Goal: Task Accomplishment & Management: Manage account settings

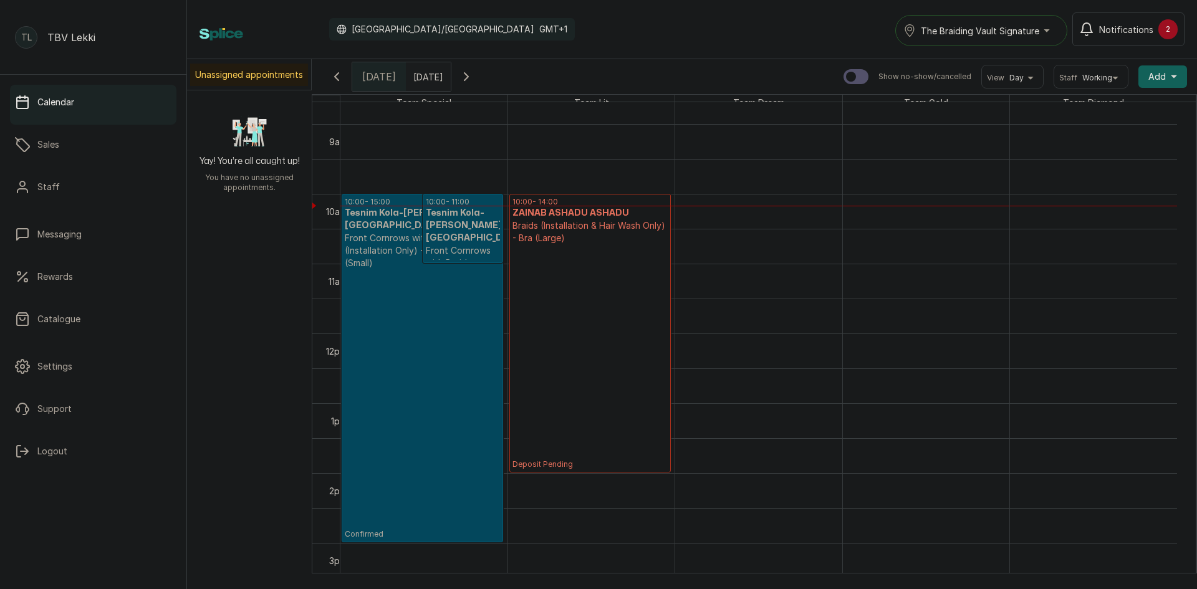
click at [387, 241] on p "Front Cornrows with Braids (Installation Only) - Waist Length (Small)" at bounding box center [422, 250] width 155 height 37
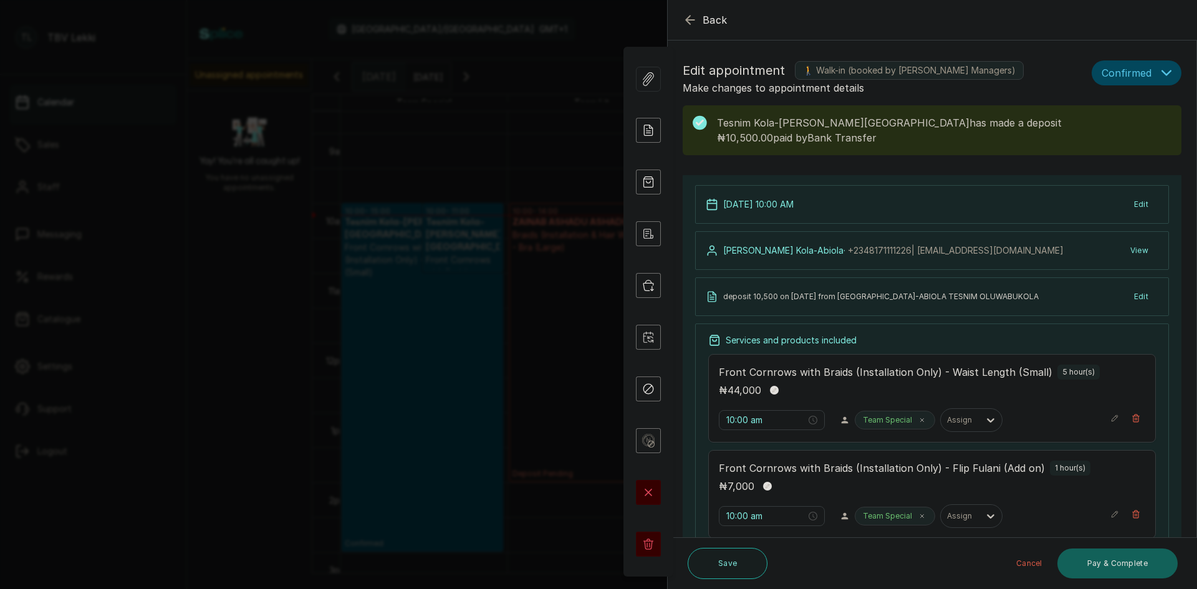
click at [687, 19] on icon "button" at bounding box center [690, 20] width 8 height 8
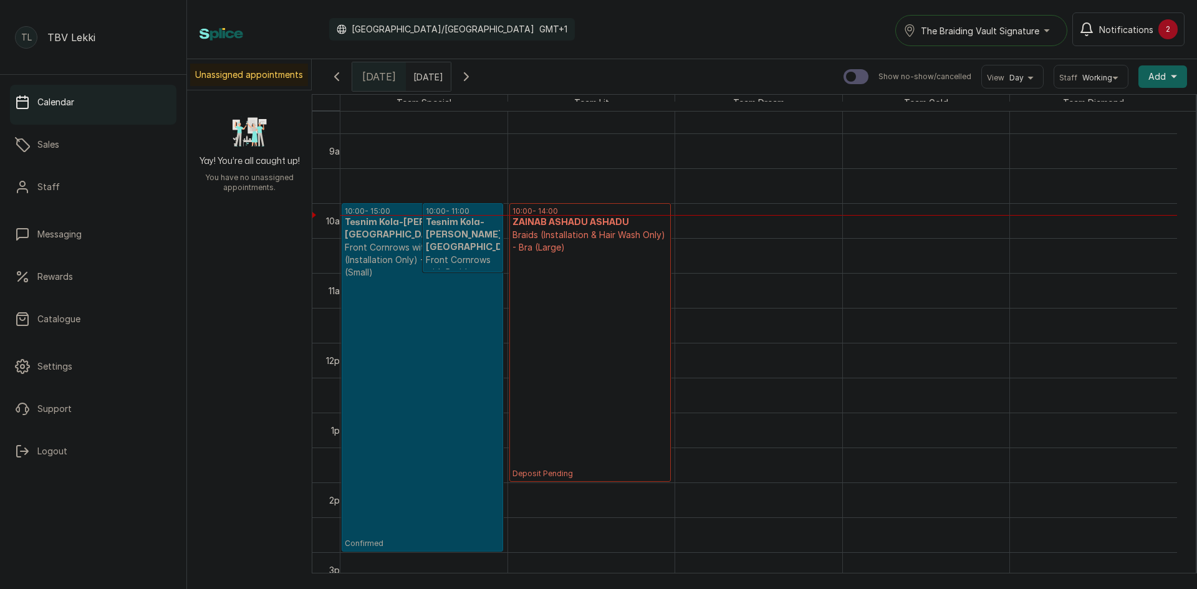
click at [622, 253] on p "Braids (Installation & Hair Wash Only) - Bra (Large)" at bounding box center [590, 241] width 155 height 25
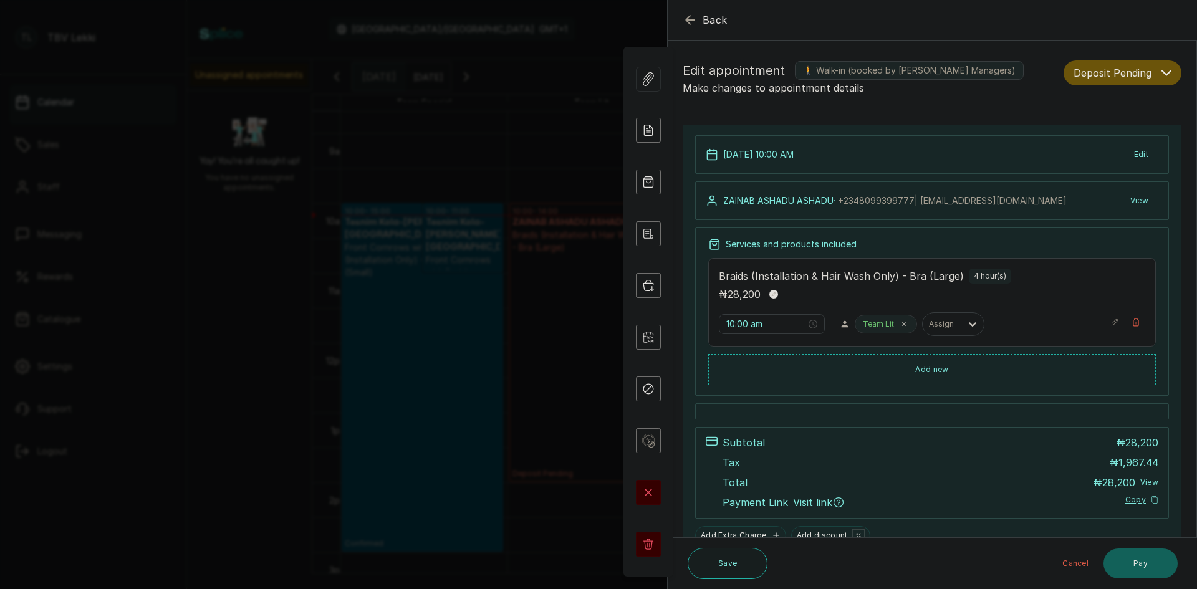
click at [687, 19] on icon "button" at bounding box center [690, 20] width 8 height 8
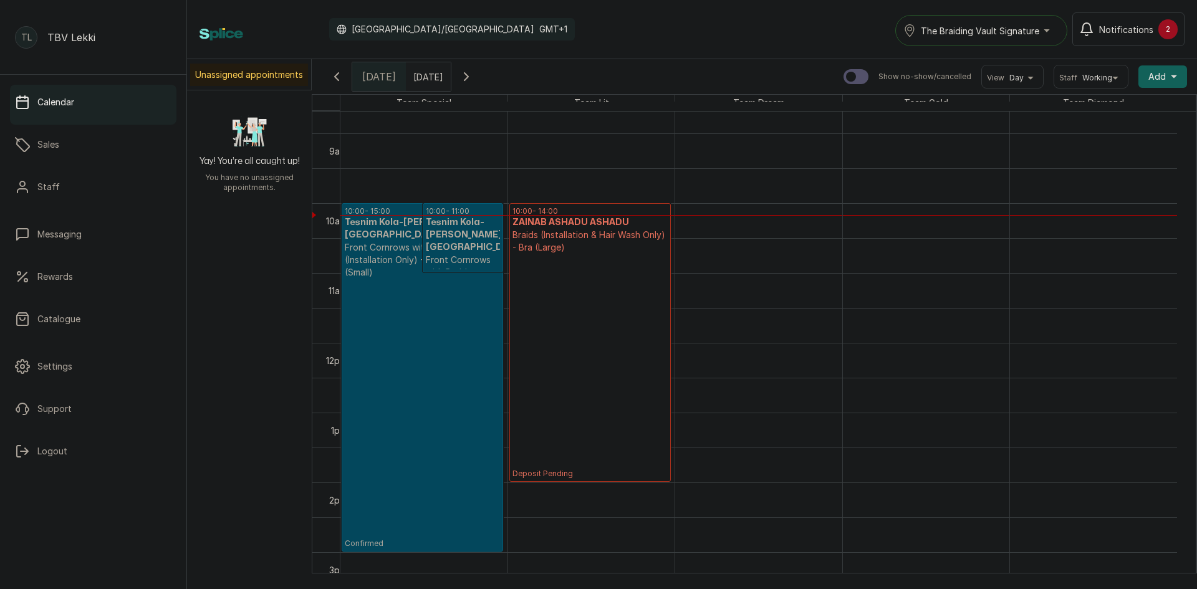
click at [1043, 29] on div "The Braiding Vault Signature" at bounding box center [982, 30] width 156 height 15
click at [978, 90] on span "The Braiding Vault" at bounding box center [997, 86] width 152 height 15
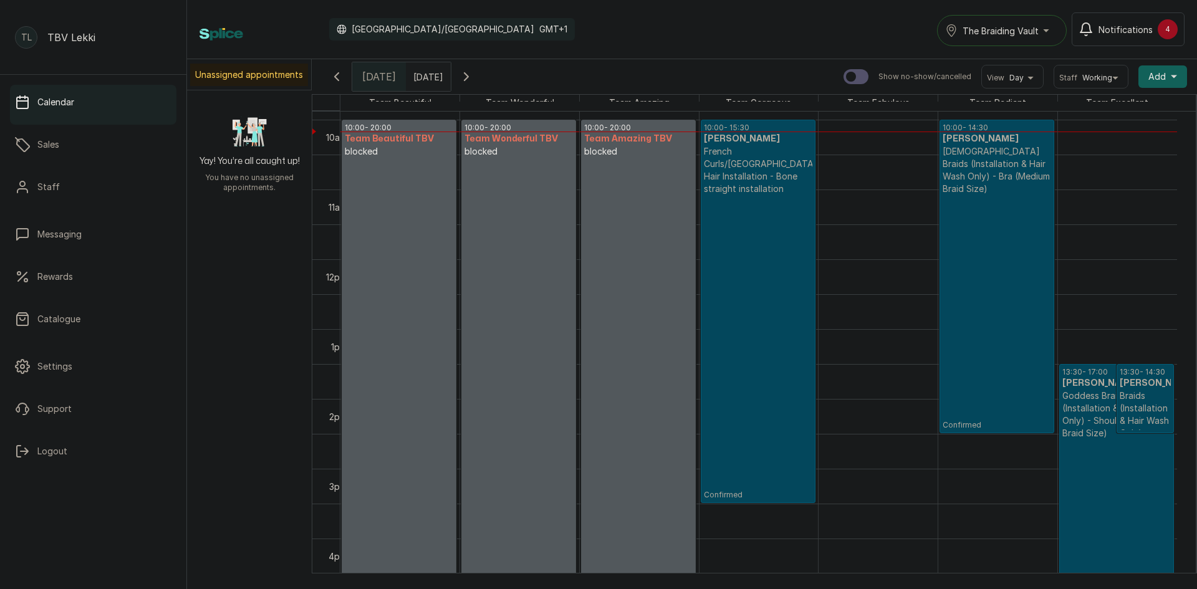
scroll to position [669, 0]
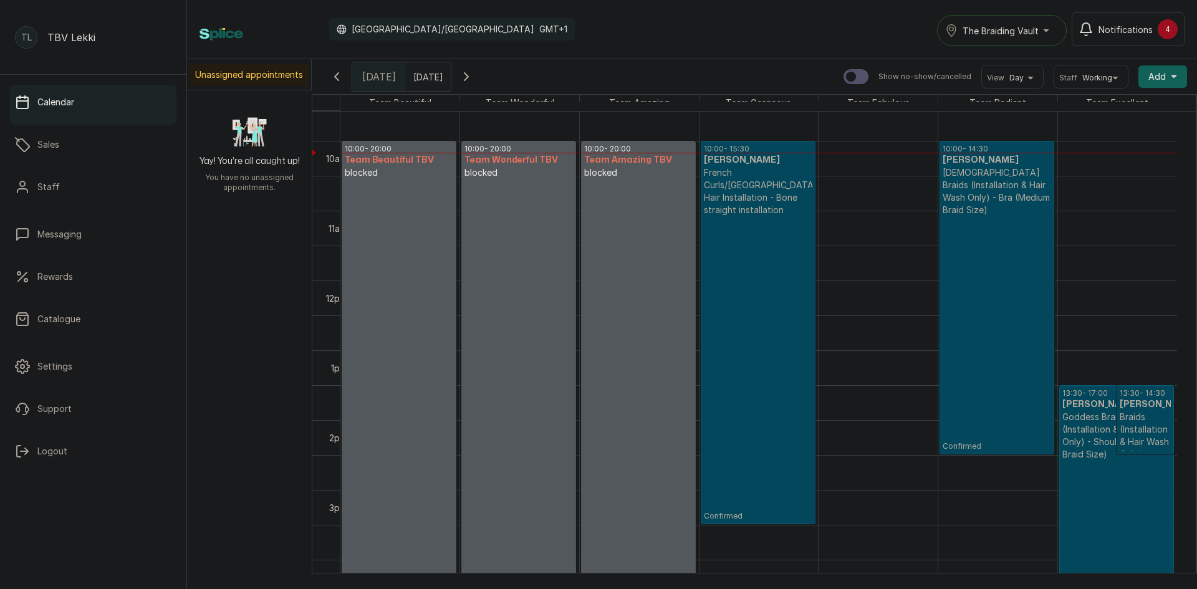
click at [760, 238] on p "Confirmed" at bounding box center [758, 368] width 109 height 305
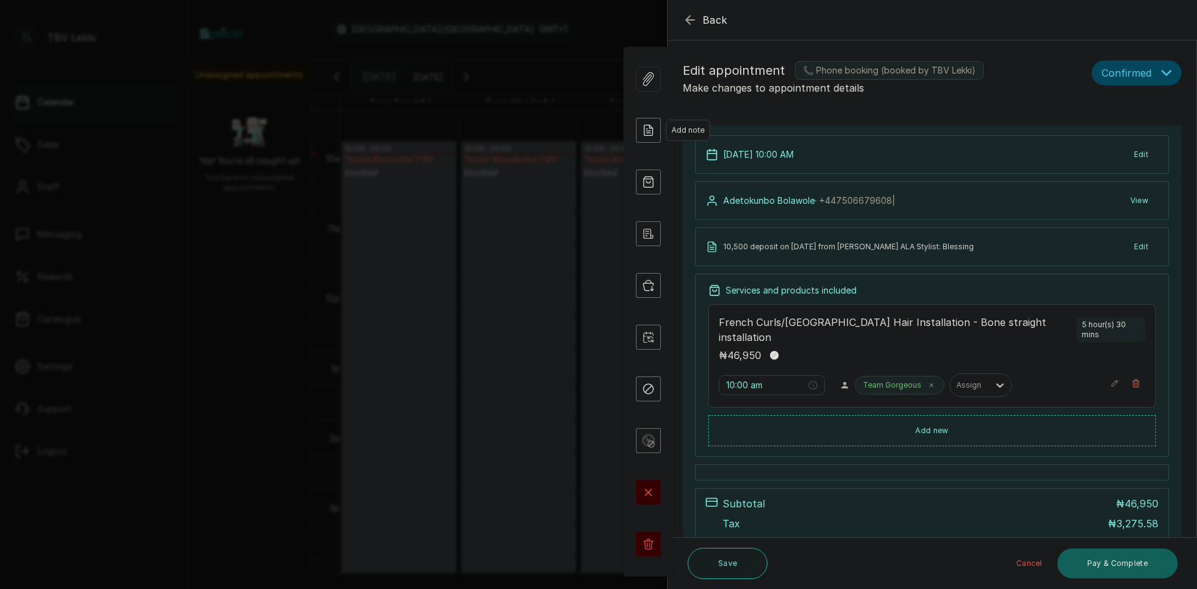
click at [647, 133] on icon at bounding box center [650, 129] width 6 height 8
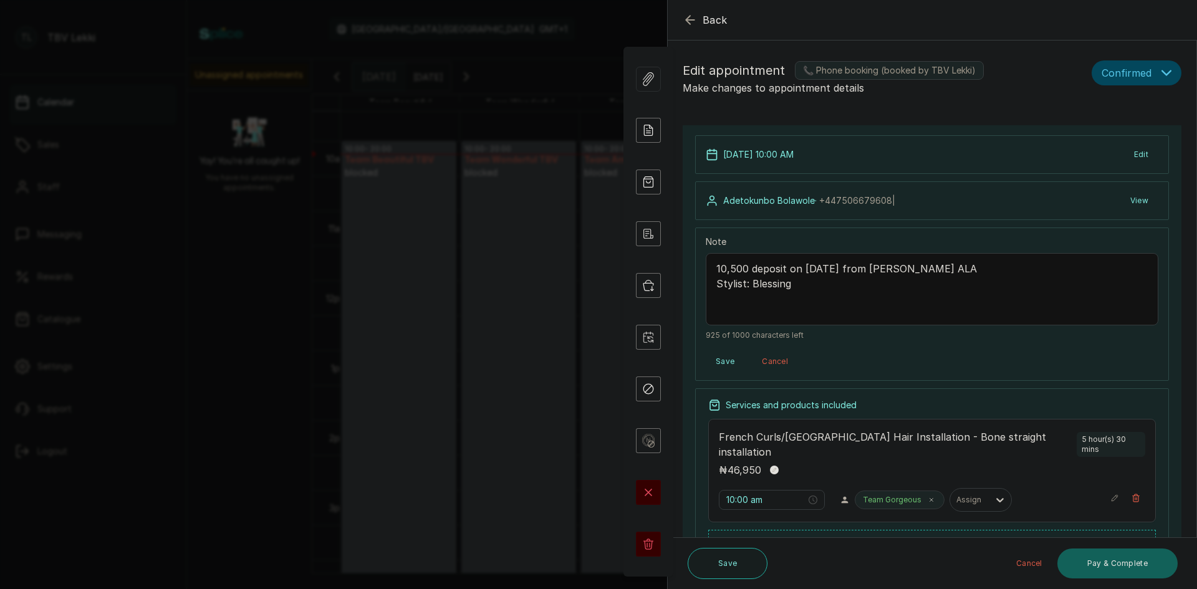
click at [1002, 114] on form "Back Appointment Details Edit appointment 📞 Phone booking (booked by TBV Lekki)…" at bounding box center [932, 413] width 529 height 825
click at [695, 19] on icon "button" at bounding box center [690, 19] width 15 height 15
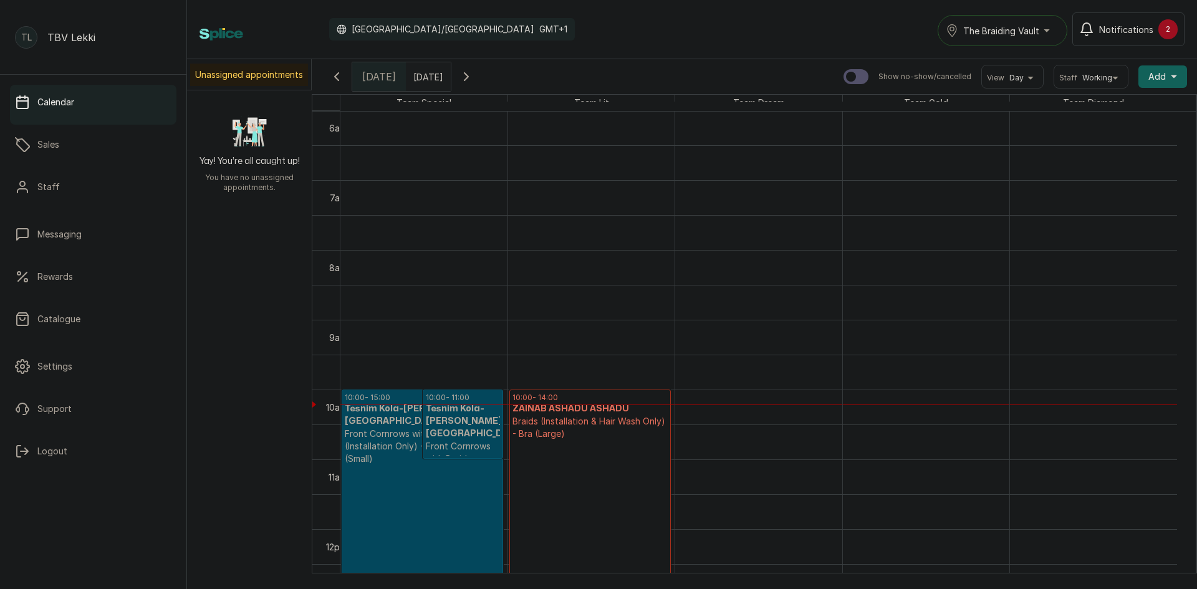
scroll to position [0, 0]
click at [1050, 32] on div "The Braiding Vault" at bounding box center [1003, 30] width 114 height 15
click at [1025, 82] on span "The Braiding Vault" at bounding box center [1039, 86] width 152 height 15
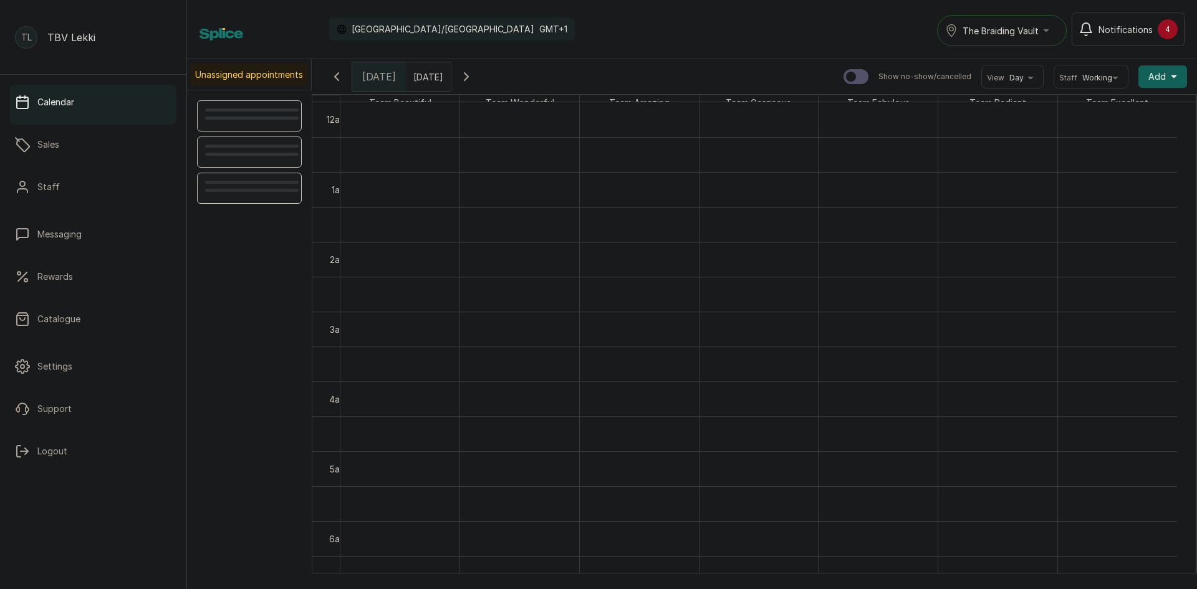
scroll to position [420, 0]
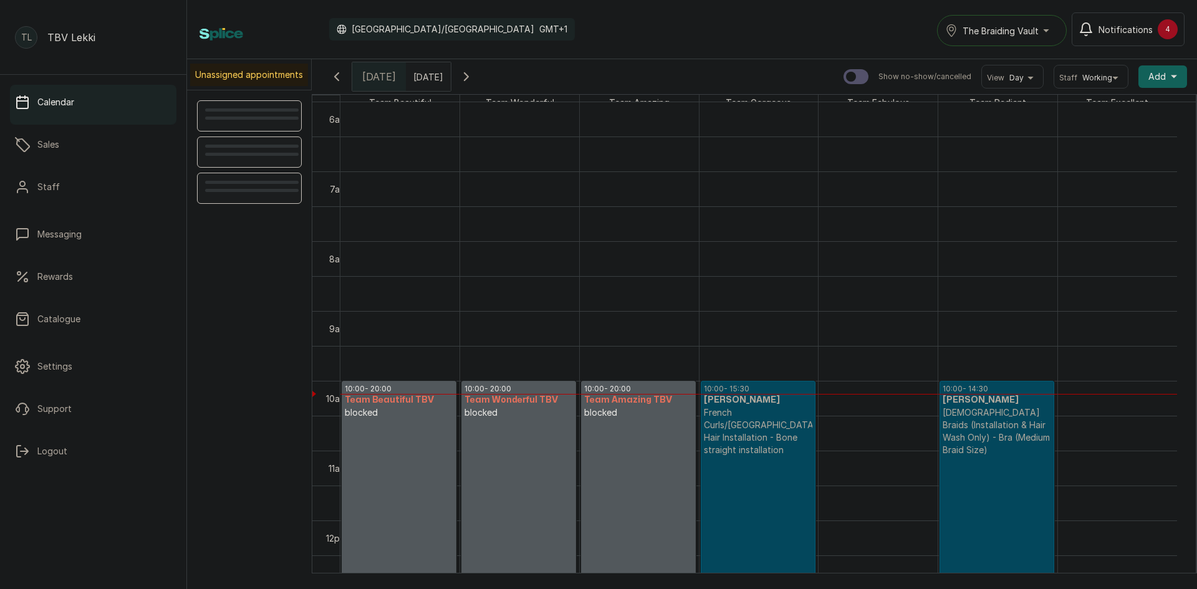
click at [1056, 29] on div "The Braiding Vault" at bounding box center [1003, 30] width 114 height 15
click at [1013, 59] on span "The Braiding Vault Signature" at bounding box center [1038, 61] width 152 height 15
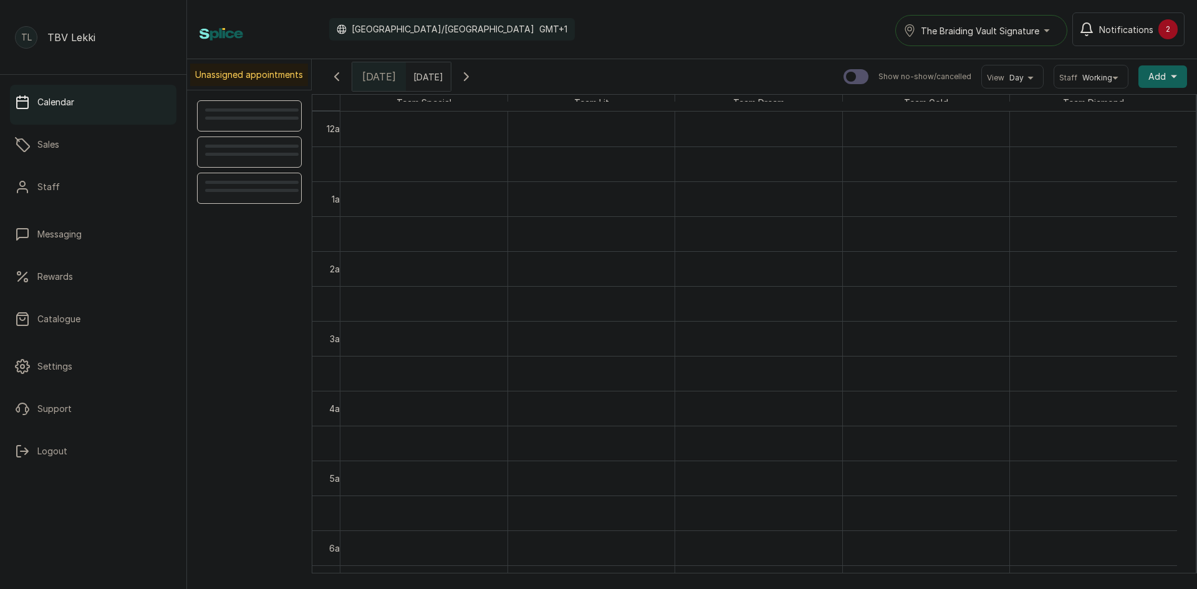
scroll to position [420, 0]
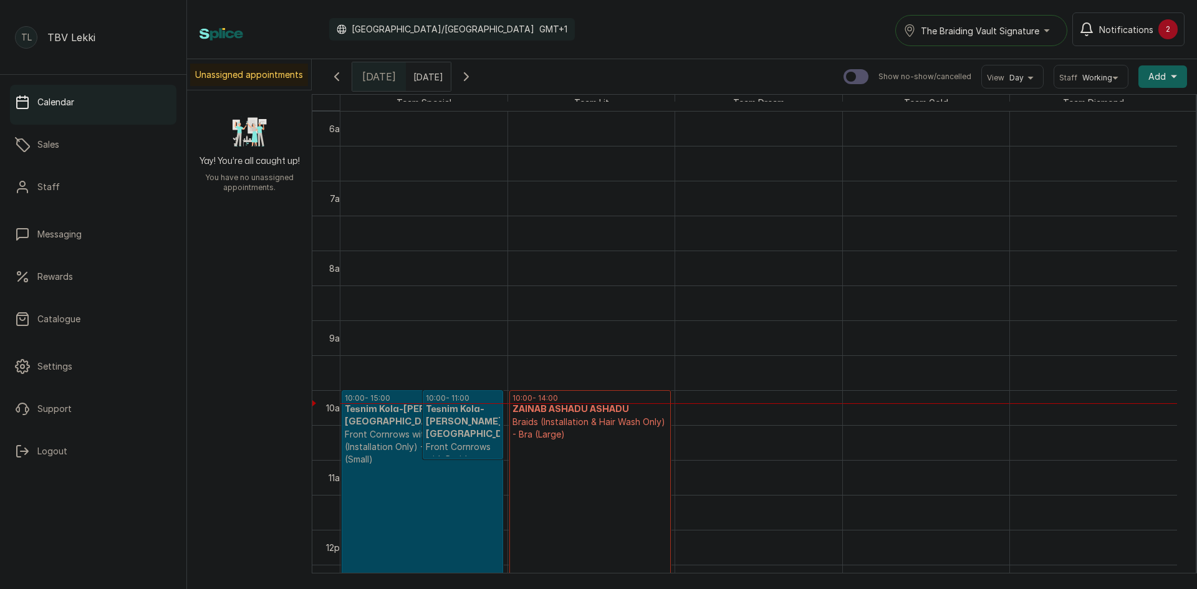
click at [429, 444] on p "Front Cornrows with Braids (Installation Only) - Flip Fulani (Add on)" at bounding box center [463, 472] width 75 height 62
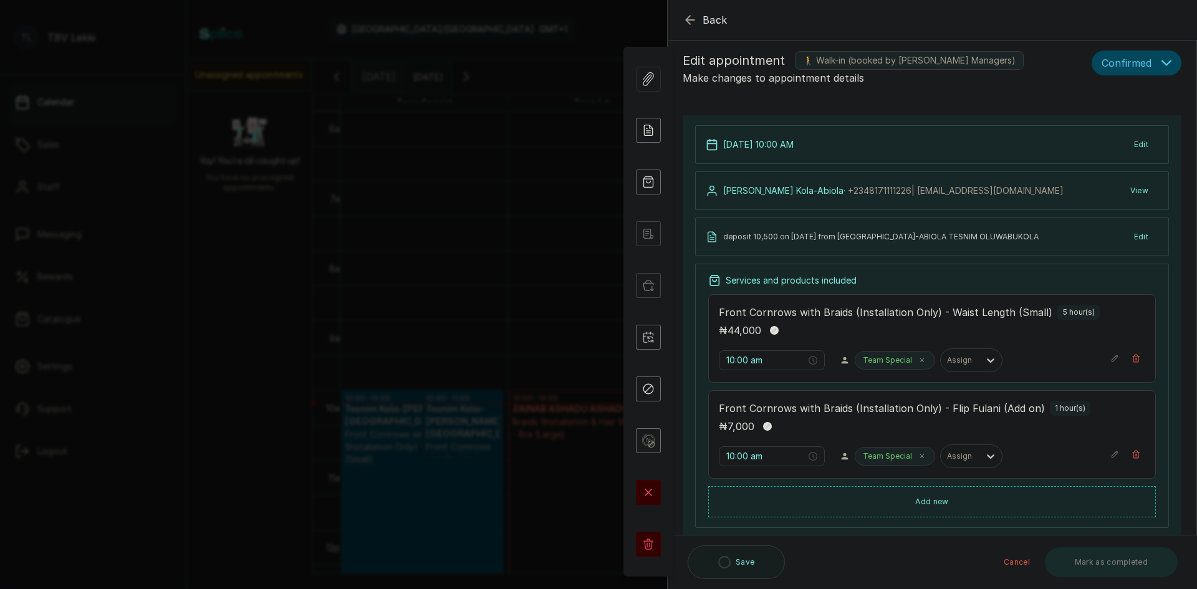
scroll to position [0, 0]
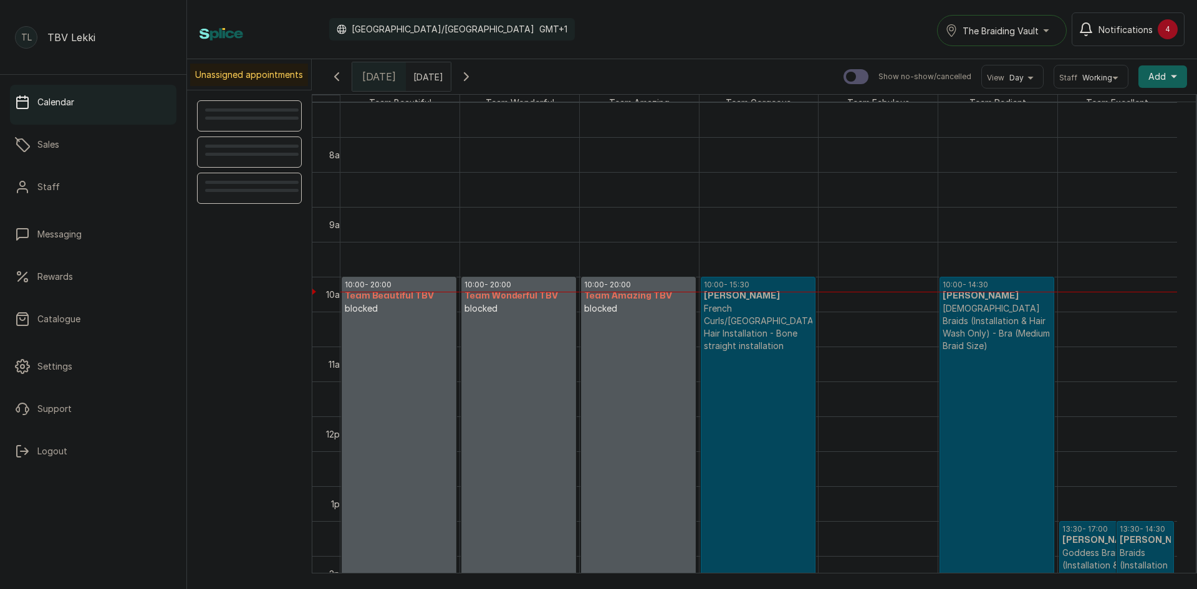
scroll to position [544, 0]
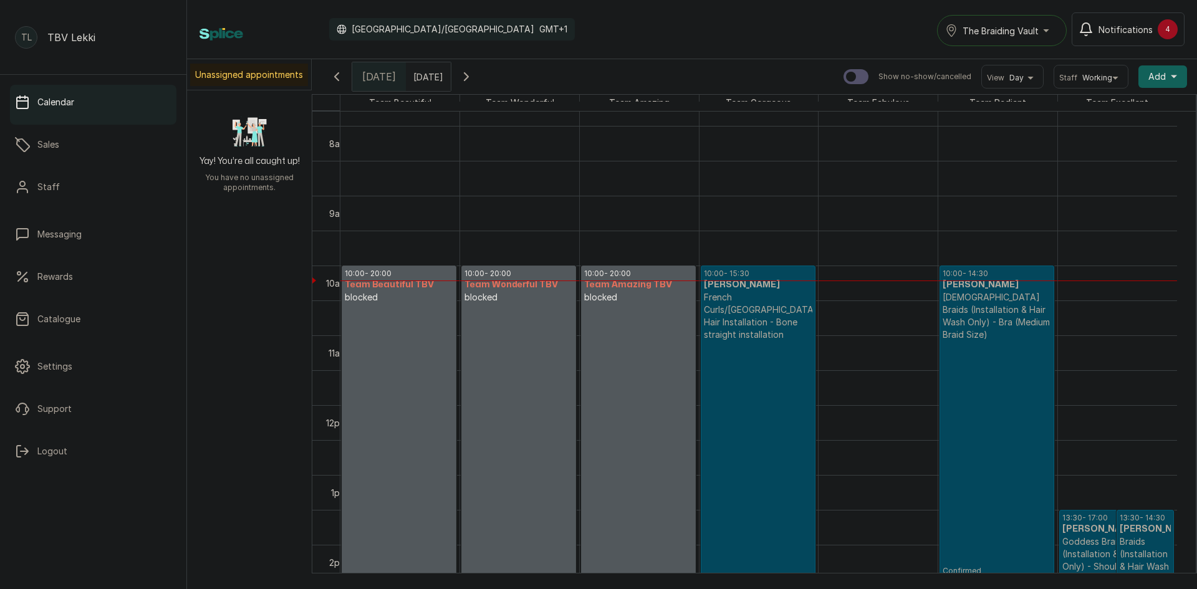
click at [786, 319] on p "French Curls/Lugo Hair Installation - Bone straight installation" at bounding box center [758, 316] width 109 height 50
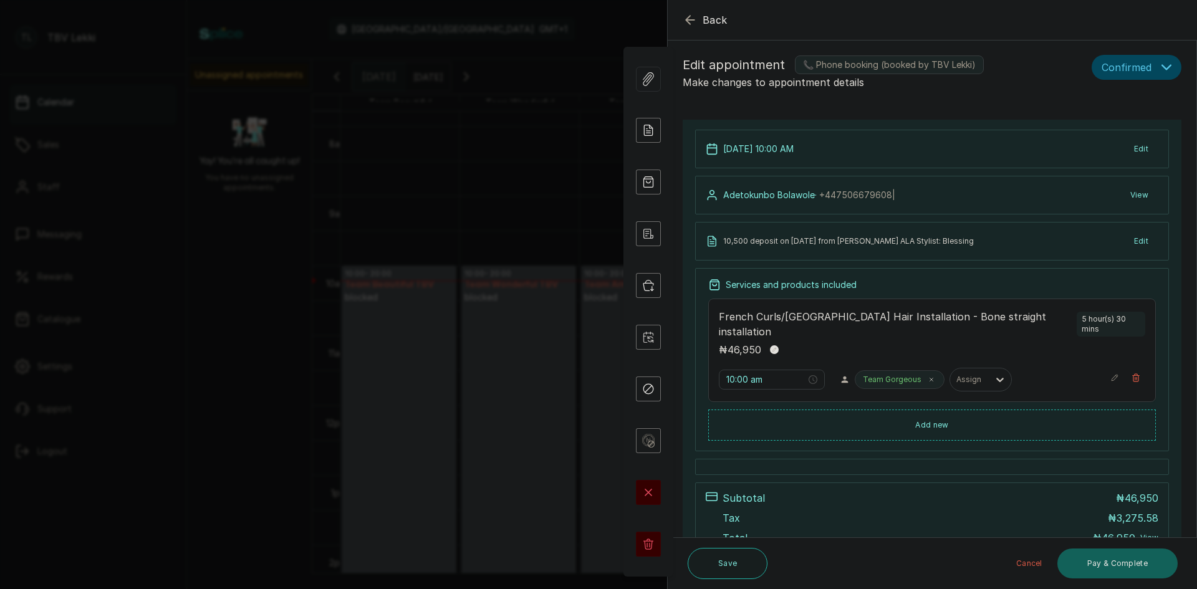
scroll to position [0, 0]
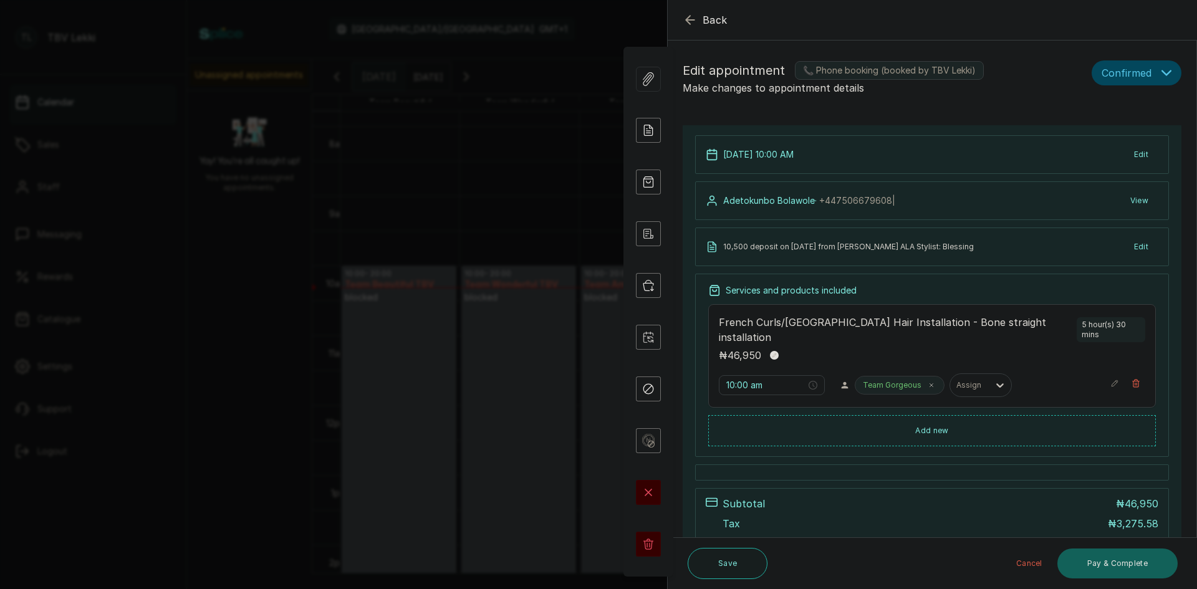
click at [1163, 75] on icon "button" at bounding box center [1167, 73] width 9 height 4
click at [1128, 112] on span "Checked-in" at bounding box center [1126, 112] width 47 height 13
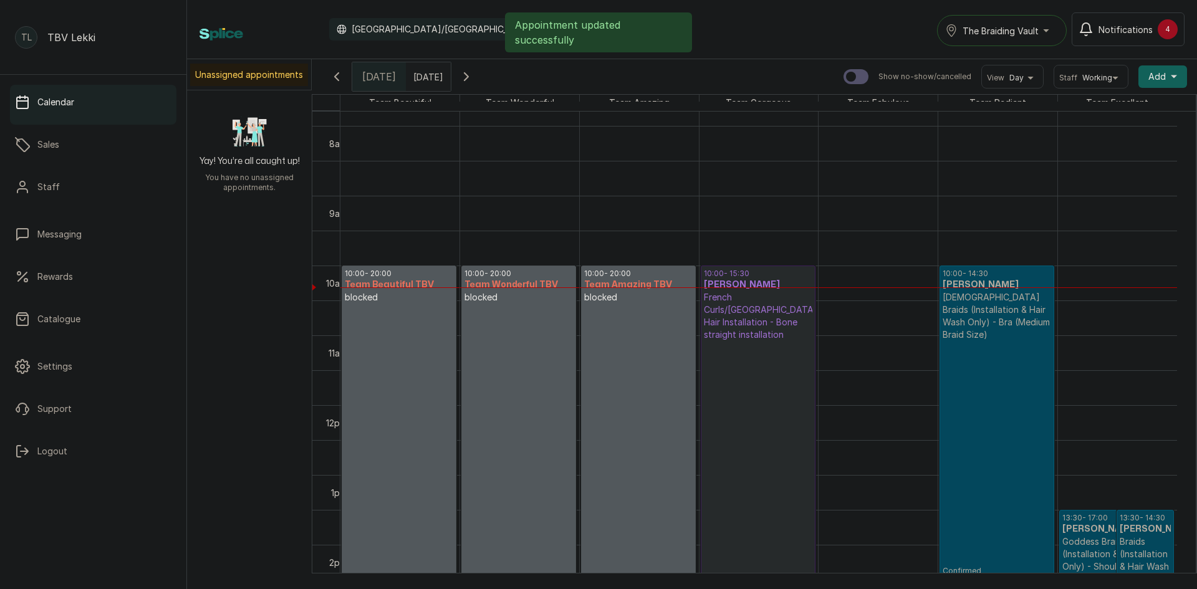
click at [773, 320] on p "French Curls/[GEOGRAPHIC_DATA] Hair Installation - Bone straight installation" at bounding box center [758, 316] width 109 height 50
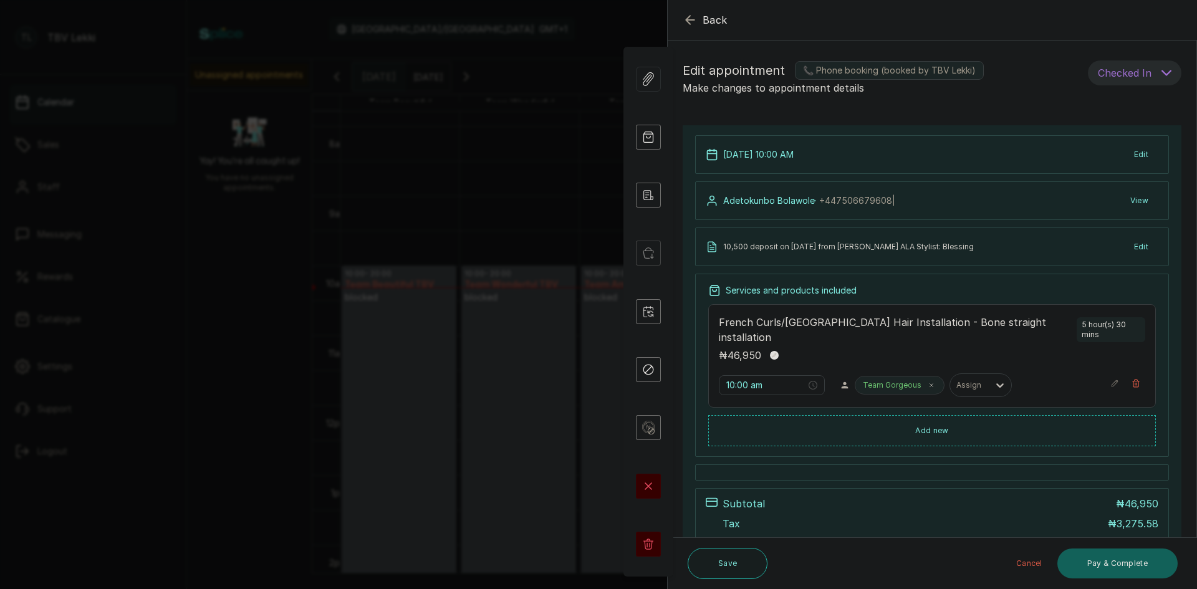
click at [694, 16] on icon "button" at bounding box center [690, 19] width 15 height 15
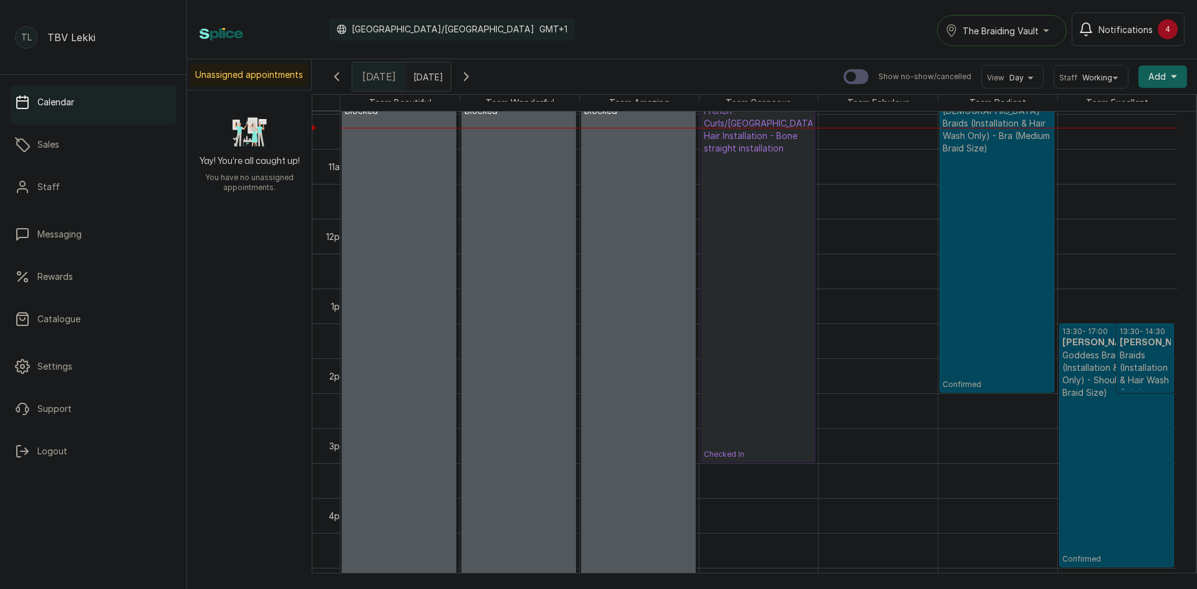
scroll to position [735, 0]
click at [474, 75] on icon "button" at bounding box center [466, 76] width 15 height 15
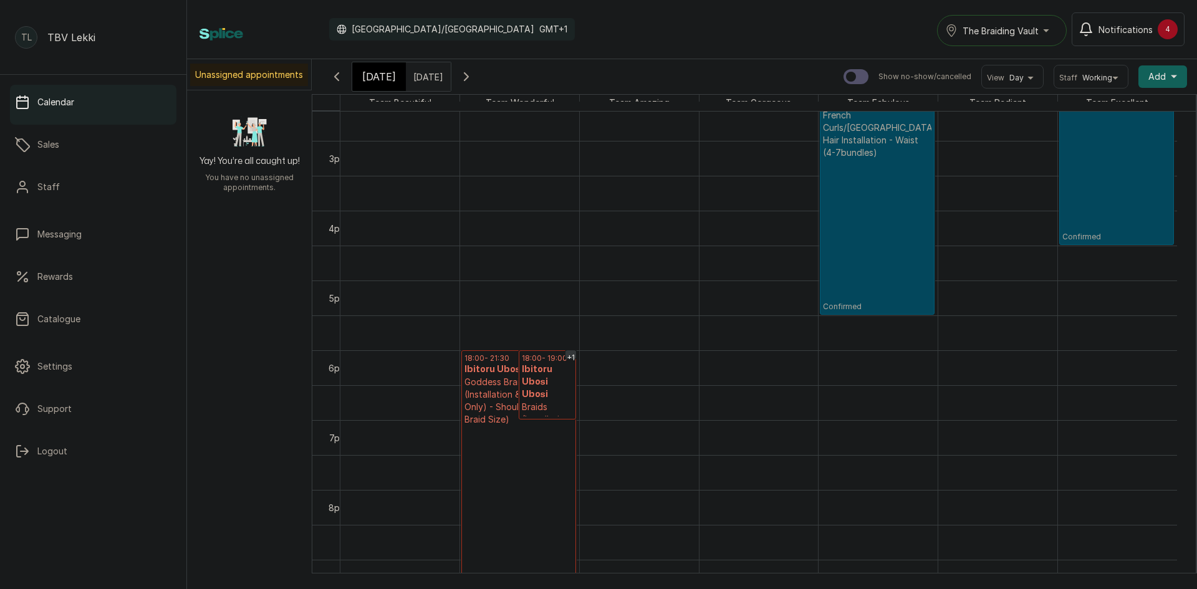
scroll to position [1043, 0]
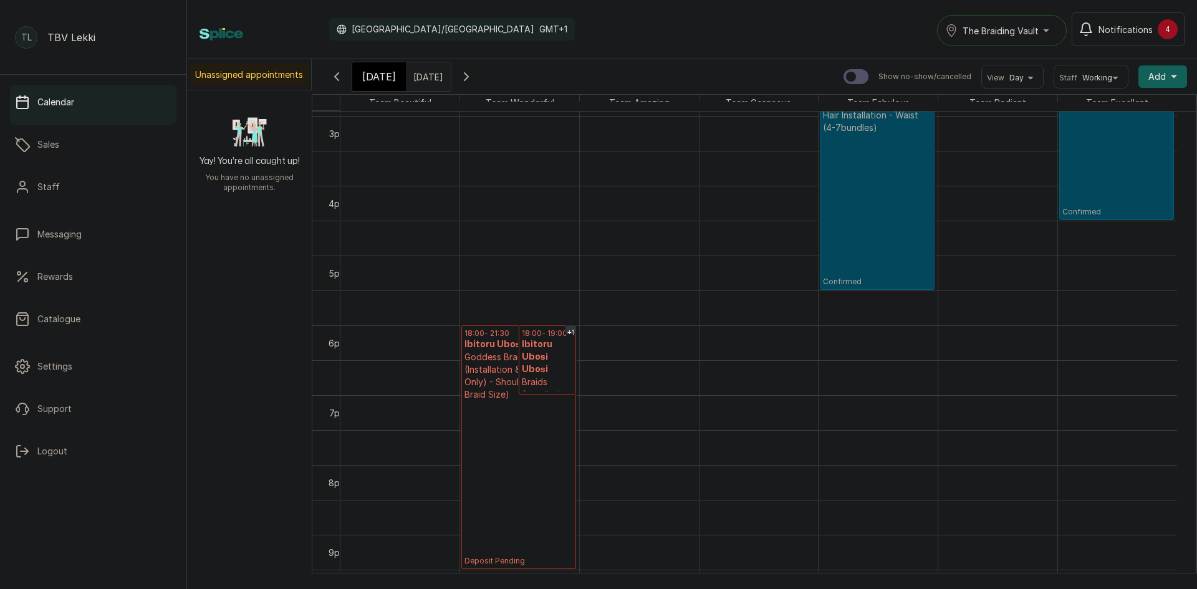
click at [544, 448] on p "Deposit Pending" at bounding box center [519, 483] width 109 height 165
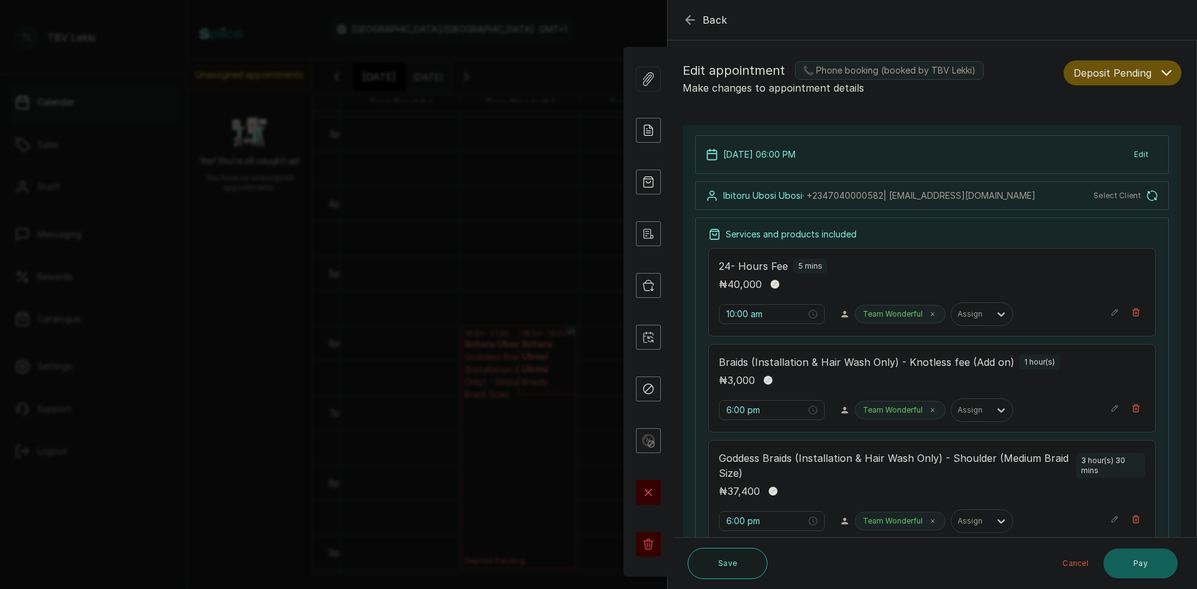
type input "6:00 pm"
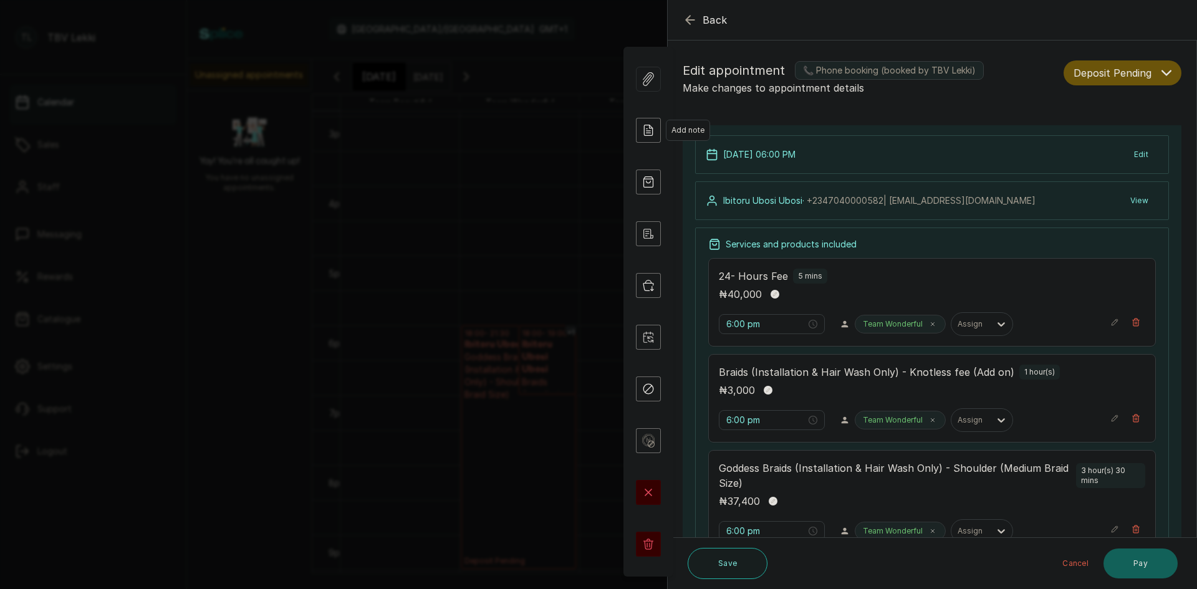
click at [659, 133] on icon at bounding box center [648, 130] width 25 height 25
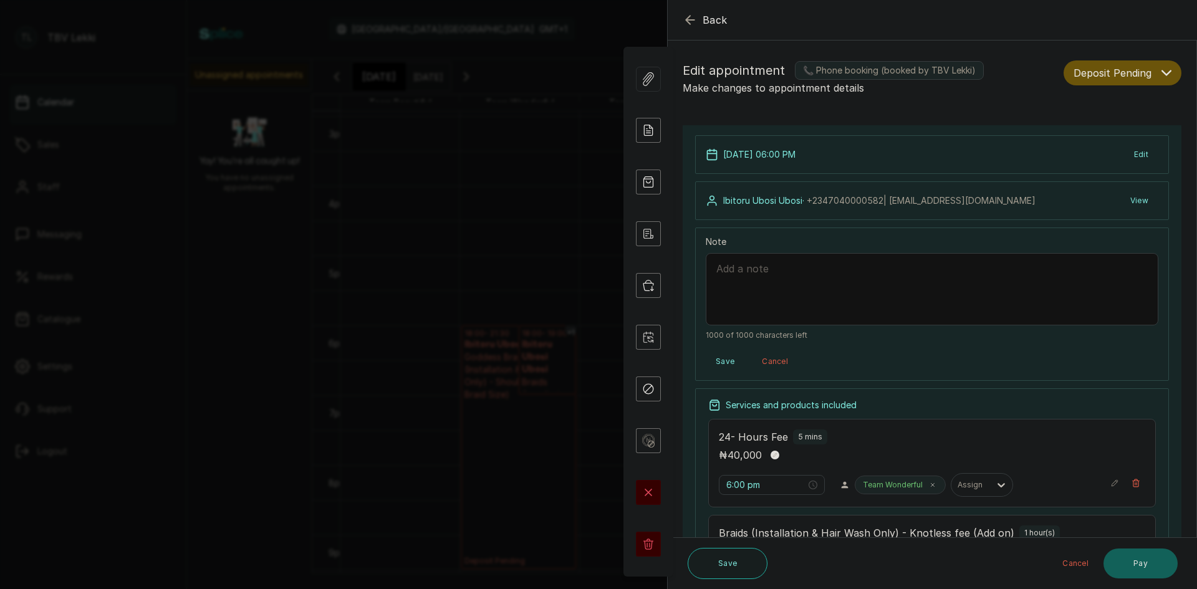
click at [772, 287] on textarea "Note" at bounding box center [932, 289] width 453 height 72
paste textarea "IBITORU"
type textarea "40,000 deposit on 09/10/2025 from IBITORU"
click at [728, 364] on button "Save" at bounding box center [725, 362] width 39 height 22
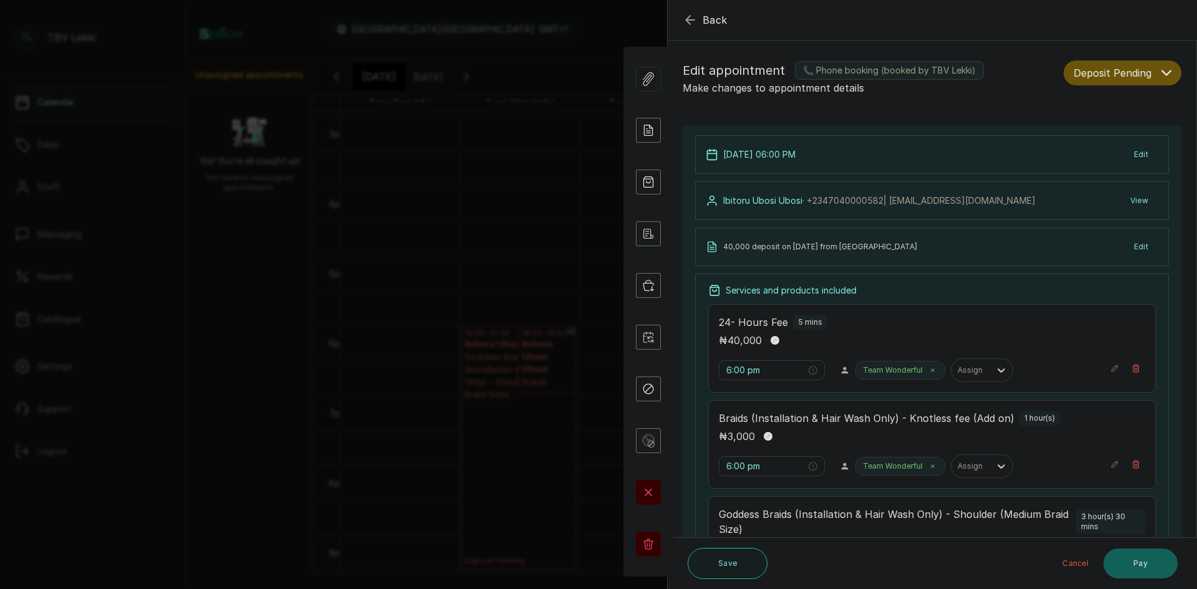
click at [1162, 73] on icon "button" at bounding box center [1167, 73] width 10 height 10
click at [1133, 152] on button "Confirmed" at bounding box center [1123, 141] width 117 height 29
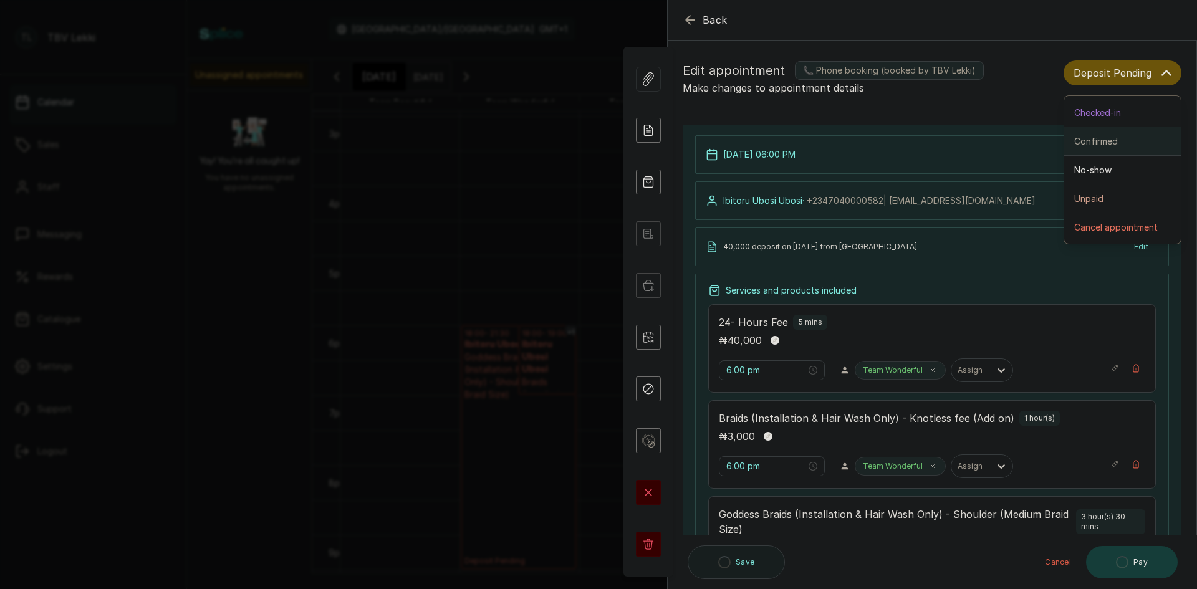
click at [1147, 137] on div "Confirmed" at bounding box center [1123, 141] width 97 height 13
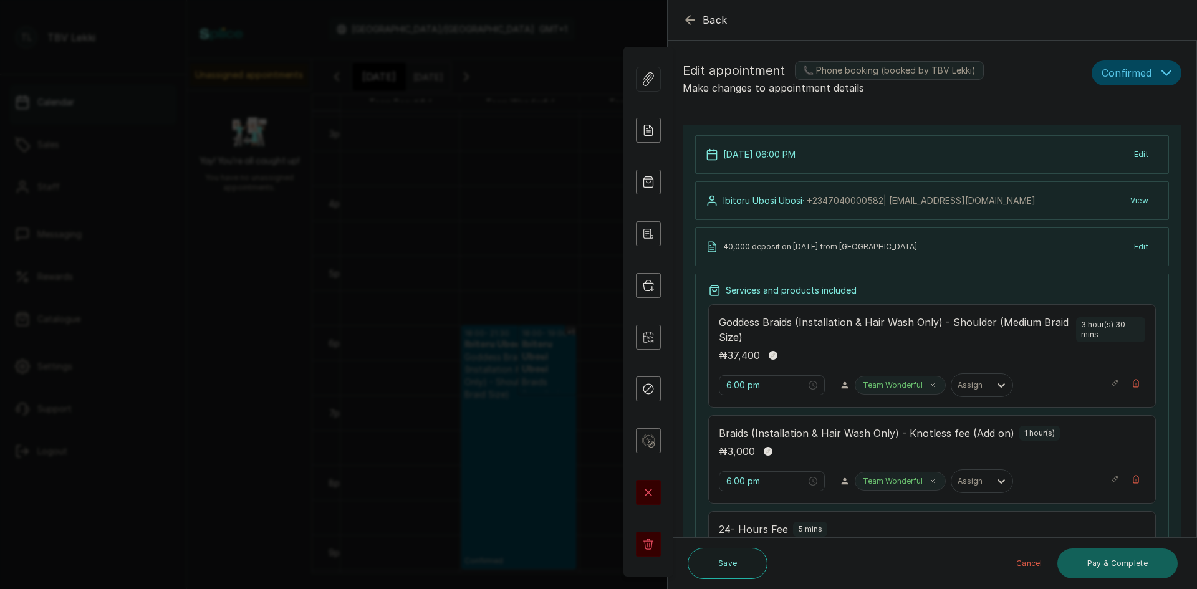
click at [689, 20] on icon "button" at bounding box center [690, 20] width 8 height 8
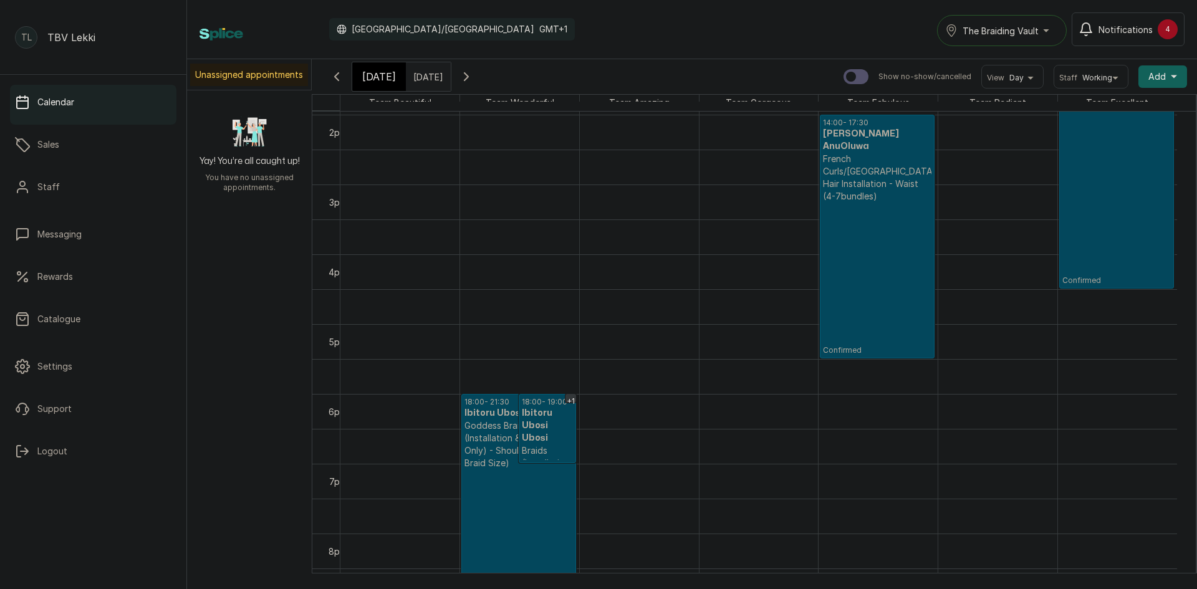
scroll to position [981, 0]
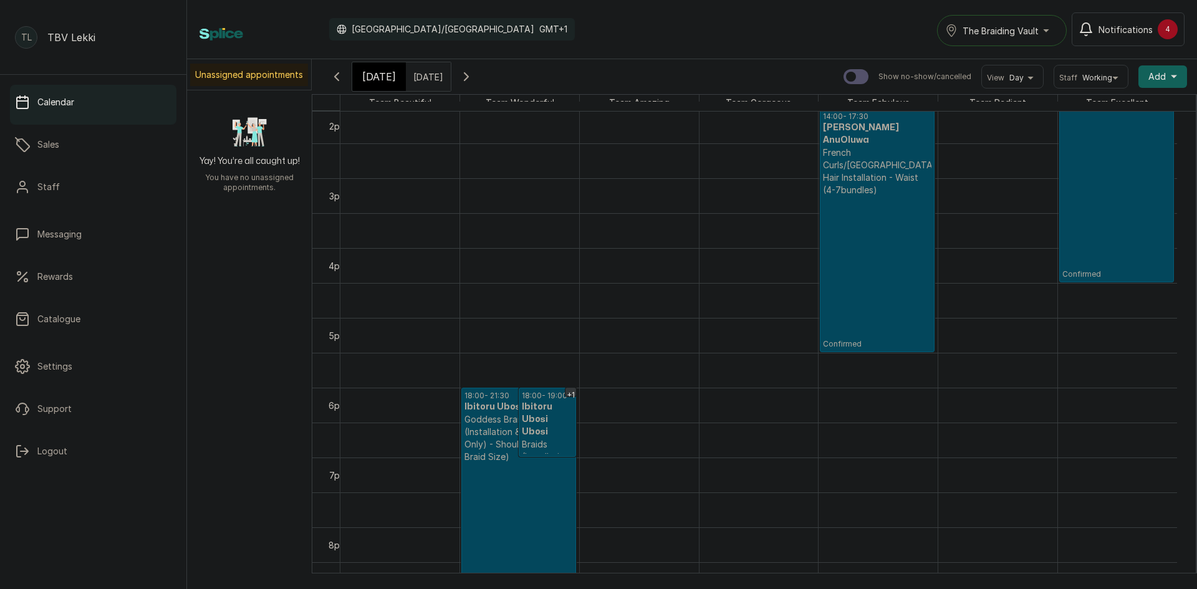
click at [545, 496] on p "Confirmed" at bounding box center [519, 545] width 109 height 165
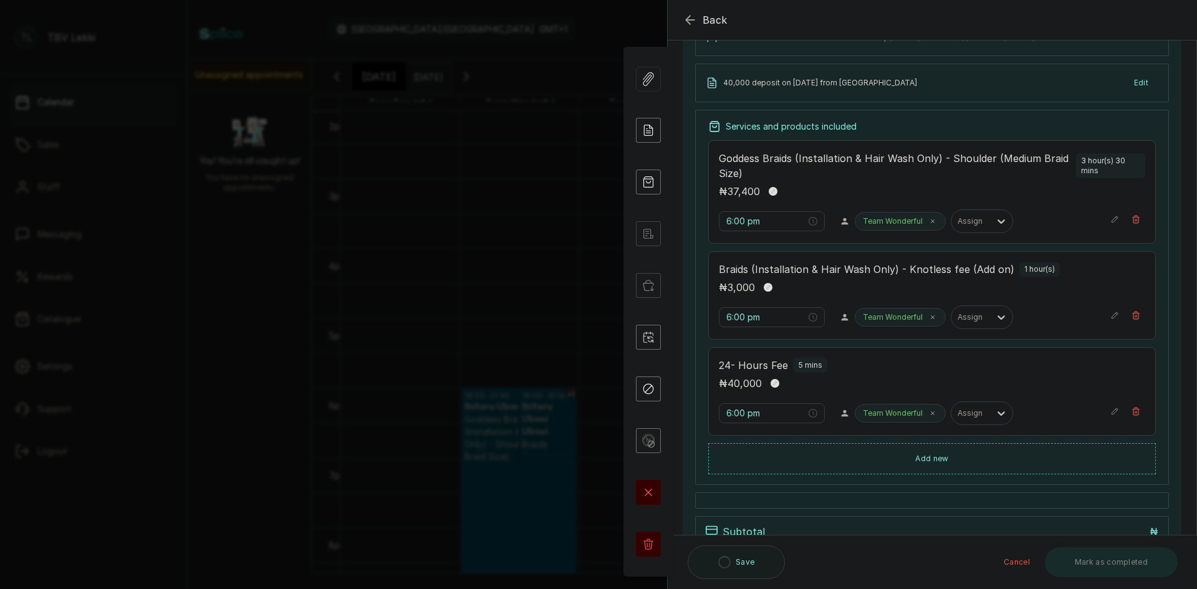
scroll to position [187, 0]
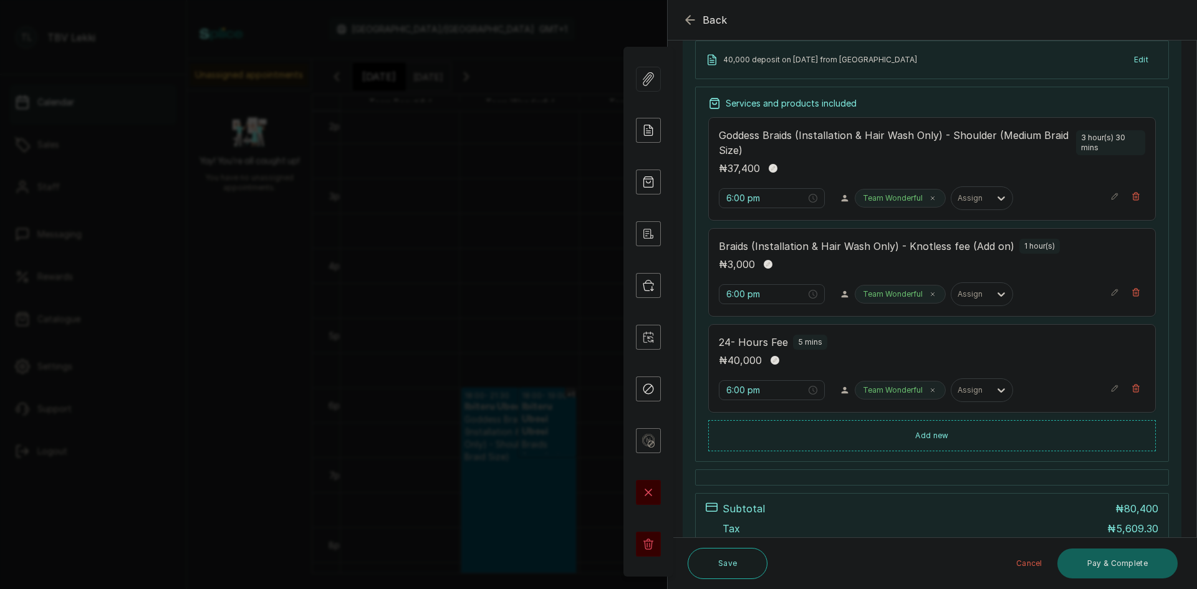
click at [702, 14] on button "Back" at bounding box center [705, 19] width 45 height 15
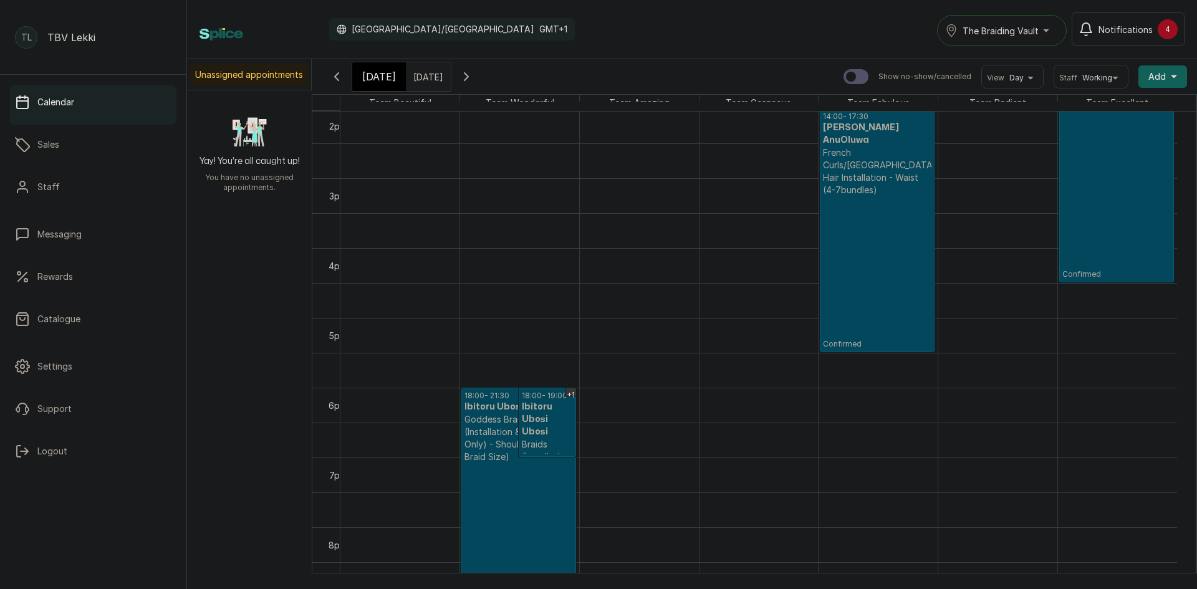
click at [372, 92] on div "Today Fri Oct 10, 2025 Show no-show/cancelled View Day Staff Working Add +" at bounding box center [755, 76] width 886 height 35
click at [377, 89] on div "Today Fri Oct 10, 2025" at bounding box center [402, 77] width 100 height 30
click at [377, 88] on div "[DATE]" at bounding box center [379, 76] width 54 height 29
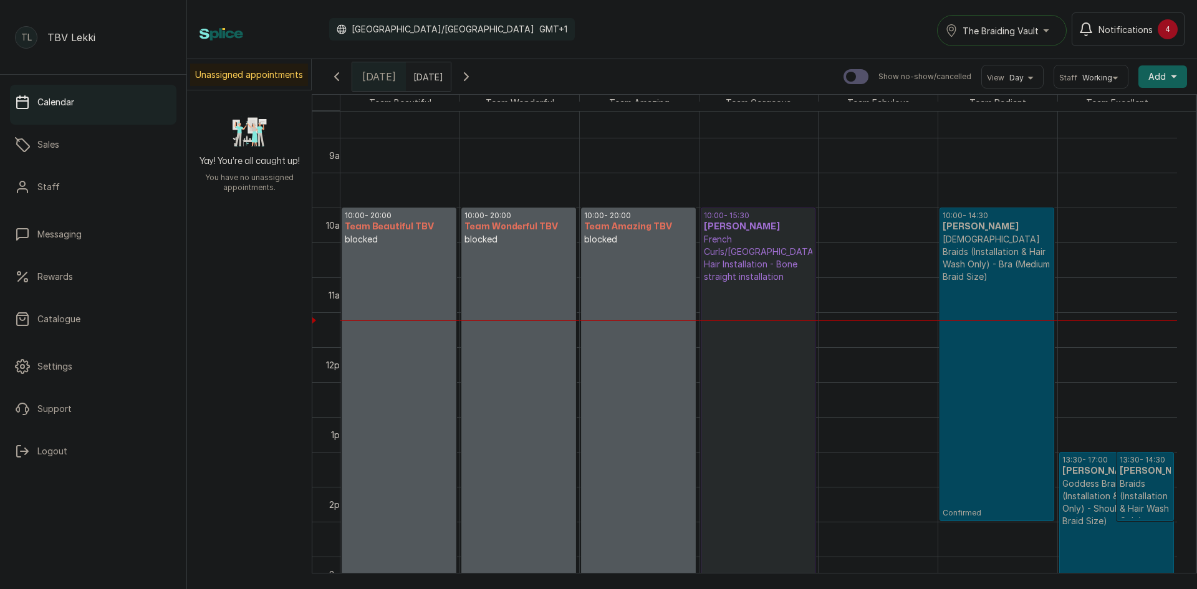
scroll to position [607, 0]
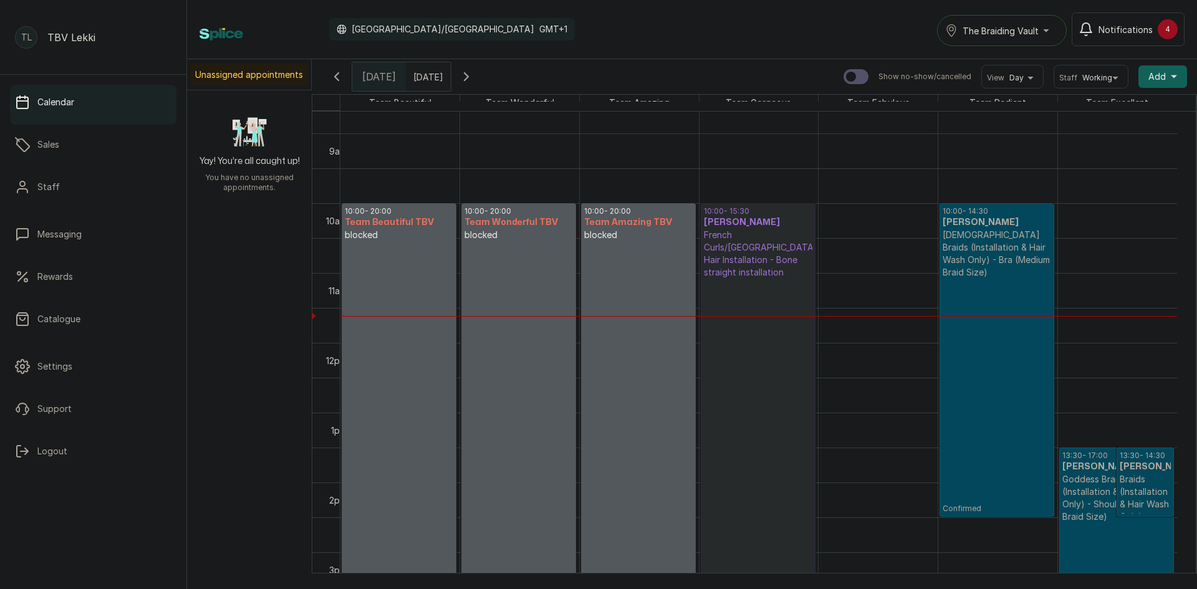
click at [1001, 342] on p "Confirmed" at bounding box center [997, 396] width 109 height 235
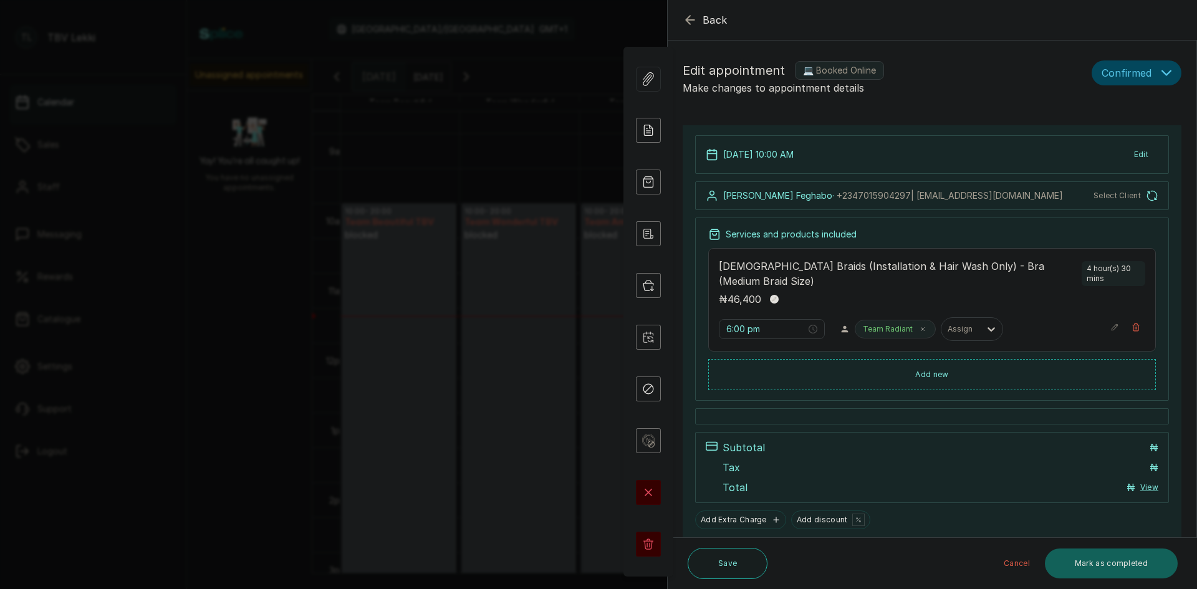
type input "10:00 am"
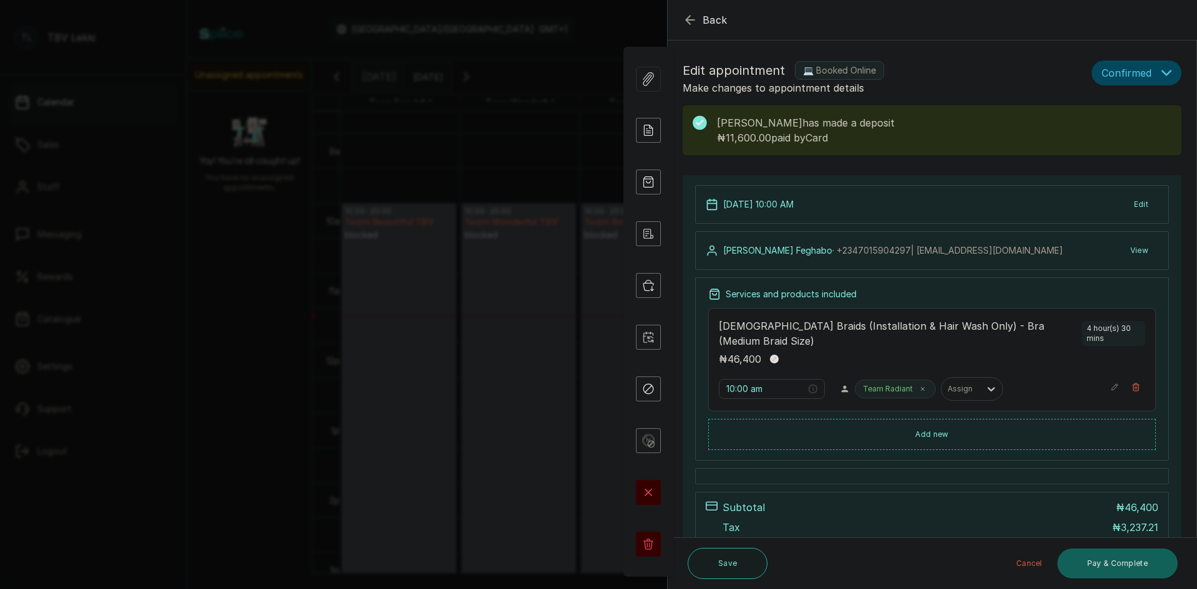
scroll to position [62, 0]
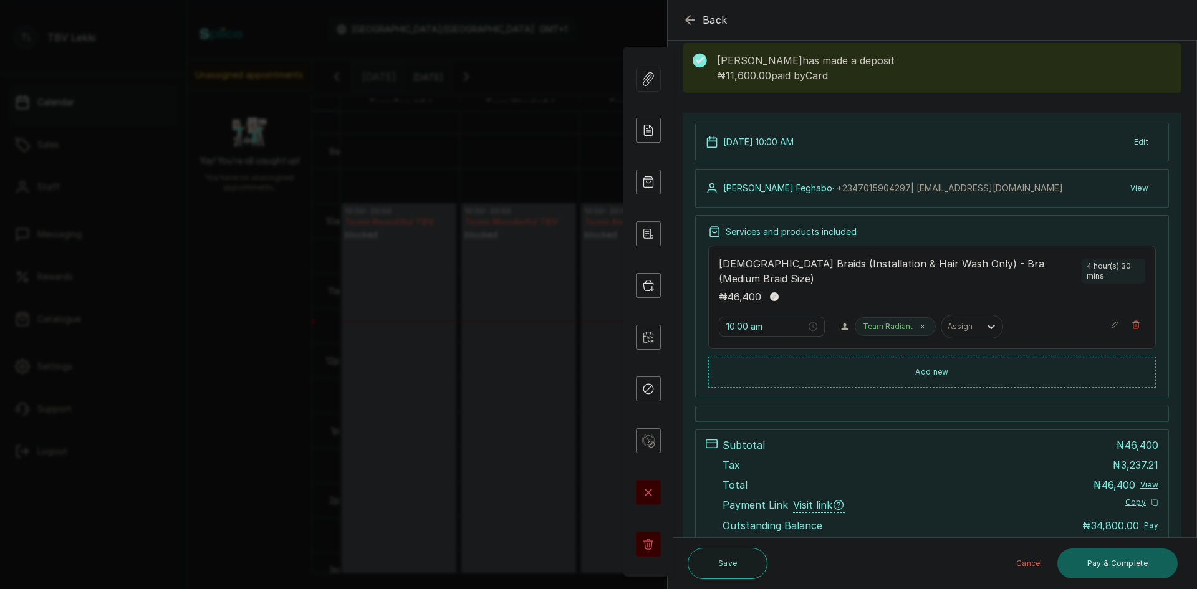
click at [692, 17] on icon "button" at bounding box center [690, 19] width 15 height 15
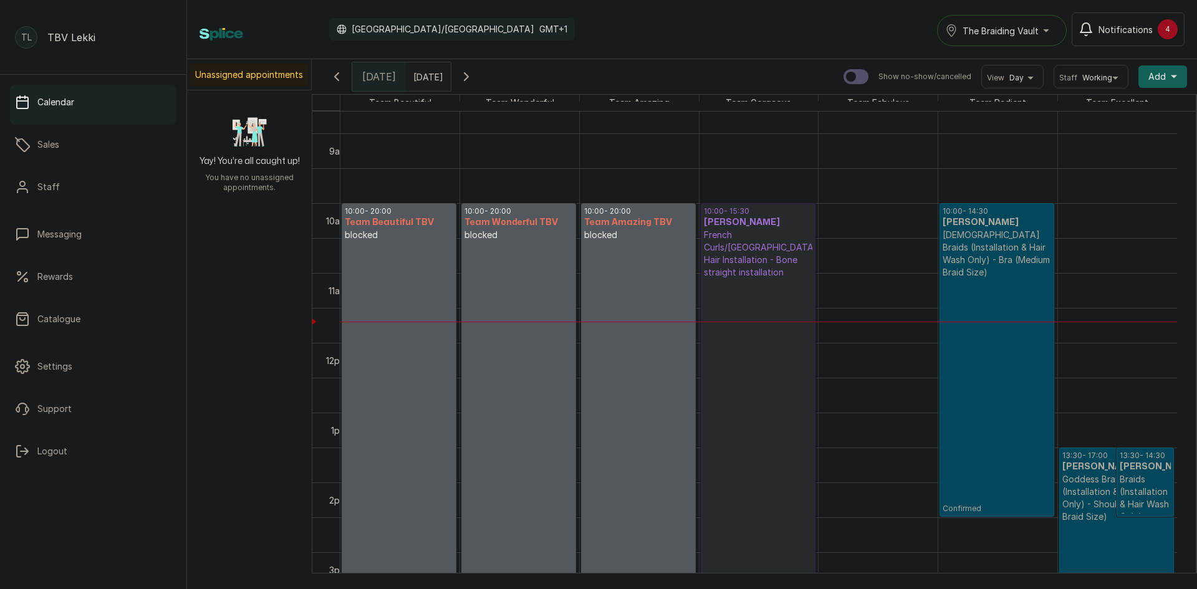
click at [997, 281] on p "Confirmed" at bounding box center [997, 396] width 109 height 235
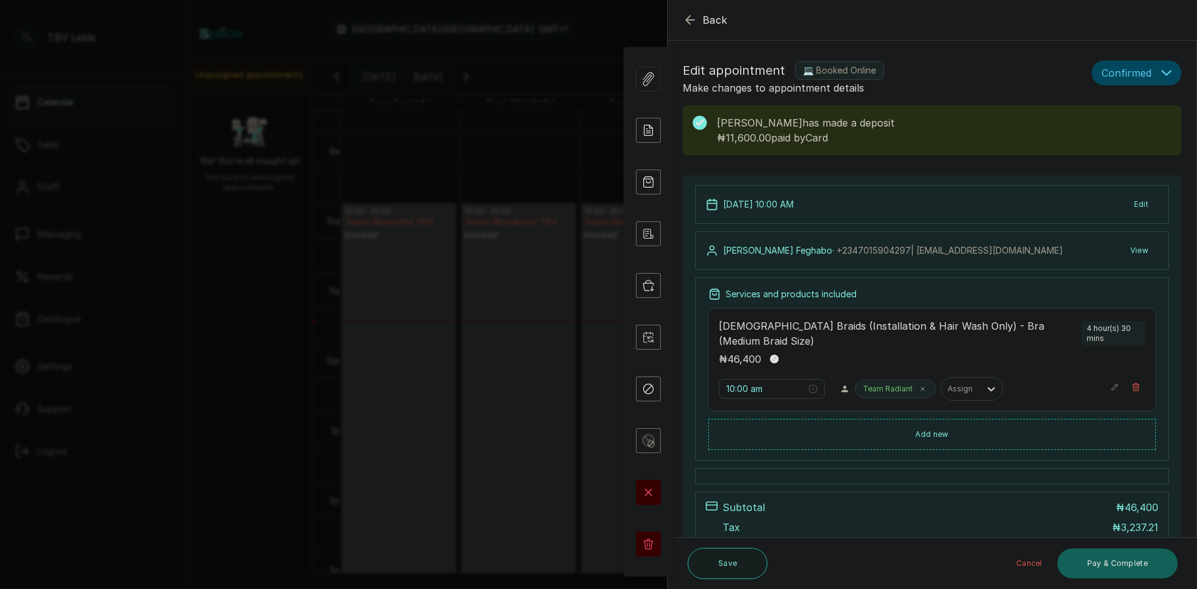
click at [1133, 74] on span "Confirmed" at bounding box center [1127, 72] width 50 height 15
click at [1118, 124] on button "Checked-in" at bounding box center [1137, 113] width 89 height 29
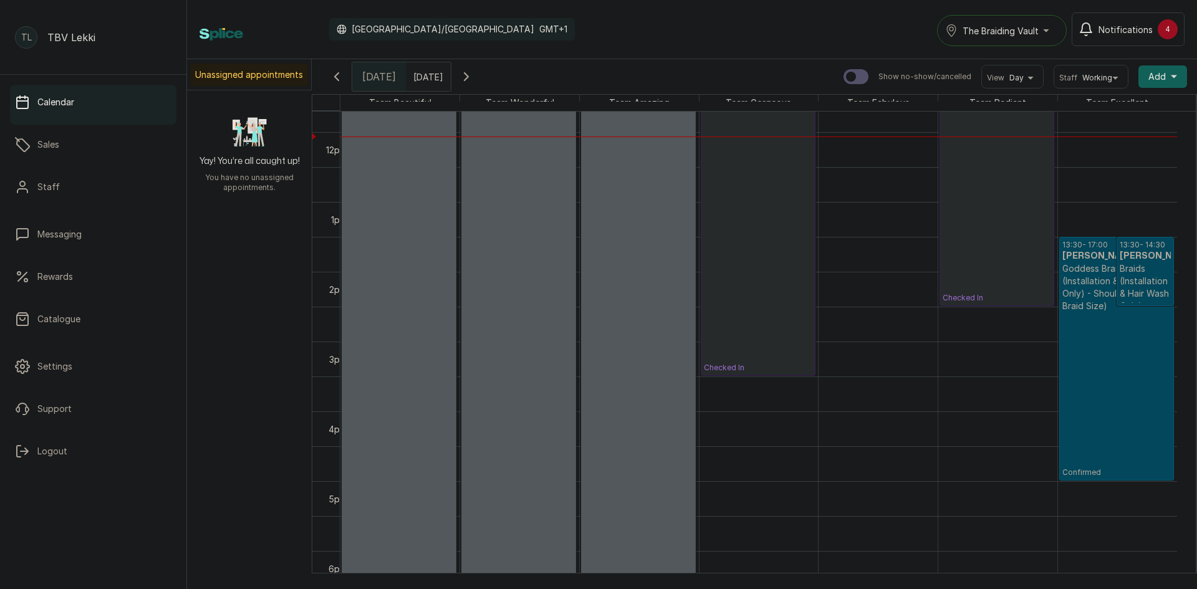
scroll to position [732, 0]
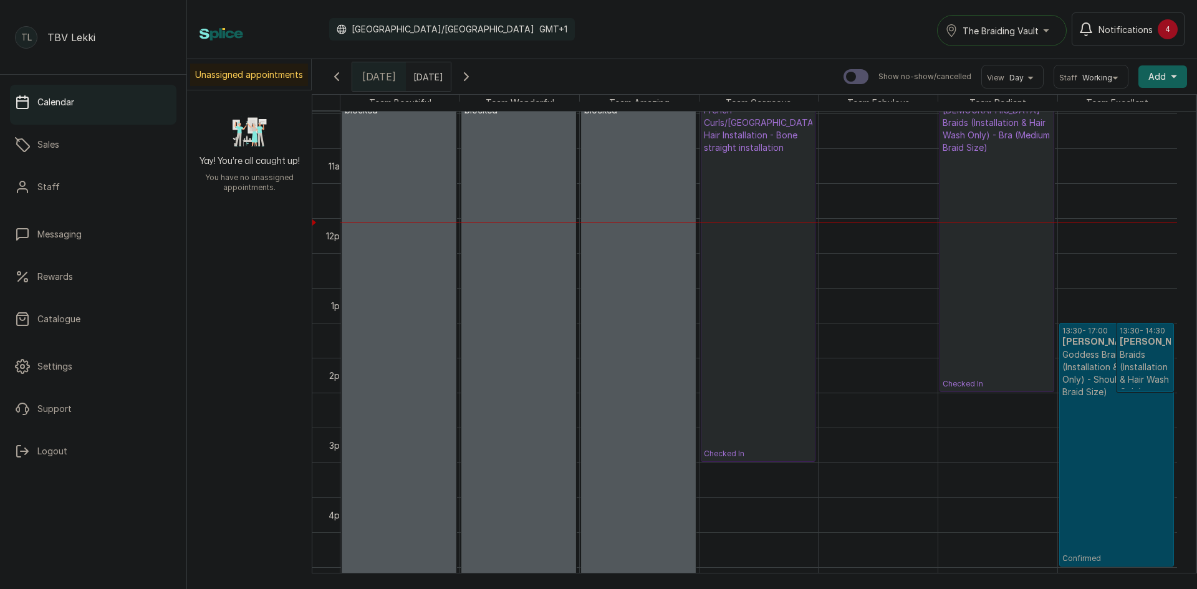
type input "dd/MM/yyyy"
click at [427, 77] on input "dd/MM/yyyy" at bounding box center [417, 73] width 20 height 21
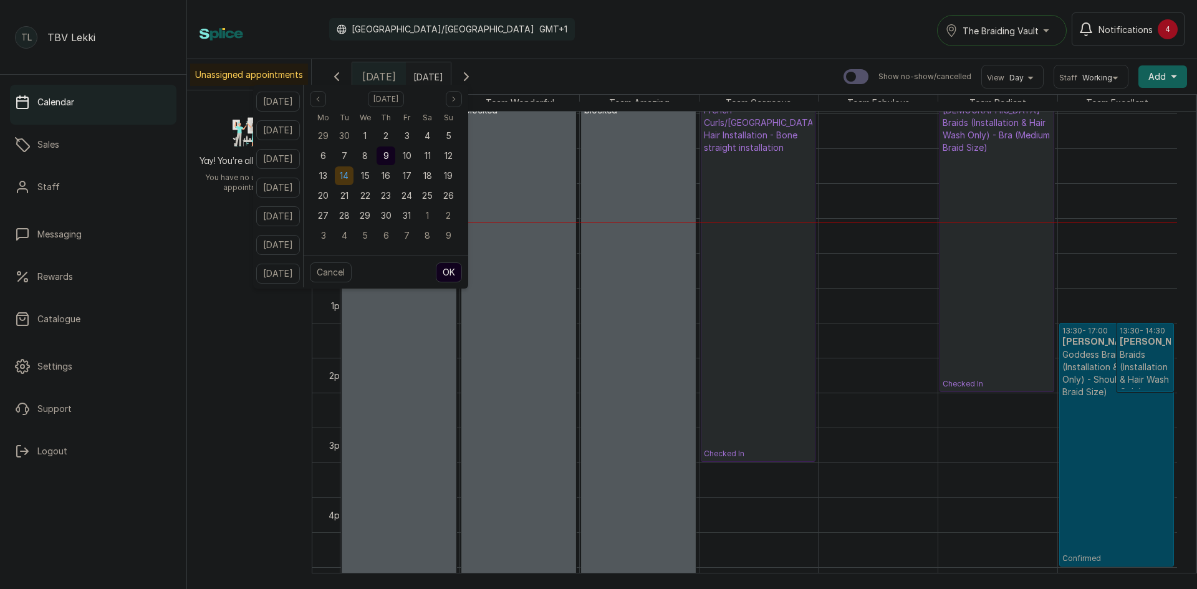
click at [349, 173] on span "14" at bounding box center [344, 175] width 9 height 11
click at [461, 273] on button "OK" at bounding box center [449, 273] width 26 height 20
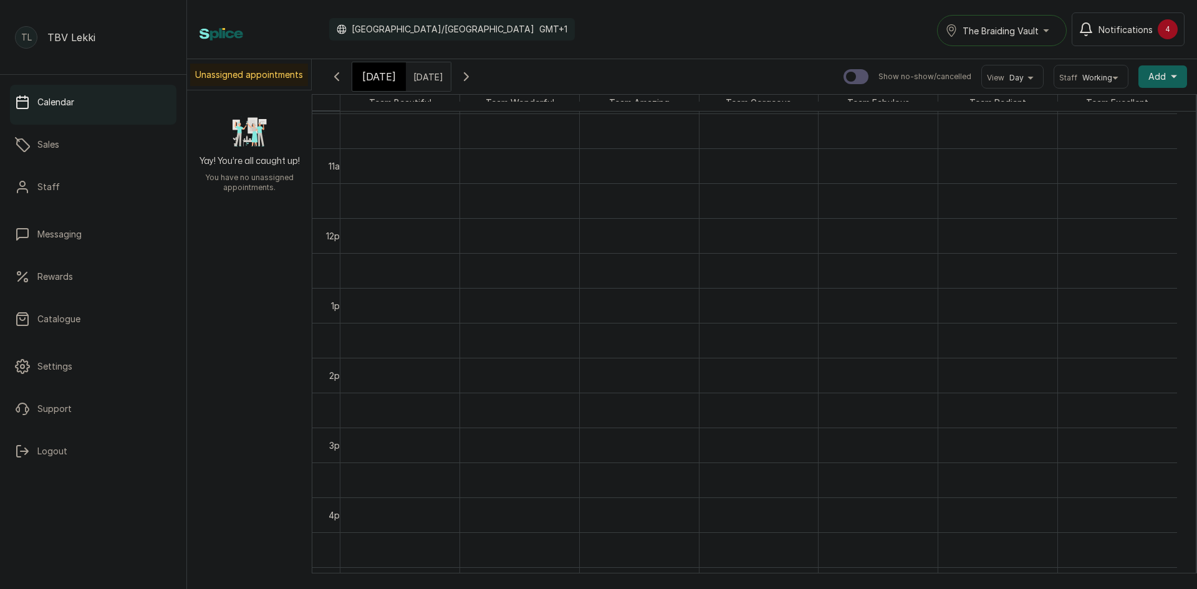
type input "14/10/2025"
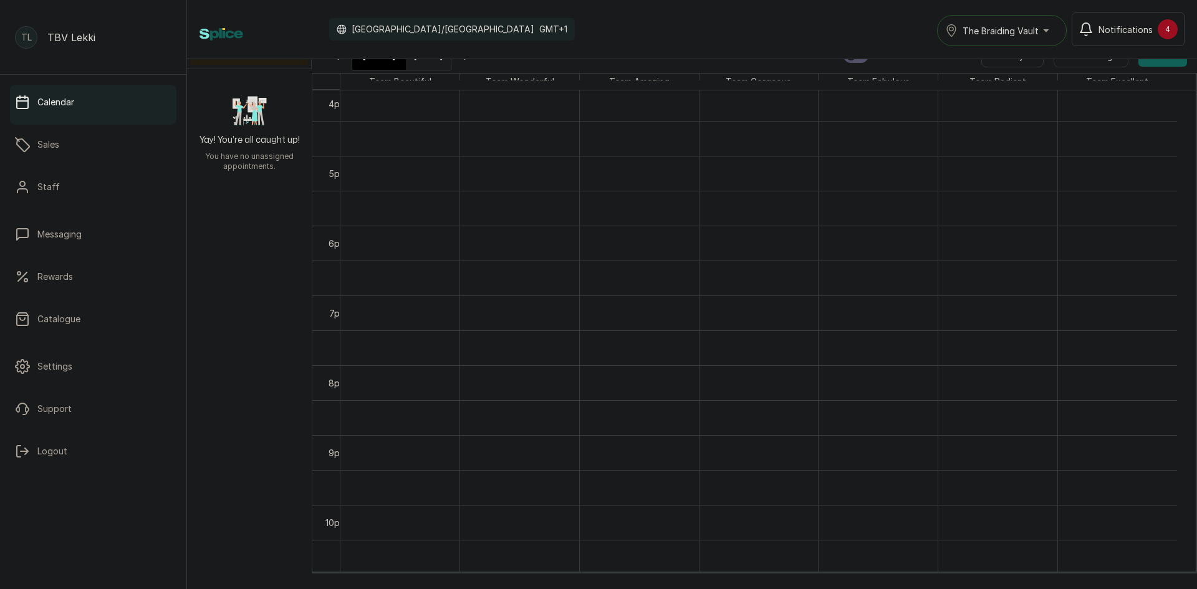
scroll to position [1008, 0]
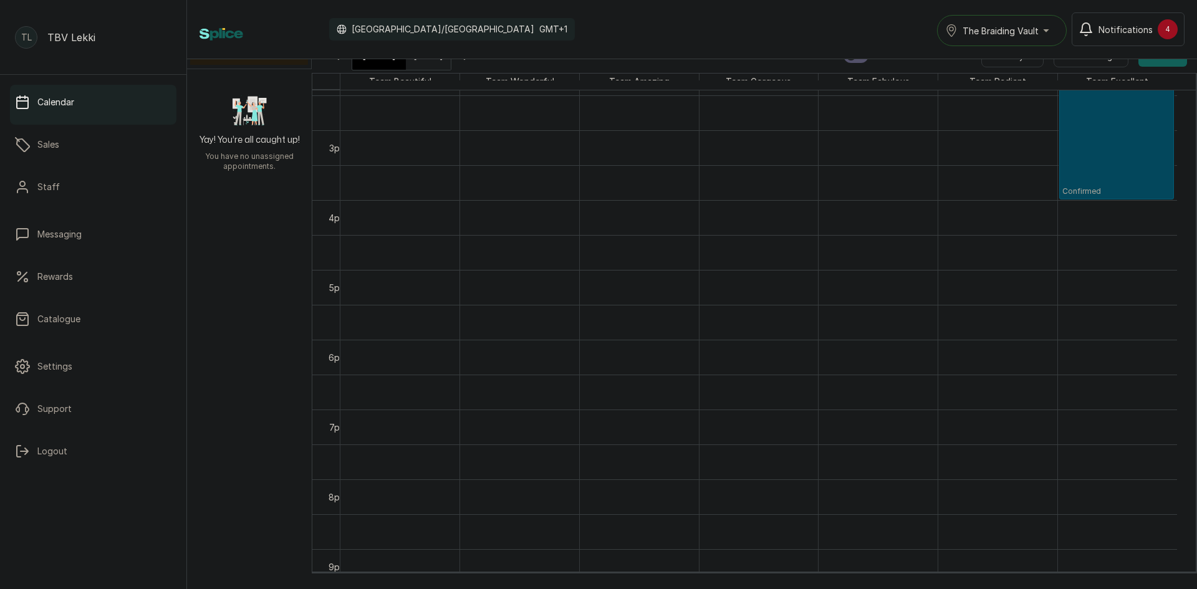
click at [380, 64] on div "[DATE]" at bounding box center [379, 55] width 54 height 29
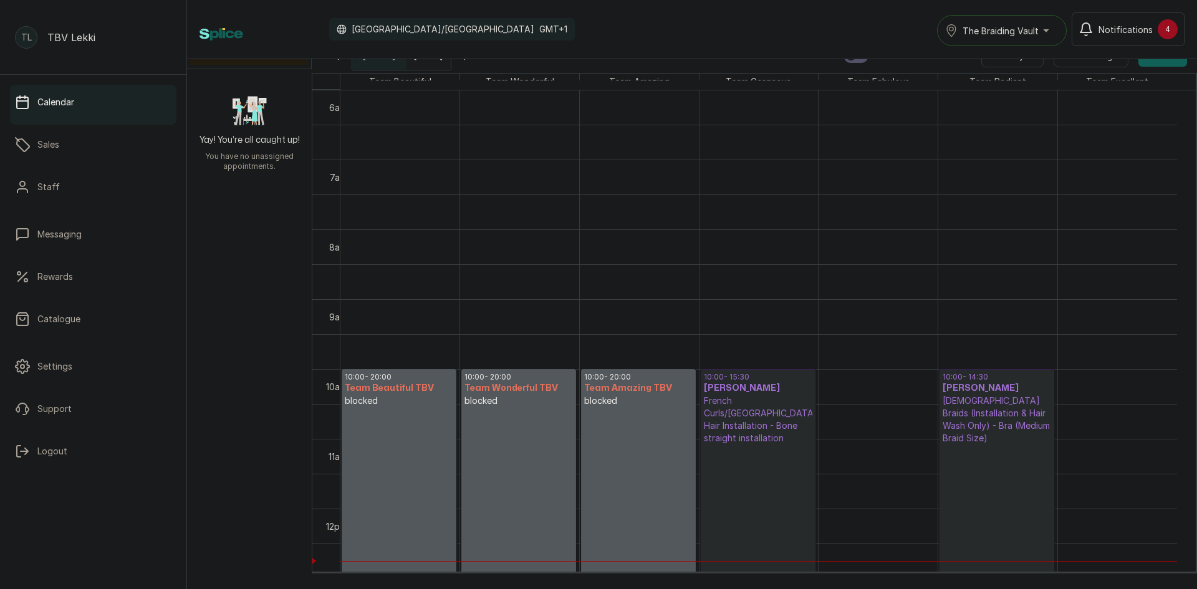
scroll to position [669, 0]
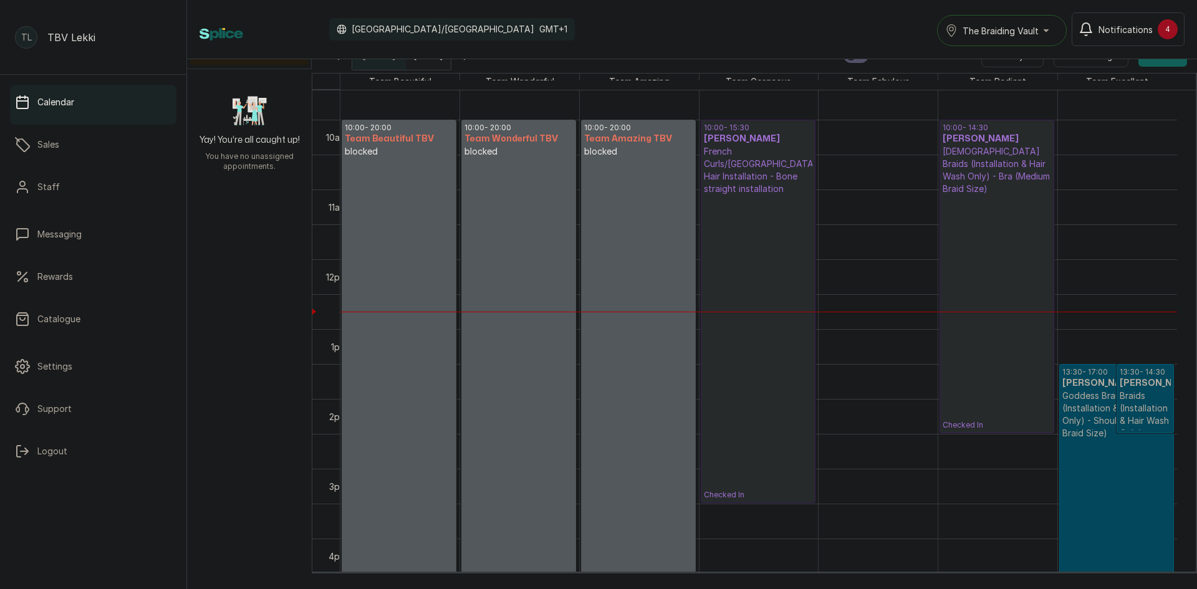
click at [780, 327] on p "Checked In" at bounding box center [758, 347] width 109 height 305
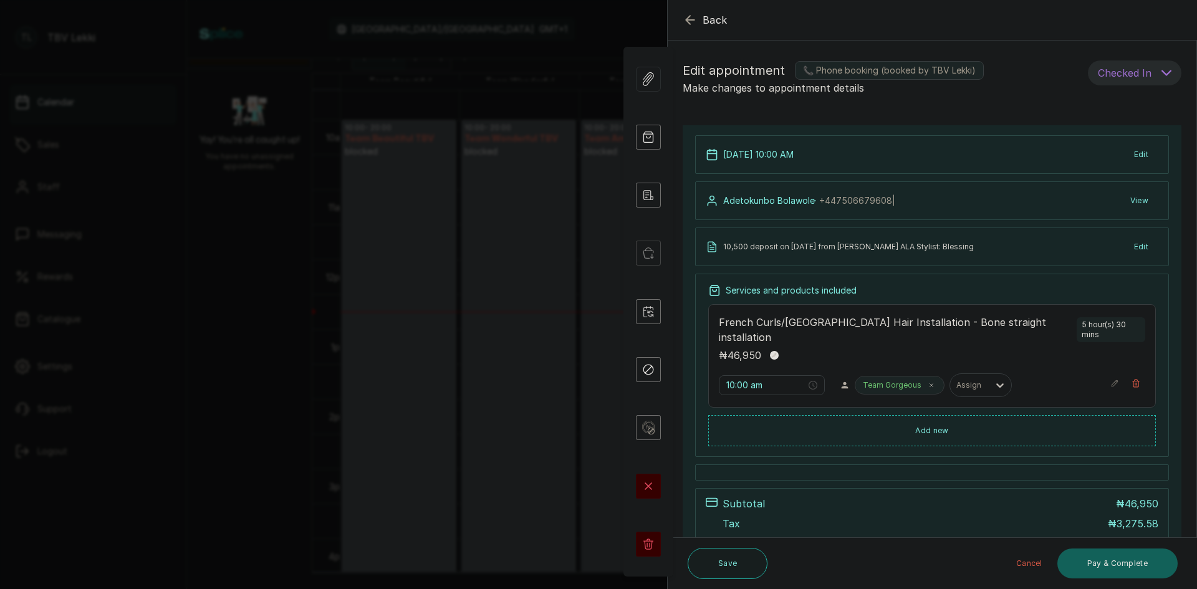
click at [698, 19] on button "Back" at bounding box center [705, 19] width 45 height 15
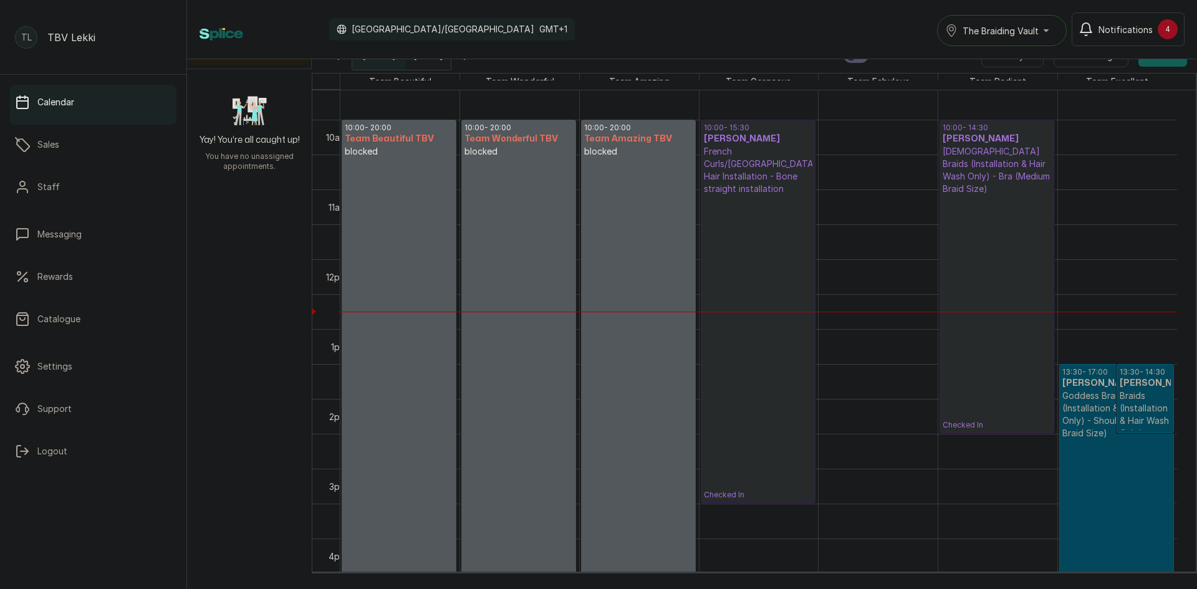
click at [982, 172] on p "[DEMOGRAPHIC_DATA] Braids (Installation & Hair Wash Only) - Bra (Medium Braid S…" at bounding box center [997, 170] width 109 height 50
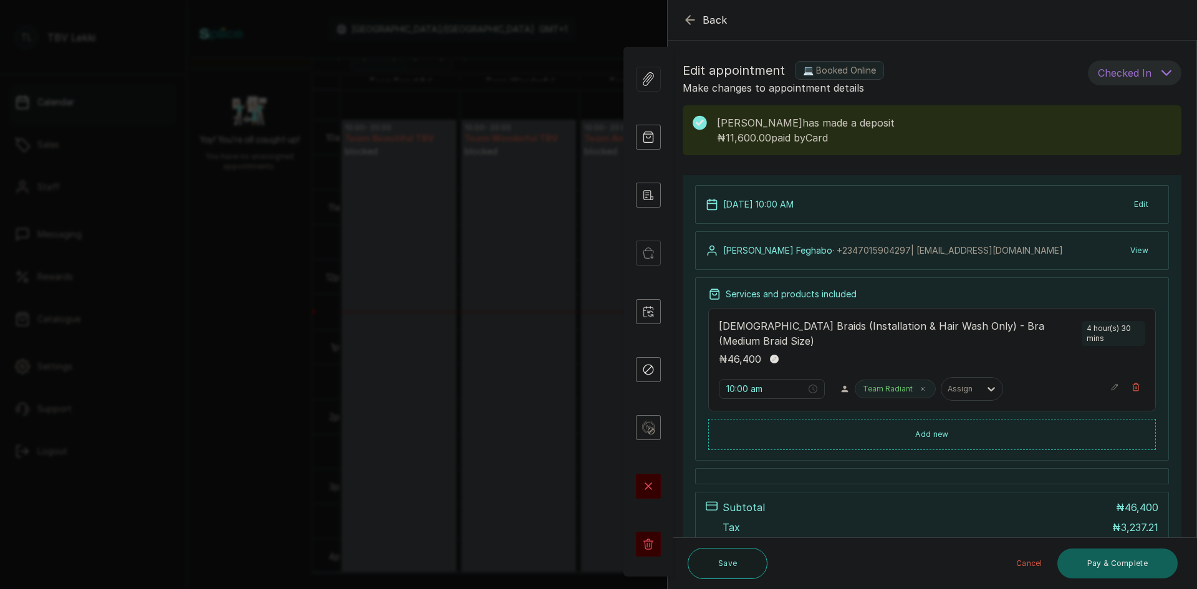
click at [689, 24] on icon "button" at bounding box center [690, 20] width 8 height 8
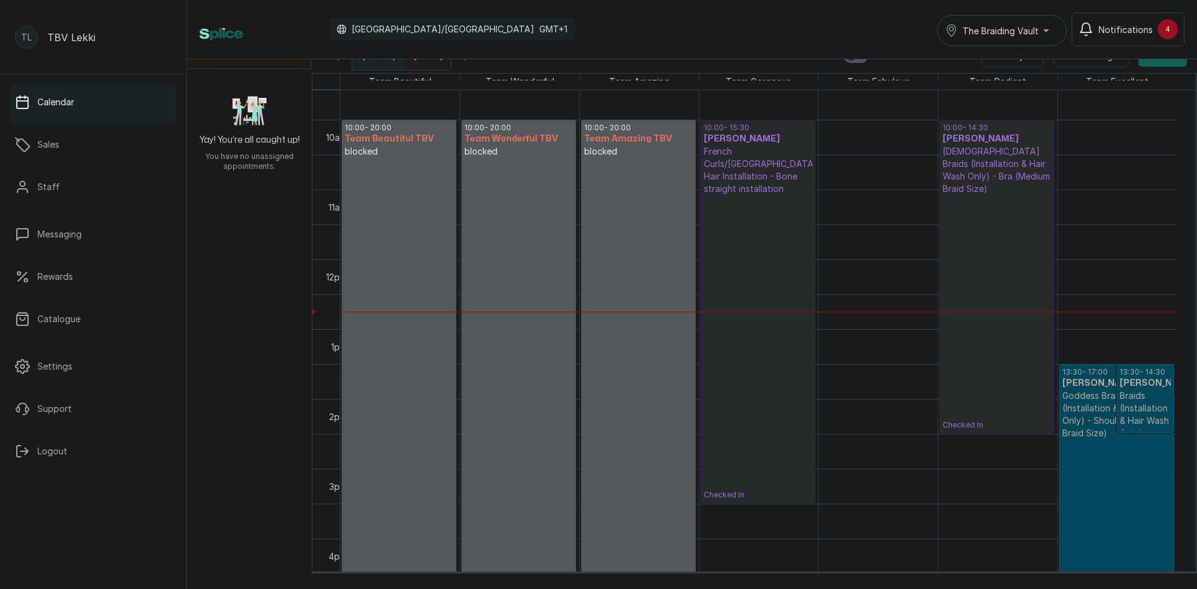
click at [1105, 467] on p "Confirmed" at bounding box center [1117, 522] width 109 height 165
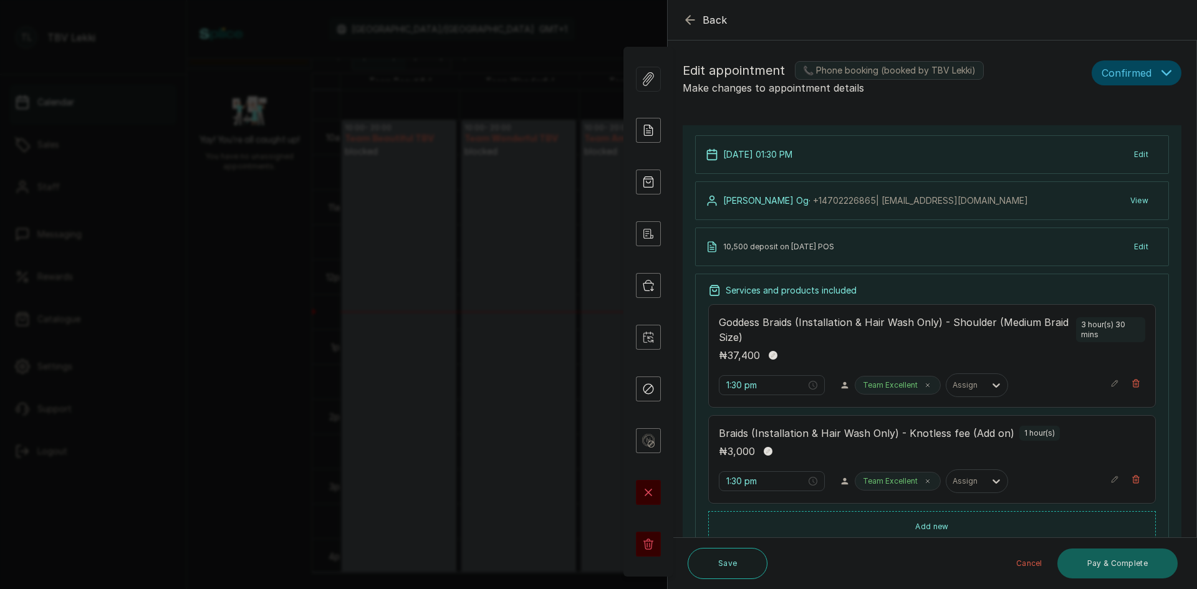
click at [691, 19] on icon "button" at bounding box center [690, 19] width 15 height 15
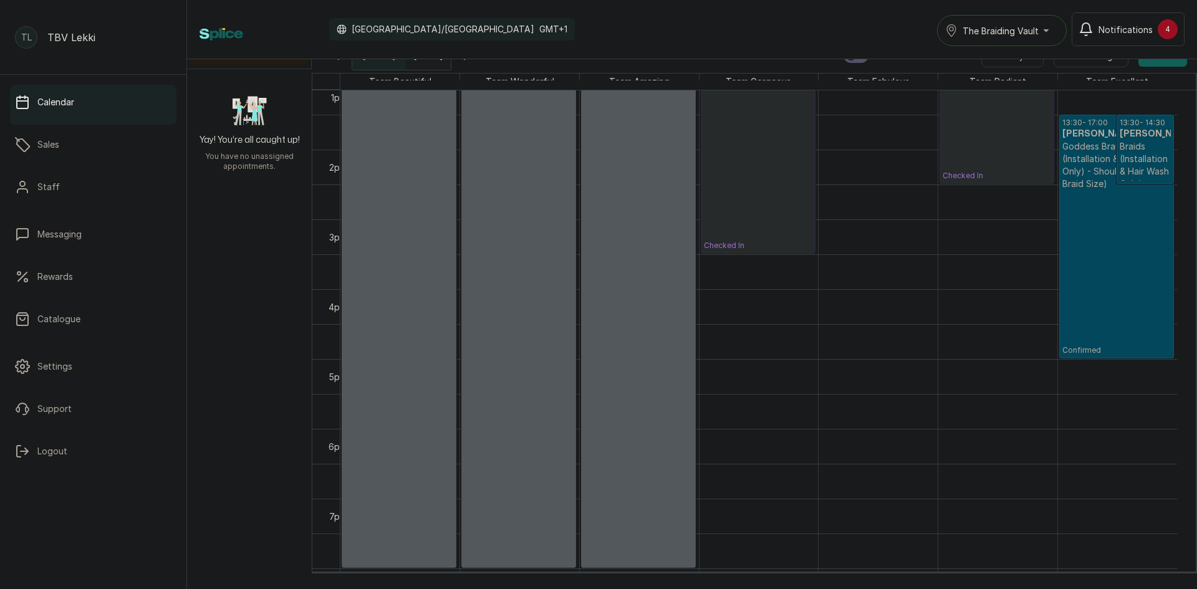
scroll to position [856, 0]
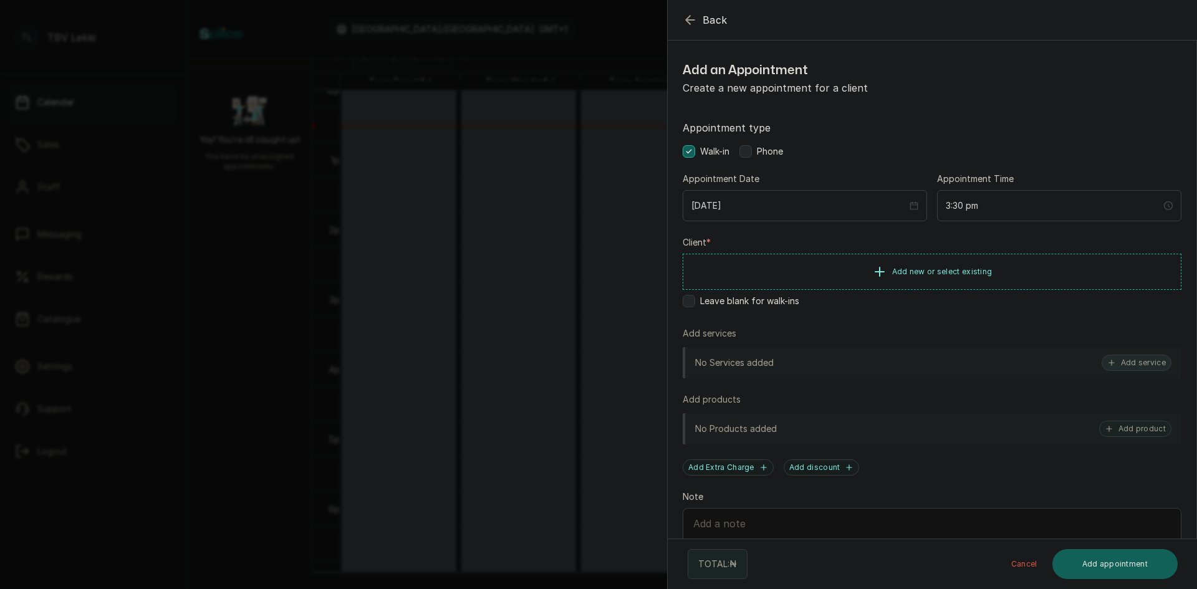
click at [1111, 362] on button "Add service" at bounding box center [1137, 363] width 70 height 16
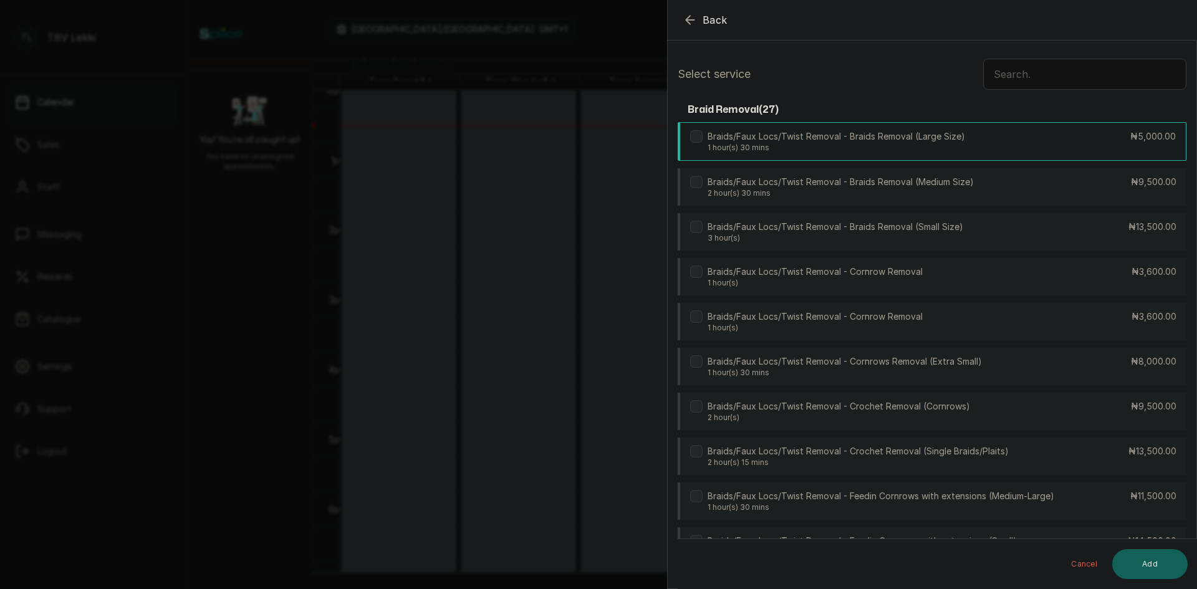
scroll to position [0, 0]
click at [1015, 70] on input "text" at bounding box center [1085, 75] width 203 height 31
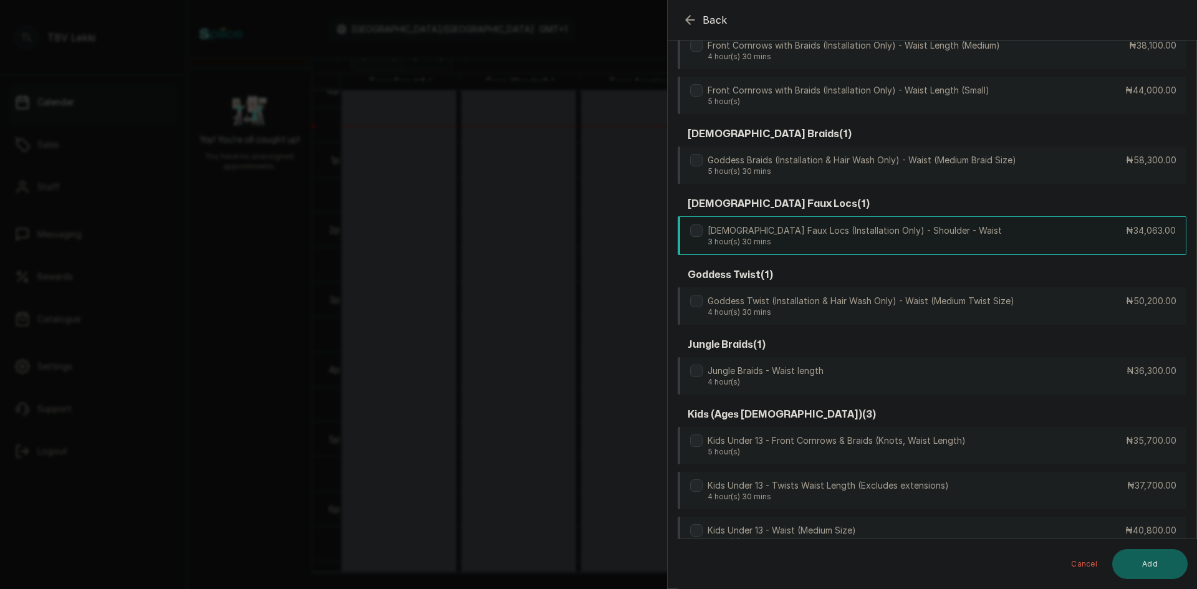
scroll to position [997, 0]
type input "waist"
click at [1065, 149] on div "Goddess Braids (Installation & Hair Wash Only) - Waist (Medium Braid Size) 5 ho…" at bounding box center [932, 167] width 509 height 39
click at [1138, 575] on button "Add" at bounding box center [1150, 564] width 75 height 30
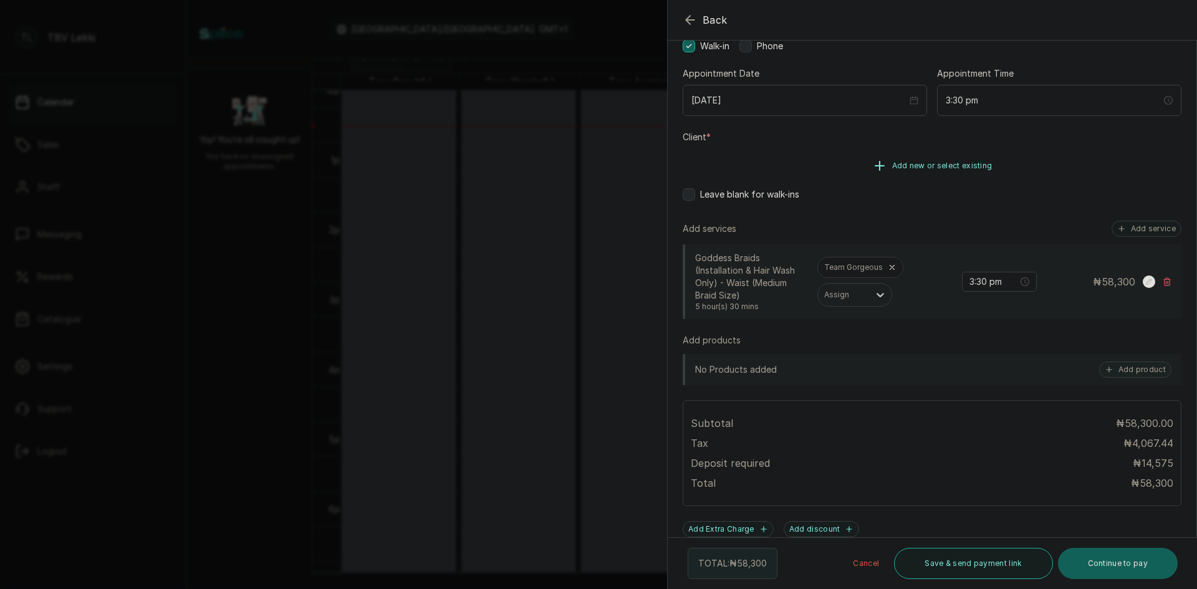
scroll to position [53, 0]
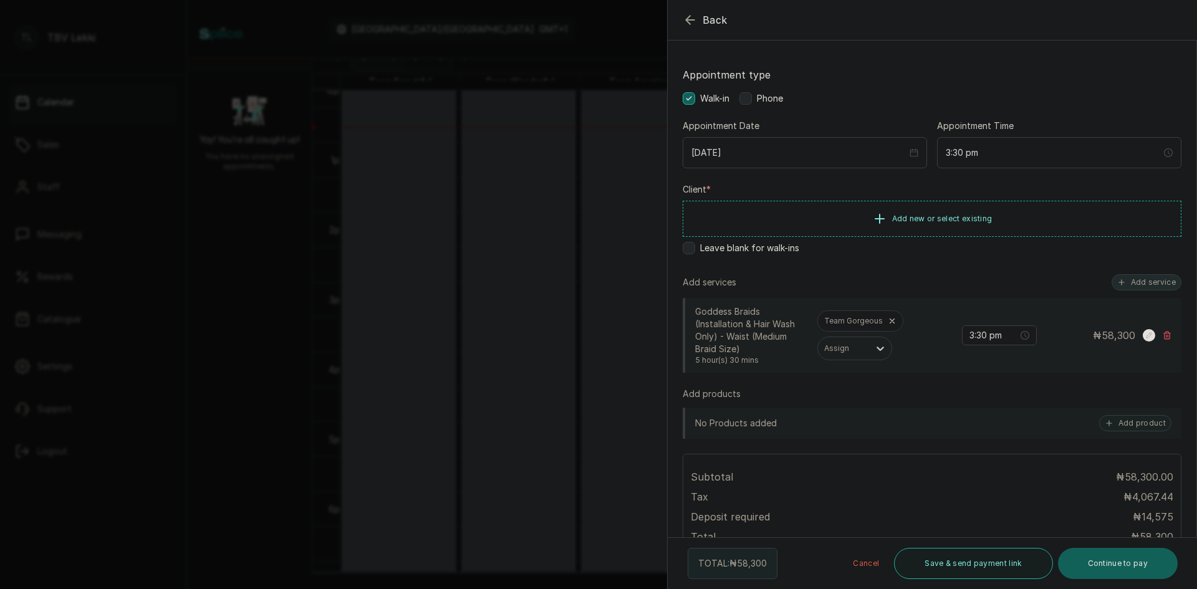
click at [1121, 281] on button "Add service" at bounding box center [1147, 282] width 70 height 16
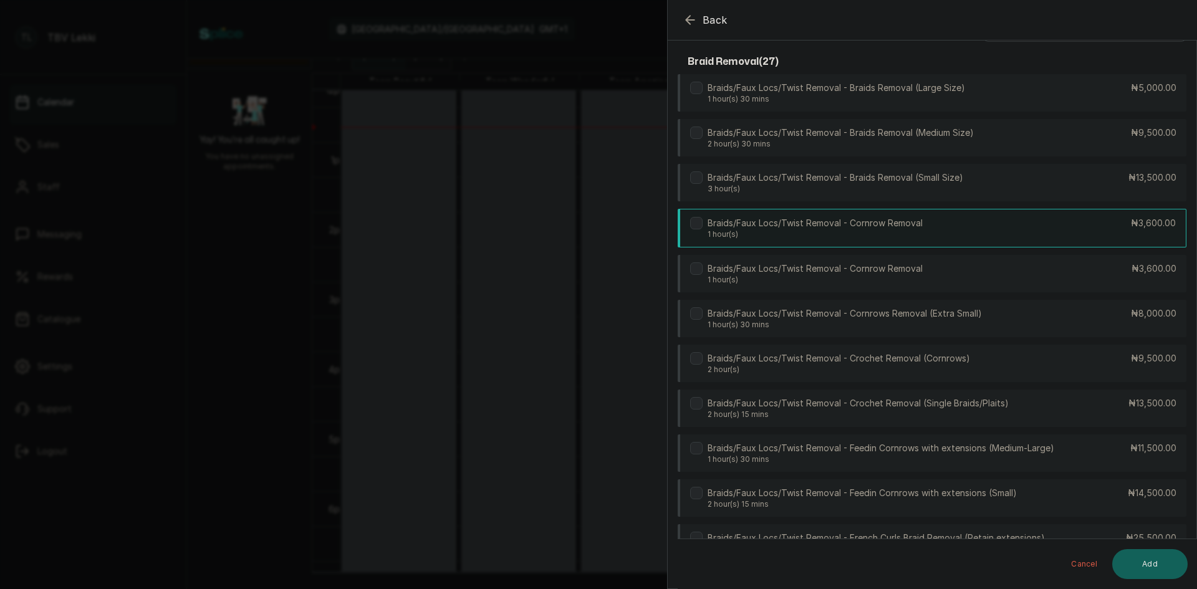
scroll to position [0, 0]
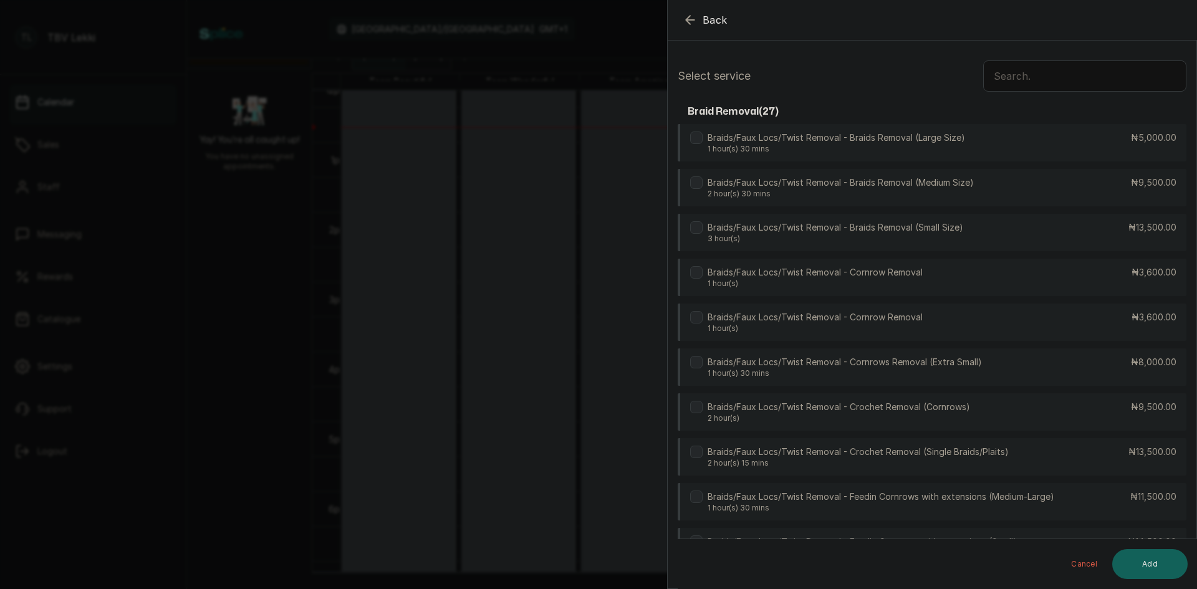
click at [1006, 76] on input "text" at bounding box center [1085, 75] width 203 height 31
click at [1021, 78] on input "text" at bounding box center [1085, 75] width 203 height 31
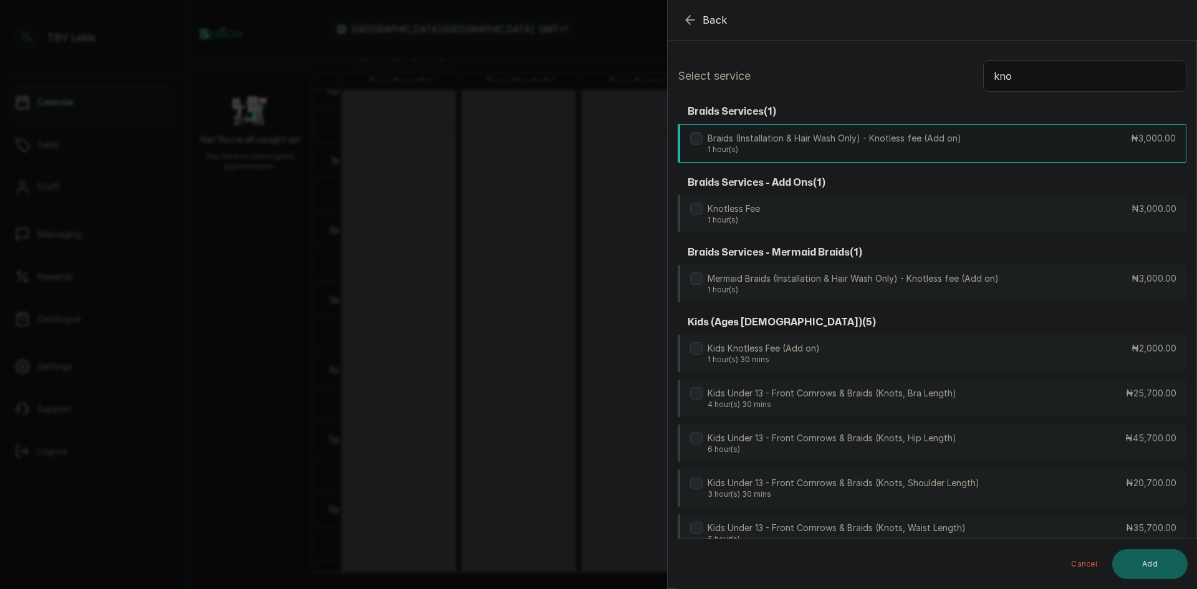
type input "kno"
click at [967, 143] on div "Braids (Installation & Hair Wash Only) - Knotless fee (Add on) 1 hour(s) ₦3,000…" at bounding box center [932, 143] width 509 height 39
click at [1141, 564] on button "Add" at bounding box center [1150, 564] width 75 height 30
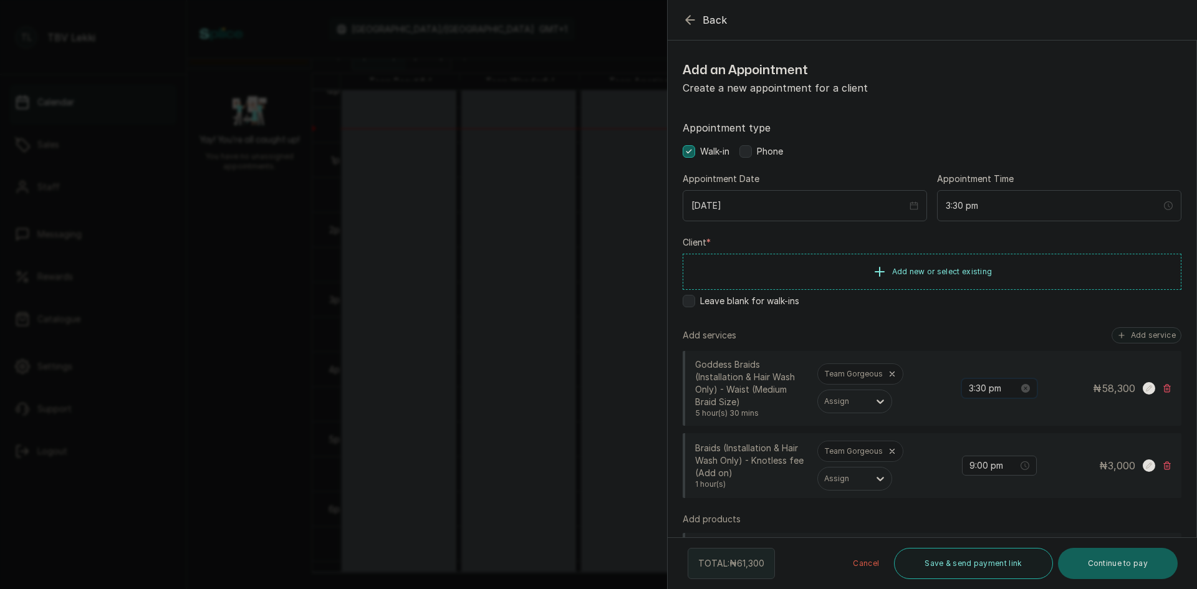
click at [972, 388] on input "3:30 pm" at bounding box center [994, 389] width 50 height 14
type input "3:00 pm"
drag, startPoint x: 1043, startPoint y: 556, endPoint x: 1043, endPoint y: 546, distance: 9.4
click at [1043, 556] on span "OK" at bounding box center [1039, 556] width 12 height 24
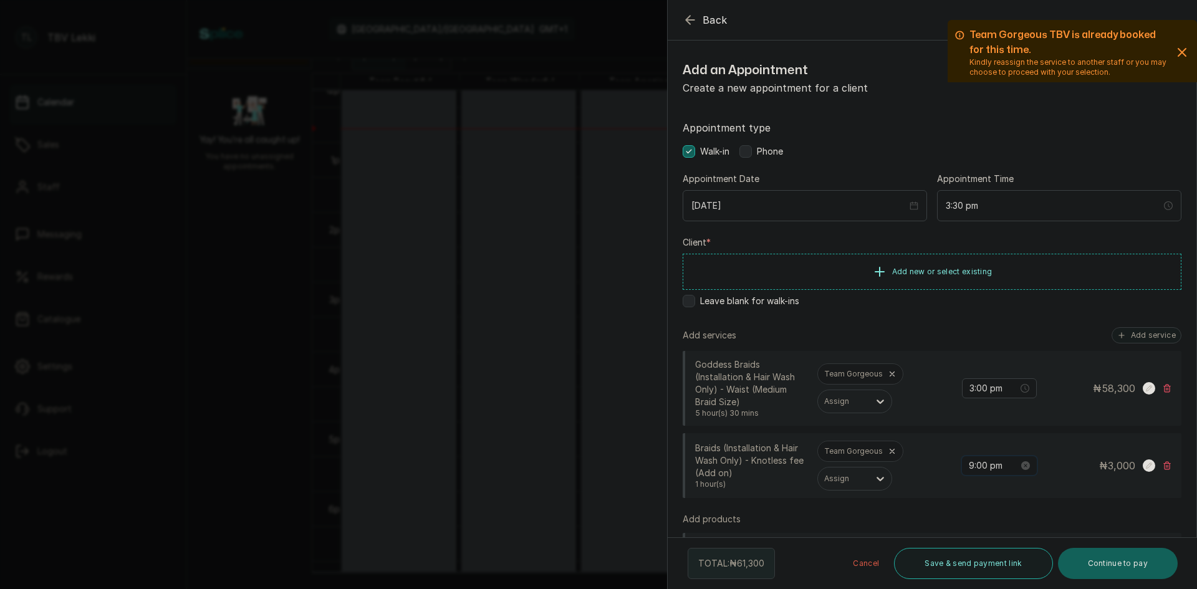
click at [969, 464] on input "9:00 pm" at bounding box center [994, 466] width 50 height 14
type input "3:00 pm"
click at [1043, 445] on span "OK" at bounding box center [1039, 441] width 12 height 24
click at [1179, 52] on icon "button" at bounding box center [1182, 52] width 7 height 7
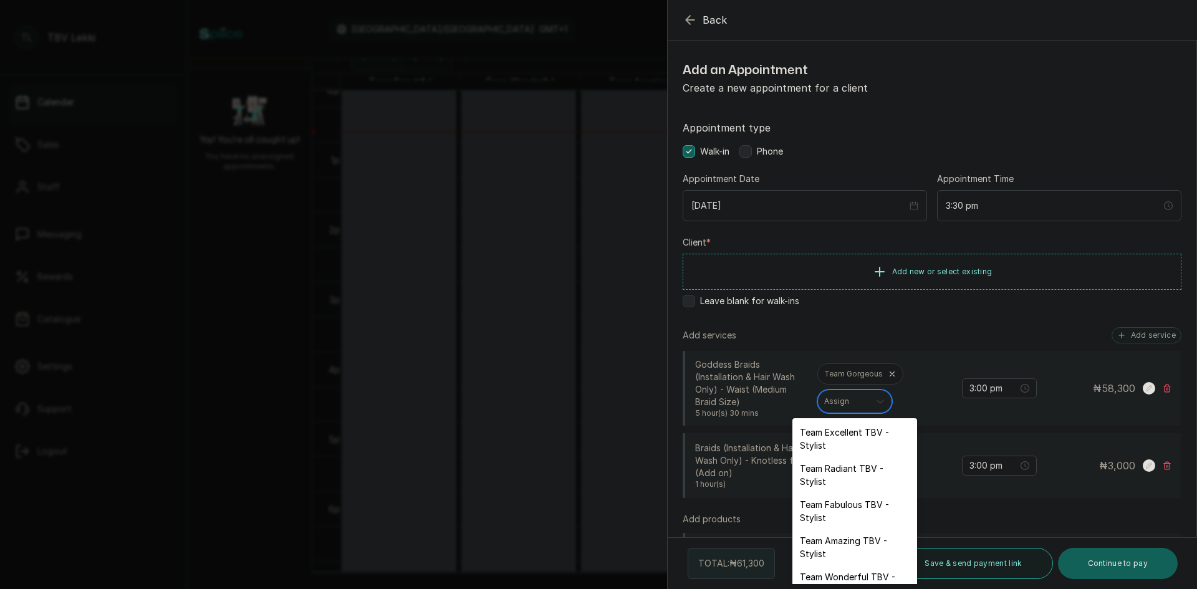
click at [877, 397] on icon at bounding box center [880, 401] width 12 height 12
click at [843, 435] on div "Team Excellent TBV - Stylist" at bounding box center [855, 439] width 125 height 36
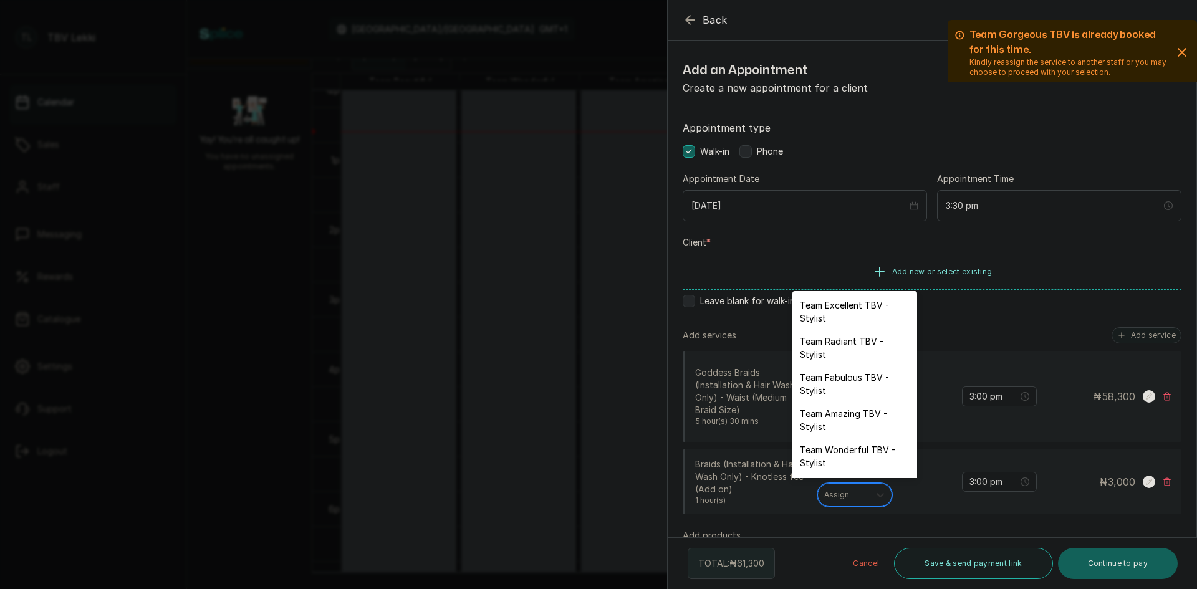
click at [873, 493] on div at bounding box center [880, 495] width 22 height 22
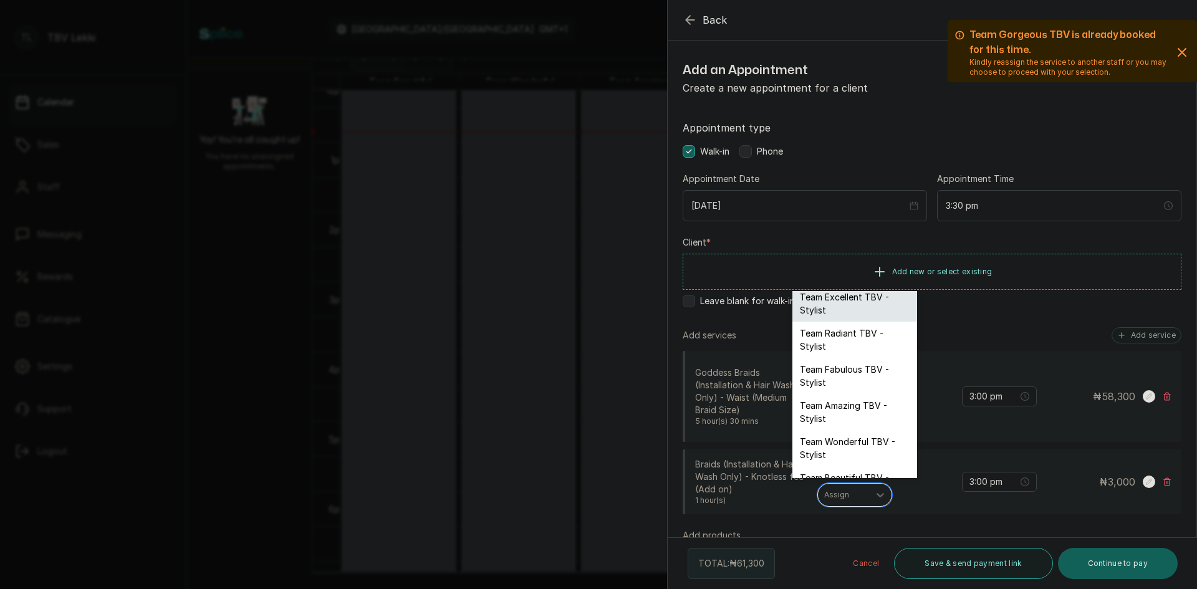
click at [853, 312] on div "Team Excellent TBV - Stylist" at bounding box center [855, 304] width 125 height 36
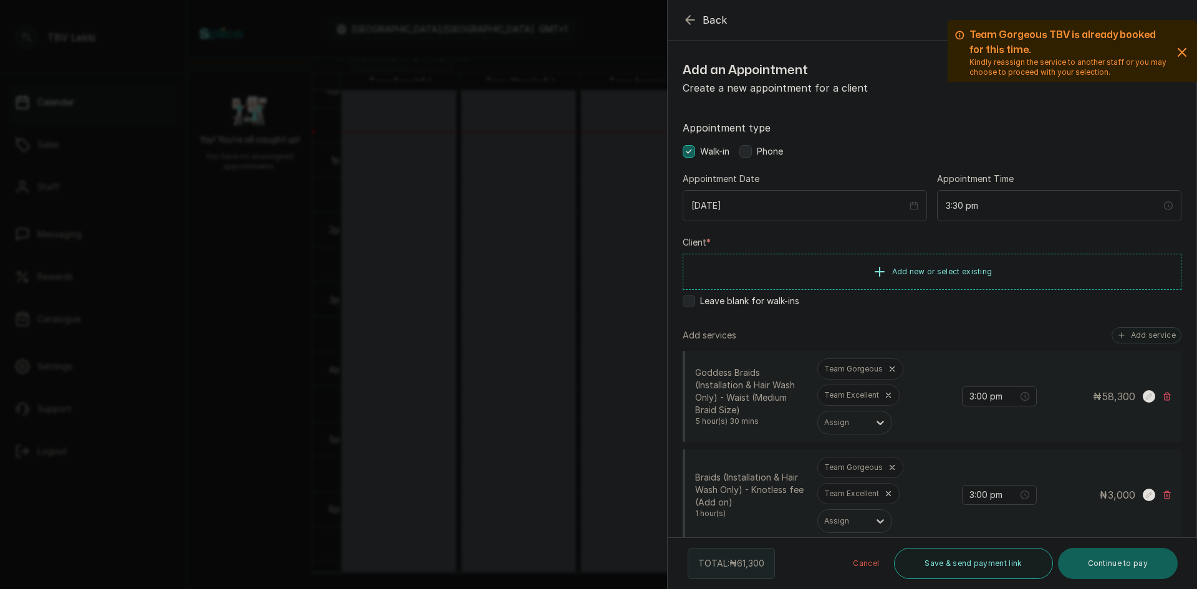
click at [889, 372] on icon at bounding box center [892, 369] width 9 height 9
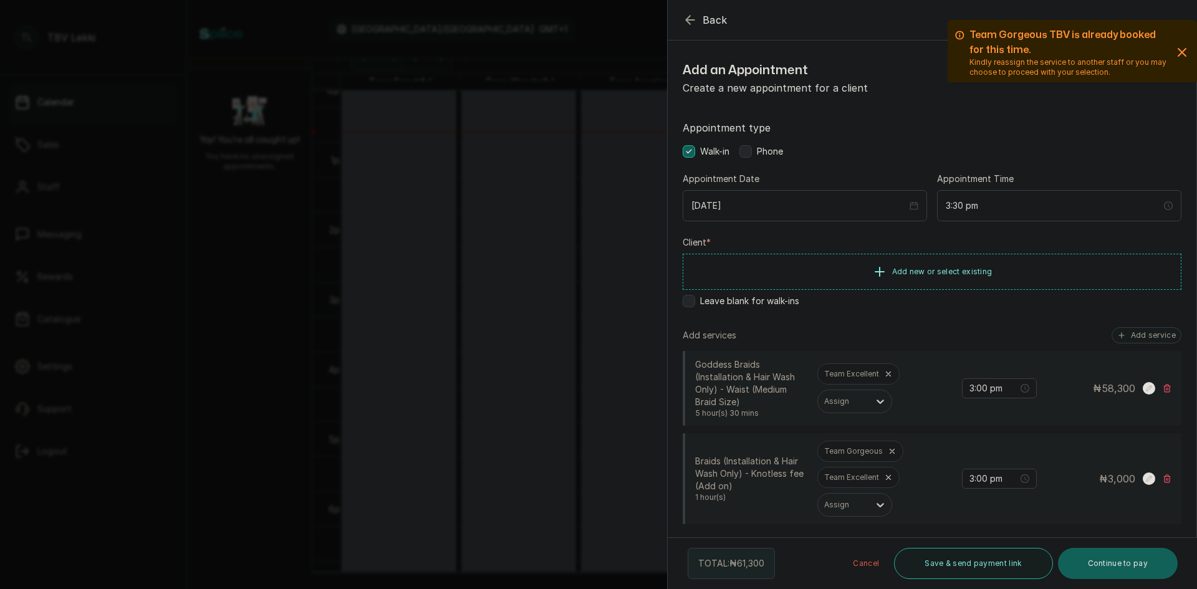
click at [892, 452] on icon at bounding box center [892, 451] width 9 height 9
click at [877, 277] on icon "button" at bounding box center [880, 271] width 15 height 15
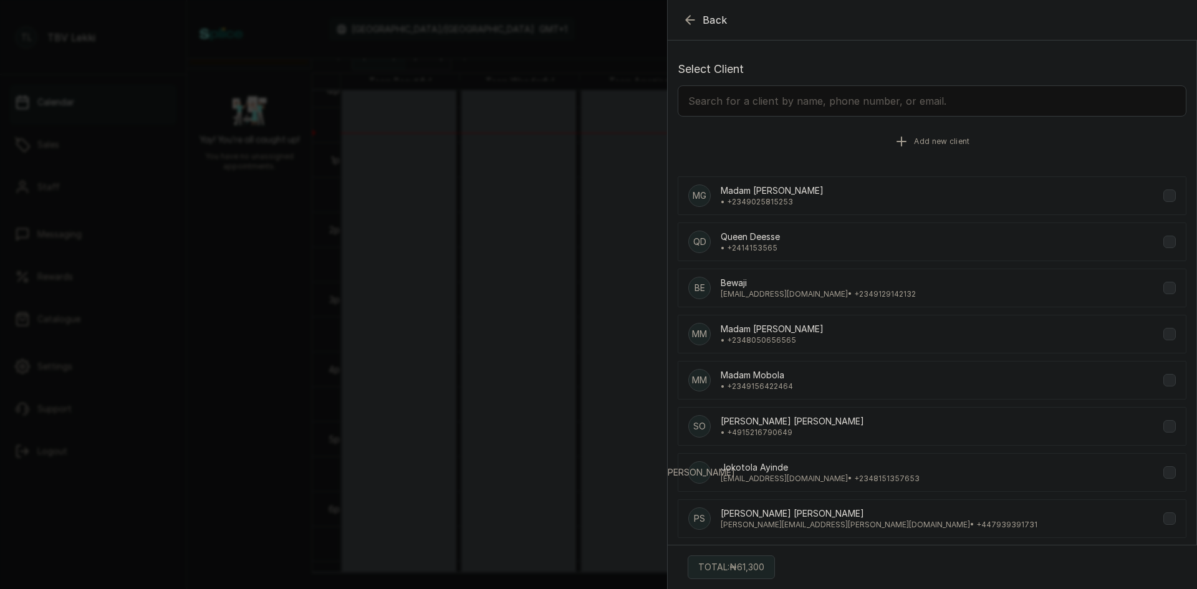
click at [897, 128] on button "Add new client" at bounding box center [932, 141] width 509 height 35
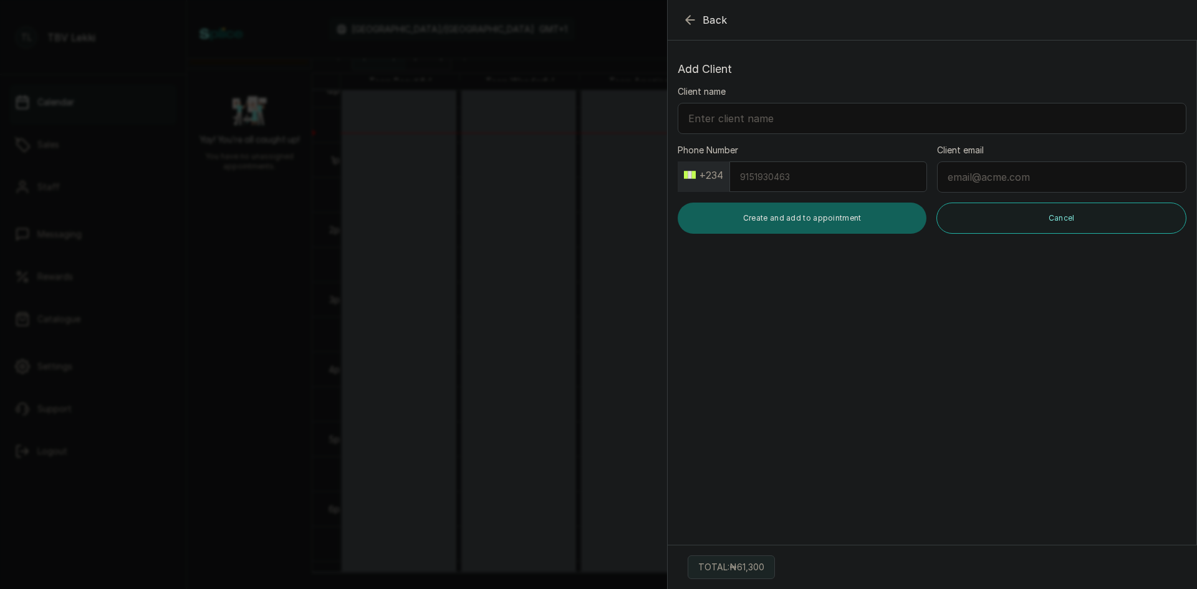
click at [798, 177] on input "Phone Number" at bounding box center [829, 177] width 198 height 31
type input "8057114545"
click at [812, 123] on input "Client name" at bounding box center [932, 118] width 509 height 31
paste input "MPHO ZCEPHALYA LAING"
click at [702, 119] on input "MPHO ZCEPHALYA LAING" at bounding box center [932, 118] width 509 height 31
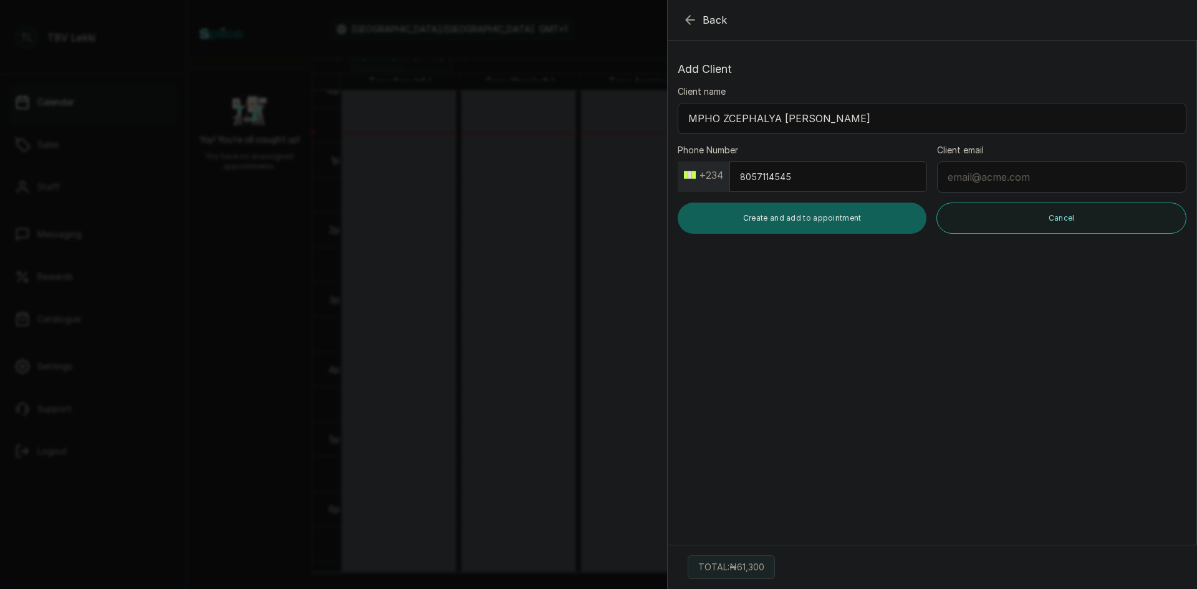
drag, startPoint x: 717, startPoint y: 117, endPoint x: 700, endPoint y: 117, distance: 17.5
click at [700, 117] on input "MPHO ZCEPHALYA LAING" at bounding box center [932, 118] width 509 height 31
click at [725, 117] on input "Mpho ZCEPHALYA LAING" at bounding box center [932, 118] width 509 height 31
drag, startPoint x: 772, startPoint y: 119, endPoint x: 821, endPoint y: 118, distance: 49.3
click at [821, 118] on input "Mpho Zcephalya CEPHALYA LAING" at bounding box center [932, 118] width 509 height 31
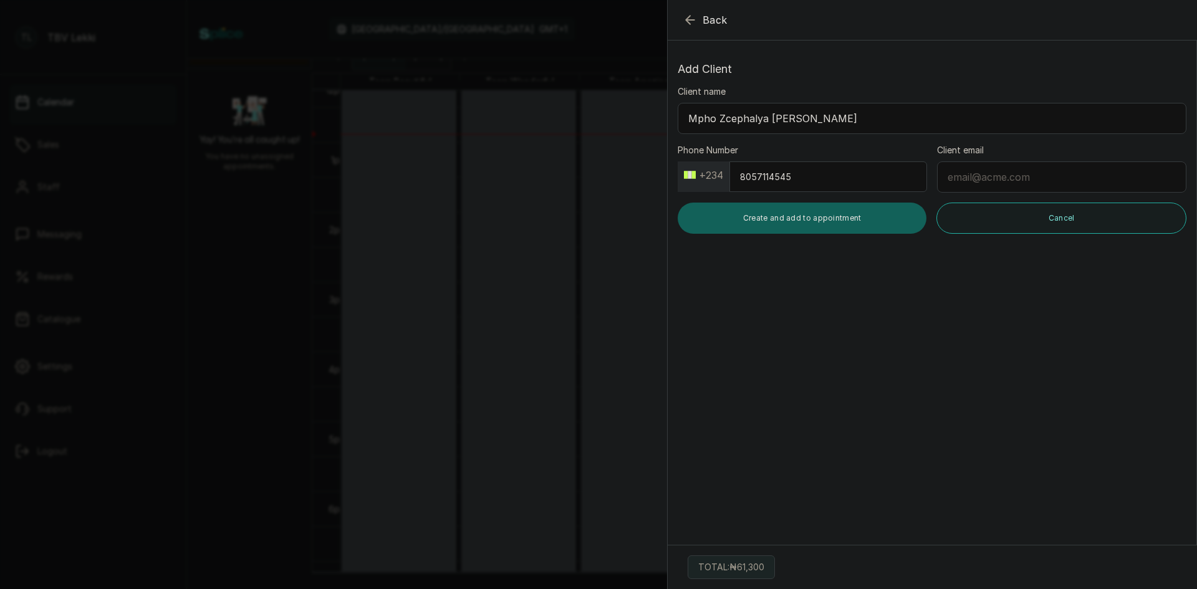
click at [777, 117] on input "Mpho Zcephalya LAING" at bounding box center [932, 118] width 509 height 31
drag, startPoint x: 777, startPoint y: 118, endPoint x: 794, endPoint y: 121, distance: 17.7
click at [794, 121] on input "Mpho Zcephalya LaingAING" at bounding box center [932, 118] width 509 height 31
click at [798, 140] on div "Client name Mpho Zcephalya LaingAING Phone Number +234 8057114545 Client email …" at bounding box center [932, 159] width 509 height 148
drag, startPoint x: 798, startPoint y: 119, endPoint x: 821, endPoint y: 117, distance: 23.1
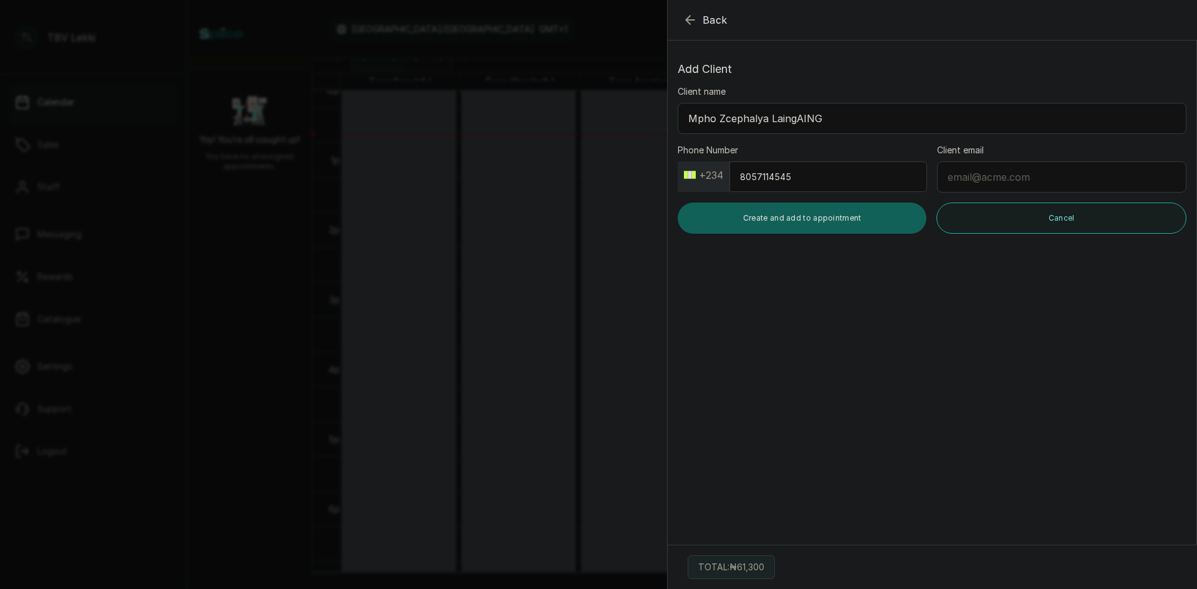
click at [821, 117] on input "Mpho Zcephalya LaingAING" at bounding box center [932, 118] width 509 height 31
drag, startPoint x: 823, startPoint y: 132, endPoint x: 820, endPoint y: 151, distance: 19.0
click at [823, 133] on input "Mpho Zcephalya Laing" at bounding box center [932, 118] width 509 height 31
type input "Mpho Zcephalya Laing"
click at [842, 214] on button "Create and add to appointment" at bounding box center [802, 218] width 249 height 31
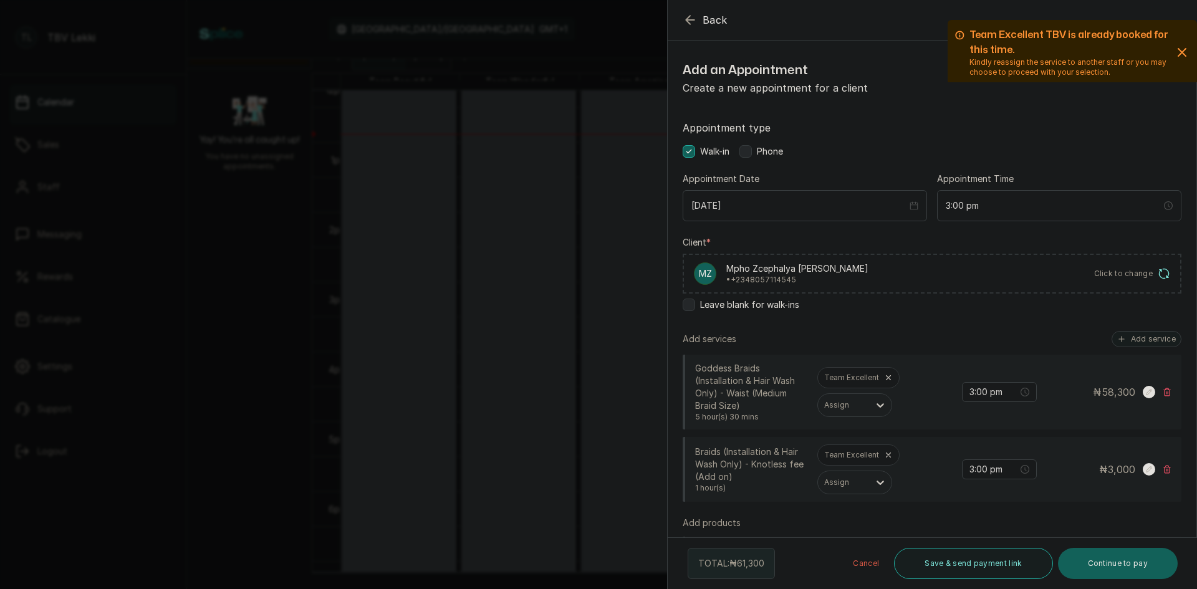
click at [749, 153] on label at bounding box center [746, 151] width 12 height 12
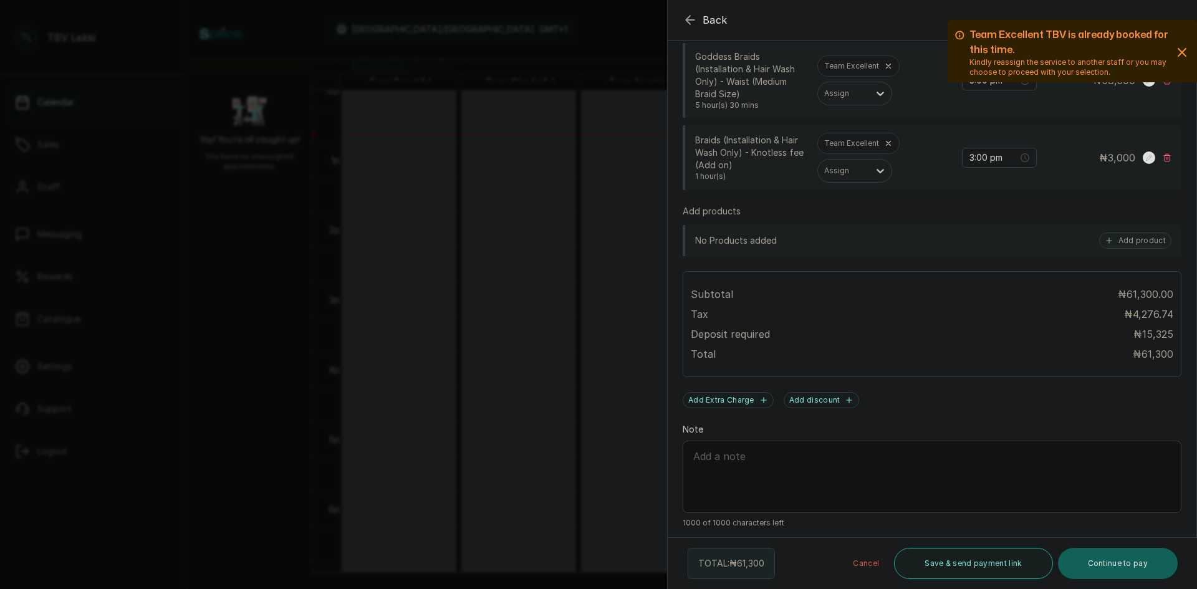
scroll to position [316, 0]
click at [796, 473] on textarea "Note" at bounding box center [932, 473] width 499 height 72
paste textarea "MPHO ZCEPHALYA LAING"
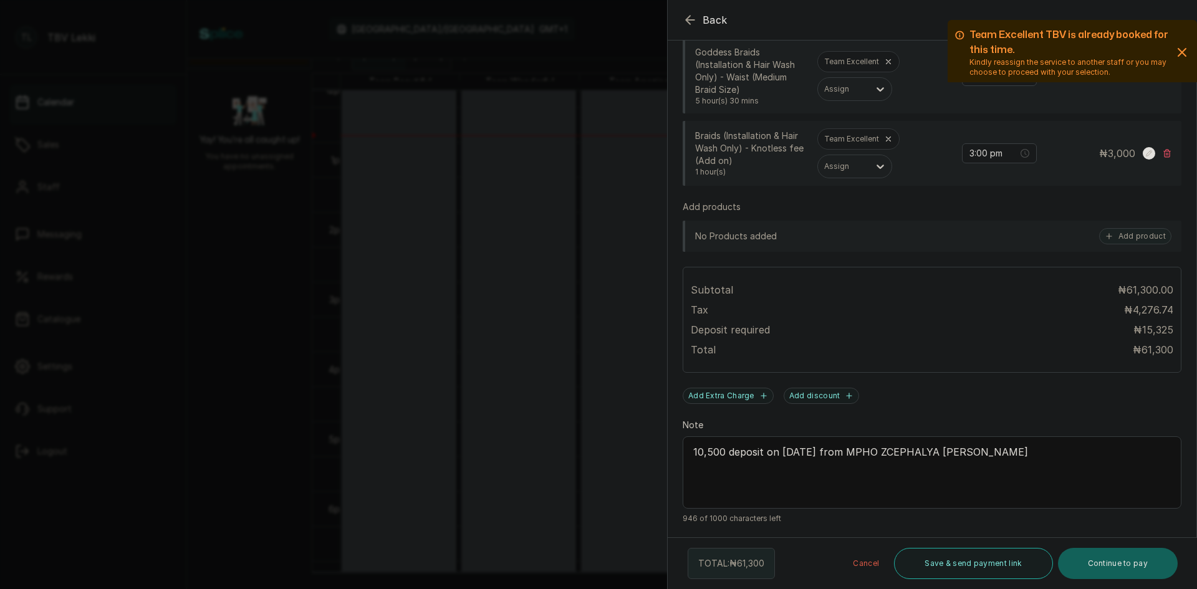
type textarea "10,500 deposit on 09/10/2025 from MPHO ZCEPHALYA LAING"
click at [1175, 56] on icon "button" at bounding box center [1182, 52] width 15 height 15
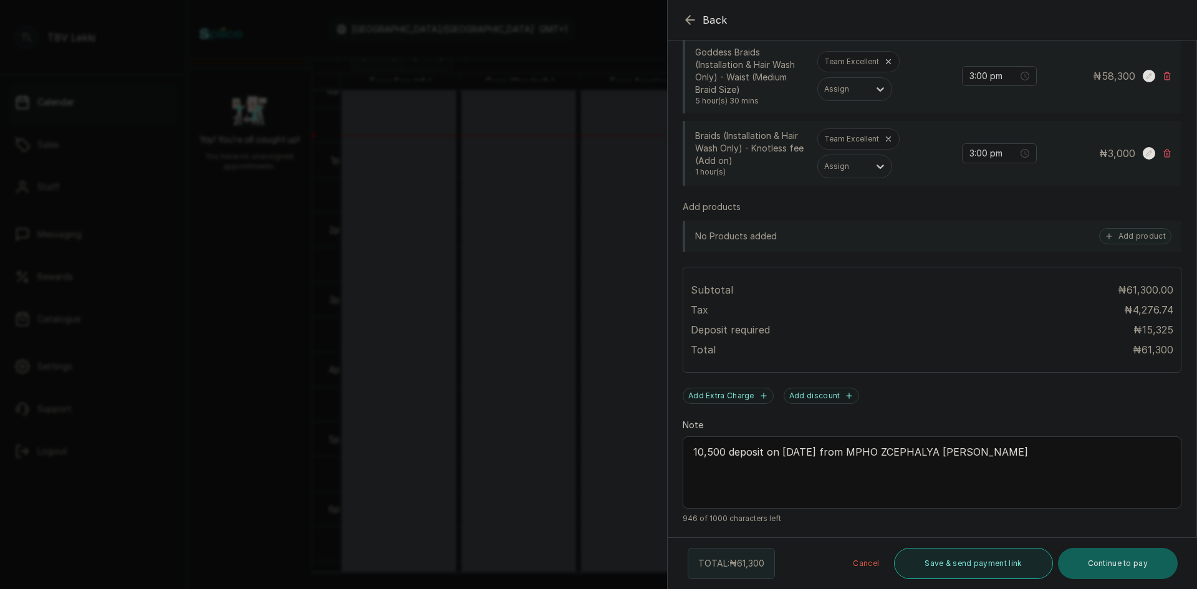
click at [990, 564] on button "Save & send payment link" at bounding box center [973, 563] width 158 height 31
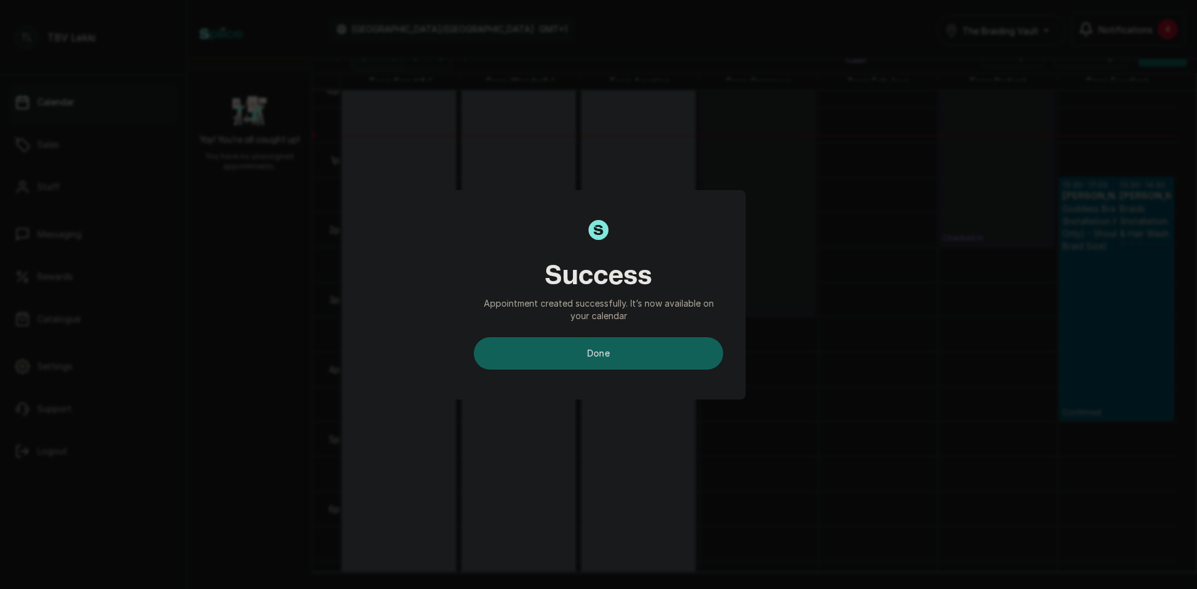
click at [691, 362] on button "done" at bounding box center [598, 353] width 249 height 32
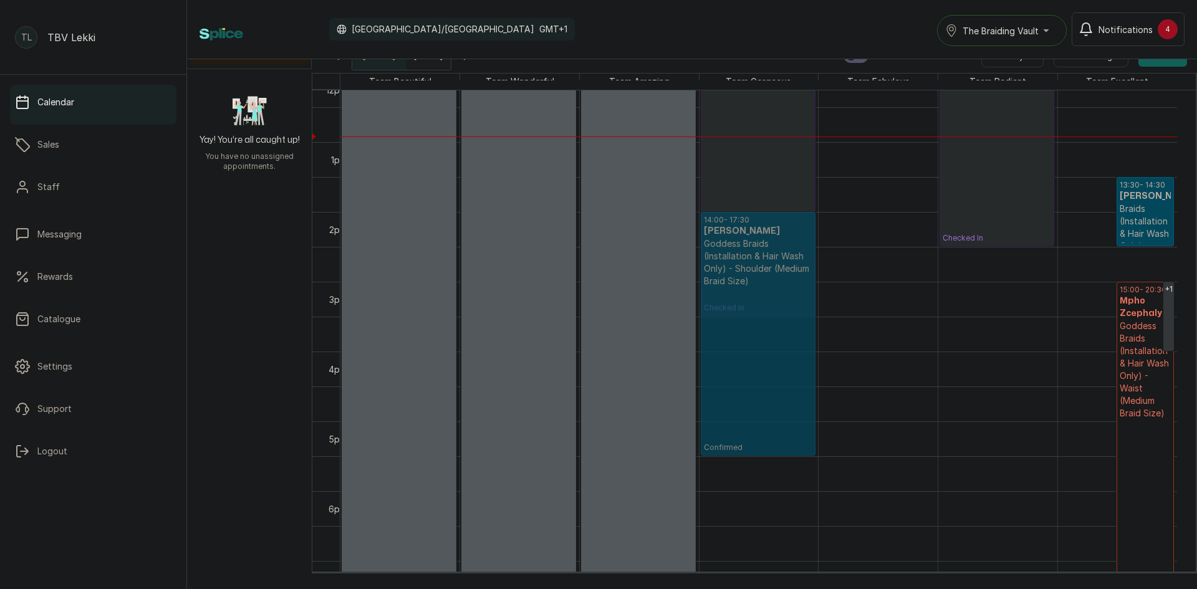
drag, startPoint x: 1106, startPoint y: 211, endPoint x: 770, endPoint y: 258, distance: 339.4
click at [770, 258] on tr "10:00 - 20:00 Team Beautiful TBV blocked 10:00 - 20:00 Team Wonderful TBV block…" at bounding box center [759, 72] width 837 height 1676
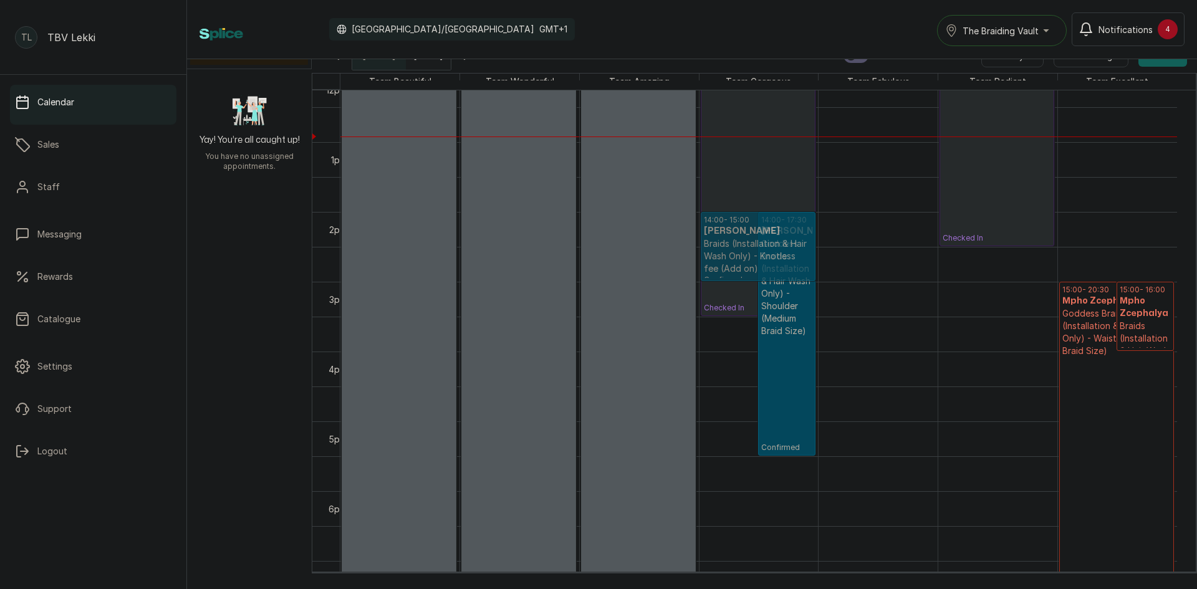
drag, startPoint x: 1111, startPoint y: 190, endPoint x: 800, endPoint y: 238, distance: 315.5
click at [1127, 327] on p "Braids (Installation & Hair Wash Only) - Knotless fee (Add on)" at bounding box center [1145, 363] width 51 height 87
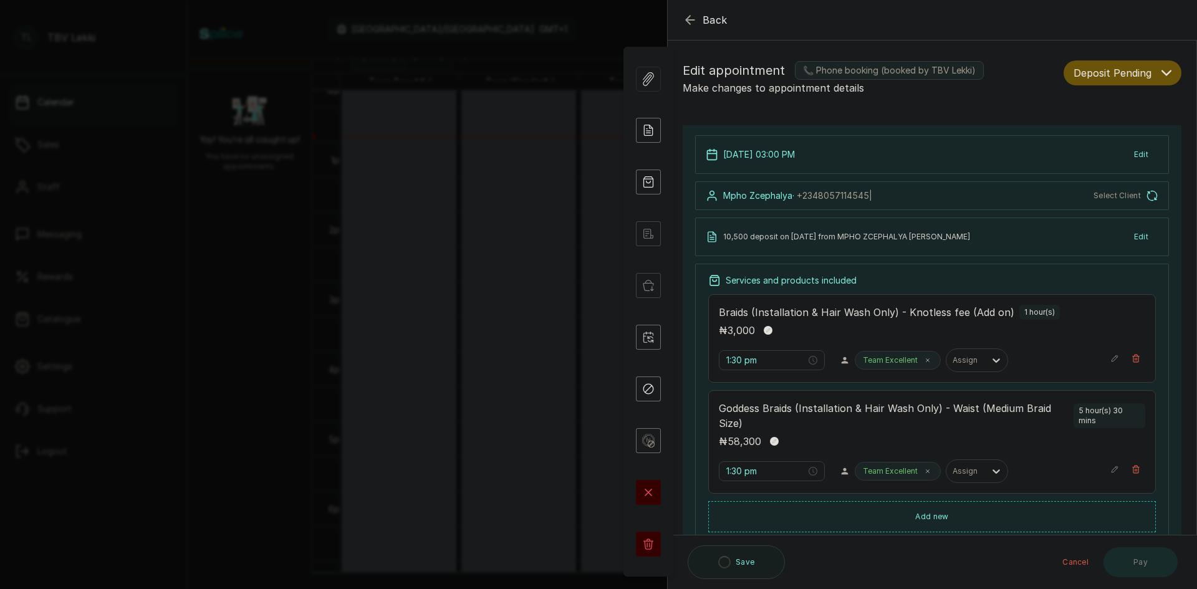
type input "3:00 pm"
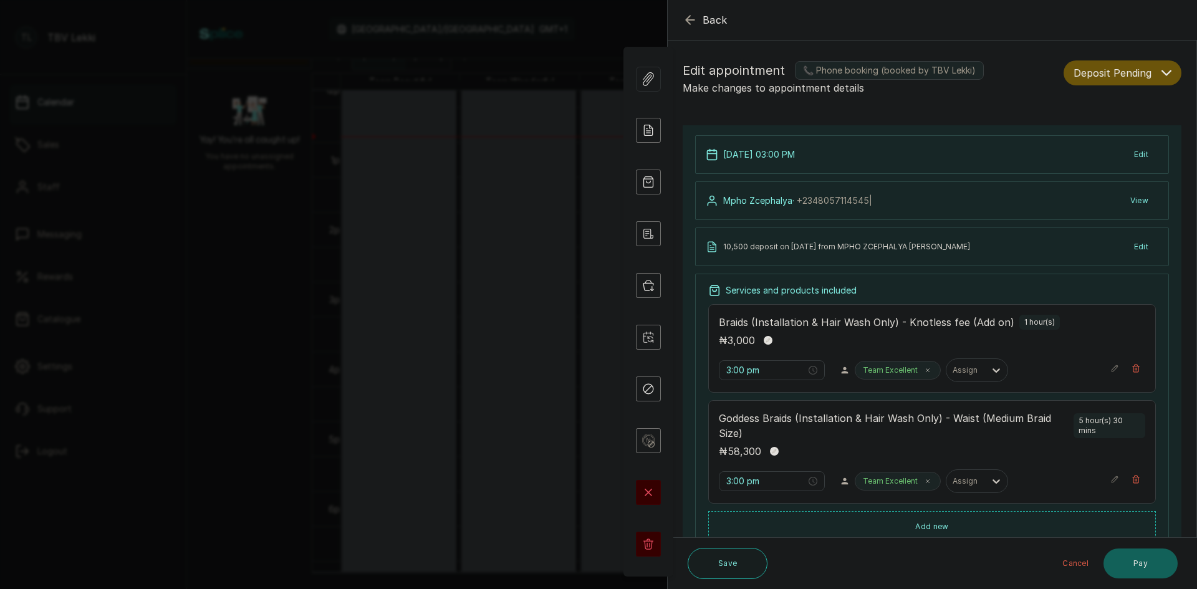
click at [1158, 66] on button "Deposit Pending" at bounding box center [1123, 72] width 118 height 25
click at [1109, 142] on div "Confirmed" at bounding box center [1123, 141] width 97 height 13
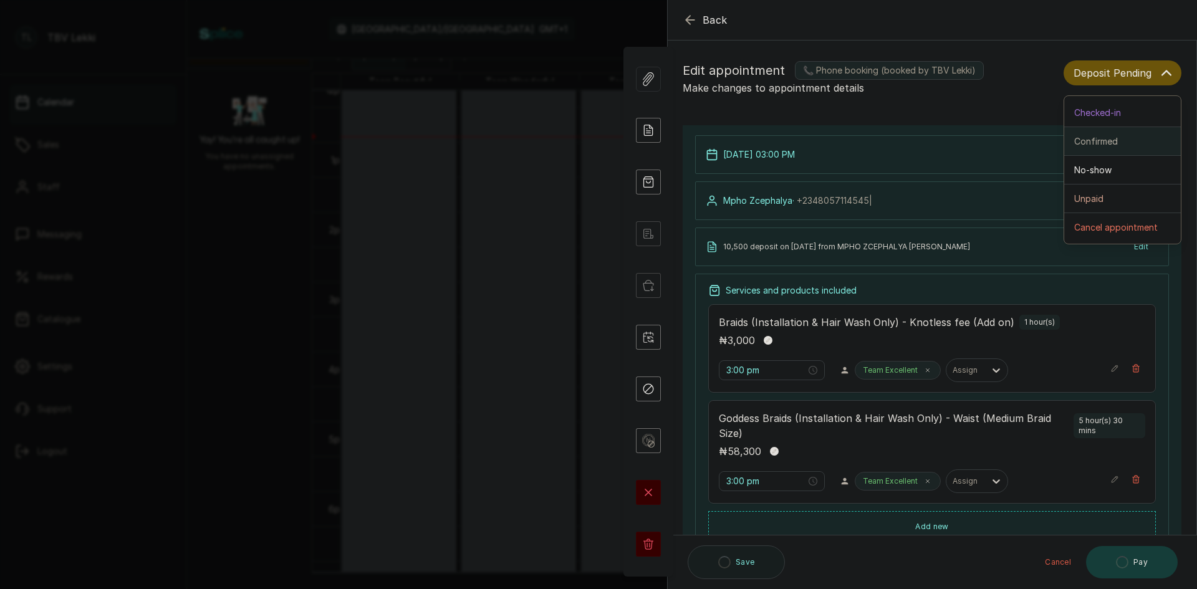
click at [1092, 150] on button "Confirmed" at bounding box center [1123, 141] width 117 height 29
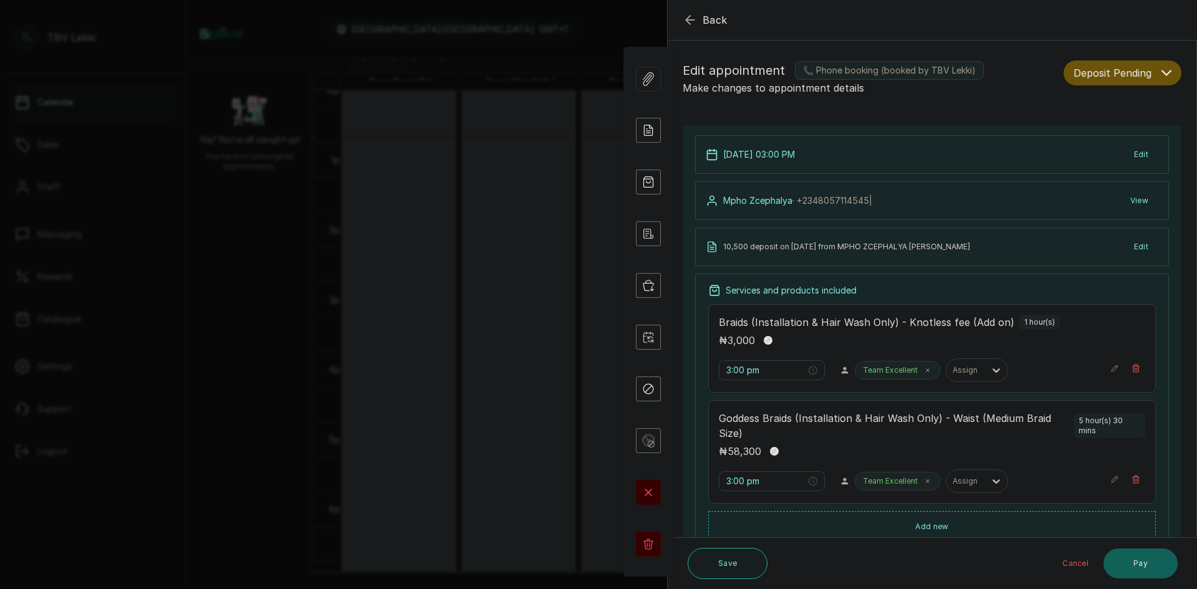
click at [1092, 150] on div "9 Oct 2025, 03:00 PM Edit" at bounding box center [932, 154] width 474 height 39
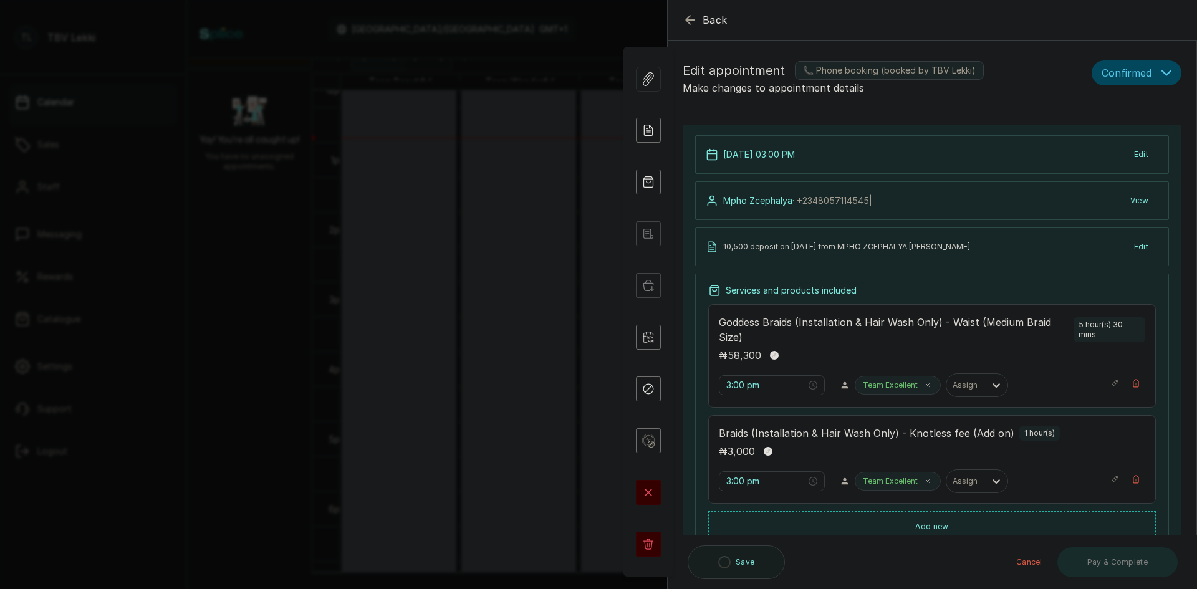
click at [687, 19] on icon "button" at bounding box center [690, 20] width 8 height 8
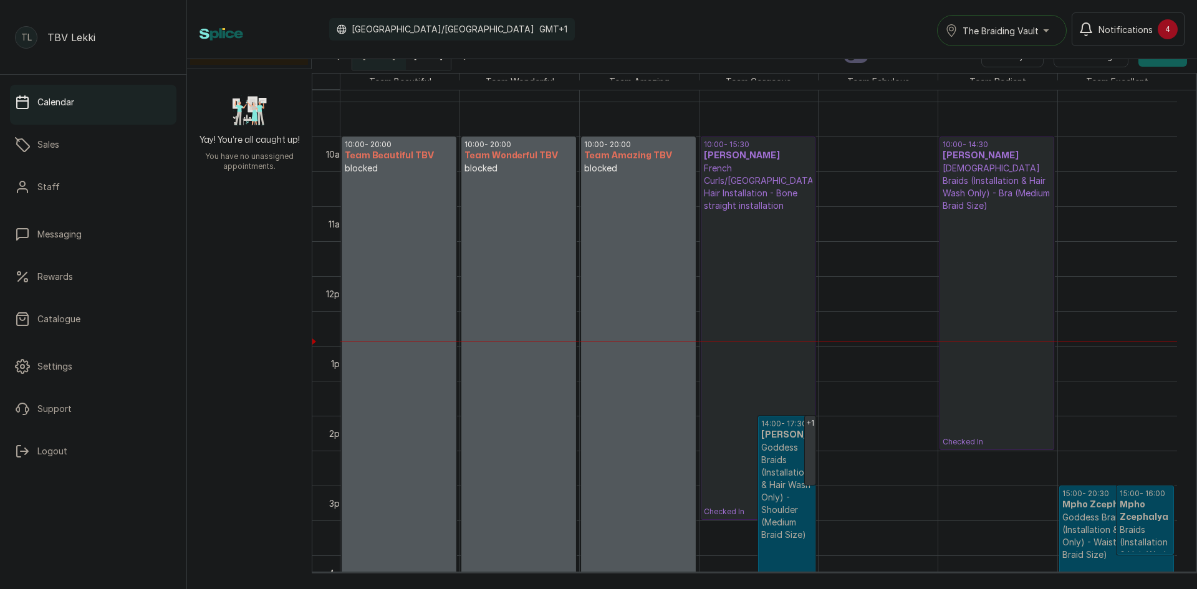
scroll to position [607, 0]
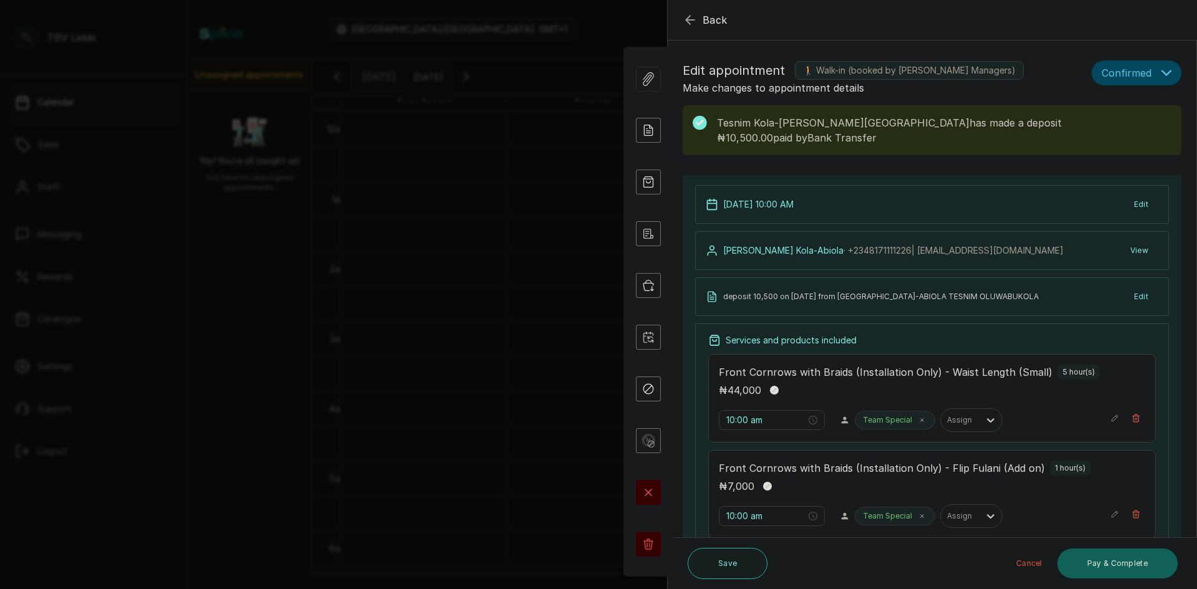
scroll to position [420, 0]
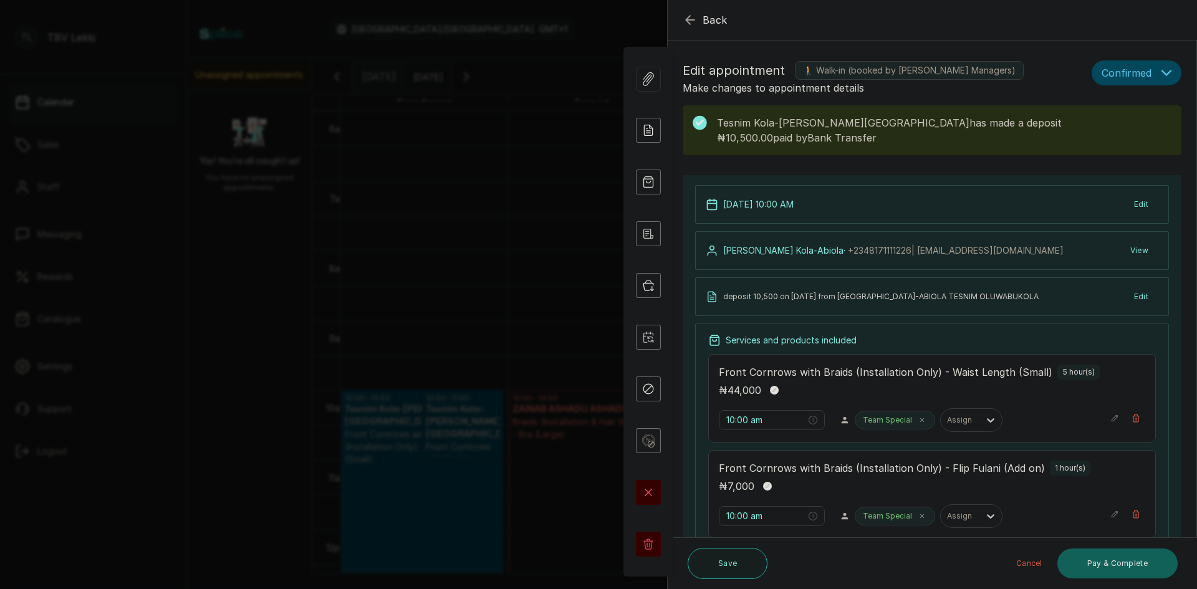
click at [685, 21] on icon "button" at bounding box center [690, 19] width 15 height 15
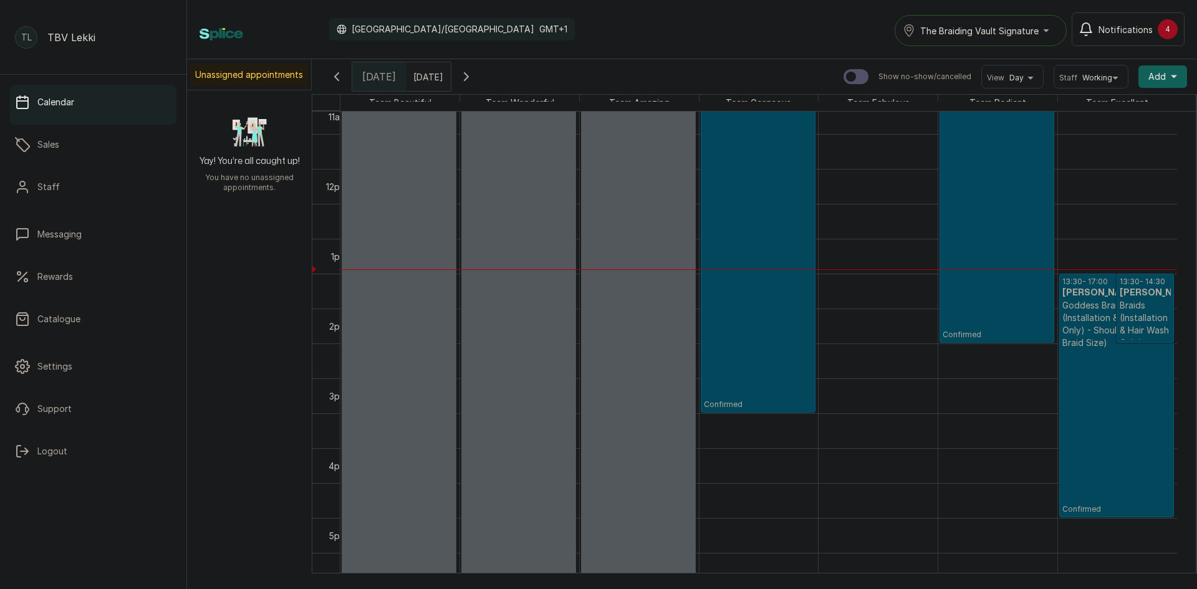
scroll to position [794, 0]
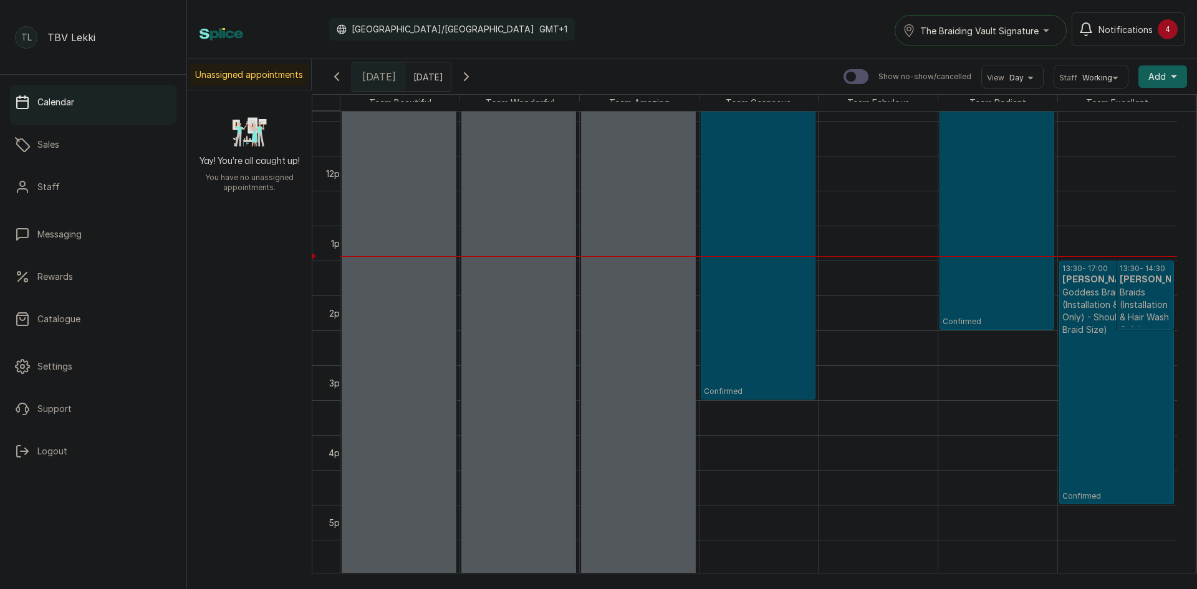
click at [1026, 40] on button "The Braiding Vault Signature" at bounding box center [981, 30] width 172 height 31
click at [1020, 56] on span "The Braiding Vault Signature" at bounding box center [996, 61] width 152 height 15
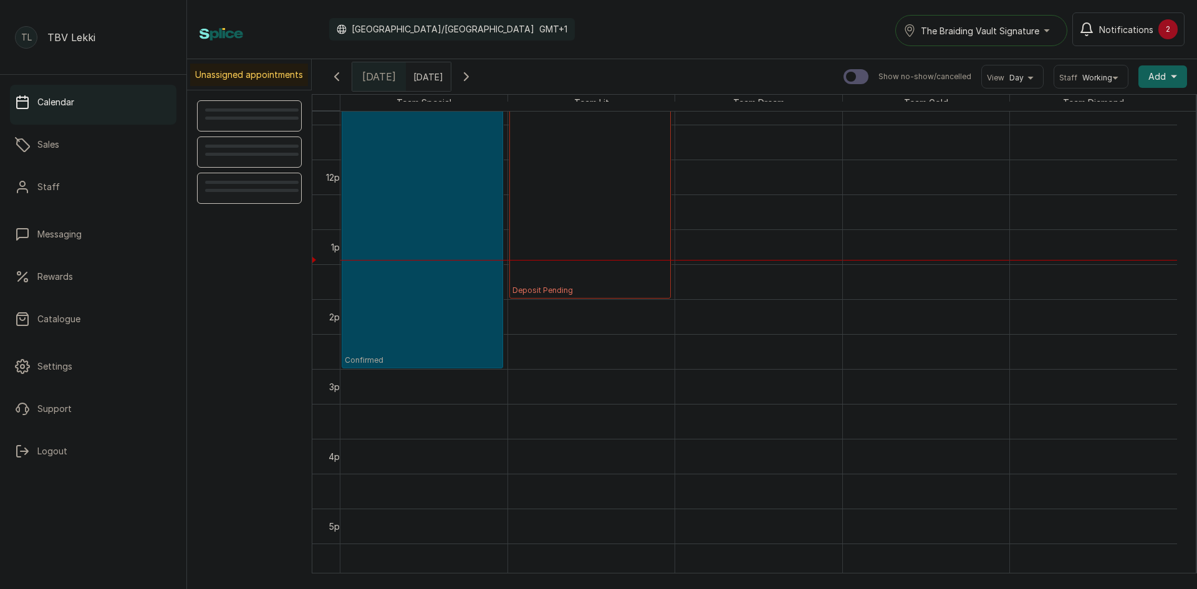
scroll to position [794, 0]
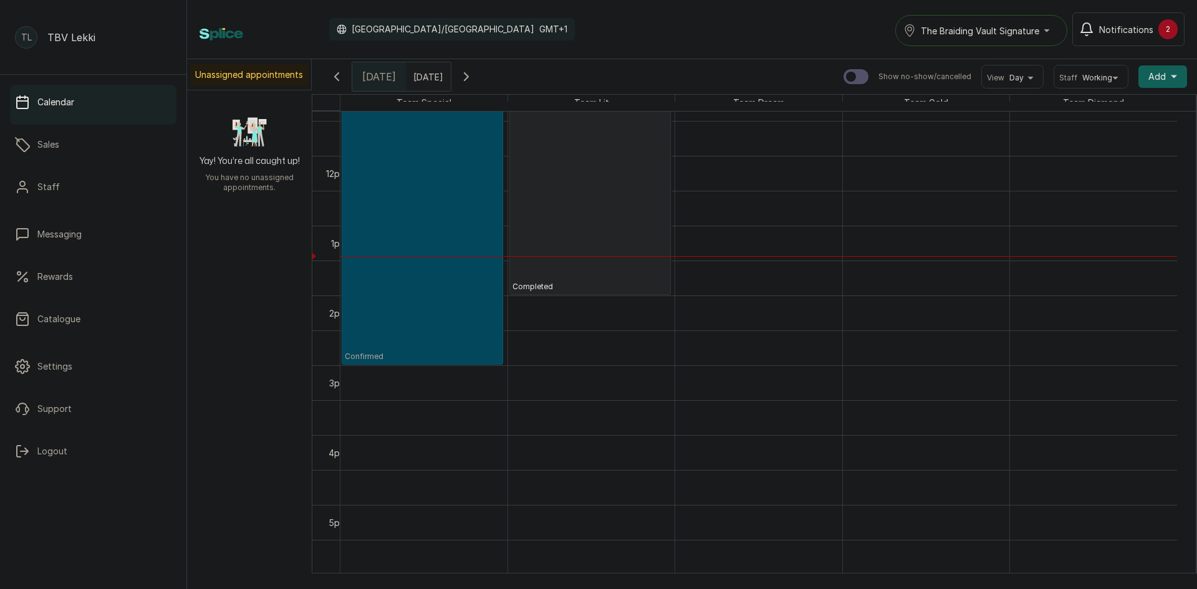
click at [1004, 38] on button "The Braiding Vault Signature" at bounding box center [982, 30] width 172 height 31
click at [989, 80] on span "The Braiding Vault" at bounding box center [997, 86] width 152 height 15
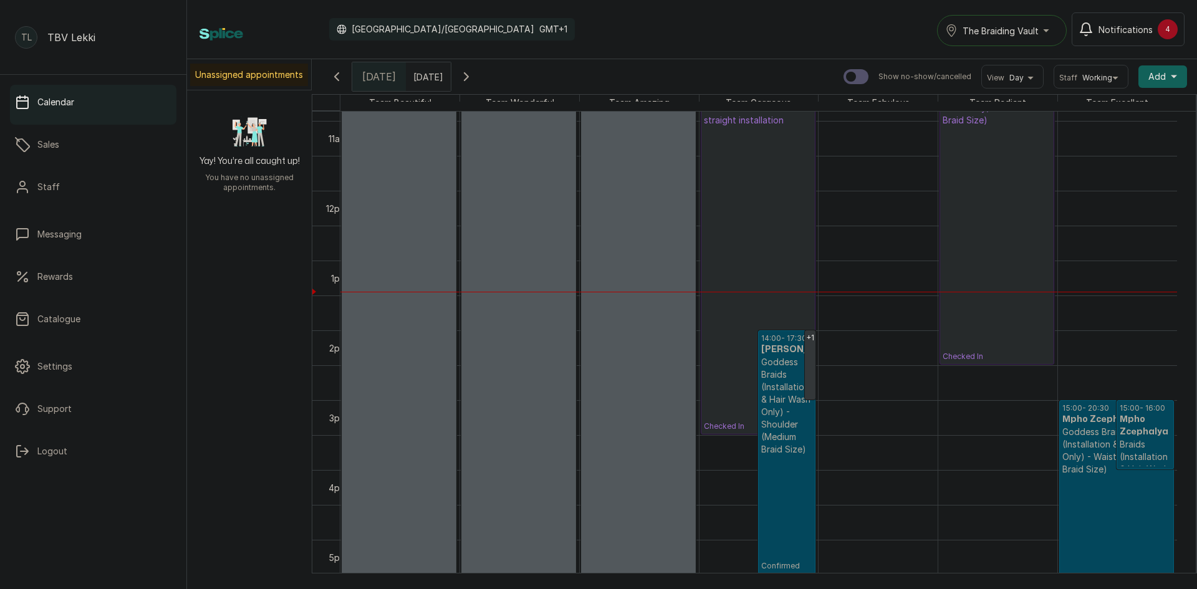
scroll to position [760, 0]
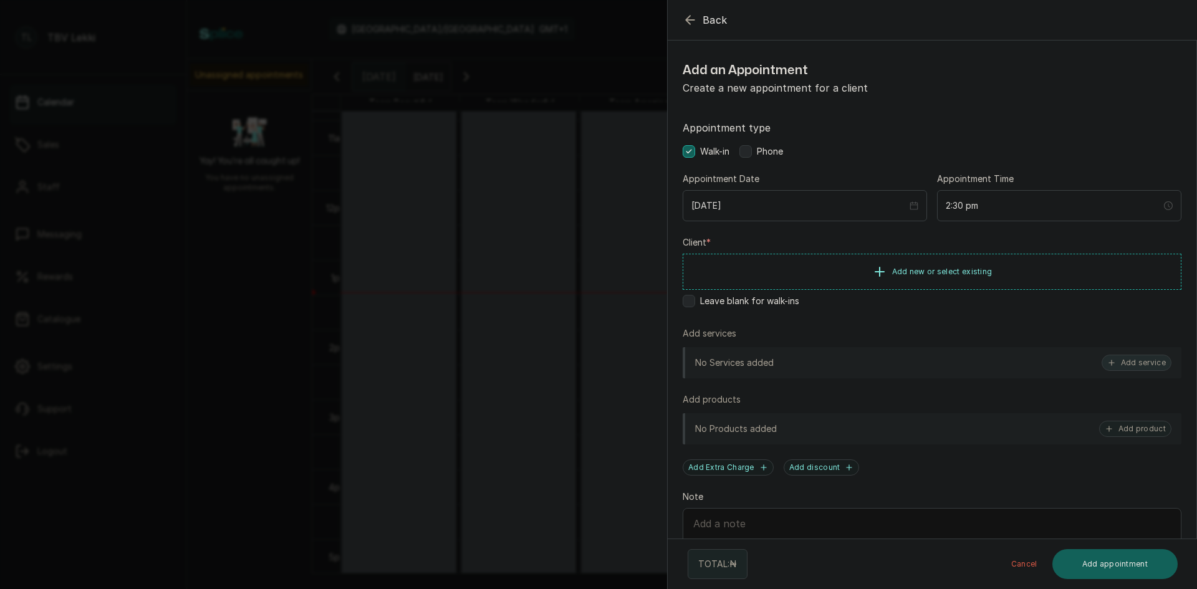
click at [1108, 364] on icon "button" at bounding box center [1112, 363] width 9 height 9
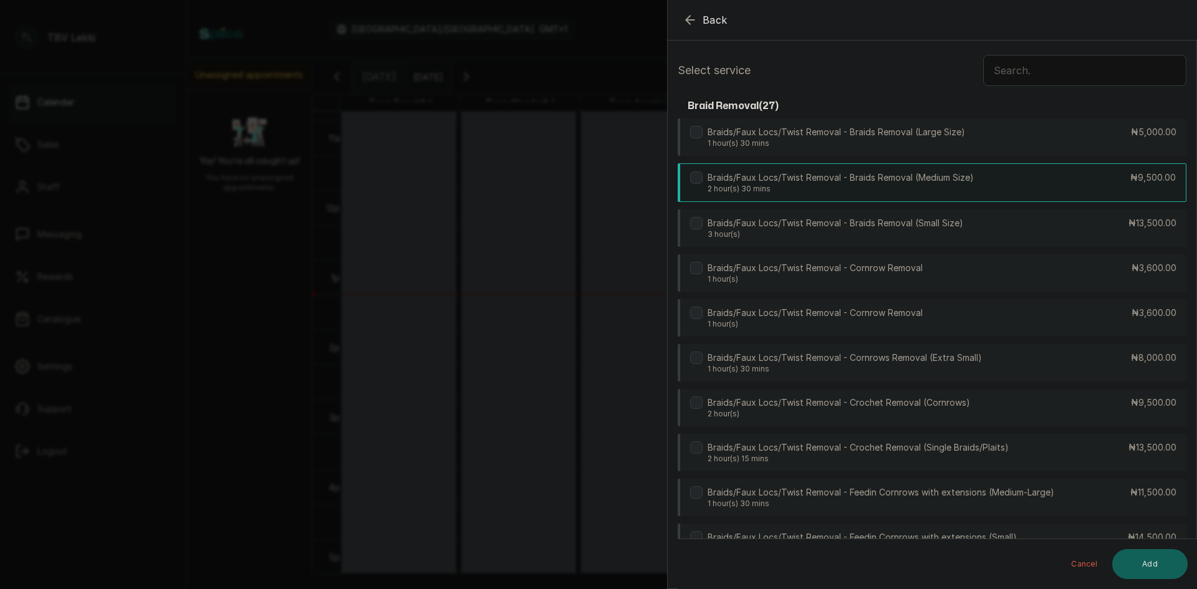
scroll to position [0, 0]
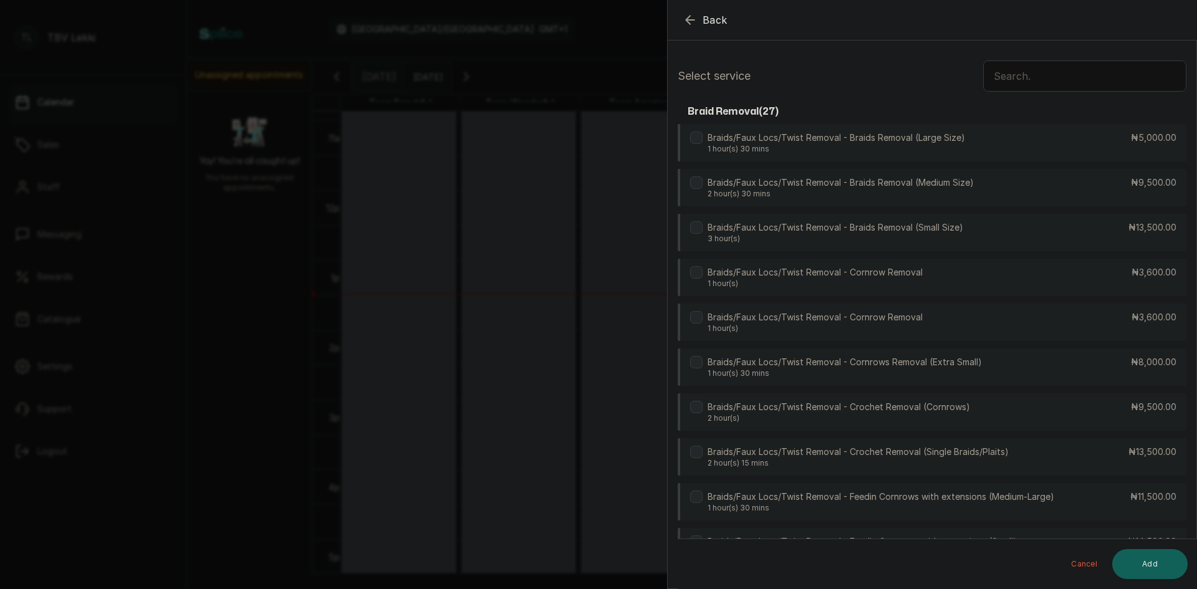
click at [989, 84] on input "text" at bounding box center [1085, 75] width 203 height 31
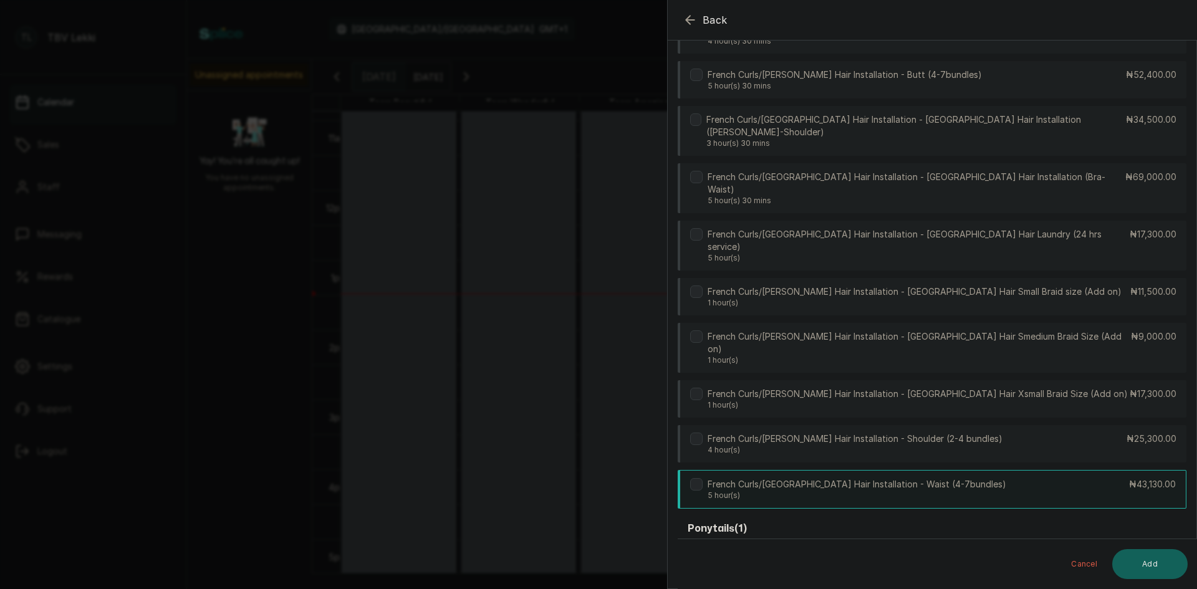
scroll to position [213, 0]
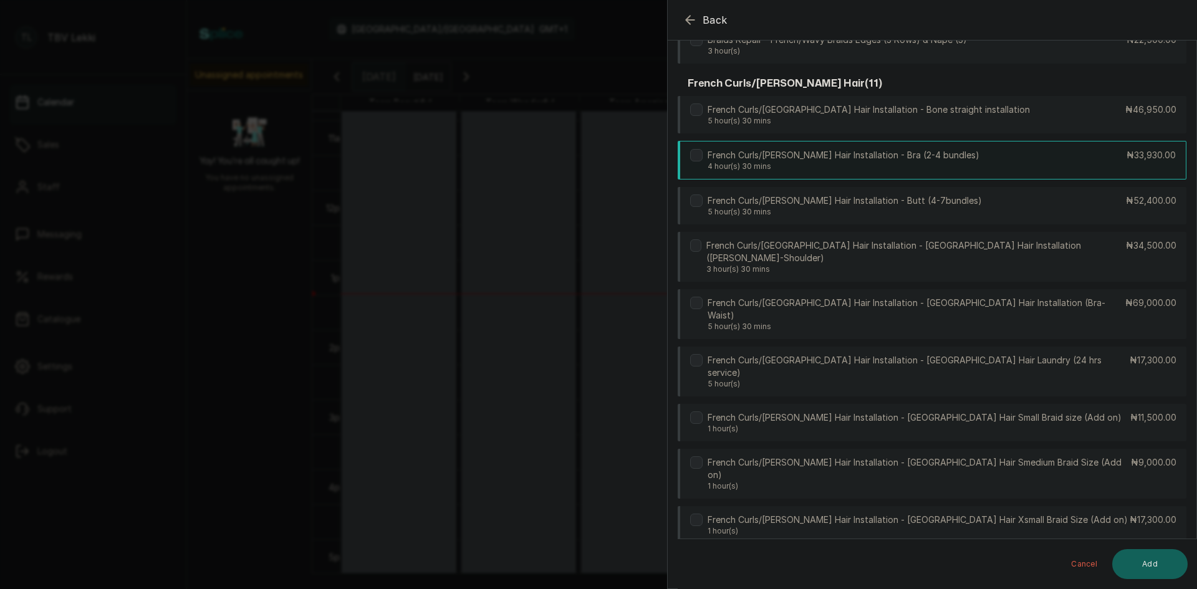
type input "fren"
click at [891, 165] on p "4 hour(s) 30 mins" at bounding box center [844, 167] width 272 height 10
click at [1140, 562] on button "Add" at bounding box center [1150, 564] width 75 height 30
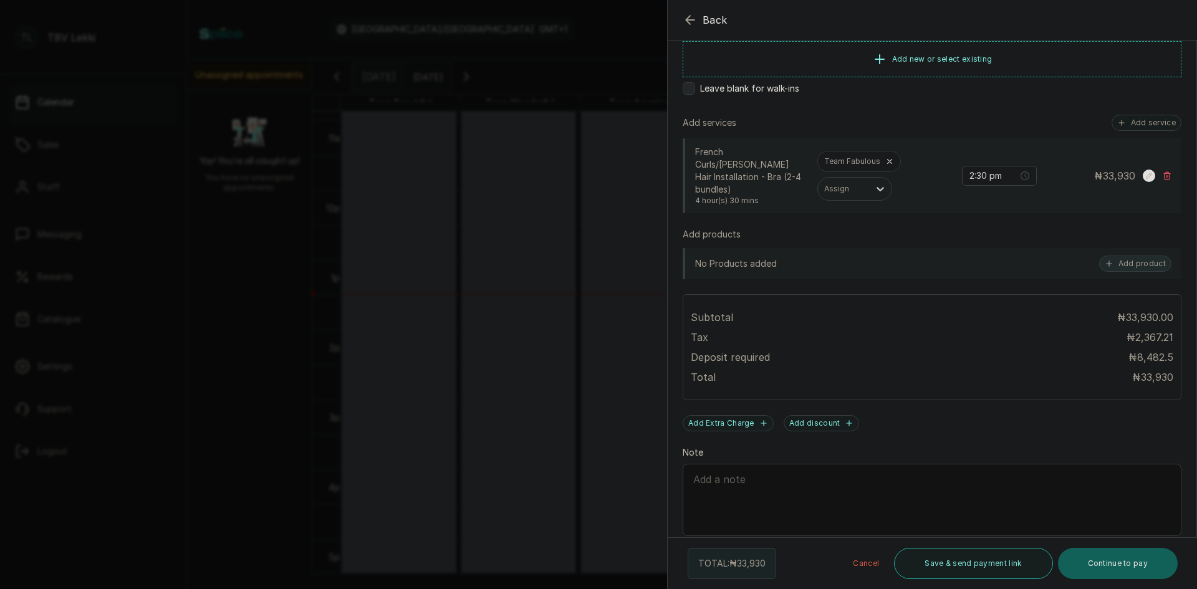
click at [1105, 259] on icon "button" at bounding box center [1109, 263] width 9 height 9
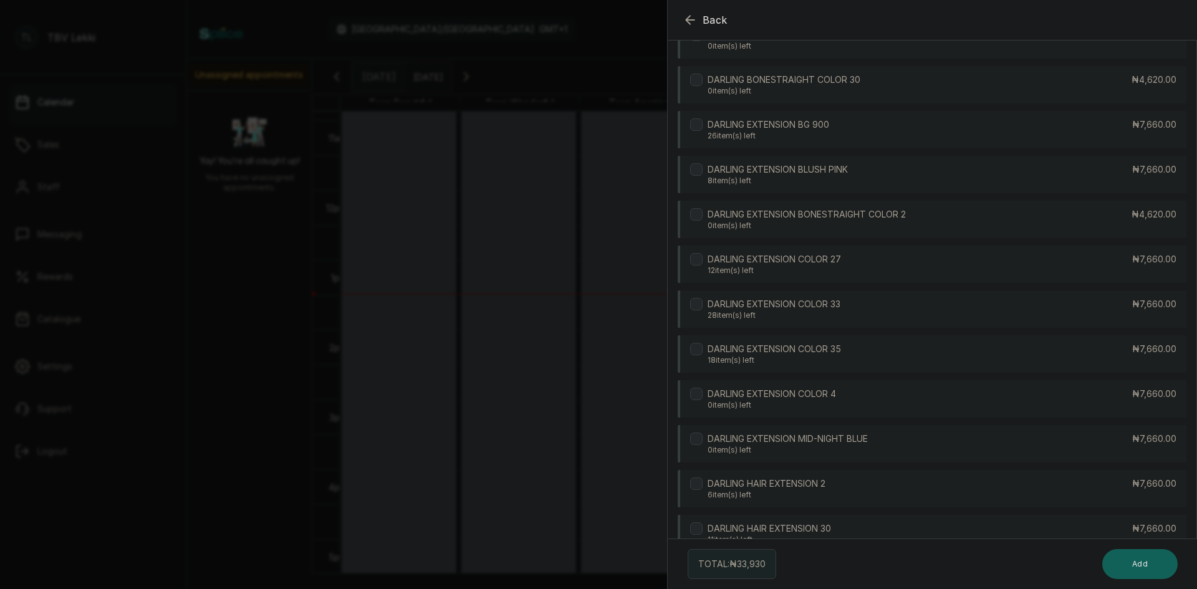
scroll to position [0, 0]
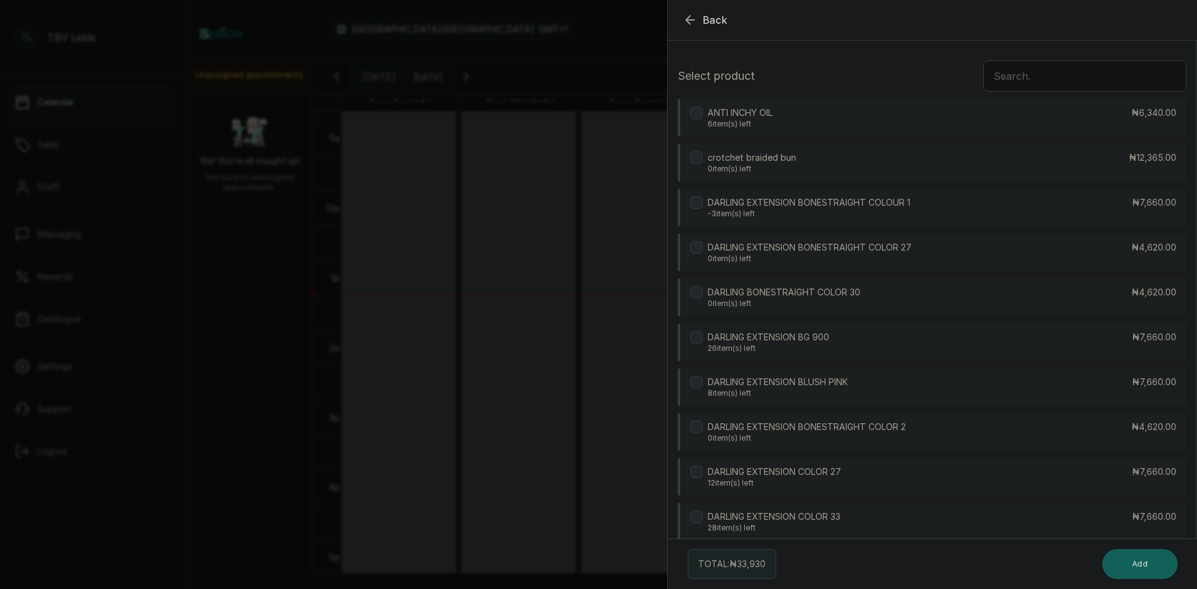
click at [1005, 84] on input "text" at bounding box center [1085, 75] width 203 height 31
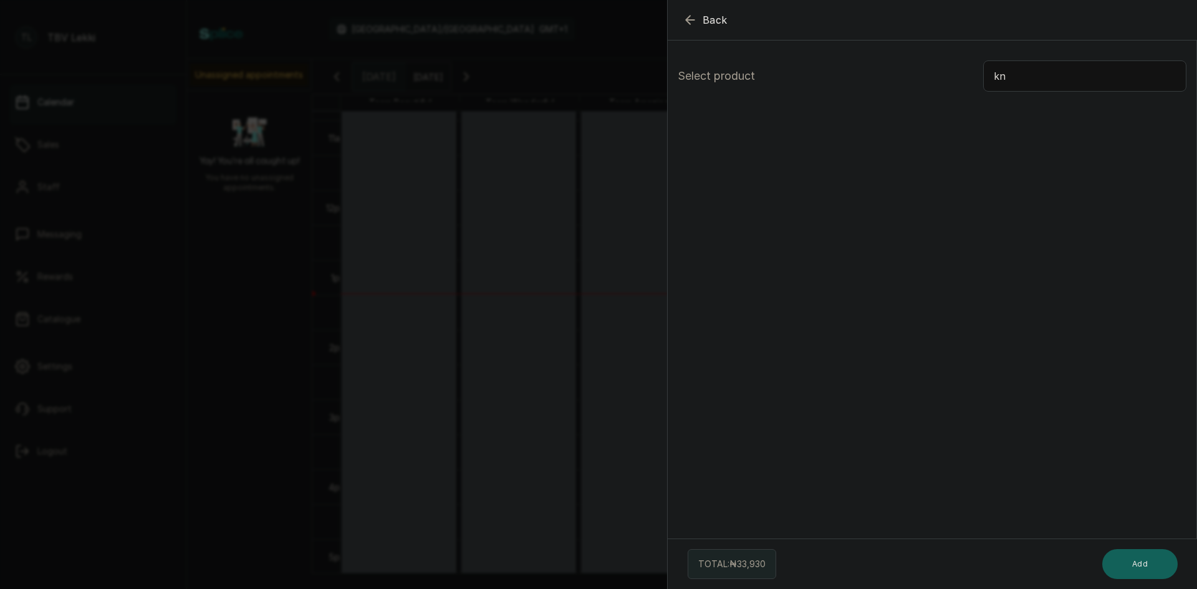
type input "k"
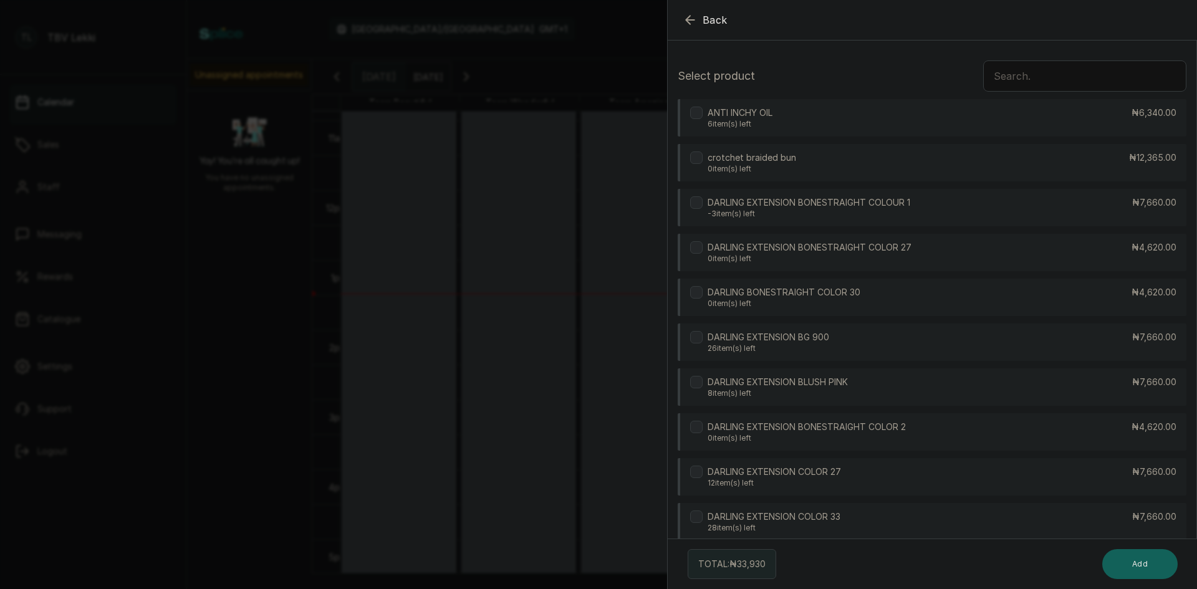
click at [691, 24] on icon "button" at bounding box center [690, 19] width 15 height 15
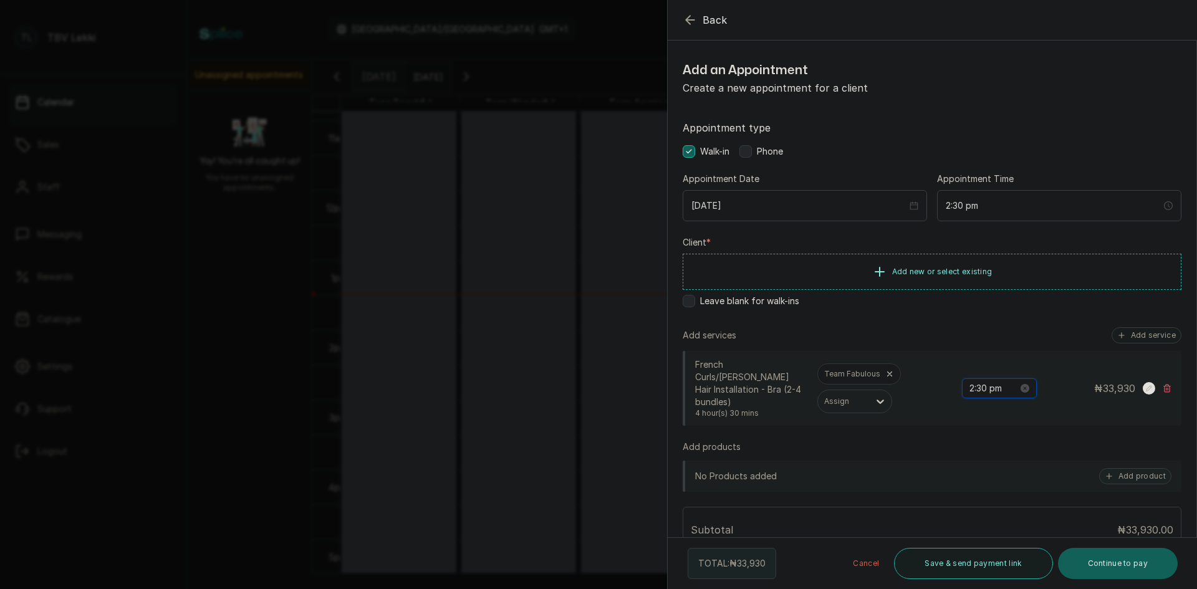
click at [974, 382] on input "2:30 pm" at bounding box center [994, 389] width 49 height 14
click at [967, 425] on div "03" at bounding box center [971, 426] width 30 height 17
click at [969, 405] on div "03" at bounding box center [971, 408] width 30 height 17
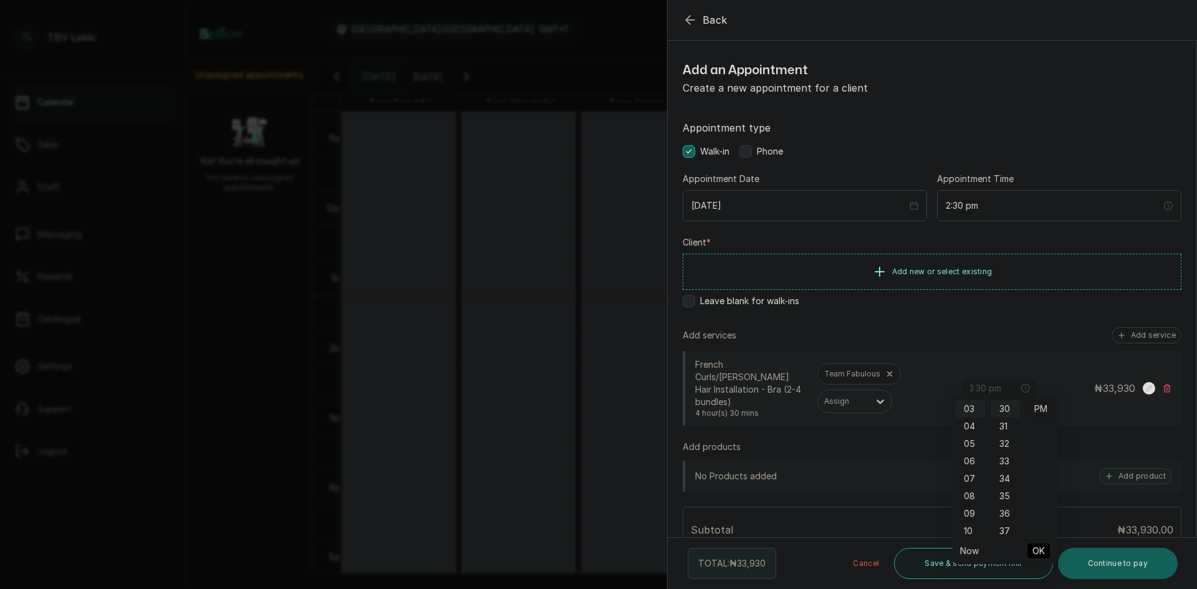
click at [1030, 407] on div "PM" at bounding box center [1041, 408] width 30 height 17
click at [1036, 552] on span "OK" at bounding box center [1039, 551] width 12 height 24
click at [976, 385] on input "3:30 pm" at bounding box center [994, 389] width 49 height 14
type input "3:00 pm"
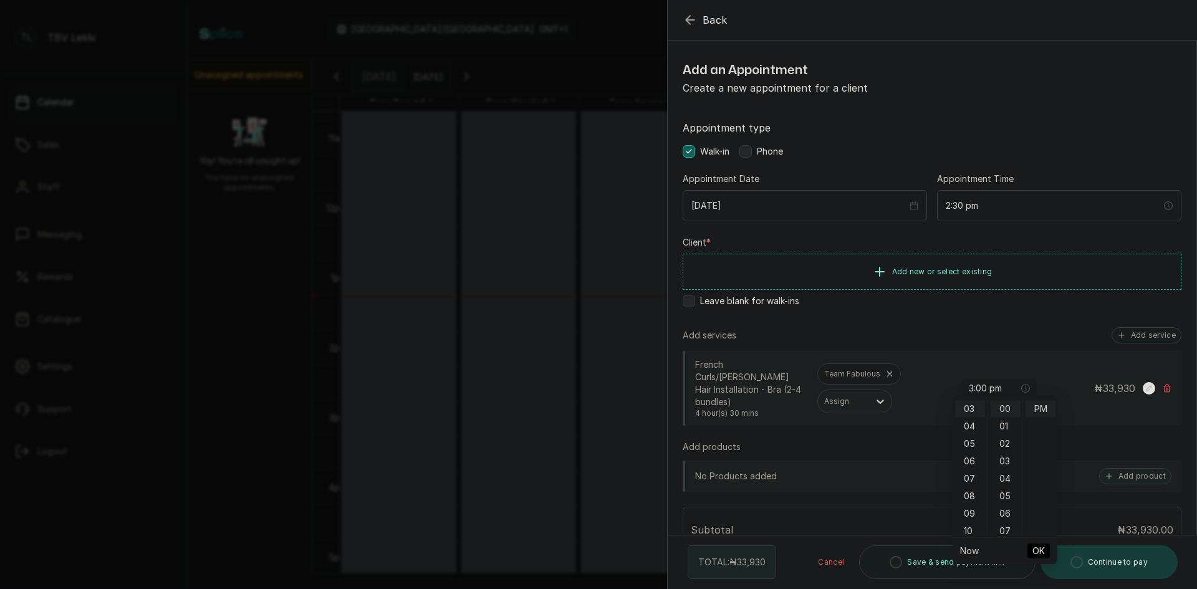
click at [1038, 556] on span "OK" at bounding box center [1039, 551] width 12 height 24
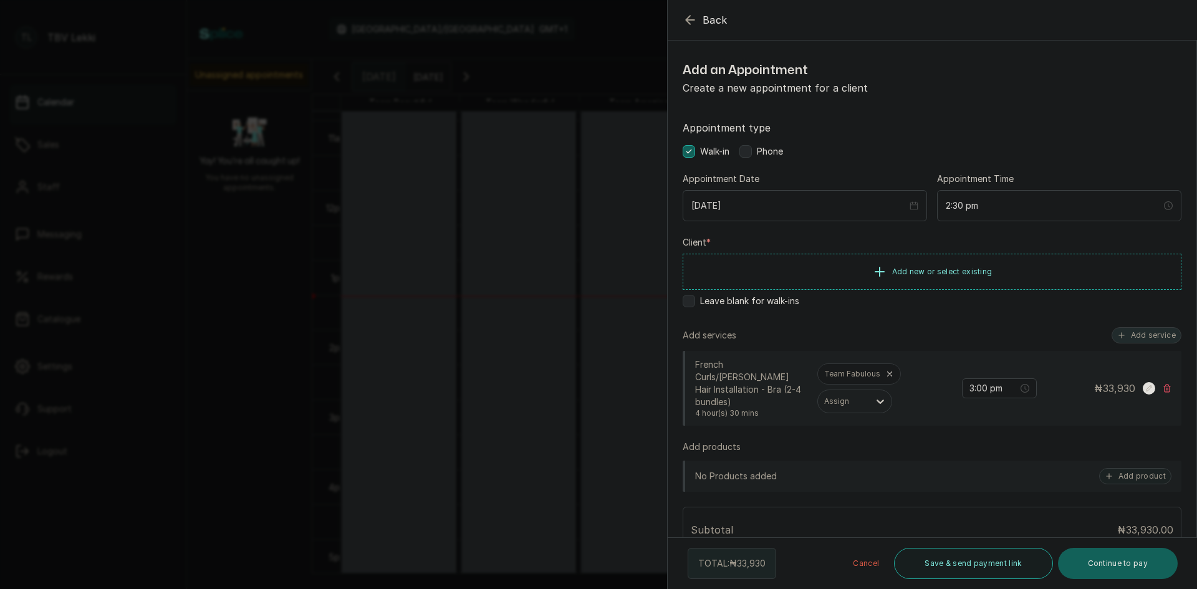
click at [1146, 337] on button "Add service" at bounding box center [1147, 335] width 70 height 16
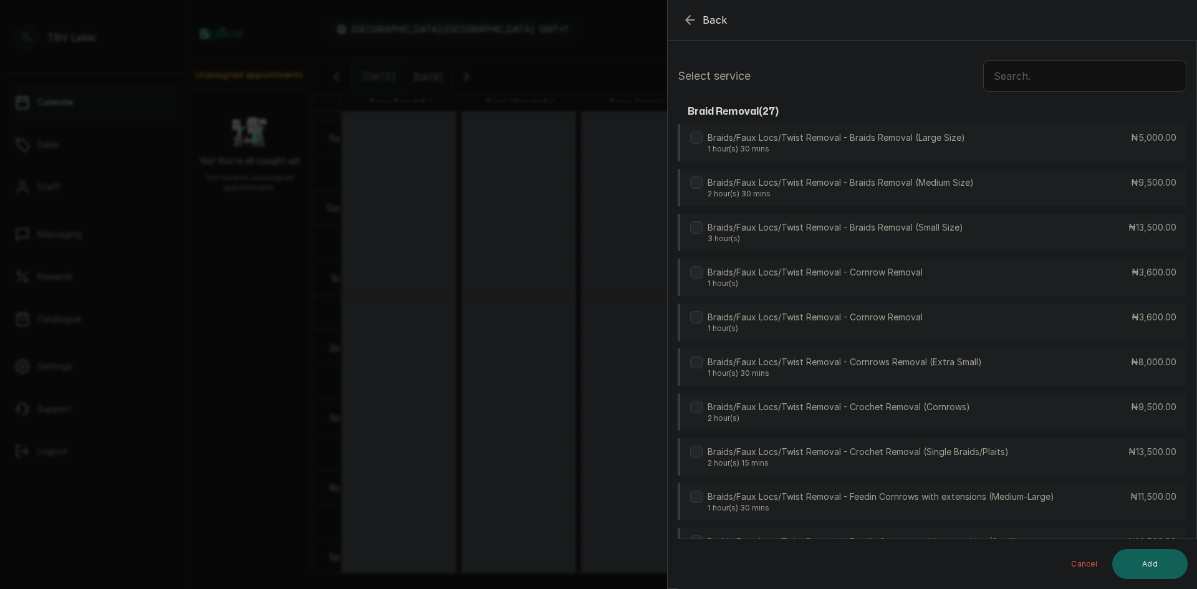
click at [1039, 70] on input "text" at bounding box center [1085, 75] width 203 height 31
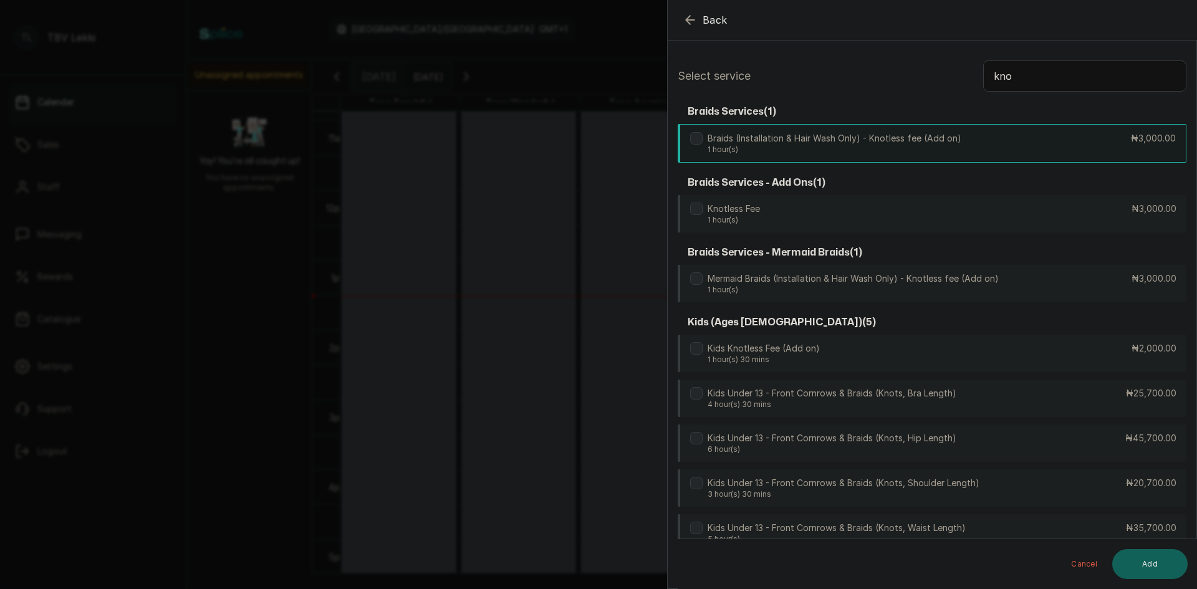
type input "kno"
click at [1000, 135] on div "Braids (Installation & Hair Wash Only) - Knotless fee (Add on) 1 hour(s) ₦3,000…" at bounding box center [932, 143] width 509 height 39
click at [1154, 565] on button "Add" at bounding box center [1150, 564] width 75 height 30
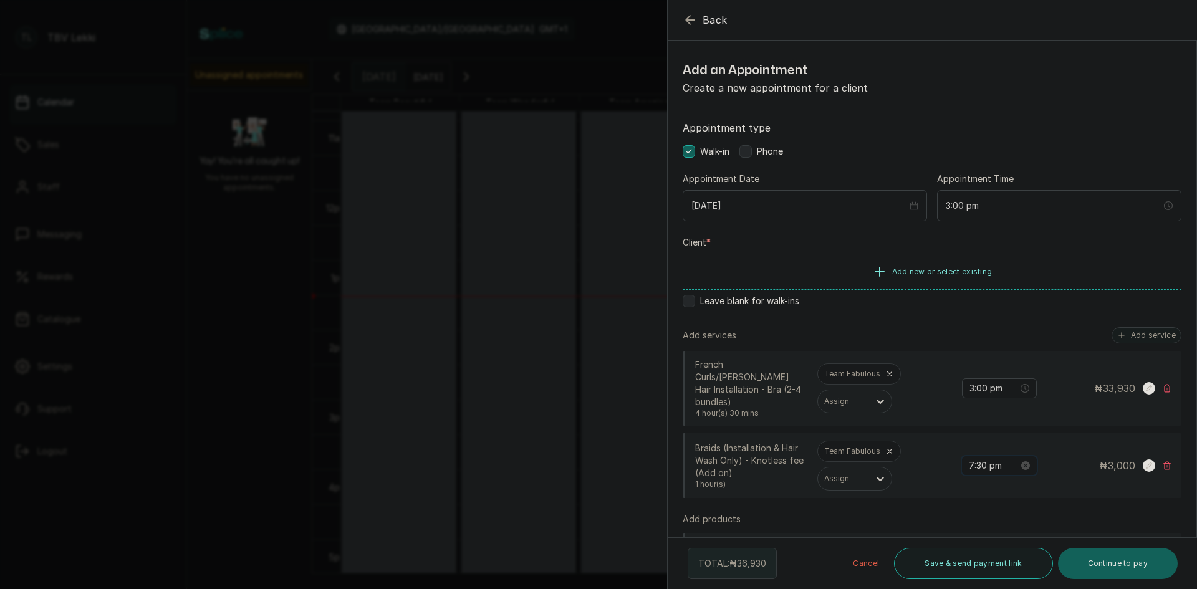
click at [972, 459] on input "7:30 pm" at bounding box center [994, 466] width 50 height 14
click at [974, 341] on div "03" at bounding box center [971, 340] width 30 height 17
click at [1007, 292] on div "00" at bounding box center [1006, 288] width 30 height 17
type input "3:00 pm"
click at [1041, 428] on span "OK" at bounding box center [1039, 431] width 12 height 24
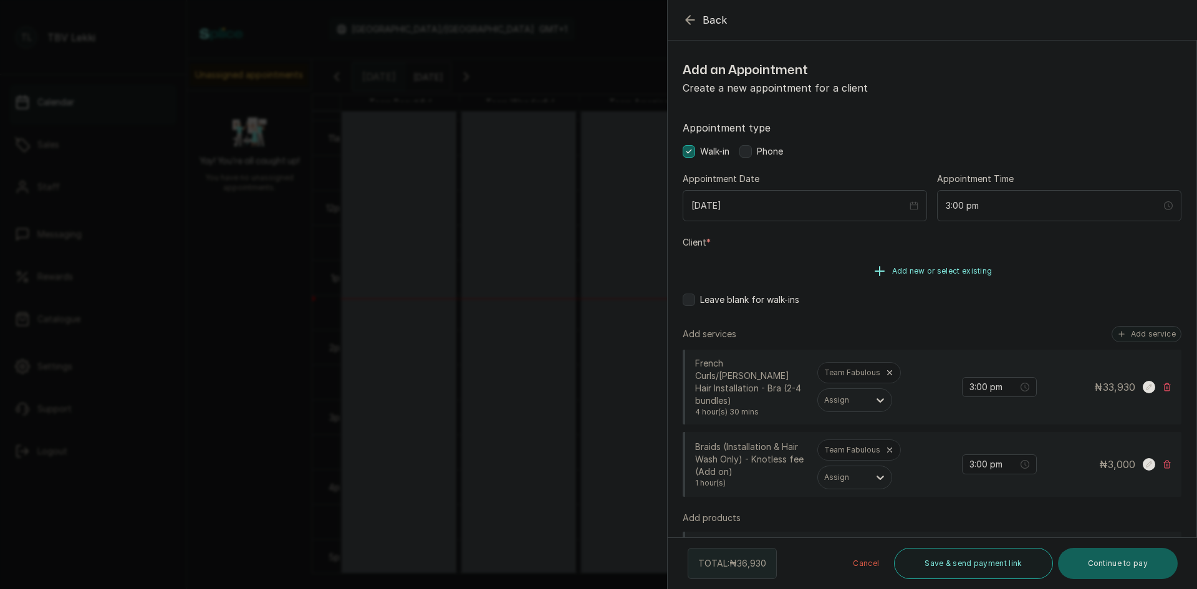
click at [926, 281] on button "Add new or select existing" at bounding box center [932, 271] width 499 height 35
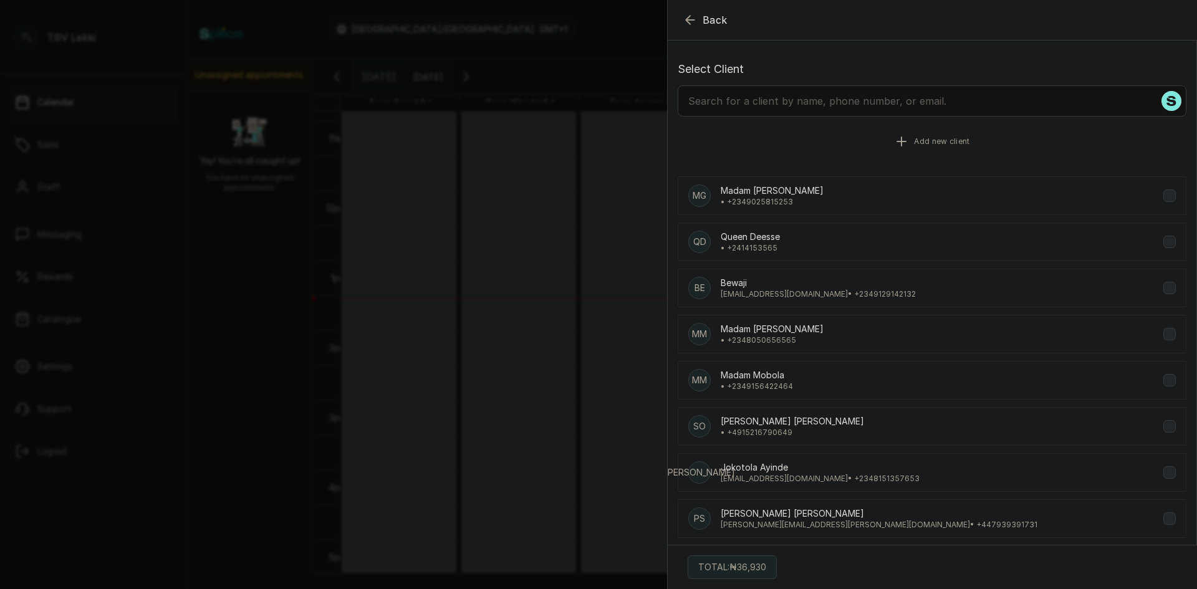
click at [893, 133] on button "Add new client" at bounding box center [932, 141] width 509 height 35
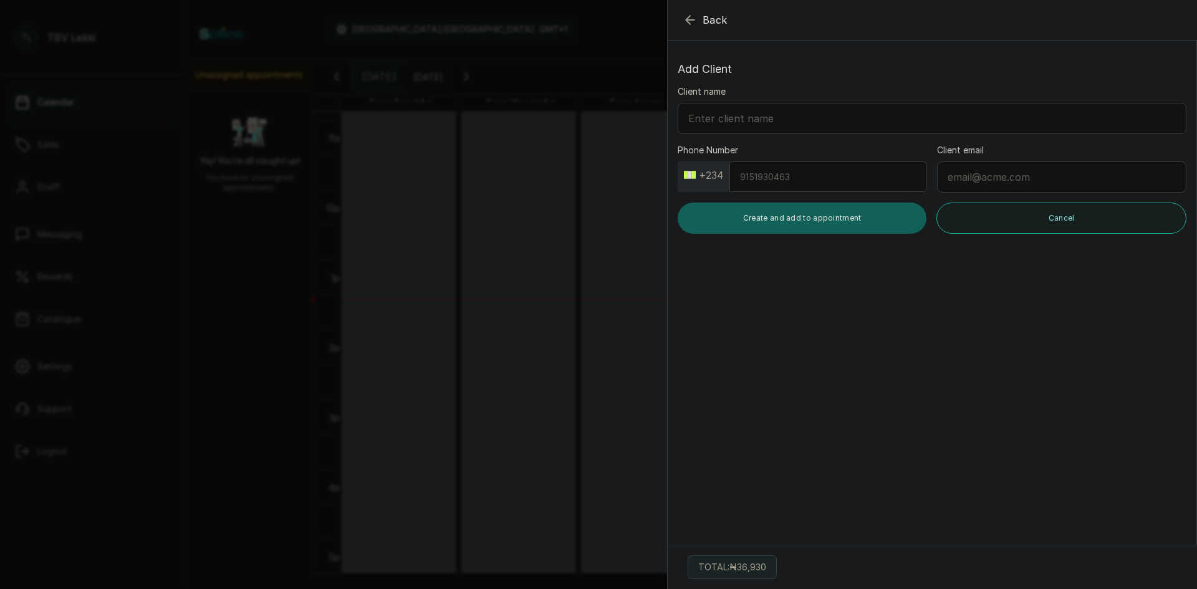
click at [772, 180] on input "Phone Number" at bounding box center [829, 177] width 198 height 31
type input "7082071811"
click at [836, 113] on input "Client name" at bounding box center [932, 118] width 509 height 31
paste input "AYOKA RAMO CHIDINMA"
drag, startPoint x: 722, startPoint y: 118, endPoint x: 694, endPoint y: 118, distance: 28.7
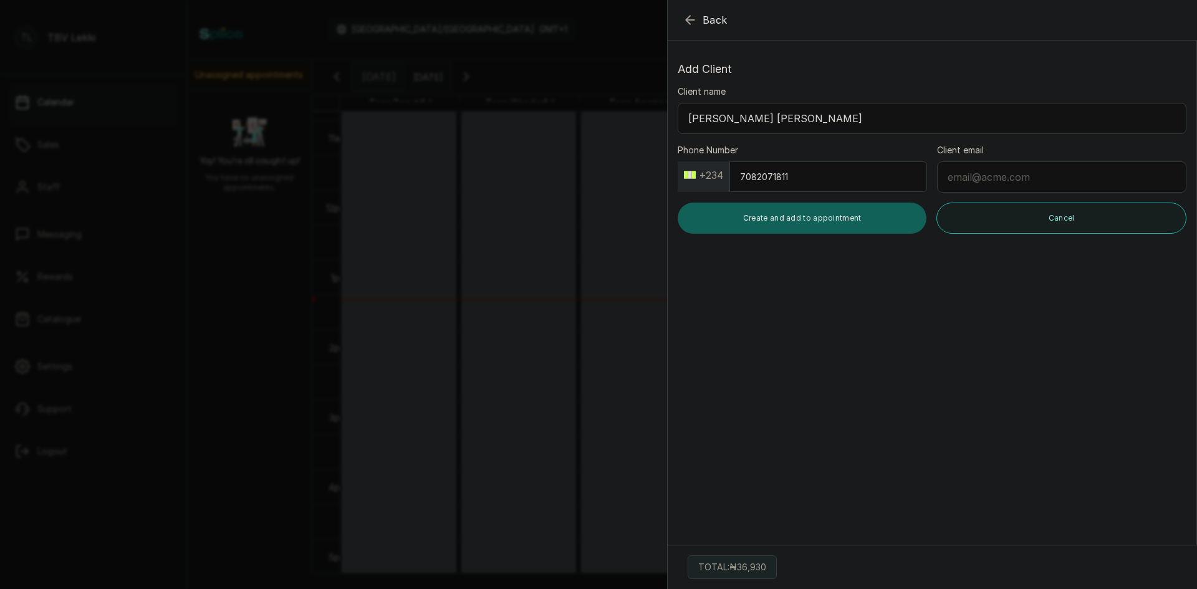
click at [694, 118] on input "AYOKA RAMO CHIDINMA" at bounding box center [932, 118] width 509 height 31
drag, startPoint x: 726, startPoint y: 119, endPoint x: 748, endPoint y: 119, distance: 21.8
click at [748, 119] on input "Ayoka RAMO CHIDINMA" at bounding box center [932, 118] width 509 height 31
drag, startPoint x: 757, startPoint y: 117, endPoint x: 799, endPoint y: 118, distance: 42.4
click at [799, 118] on input "Ayoka Ramo CHIDINMA" at bounding box center [932, 118] width 509 height 31
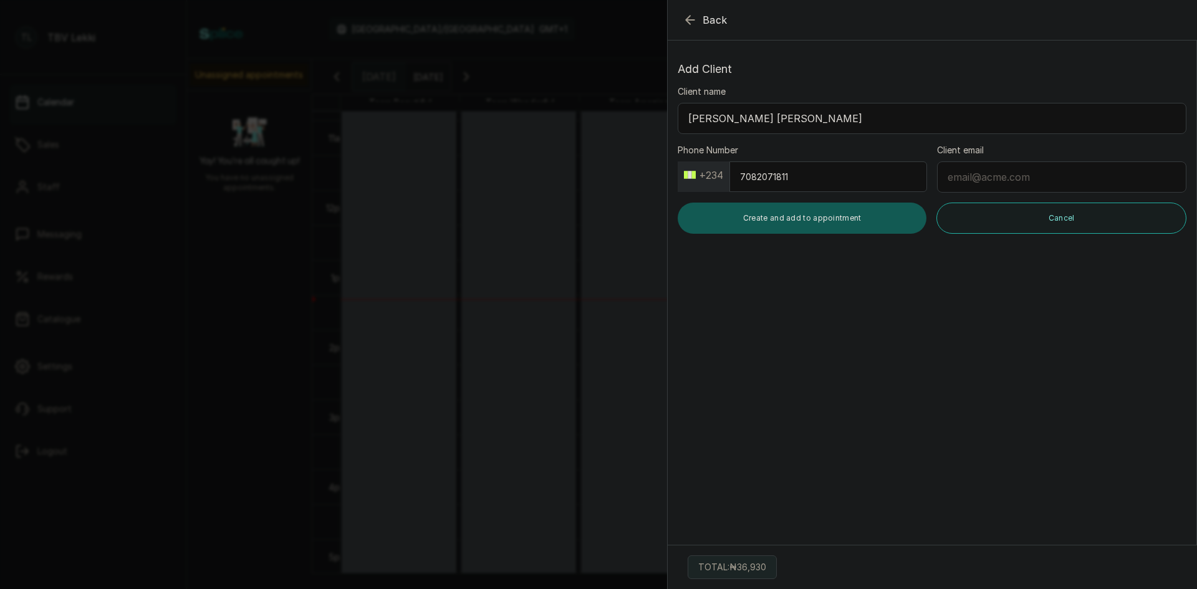
type input "Ayoka Ramo Chidinma"
click at [830, 224] on button "Create and add to appointment" at bounding box center [802, 218] width 249 height 31
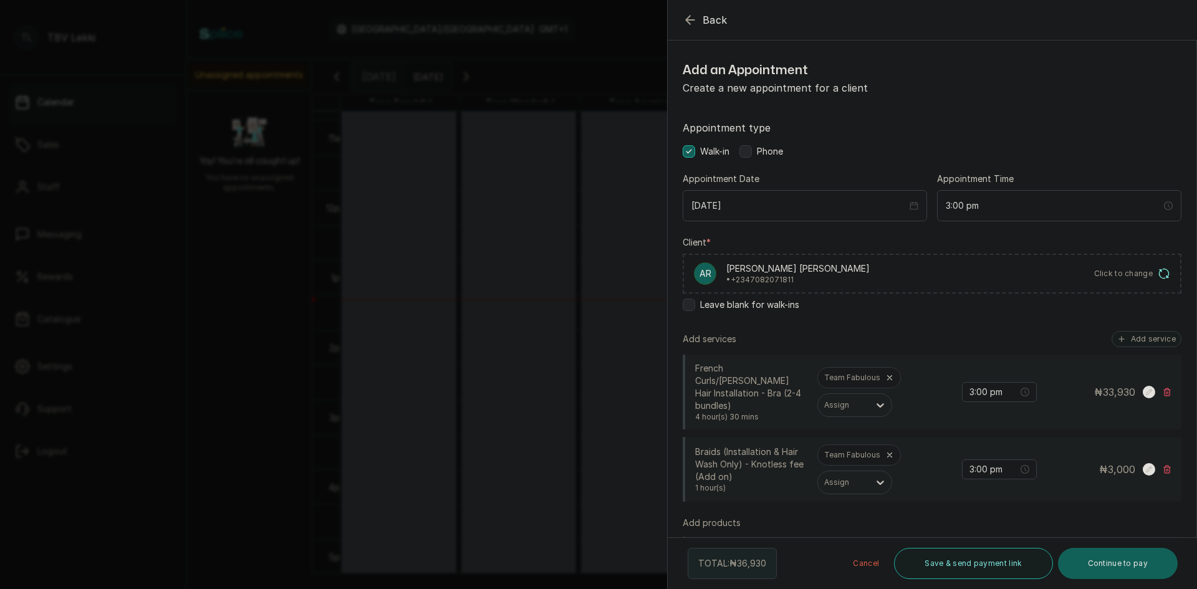
scroll to position [249, 0]
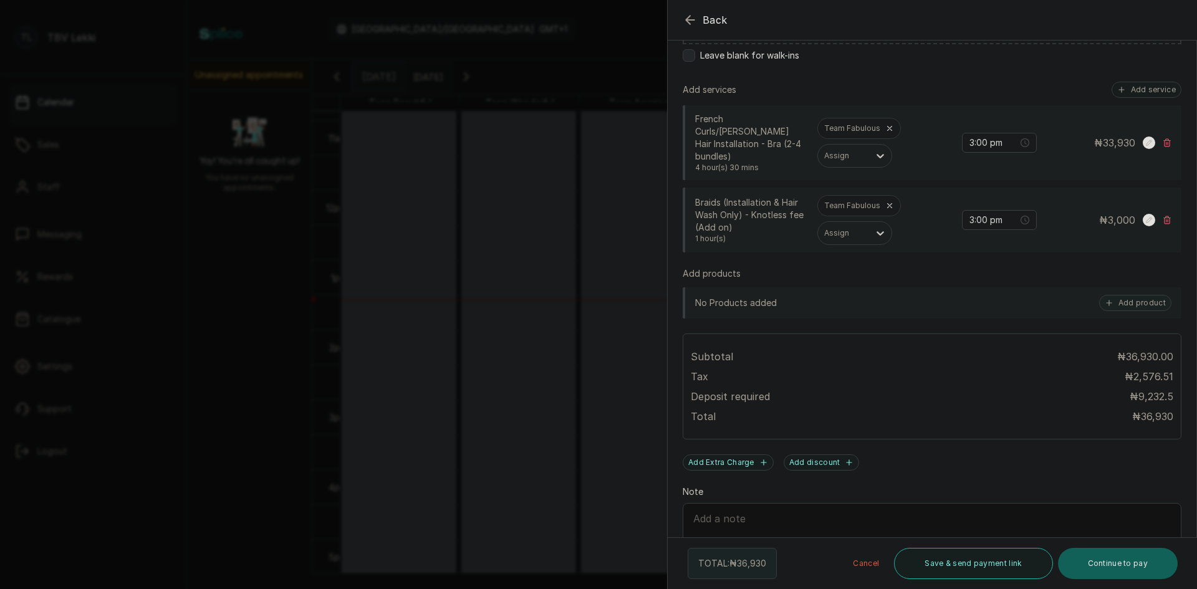
click at [833, 524] on textarea "Note" at bounding box center [932, 539] width 499 height 72
click at [721, 507] on textarea "Note" at bounding box center [932, 539] width 499 height 72
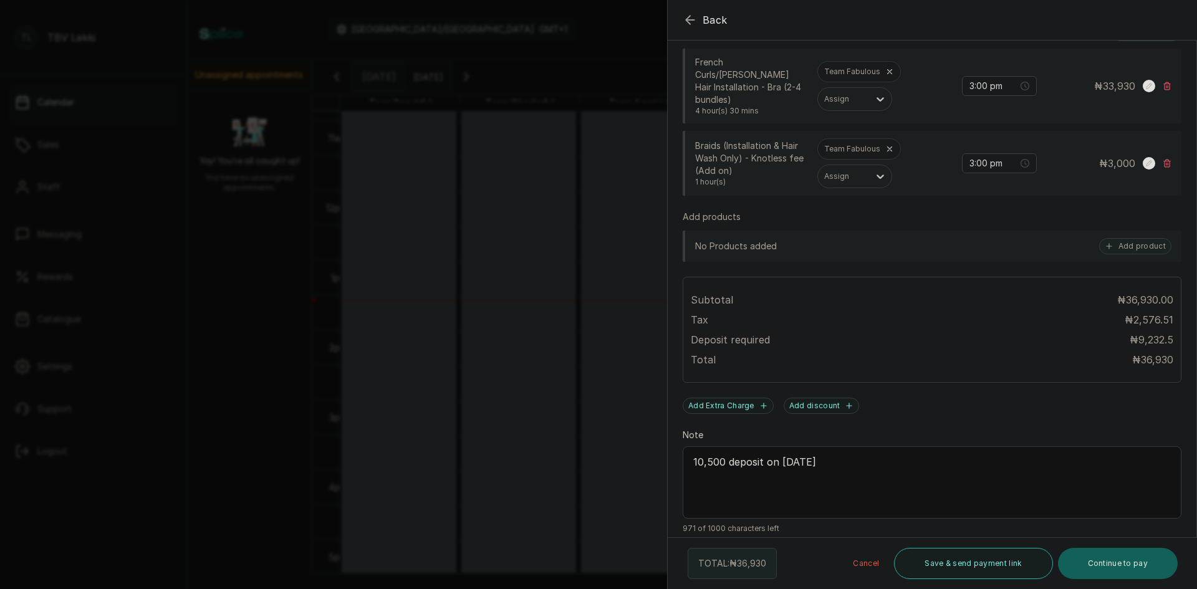
paste textarea "AYOKA RAMO CHIDINMA"
type textarea "10,500 deposit on 09/10/2025 AYOKA RAMO CHIDINMA"
click at [984, 557] on button "Save & send payment link" at bounding box center [973, 563] width 158 height 31
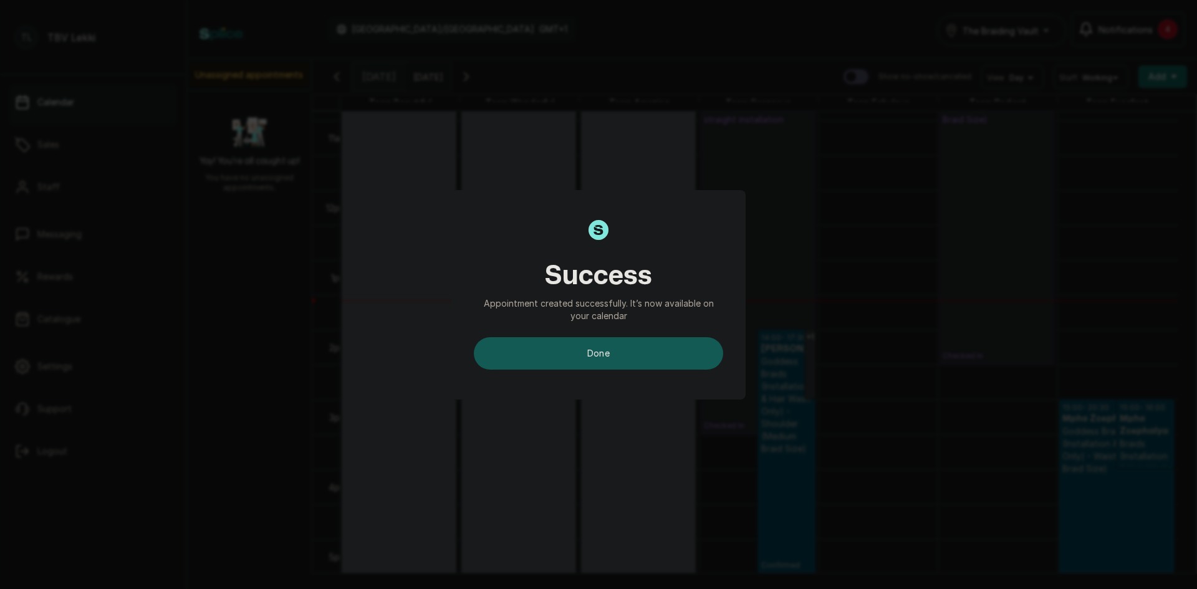
click at [662, 346] on button "done" at bounding box center [598, 353] width 249 height 32
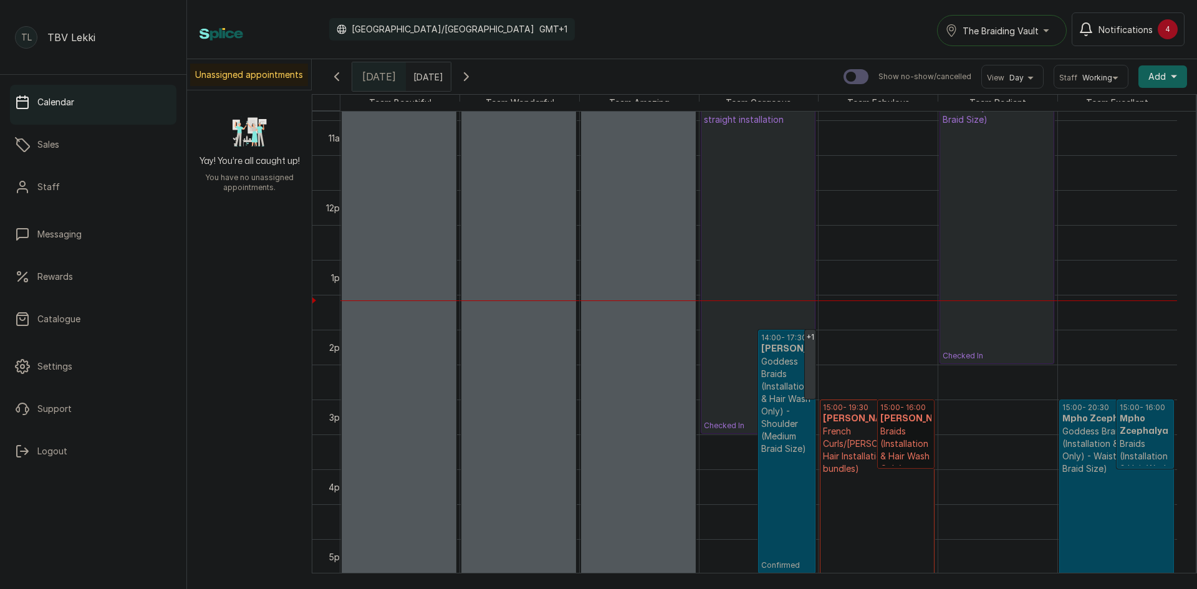
click at [912, 451] on link "15:00 - 16:00 Ayoka Ramo Braids (Installation & Hair Wash Only) - Knotless fee …" at bounding box center [906, 434] width 57 height 69
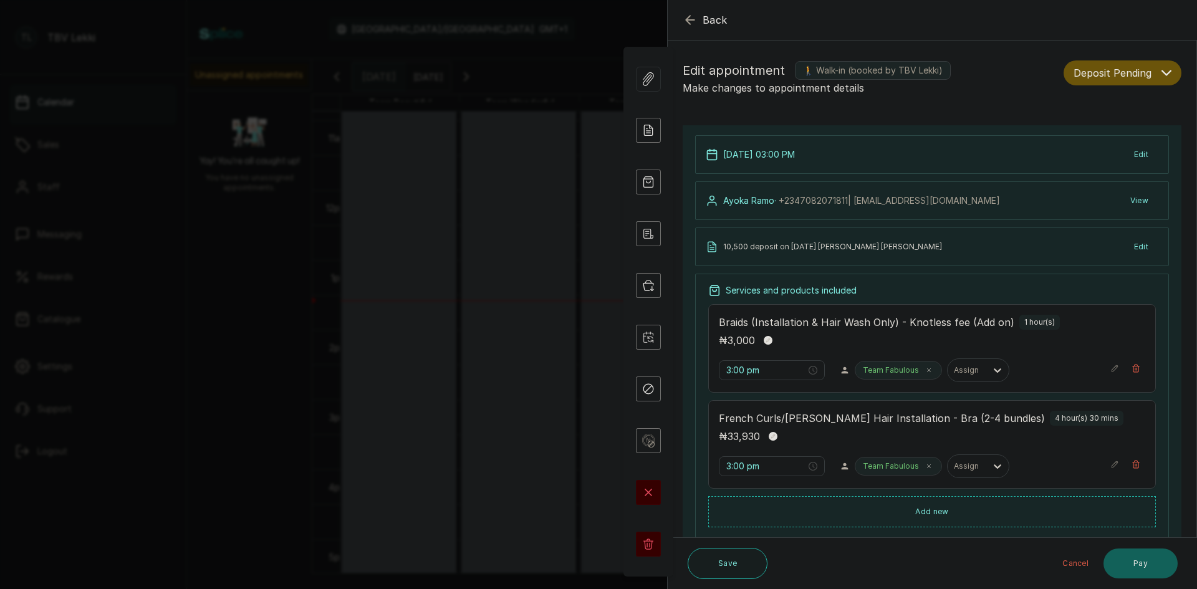
click at [1153, 79] on button "Deposit Pending" at bounding box center [1123, 72] width 118 height 25
click at [1108, 140] on span "Confirmed" at bounding box center [1097, 141] width 44 height 13
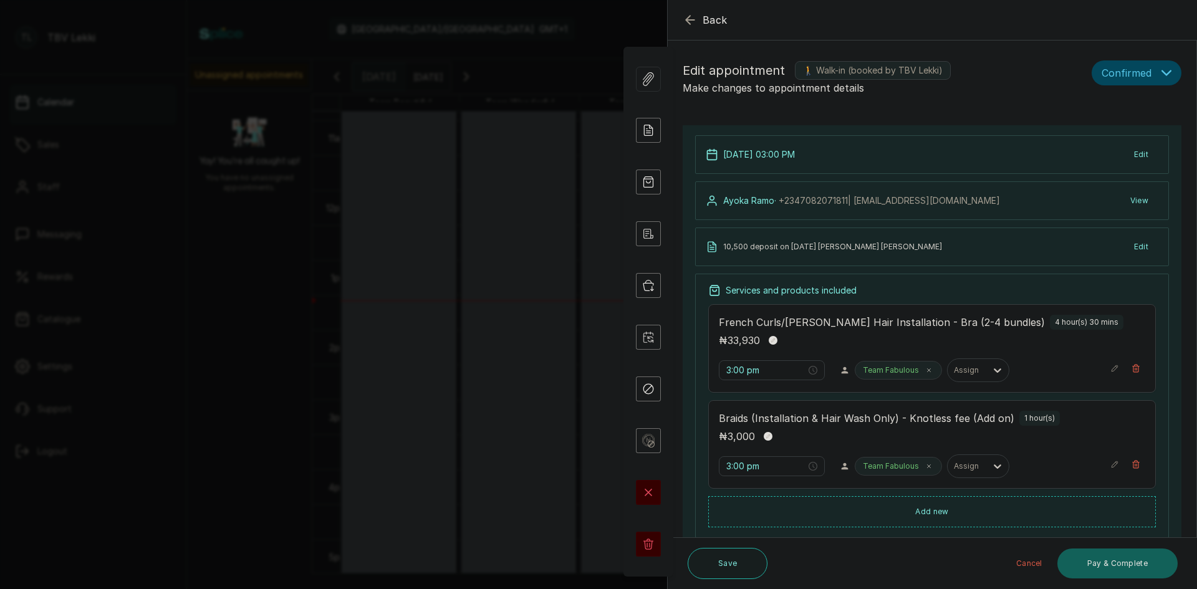
click at [1139, 75] on span "Confirmed" at bounding box center [1127, 72] width 50 height 15
click at [1063, 114] on form "Back Appointment Details Edit appointment 🚶 Walk-in (booked by TBV Lekki) Make …" at bounding box center [932, 396] width 529 height 791
click at [694, 21] on icon "button" at bounding box center [690, 19] width 15 height 15
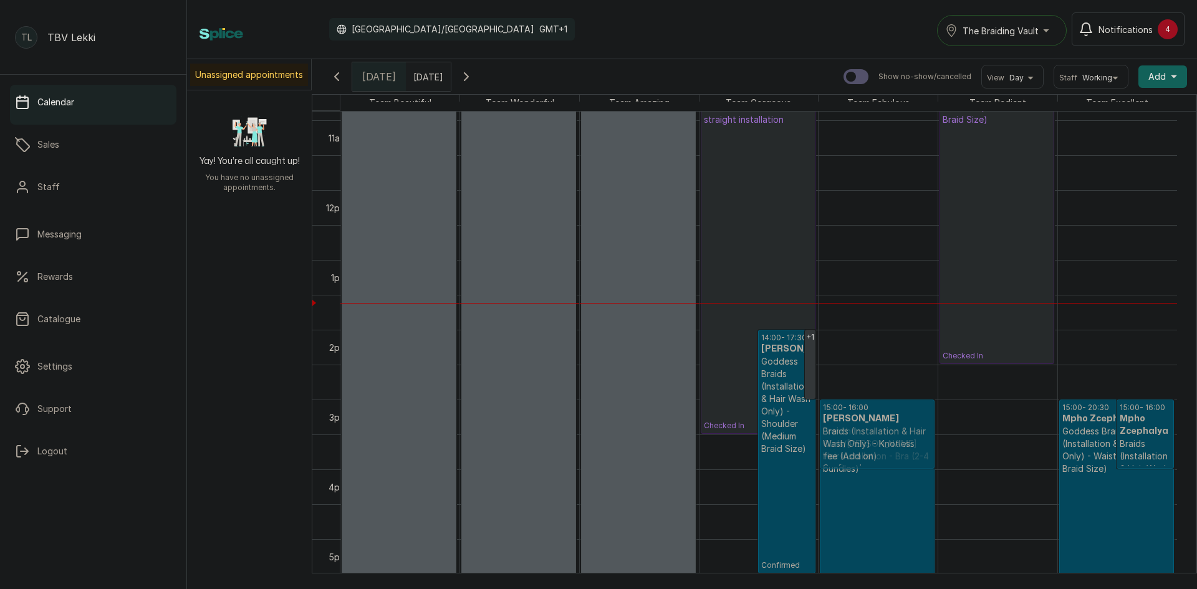
drag, startPoint x: 916, startPoint y: 414, endPoint x: 922, endPoint y: 417, distance: 7.3
click at [922, 417] on div "15:00 - 19:30 Ayoka Ramo French Curls/Lugo Hair Installation - Bra (2-4 bundles…" at bounding box center [878, 190] width 119 height 1676
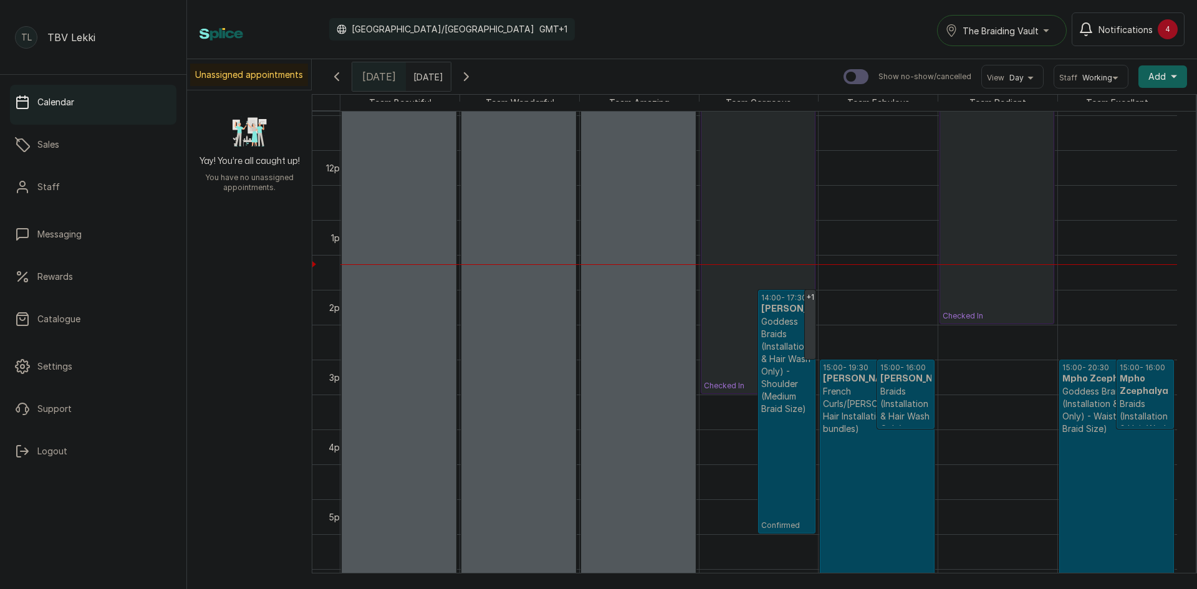
scroll to position [822, 0]
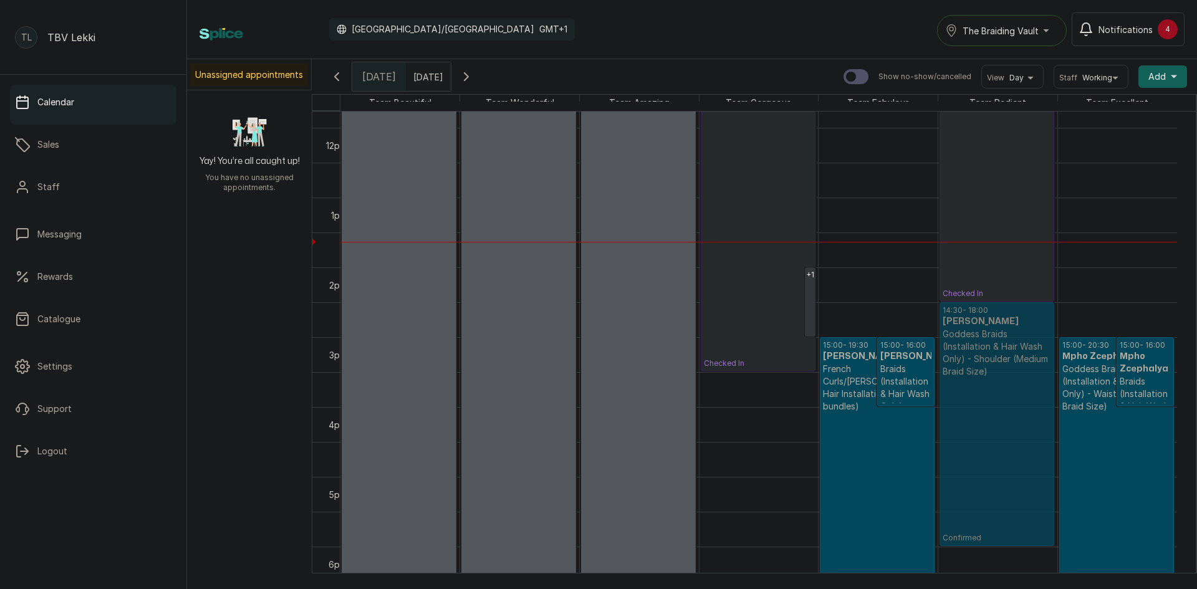
drag, startPoint x: 782, startPoint y: 319, endPoint x: 968, endPoint y: 367, distance: 192.1
click at [968, 367] on tr "10:00 - 20:00 Team Beautiful TBV blocked 10:00 - 20:00 Team Wonderful TBV block…" at bounding box center [759, 128] width 837 height 1676
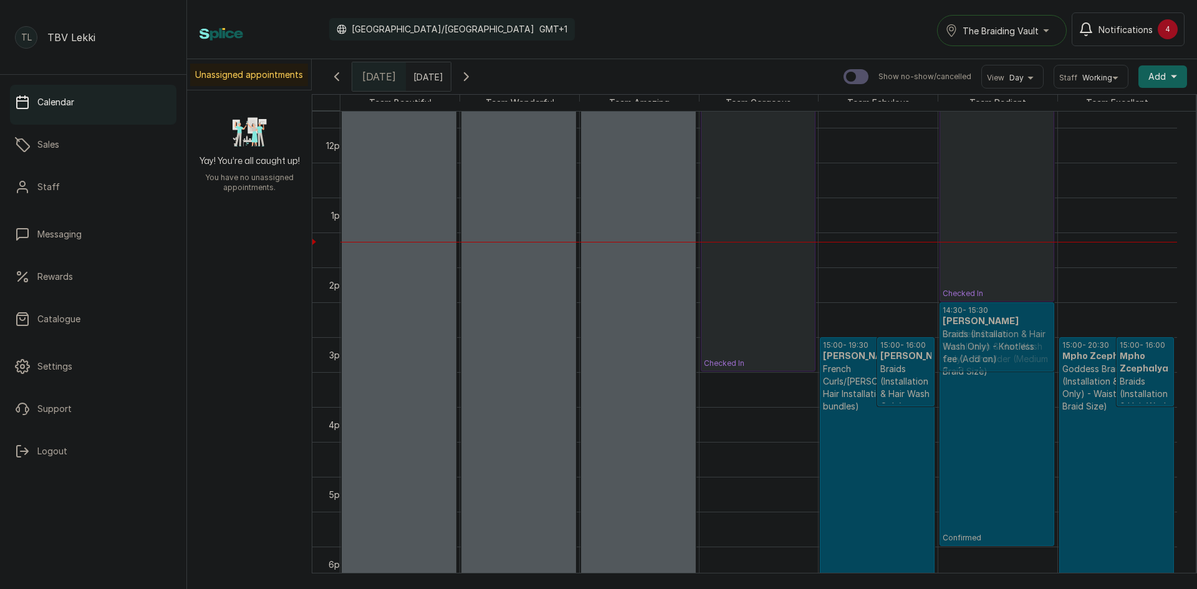
drag, startPoint x: 791, startPoint y: 302, endPoint x: 957, endPoint y: 340, distance: 170.8
click at [957, 340] on tr "10:00 - 20:00 Team Beautiful TBV blocked 10:00 - 20:00 Team Wonderful TBV block…" at bounding box center [759, 128] width 837 height 1676
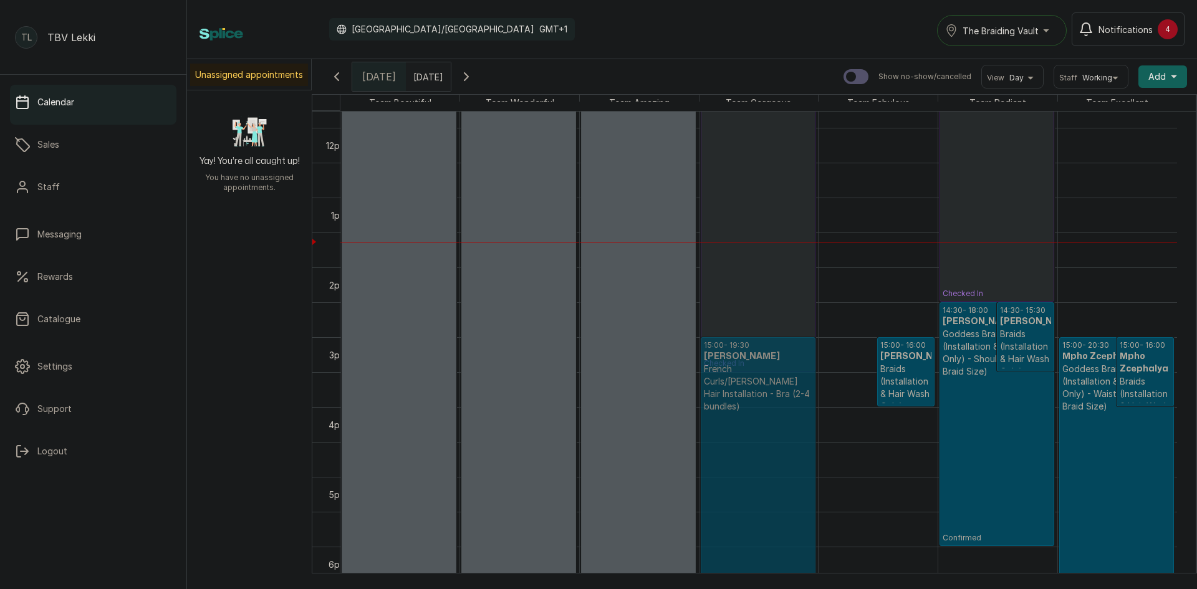
drag, startPoint x: 840, startPoint y: 352, endPoint x: 781, endPoint y: 357, distance: 59.4
click at [780, 357] on tr "10:00 - 20:00 Team Beautiful TBV blocked 10:00 - 20:00 Team Wonderful TBV block…" at bounding box center [759, 128] width 837 height 1676
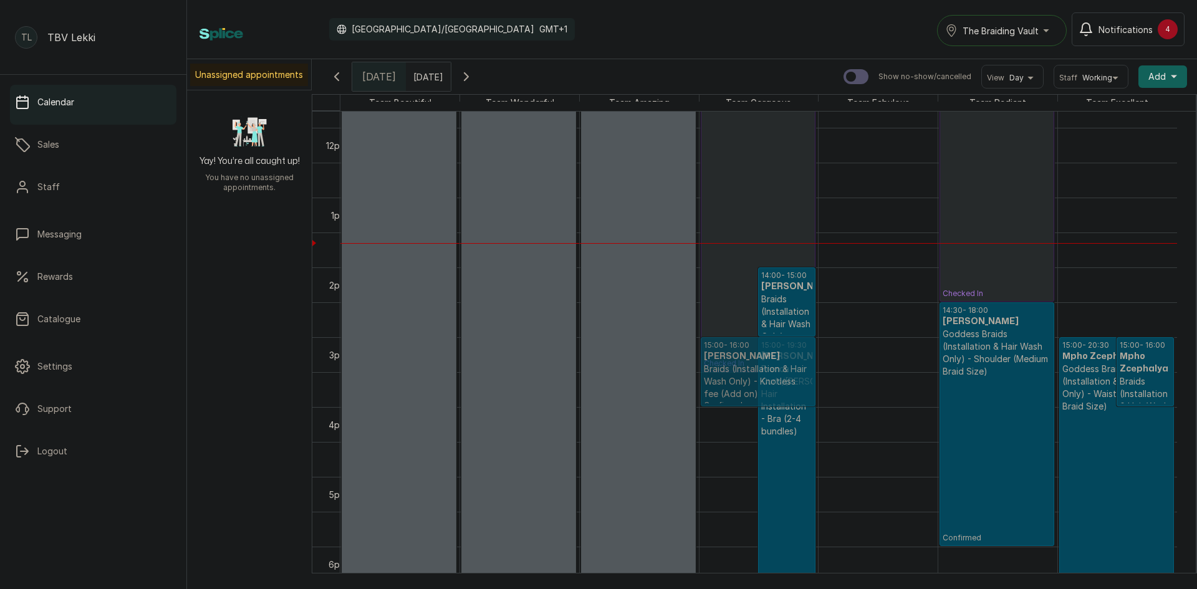
drag, startPoint x: 886, startPoint y: 351, endPoint x: 815, endPoint y: 354, distance: 71.1
click at [815, 354] on tr "10:00 - 20:00 Team Beautiful TBV blocked 10:00 - 20:00 Team Wonderful TBV block…" at bounding box center [759, 128] width 837 height 1676
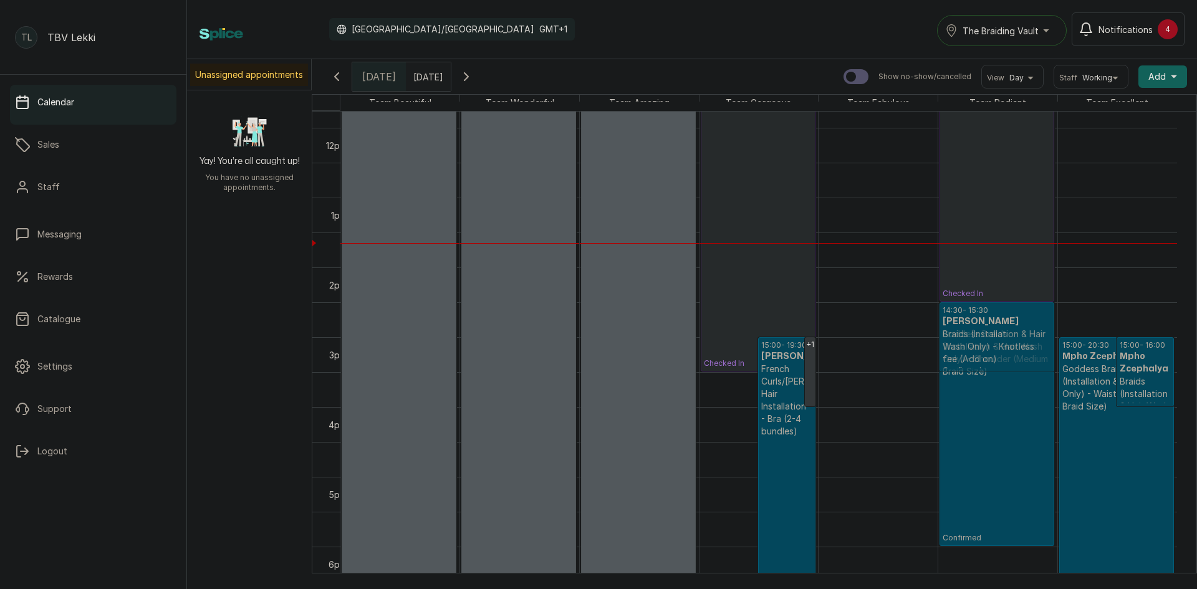
drag, startPoint x: 780, startPoint y: 286, endPoint x: 1000, endPoint y: 337, distance: 225.3
click at [1000, 337] on tr "10:00 - 20:00 Team Beautiful TBV blocked 10:00 - 20:00 Team Wonderful TBV block…" at bounding box center [759, 128] width 837 height 1676
drag, startPoint x: 859, startPoint y: 348, endPoint x: 796, endPoint y: 363, distance: 64.7
click at [791, 364] on tr "10:00 - 20:00 Team Beautiful TBV blocked 10:00 - 20:00 Team Wonderful TBV block…" at bounding box center [759, 128] width 837 height 1676
click at [474, 77] on icon "button" at bounding box center [466, 76] width 15 height 15
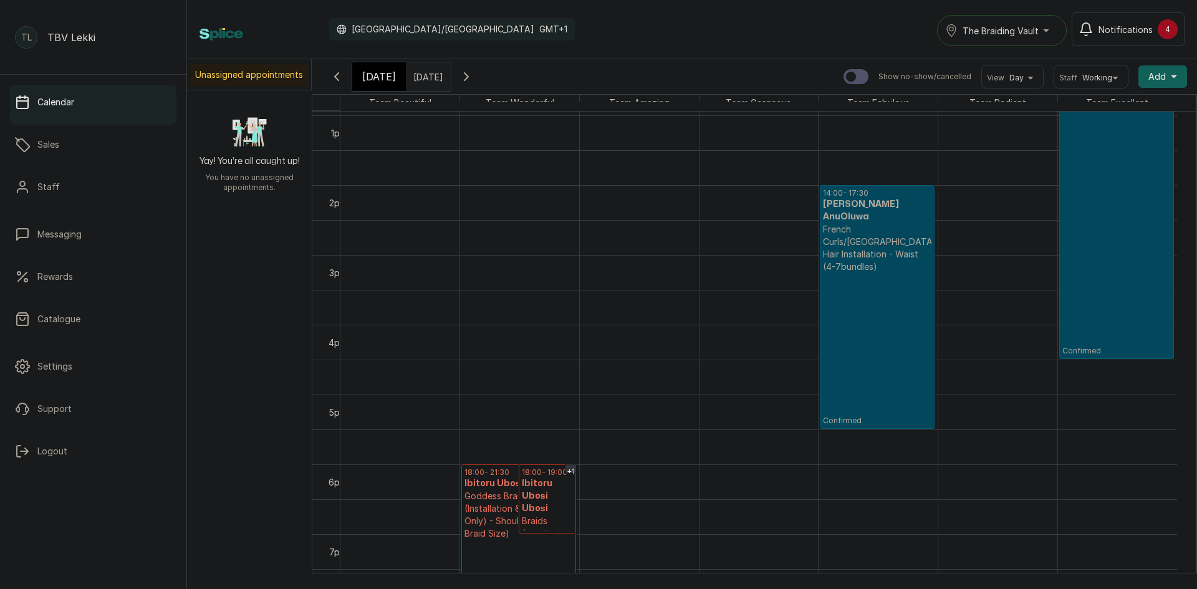
scroll to position [981, 0]
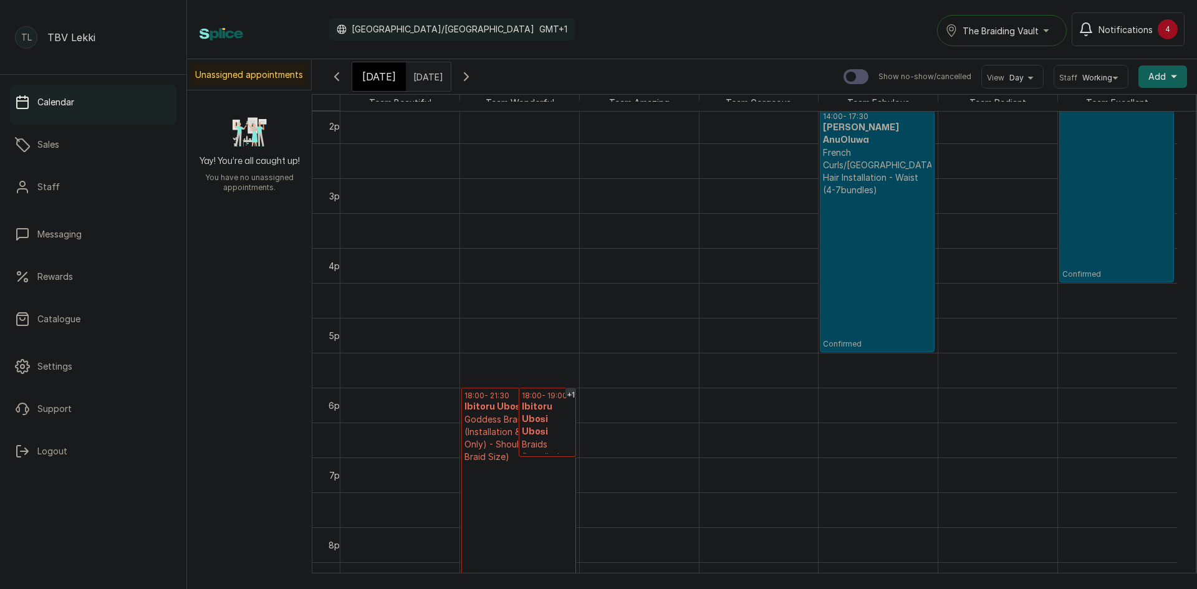
click at [542, 432] on h3 "Ibitoru Ubosi Ubosi" at bounding box center [547, 419] width 51 height 37
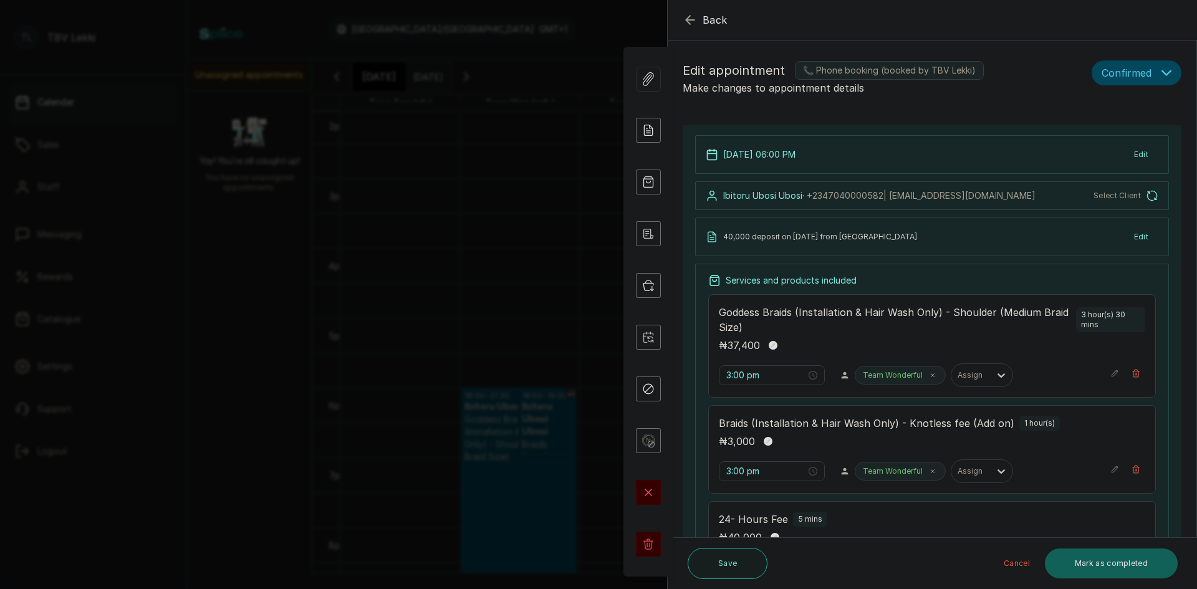
type input "6:00 pm"
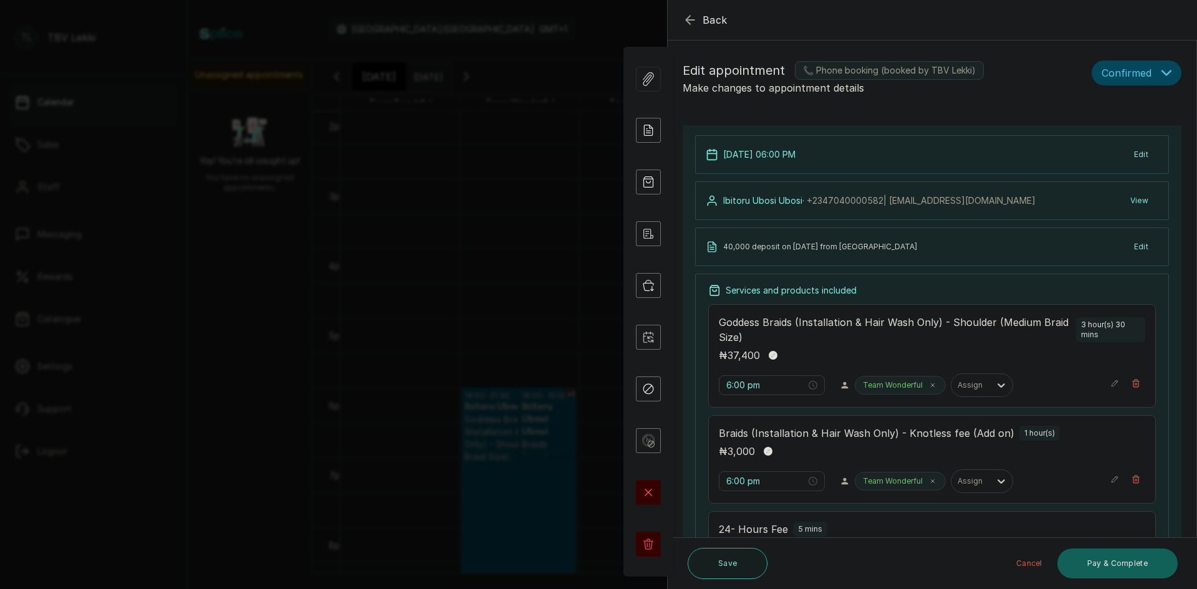
click at [1148, 69] on button "Confirmed" at bounding box center [1137, 72] width 90 height 25
click at [1015, 62] on h1 "Edit appointment 📞 Phone booking (booked by TBV Lekki)" at bounding box center [885, 70] width 404 height 20
click at [700, 20] on button "Back" at bounding box center [705, 19] width 45 height 15
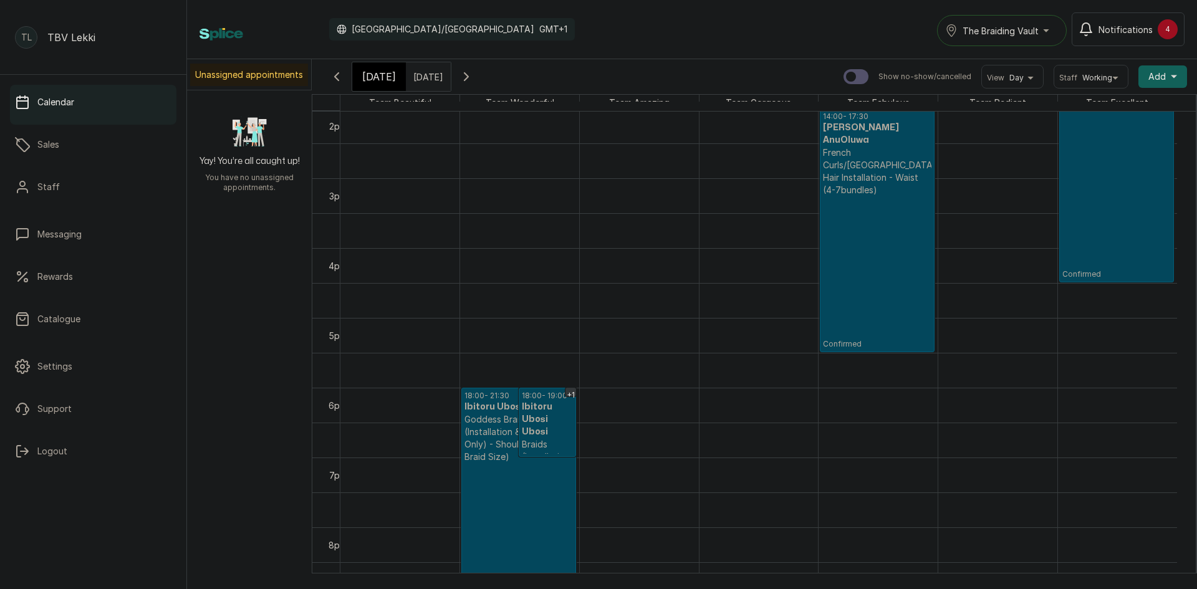
click at [474, 80] on icon "button" at bounding box center [466, 76] width 15 height 15
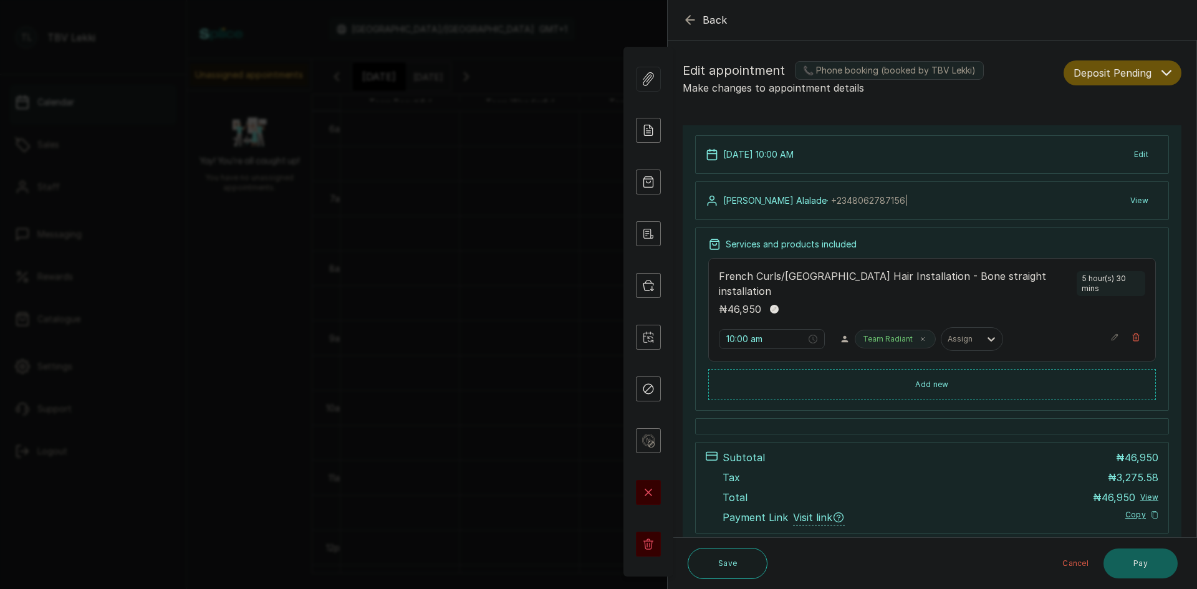
click at [687, 24] on icon "button" at bounding box center [690, 19] width 15 height 15
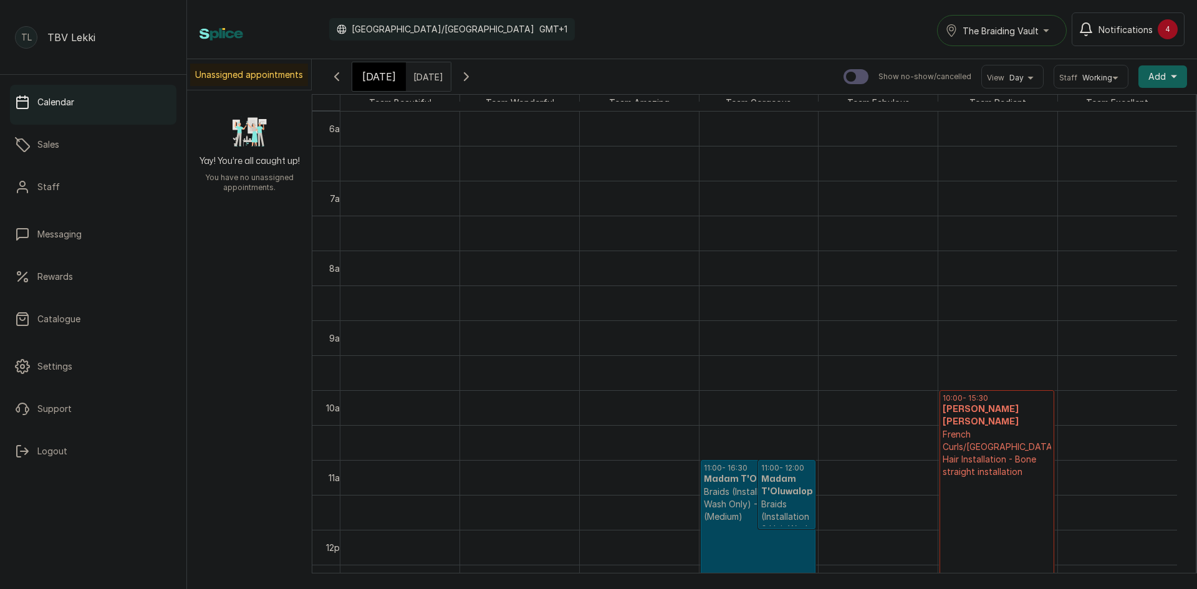
click at [773, 522] on p "Braids (Installation & Hair Wash Only) - Knotless fee (Add on)" at bounding box center [787, 541] width 51 height 87
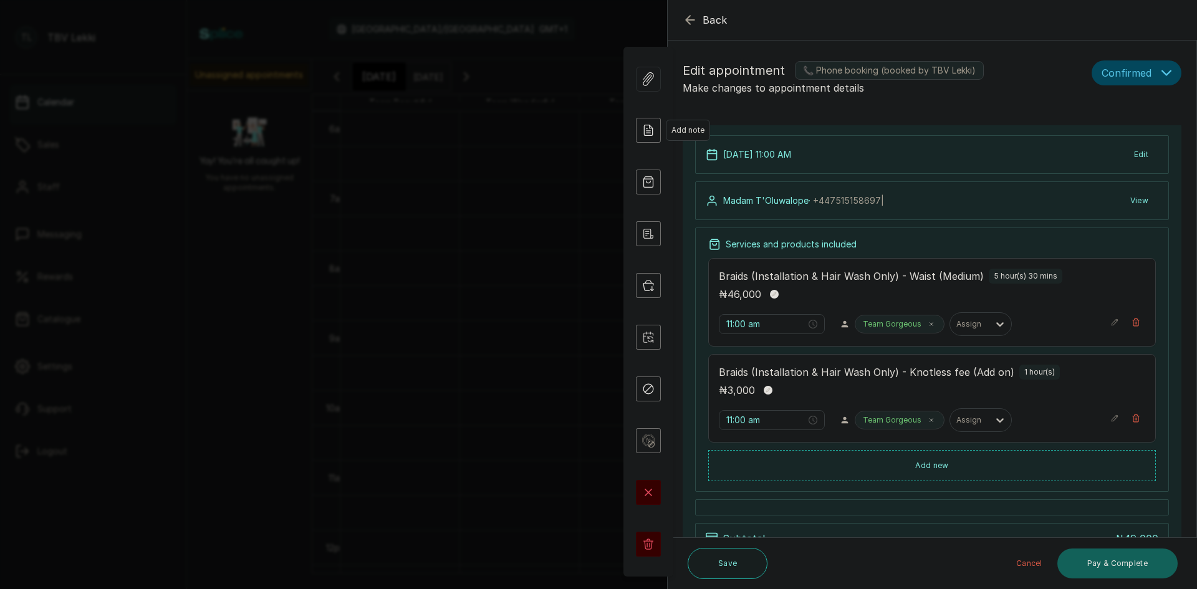
click at [643, 128] on icon at bounding box center [648, 130] width 25 height 25
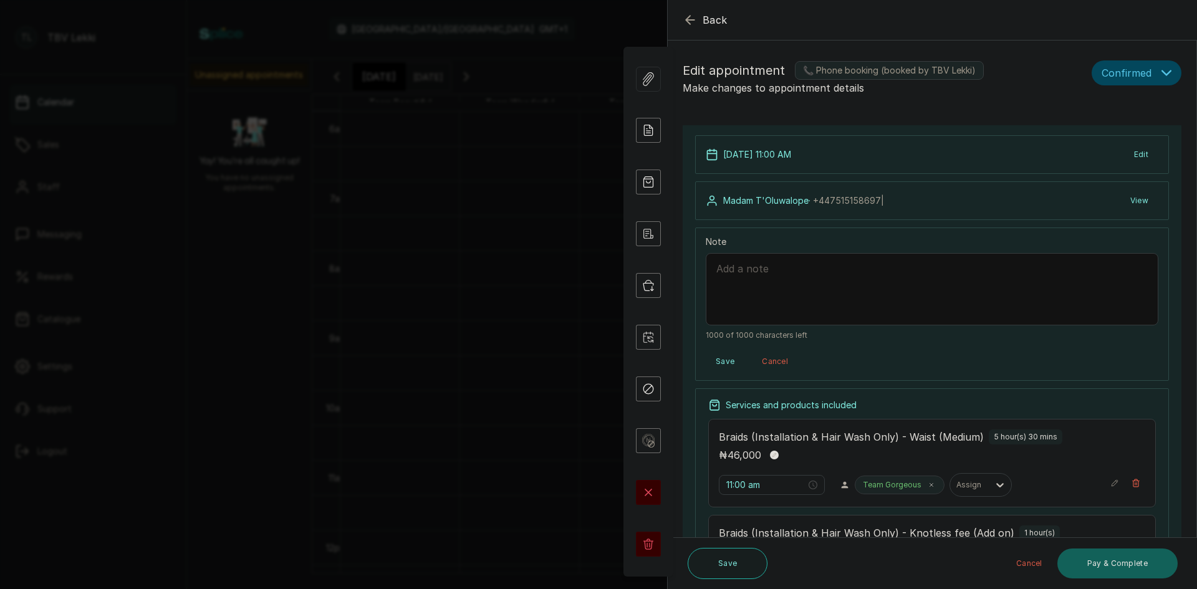
click at [772, 276] on textarea "Note" at bounding box center [932, 289] width 453 height 72
paste textarea "AKINOSUN BIYI & TOLU"
type textarea "10,500 deposit on 09/10/2025 from AKINOSUN BIYI & TOLU"
click at [722, 362] on button "Save" at bounding box center [725, 362] width 39 height 22
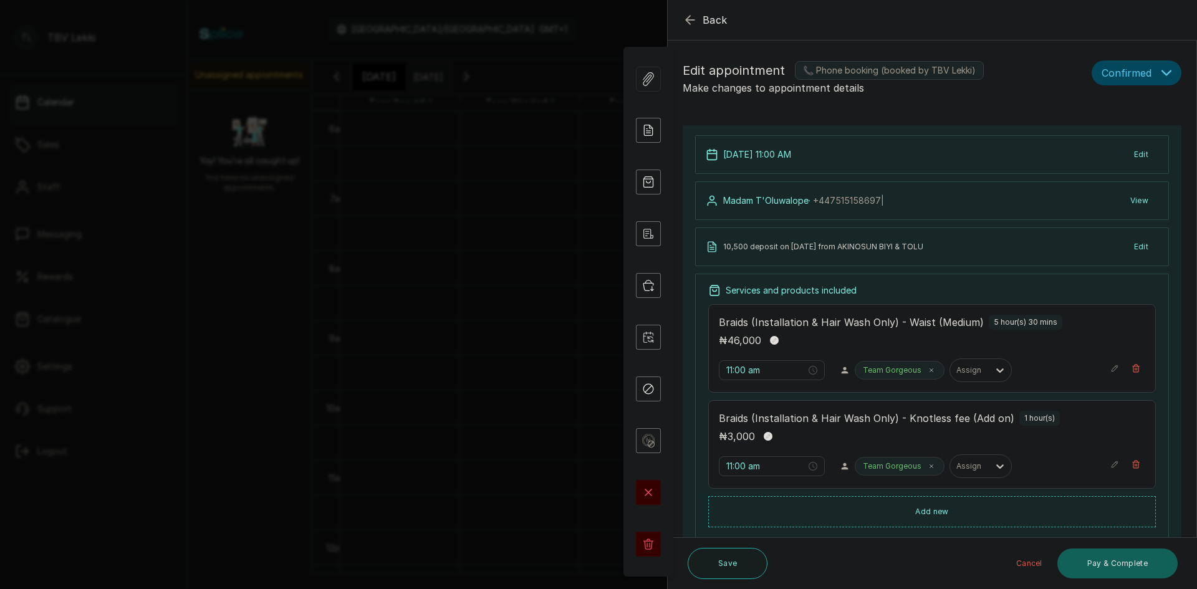
click at [691, 26] on icon "button" at bounding box center [690, 19] width 15 height 15
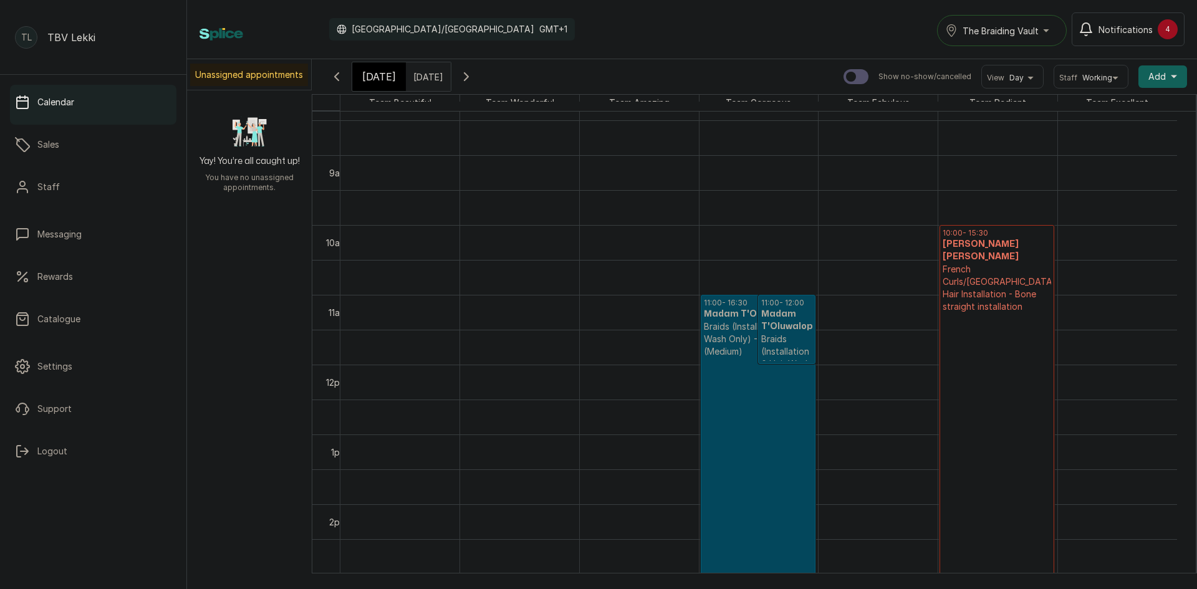
scroll to position [607, 0]
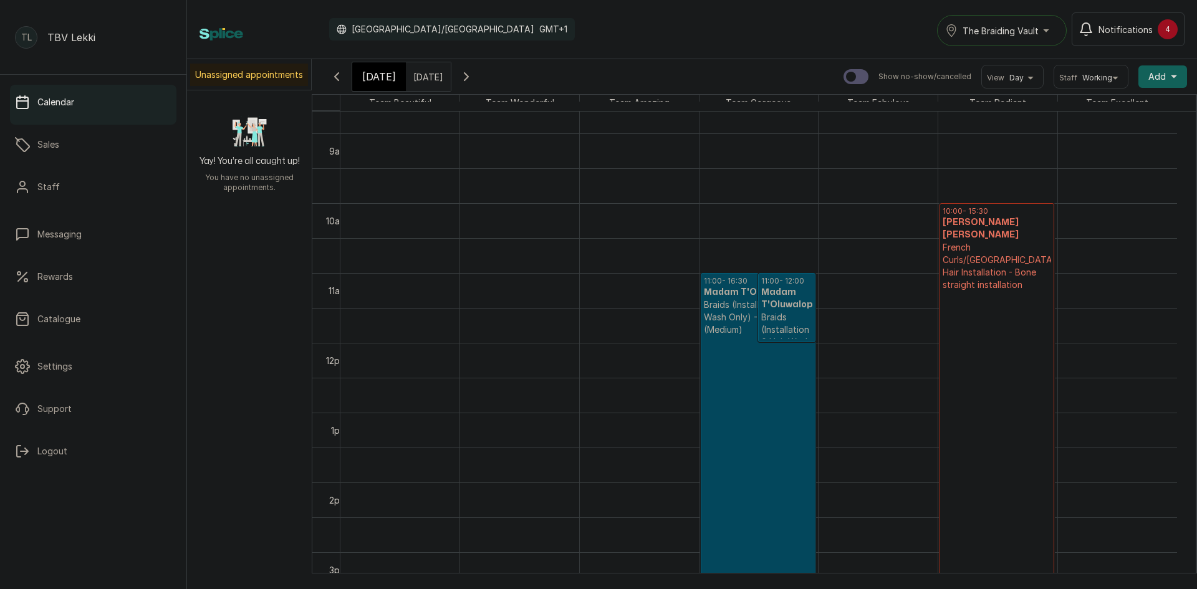
click at [427, 77] on input "text" at bounding box center [417, 73] width 20 height 21
type input "dd/MM/yyyy"
click at [430, 152] on span "11" at bounding box center [427, 155] width 6 height 11
click at [462, 267] on button "OK" at bounding box center [448, 273] width 26 height 20
type input "11/10/2025"
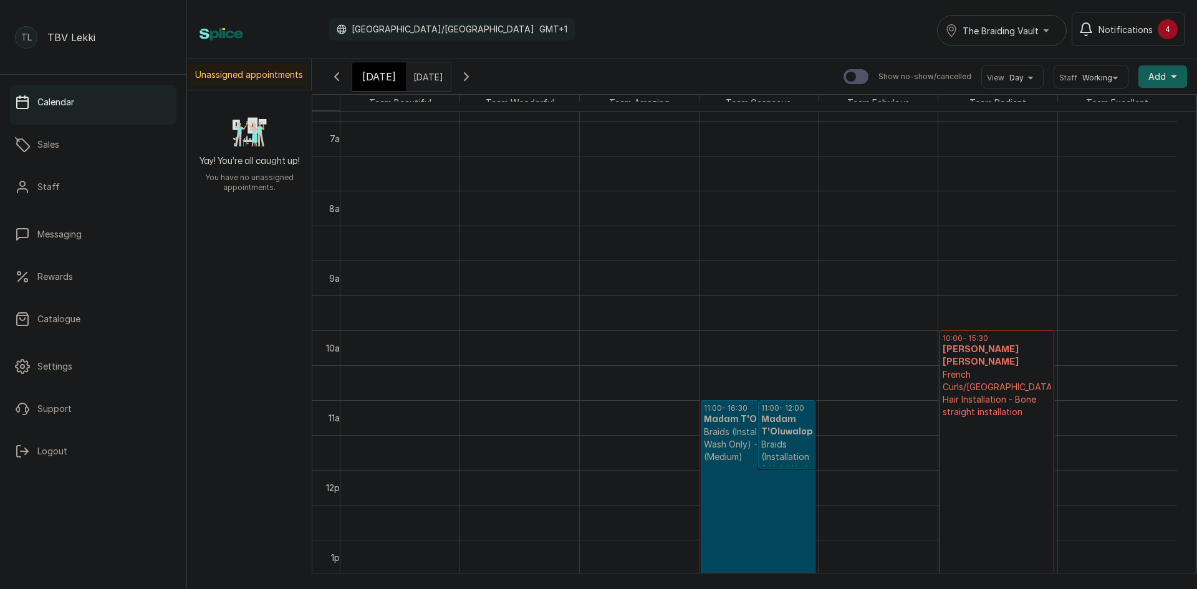
scroll to position [534, 0]
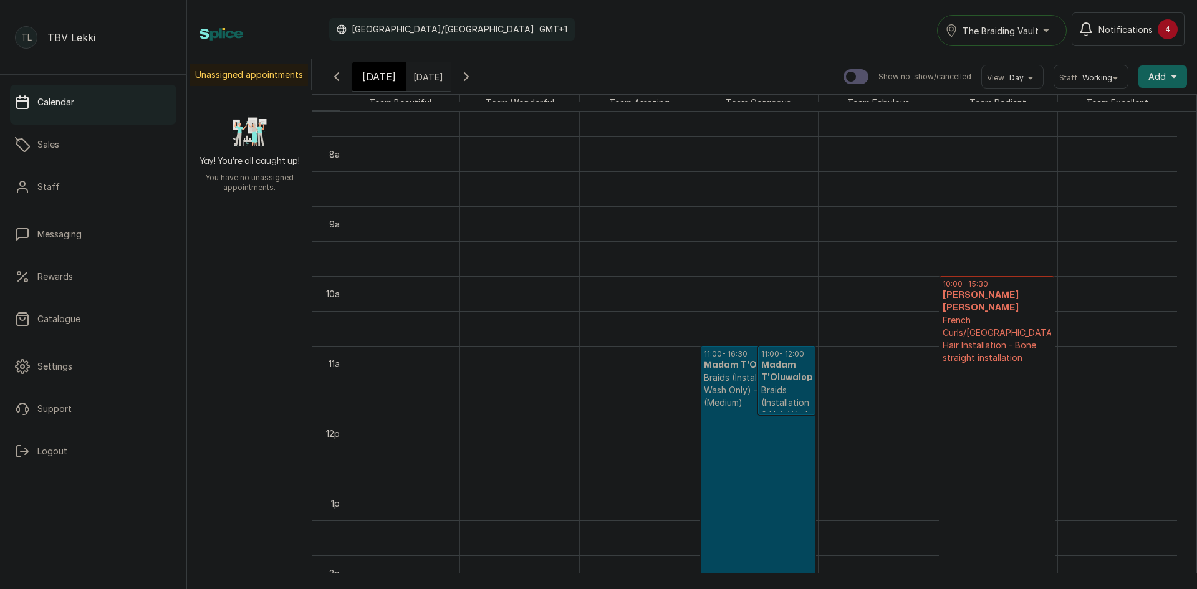
click at [392, 71] on div "[DATE]" at bounding box center [379, 76] width 54 height 29
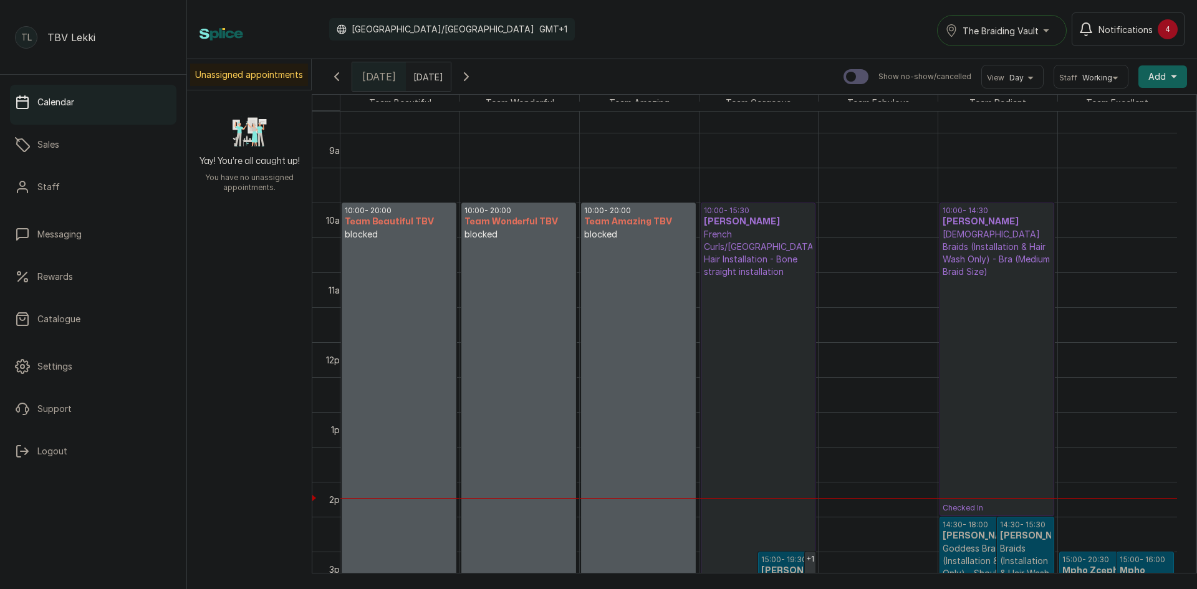
scroll to position [607, 0]
click at [772, 359] on p "Checked In" at bounding box center [758, 431] width 109 height 305
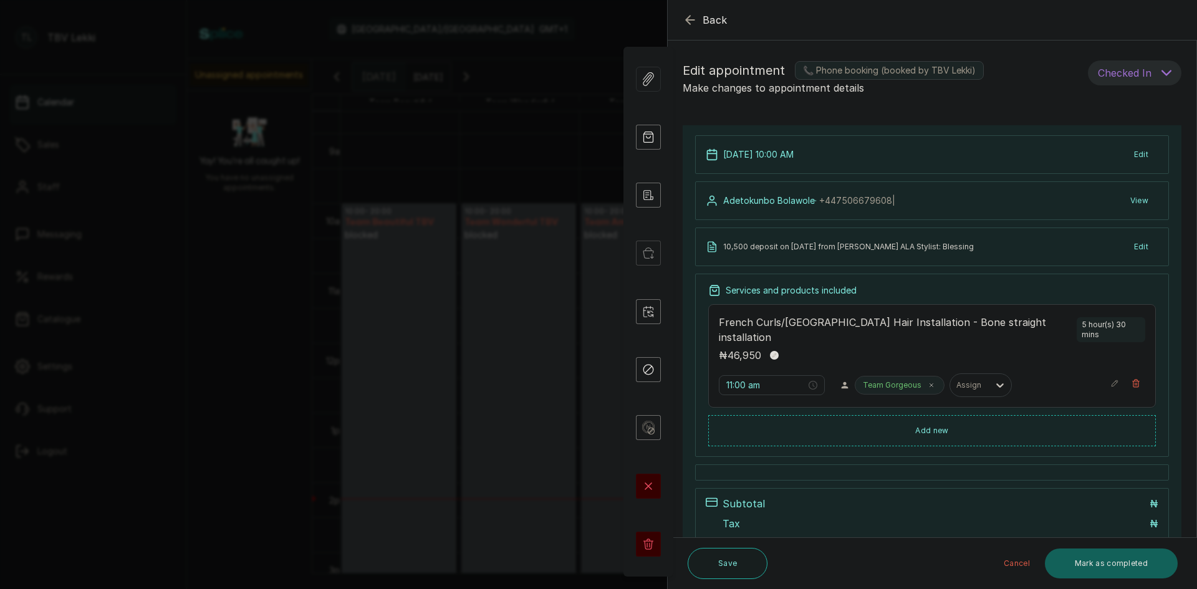
type input "10:00 am"
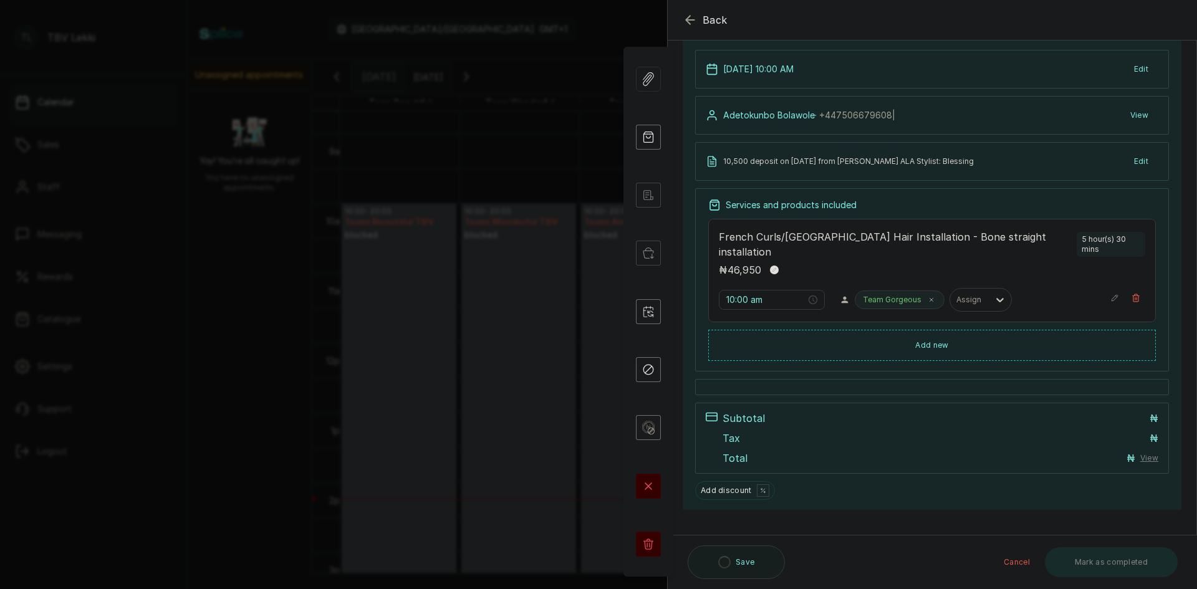
scroll to position [87, 0]
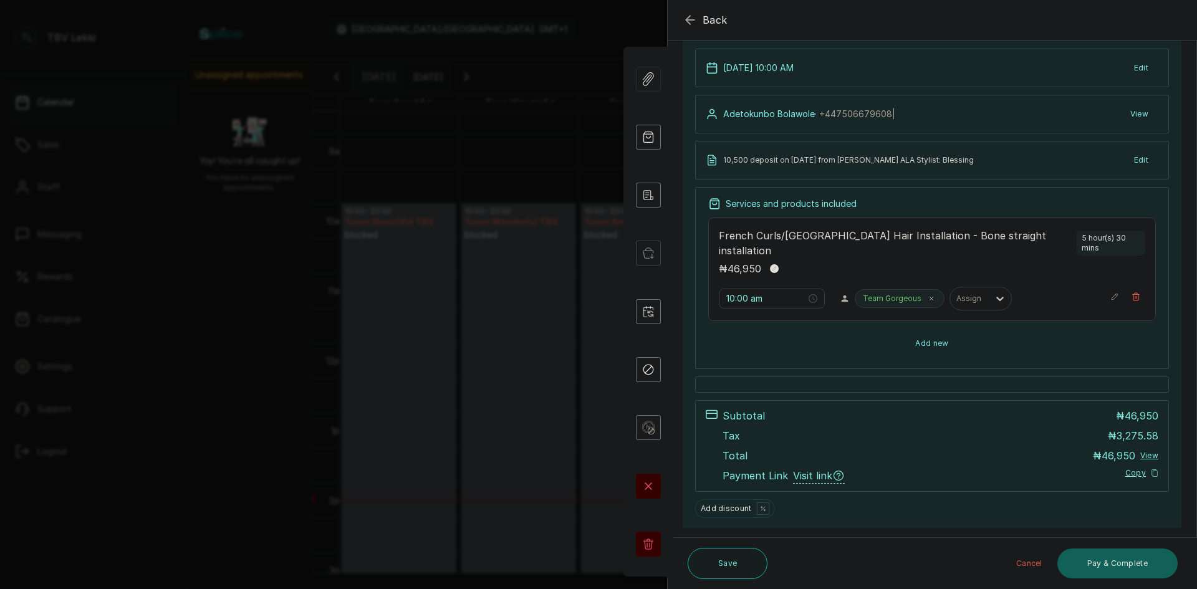
click at [964, 329] on button "Add new" at bounding box center [933, 344] width 448 height 30
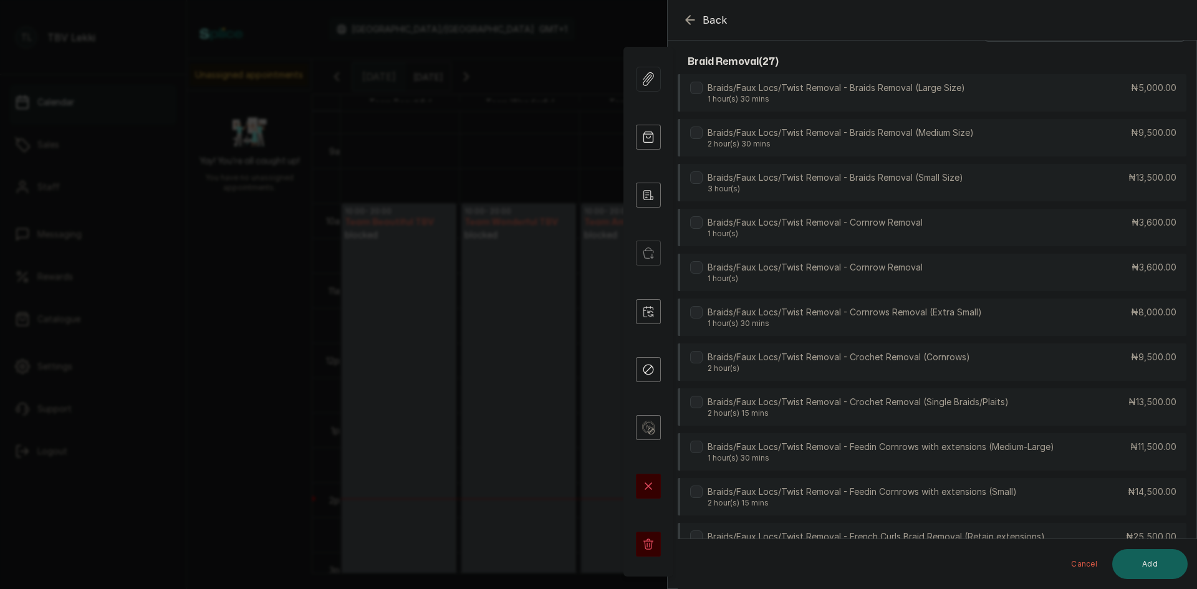
scroll to position [0, 0]
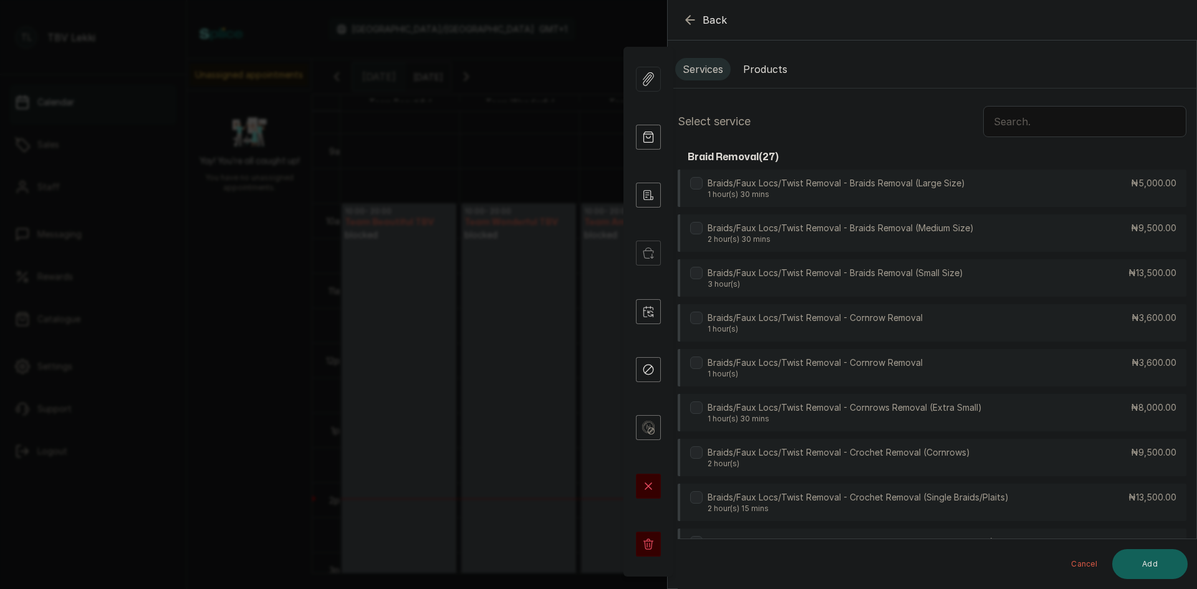
click at [1022, 125] on input "text" at bounding box center [1085, 121] width 203 height 31
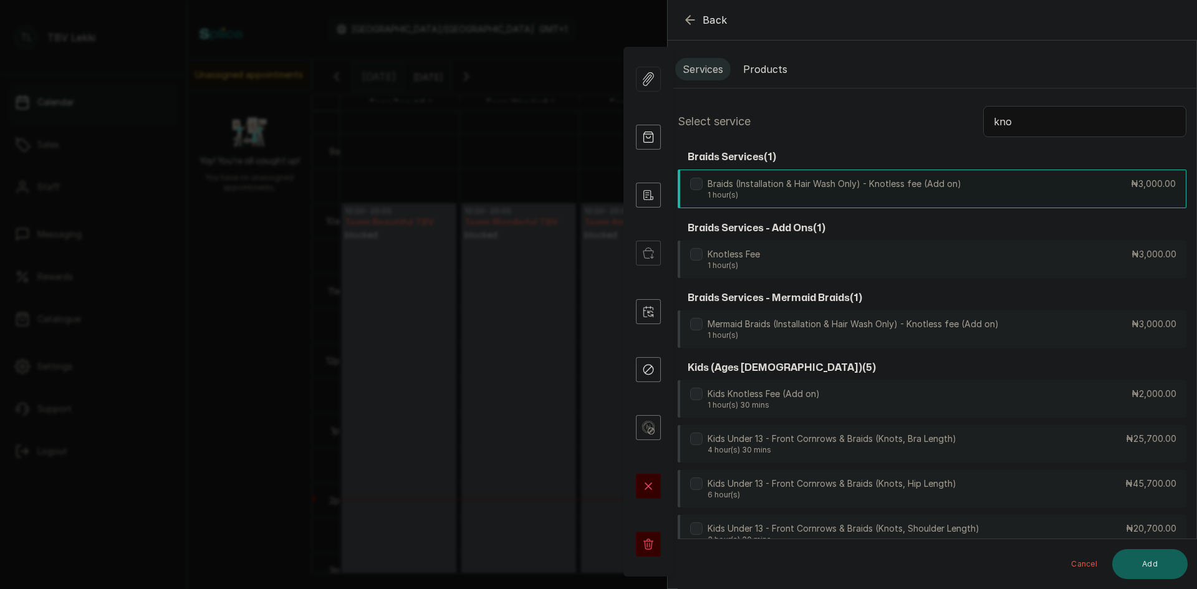
type input "kno"
click at [836, 181] on p "Braids (Installation & Hair Wash Only) - Knotless fee (Add on)" at bounding box center [835, 184] width 254 height 12
click at [1159, 566] on button "Add" at bounding box center [1150, 564] width 75 height 30
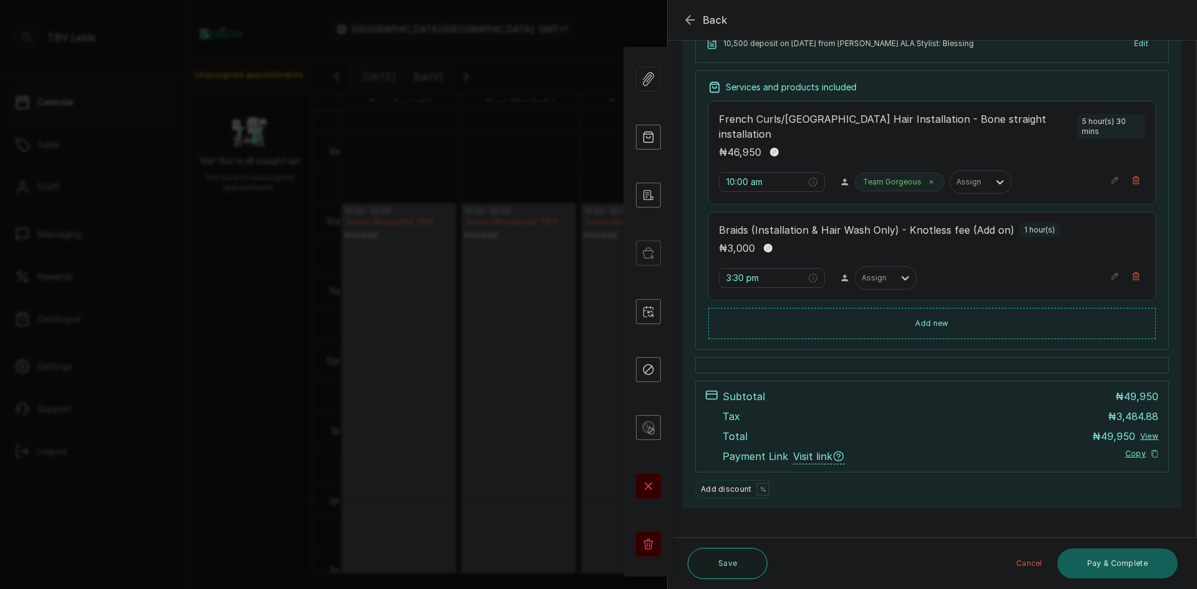
scroll to position [203, 0]
click at [741, 271] on input "3:30 pm" at bounding box center [767, 278] width 80 height 14
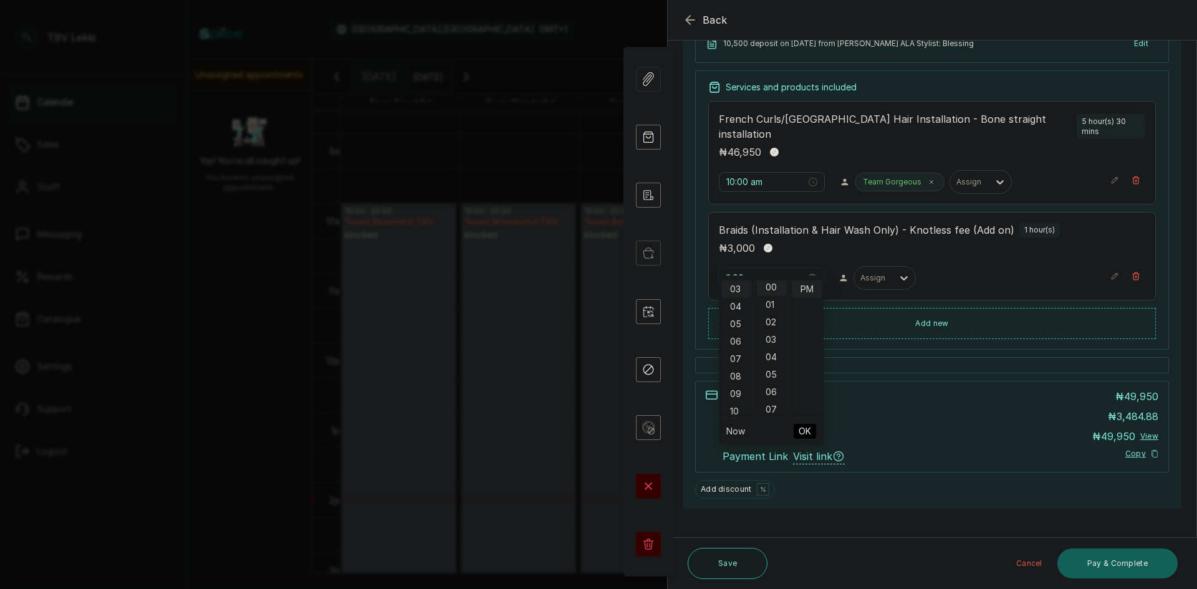
scroll to position [0, 0]
click at [730, 271] on input "3:00 pm" at bounding box center [766, 278] width 80 height 14
click at [811, 283] on div "PM" at bounding box center [807, 289] width 30 height 17
click at [810, 288] on div "PM" at bounding box center [807, 289] width 30 height 17
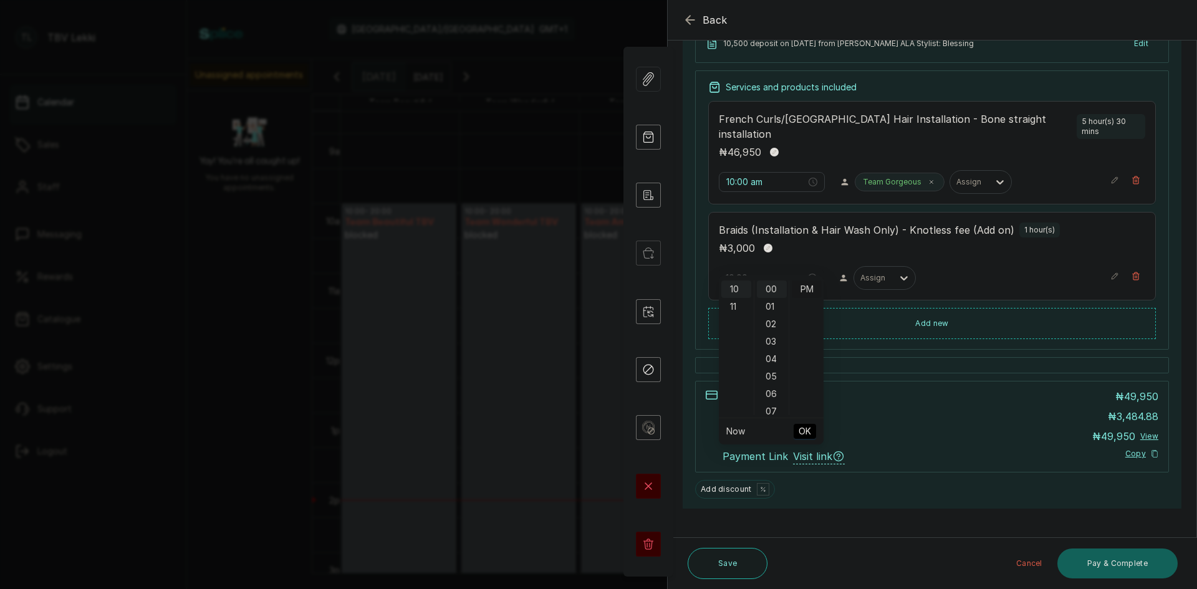
click at [810, 289] on div "PM" at bounding box center [807, 289] width 30 height 17
click at [814, 287] on div "AM" at bounding box center [807, 289] width 30 height 17
type input "10:00 am"
click at [809, 430] on span "OK" at bounding box center [805, 432] width 12 height 24
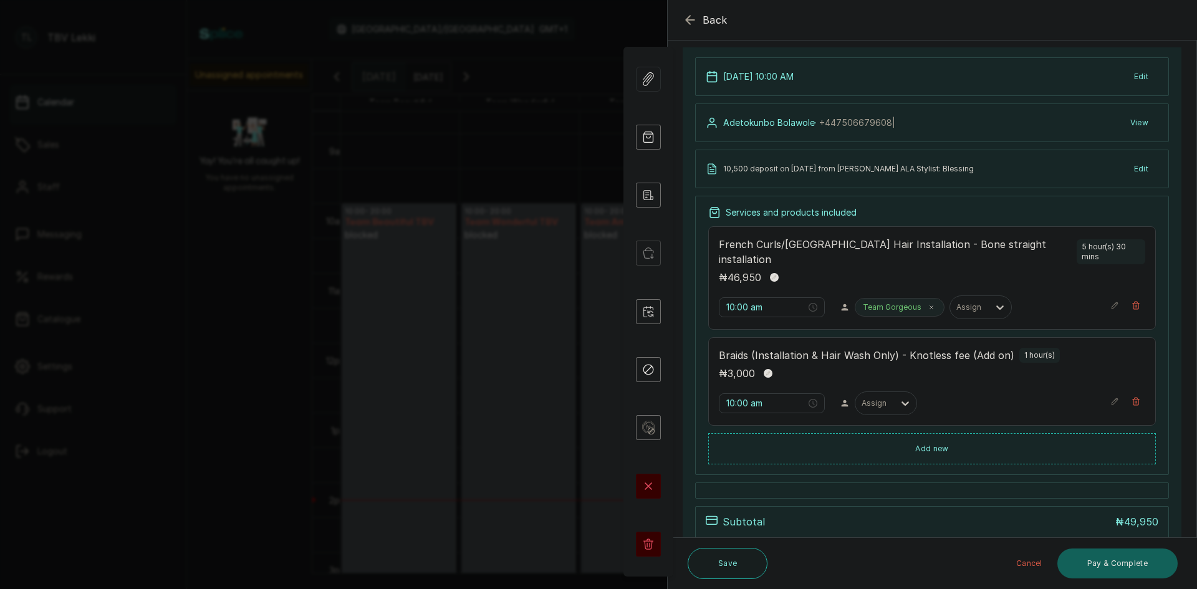
scroll to position [77, 0]
click at [735, 561] on button "Save" at bounding box center [728, 563] width 80 height 31
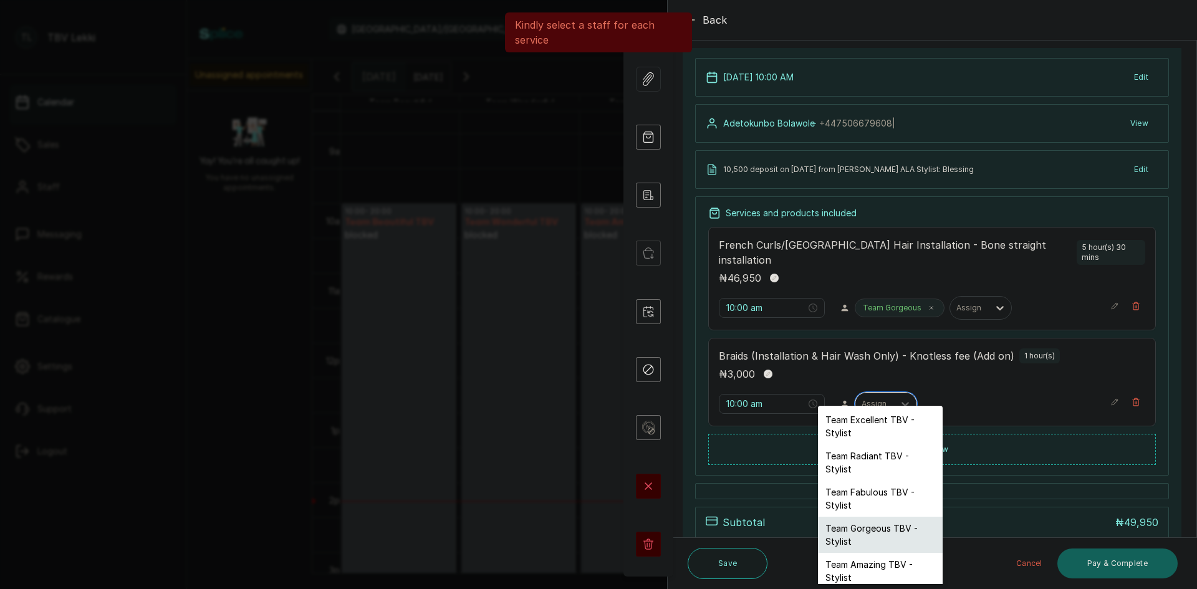
click at [878, 533] on div "Team Gorgeous TBV - Stylist" at bounding box center [880, 535] width 125 height 36
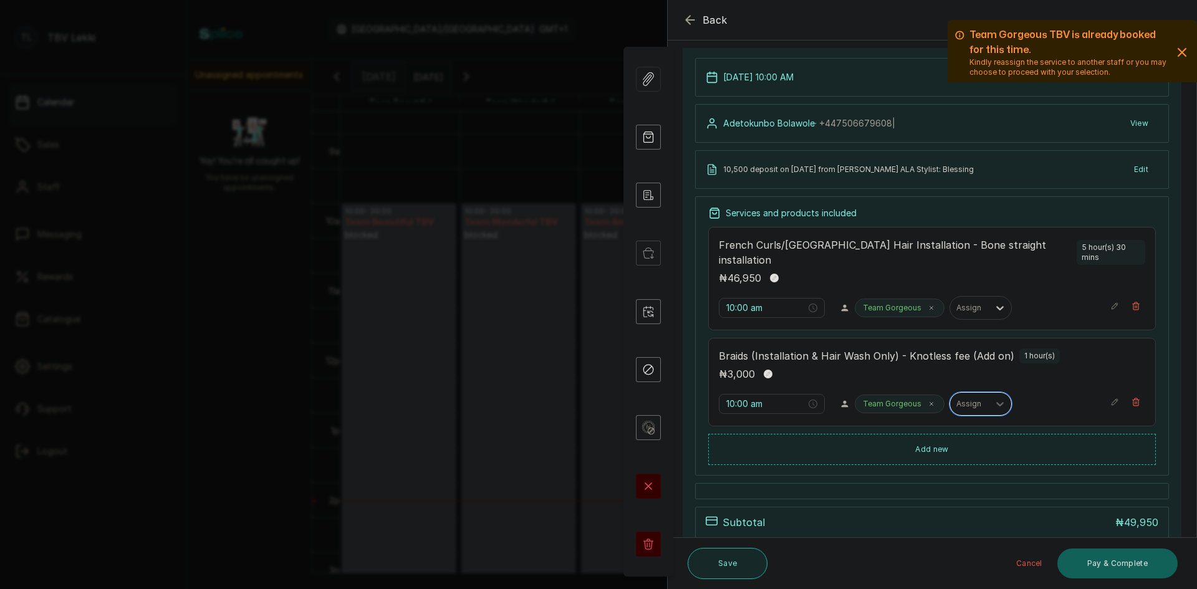
click at [733, 559] on button "Save" at bounding box center [728, 563] width 80 height 31
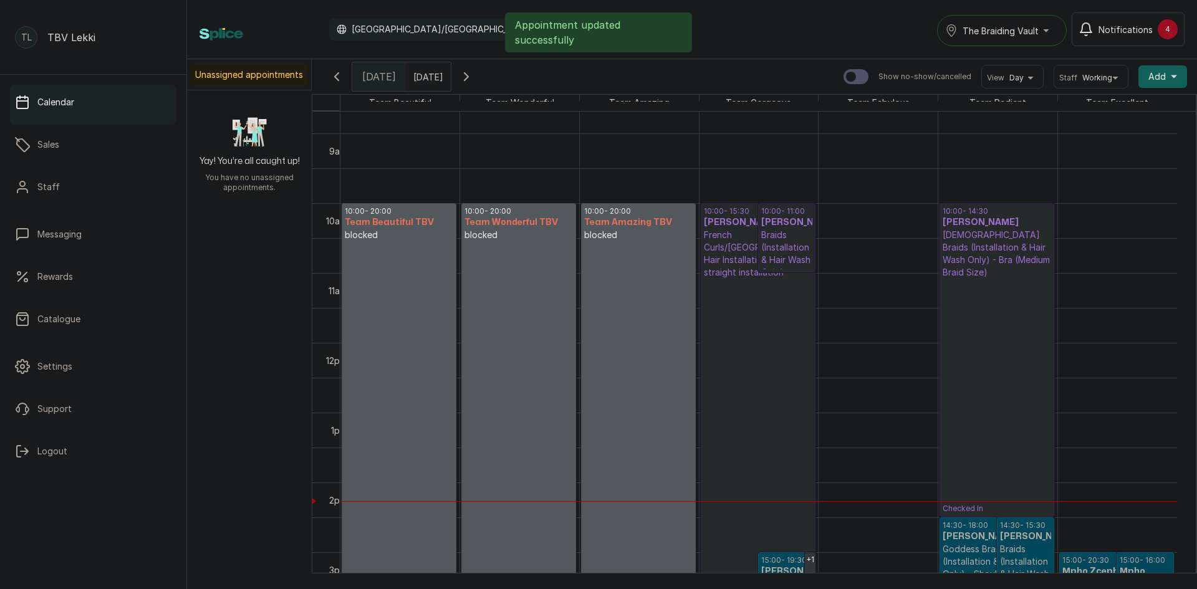
click at [1005, 355] on link "10:00 - 14:30 Ebi Feghabo Feghabo Goddess Braids (Installation & Hair Wash Only…" at bounding box center [997, 360] width 115 height 314
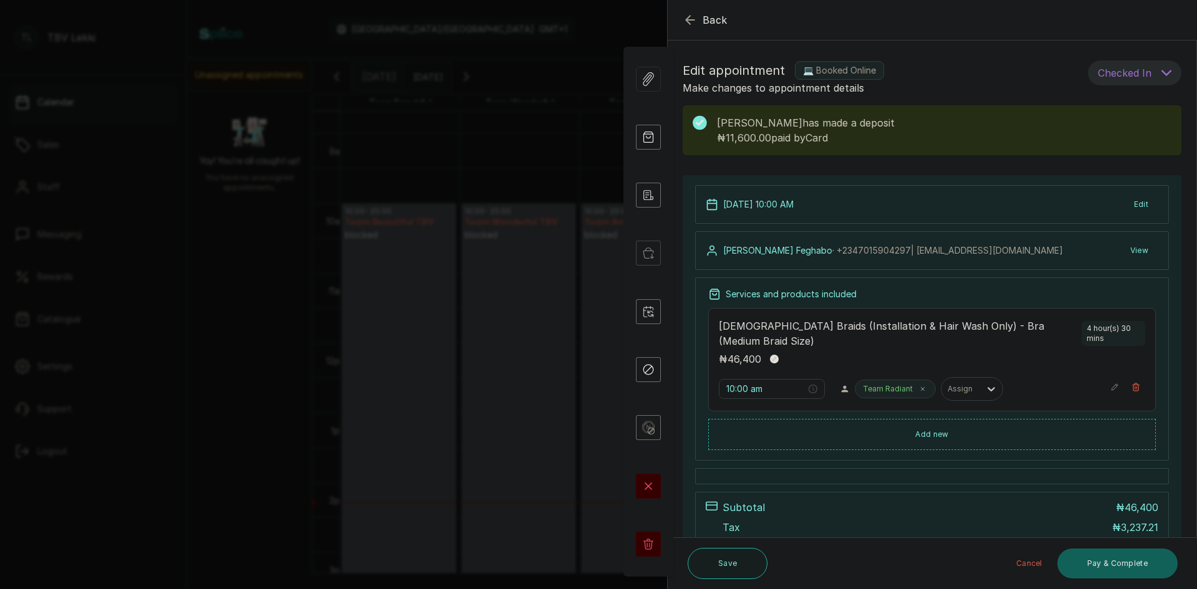
click at [688, 24] on icon "button" at bounding box center [690, 19] width 15 height 15
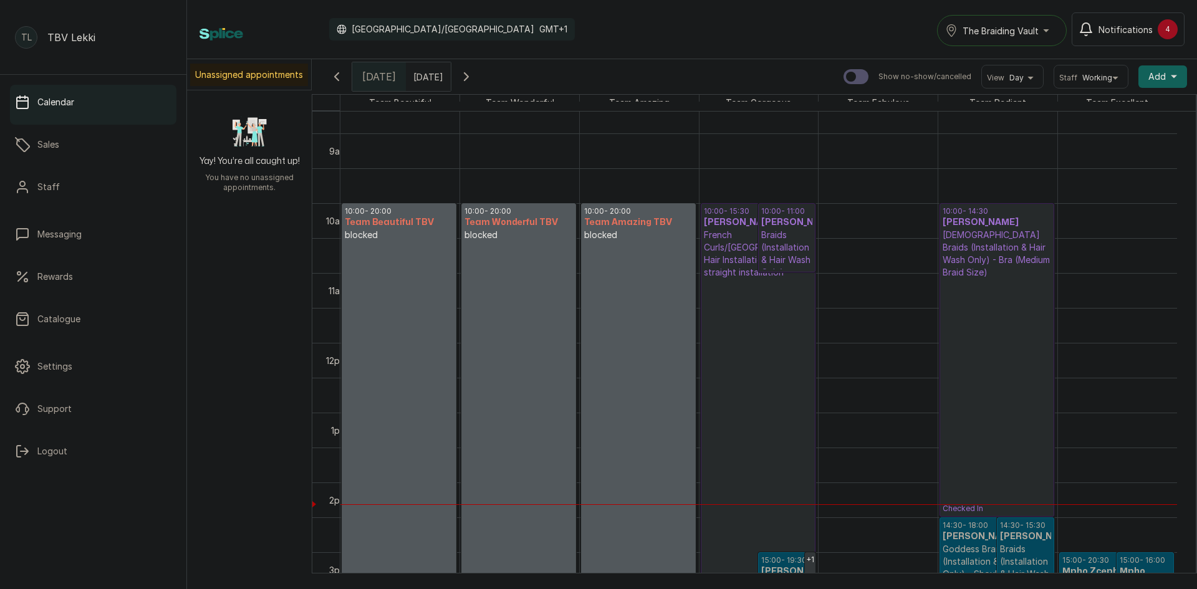
click at [1028, 78] on button "View Day" at bounding box center [1012, 78] width 51 height 10
click at [1024, 77] on button "View Day" at bounding box center [1012, 78] width 51 height 10
click at [1015, 80] on button "View Day" at bounding box center [1012, 78] width 51 height 10
click at [1093, 78] on span "Working" at bounding box center [1098, 78] width 30 height 10
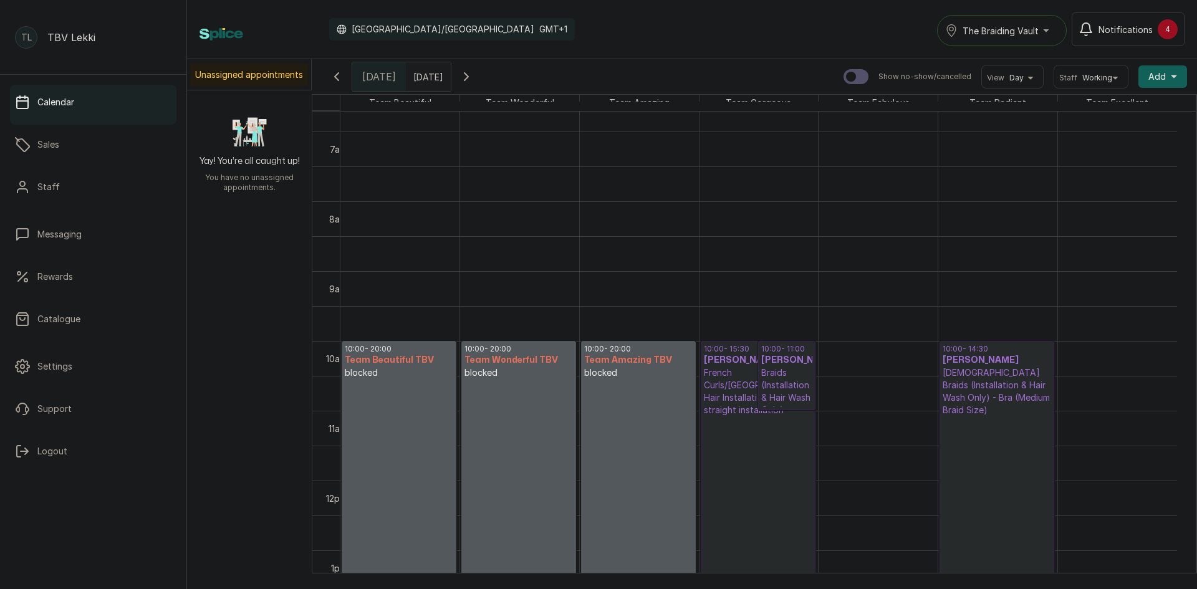
scroll to position [435, 0]
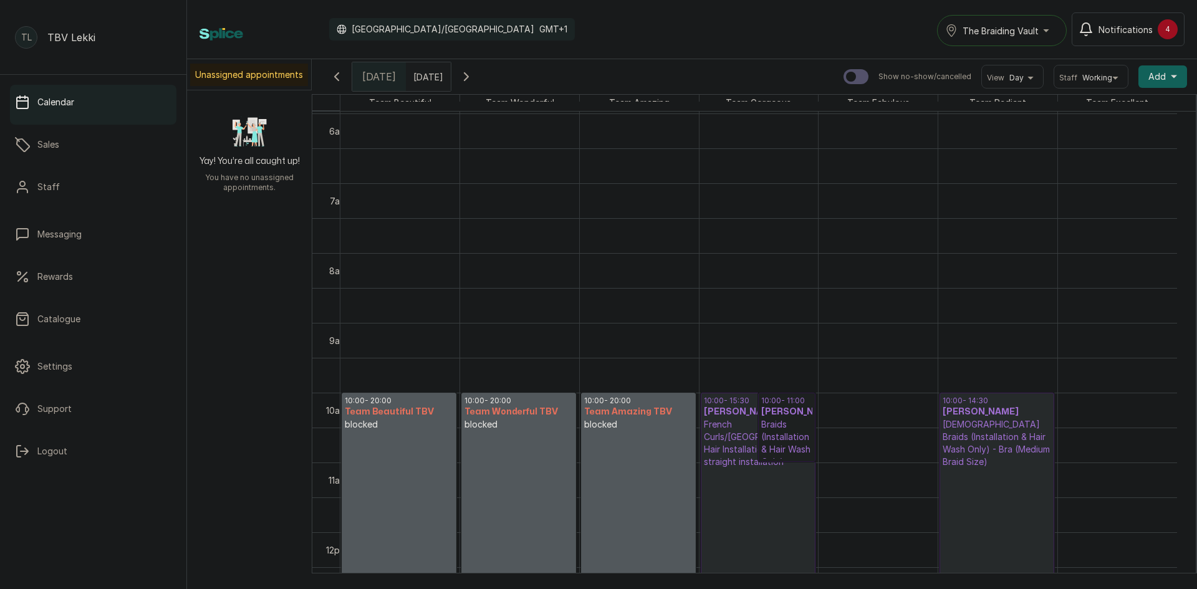
click at [787, 417] on link "10:00 - 11:00 Adetokunbo Bolawole Braids (Installation & Hair Wash Only) - Knot…" at bounding box center [786, 427] width 57 height 69
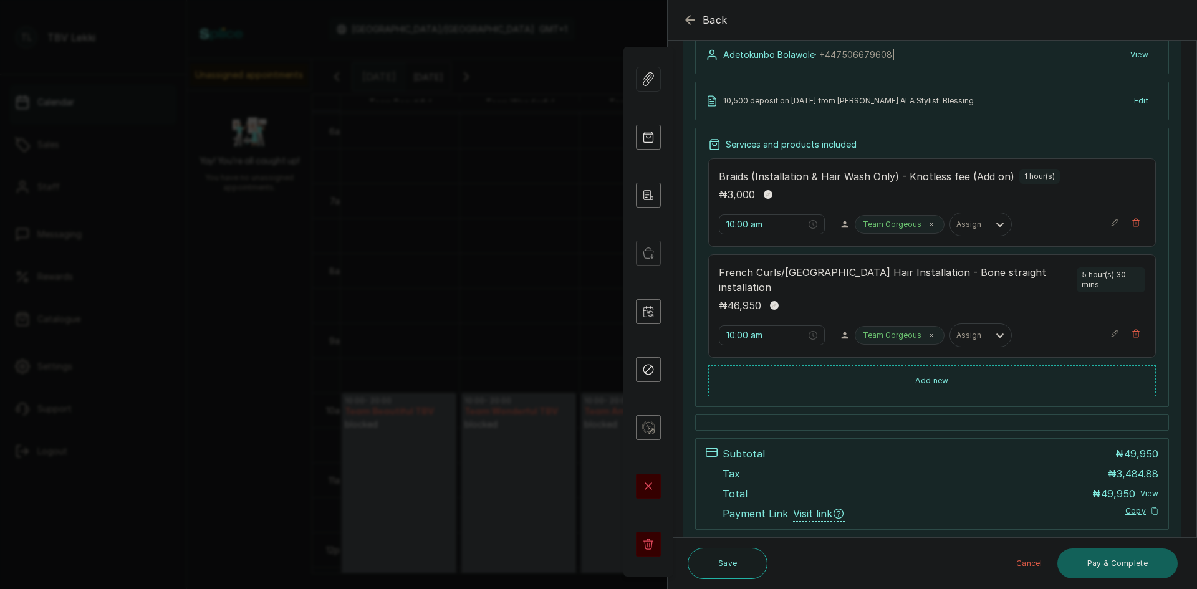
scroll to position [203, 0]
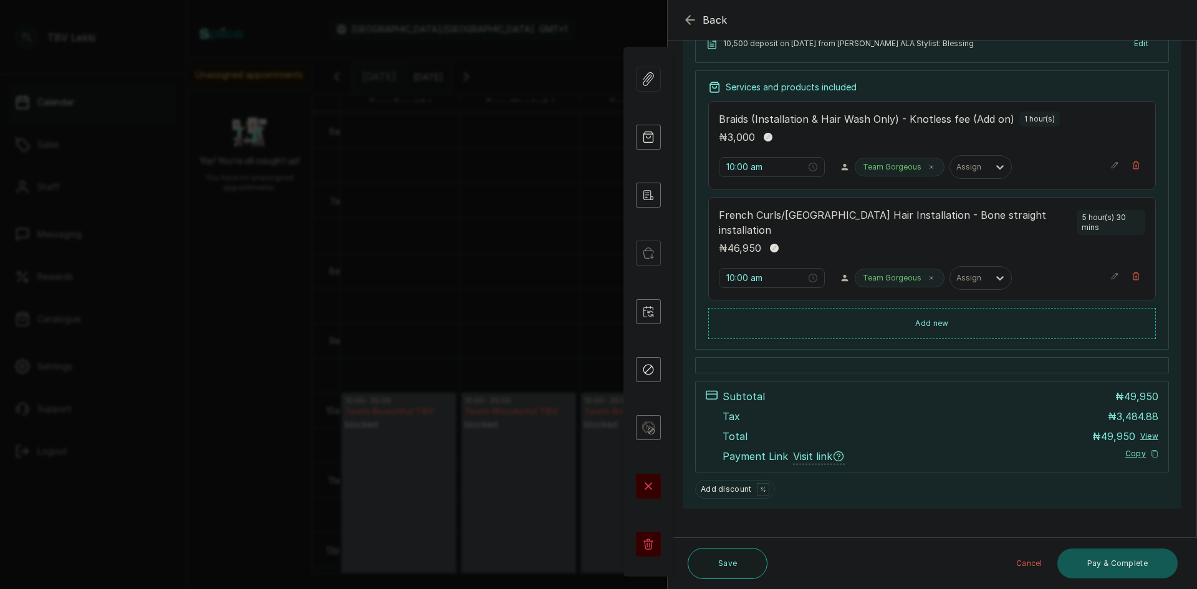
click at [1099, 576] on button "Pay & Complete" at bounding box center [1118, 564] width 120 height 30
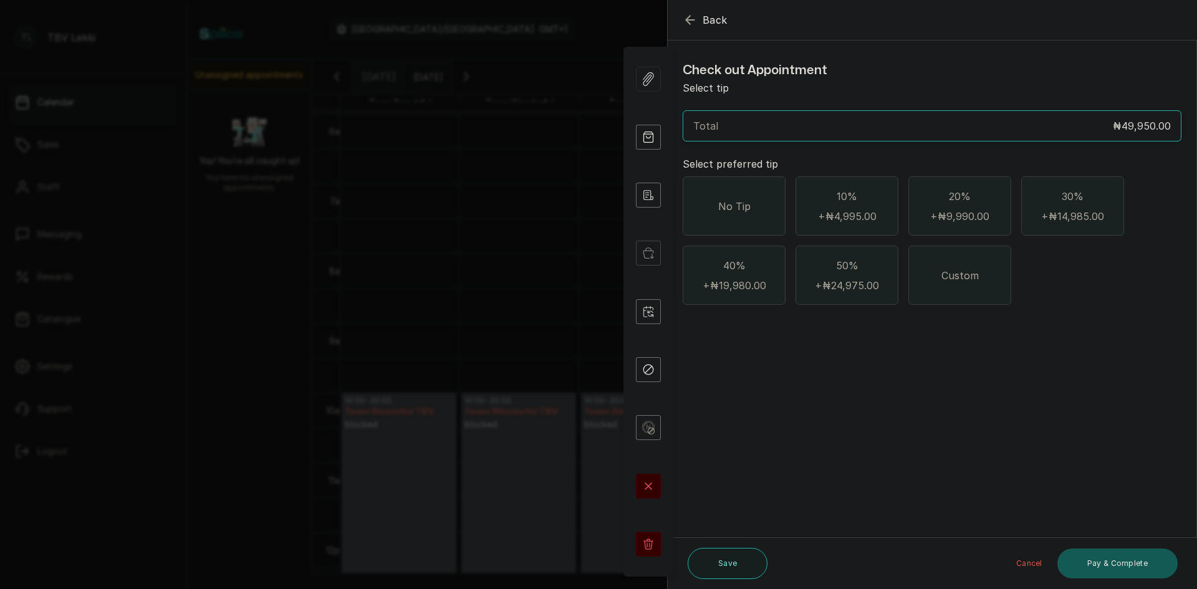
scroll to position [0, 0]
click at [694, 14] on icon "button" at bounding box center [690, 19] width 15 height 15
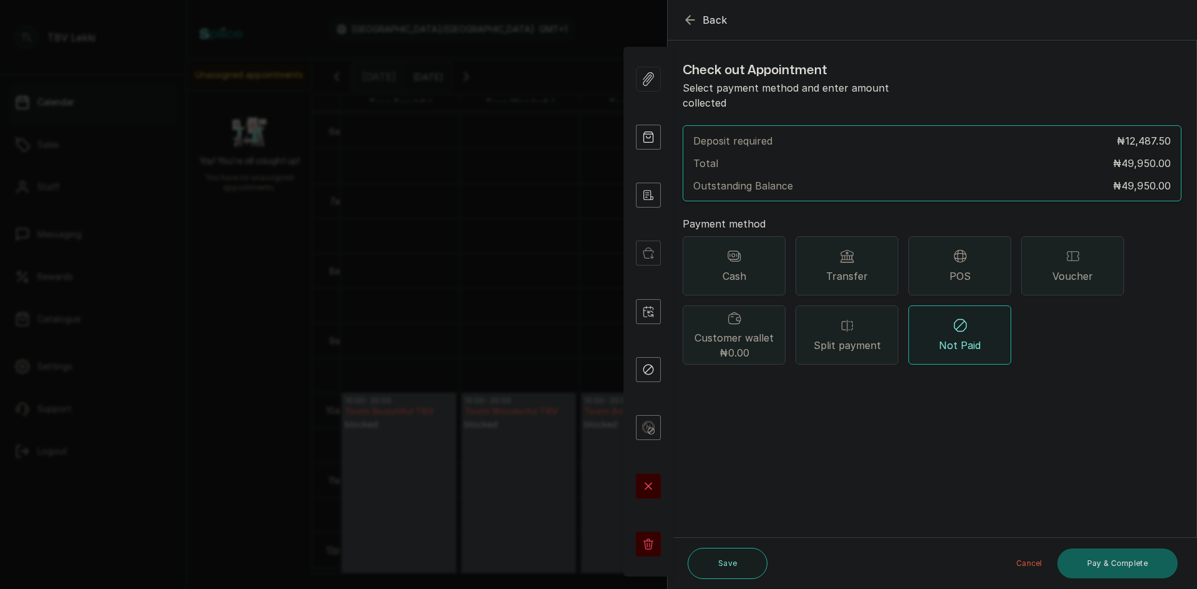
click at [685, 21] on icon "button" at bounding box center [690, 19] width 15 height 15
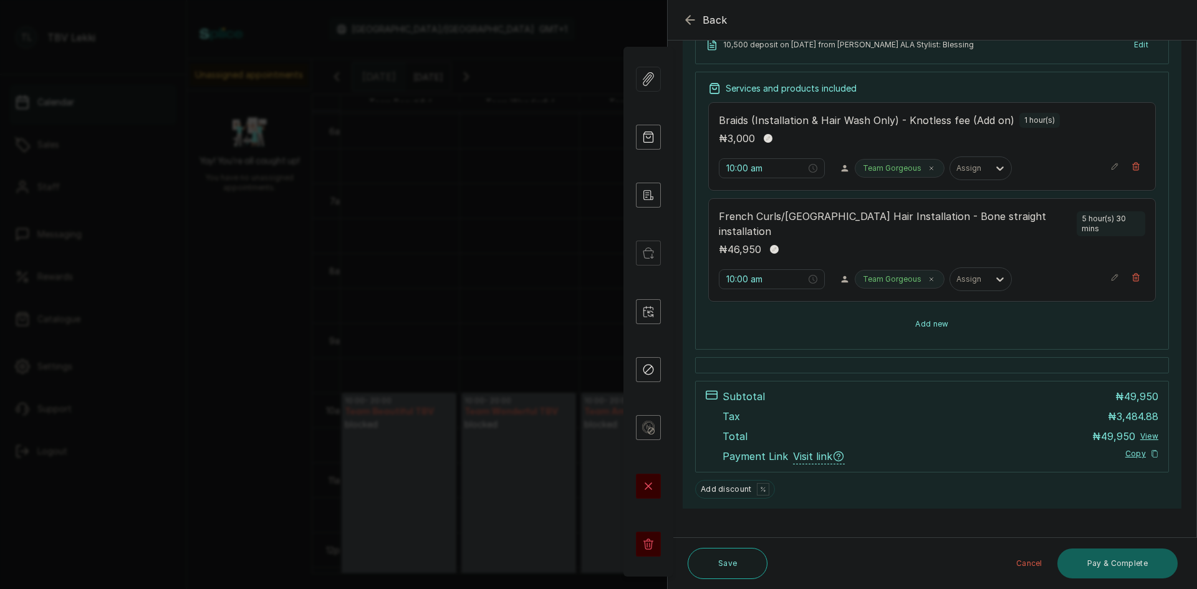
click at [928, 309] on button "Add new" at bounding box center [933, 324] width 448 height 30
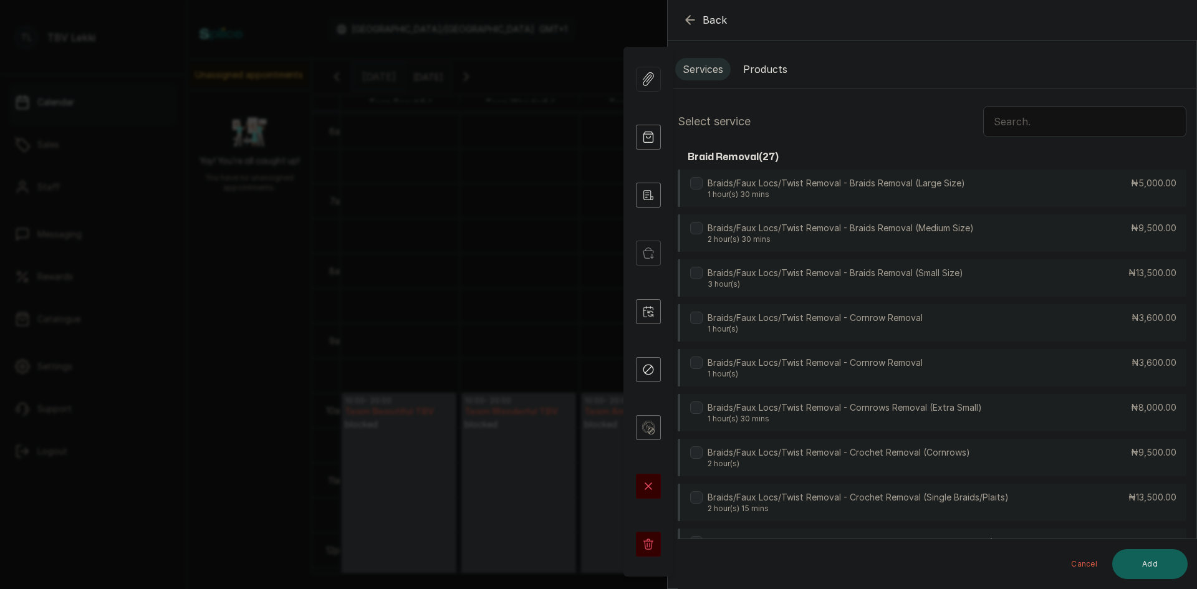
click at [766, 69] on button "Products" at bounding box center [765, 69] width 59 height 22
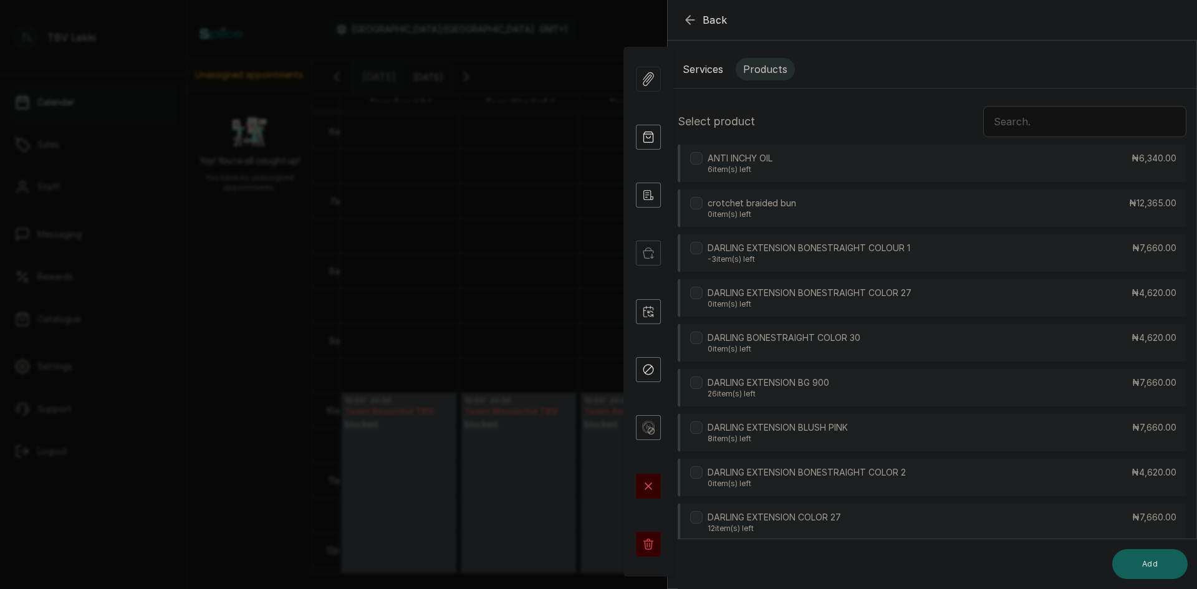
click at [1003, 117] on input "text" at bounding box center [1085, 121] width 203 height 31
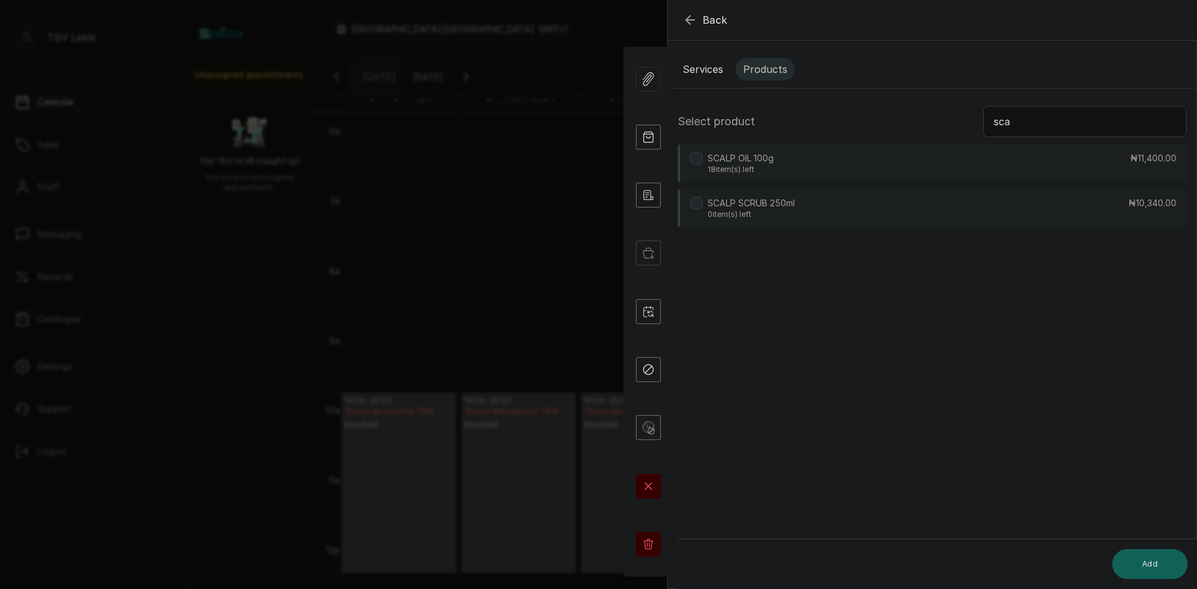
type input "sca"
click at [1133, 163] on p "₦11,400.00" at bounding box center [1154, 158] width 46 height 12
click at [1162, 574] on button "Add" at bounding box center [1150, 564] width 75 height 30
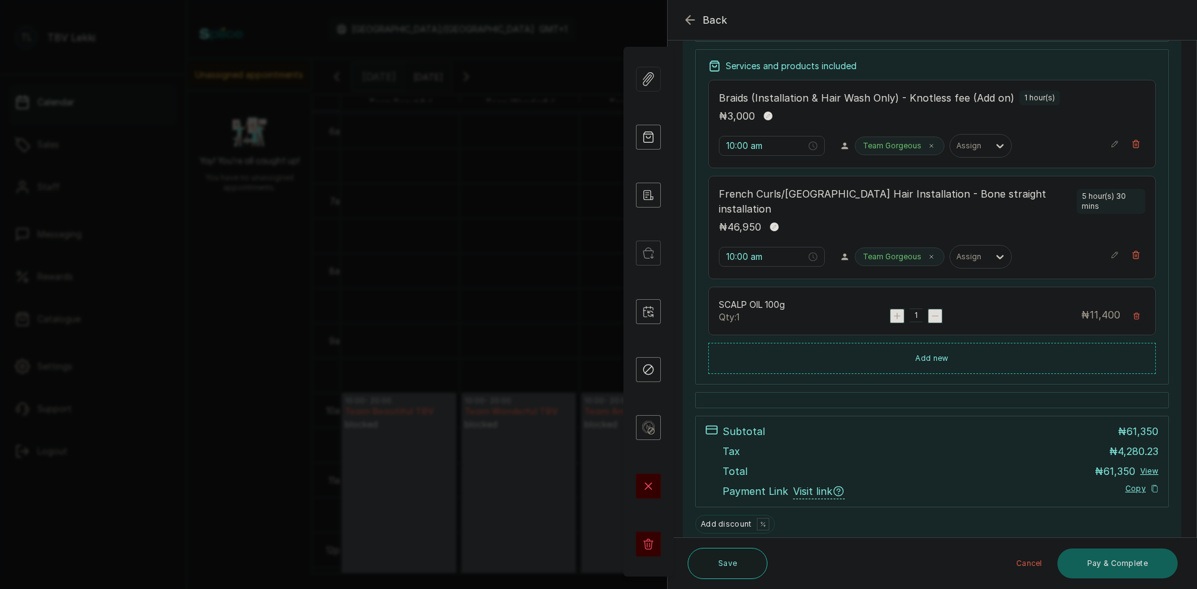
scroll to position [249, 0]
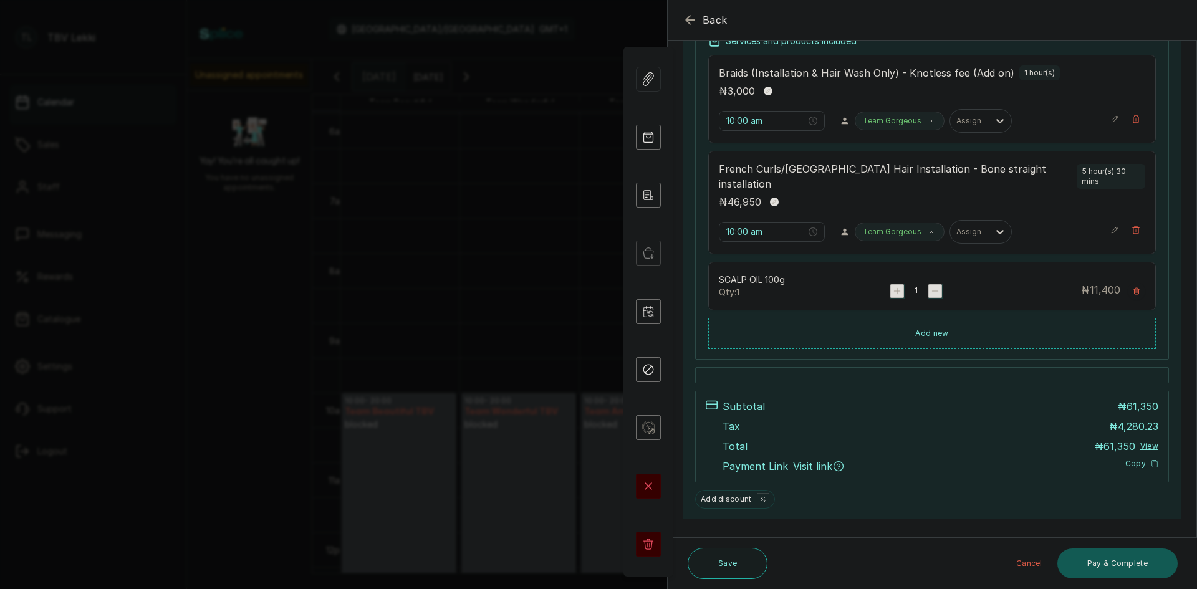
click at [1115, 560] on button "Pay & Complete" at bounding box center [1118, 564] width 120 height 30
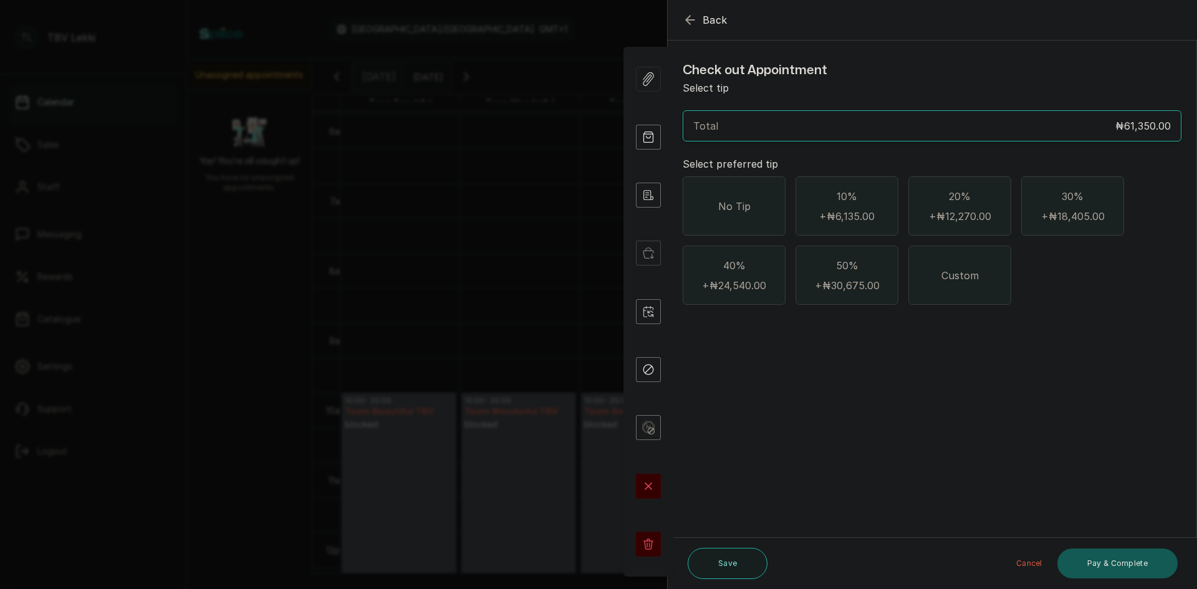
scroll to position [0, 0]
click at [732, 195] on div "No Tip" at bounding box center [734, 206] width 103 height 59
click at [1083, 563] on button "Pay & Complete" at bounding box center [1118, 564] width 120 height 30
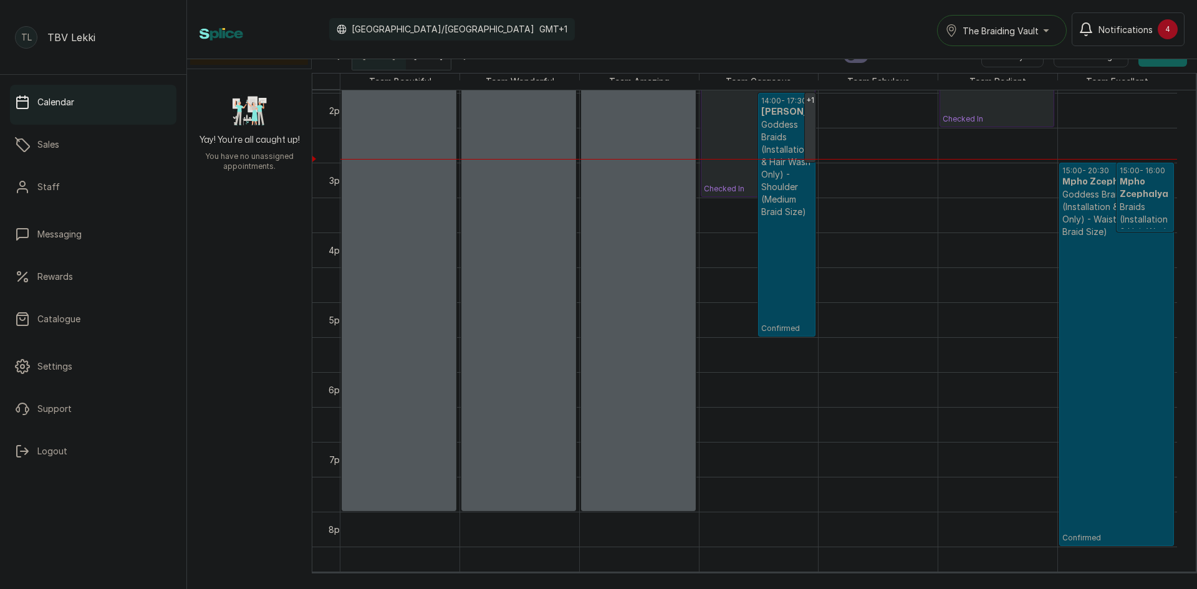
scroll to position [1129, 0]
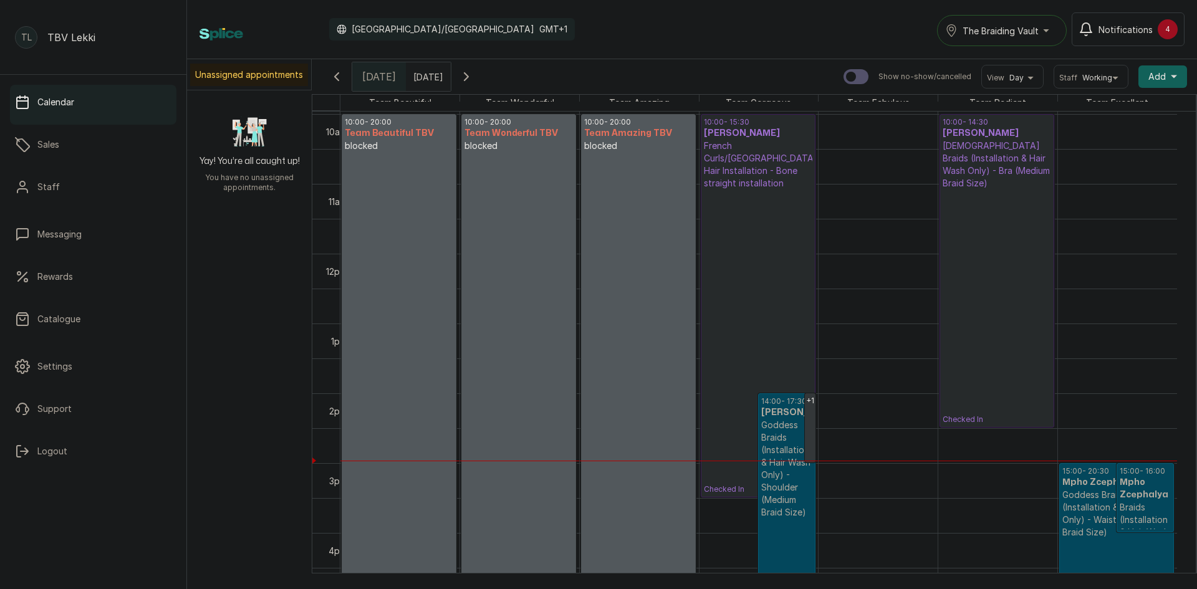
click at [1149, 79] on span "Add" at bounding box center [1157, 76] width 17 height 12
click at [1093, 115] on span "Add Appointment" at bounding box center [1118, 110] width 120 height 15
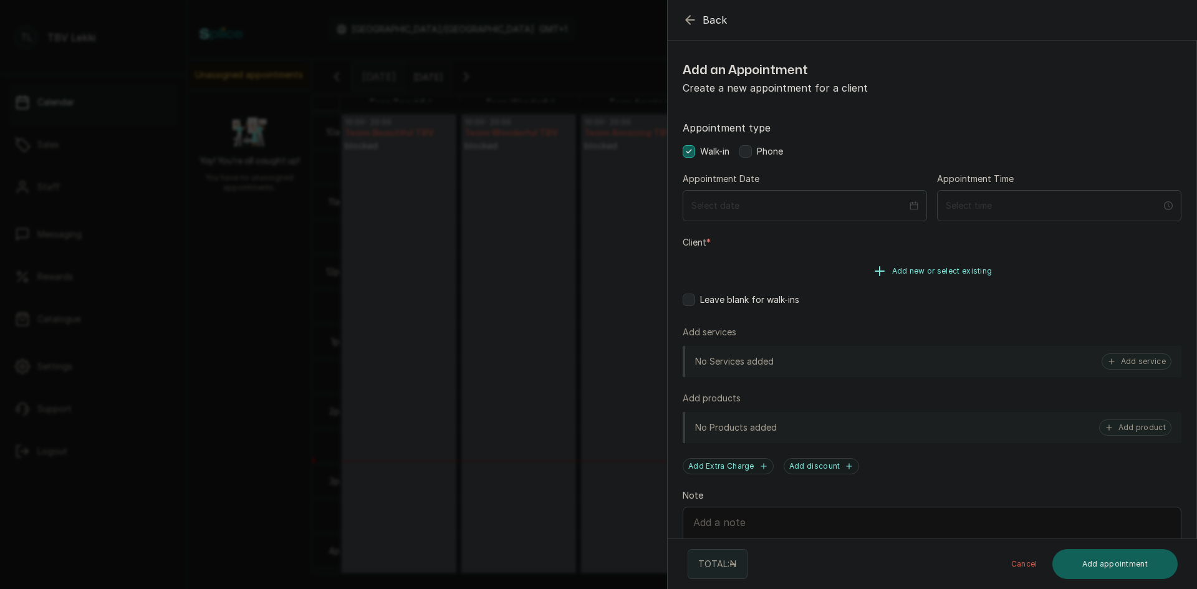
click at [908, 281] on button "Add new or select existing" at bounding box center [932, 271] width 499 height 35
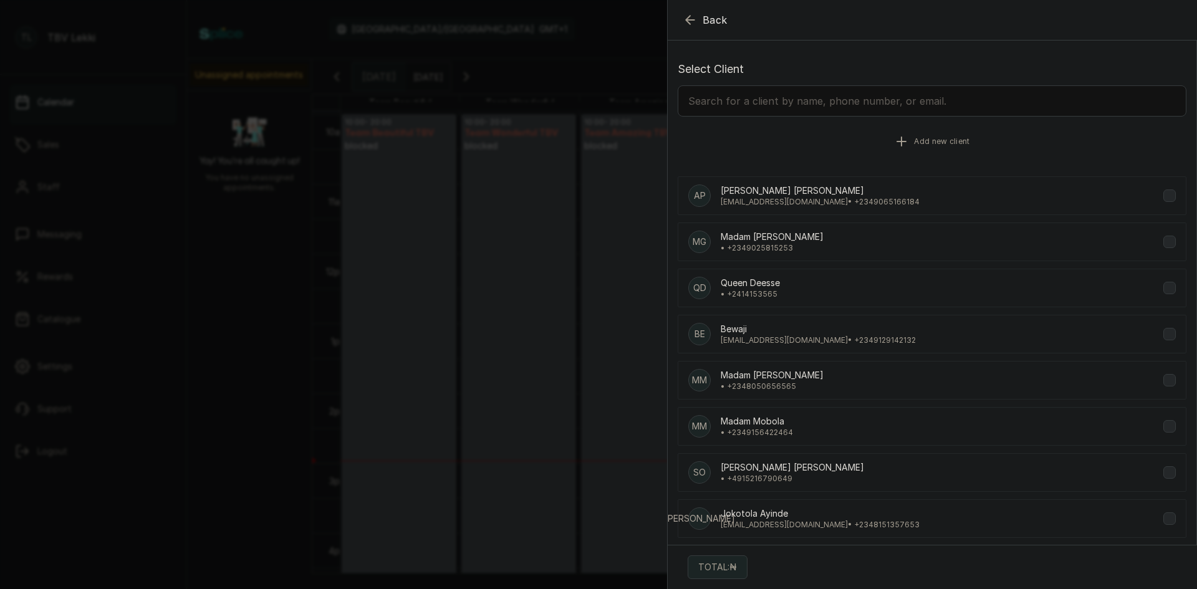
click at [943, 147] on button "Add new client" at bounding box center [932, 141] width 509 height 35
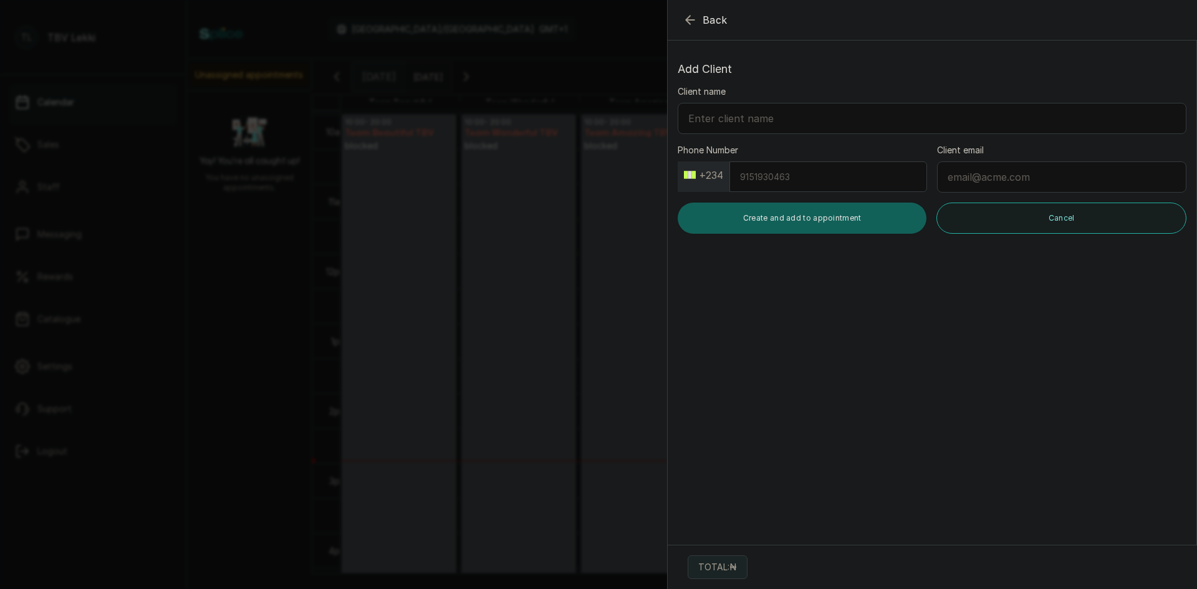
click at [697, 14] on icon "button" at bounding box center [690, 19] width 15 height 15
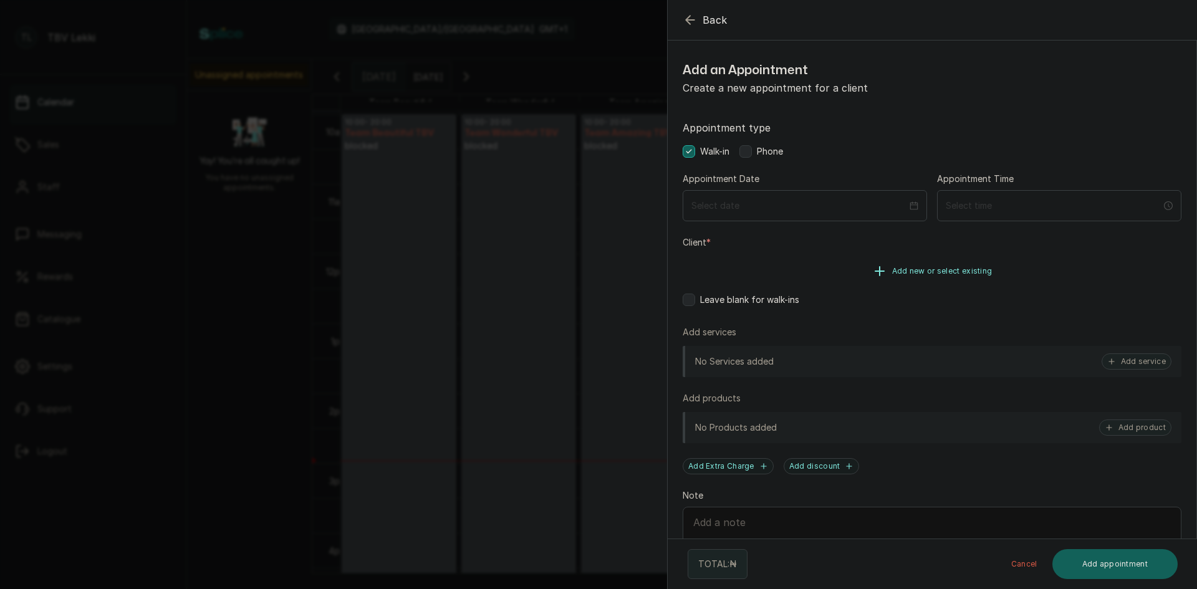
click at [959, 268] on span "Add new or select existing" at bounding box center [943, 271] width 100 height 10
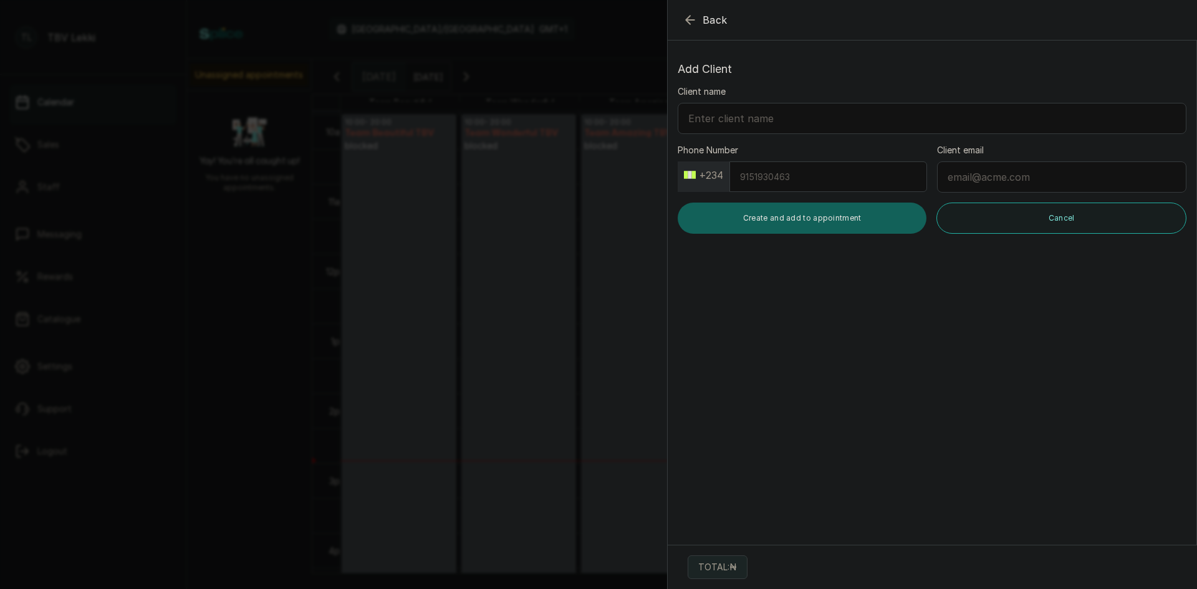
click at [874, 112] on input "Client name" at bounding box center [932, 118] width 509 height 31
type input "a"
click at [688, 20] on icon "button" at bounding box center [690, 20] width 8 height 8
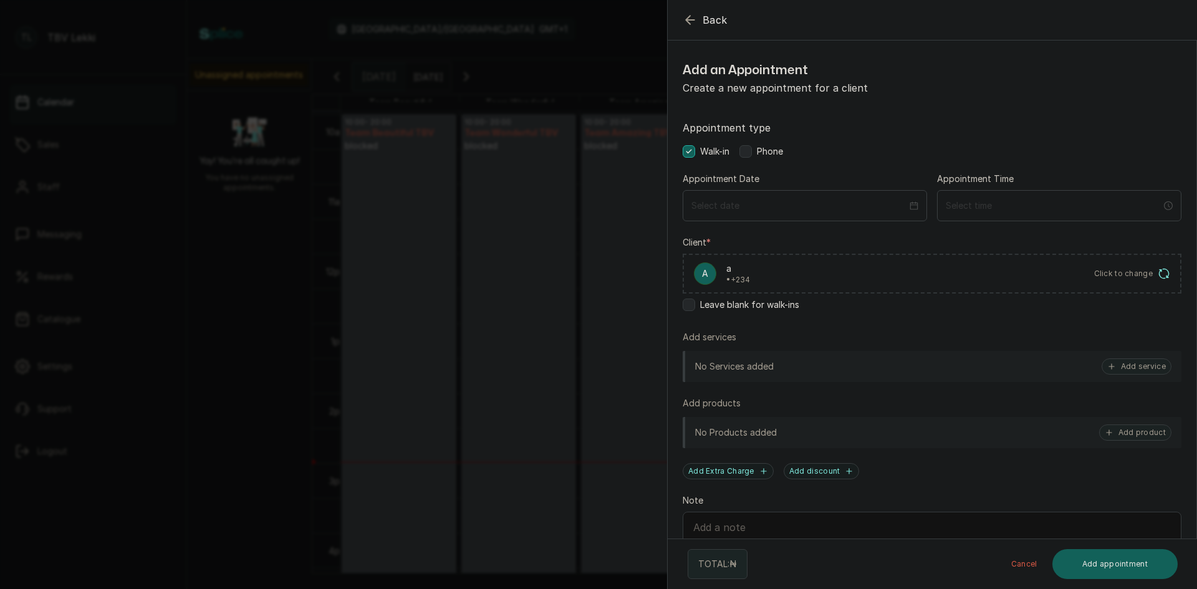
click at [1062, 281] on div "a a • +234 Click to change" at bounding box center [932, 274] width 499 height 40
click at [973, 274] on div "a a • +234 Click to change" at bounding box center [932, 274] width 499 height 40
click at [695, 24] on icon "button" at bounding box center [690, 19] width 15 height 15
click at [942, 272] on span "Add new or select existing" at bounding box center [943, 271] width 100 height 10
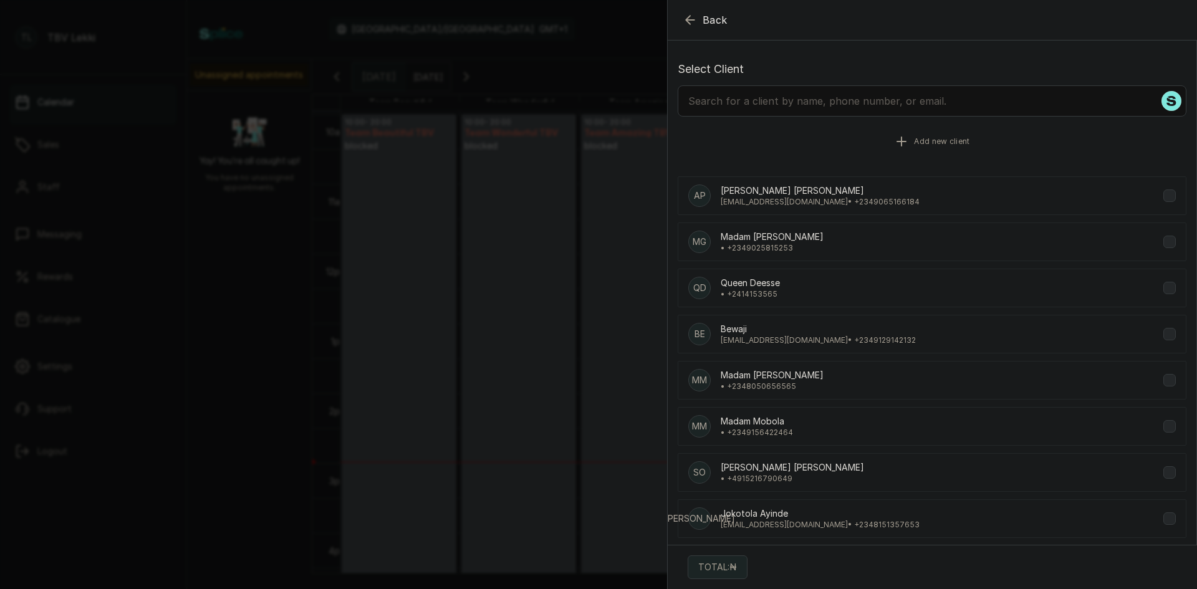
click at [836, 138] on button "Add new client" at bounding box center [932, 141] width 509 height 35
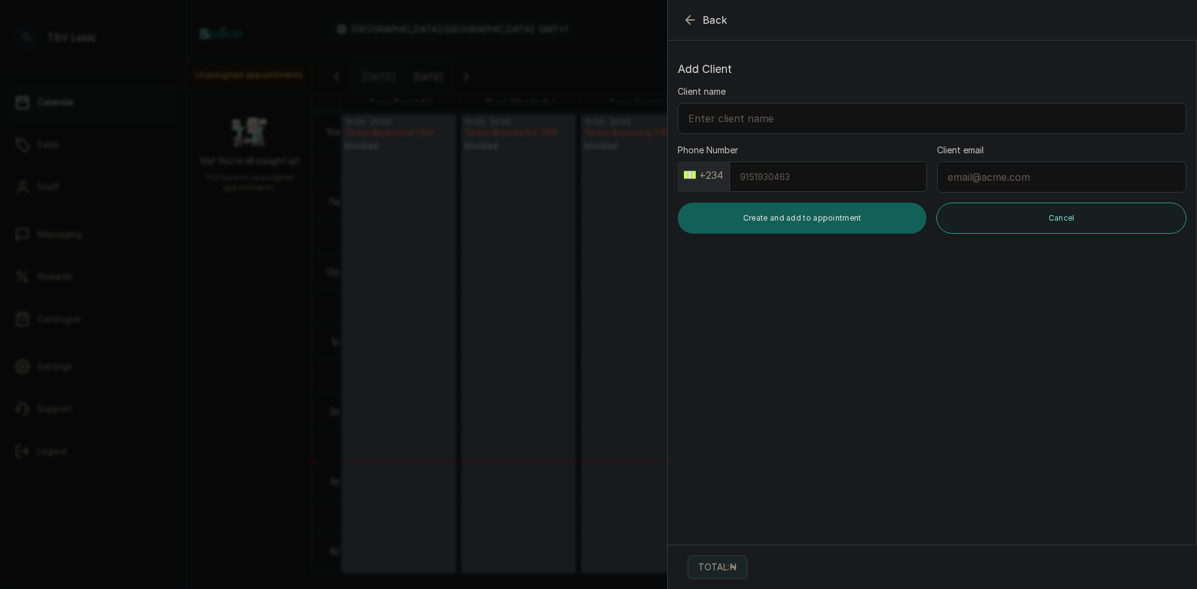
click at [698, 21] on button "Back" at bounding box center [705, 19] width 45 height 15
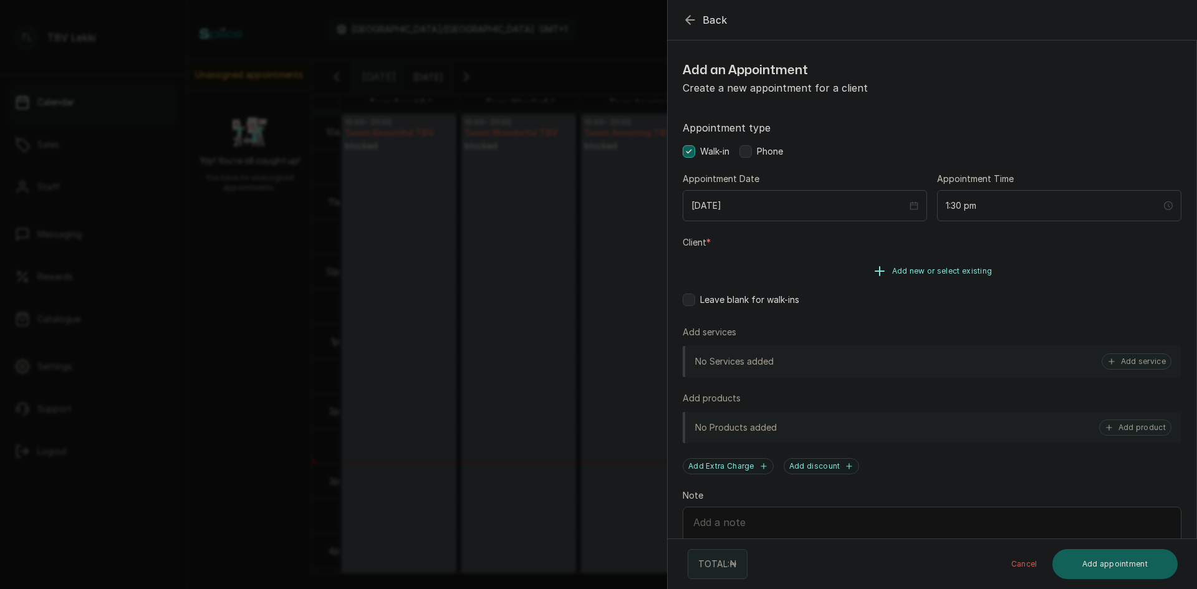
click at [899, 266] on span "Add new or select existing" at bounding box center [943, 271] width 100 height 10
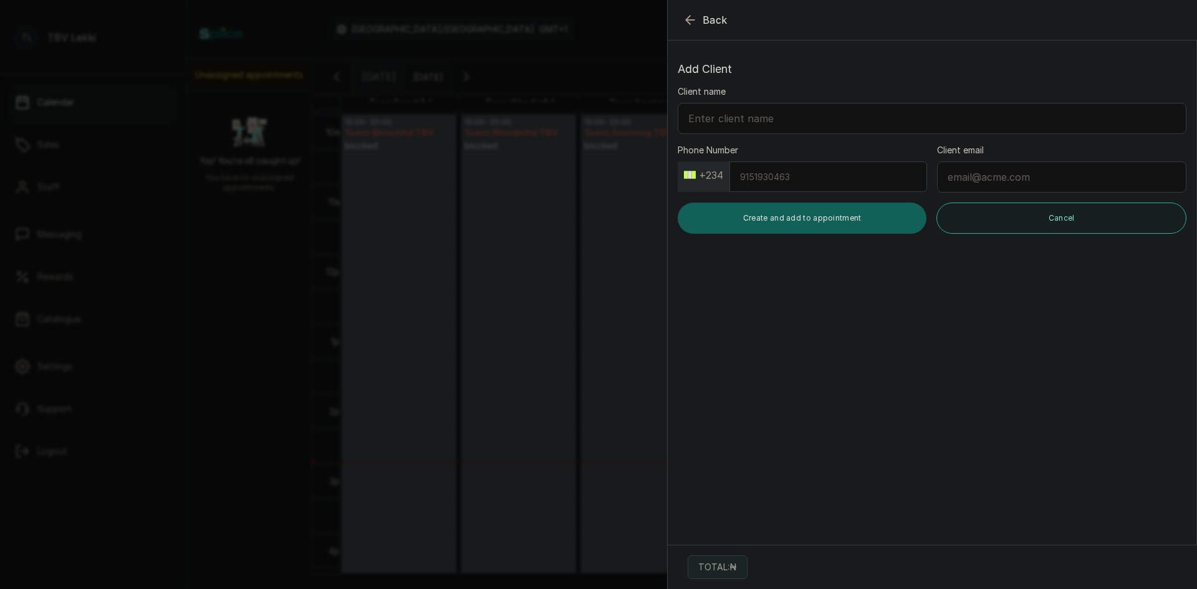
click at [694, 19] on icon "button" at bounding box center [690, 19] width 15 height 15
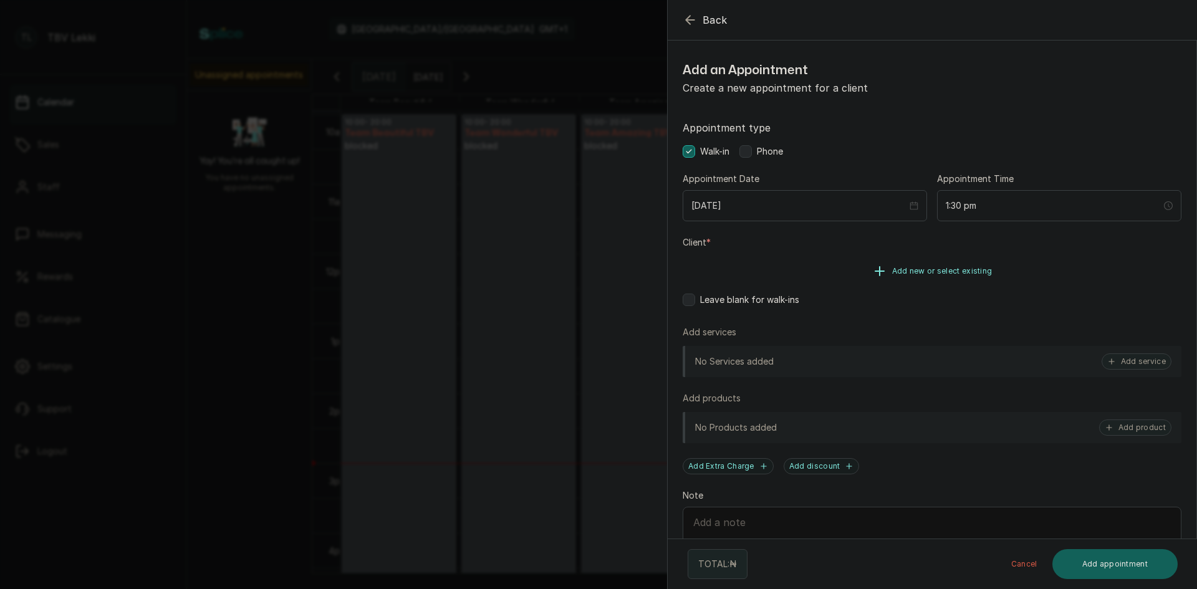
click at [958, 274] on span "Add new or select existing" at bounding box center [943, 271] width 100 height 10
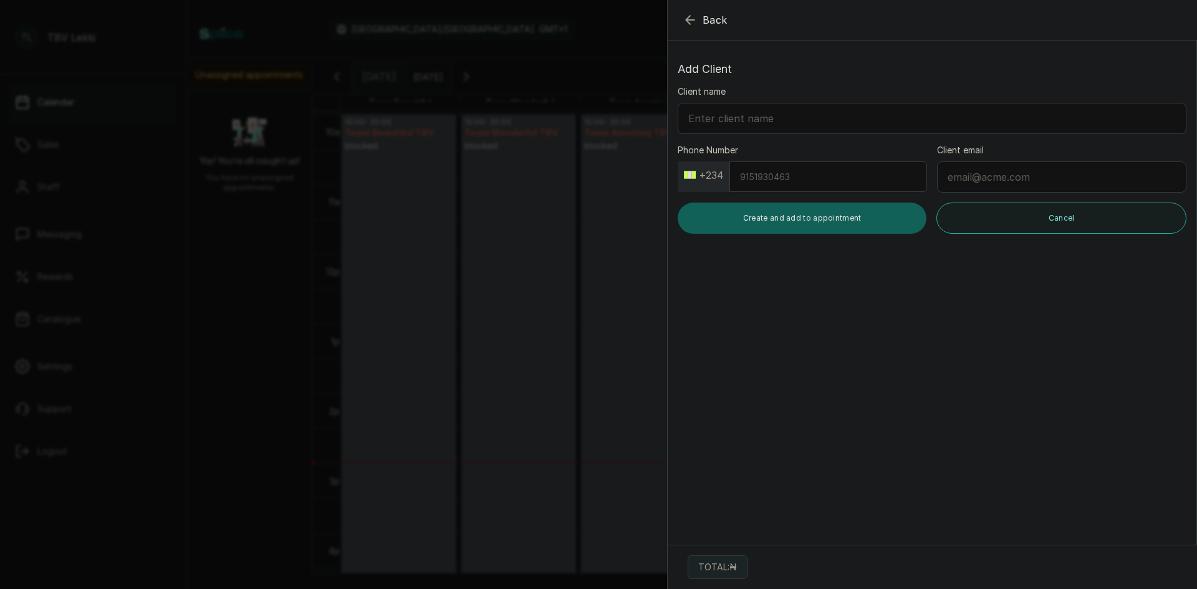
click at [688, 18] on icon "button" at bounding box center [690, 19] width 15 height 15
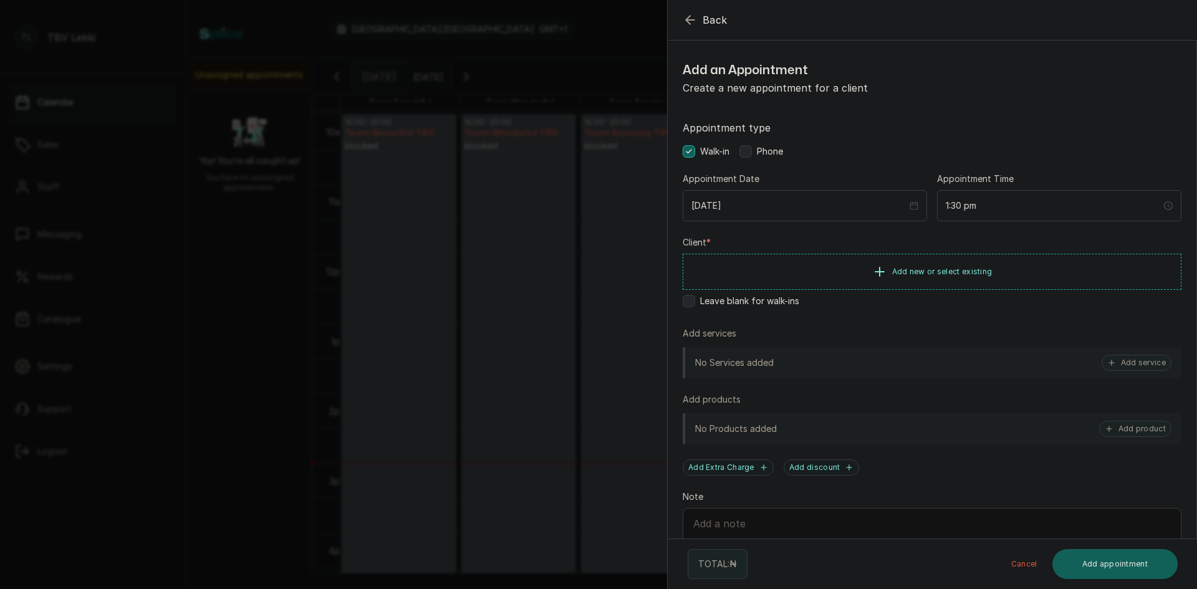
click at [688, 18] on icon "button" at bounding box center [690, 20] width 8 height 8
click at [959, 272] on span "Add new or select existing" at bounding box center [943, 271] width 100 height 10
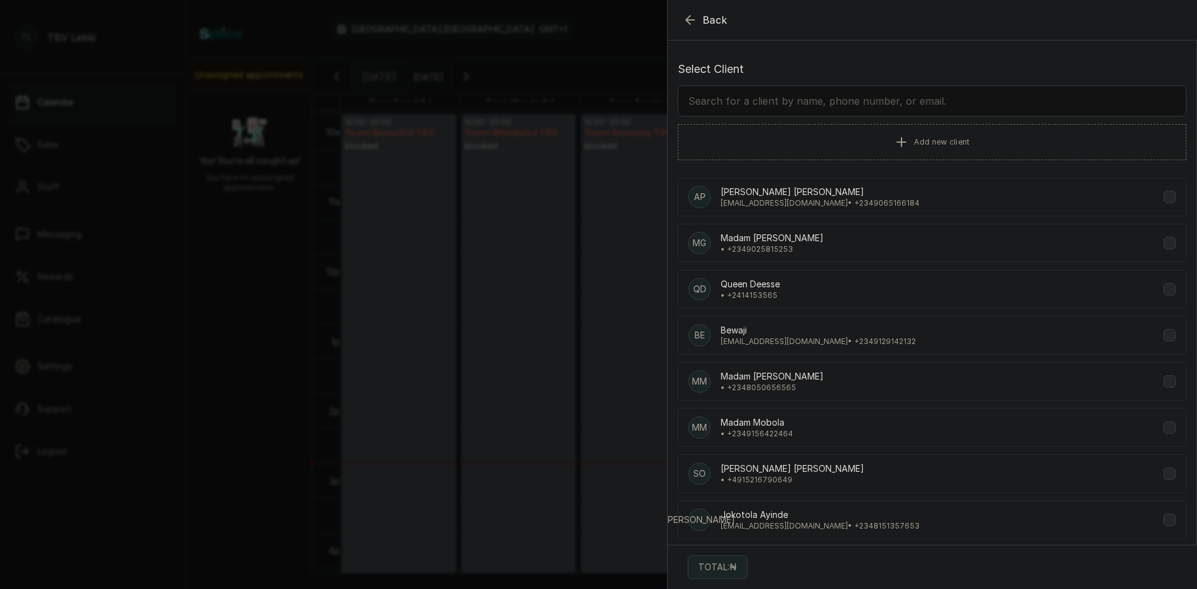
click at [906, 108] on input "text" at bounding box center [932, 100] width 509 height 31
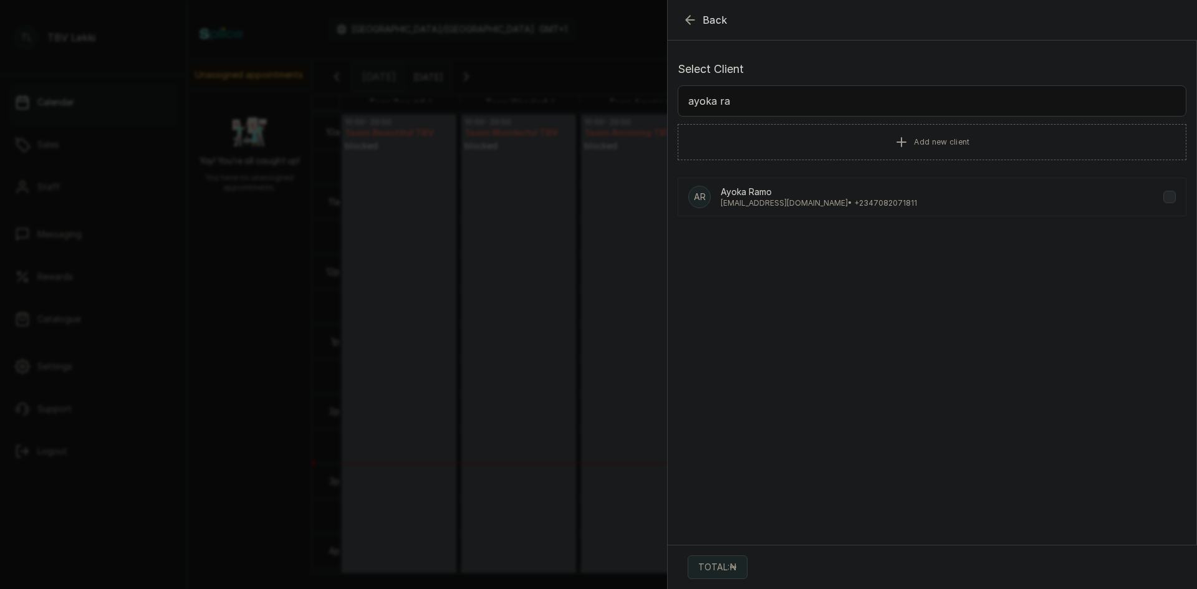
type input "ayoka ram"
click at [883, 197] on div "AR Ayoka Ramo ramochi@yahoo.com • +234 7082071811" at bounding box center [932, 197] width 509 height 39
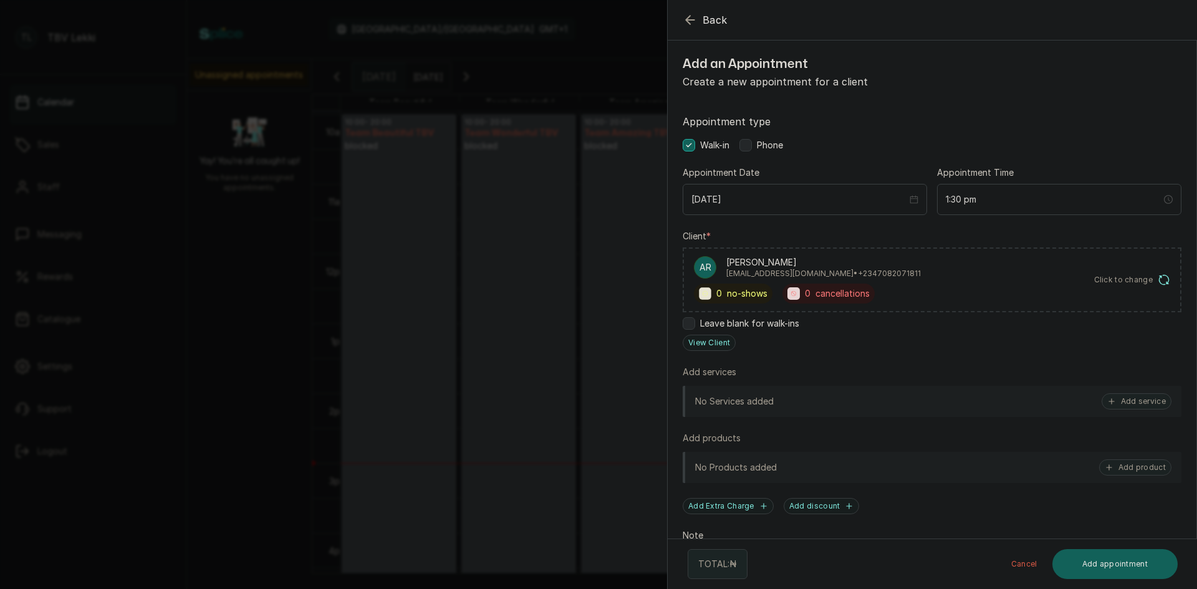
scroll to position [0, 0]
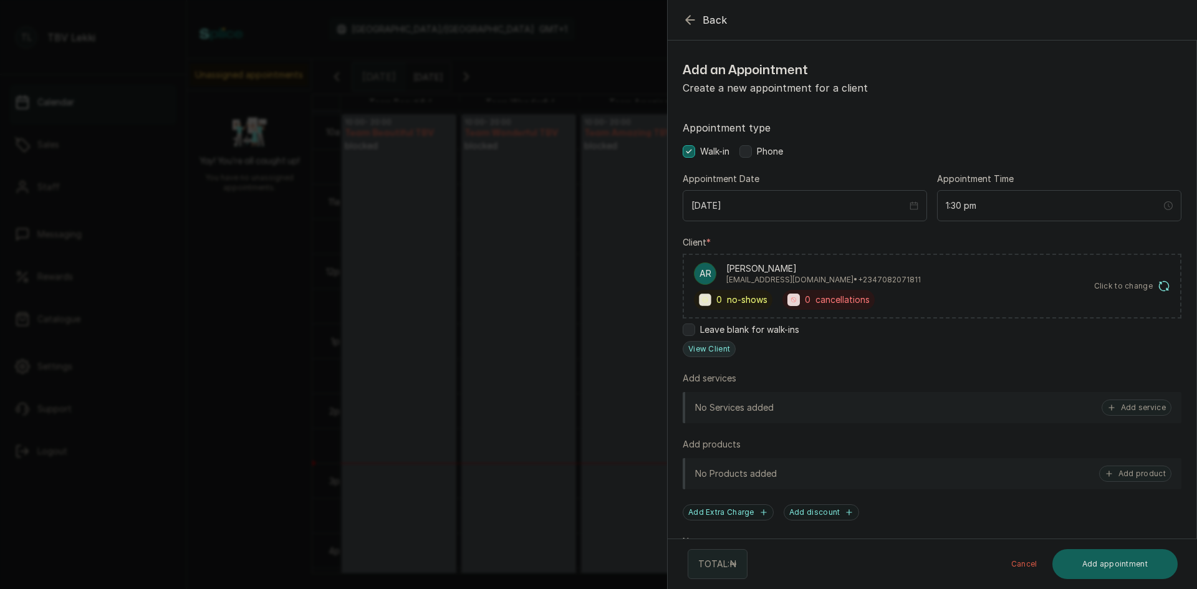
click at [721, 350] on button "View Client" at bounding box center [709, 349] width 53 height 16
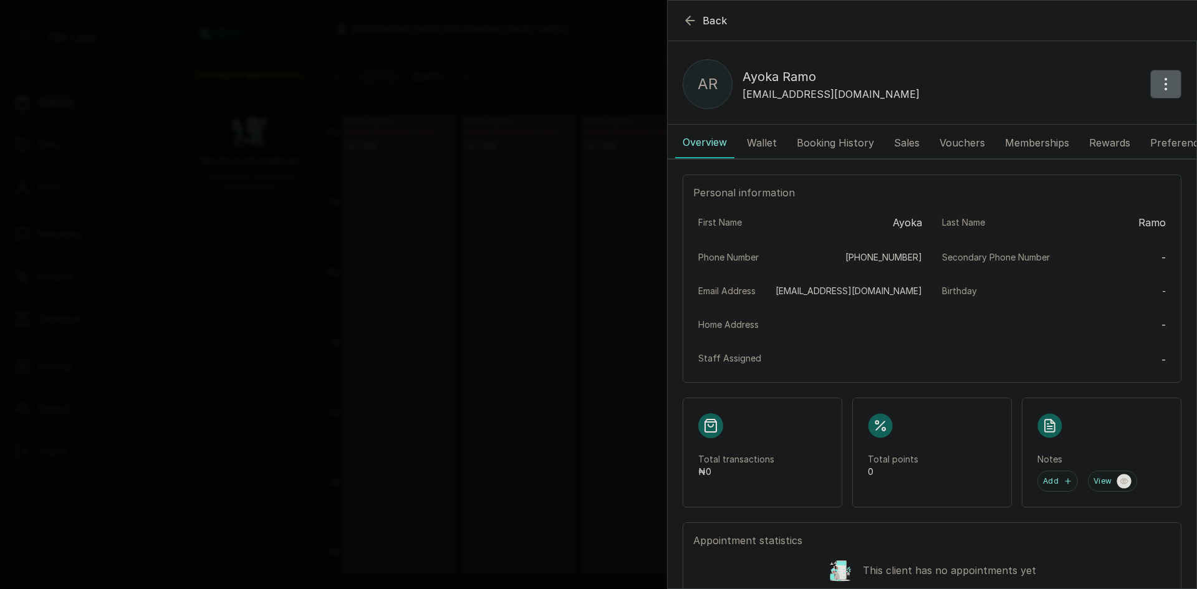
click at [832, 145] on button "Booking History" at bounding box center [836, 142] width 92 height 31
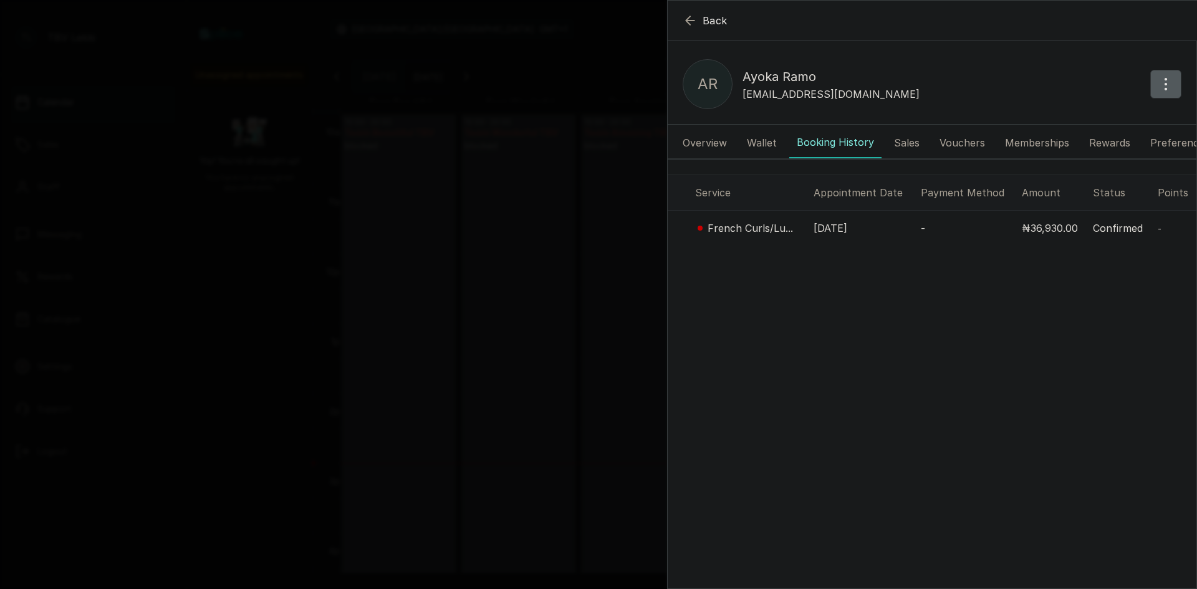
click at [769, 137] on button "Wallet" at bounding box center [762, 142] width 45 height 31
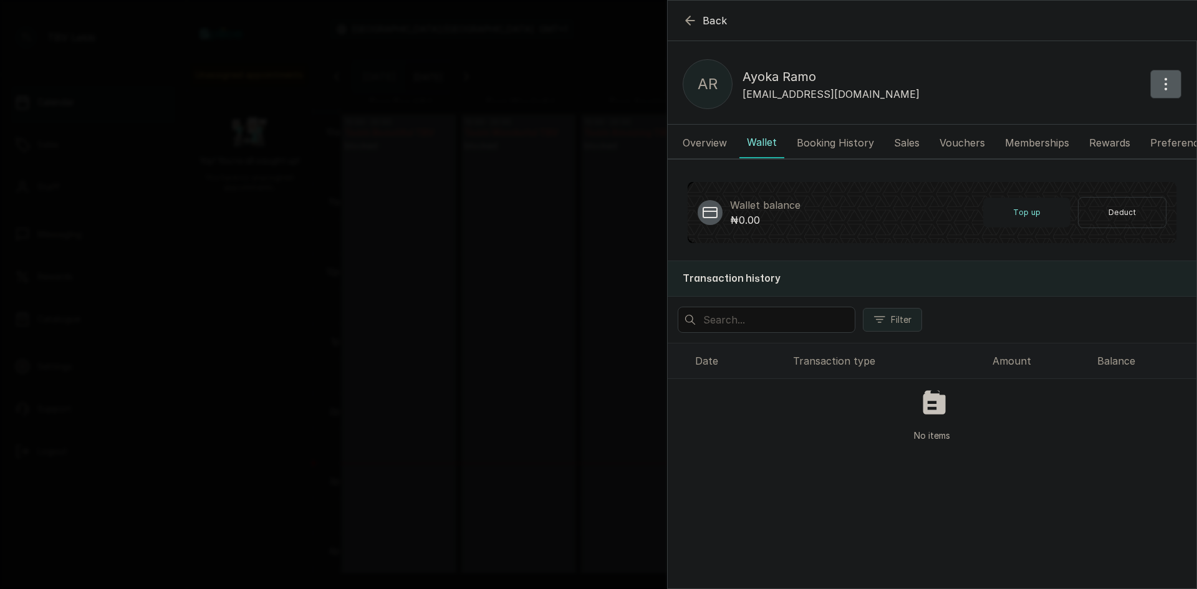
click at [848, 135] on button "Booking History" at bounding box center [836, 142] width 92 height 31
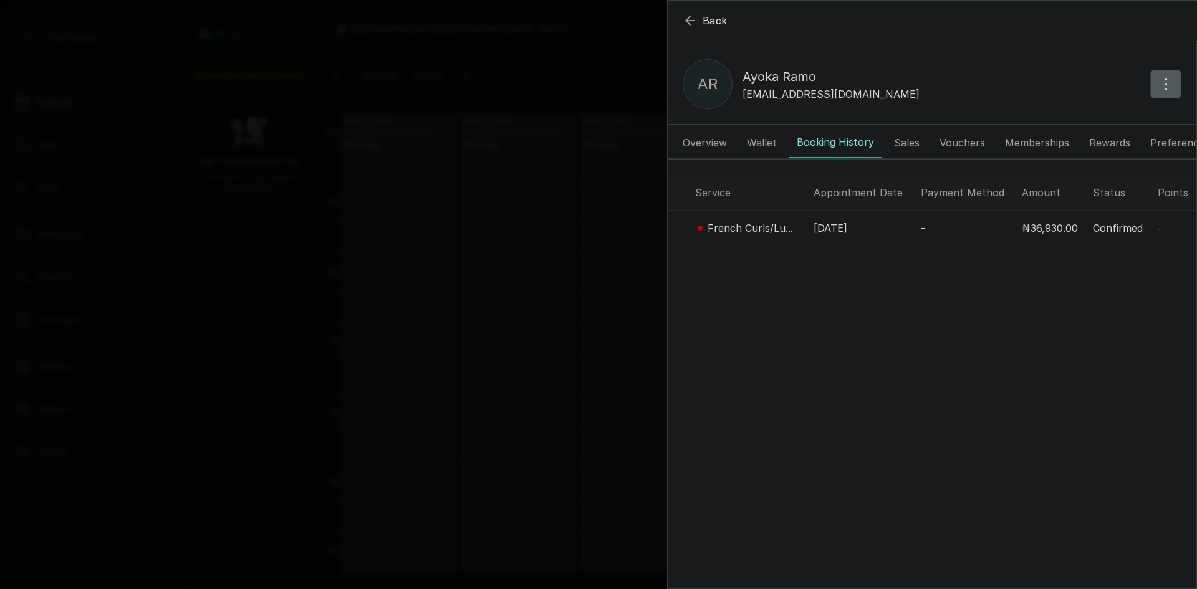
scroll to position [420, 0]
click at [1042, 236] on p "₦36,930.00" at bounding box center [1050, 228] width 56 height 15
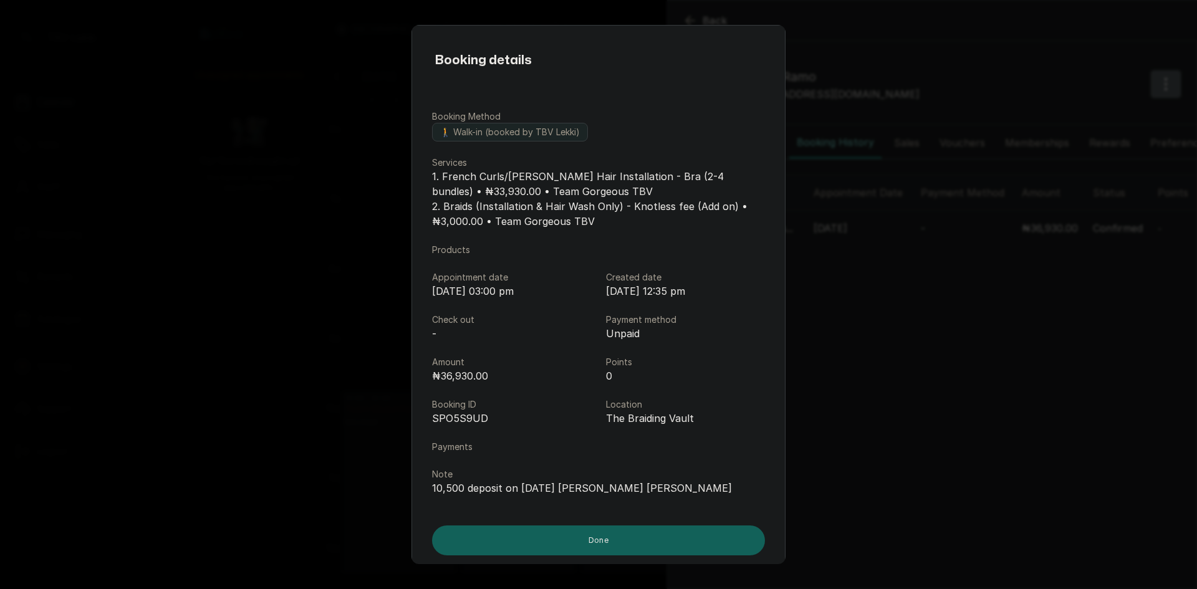
click at [902, 120] on div "Booking details Booking Method 🚶 Walk-in (booked by TBV Lekki) Services 1. Fren…" at bounding box center [598, 294] width 1197 height 589
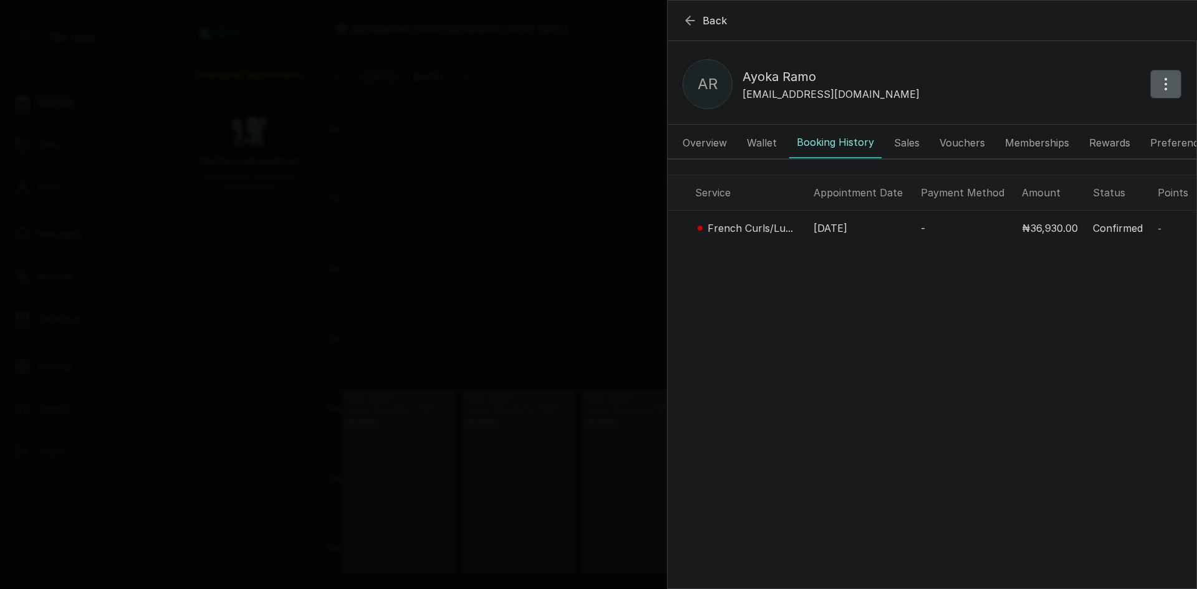
click at [700, 18] on button "Back" at bounding box center [705, 20] width 45 height 15
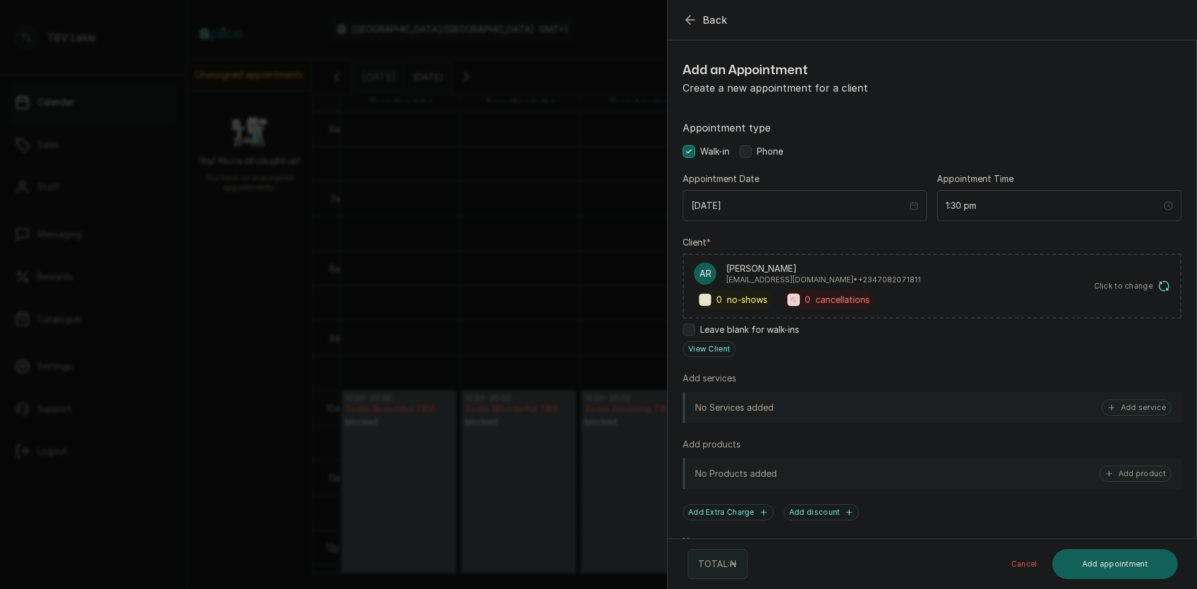
click at [689, 19] on icon "button" at bounding box center [690, 19] width 15 height 15
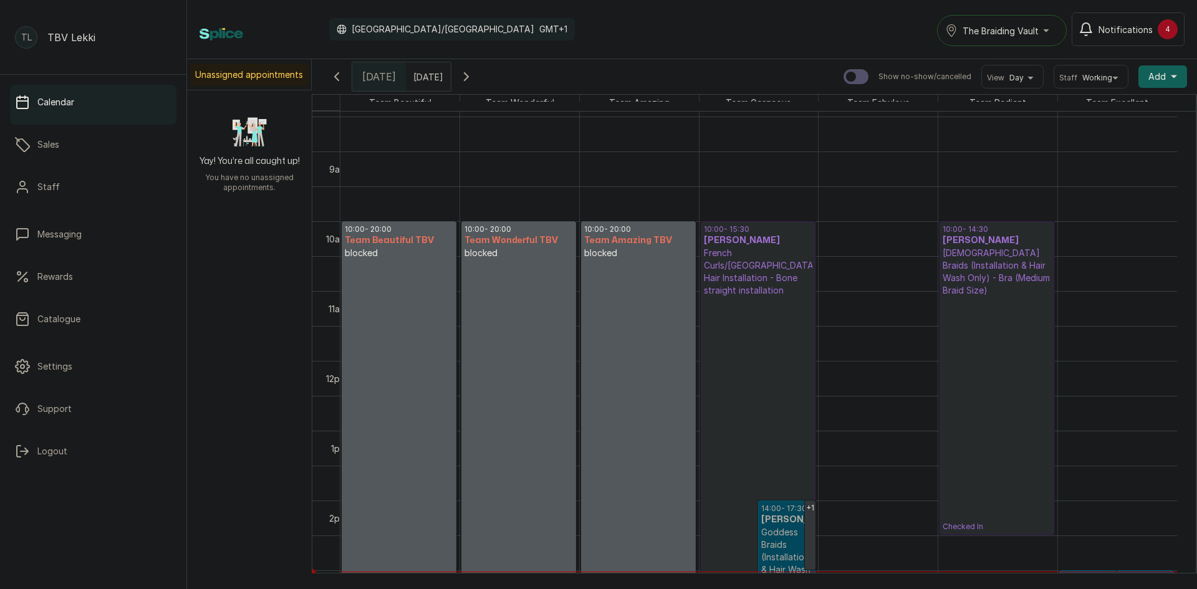
scroll to position [664, 0]
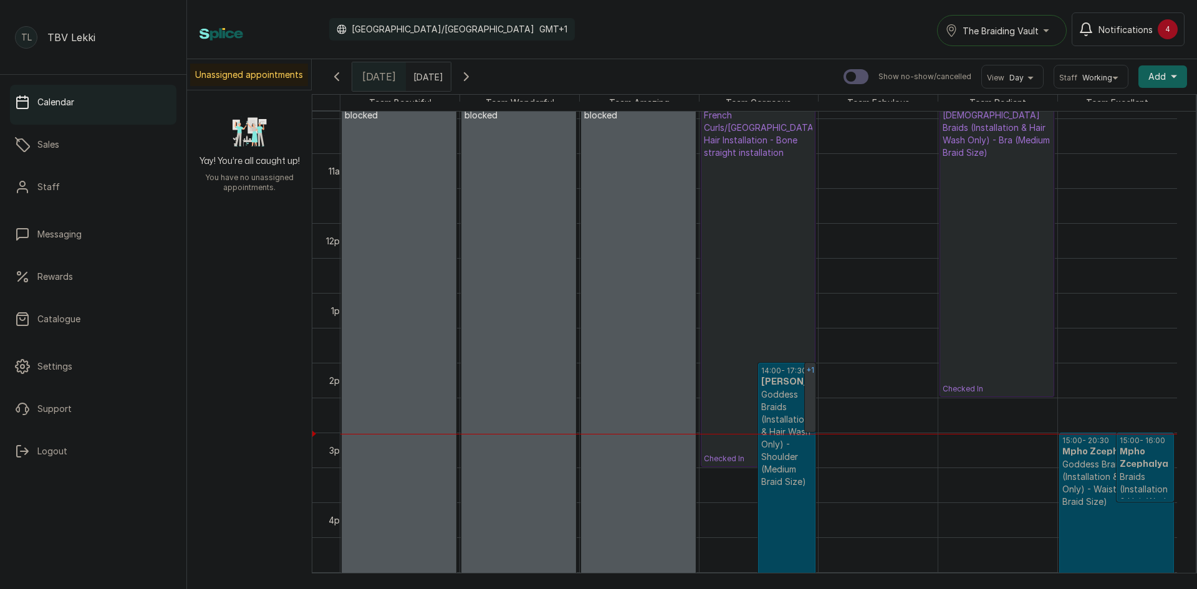
click at [811, 391] on link "+1" at bounding box center [810, 397] width 11 height 69
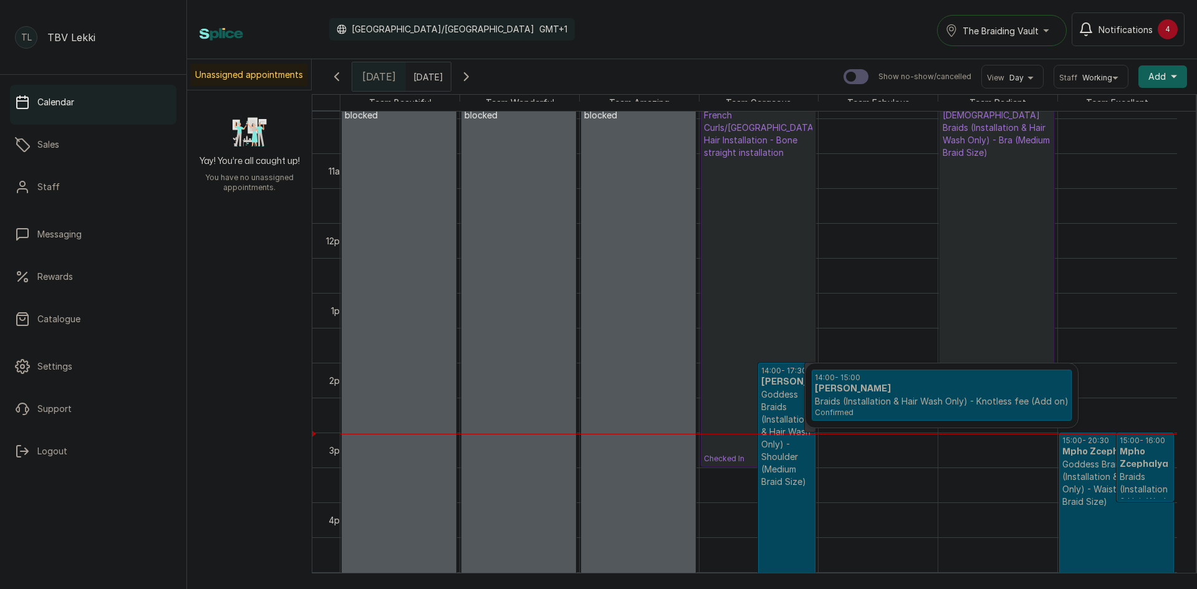
click at [772, 299] on p "Checked In" at bounding box center [758, 311] width 109 height 305
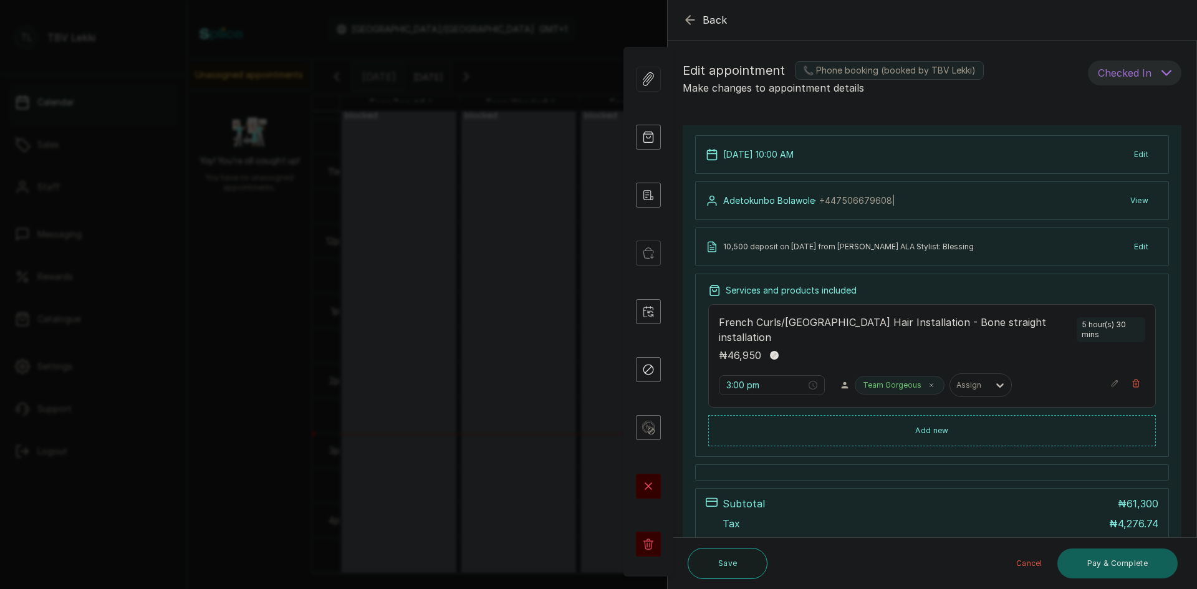
type input "10:00 am"
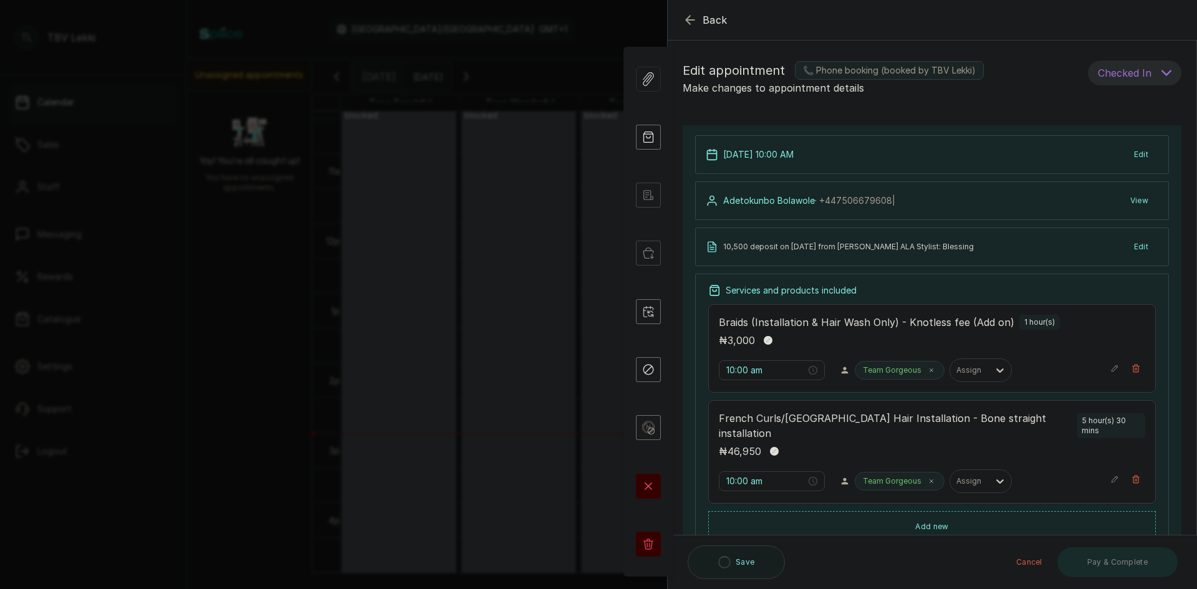
click at [690, 20] on icon "button" at bounding box center [690, 20] width 8 height 8
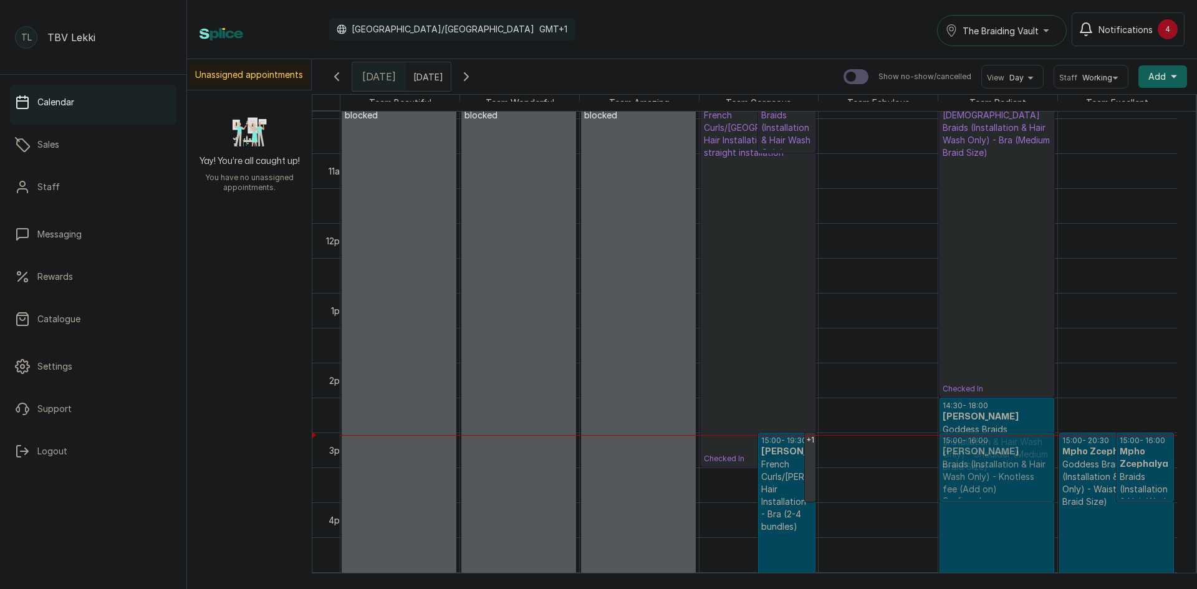
drag, startPoint x: 997, startPoint y: 440, endPoint x: 997, endPoint y: 458, distance: 18.1
click at [997, 458] on div "14:30 - 18:00 Samson Og Og Goddess Braids (Installation & Hair Wash Only) - Sho…" at bounding box center [998, 223] width 119 height 1676
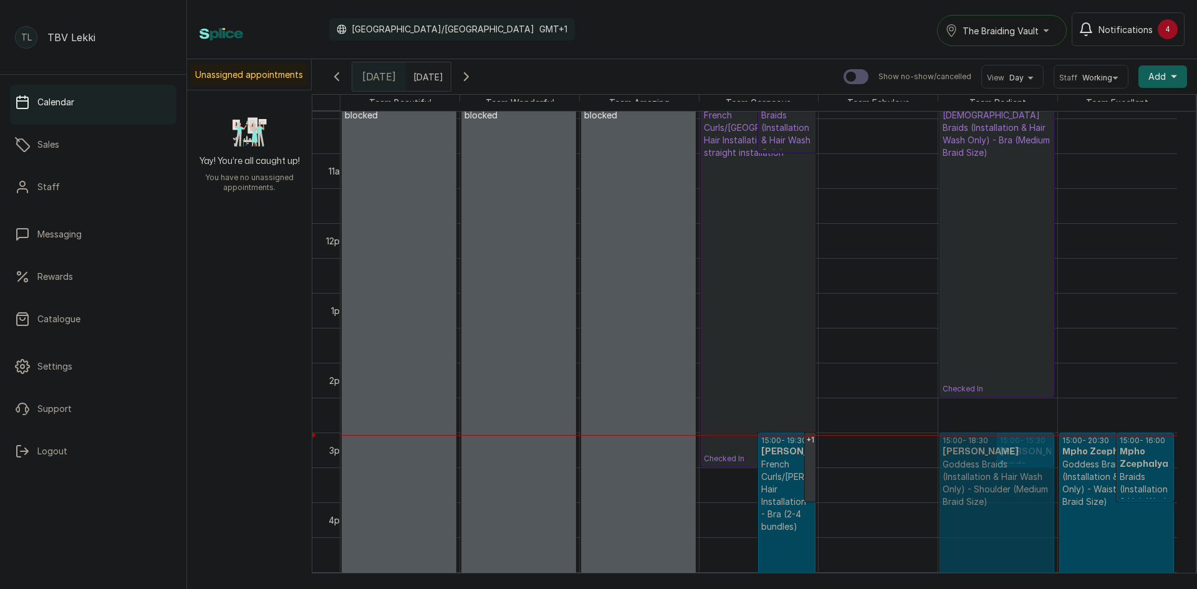
click at [980, 466] on div "14:30 - 18:00 Samson Og Og Goddess Braids (Installation & Hair Wash Only) - Sho…" at bounding box center [998, 223] width 119 height 1676
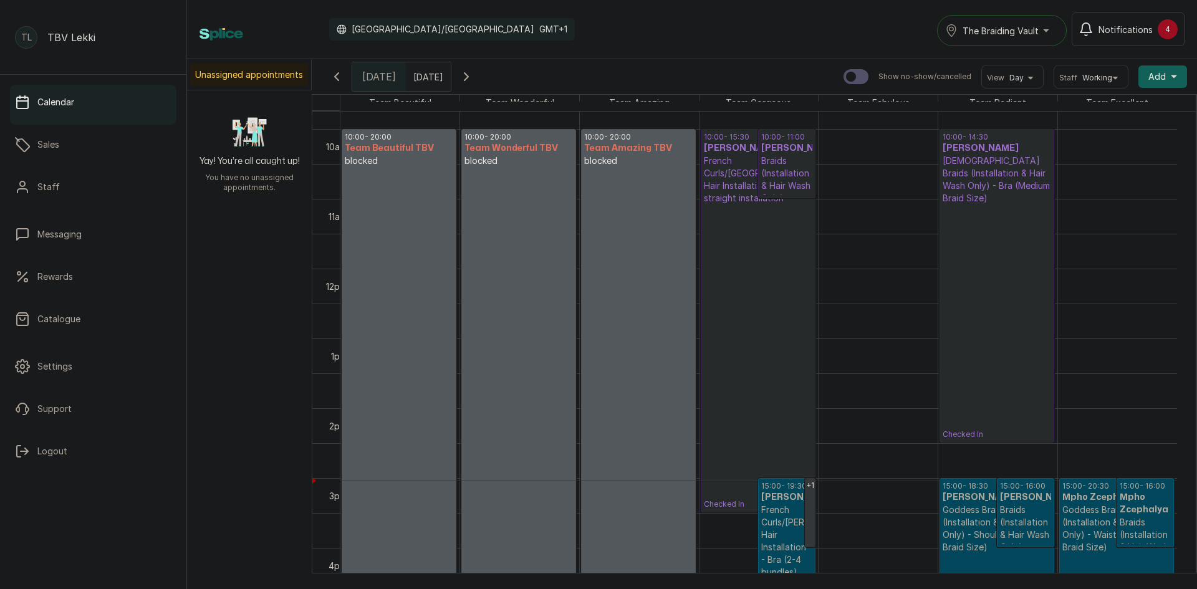
scroll to position [602, 0]
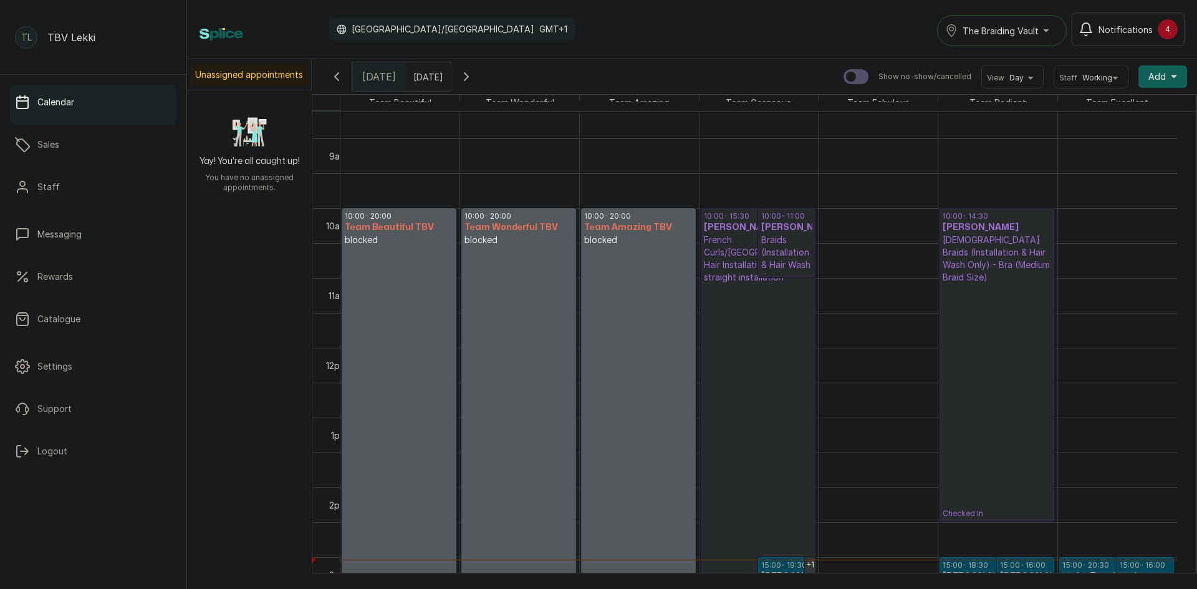
click at [764, 323] on p "Checked In" at bounding box center [758, 436] width 109 height 305
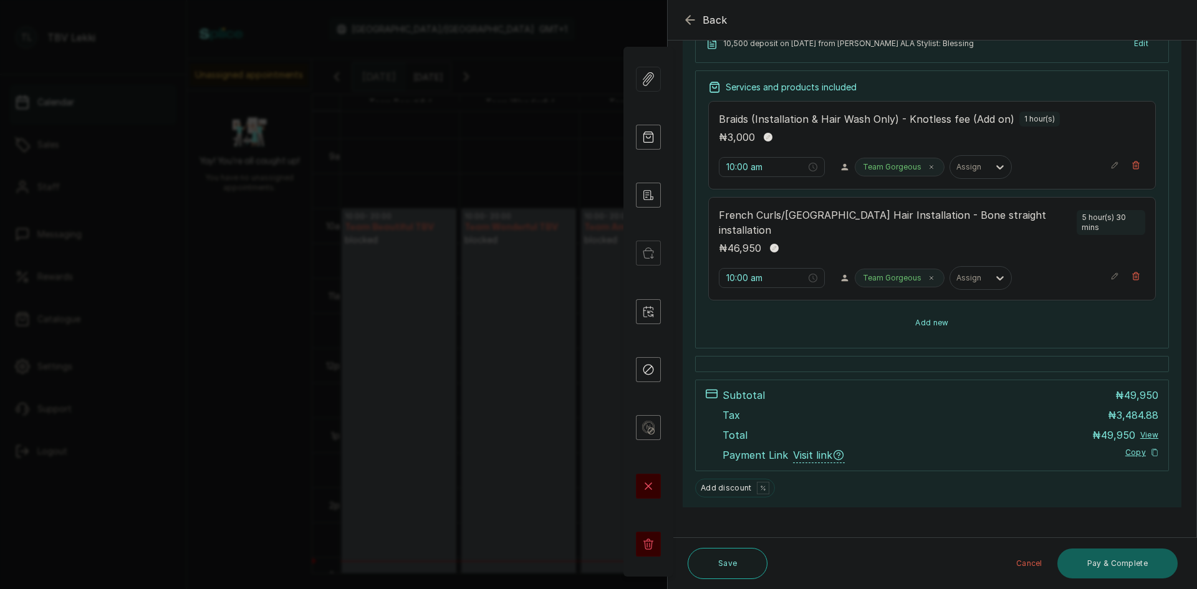
scroll to position [202, 0]
click at [943, 316] on button "Add new" at bounding box center [933, 324] width 448 height 30
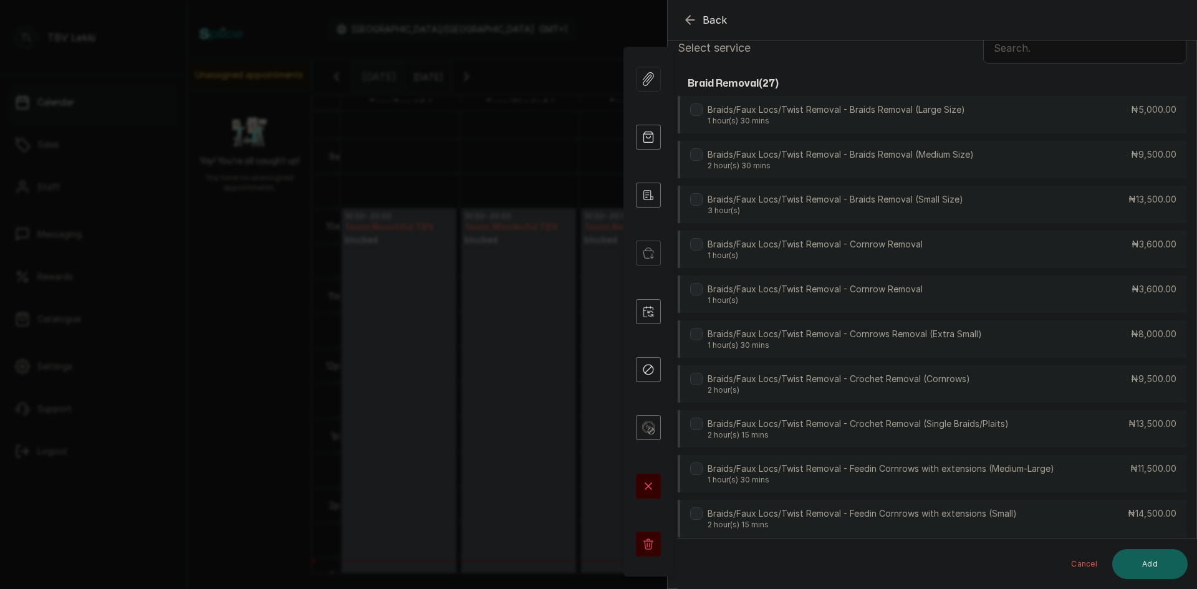
scroll to position [0, 0]
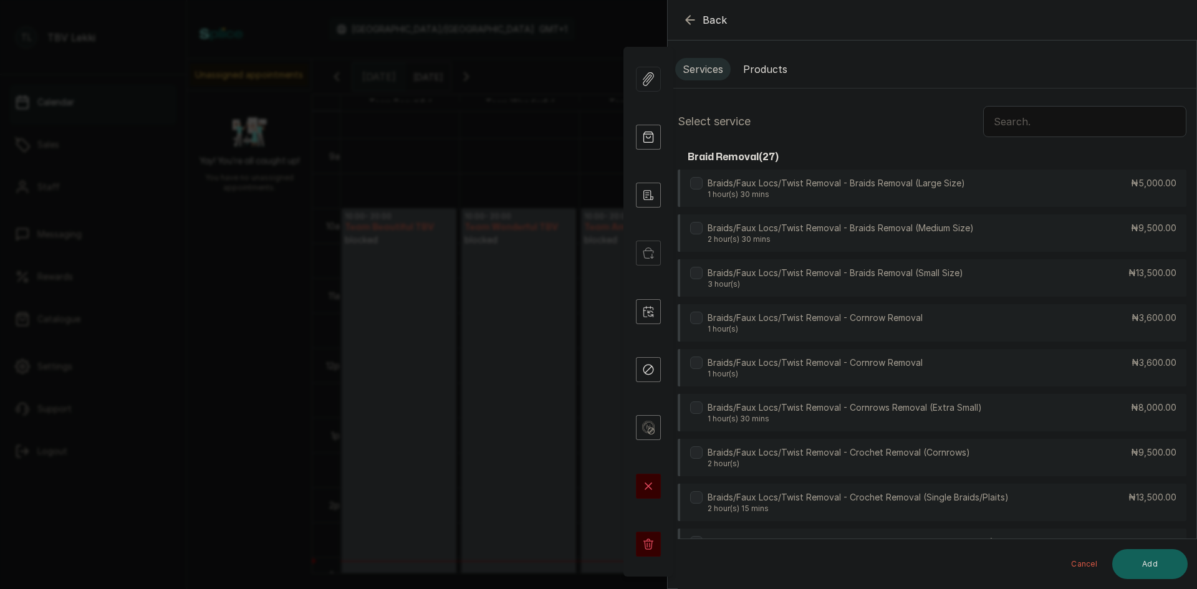
click at [754, 67] on button "Products" at bounding box center [765, 69] width 59 height 22
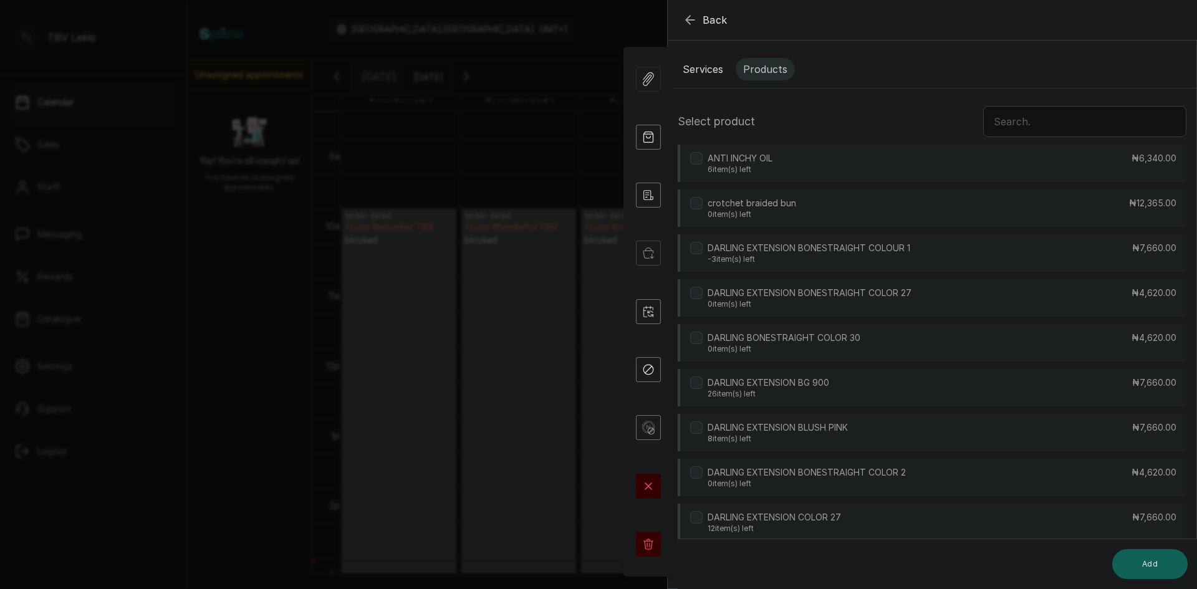
click at [1003, 125] on input "text" at bounding box center [1085, 121] width 203 height 31
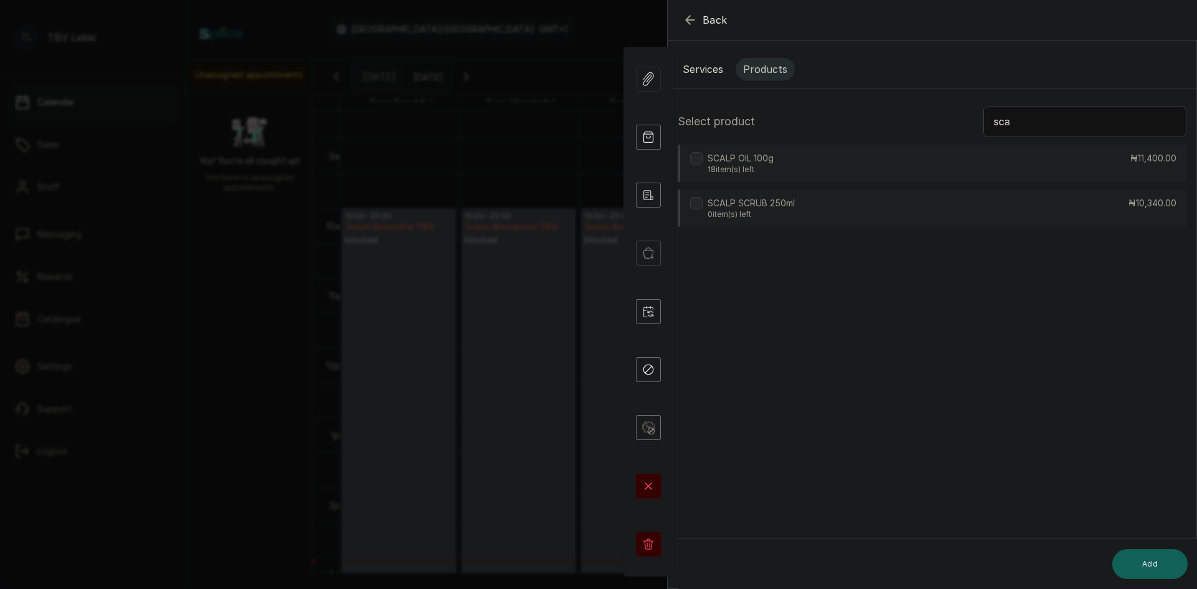
type input "sca"
click at [877, 176] on div "SCALP OIL 100g 18 item(s) left ₦11,400.00" at bounding box center [932, 163] width 509 height 37
click at [1159, 569] on button "Add" at bounding box center [1150, 564] width 75 height 30
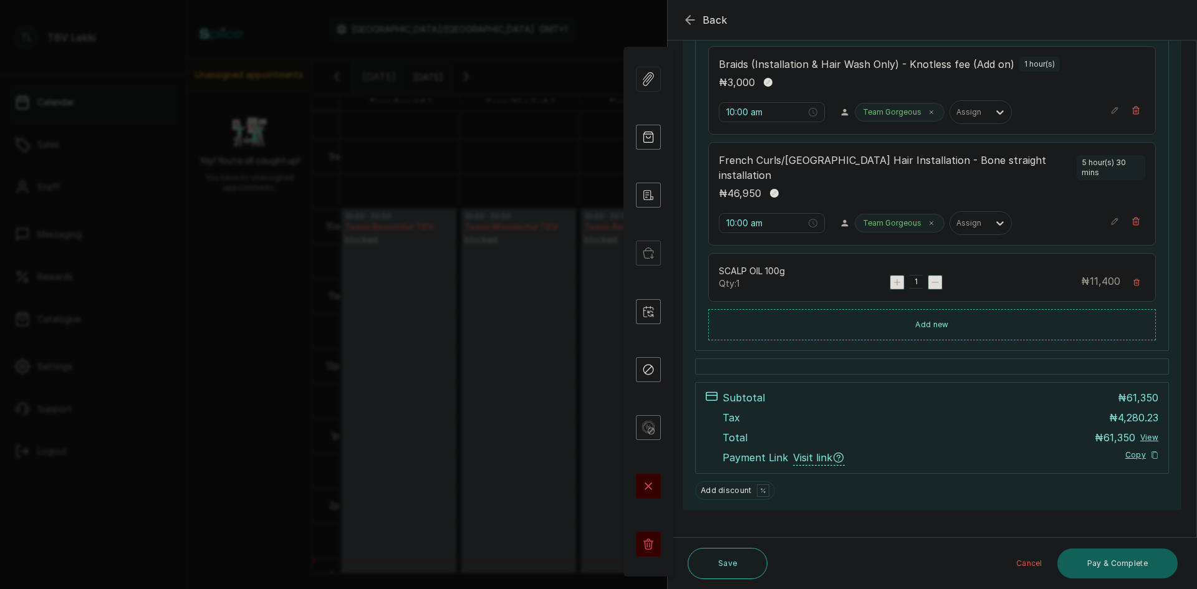
scroll to position [259, 0]
click at [1074, 566] on button "Pay & Complete" at bounding box center [1118, 564] width 120 height 30
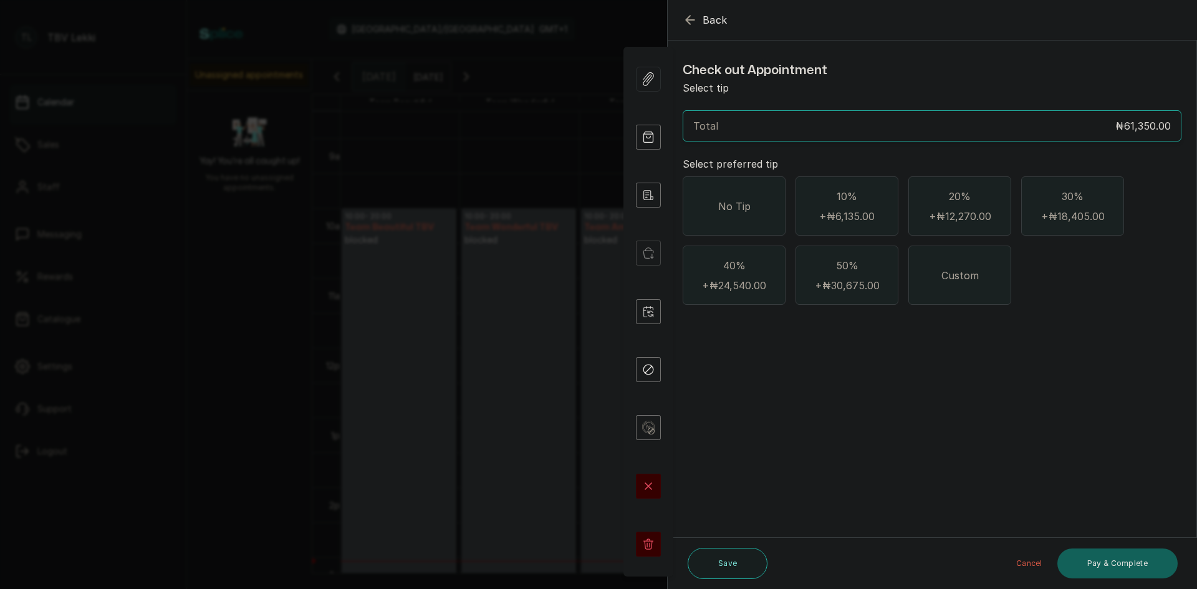
click at [749, 211] on span "No Tip" at bounding box center [734, 206] width 32 height 15
click at [1107, 558] on button "Pay & Complete" at bounding box center [1118, 564] width 120 height 30
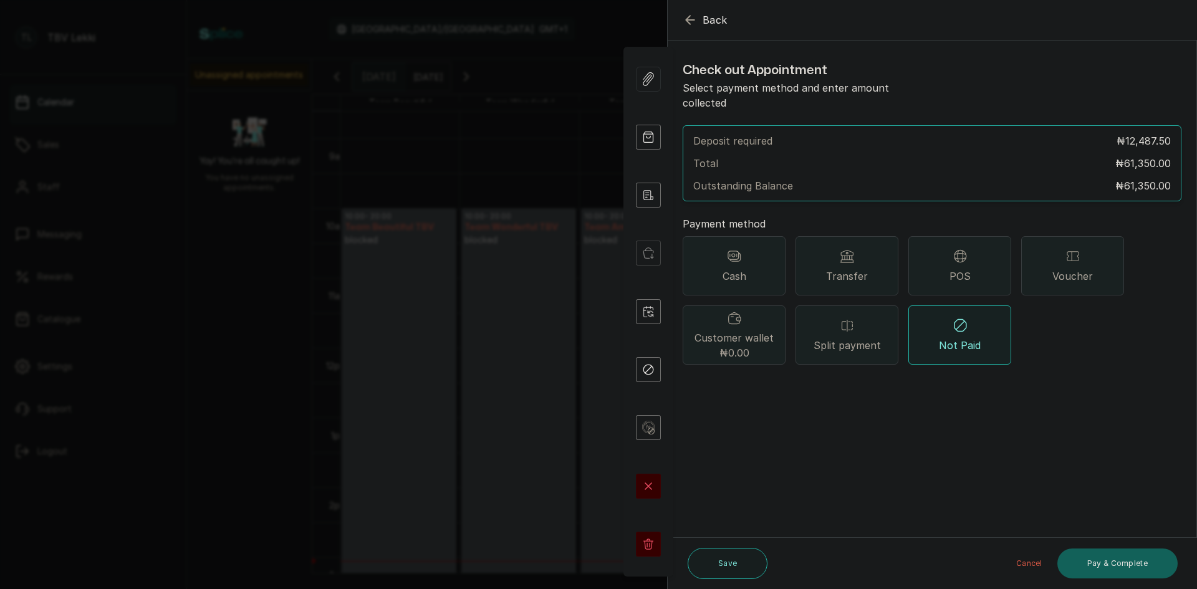
click at [838, 269] on span "Transfer" at bounding box center [847, 276] width 42 height 15
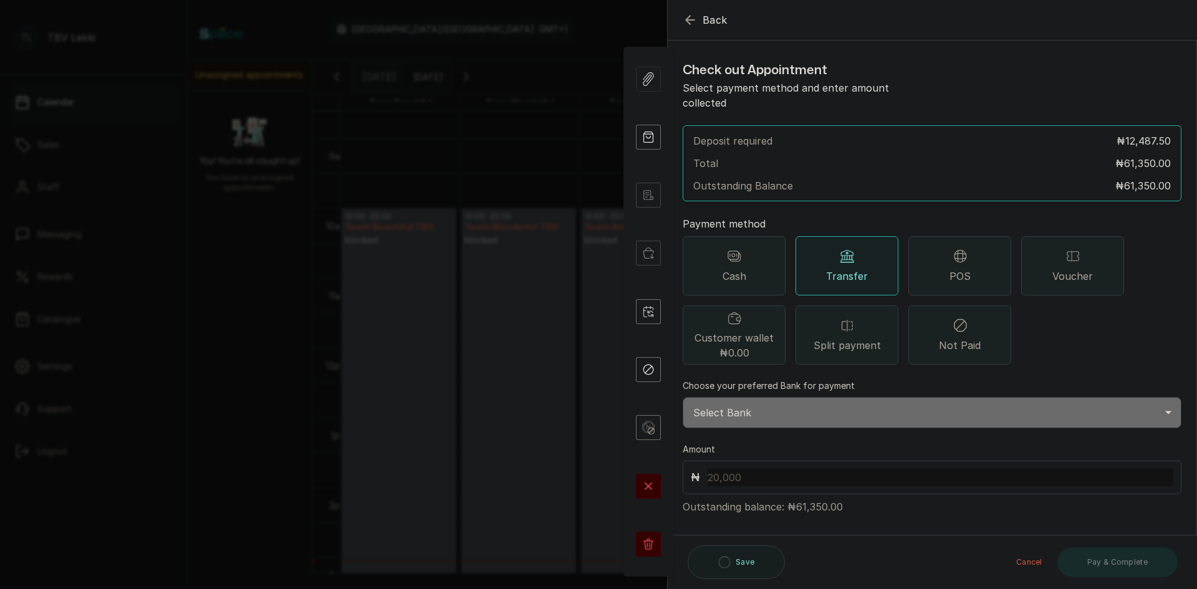
click at [784, 407] on select "Select Bank TRACTION/TBV LEKKI Paystack-Titan Traction - The braiding vault lek…" at bounding box center [932, 412] width 499 height 31
select select "118e1c88-eefc-4432-b8b6-73435625d06e"
click at [683, 397] on select "Select Bank TRACTION/TBV LEKKI Paystack-Titan Traction - The braiding vault lek…" at bounding box center [932, 412] width 499 height 31
click at [782, 469] on input "text" at bounding box center [941, 477] width 466 height 17
drag, startPoint x: 796, startPoint y: 492, endPoint x: 823, endPoint y: 492, distance: 27.4
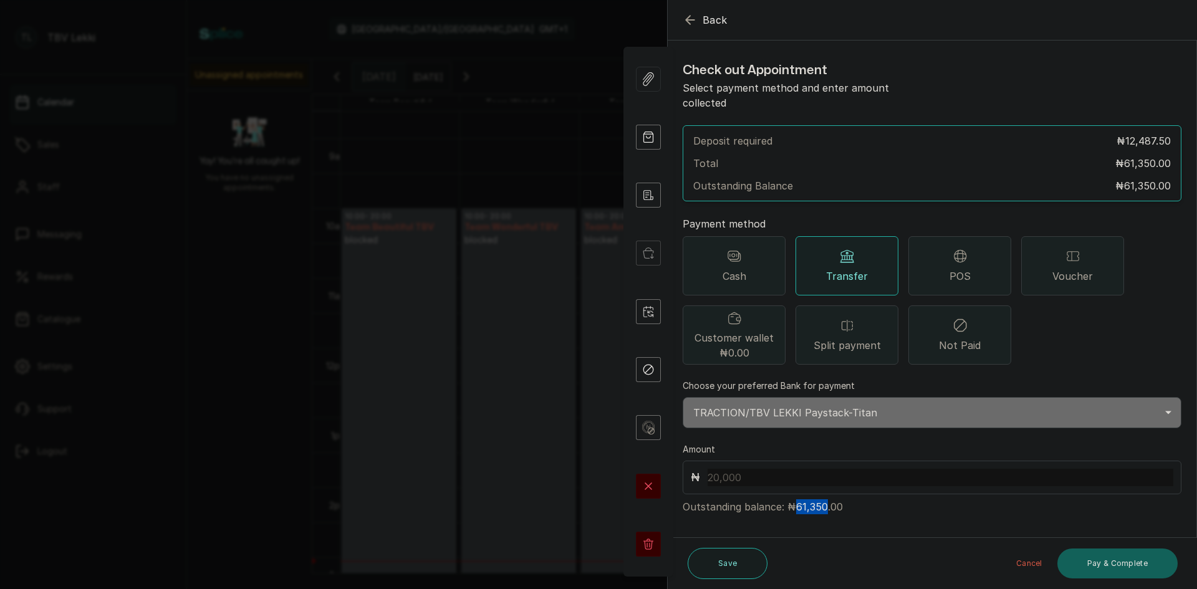
click at [823, 495] on p "Outstanding balance: ₦61,350.00" at bounding box center [932, 505] width 499 height 20
copy p "61,350"
click at [747, 469] on input "text" at bounding box center [941, 477] width 466 height 17
paste input "61,350"
type input "61,350"
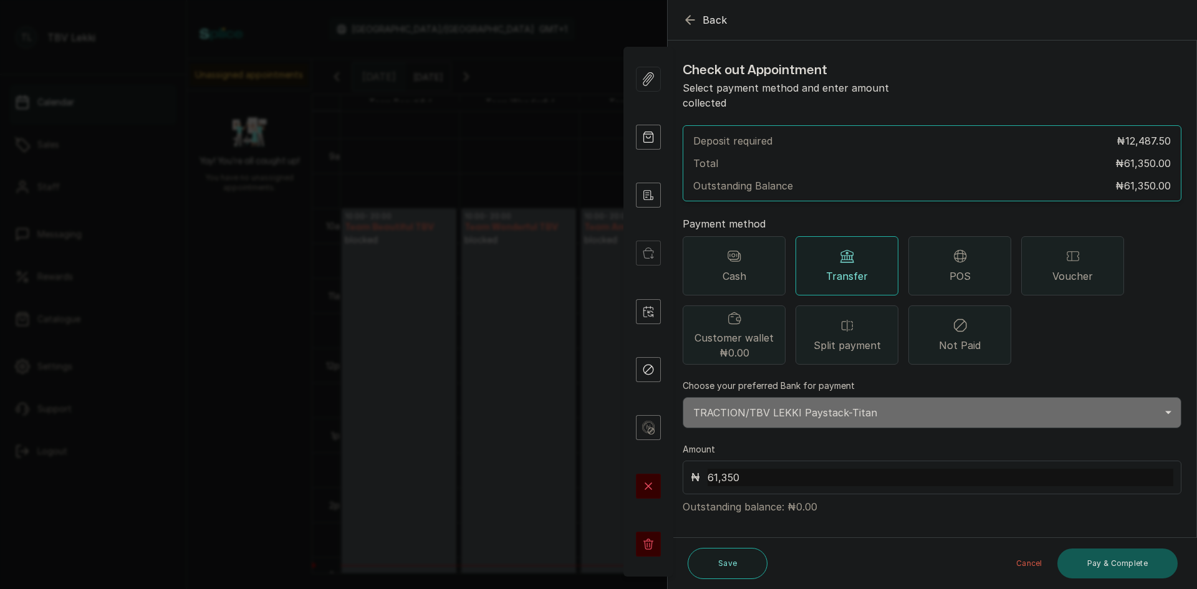
click at [1120, 569] on button "Pay & Complete" at bounding box center [1118, 564] width 120 height 30
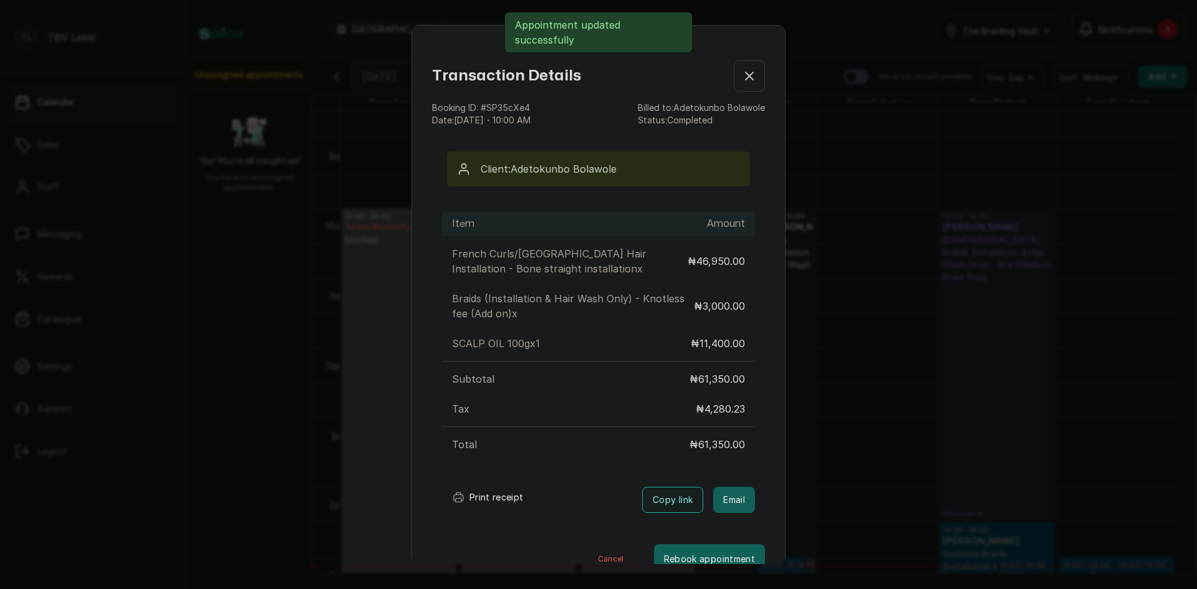
click at [485, 498] on button "Print receipt" at bounding box center [488, 497] width 92 height 25
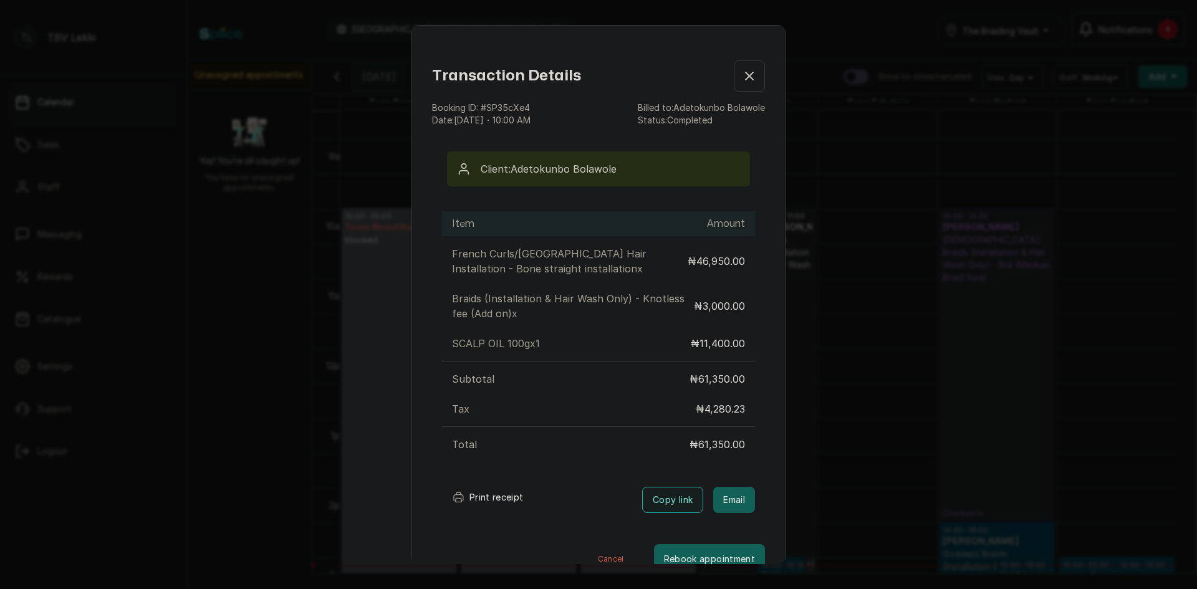
click at [742, 72] on icon "button" at bounding box center [749, 76] width 15 height 15
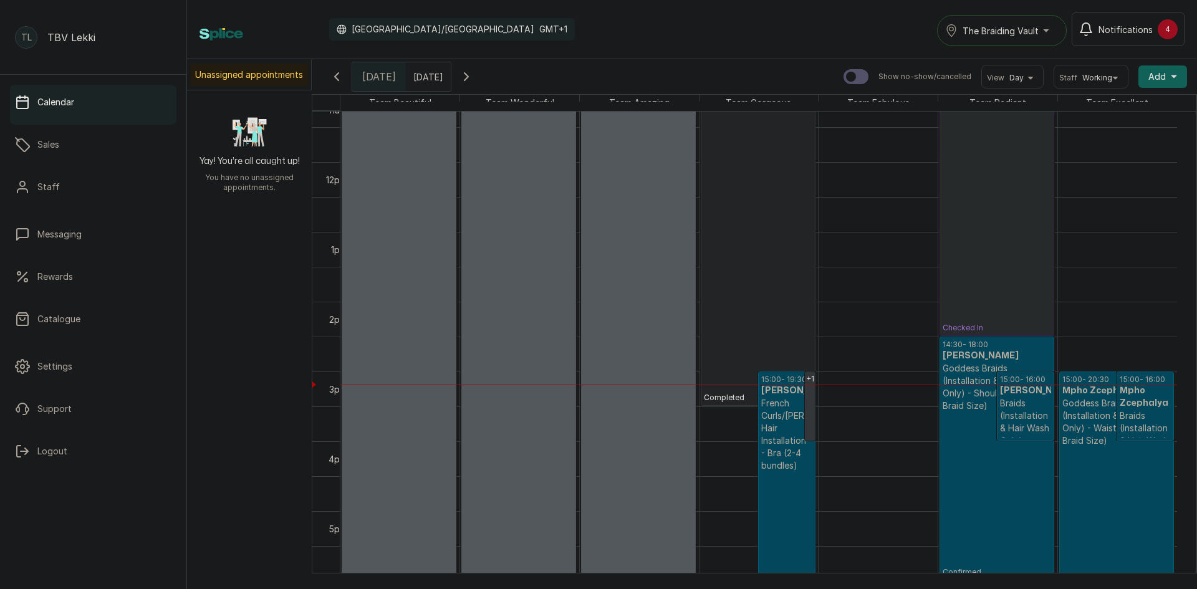
scroll to position [789, 0]
click at [1015, 384] on div at bounding box center [998, 384] width 119 height 1
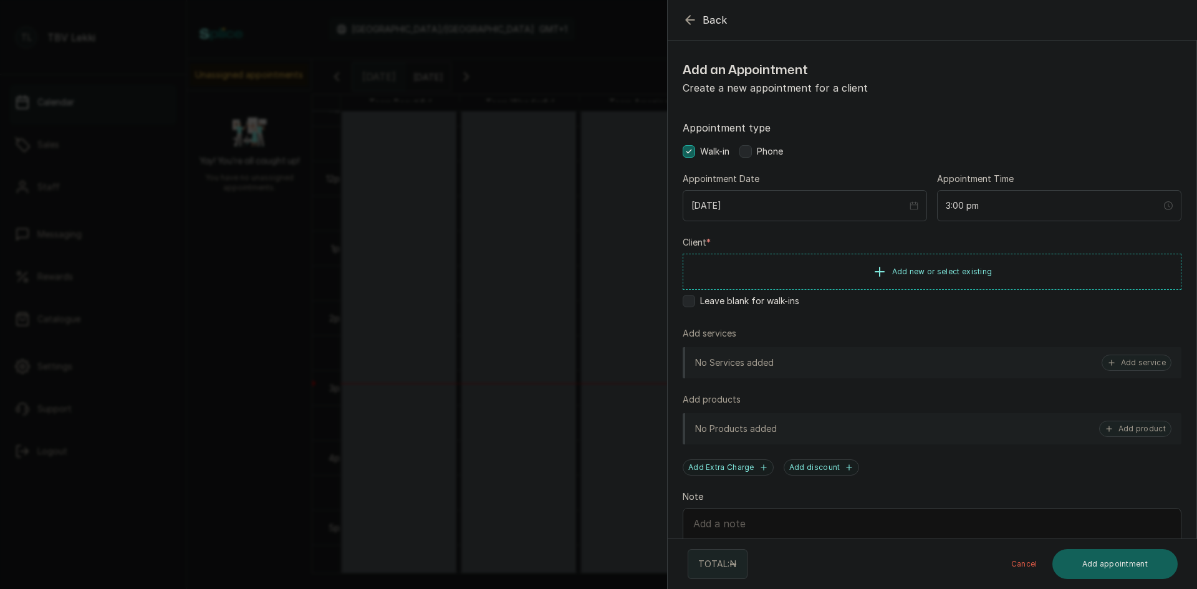
click at [684, 15] on icon "button" at bounding box center [690, 19] width 15 height 15
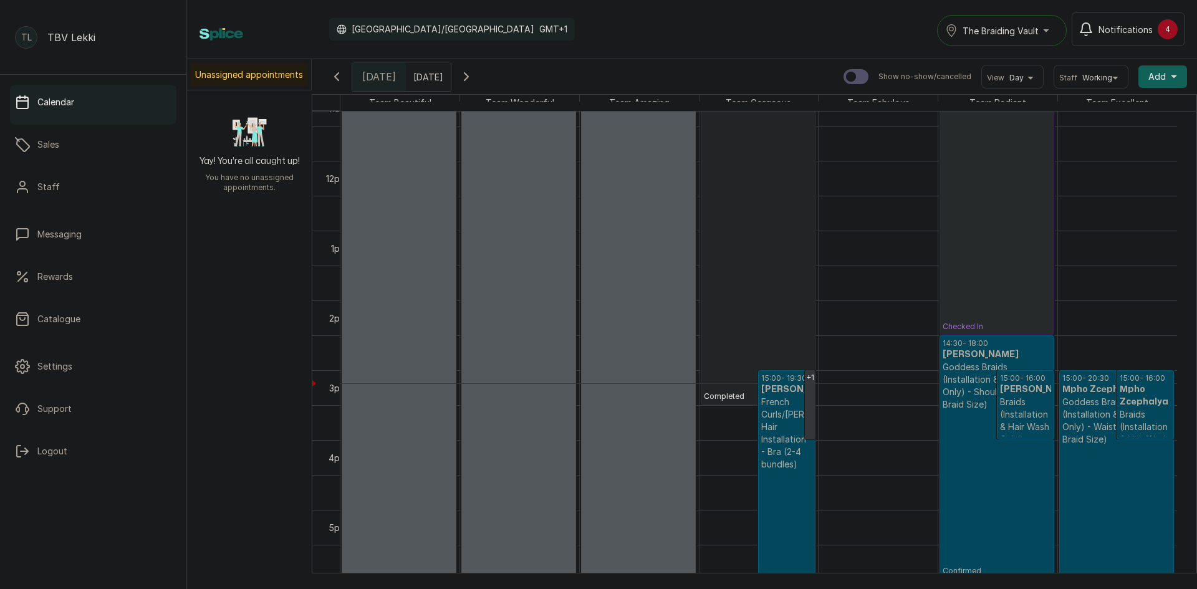
click at [976, 401] on p "Goddess Braids (Installation & Hair Wash Only) - Shoulder (Medium Braid Size)" at bounding box center [997, 386] width 109 height 50
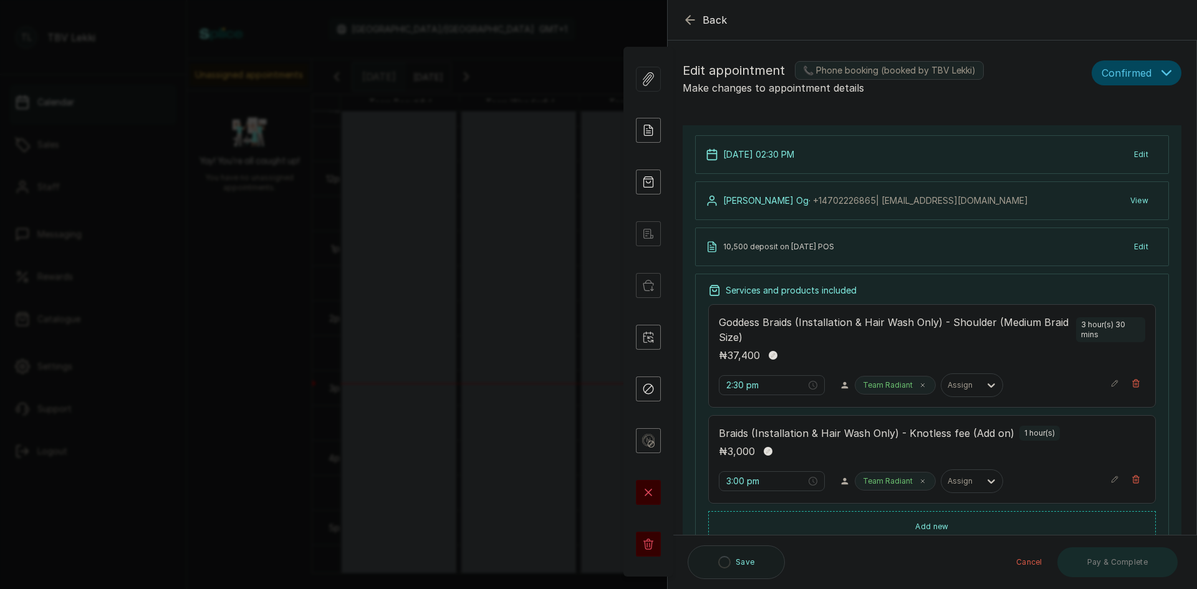
click at [1142, 155] on button "Edit" at bounding box center [1142, 154] width 34 height 22
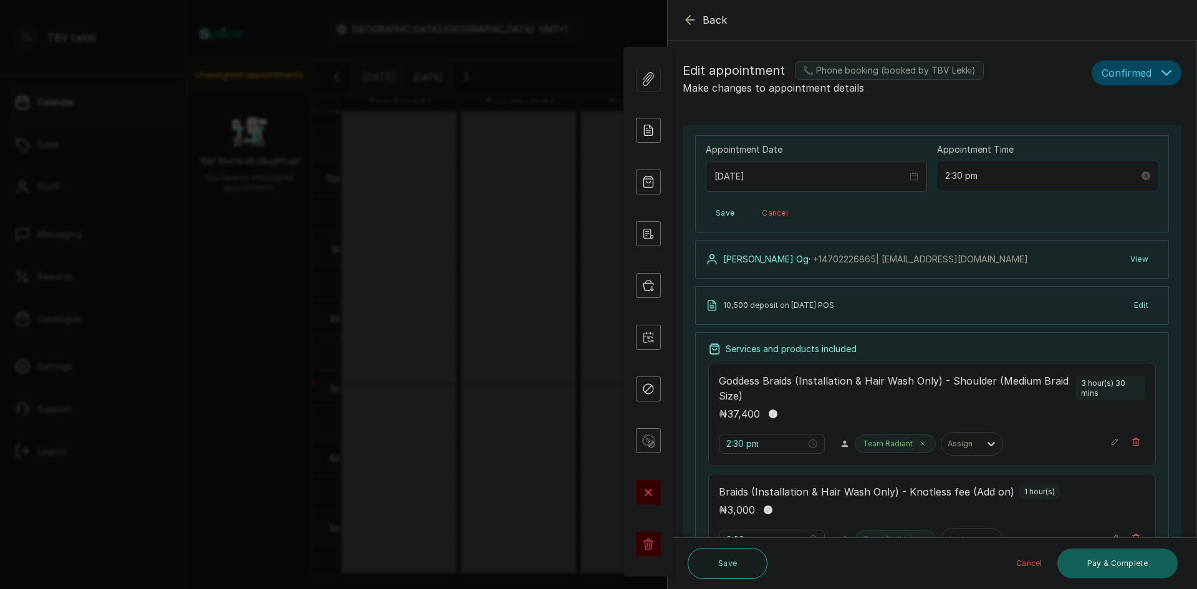
click at [954, 175] on input "2:30 pm" at bounding box center [1043, 176] width 194 height 14
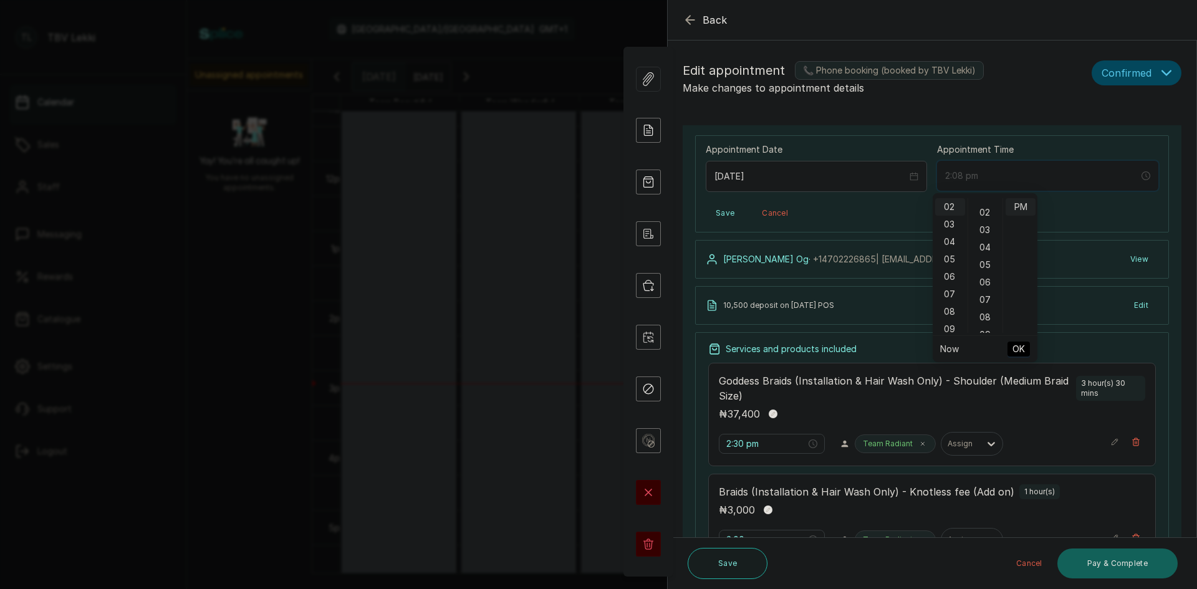
scroll to position [25, 0]
click at [990, 273] on div "05" at bounding box center [986, 269] width 30 height 17
type input "2:05 pm"
click at [954, 208] on div "02" at bounding box center [951, 206] width 30 height 17
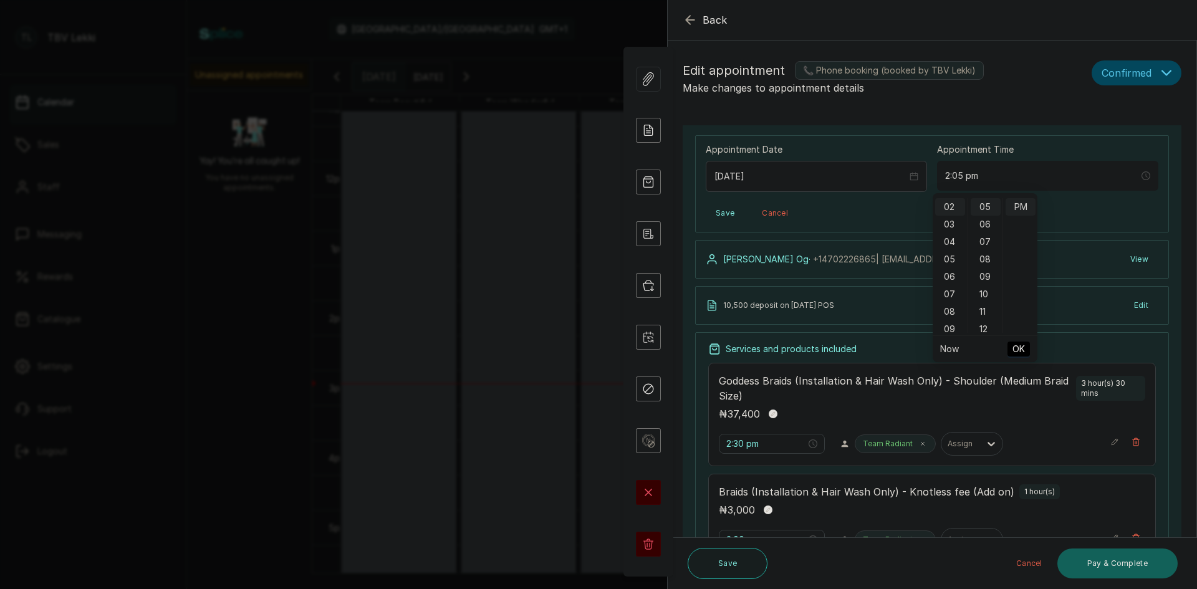
click at [1016, 354] on span "OK" at bounding box center [1019, 349] width 12 height 24
type input "2:05 pm"
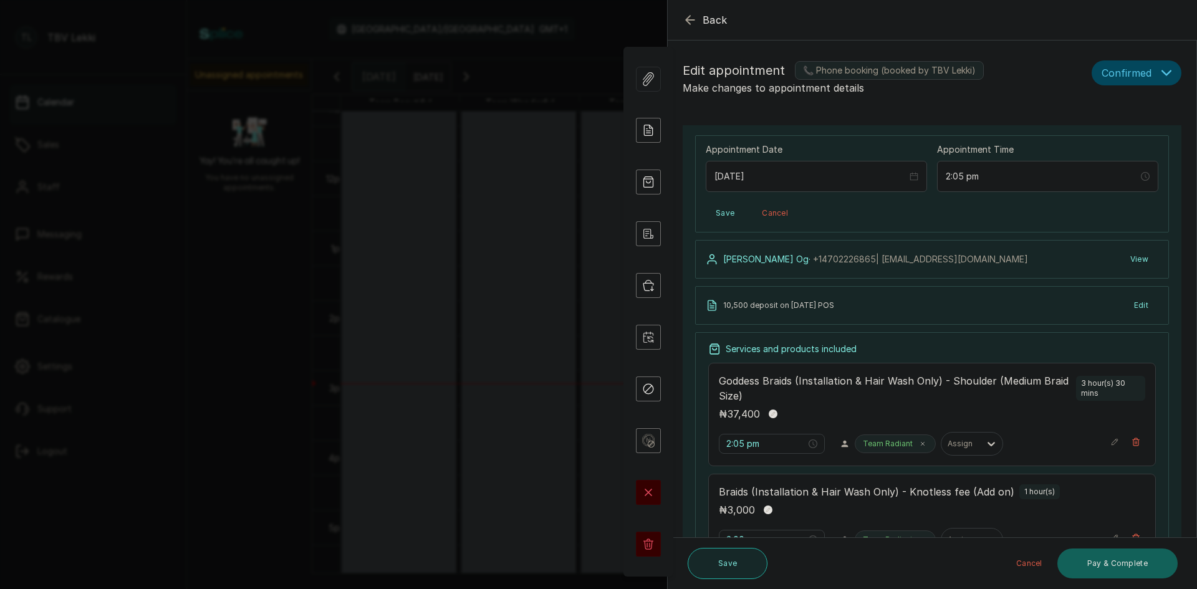
click at [723, 561] on button "Save" at bounding box center [728, 563] width 80 height 31
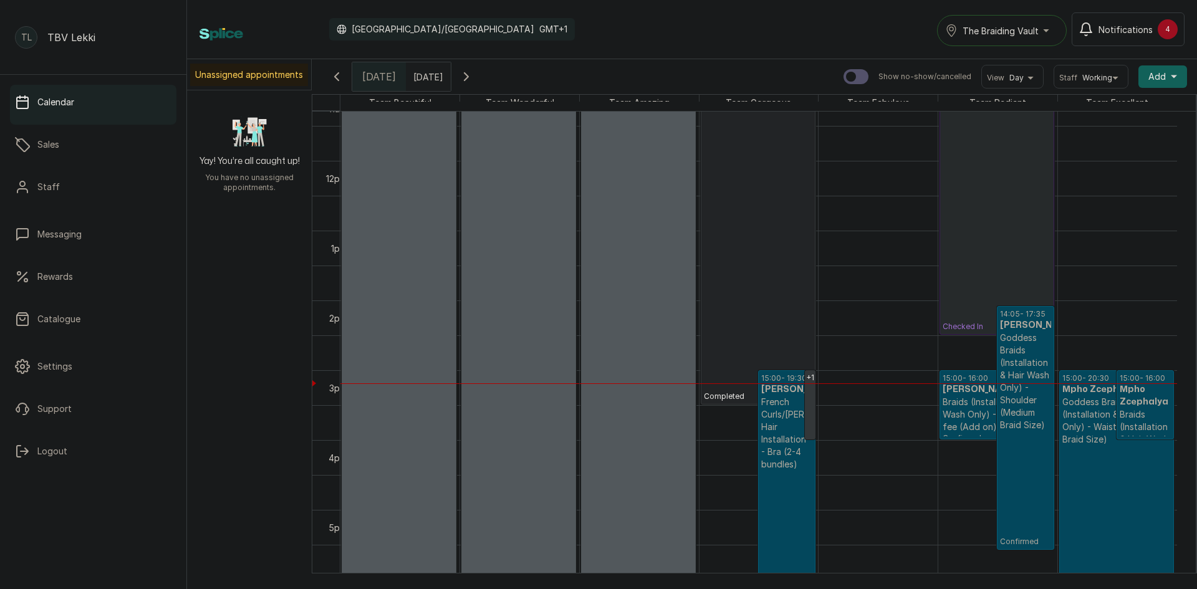
click at [975, 401] on p "Braids (Installation & Hair Wash Only) - Knotless fee (Add on)" at bounding box center [997, 414] width 109 height 37
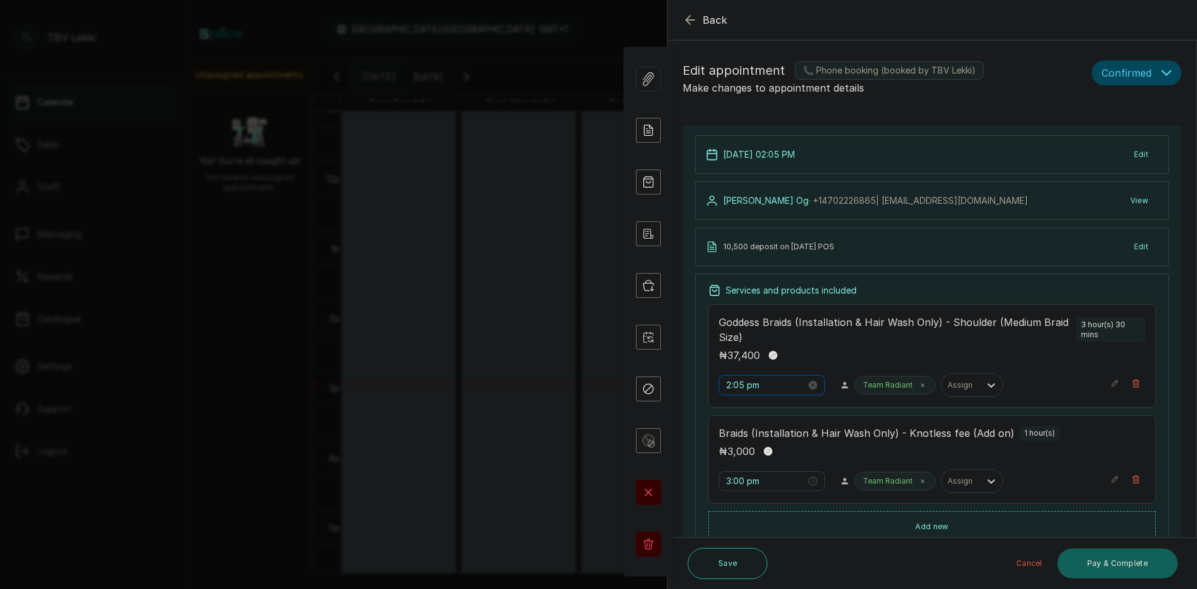
click at [745, 386] on input "2:05 pm" at bounding box center [767, 386] width 80 height 14
click at [732, 387] on input "2:05 pm" at bounding box center [766, 386] width 80 height 14
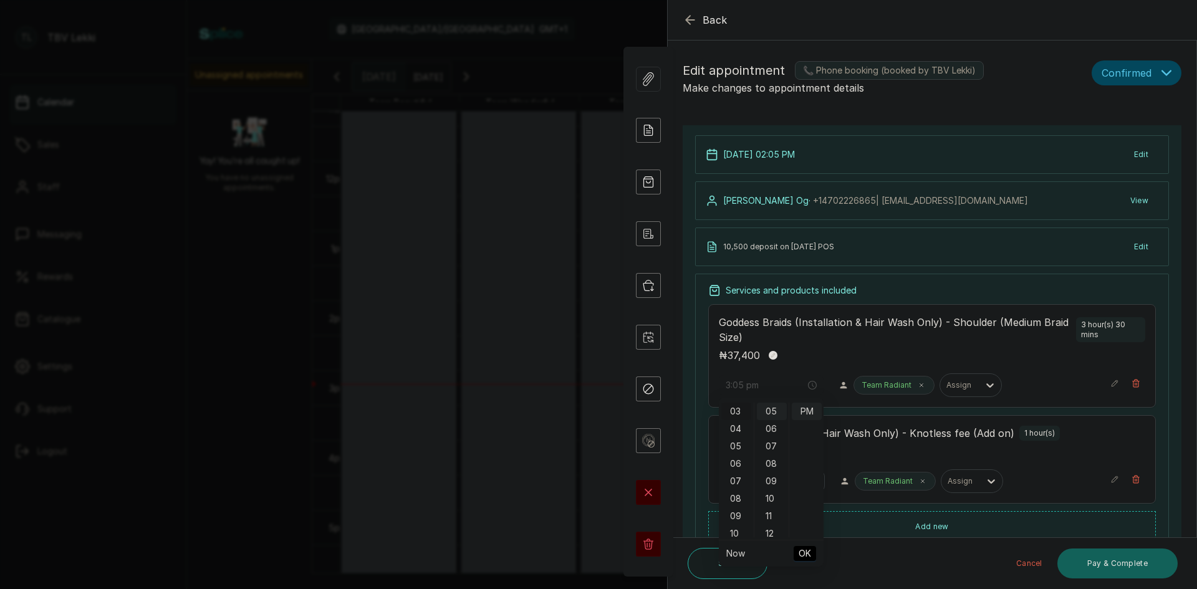
click at [733, 409] on div "03" at bounding box center [737, 411] width 30 height 17
click at [805, 548] on span "OK" at bounding box center [805, 554] width 12 height 24
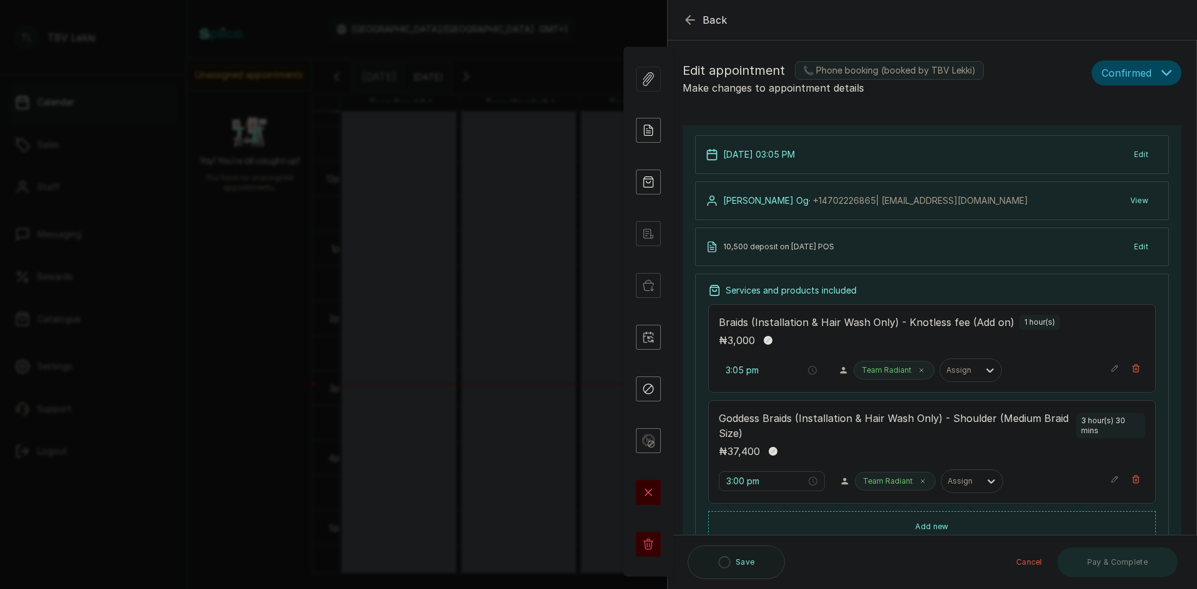
type input "3:00 pm"
type input "3:05 pm"
click at [745, 367] on input "3:00 pm" at bounding box center [766, 371] width 80 height 14
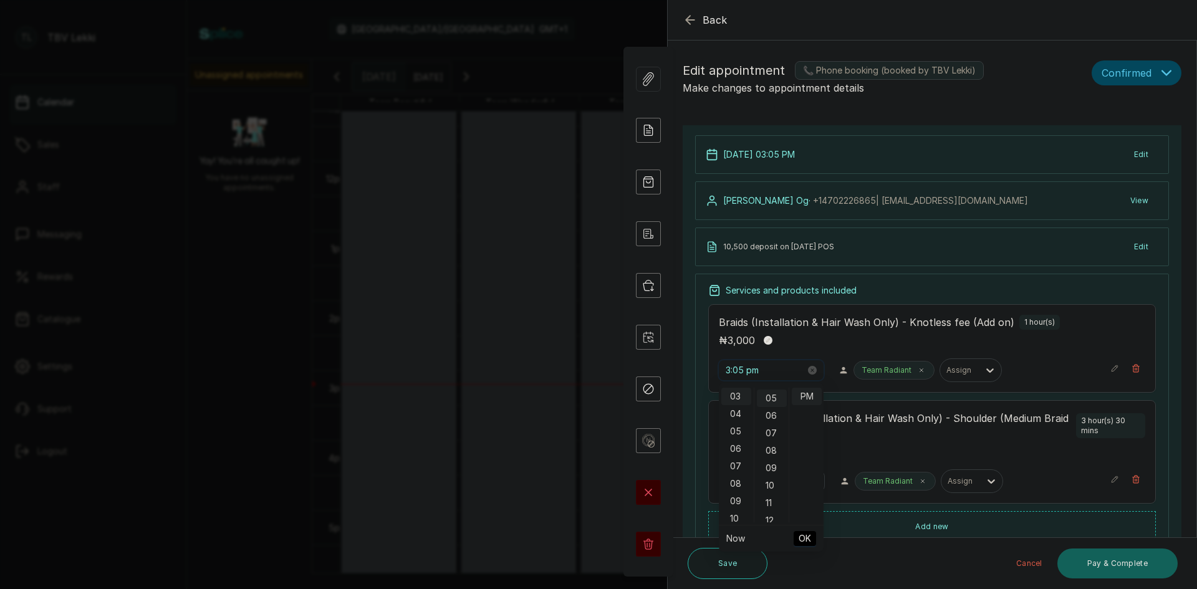
scroll to position [87, 0]
type input "3:05 pm"
click at [802, 535] on span "OK" at bounding box center [805, 539] width 12 height 24
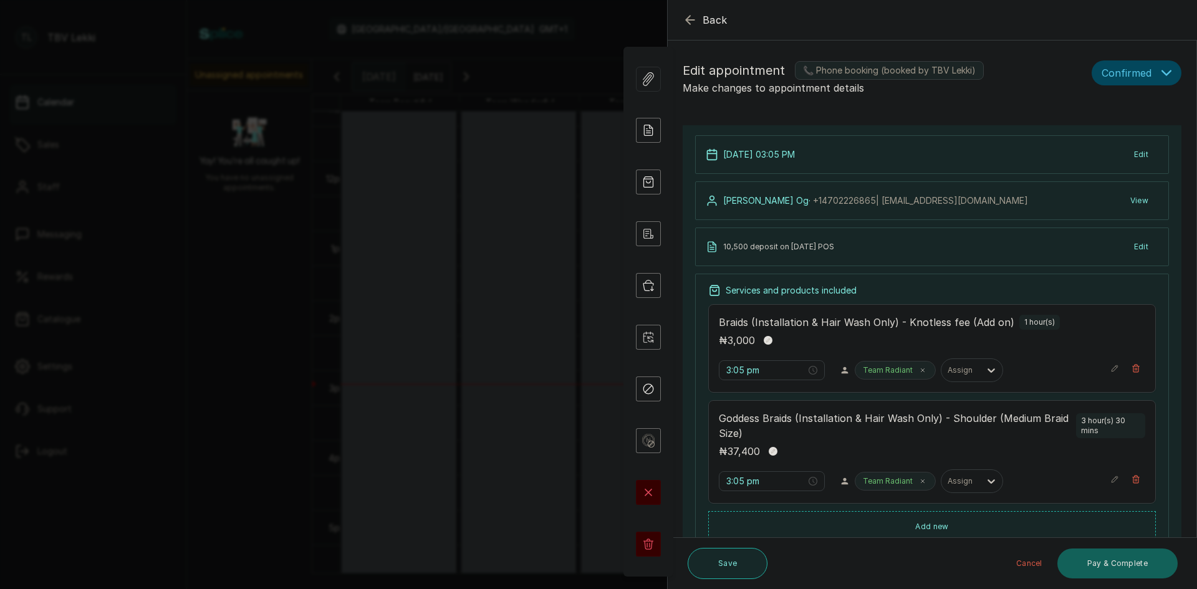
click at [742, 564] on button "Save" at bounding box center [728, 563] width 80 height 31
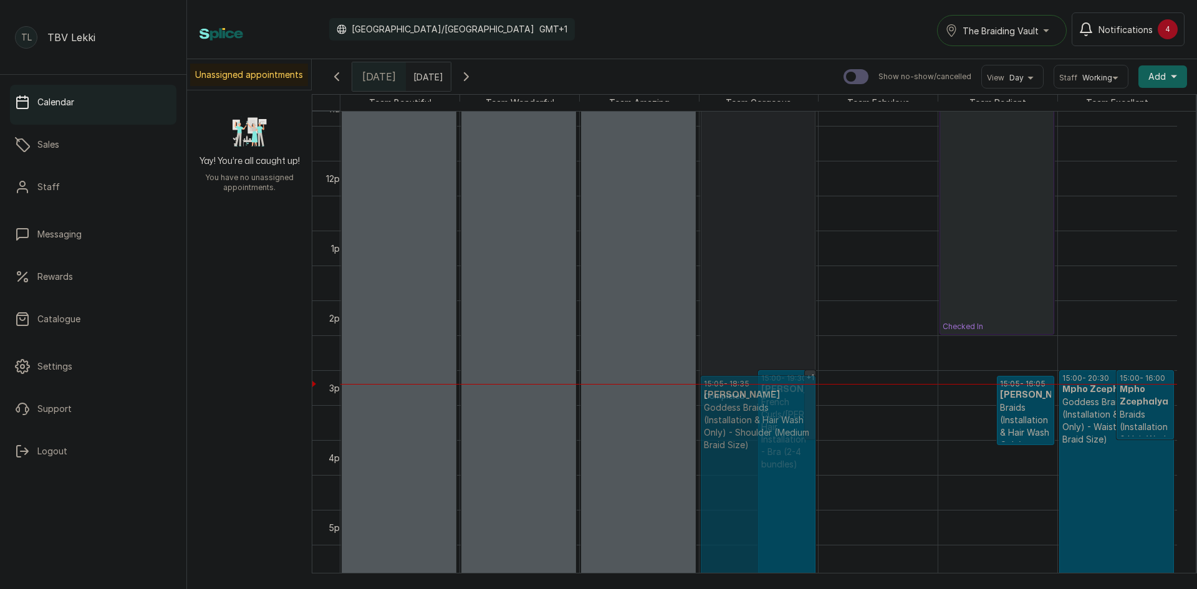
drag, startPoint x: 975, startPoint y: 403, endPoint x: 795, endPoint y: 406, distance: 180.3
click at [793, 407] on tr "10:00 - 20:00 Team Beautiful TBV blocked 10:00 - 20:00 Team Wonderful TBV block…" at bounding box center [759, 161] width 837 height 1676
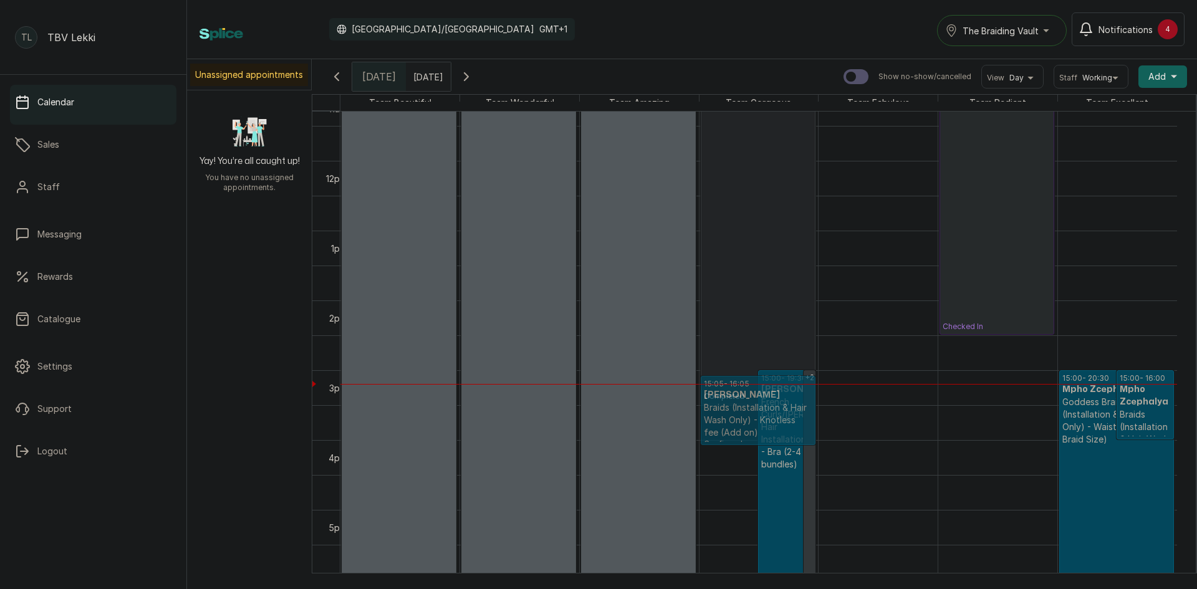
drag, startPoint x: 1008, startPoint y: 399, endPoint x: 824, endPoint y: 399, distance: 184.0
click at [799, 399] on tr "10:00 - 20:00 Team Beautiful TBV blocked 10:00 - 20:00 Team Wonderful TBV block…" at bounding box center [759, 161] width 837 height 1676
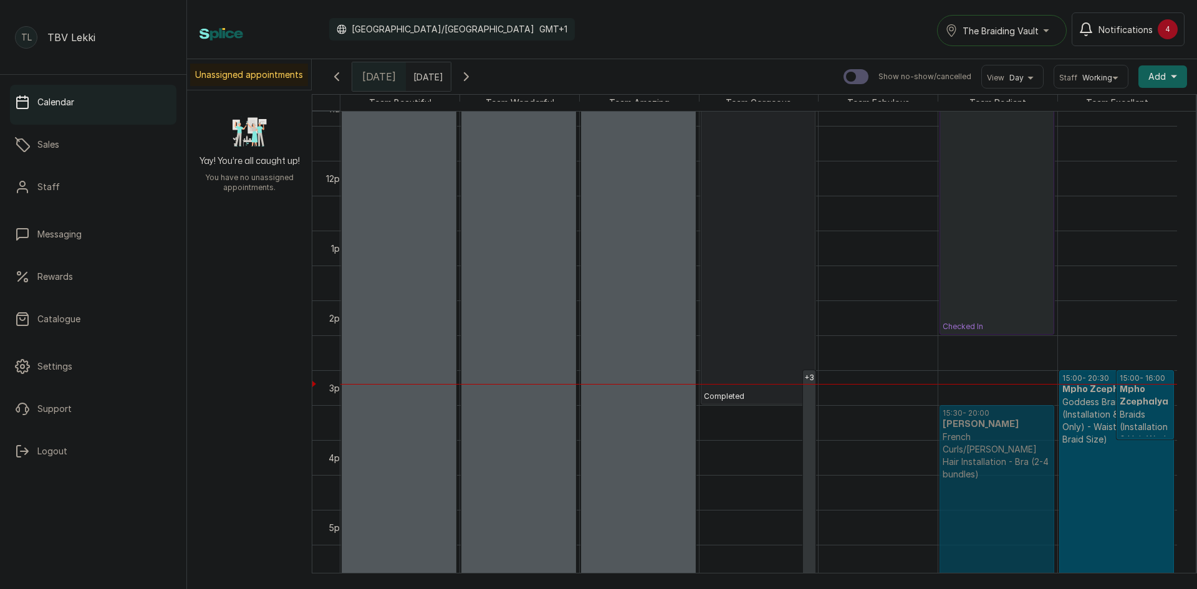
drag, startPoint x: 773, startPoint y: 389, endPoint x: 964, endPoint y: 410, distance: 192.0
click at [964, 410] on tr "10:00 - 20:00 Team Beautiful TBV blocked 10:00 - 20:00 Team Wonderful TBV block…" at bounding box center [759, 161] width 837 height 1676
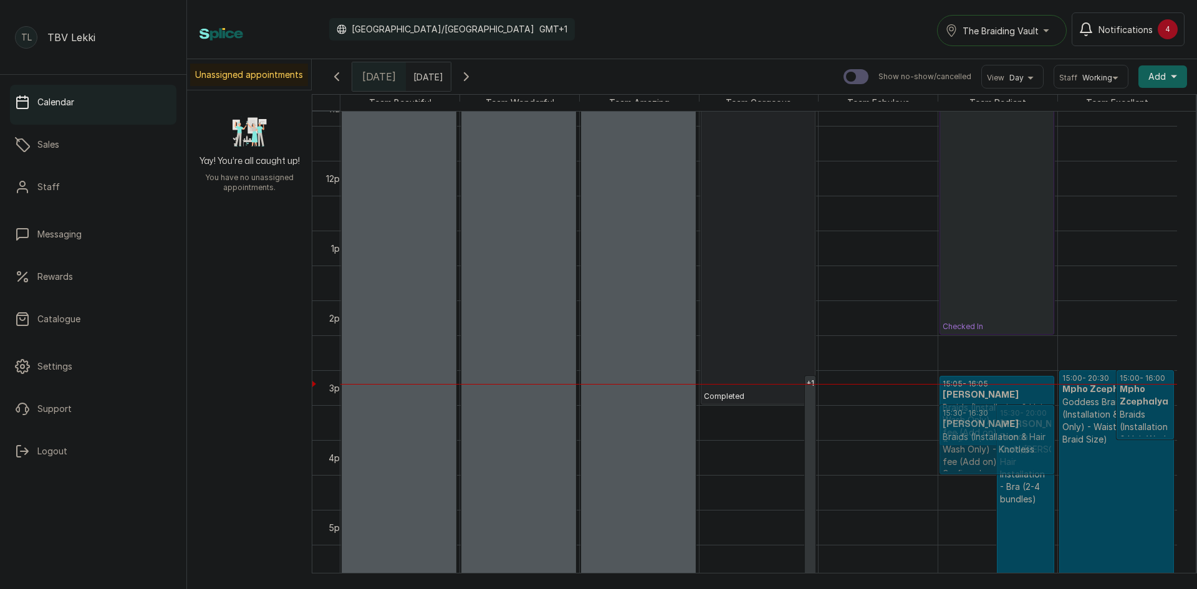
drag, startPoint x: 781, startPoint y: 400, endPoint x: 937, endPoint y: 410, distance: 156.2
click at [985, 418] on tr "10:00 - 20:00 Team Beautiful TBV blocked 10:00 - 20:00 Team Wonderful TBV block…" at bounding box center [759, 161] width 837 height 1676
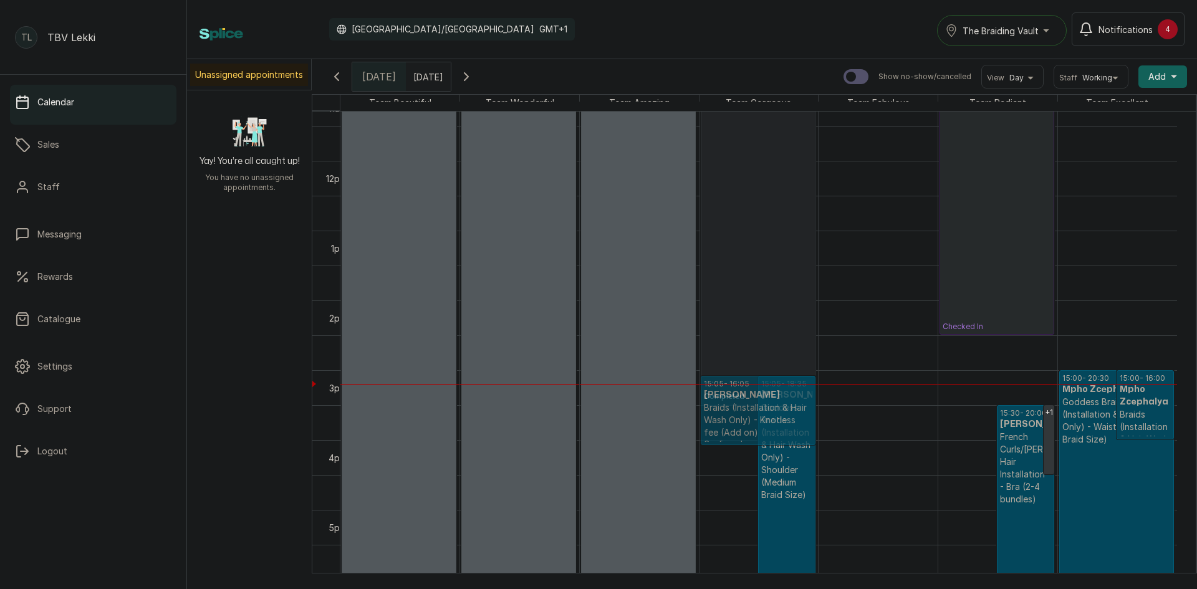
drag, startPoint x: 980, startPoint y: 393, endPoint x: 790, endPoint y: 389, distance: 190.3
click at [790, 389] on tr "10:00 - 20:00 Team Beautiful TBV blocked 10:00 - 20:00 Team Wonderful TBV block…" at bounding box center [759, 161] width 837 height 1676
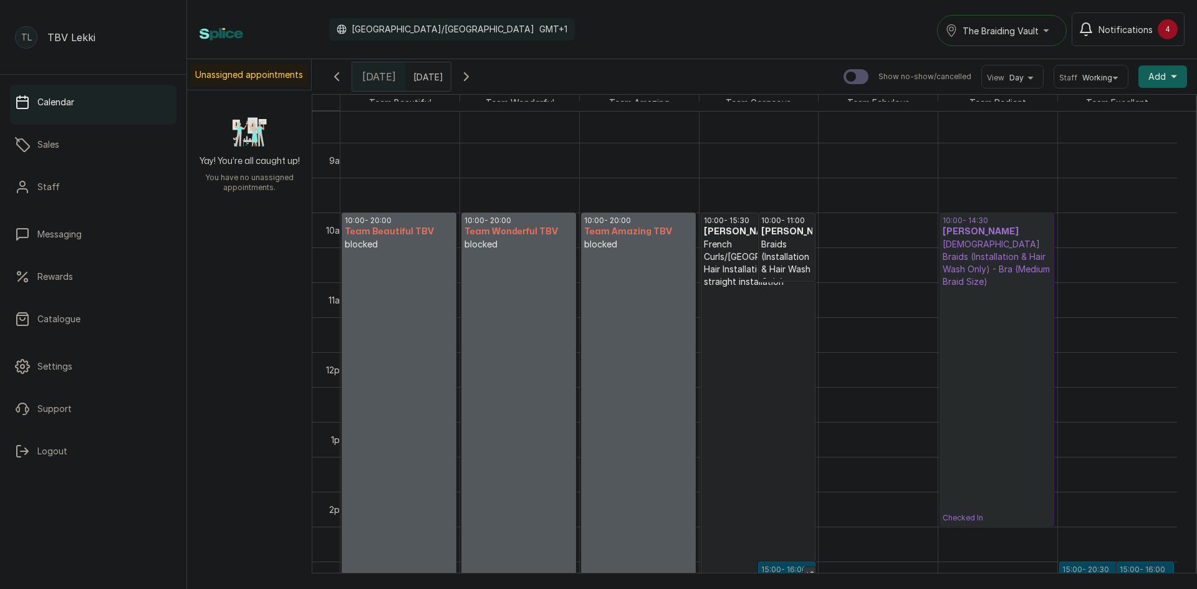
scroll to position [539, 0]
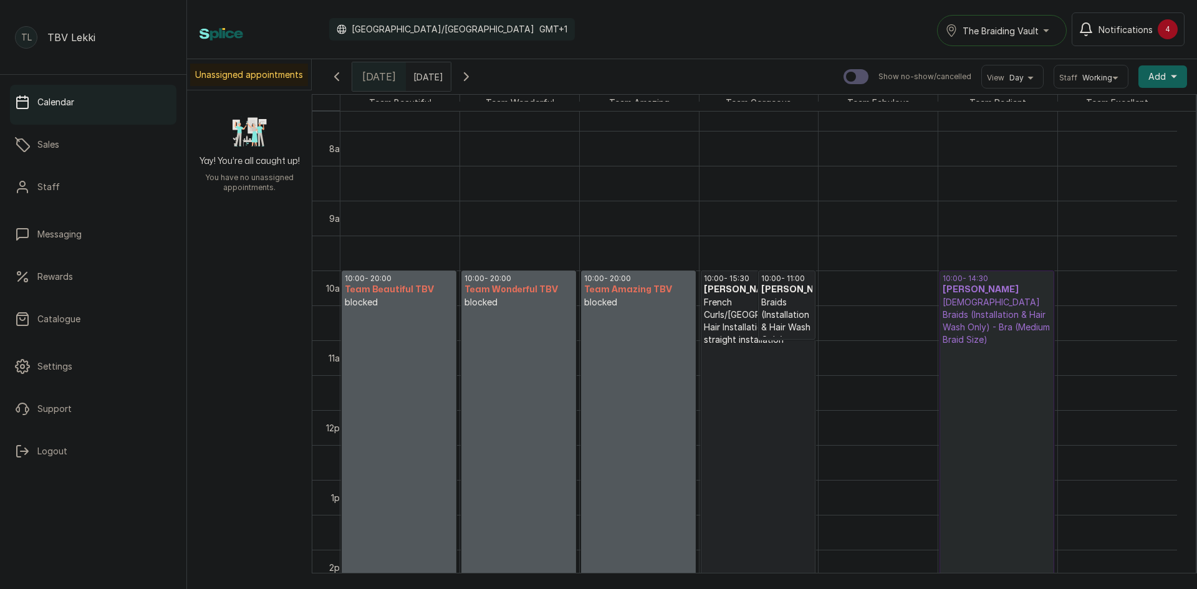
click at [748, 346] on p "Completed" at bounding box center [758, 498] width 109 height 305
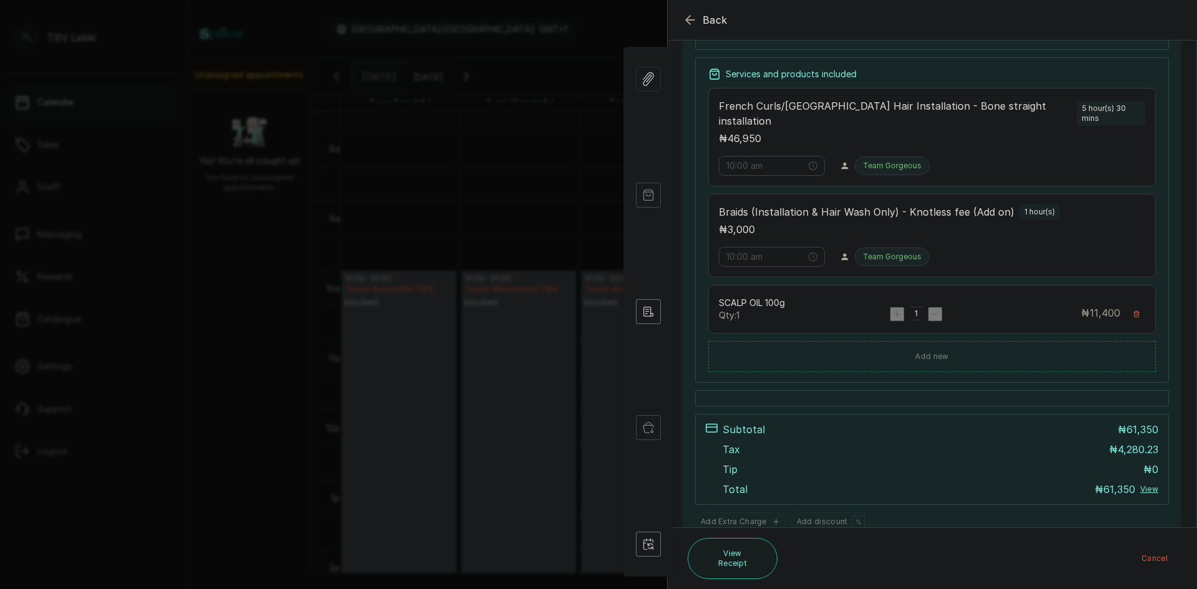
scroll to position [299, 0]
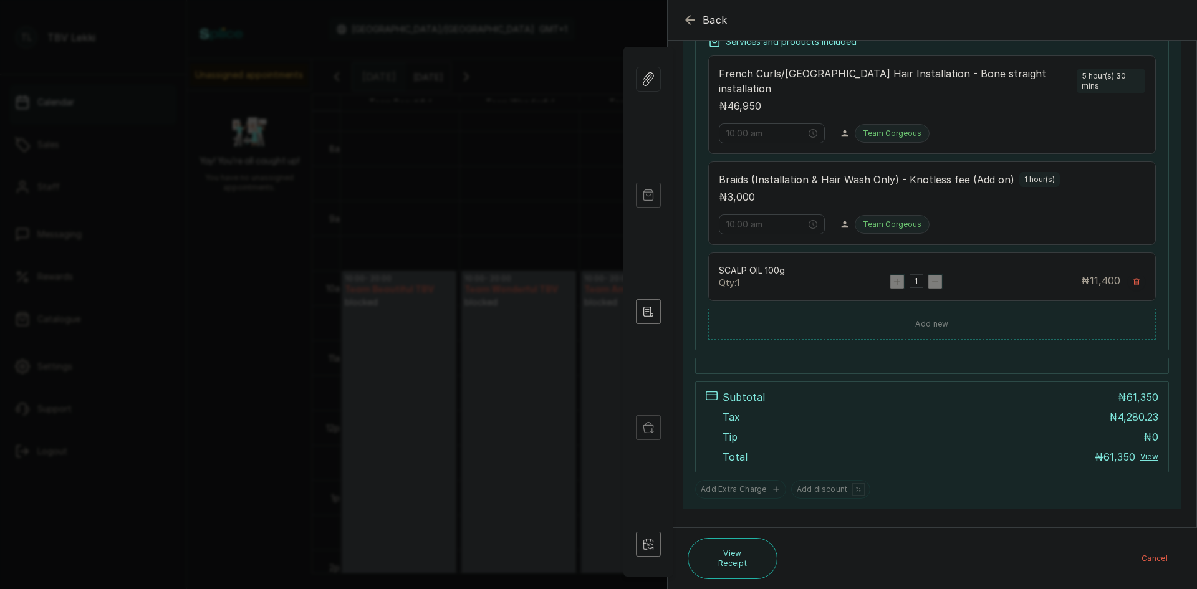
click at [684, 14] on icon "button" at bounding box center [690, 19] width 15 height 15
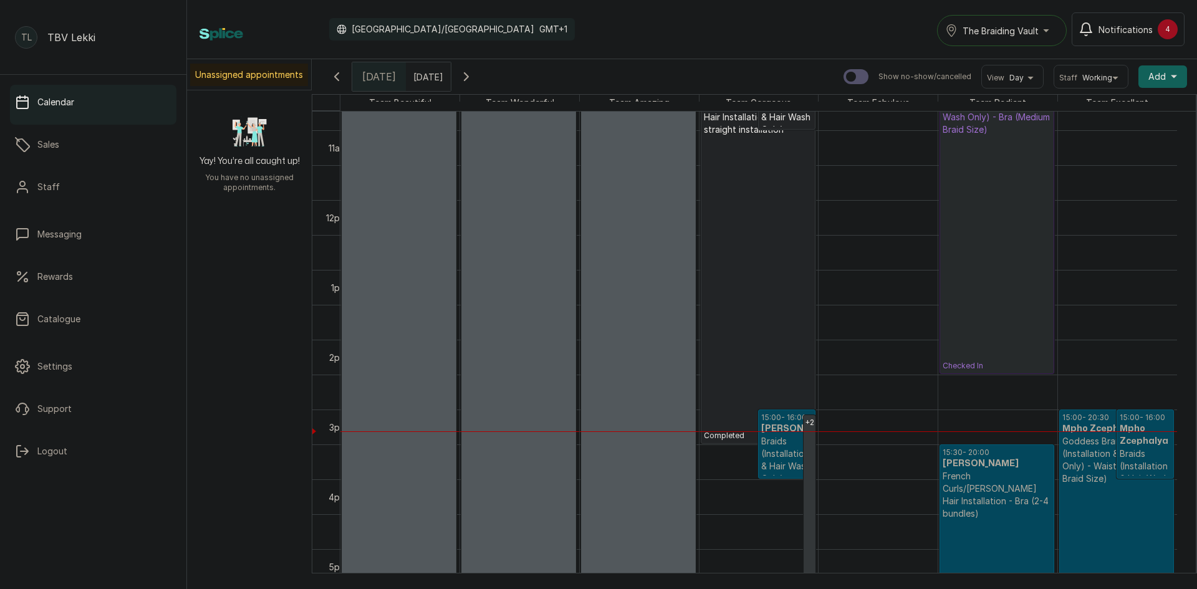
scroll to position [727, 0]
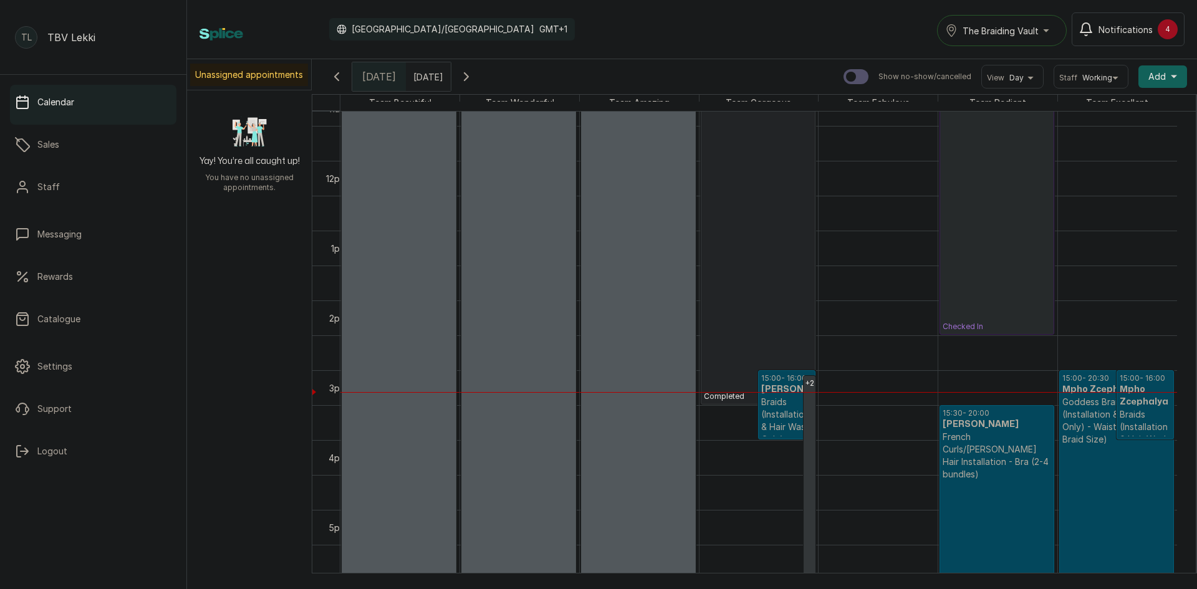
click at [985, 481] on p "Confirmed" at bounding box center [997, 598] width 109 height 235
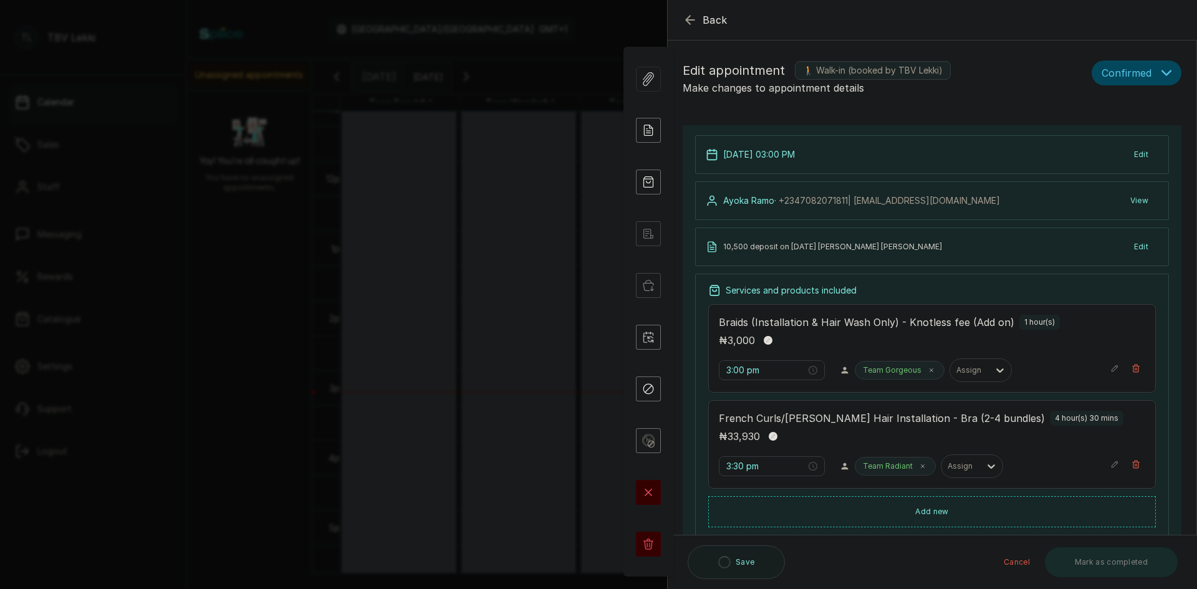
click at [1162, 74] on icon "button" at bounding box center [1167, 73] width 10 height 10
click at [1131, 111] on span "Checked-in" at bounding box center [1126, 112] width 47 height 13
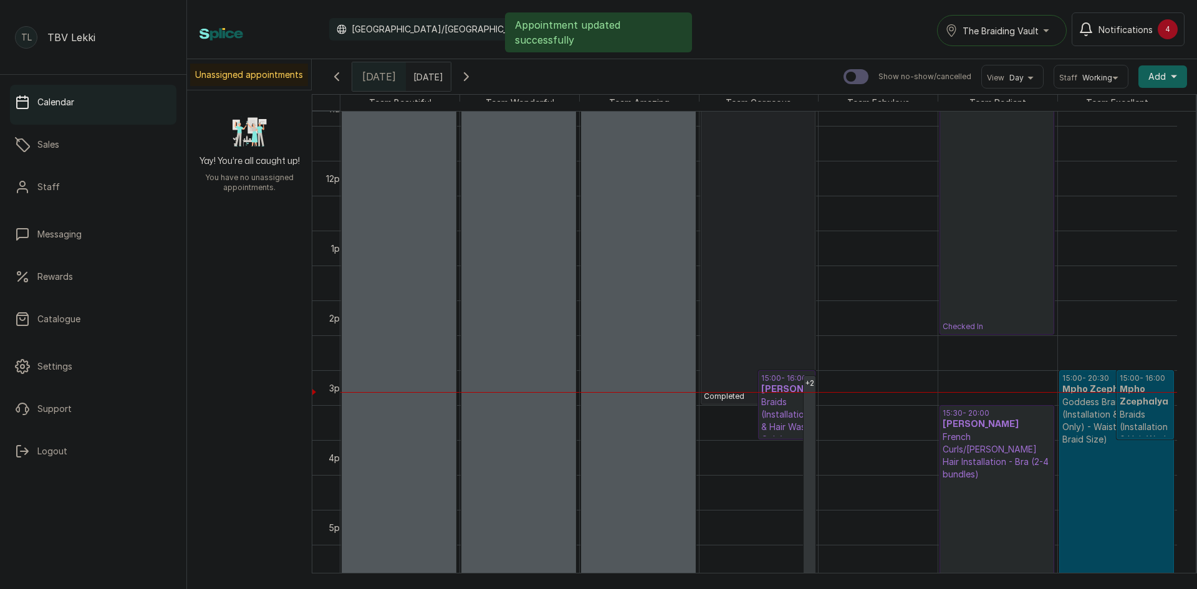
click at [1113, 457] on p "Confirmed" at bounding box center [1117, 598] width 109 height 305
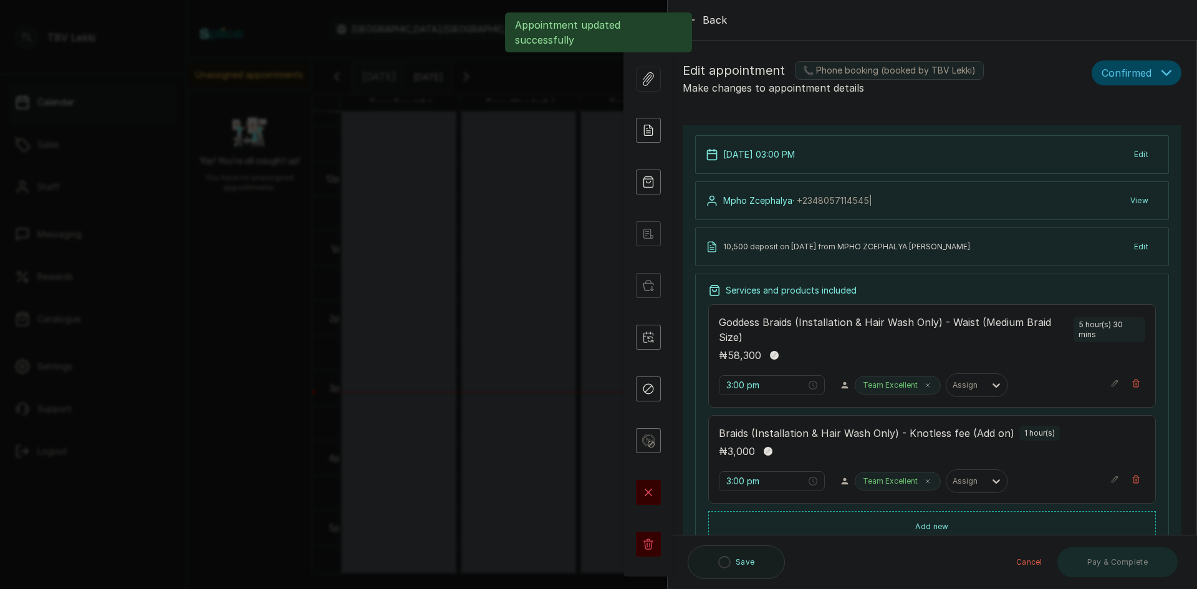
click at [1113, 72] on span "Confirmed" at bounding box center [1127, 72] width 50 height 15
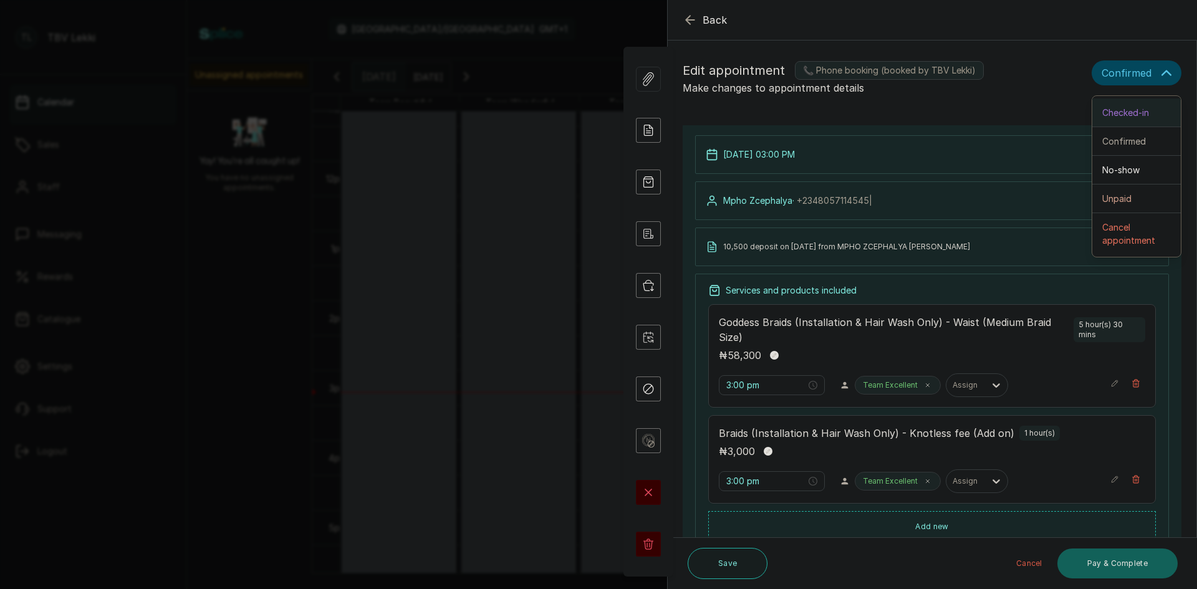
click at [1113, 118] on span "Checked-in" at bounding box center [1126, 112] width 47 height 13
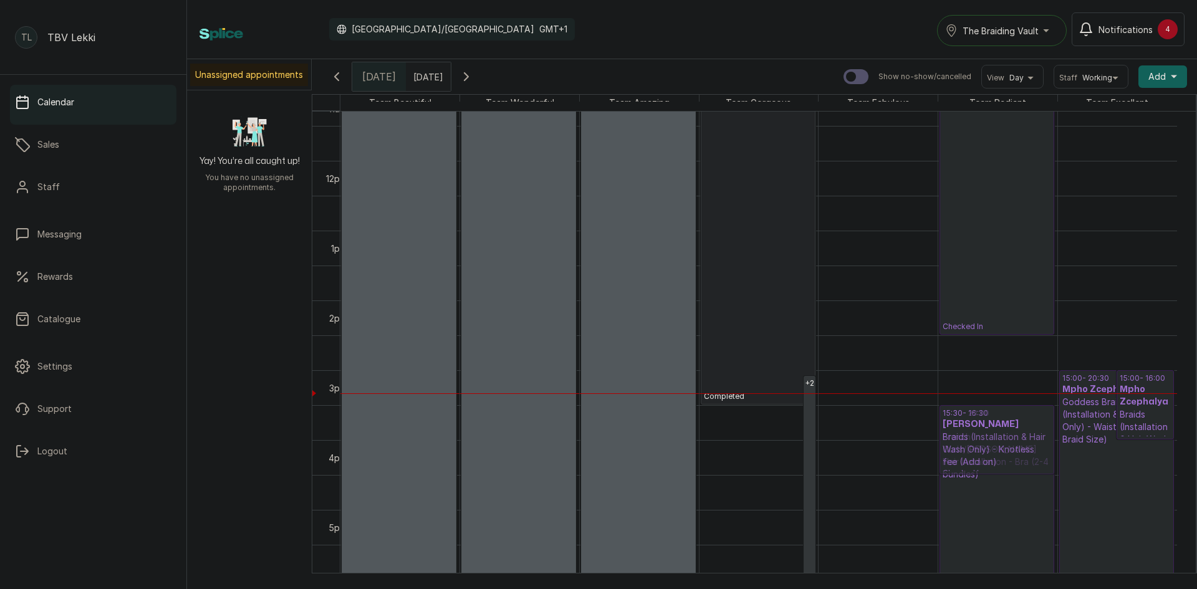
drag, startPoint x: 773, startPoint y: 402, endPoint x: 953, endPoint y: 424, distance: 181.0
click at [953, 424] on tr "10:00 - 20:00 Team Beautiful TBV blocked 10:00 - 20:00 Team Wonderful TBV block…" at bounding box center [759, 161] width 837 height 1676
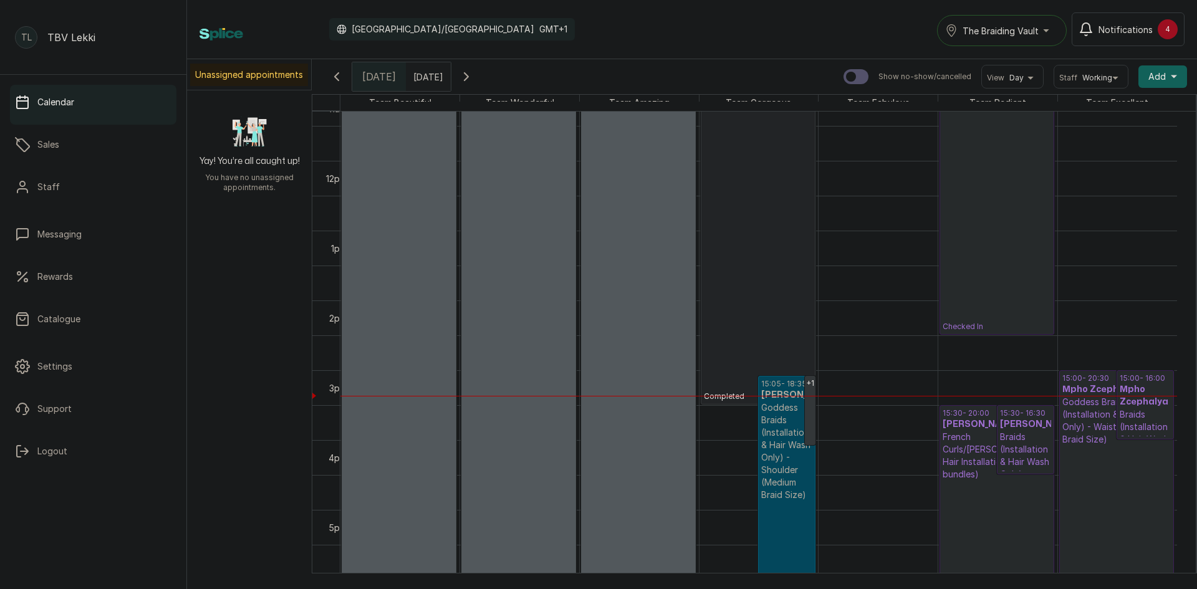
click at [797, 416] on p "Goddess Braids (Installation & Hair Wash Only) - Shoulder (Medium Braid Size)" at bounding box center [787, 452] width 51 height 100
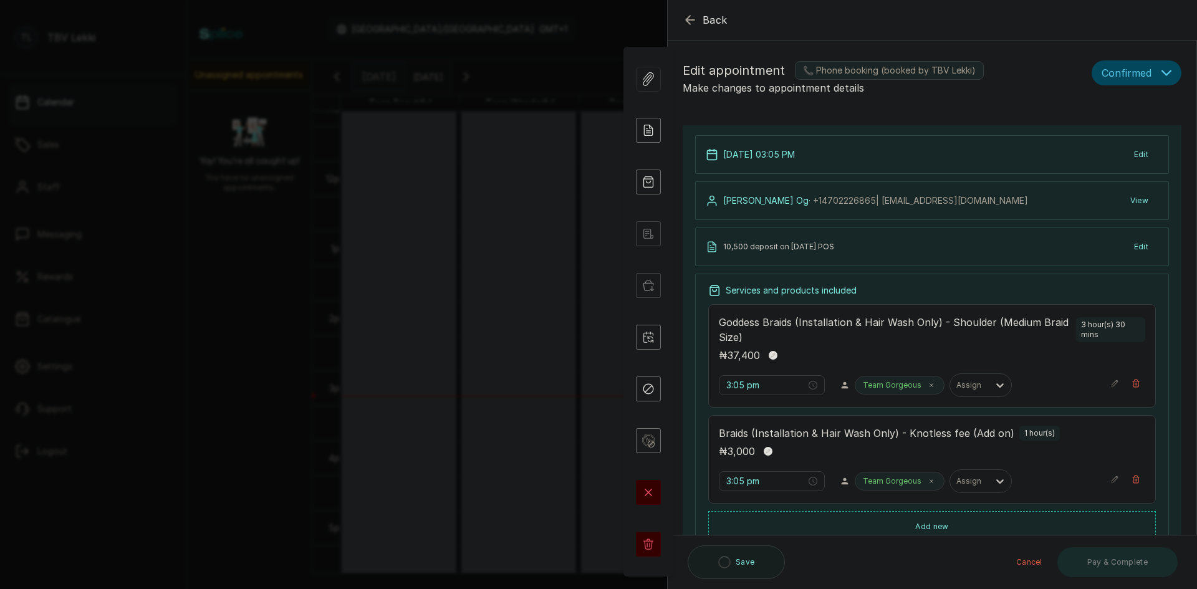
click at [1139, 79] on span "Confirmed" at bounding box center [1127, 72] width 50 height 15
click at [1130, 105] on button "Checked-in" at bounding box center [1137, 113] width 89 height 29
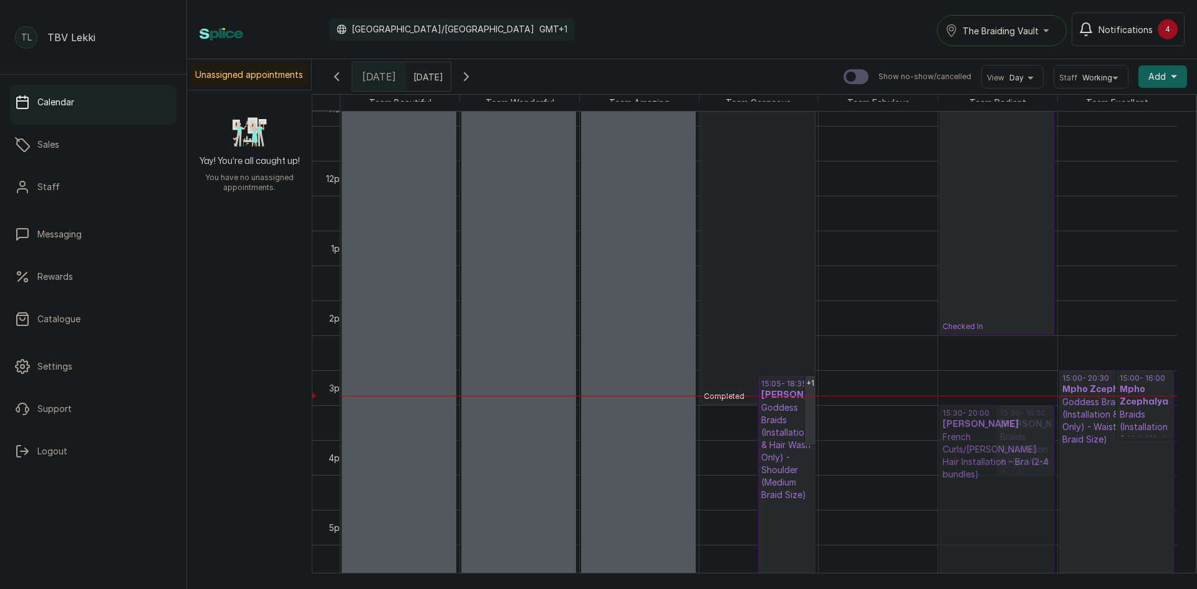
drag, startPoint x: 970, startPoint y: 435, endPoint x: 986, endPoint y: 418, distance: 23.0
click at [986, 418] on div "15:30 - 20:00 Ayoka Ramo French Curls/Lugo Hair Installation - Bra (2-4 bundles…" at bounding box center [998, 161] width 119 height 1676
click at [986, 418] on p "15:30 - 20:00" at bounding box center [997, 414] width 109 height 10
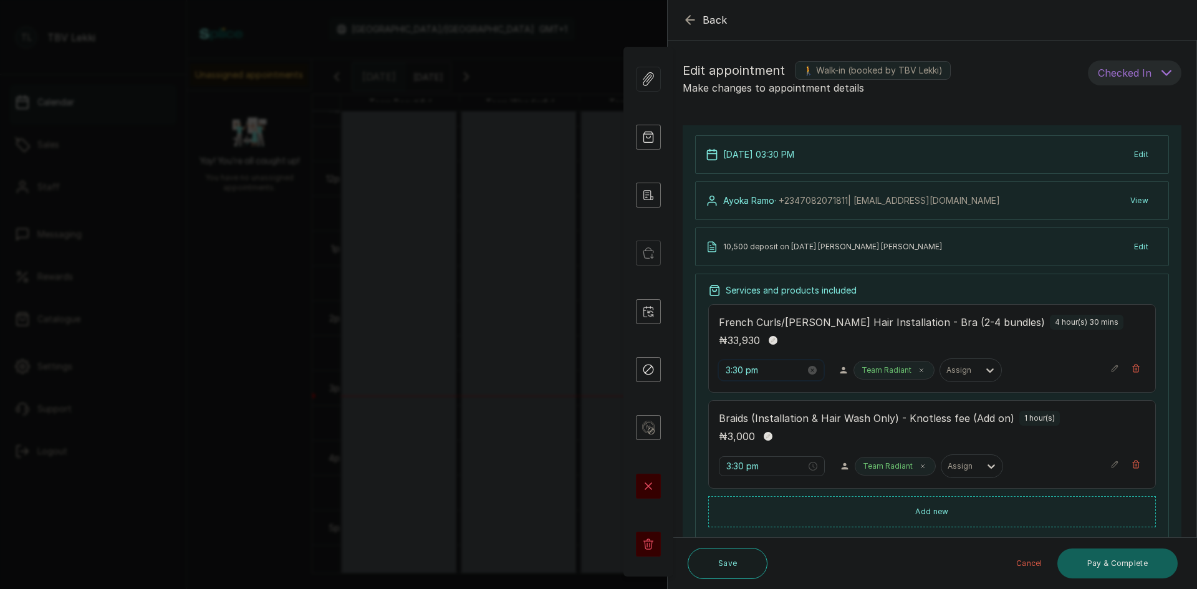
click at [740, 369] on input "3:30 pm" at bounding box center [766, 371] width 80 height 14
click at [769, 404] on div "10" at bounding box center [772, 396] width 30 height 17
type input "3:10 pm"
click at [805, 539] on span "OK" at bounding box center [805, 539] width 12 height 24
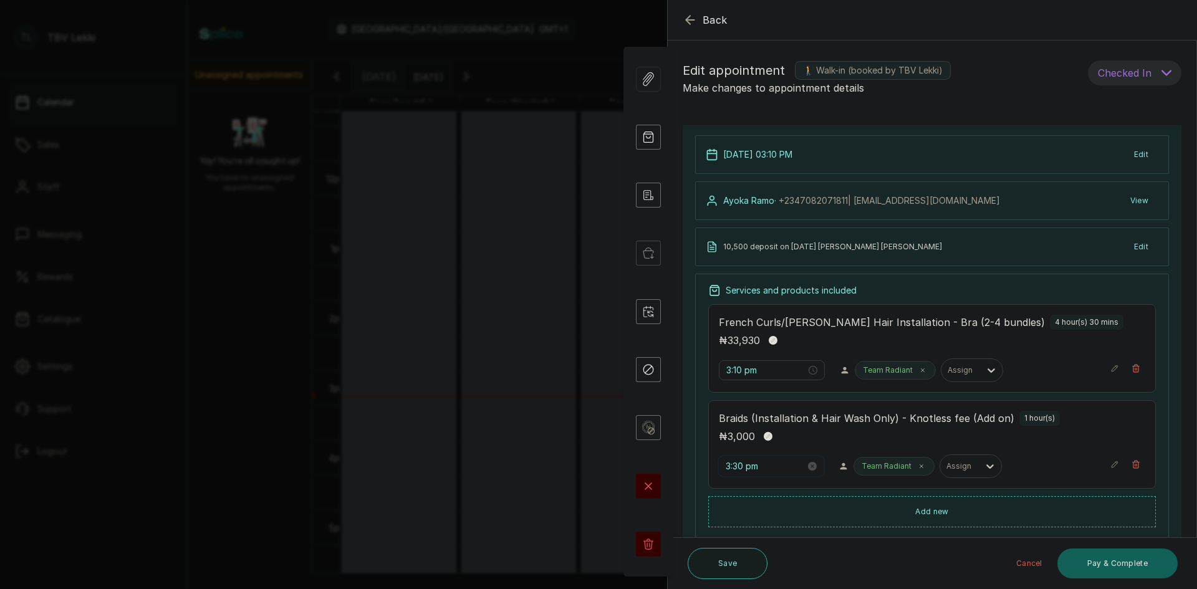
click at [740, 467] on input "3:30 pm" at bounding box center [766, 467] width 80 height 14
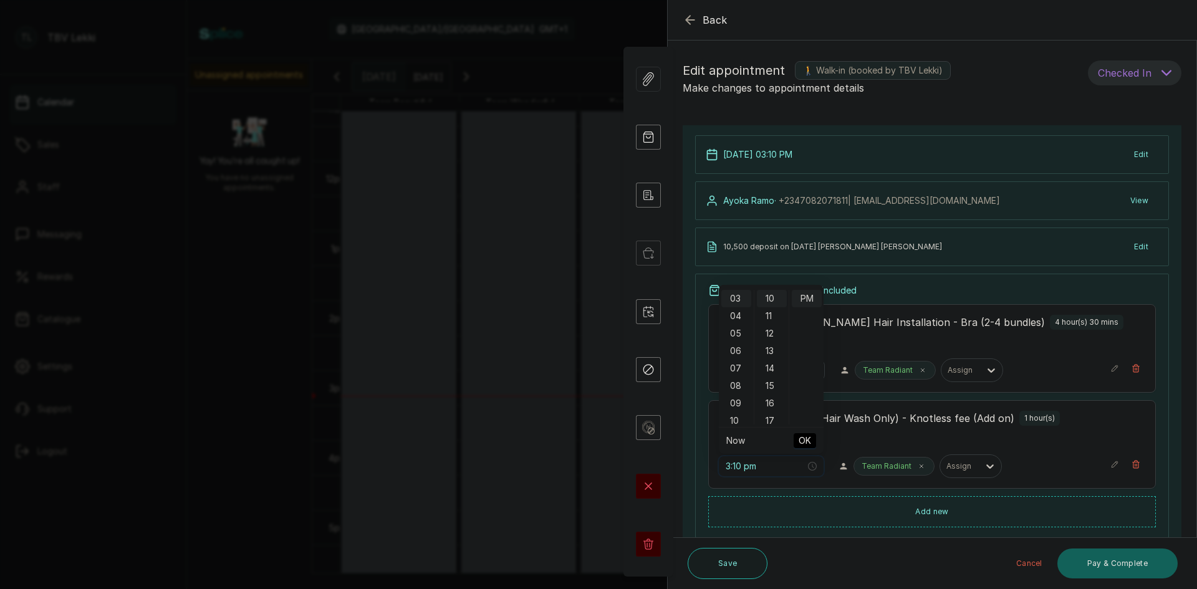
type input "3:10 pm"
click at [805, 442] on span "OK" at bounding box center [805, 441] width 12 height 24
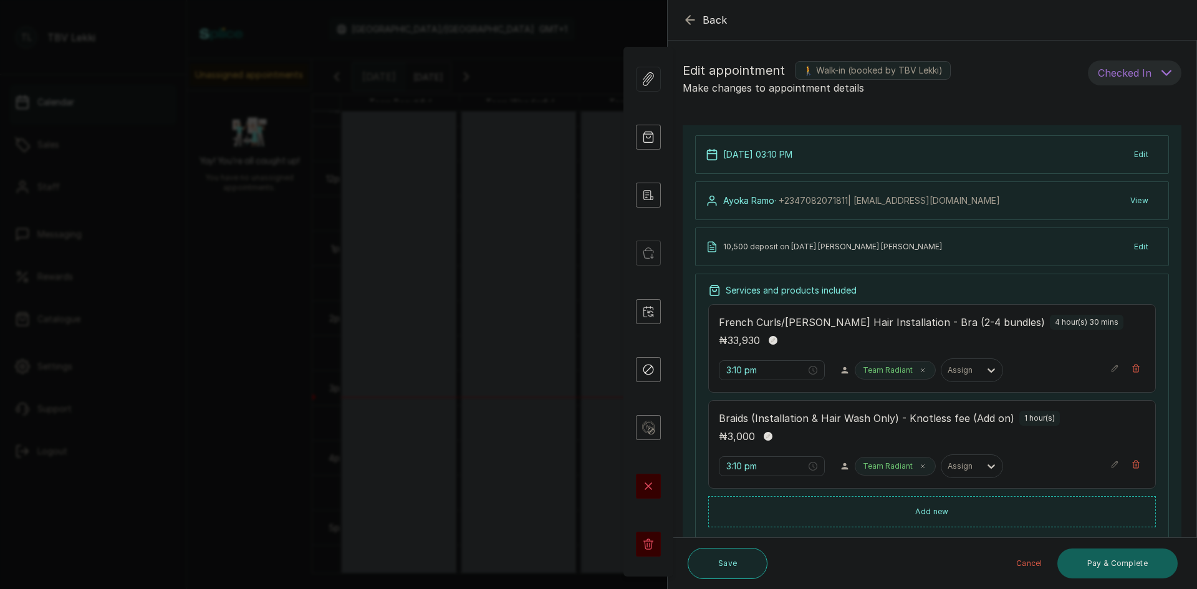
click at [725, 560] on button "Save" at bounding box center [728, 563] width 80 height 31
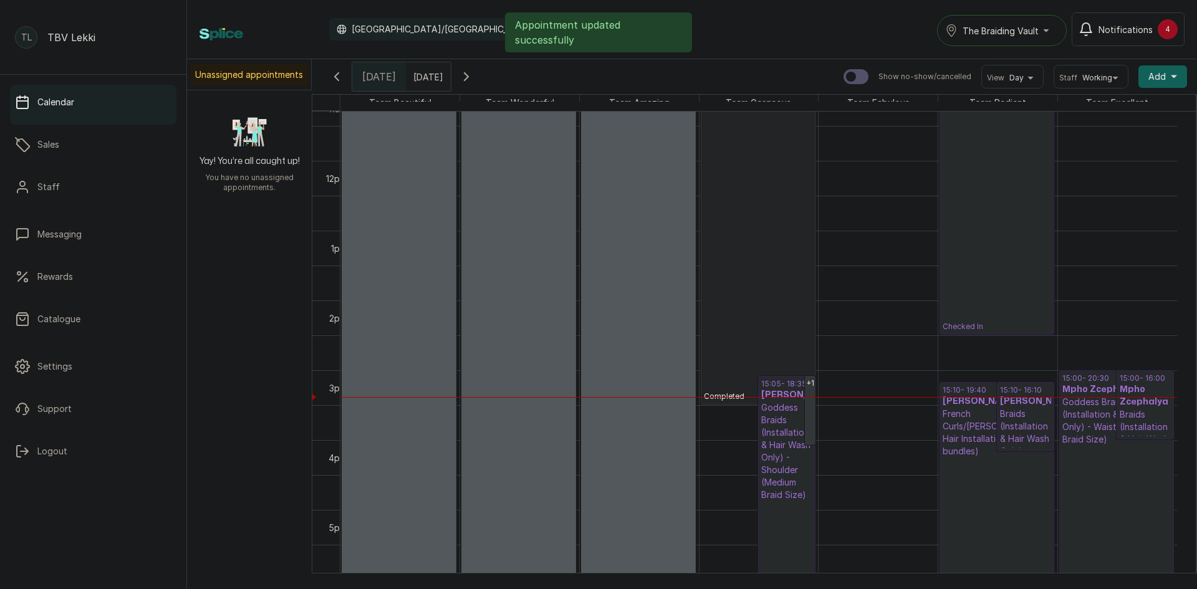
scroll to position [749, 0]
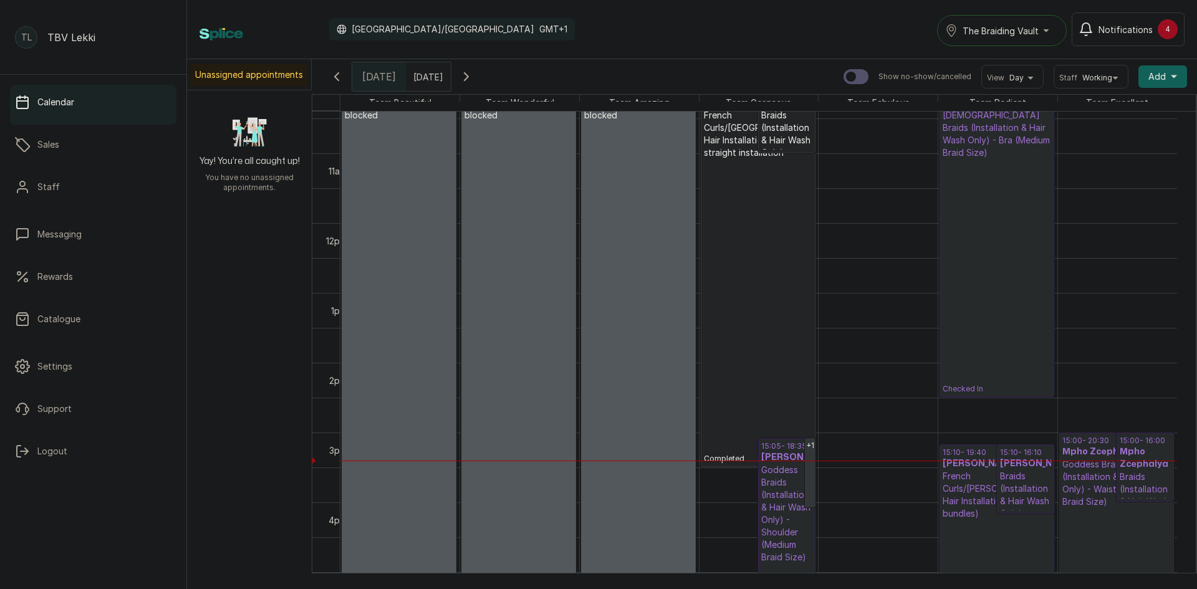
click at [796, 496] on p "Goddess Braids (Installation & Hair Wash Only) - Shoulder (Medium Braid Size)" at bounding box center [787, 514] width 51 height 100
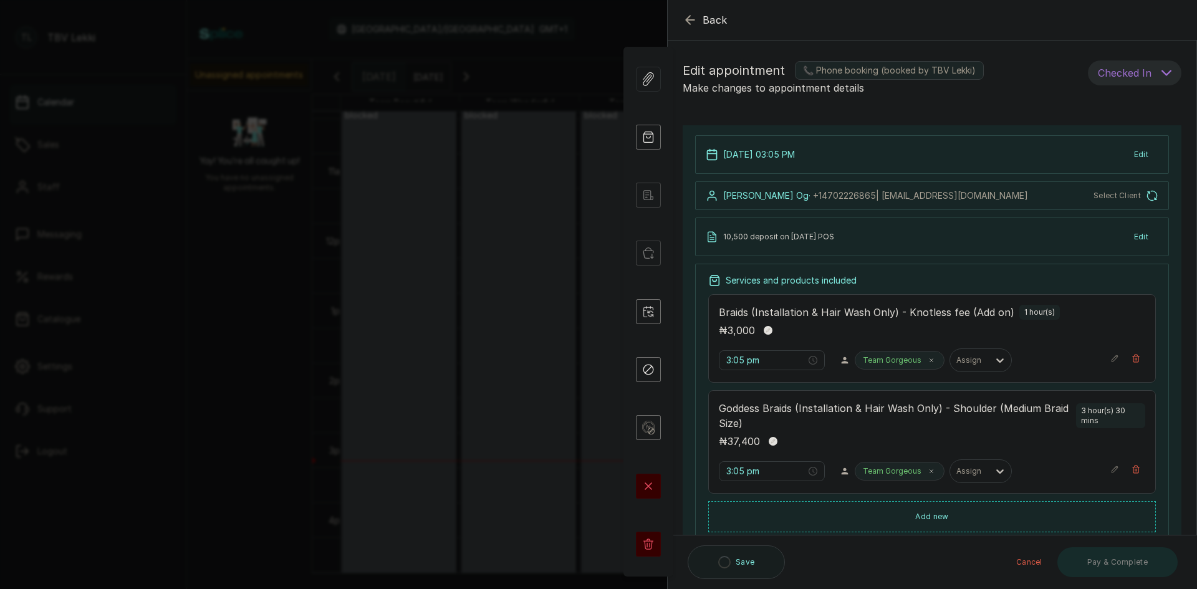
scroll to position [208, 0]
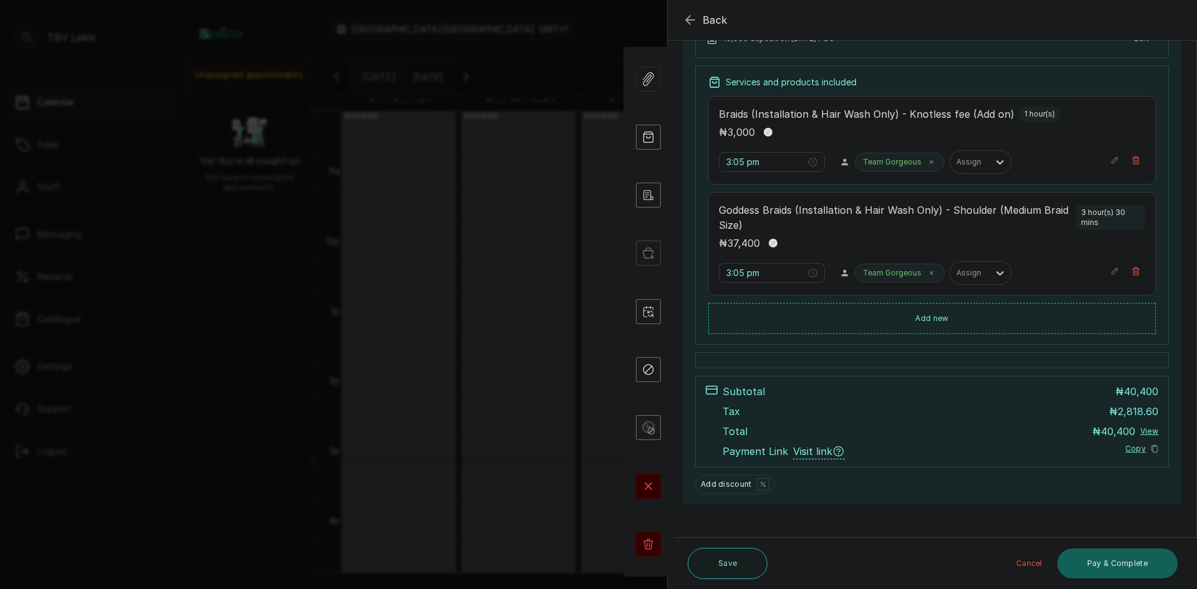
click at [1111, 266] on button "Show no-show/cancelled" at bounding box center [1115, 271] width 9 height 20
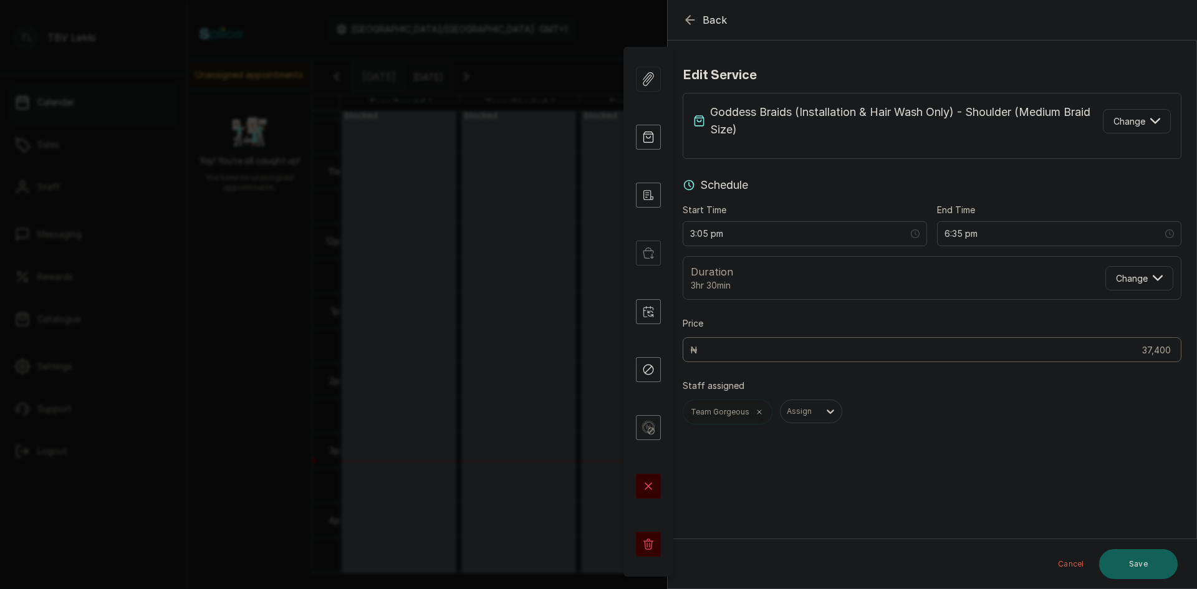
scroll to position [0, 0]
click at [1123, 126] on span "Change" at bounding box center [1130, 121] width 32 height 13
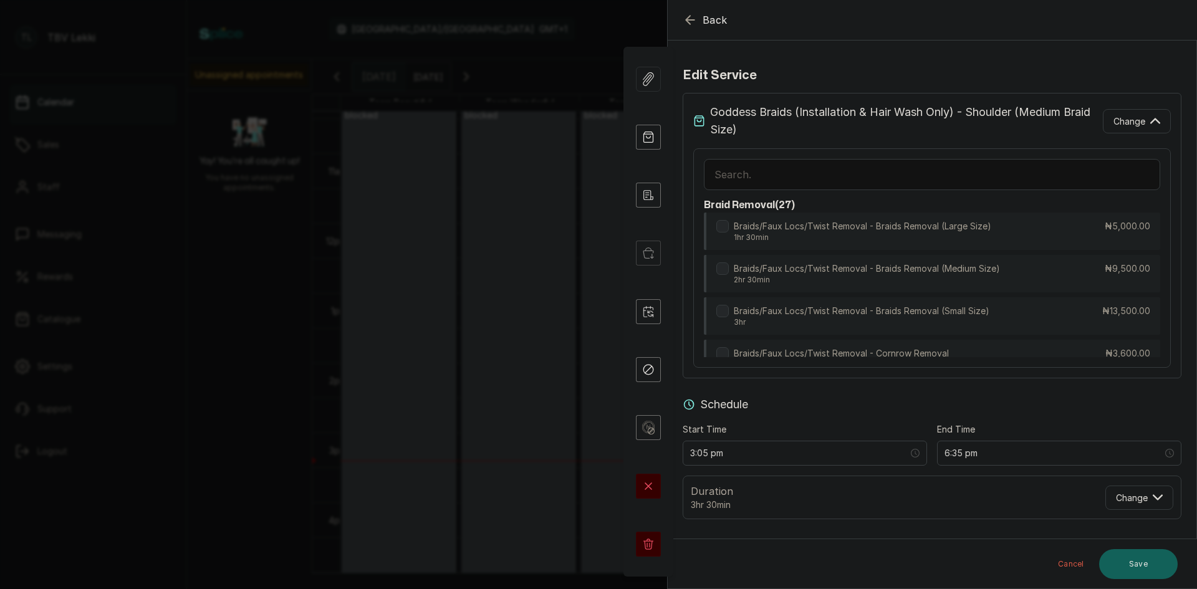
click at [868, 173] on input "text" at bounding box center [932, 174] width 457 height 31
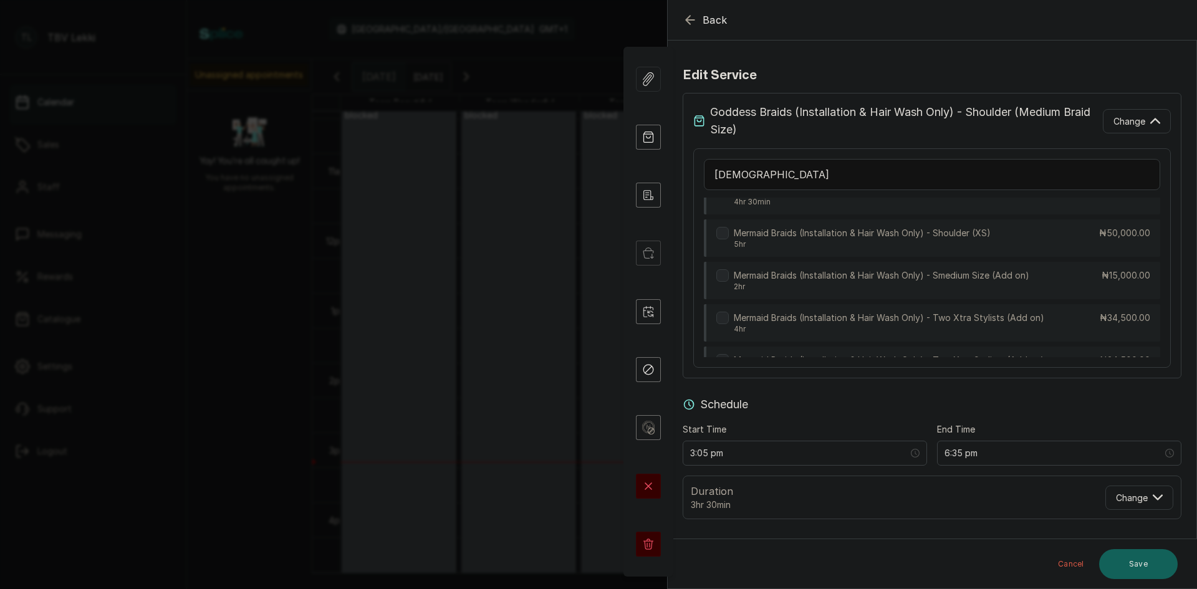
scroll to position [3107, 0]
click at [787, 168] on input "goddess" at bounding box center [932, 174] width 457 height 31
type input "g"
type input "waist"
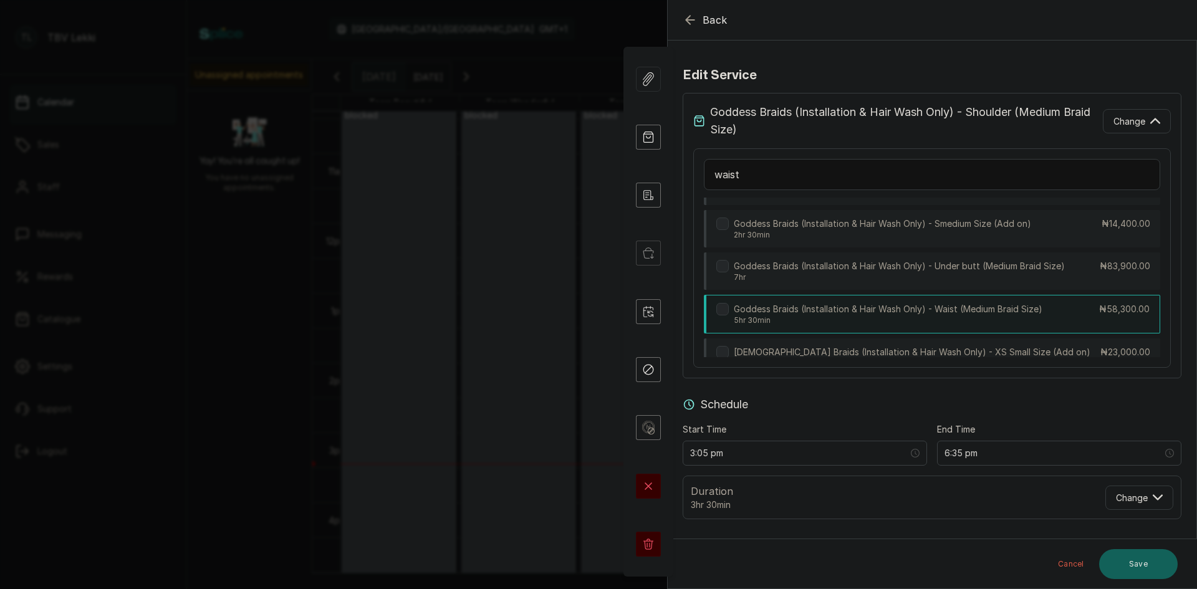
click at [979, 316] on p "5hr 30min" at bounding box center [888, 321] width 309 height 10
type input "8:35 pm"
type input "58,300"
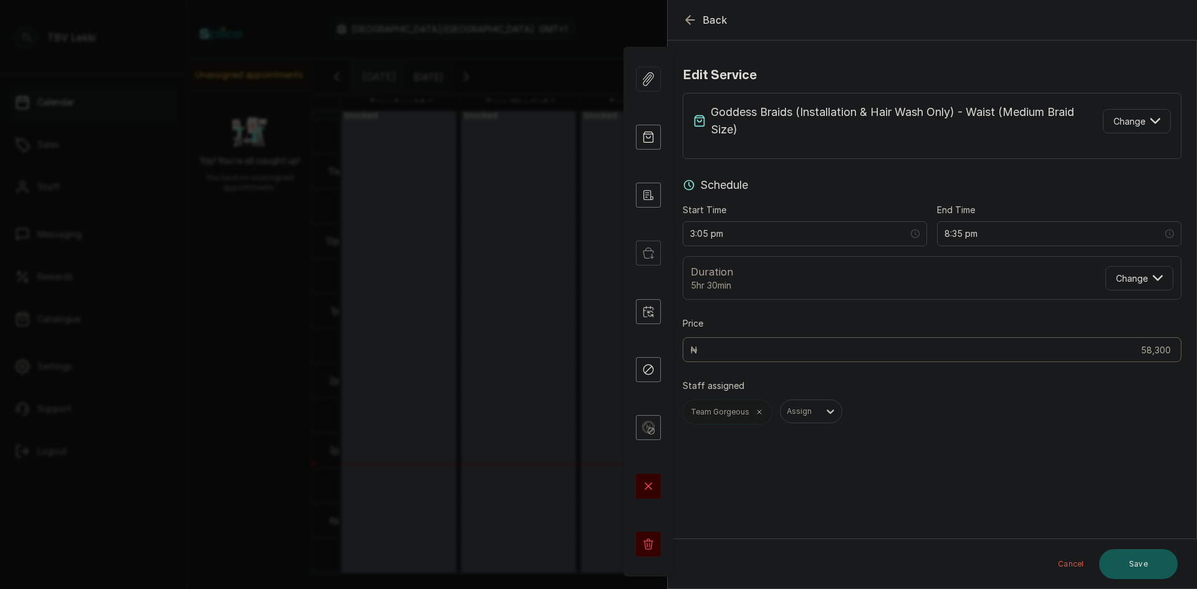
click at [1138, 572] on button "Save" at bounding box center [1139, 564] width 79 height 30
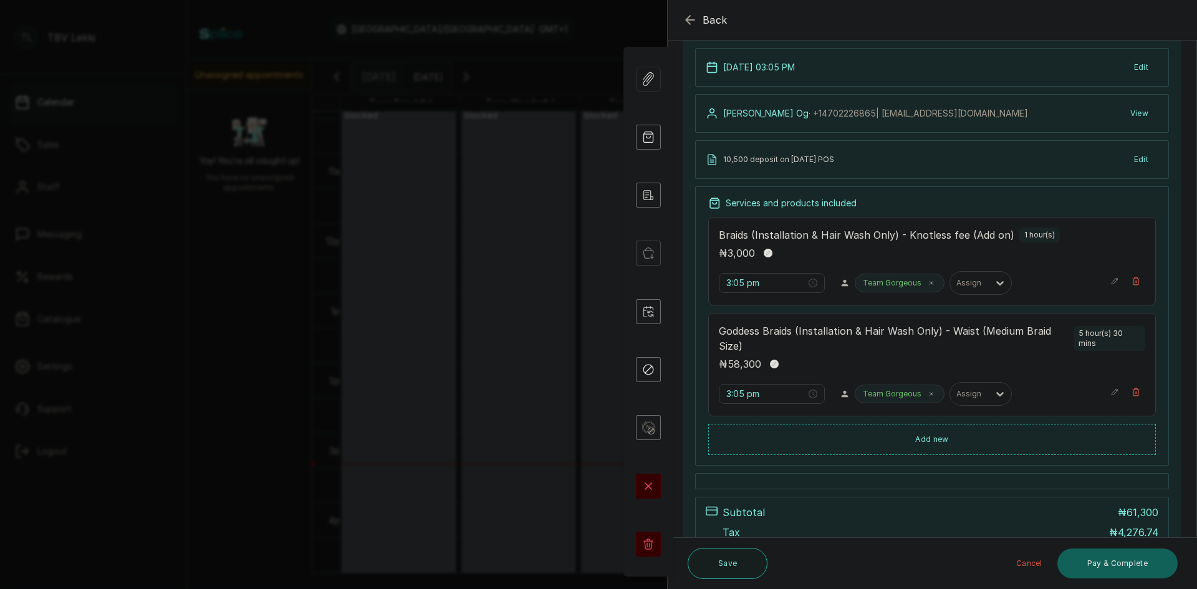
scroll to position [104, 0]
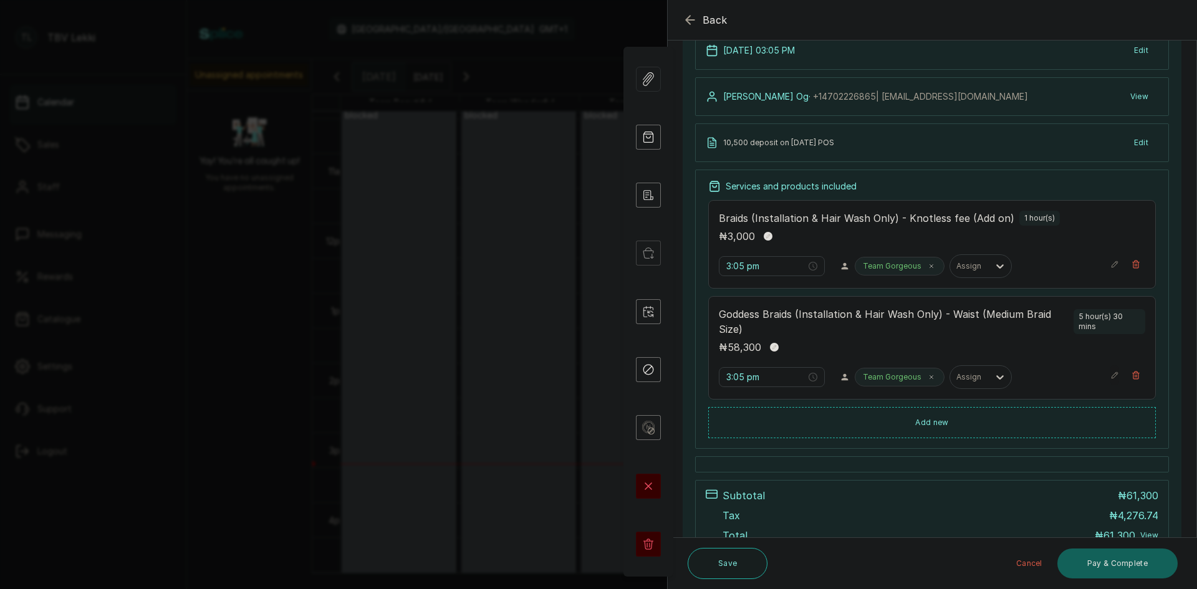
click at [1111, 375] on icon "button" at bounding box center [1115, 375] width 9 height 9
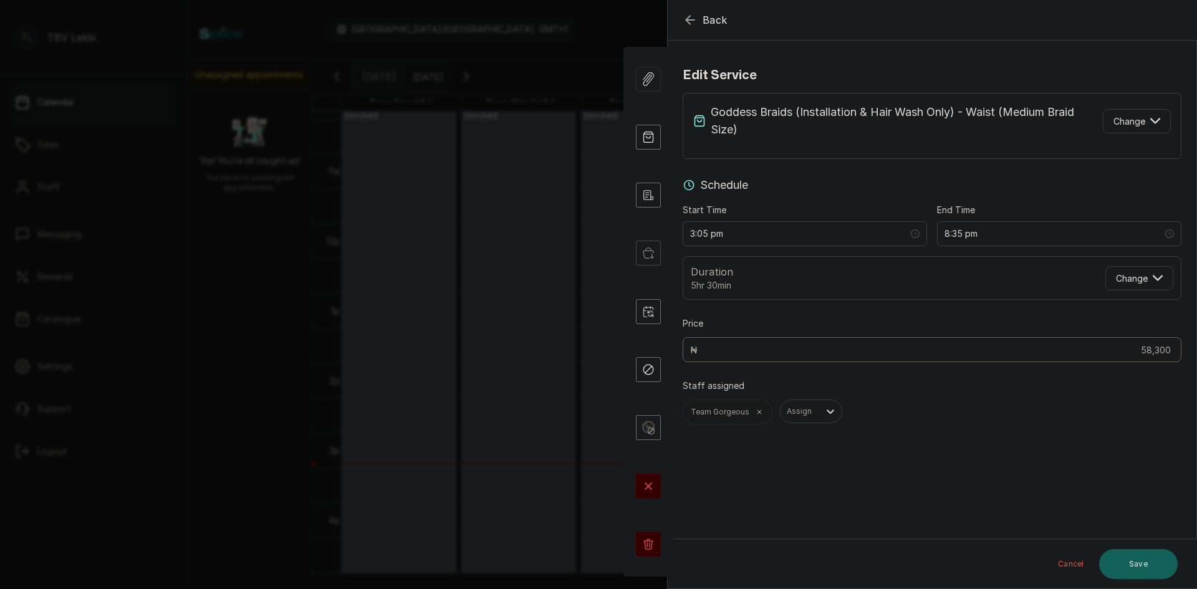
scroll to position [0, 0]
click at [689, 17] on icon "button" at bounding box center [690, 20] width 8 height 8
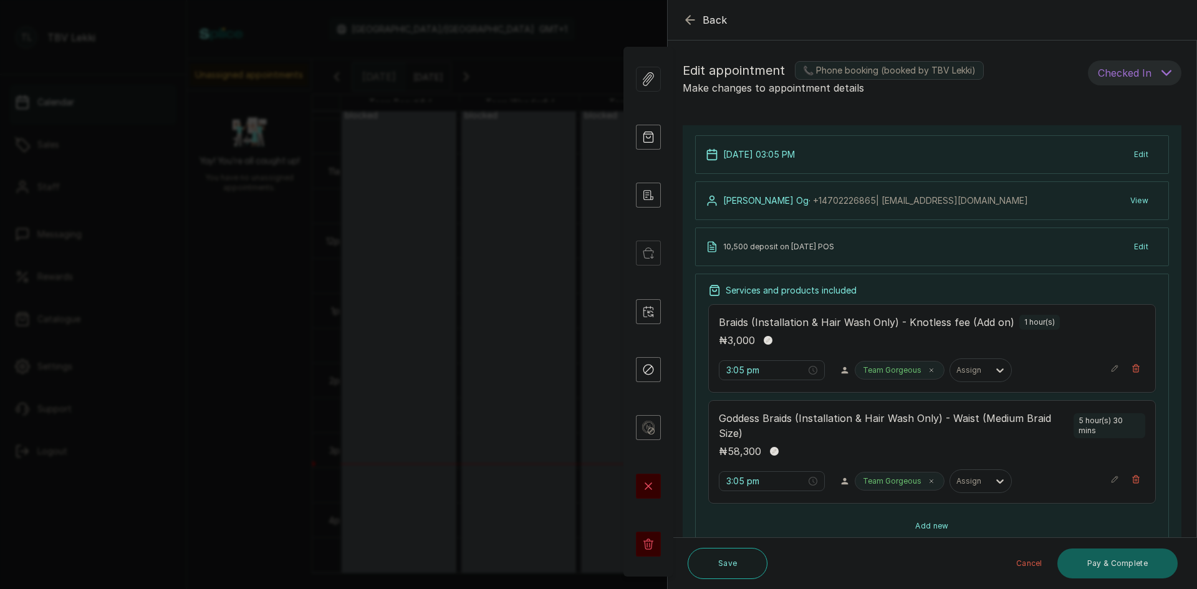
click at [946, 531] on button "Add new" at bounding box center [933, 526] width 448 height 30
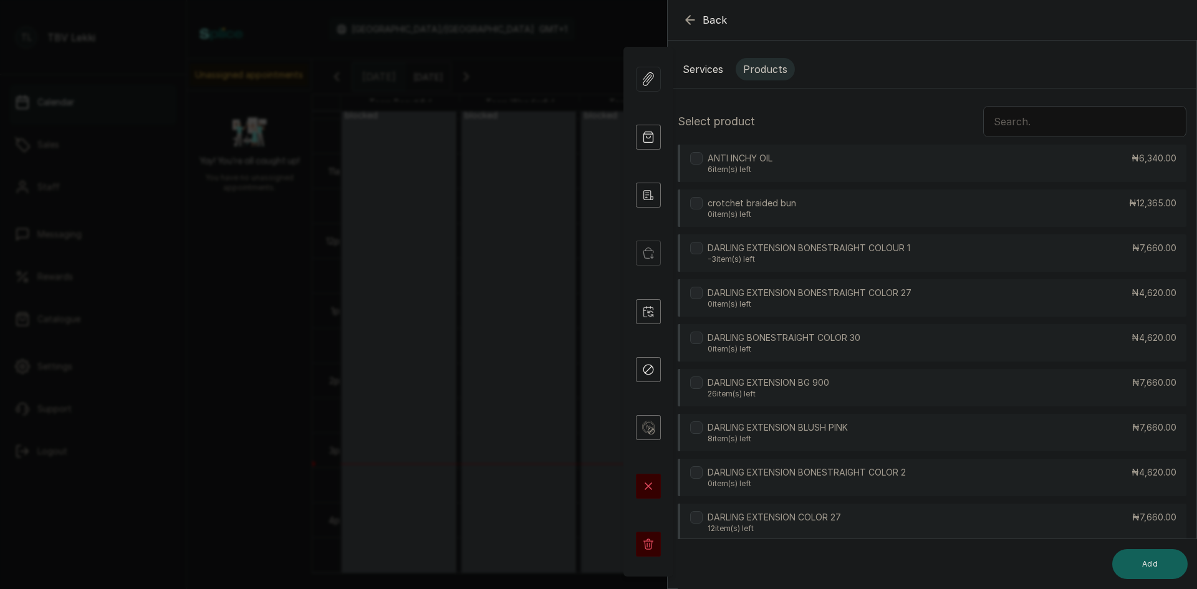
click at [693, 70] on button "Services" at bounding box center [703, 69] width 56 height 22
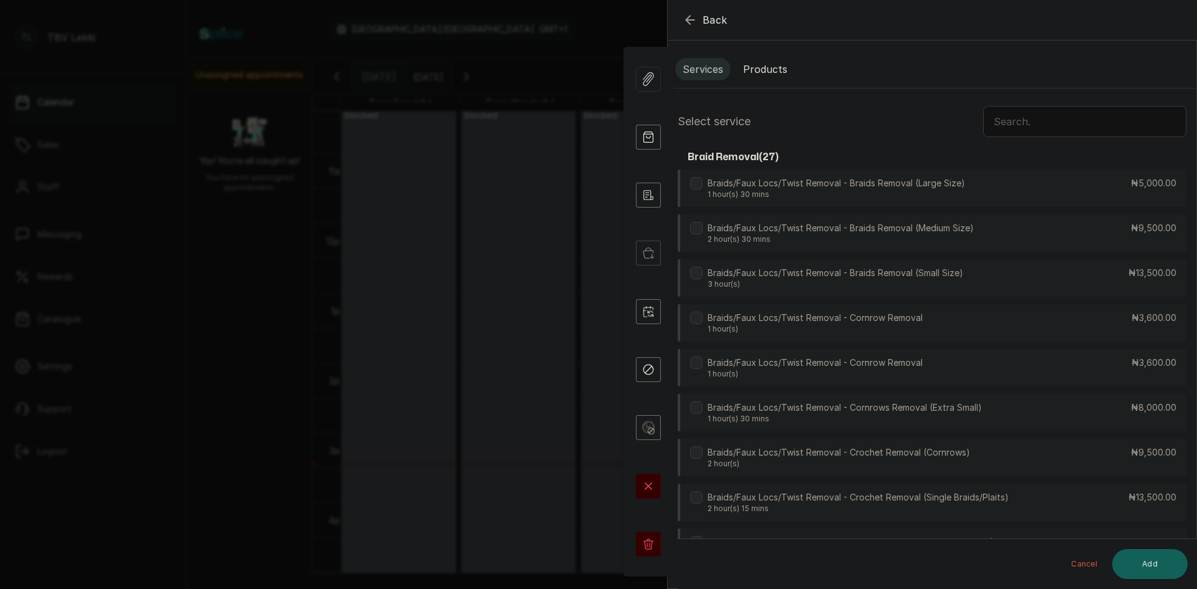
click at [1030, 127] on input "text" at bounding box center [1085, 121] width 203 height 31
type input "r"
click at [1078, 365] on div "Braids/Faux Locs/Twist Removal - Cornrow Removal 1 hour(s) ₦3,600.00" at bounding box center [932, 368] width 509 height 39
click at [1144, 564] on button "Add" at bounding box center [1150, 564] width 75 height 30
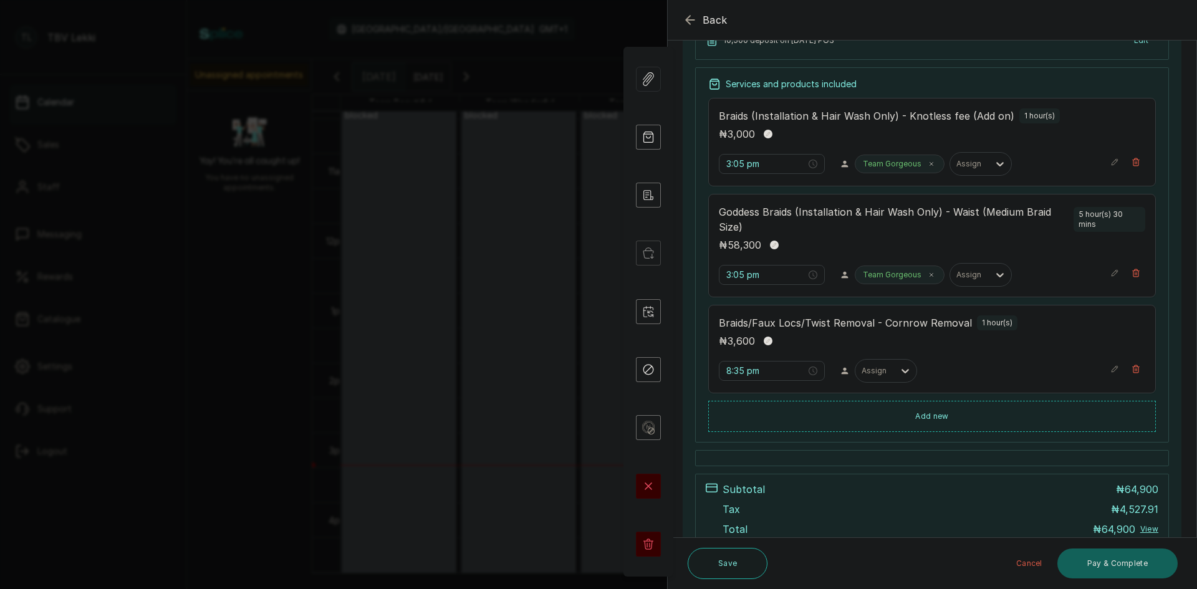
scroll to position [314, 0]
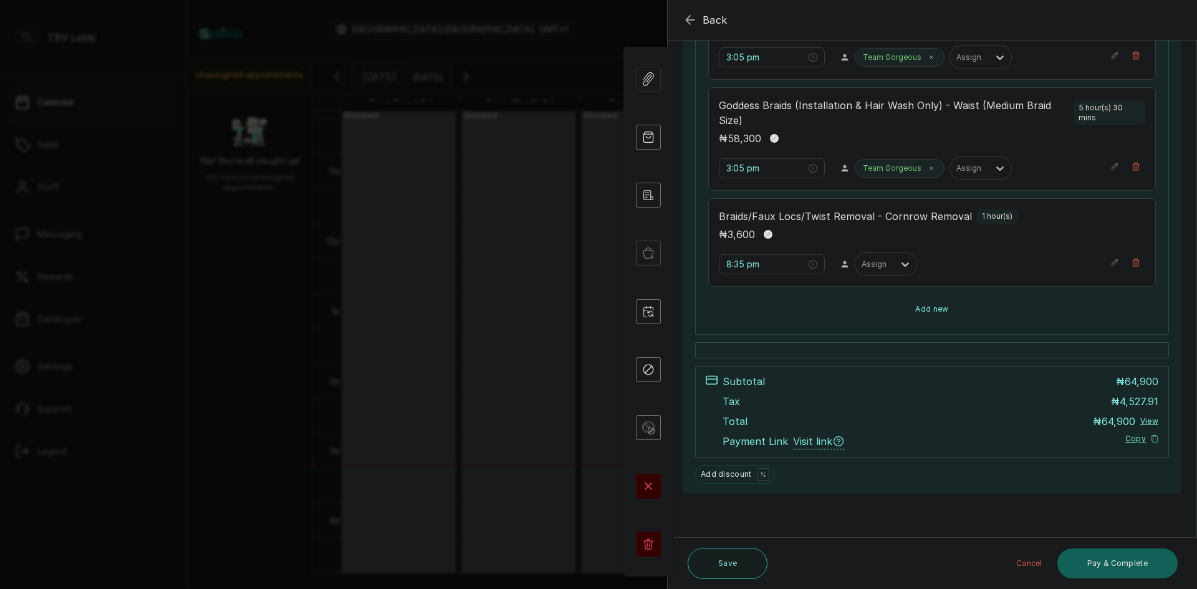
click at [932, 310] on button "Add new" at bounding box center [933, 309] width 448 height 30
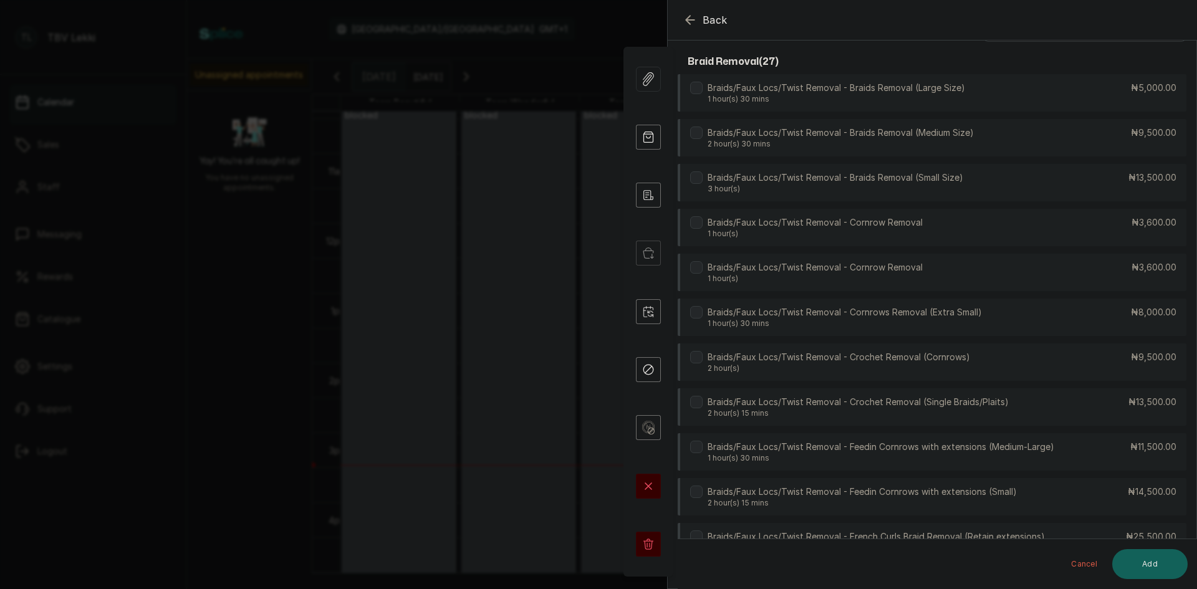
scroll to position [0, 0]
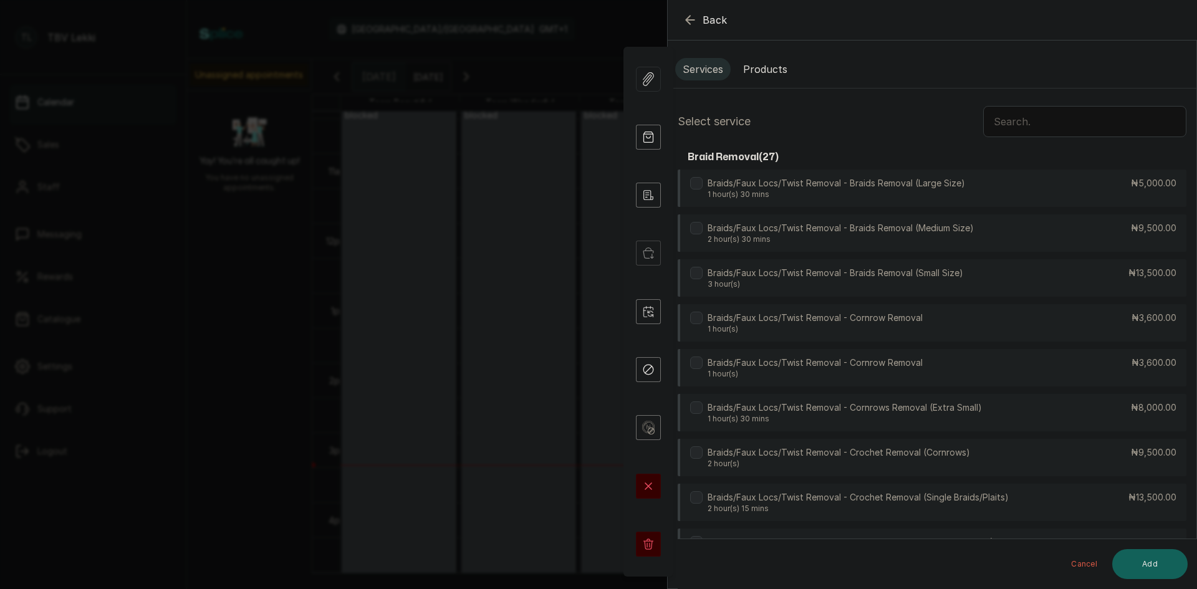
click at [999, 121] on input "text" at bounding box center [1085, 121] width 203 height 31
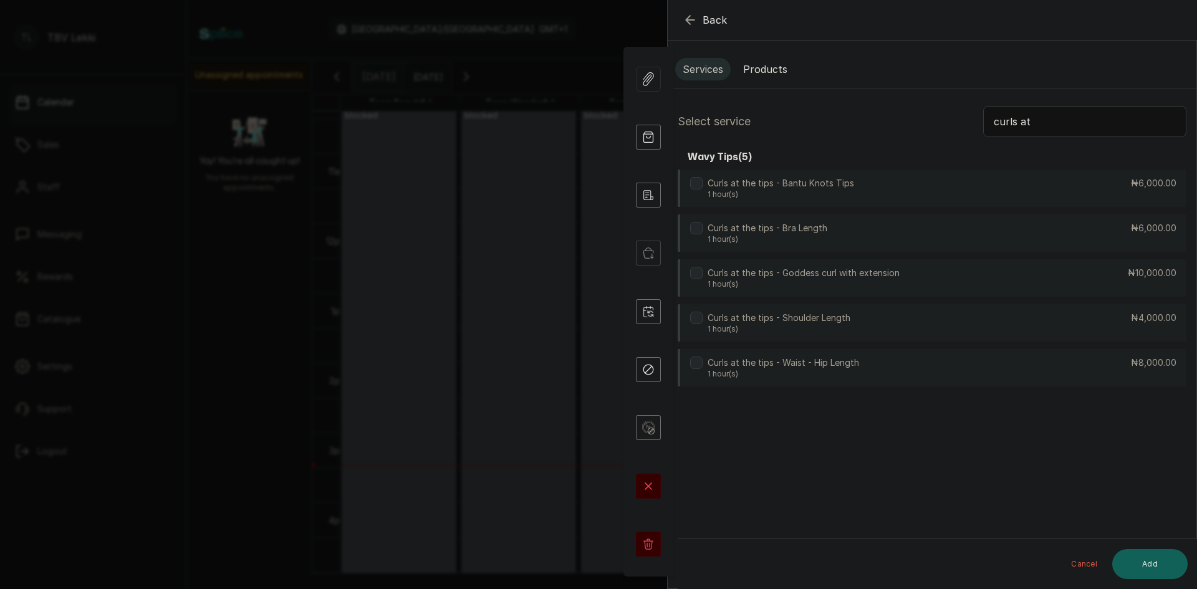
type input "curls at"
click at [1064, 361] on div "Curls at the tips - Waist - Hip Length 1 hour(s) ₦8,000.00" at bounding box center [932, 368] width 509 height 39
click at [1145, 565] on button "Add" at bounding box center [1150, 564] width 75 height 30
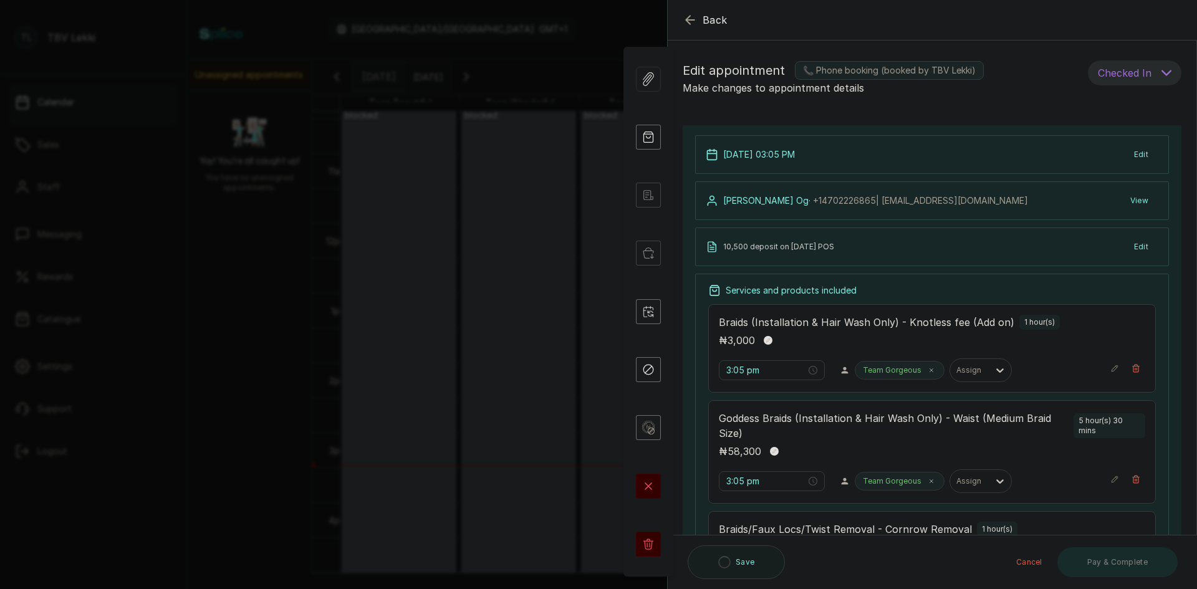
type input "9:35 pm"
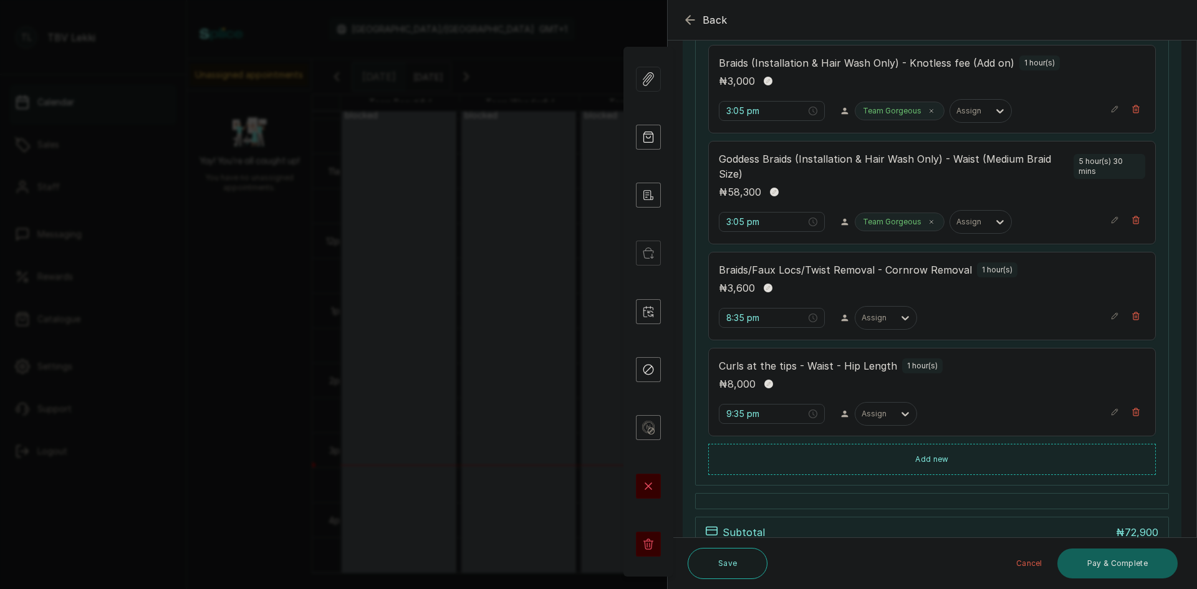
scroll to position [410, 0]
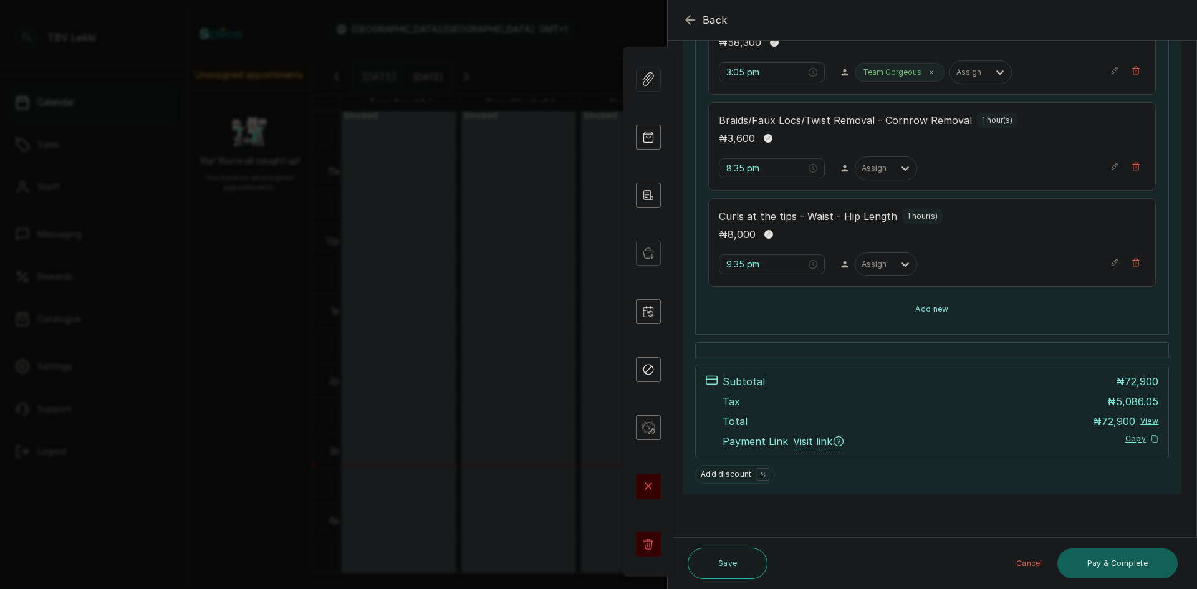
click at [927, 310] on button "Add new" at bounding box center [933, 309] width 448 height 30
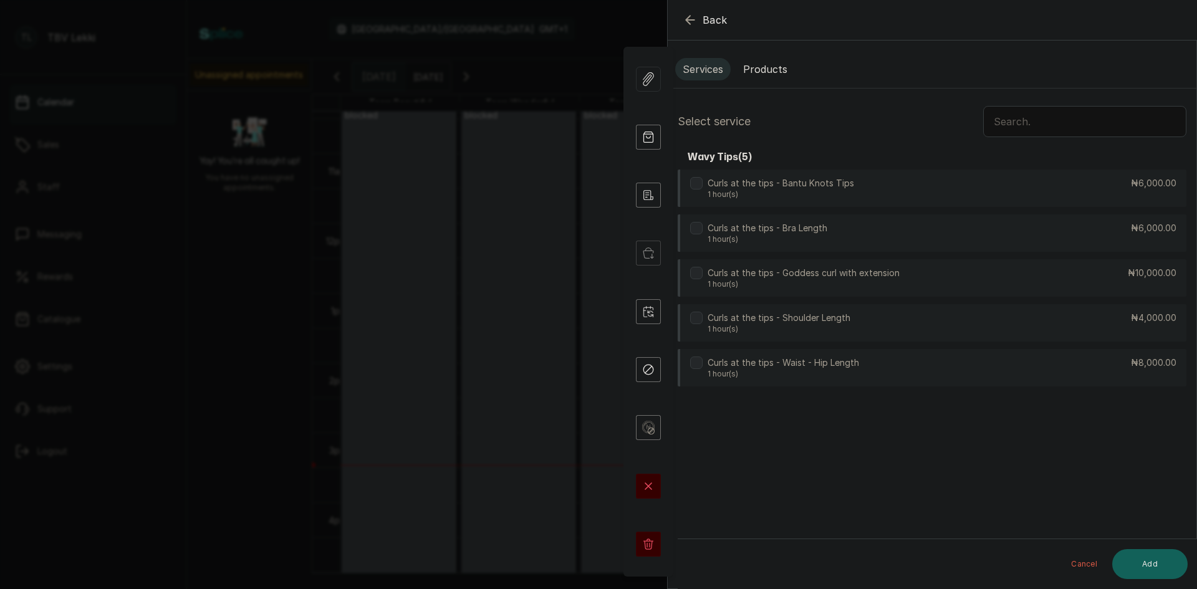
click at [772, 61] on button "Products" at bounding box center [765, 69] width 59 height 22
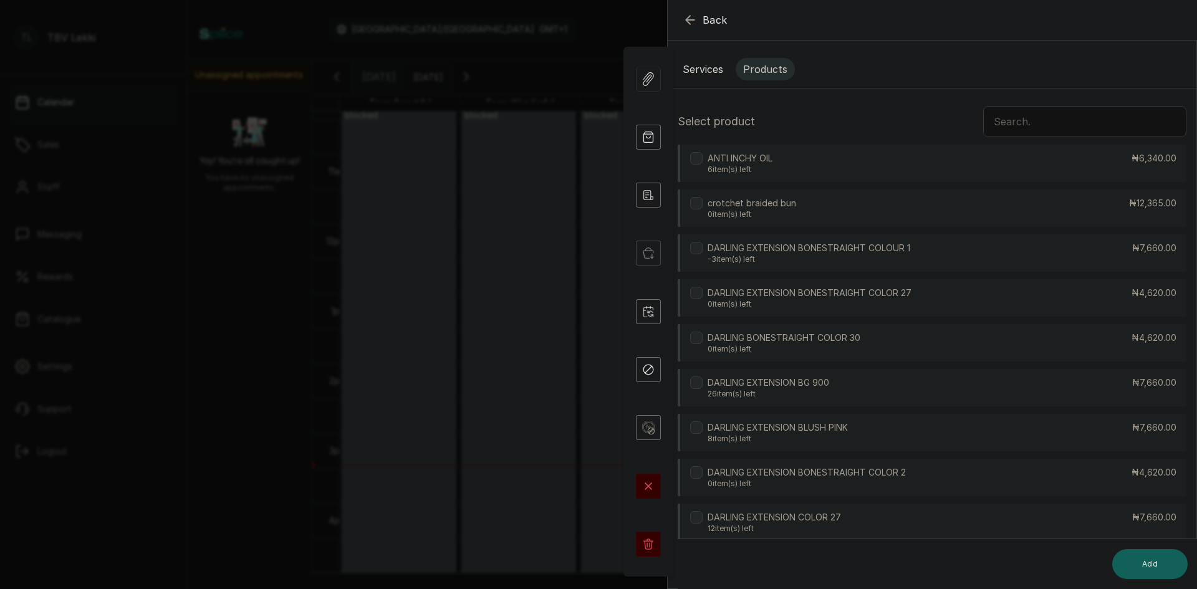
click at [1027, 126] on input "text" at bounding box center [1085, 121] width 203 height 31
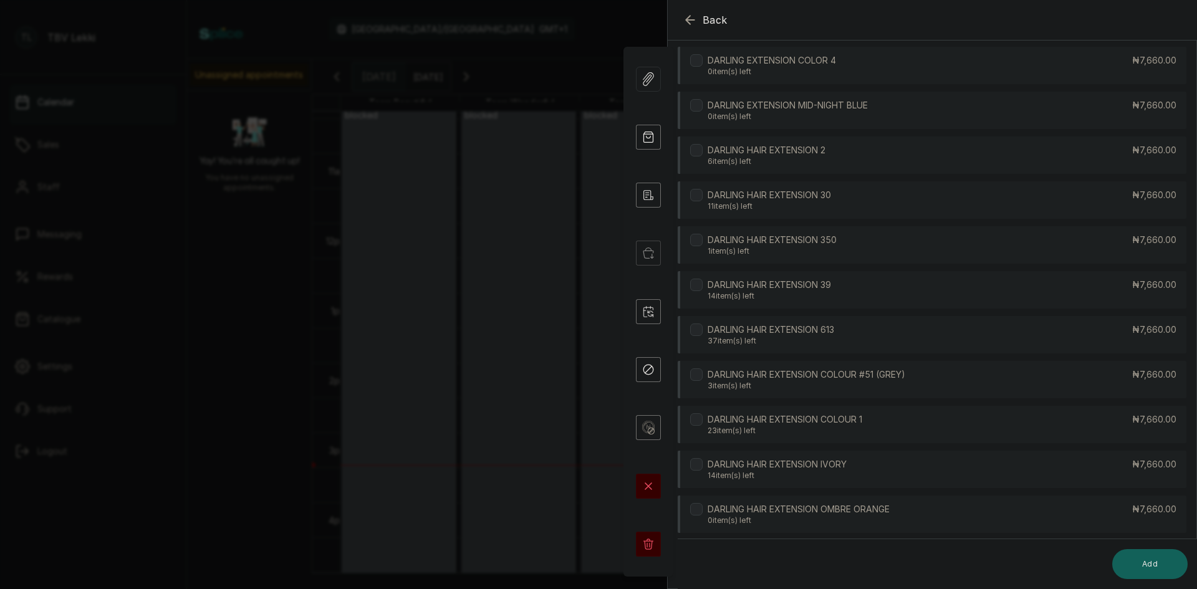
scroll to position [458, 0]
type input "ext"
click at [856, 435] on p "23 item(s) left" at bounding box center [785, 430] width 155 height 10
click at [1155, 564] on button "Add" at bounding box center [1150, 564] width 75 height 30
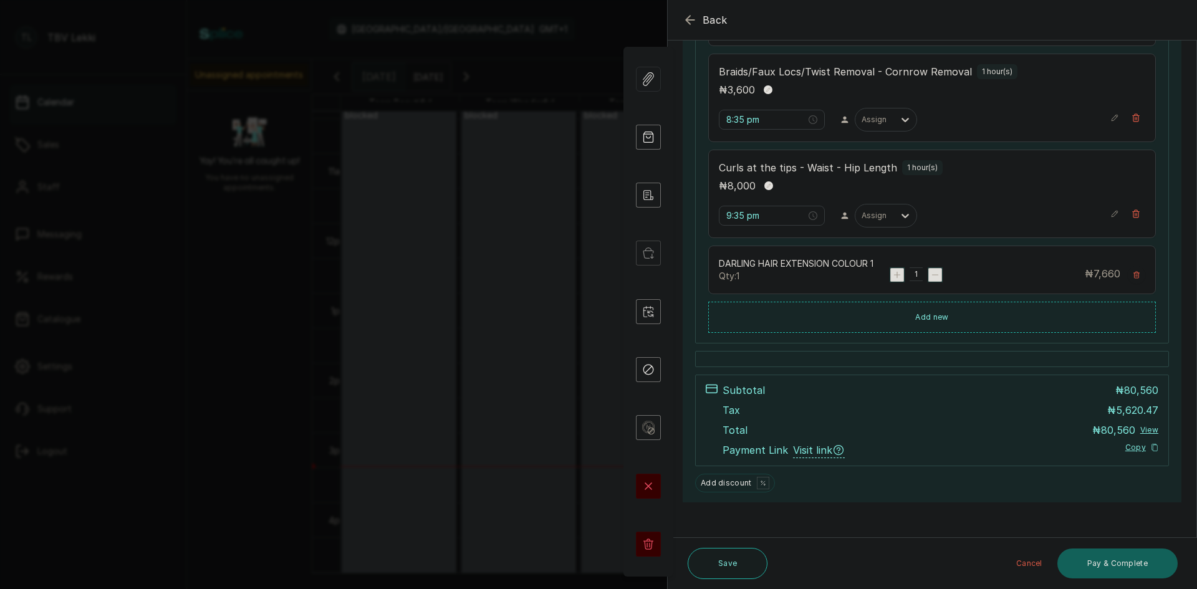
click at [891, 276] on rect "button" at bounding box center [898, 275] width 14 height 14
click at [739, 215] on input "9:35 pm" at bounding box center [766, 216] width 80 height 14
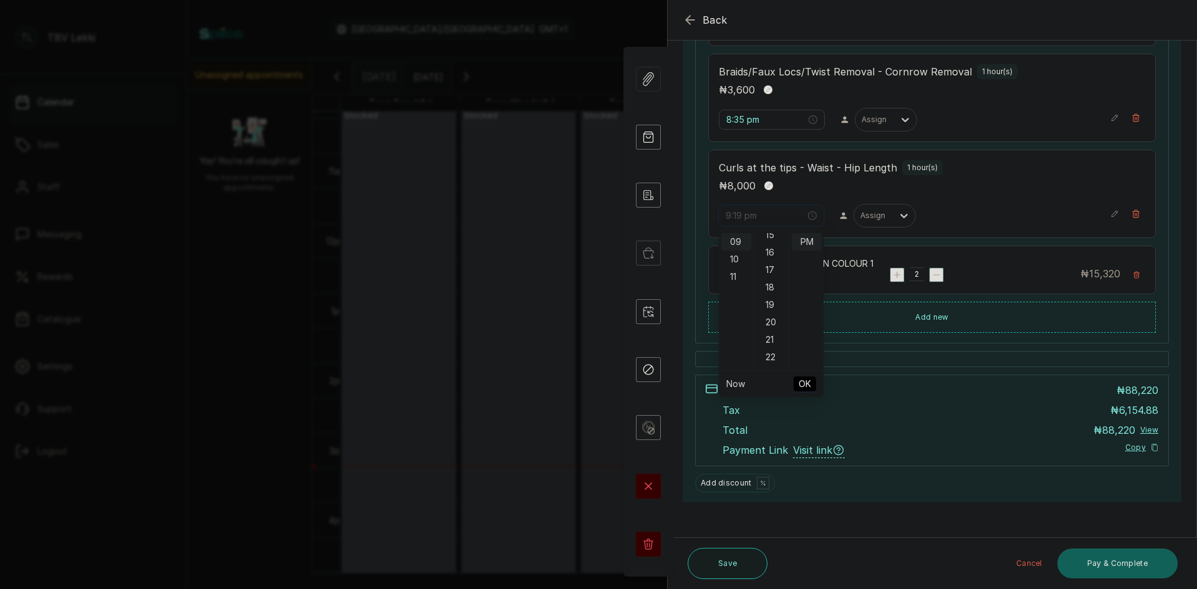
scroll to position [0, 0]
click at [770, 327] on div "05" at bounding box center [772, 329] width 30 height 17
click at [735, 294] on div "03" at bounding box center [737, 294] width 30 height 17
type input "3:05 pm"
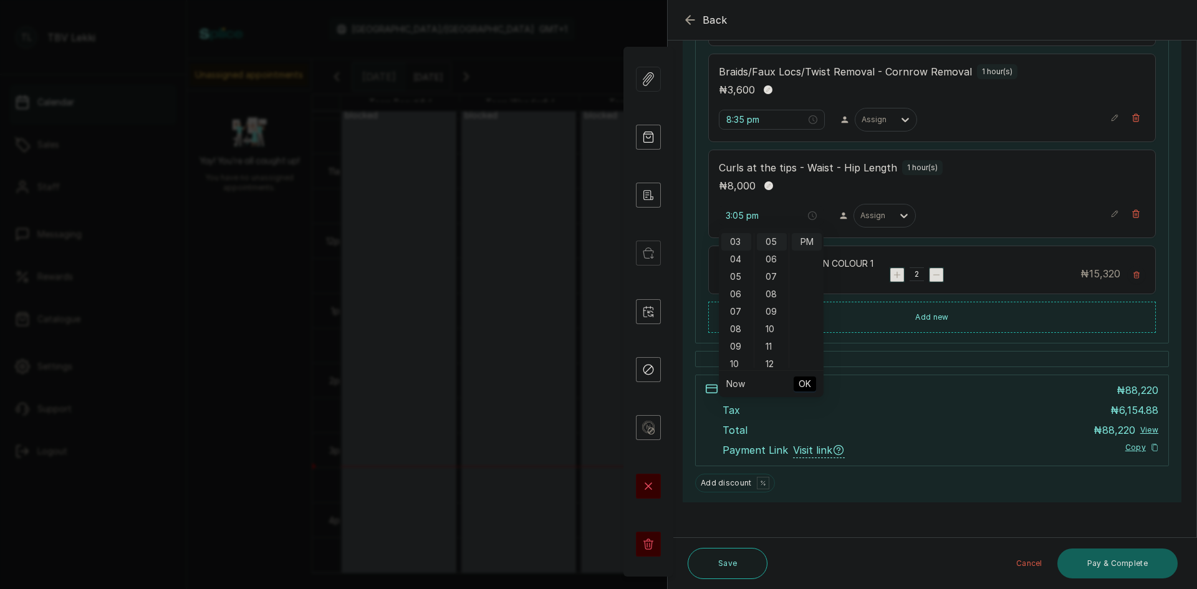
click at [804, 382] on span "OK" at bounding box center [805, 384] width 12 height 24
type input "3:05 pm"
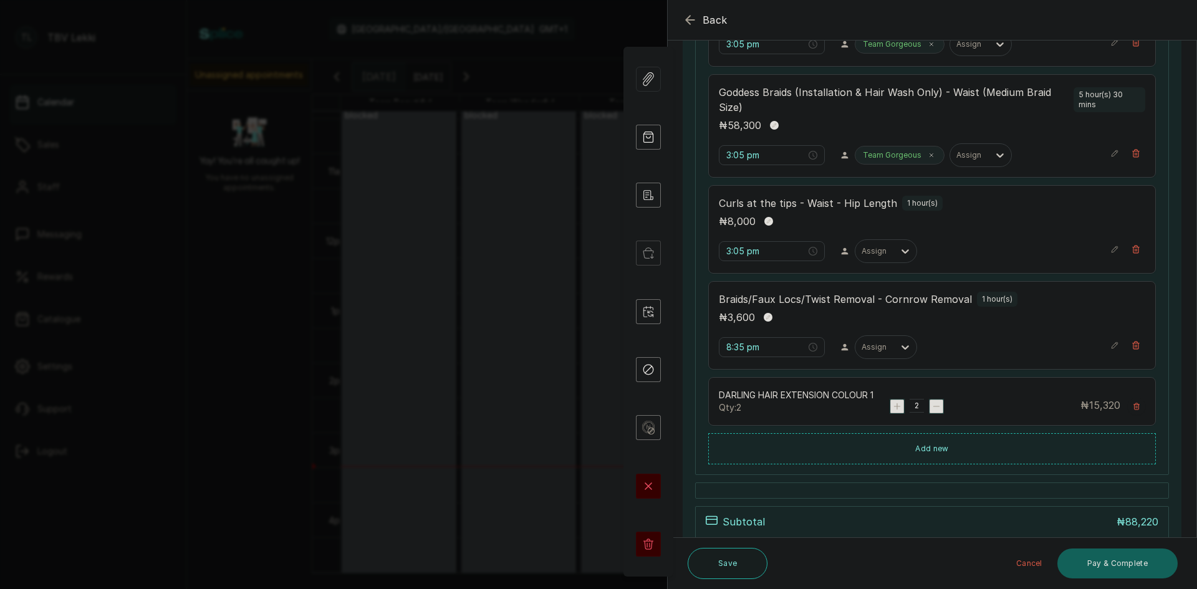
scroll to position [333, 0]
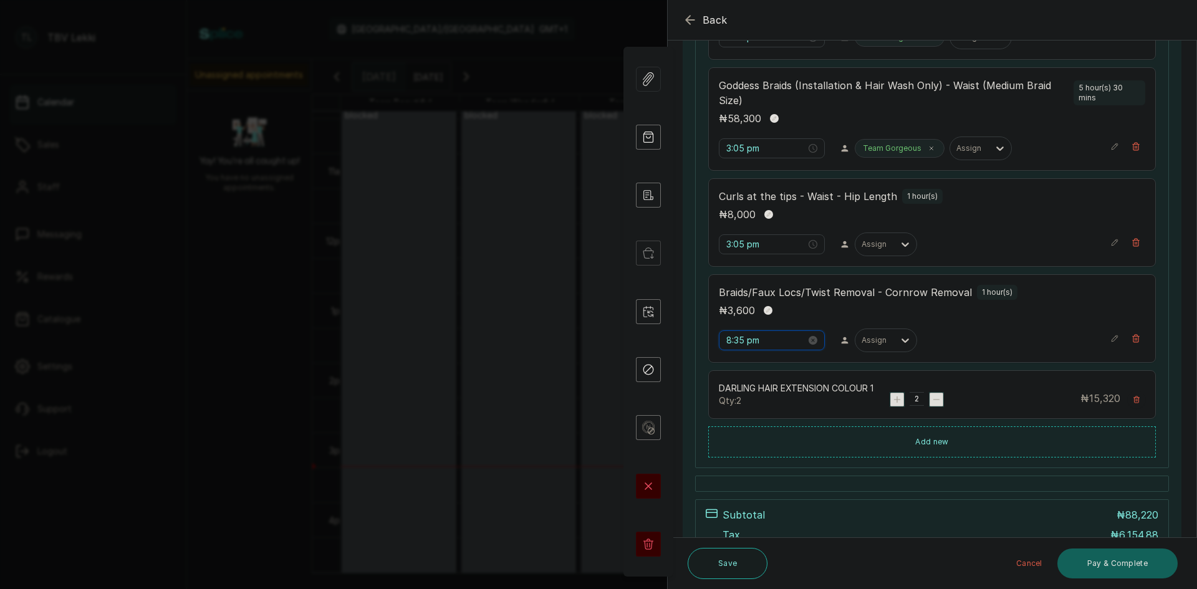
click at [754, 343] on input "8:35 pm" at bounding box center [767, 341] width 80 height 14
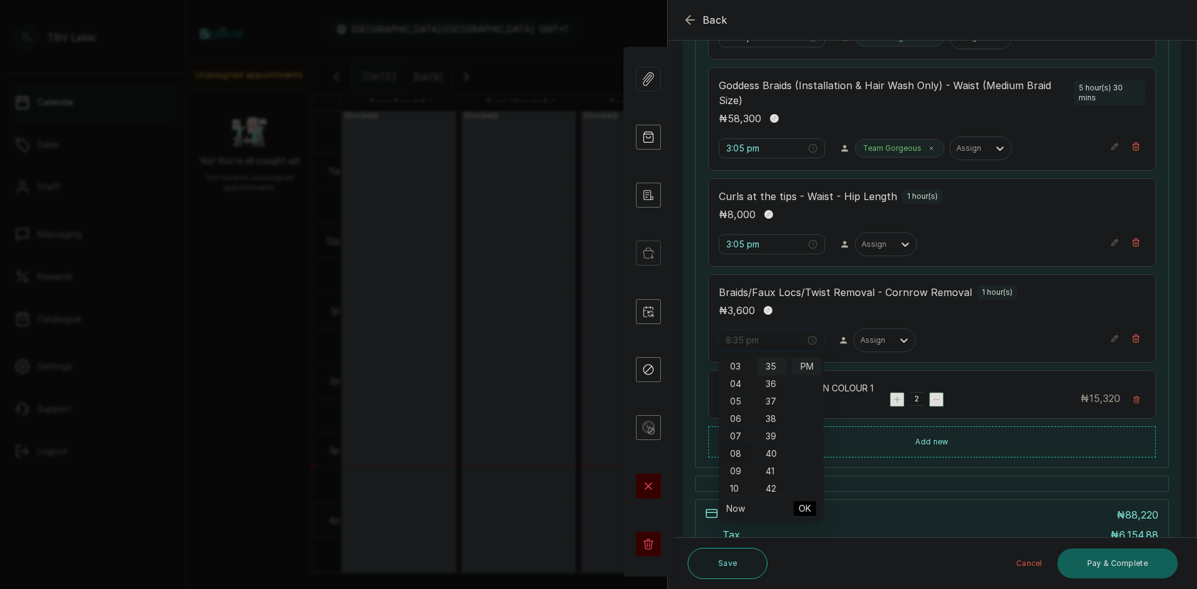
scroll to position [0, 0]
click at [738, 419] on div "03" at bounding box center [737, 418] width 30 height 17
click at [770, 450] on div "05" at bounding box center [772, 453] width 30 height 17
type input "3:05 pm"
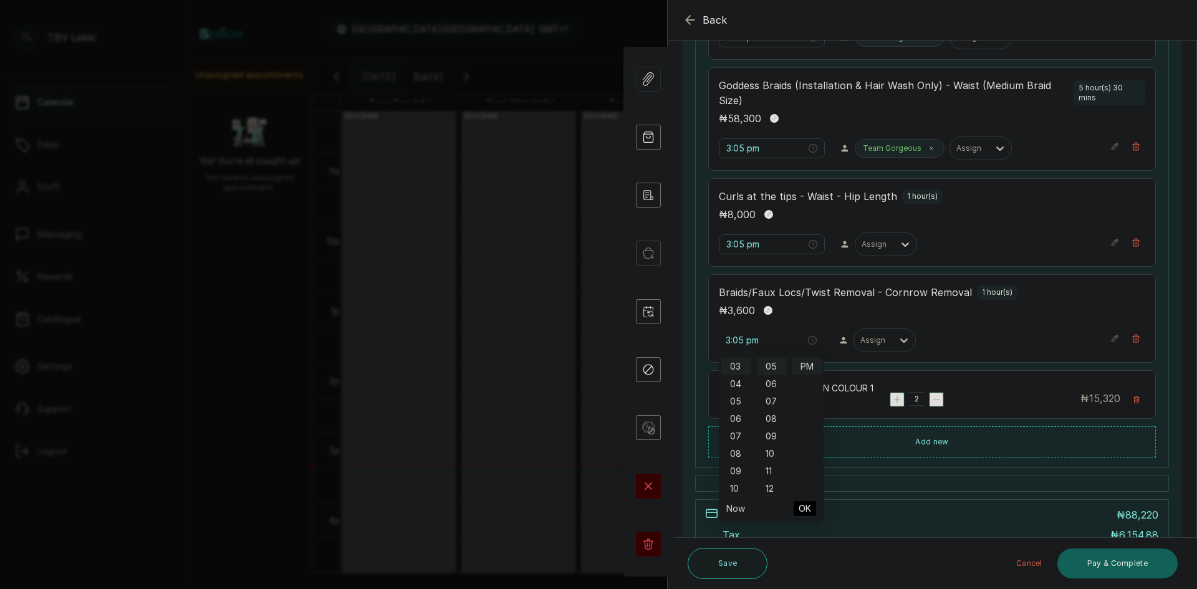
click at [801, 506] on span "OK" at bounding box center [805, 509] width 12 height 24
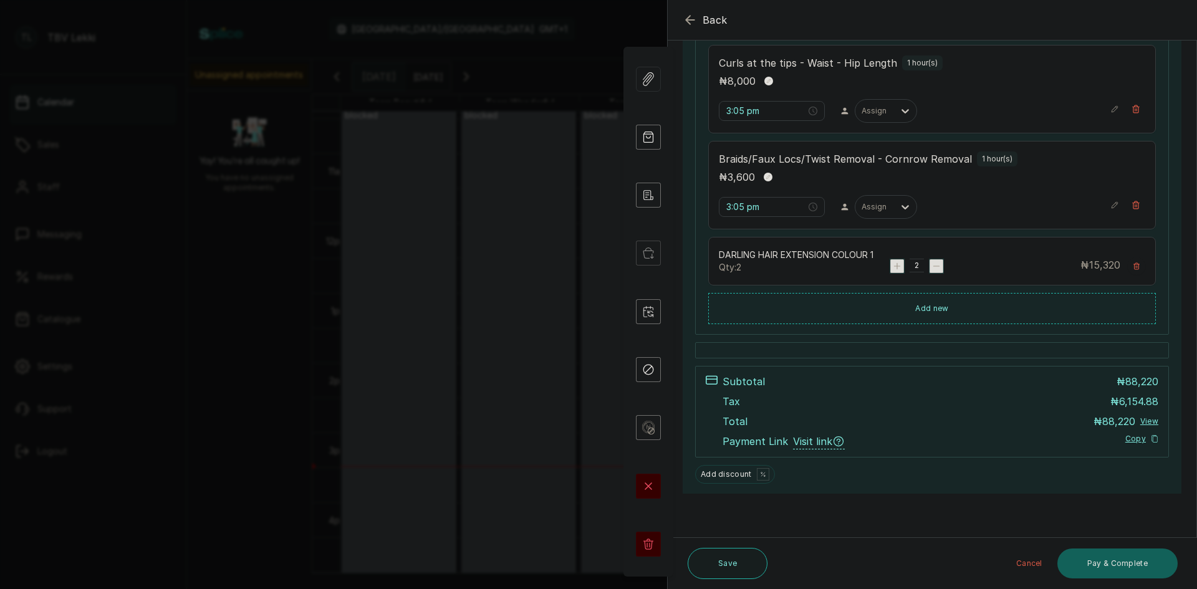
scroll to position [467, 0]
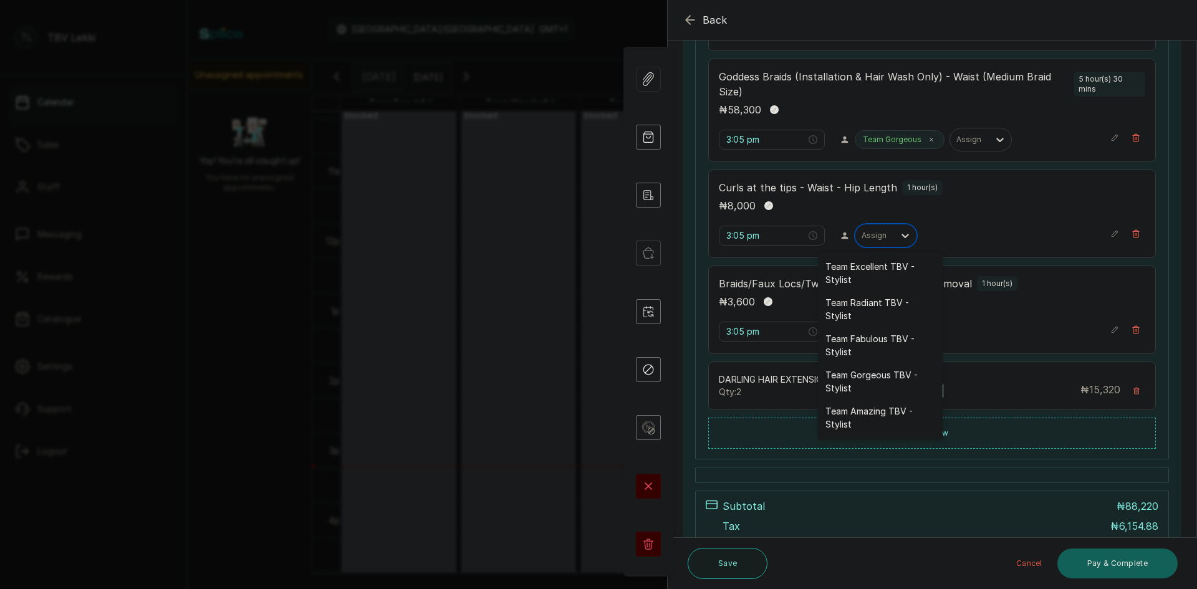
click at [896, 243] on div at bounding box center [905, 236] width 22 height 22
click at [878, 387] on div "Team Gorgeous TBV - Stylist" at bounding box center [880, 382] width 125 height 36
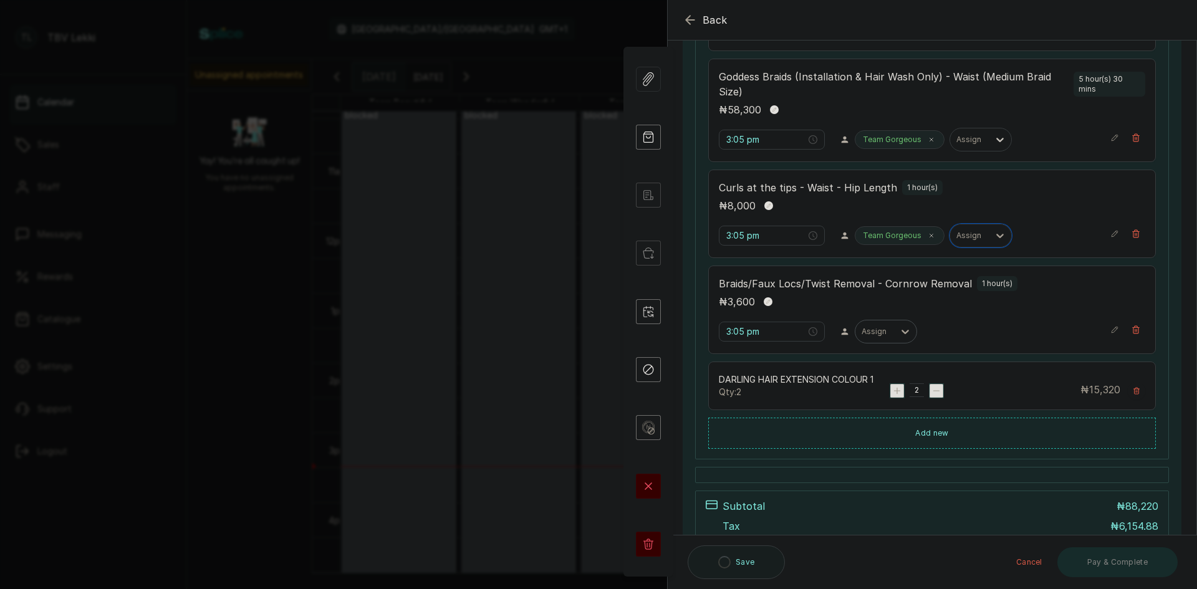
click at [900, 329] on icon at bounding box center [905, 332] width 12 height 12
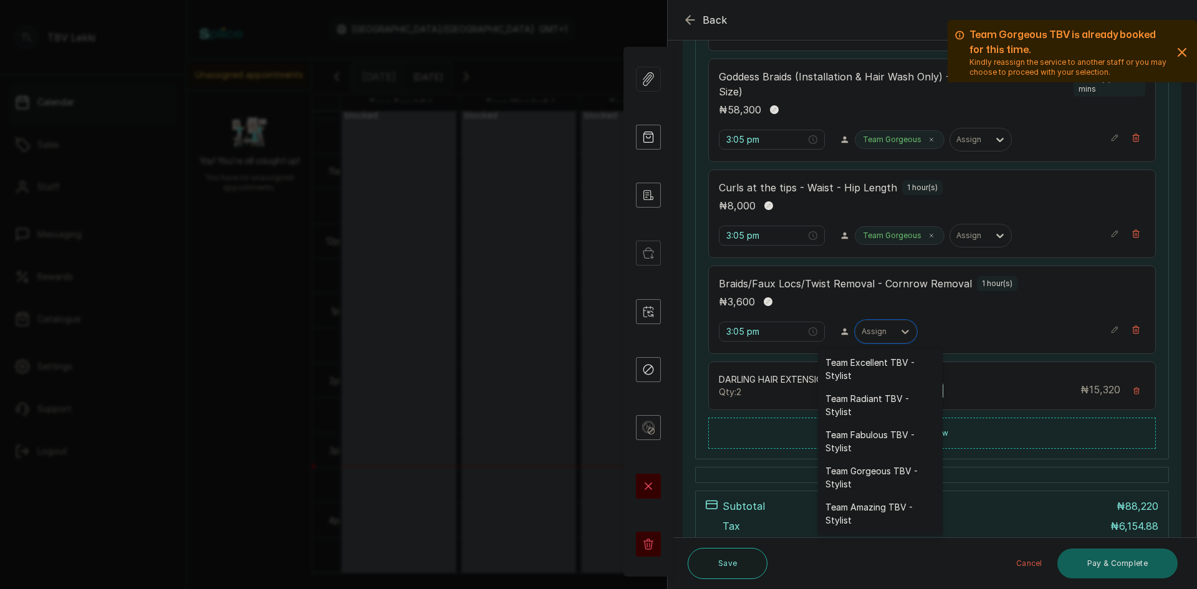
drag, startPoint x: 874, startPoint y: 472, endPoint x: 876, endPoint y: 461, distance: 11.5
click at [876, 470] on div "Team Gorgeous TBV - Stylist" at bounding box center [880, 478] width 125 height 36
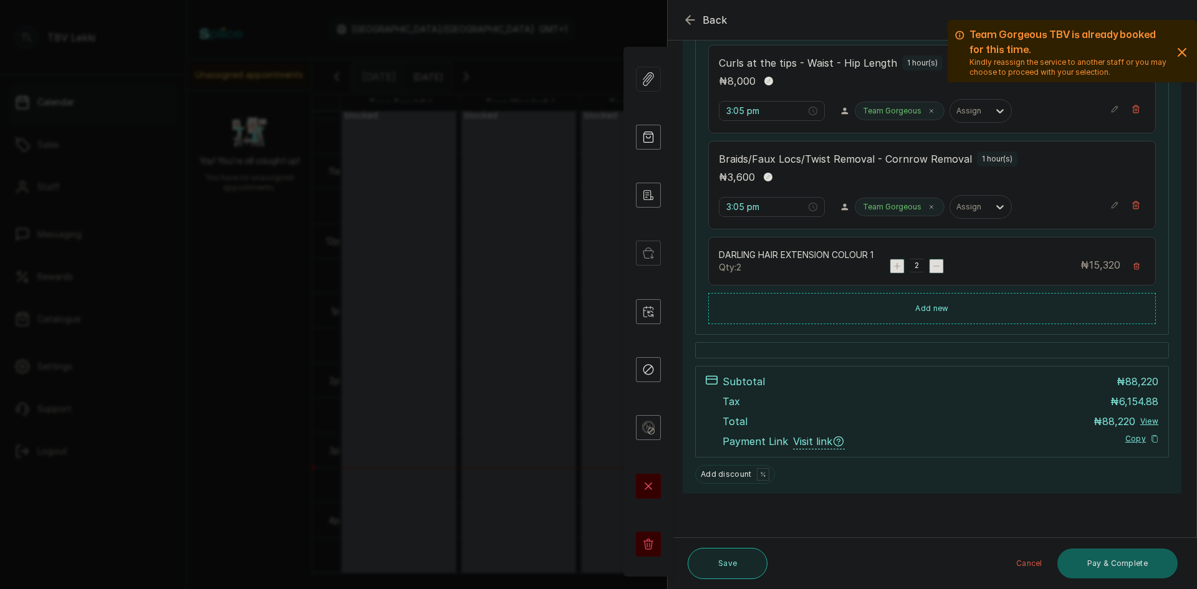
click at [733, 571] on button "Save" at bounding box center [728, 563] width 80 height 31
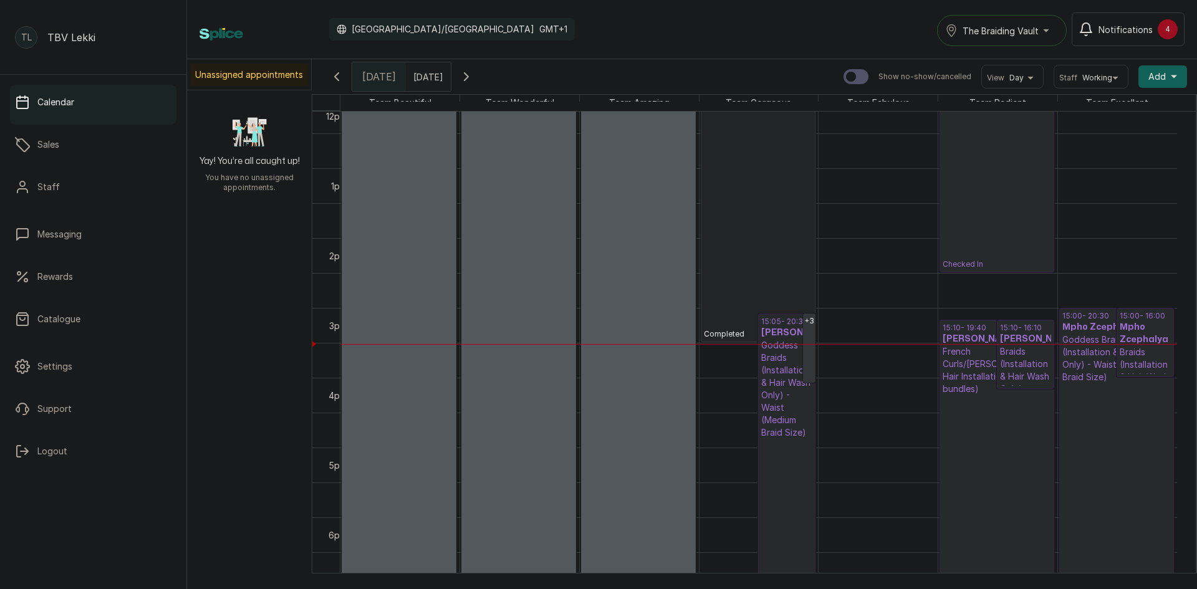
click at [450, 82] on span at bounding box center [439, 73] width 24 height 21
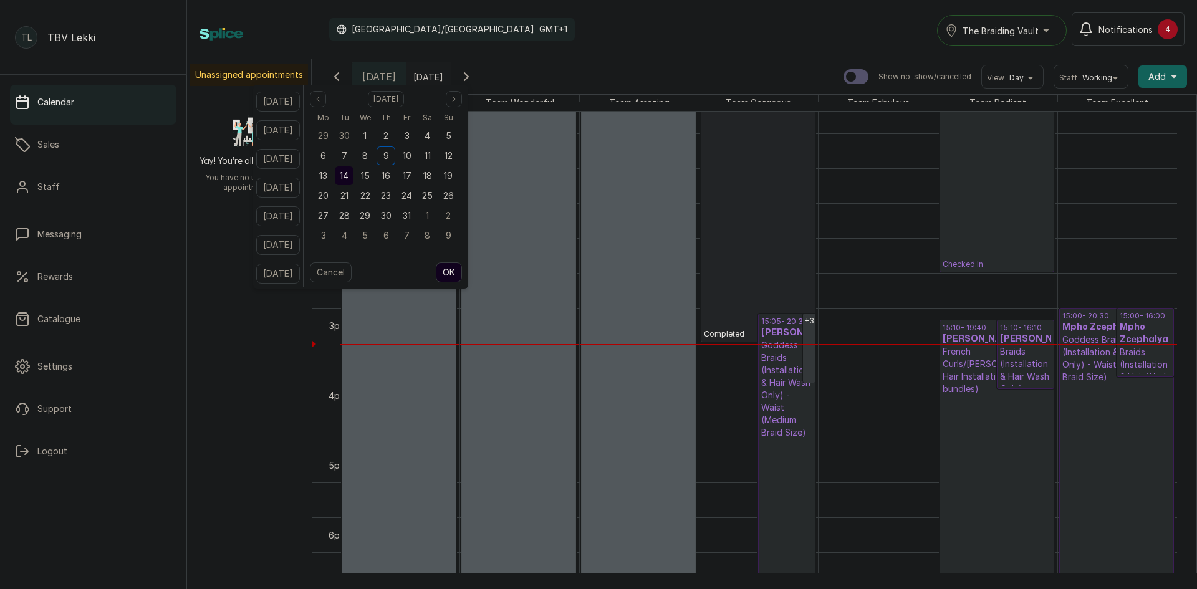
click at [349, 175] on span "14" at bounding box center [344, 175] width 9 height 11
click at [462, 271] on button "OK" at bounding box center [449, 273] width 26 height 20
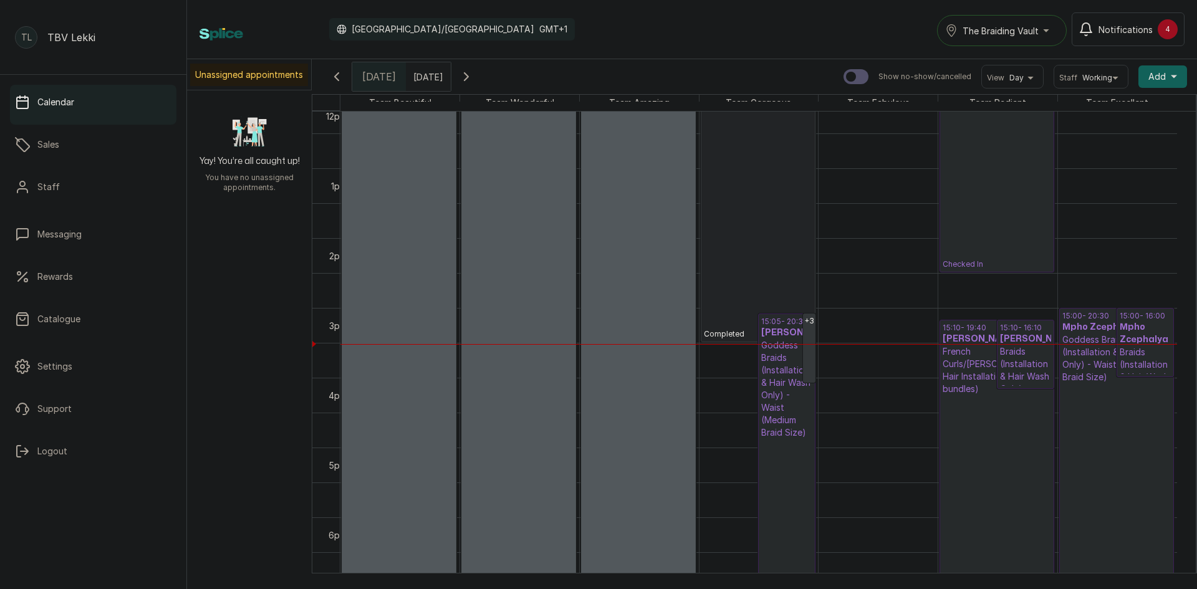
click at [427, 76] on input "14/10/2025" at bounding box center [417, 73] width 20 height 21
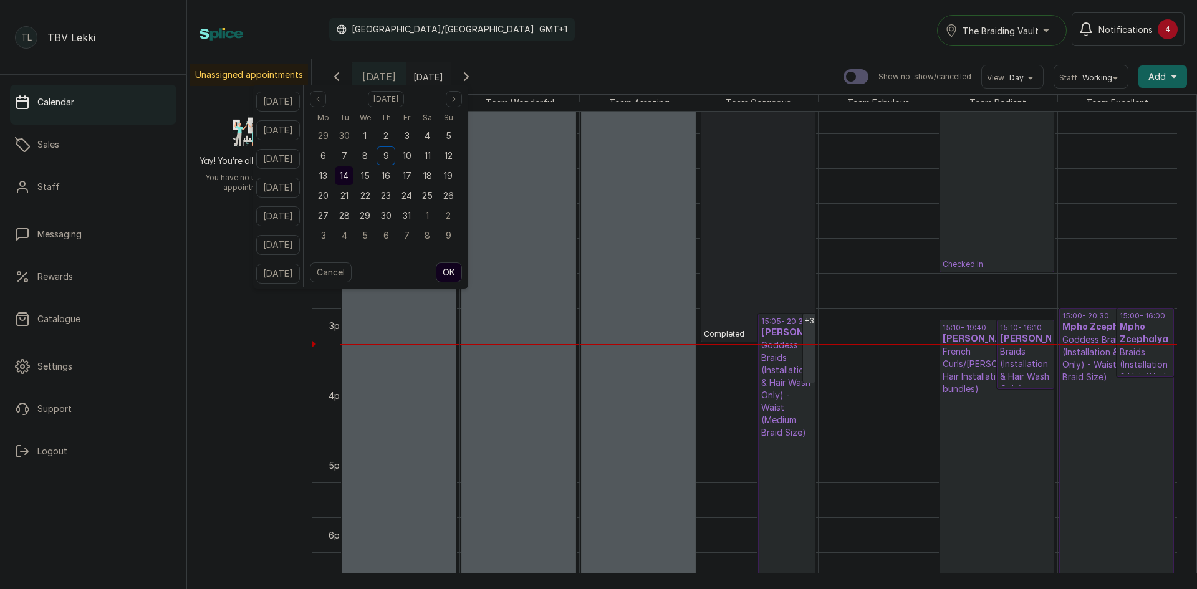
click at [349, 175] on span "14" at bounding box center [344, 175] width 9 height 11
click at [459, 277] on button "OK" at bounding box center [449, 273] width 26 height 20
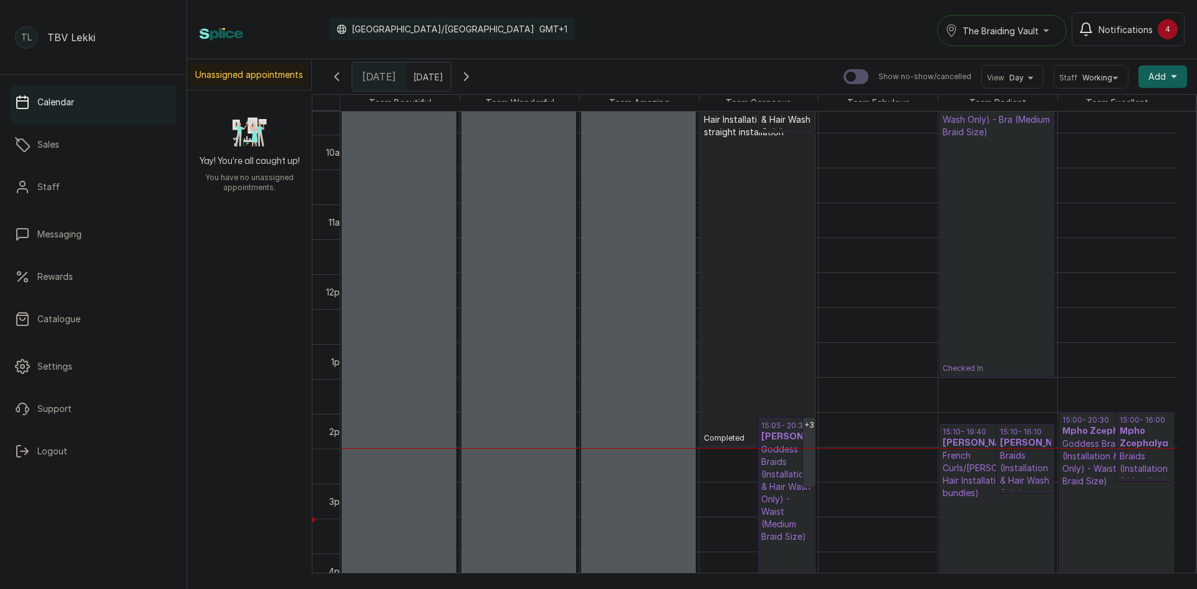
scroll to position [747, 0]
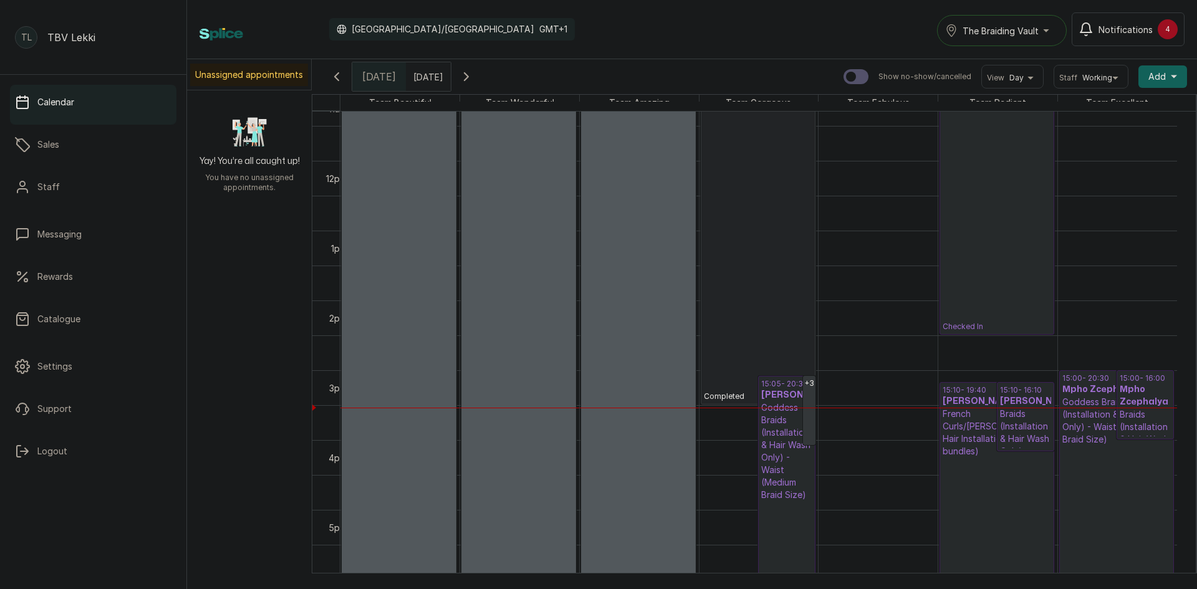
click at [474, 80] on icon "button" at bounding box center [466, 76] width 15 height 15
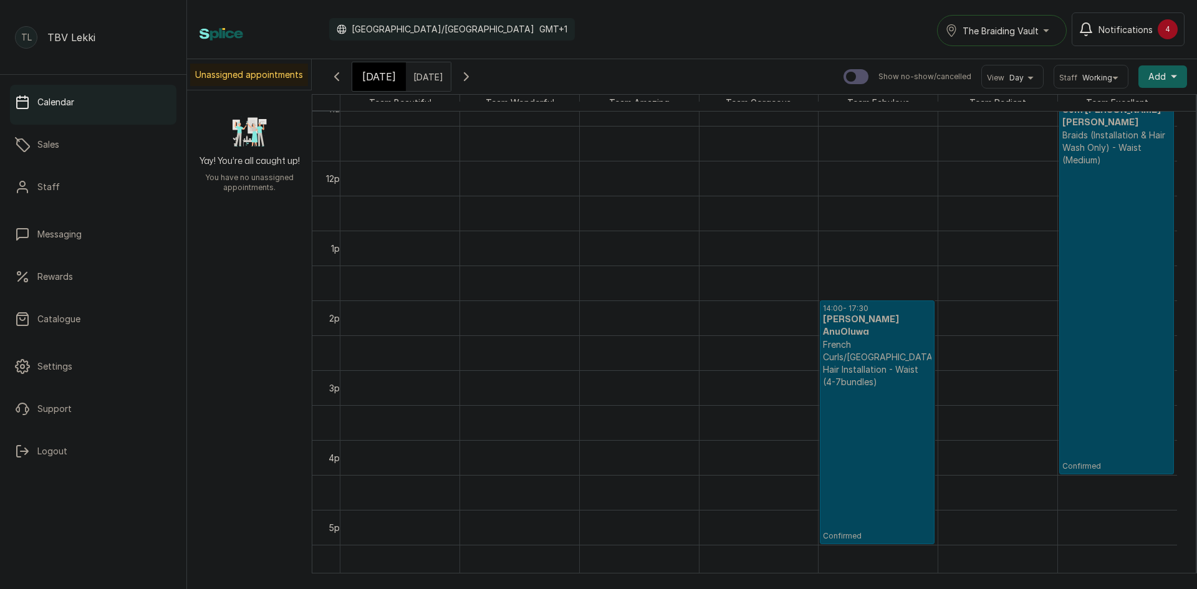
scroll to position [420, 0]
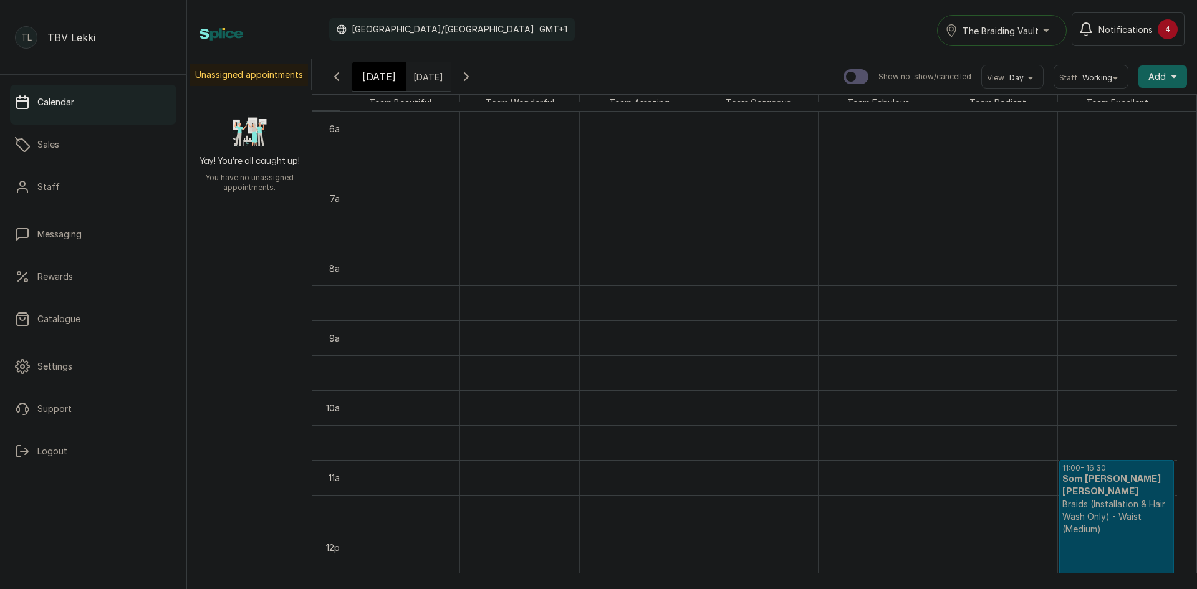
click at [474, 80] on icon "button" at bounding box center [466, 76] width 15 height 15
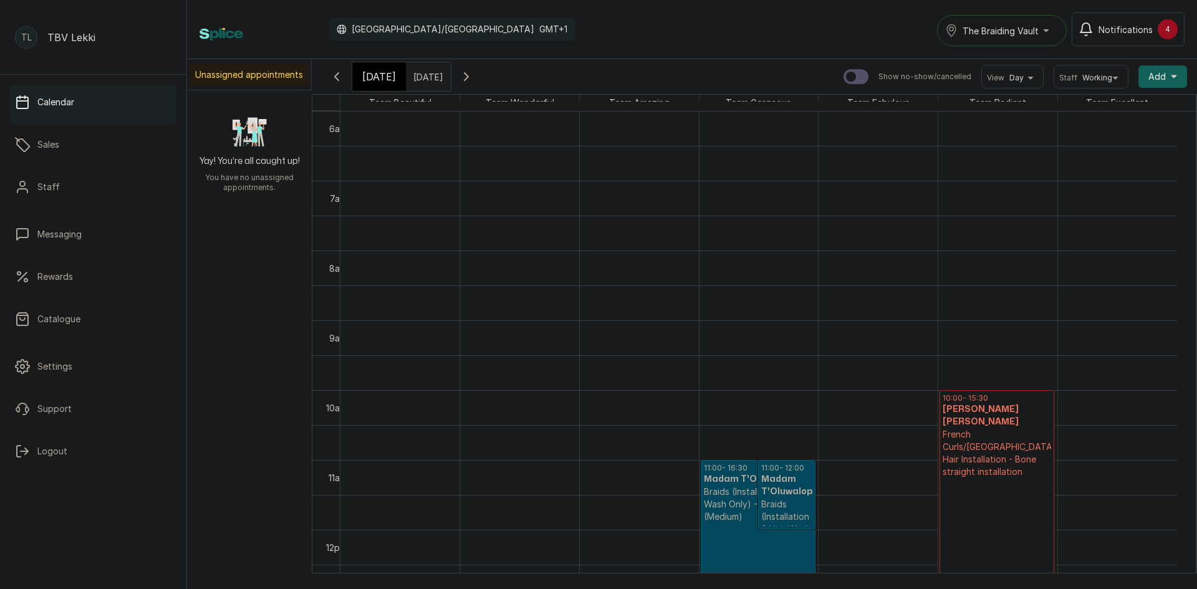
click at [777, 488] on h3 "Madam T'Oluwalope" at bounding box center [787, 485] width 51 height 25
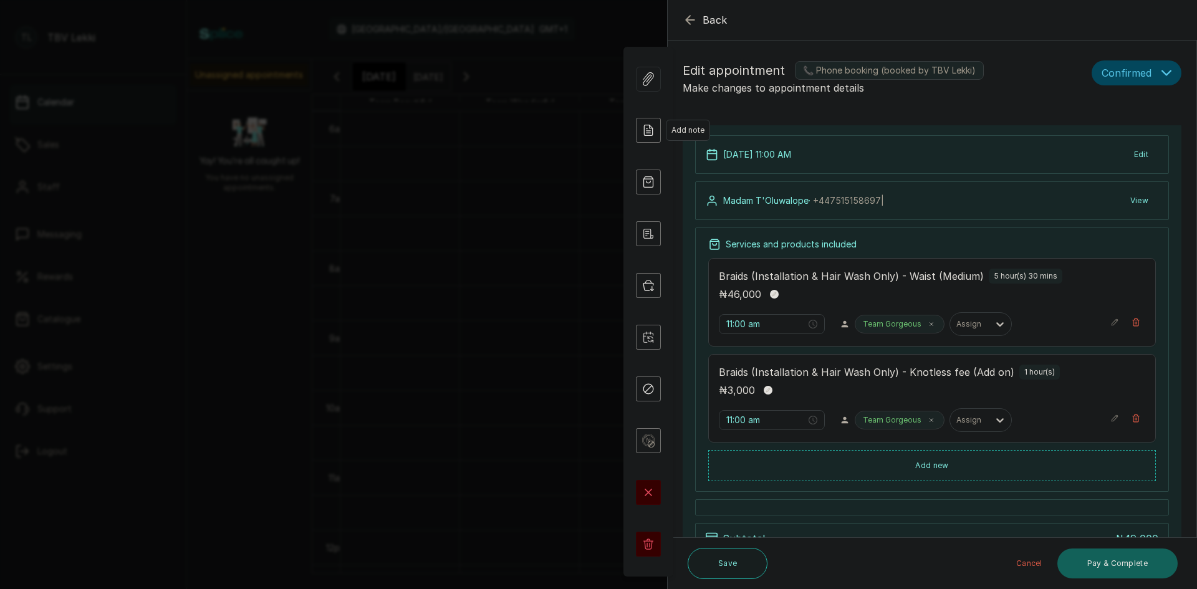
click at [652, 135] on icon at bounding box center [648, 130] width 25 height 25
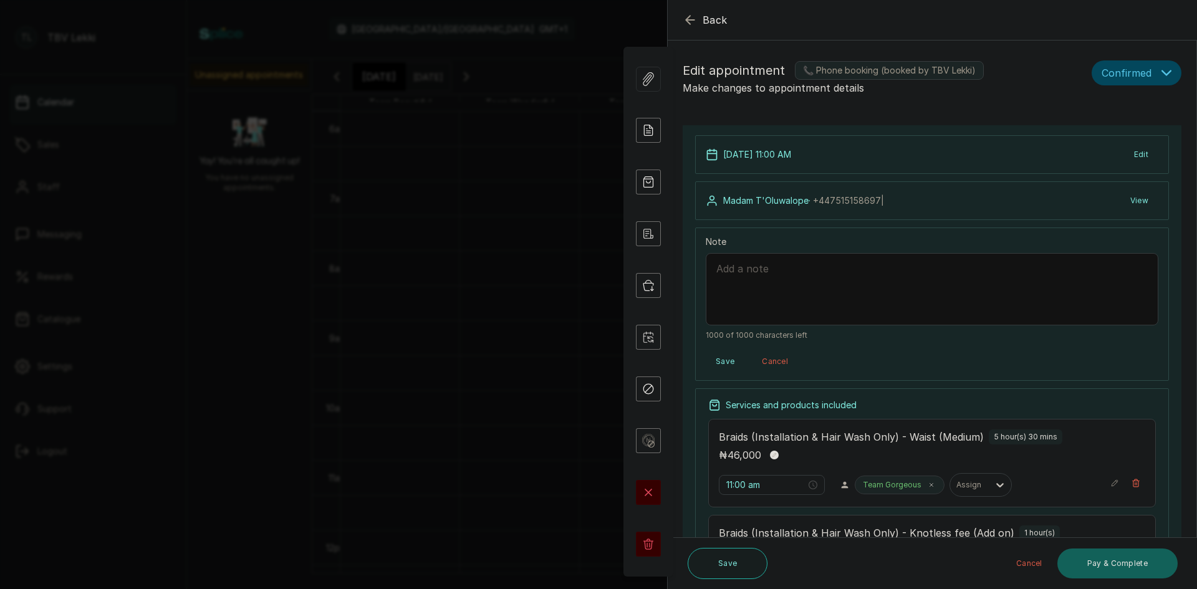
click at [691, 18] on icon "button" at bounding box center [690, 19] width 15 height 15
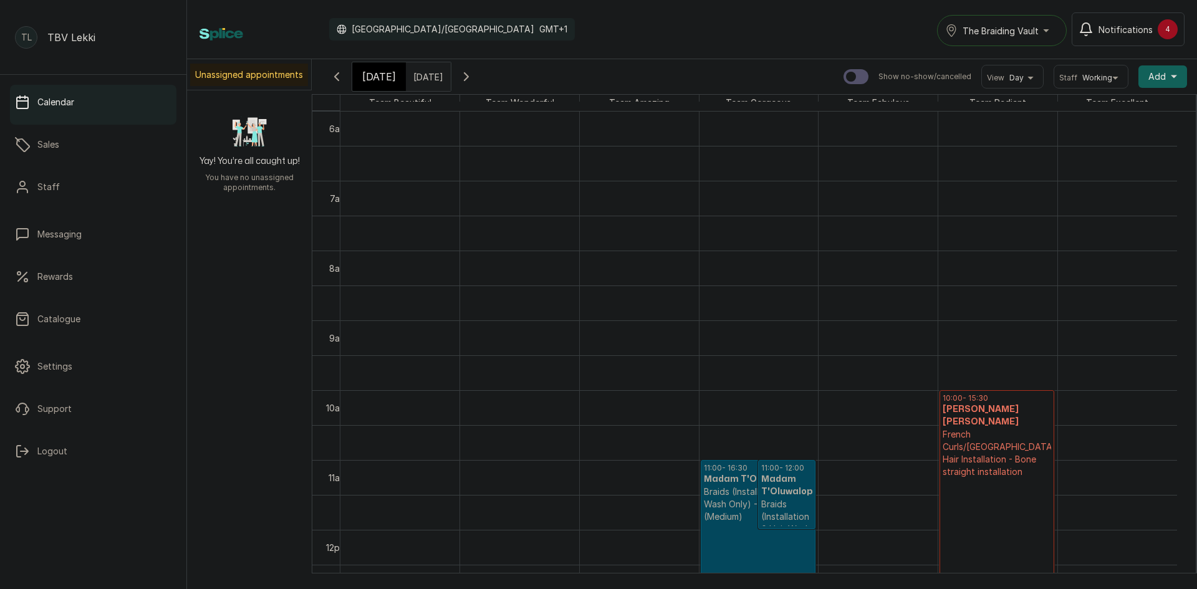
click at [770, 504] on p "Braids (Installation & Hair Wash Only) - Knotless fee (Add on)" at bounding box center [787, 541] width 51 height 87
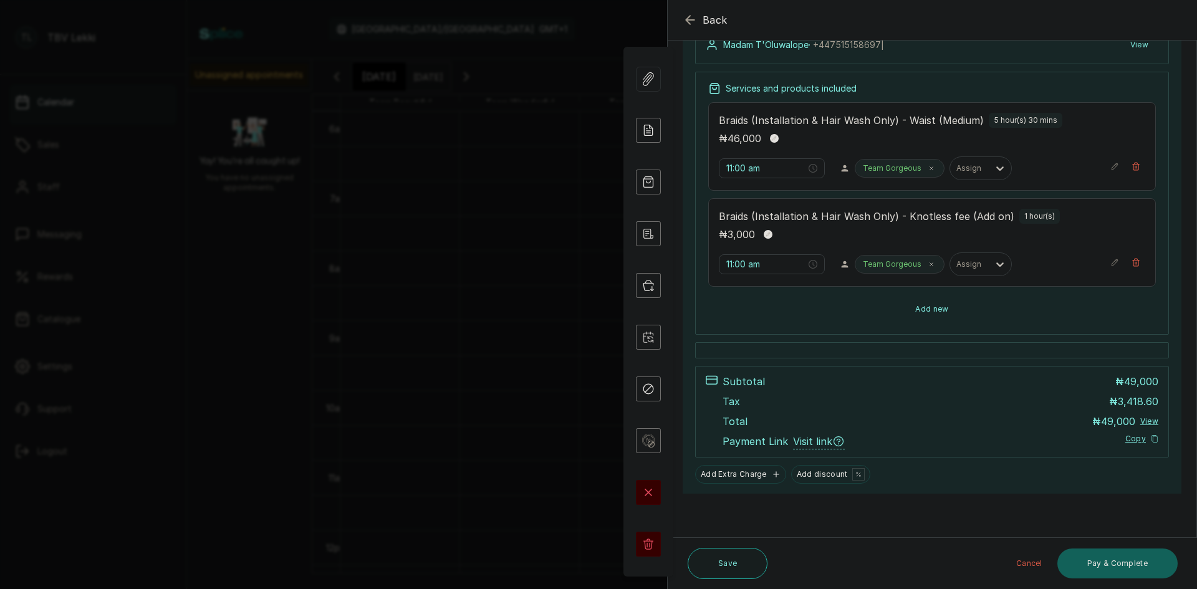
scroll to position [0, 0]
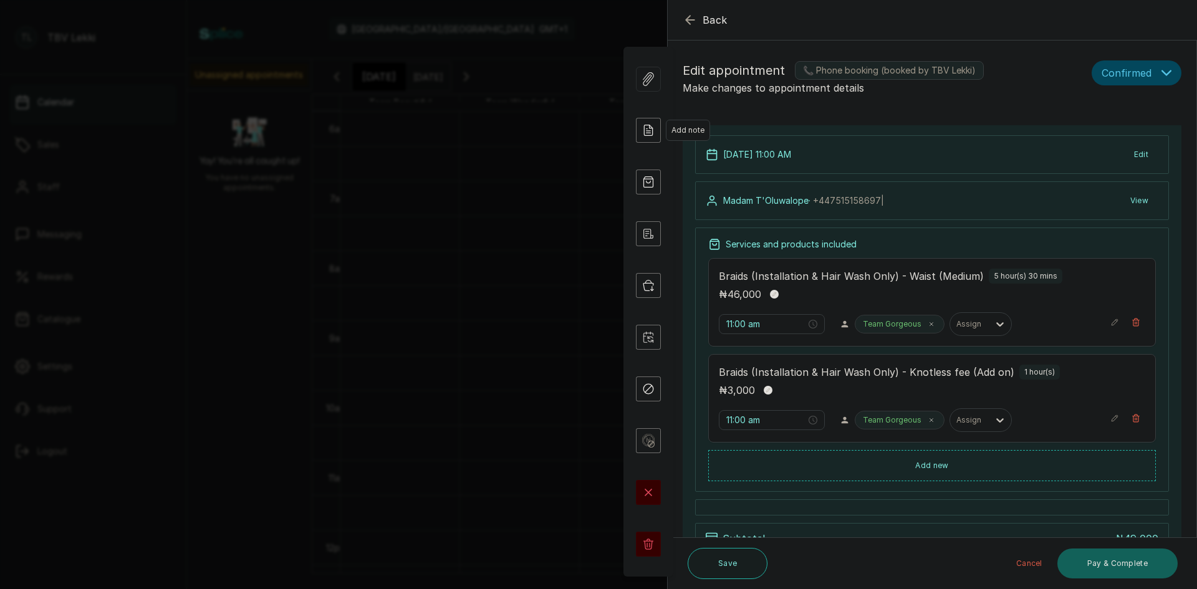
click at [642, 123] on icon at bounding box center [648, 130] width 25 height 25
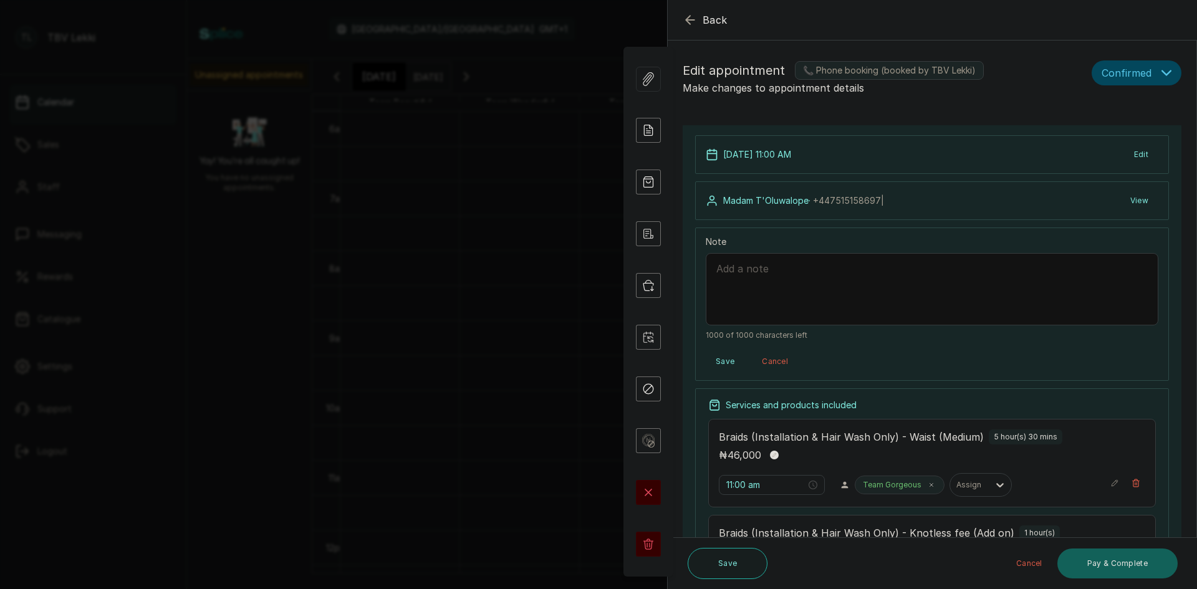
click at [756, 274] on textarea "Note" at bounding box center [932, 289] width 453 height 72
paste textarea "AKINOSUN BIYI & TOLU"
type textarea "10,500 deposit on 09/10/2025 from AKINOSUN BIYI & TOLU"
click at [725, 358] on button "Save" at bounding box center [725, 362] width 39 height 22
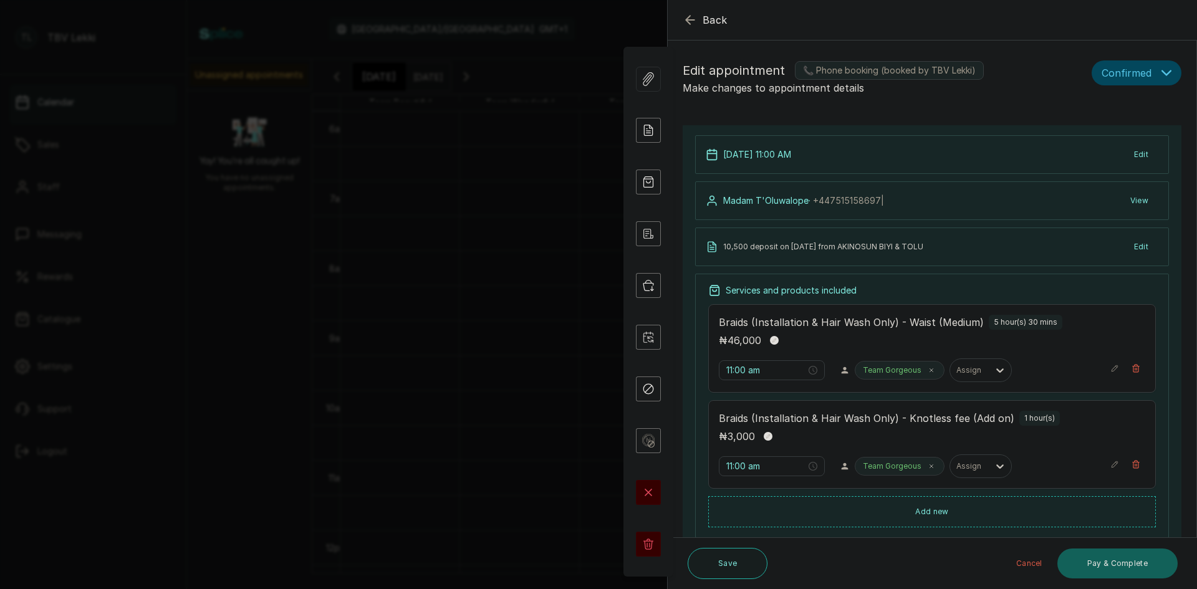
click at [778, 244] on p "10,500 deposit on 09/10/2025 from AKINOSUN BIYI & TOLU" at bounding box center [823, 247] width 200 height 10
click at [649, 138] on icon at bounding box center [648, 130] width 25 height 25
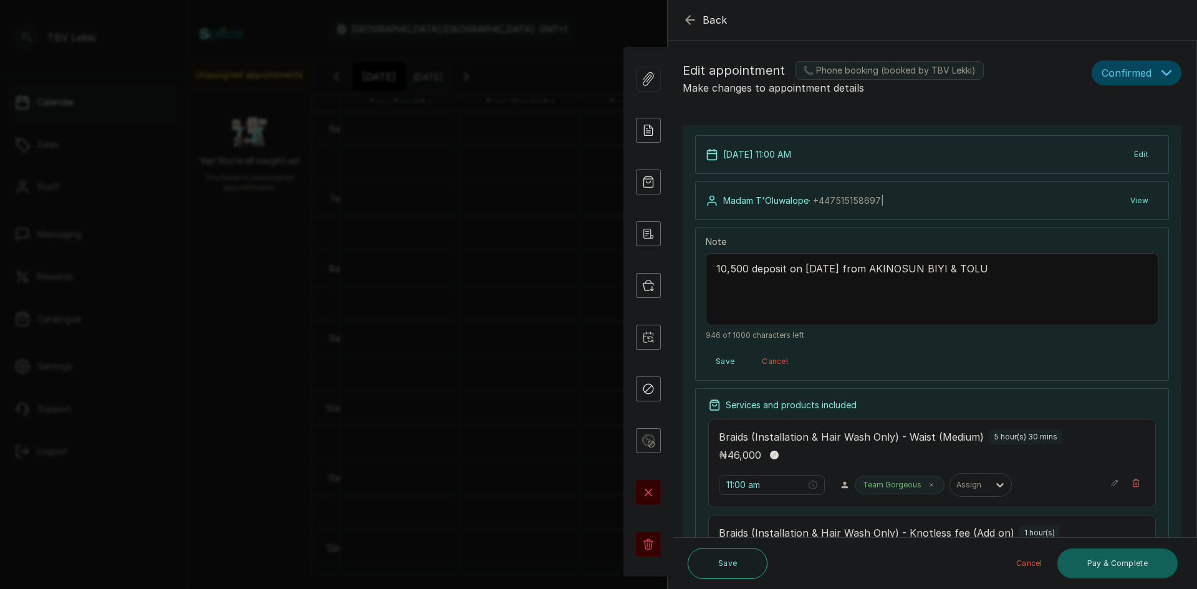
drag, startPoint x: 710, startPoint y: 264, endPoint x: 1023, endPoint y: 278, distance: 312.8
click at [1023, 278] on textarea "10,500 deposit on 09/10/2025 from AKINOSUN BIYI & TOLU" at bounding box center [932, 289] width 453 height 72
drag, startPoint x: 974, startPoint y: 334, endPoint x: 831, endPoint y: 328, distance: 143.6
click at [970, 334] on span "946 of 1000 characters left" at bounding box center [932, 336] width 453 height 10
click at [728, 359] on button "Save" at bounding box center [725, 362] width 39 height 22
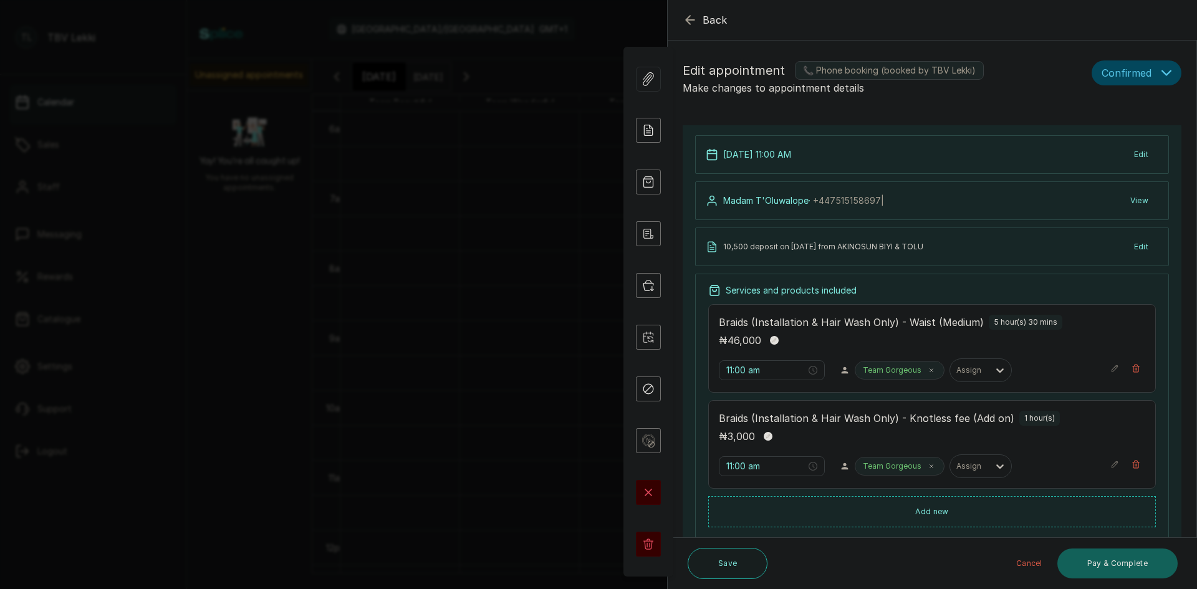
click at [694, 24] on icon "button" at bounding box center [690, 19] width 15 height 15
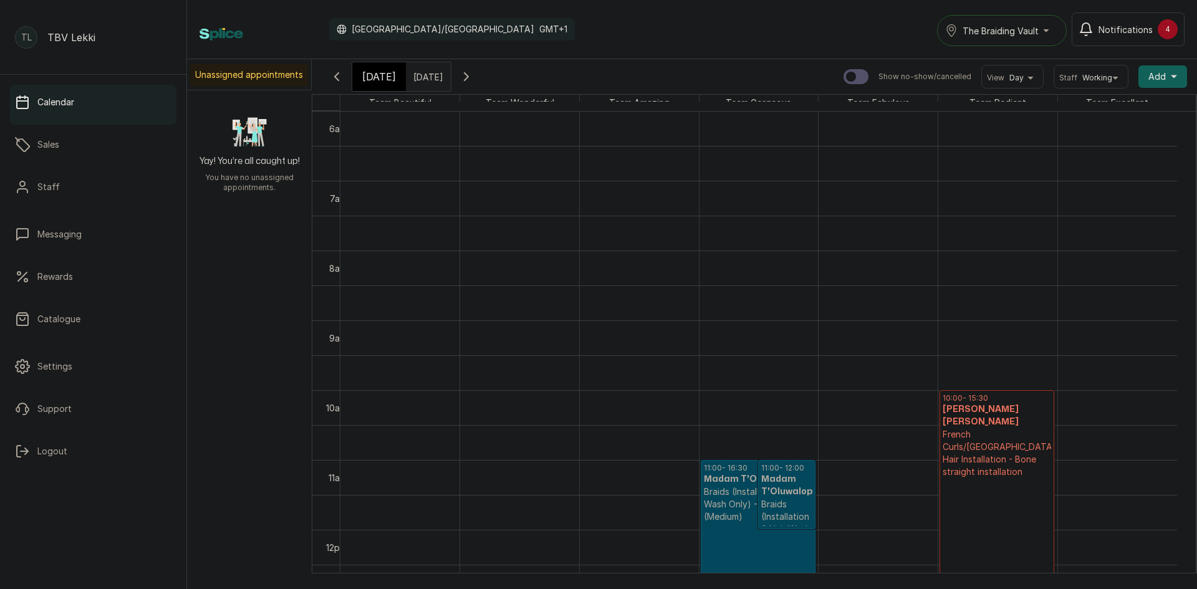
click at [427, 70] on input "14/10/2025" at bounding box center [417, 73] width 20 height 21
click at [327, 177] on span "13" at bounding box center [323, 175] width 8 height 11
click at [456, 273] on button "OK" at bounding box center [448, 273] width 26 height 20
type input "13/10/2025"
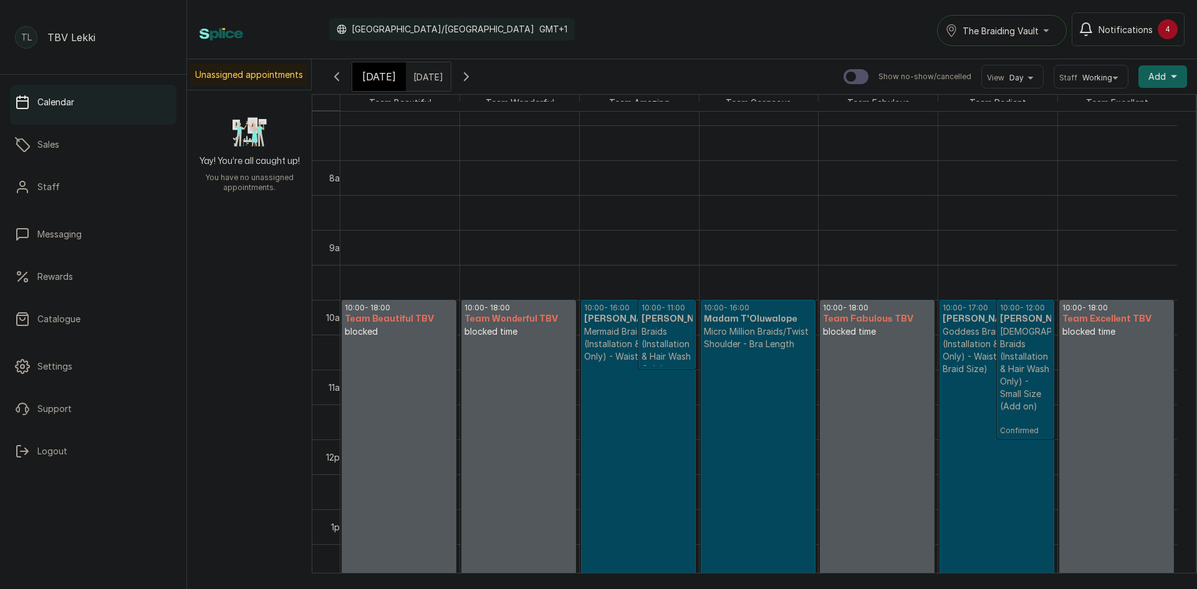
scroll to position [544, 0]
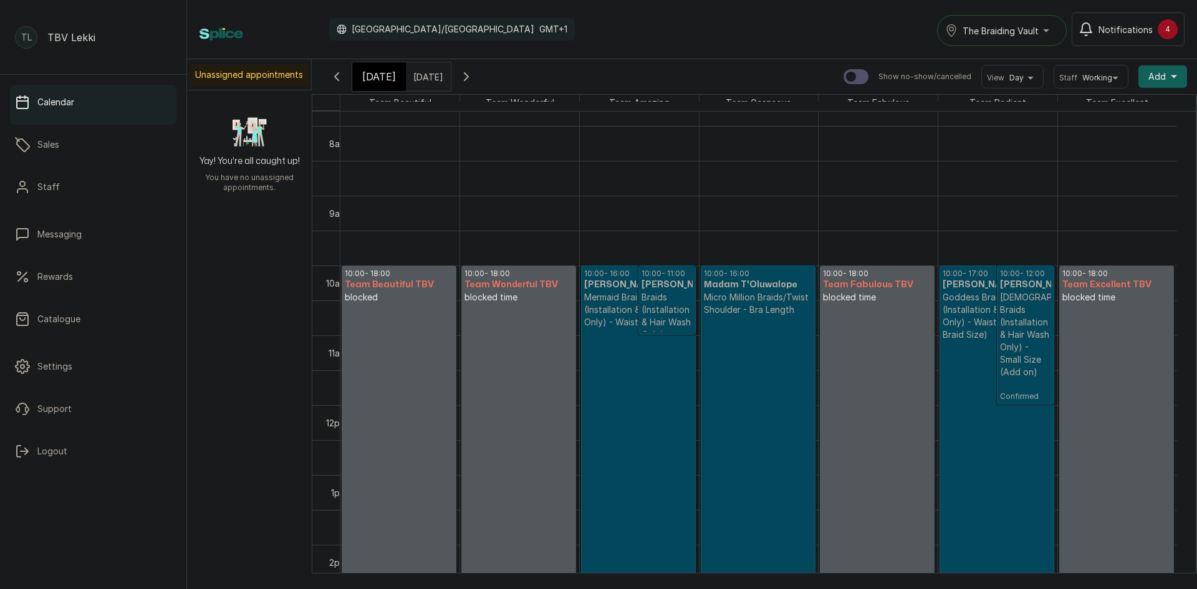
click at [777, 478] on p "Confirmed" at bounding box center [758, 498] width 109 height 365
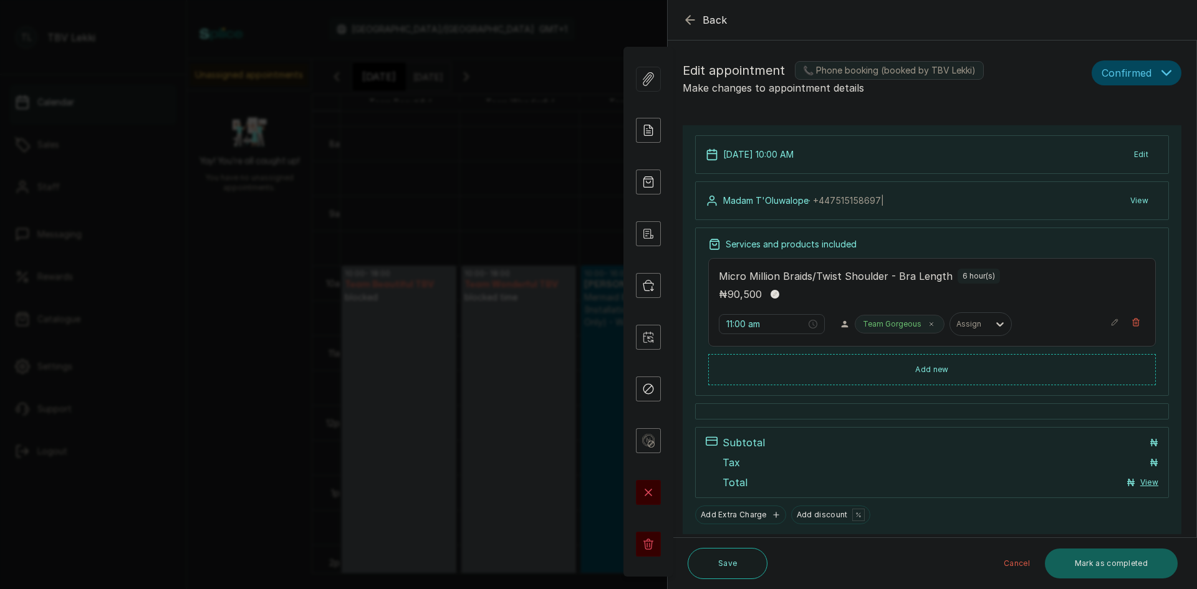
type input "10:00 am"
click at [647, 138] on icon at bounding box center [648, 130] width 25 height 25
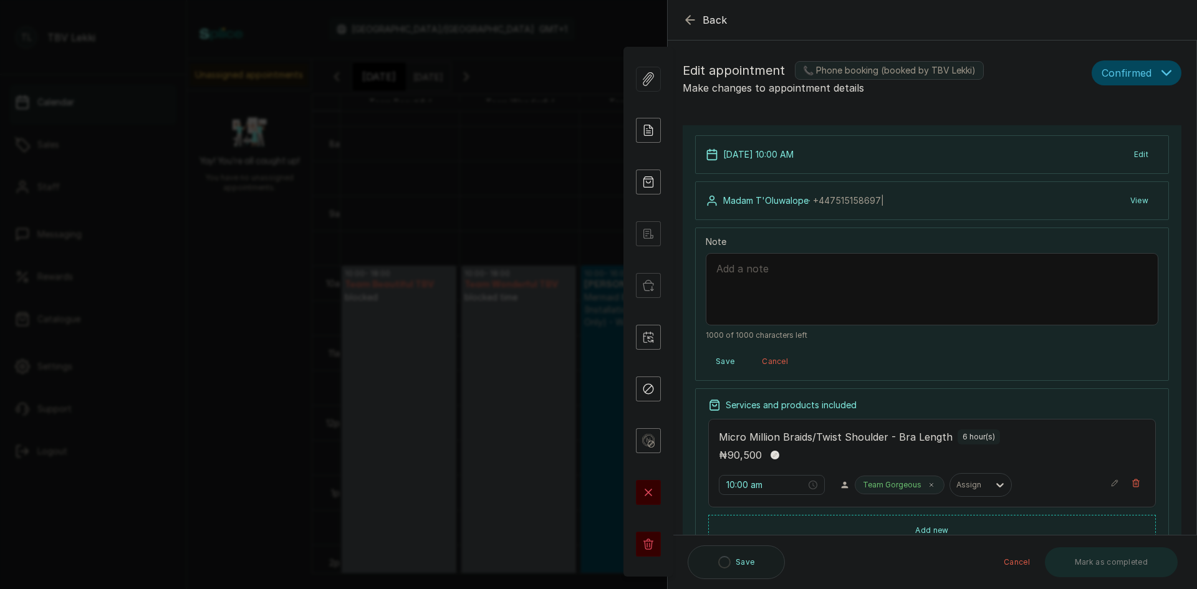
click at [758, 280] on textarea "Note" at bounding box center [932, 289] width 453 height 72
paste textarea "10,500 deposit on 09/10/2025 from AKINOSUN BIYI & TOLU"
type textarea "10,500 deposit on 09/10/2025 from AKINOSUN BIYI & TOLU"
click at [729, 362] on button "Save" at bounding box center [725, 362] width 39 height 22
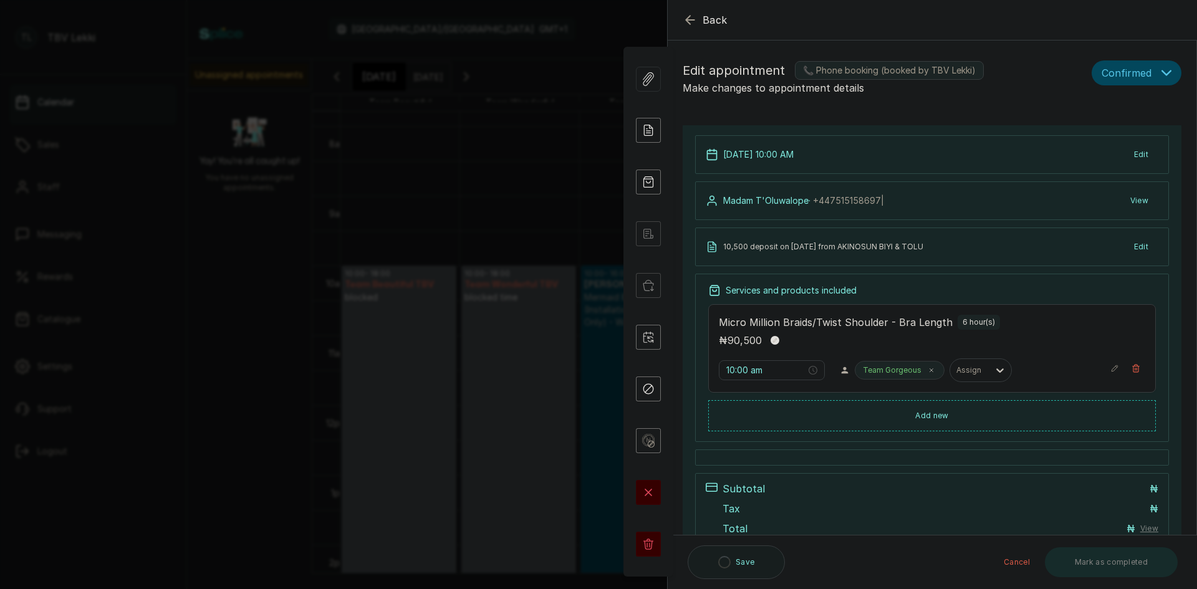
click at [689, 19] on icon "button" at bounding box center [690, 19] width 15 height 15
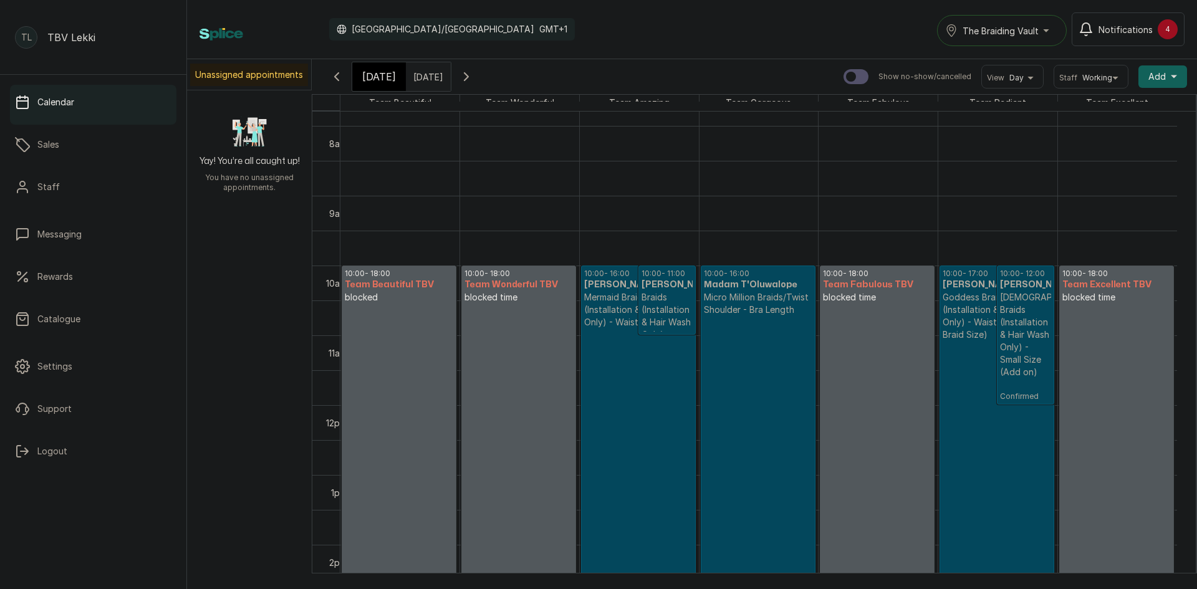
click at [374, 70] on span "[DATE]" at bounding box center [379, 76] width 34 height 15
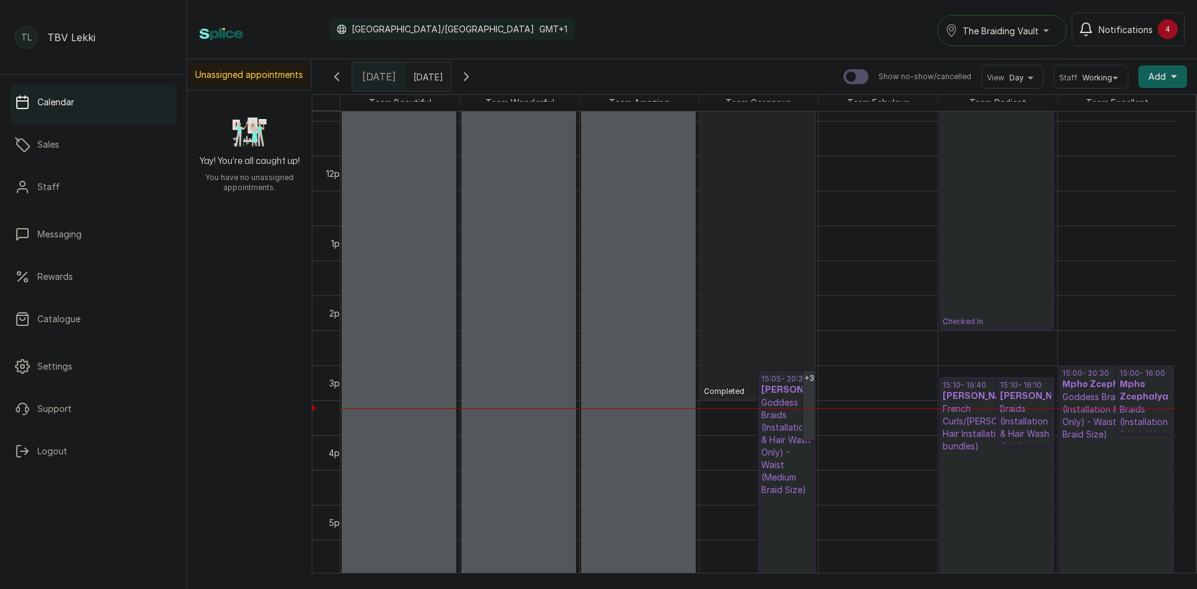
scroll to position [856, 0]
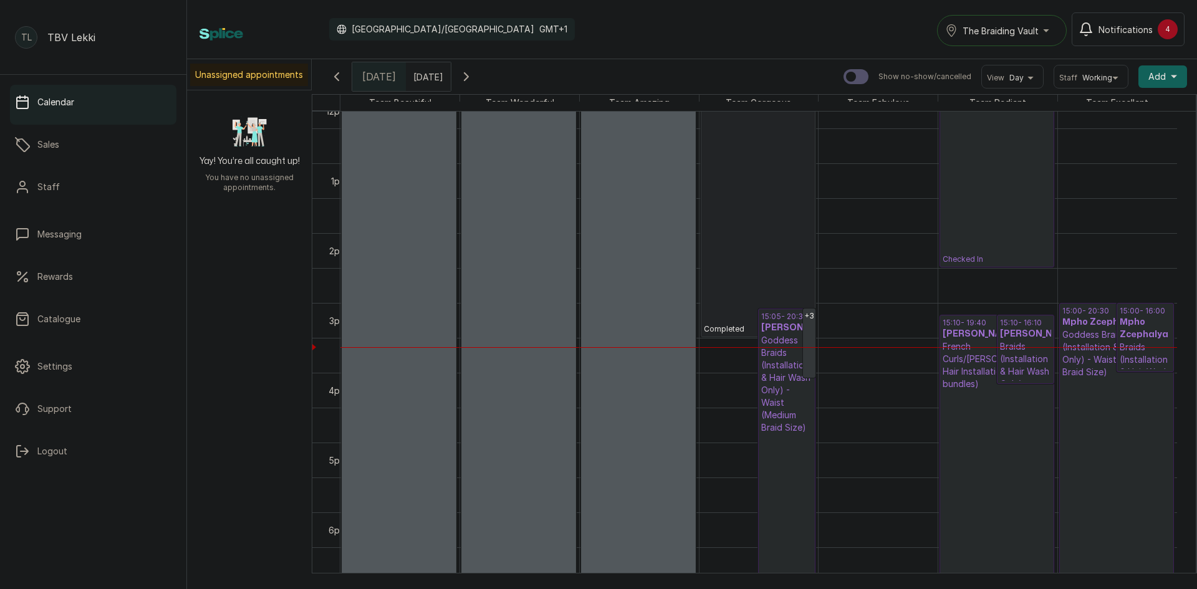
click at [980, 342] on p "French Curls/[PERSON_NAME] Hair Installation - Bra (2-4 bundles)" at bounding box center [997, 366] width 109 height 50
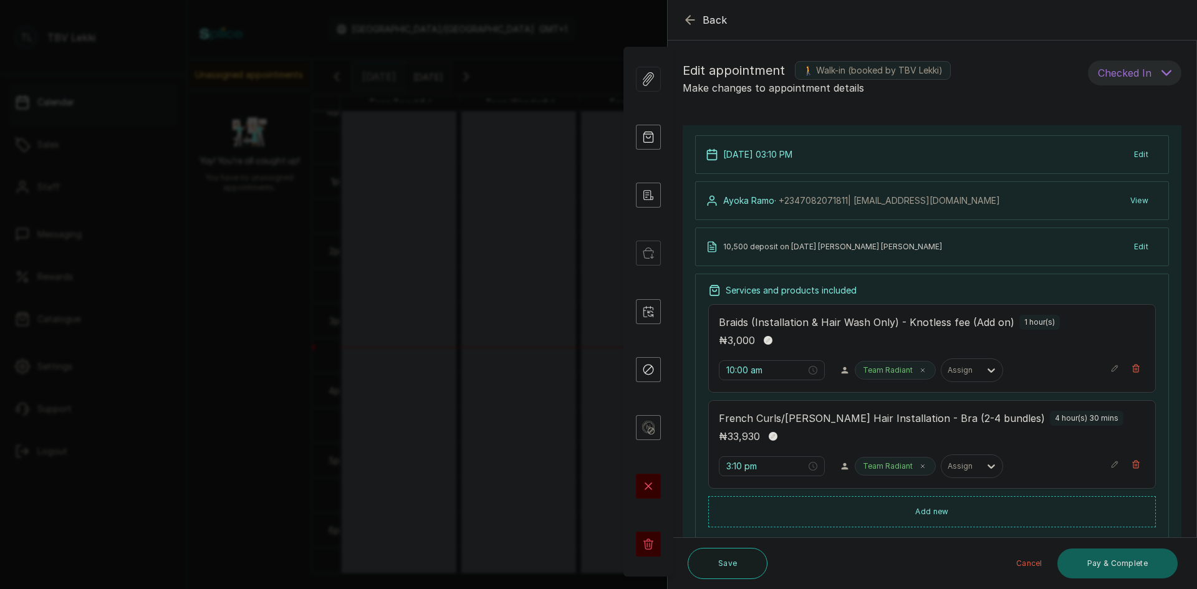
type input "3:10 pm"
click at [1131, 159] on button "Edit" at bounding box center [1142, 154] width 34 height 22
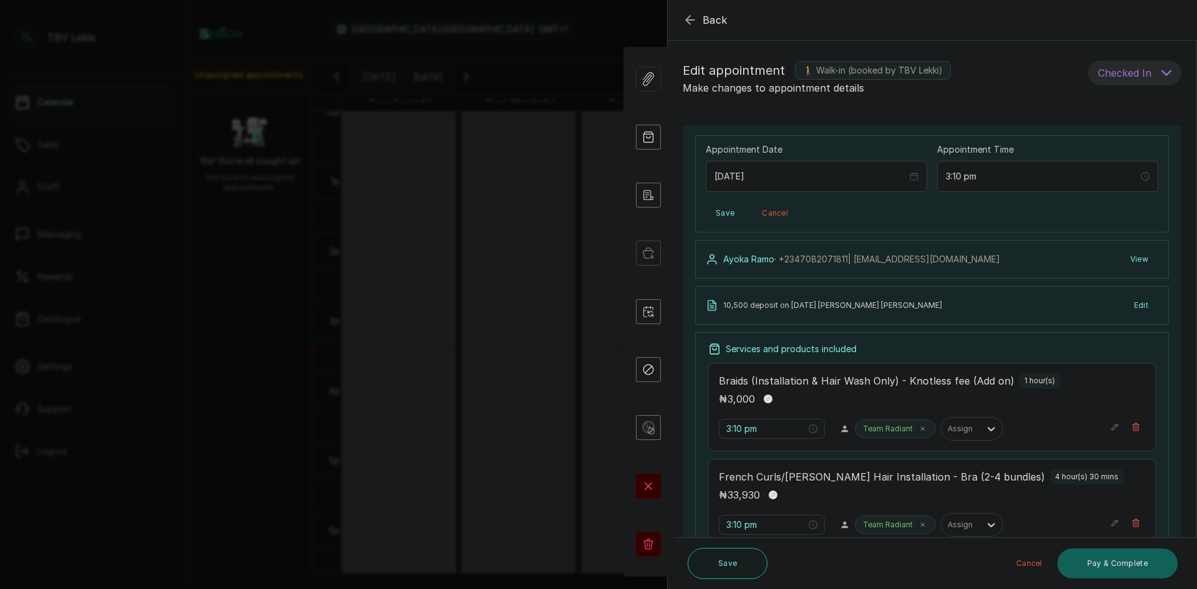
click at [1028, 92] on p "Make changes to appointment details" at bounding box center [883, 87] width 400 height 15
click at [692, 21] on icon "button" at bounding box center [690, 19] width 15 height 15
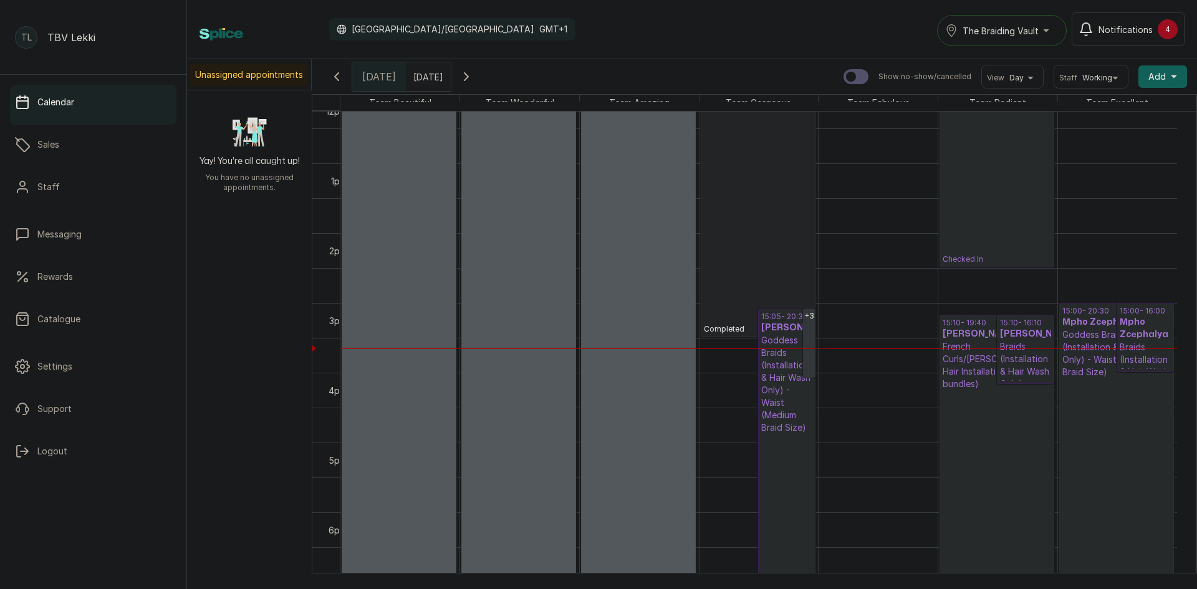
click at [1023, 341] on h3 "[PERSON_NAME]" at bounding box center [1025, 334] width 51 height 12
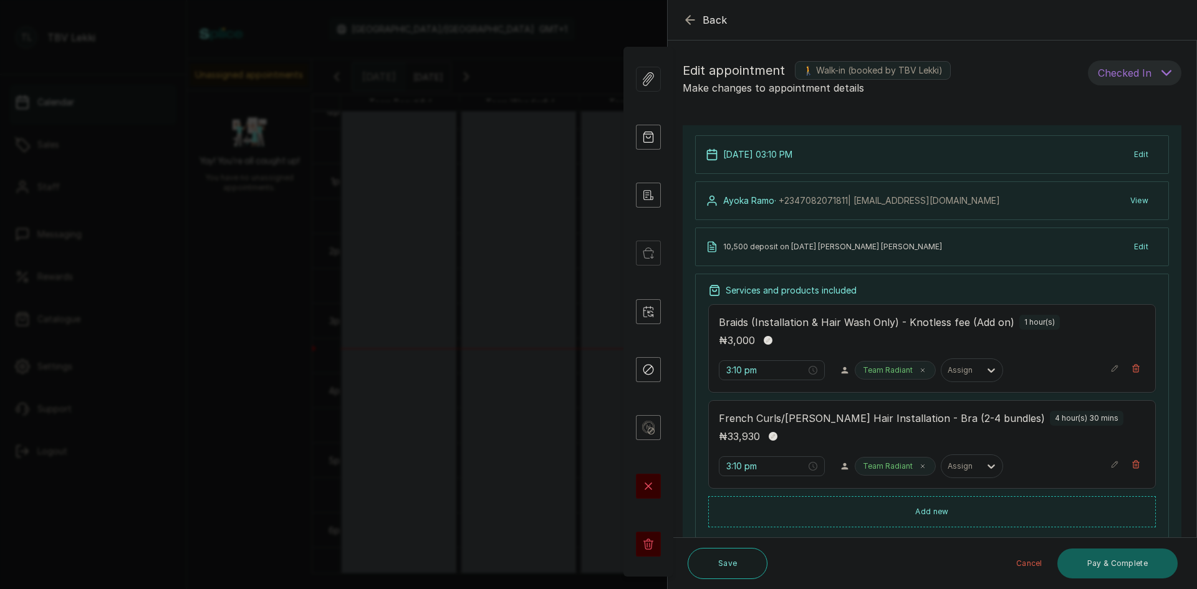
click at [1146, 76] on button "Checked In" at bounding box center [1135, 72] width 94 height 25
click at [1023, 120] on form "Back Appointment Details Edit appointment 🚶 Walk-in (booked by TBV Lekki) Make …" at bounding box center [932, 396] width 529 height 791
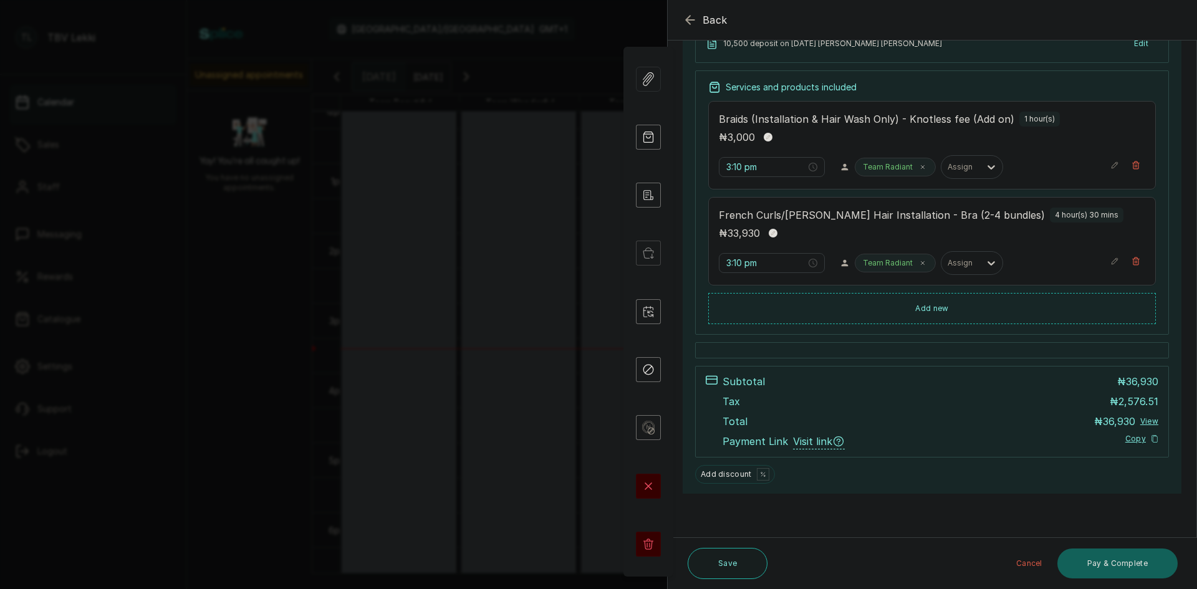
scroll to position [0, 0]
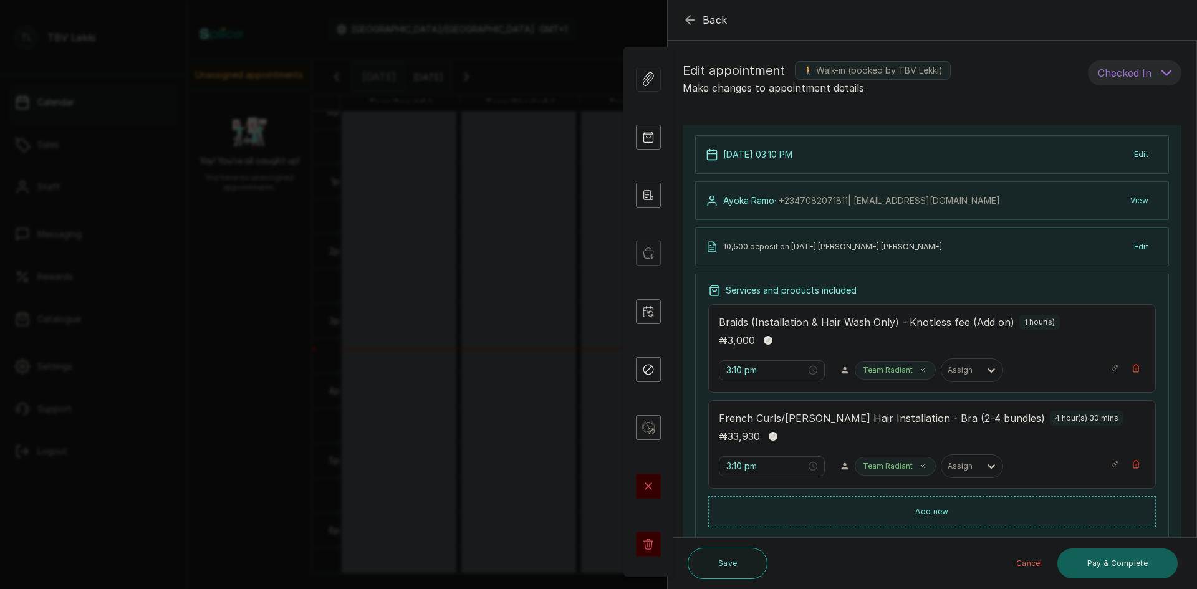
click at [1131, 201] on button "View" at bounding box center [1140, 201] width 38 height 22
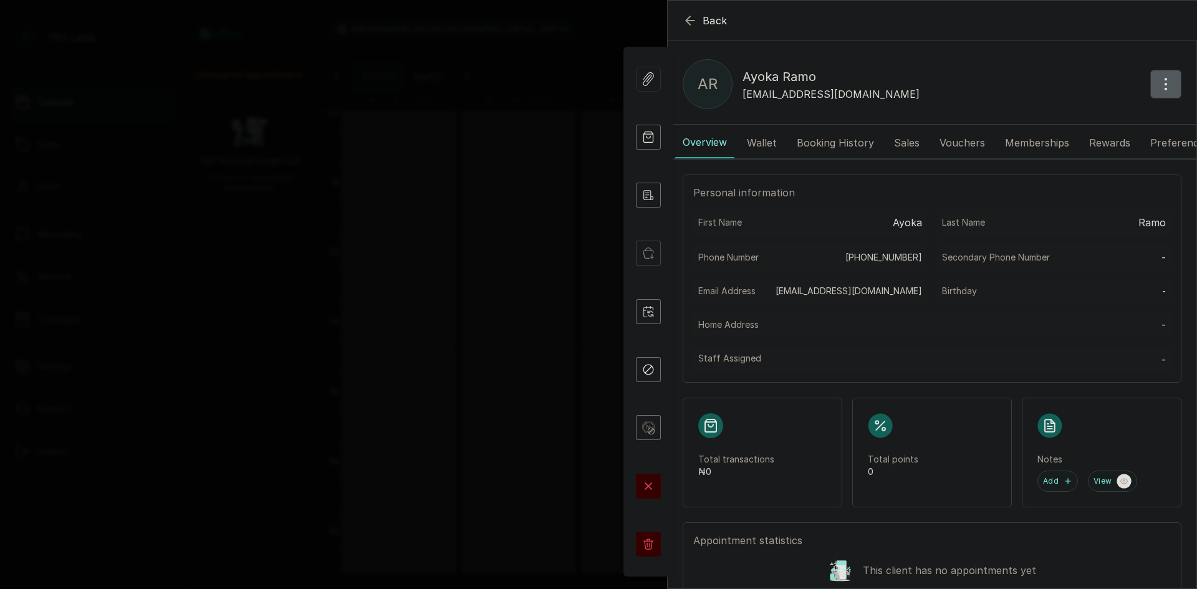
click at [1159, 78] on icon "button" at bounding box center [1166, 84] width 15 height 15
click at [1052, 117] on span "Edit" at bounding box center [1112, 121] width 120 height 15
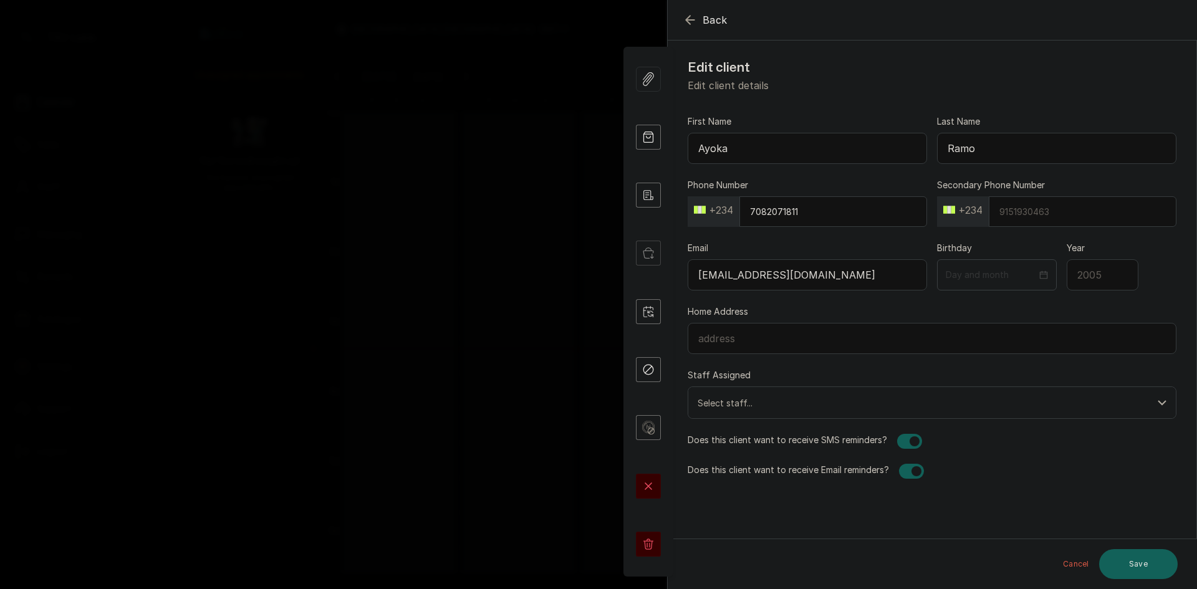
click at [686, 20] on icon "button" at bounding box center [690, 20] width 8 height 8
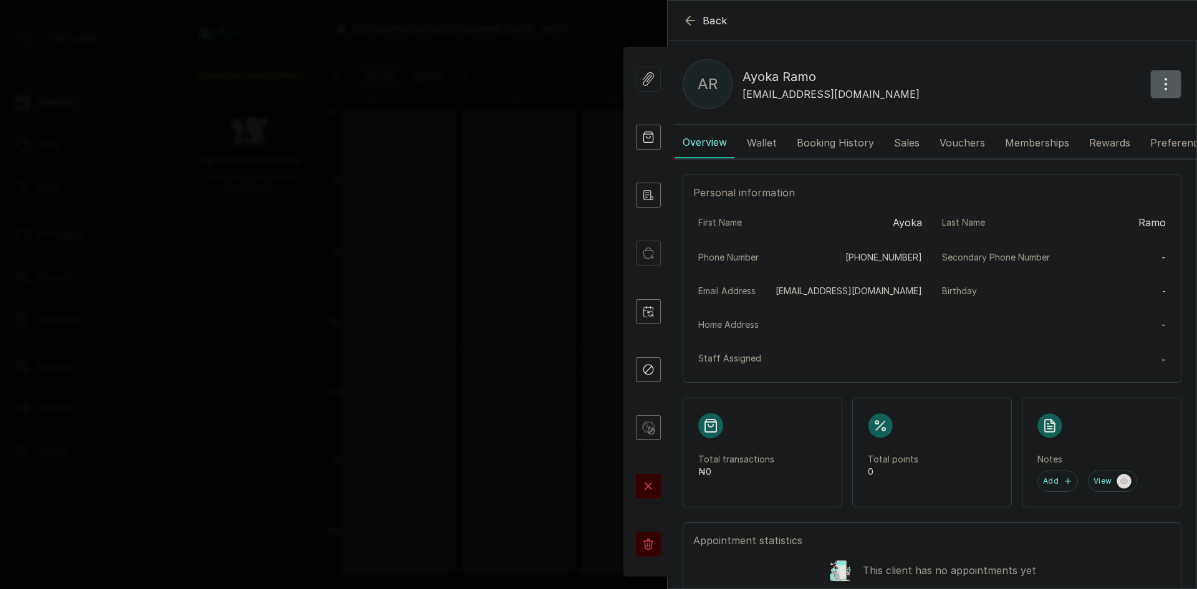
click at [686, 20] on icon "button" at bounding box center [690, 20] width 8 height 8
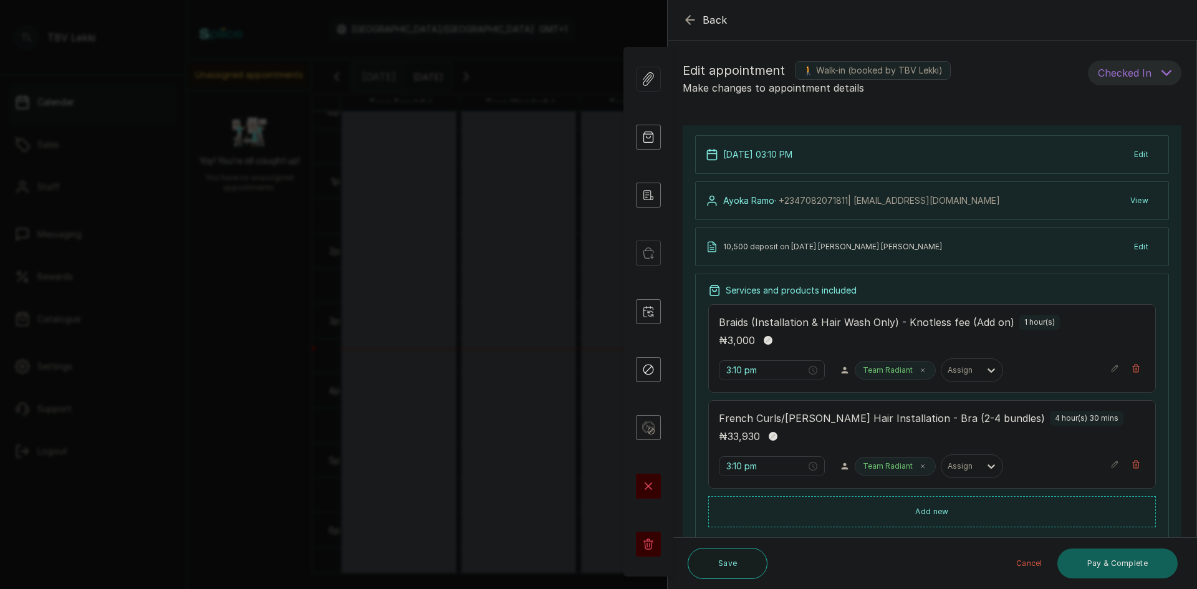
click at [686, 20] on icon "button" at bounding box center [690, 20] width 8 height 8
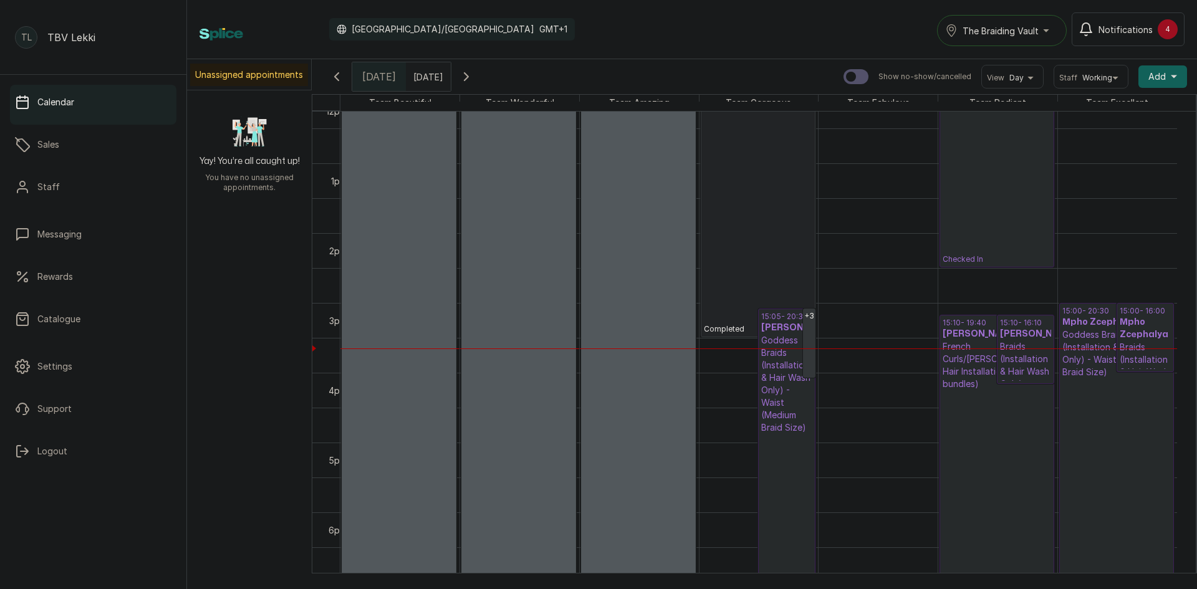
click at [1100, 378] on p "Goddess Braids (Installation & Hair Wash Only) - Waist (Medium Braid Size)" at bounding box center [1117, 354] width 109 height 50
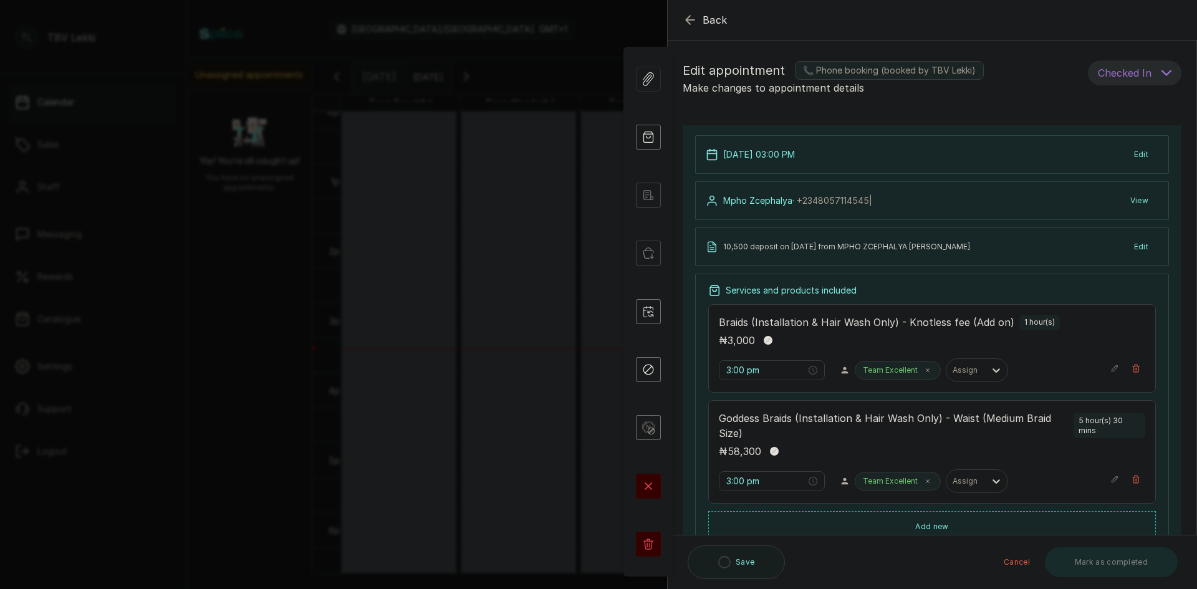
type input "3:00 pm"
click at [1134, 195] on button "View" at bounding box center [1140, 201] width 38 height 22
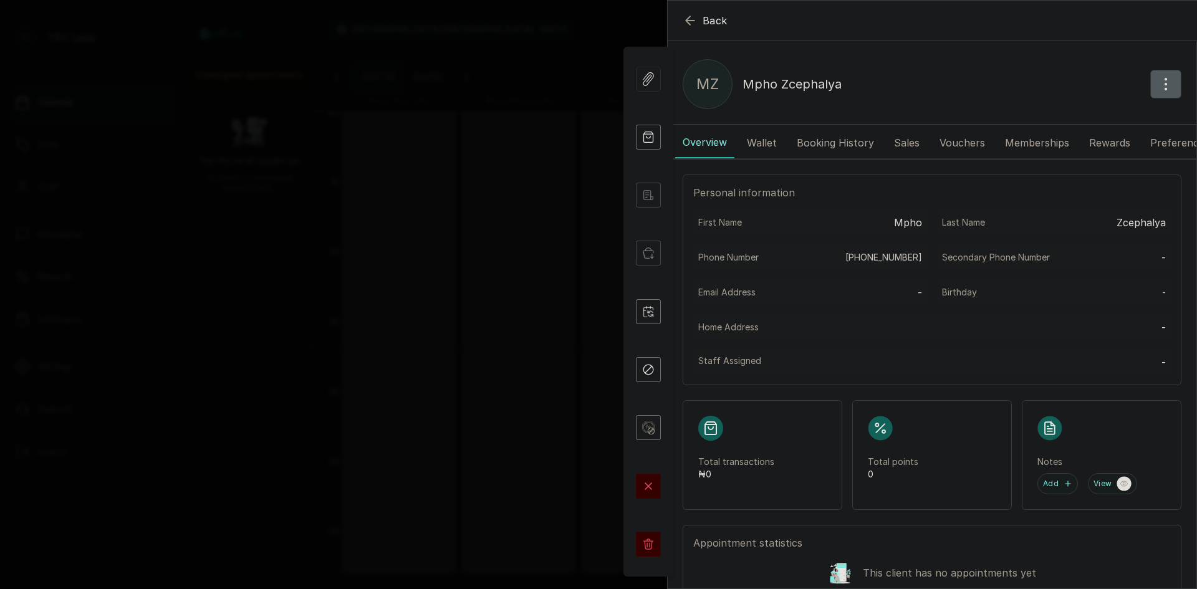
click at [1159, 83] on icon "button" at bounding box center [1166, 84] width 15 height 15
click at [1159, 91] on icon "button" at bounding box center [1166, 84] width 15 height 15
click at [1151, 92] on button "button" at bounding box center [1166, 84] width 31 height 29
click at [1072, 125] on span "Edit" at bounding box center [1112, 121] width 120 height 15
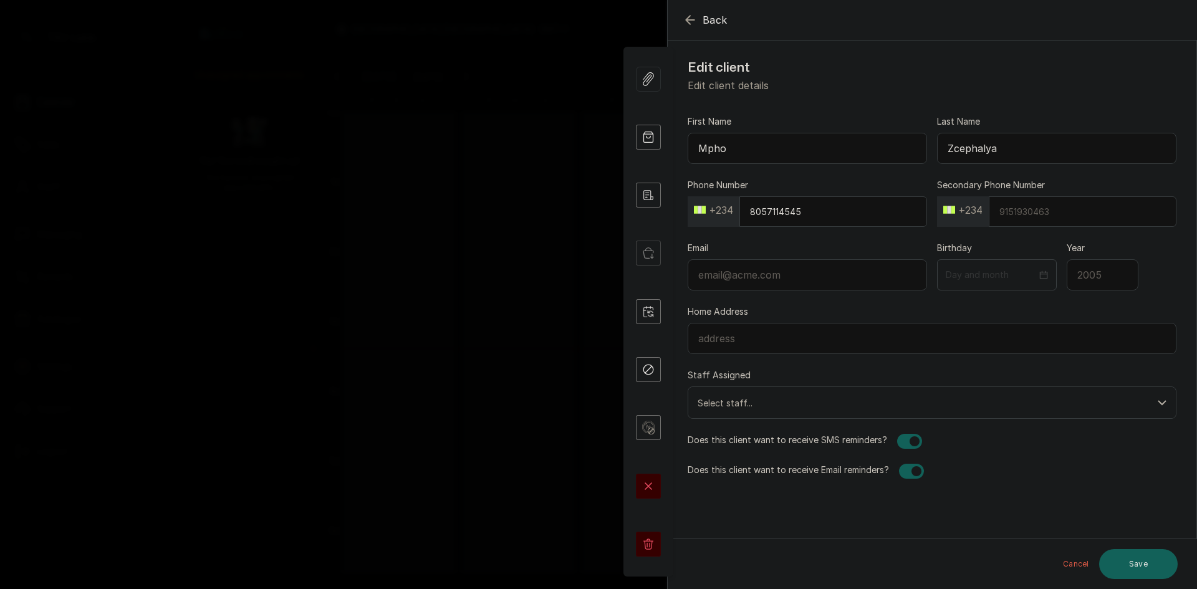
click at [684, 13] on icon "button" at bounding box center [690, 19] width 15 height 15
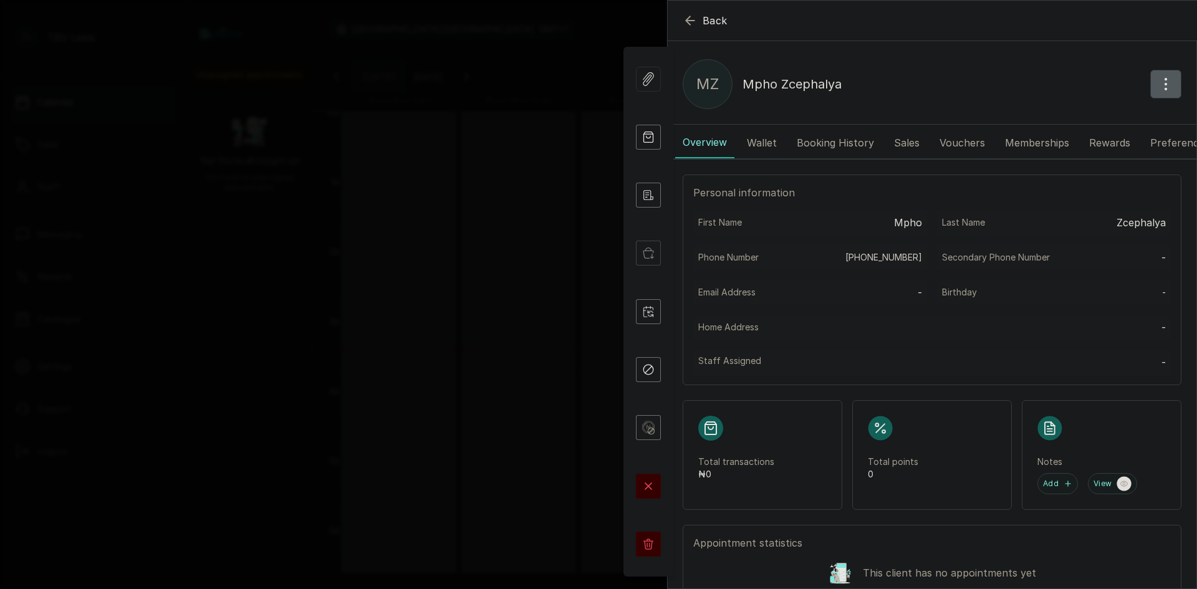
click at [687, 21] on icon "button" at bounding box center [690, 20] width 8 height 8
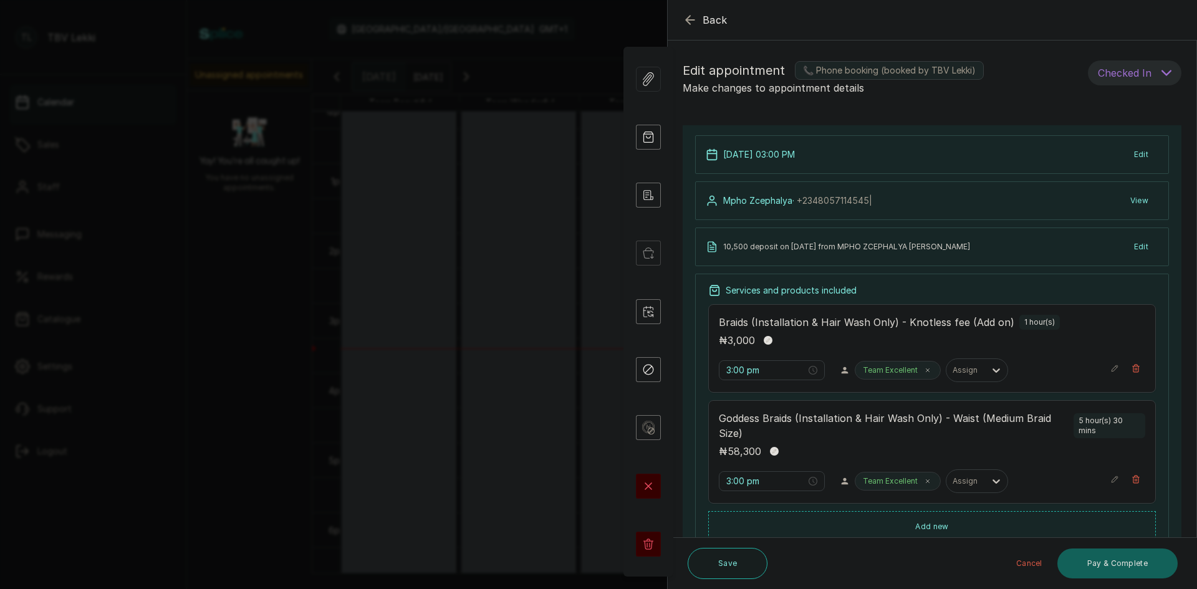
click at [690, 21] on icon "button" at bounding box center [690, 19] width 15 height 15
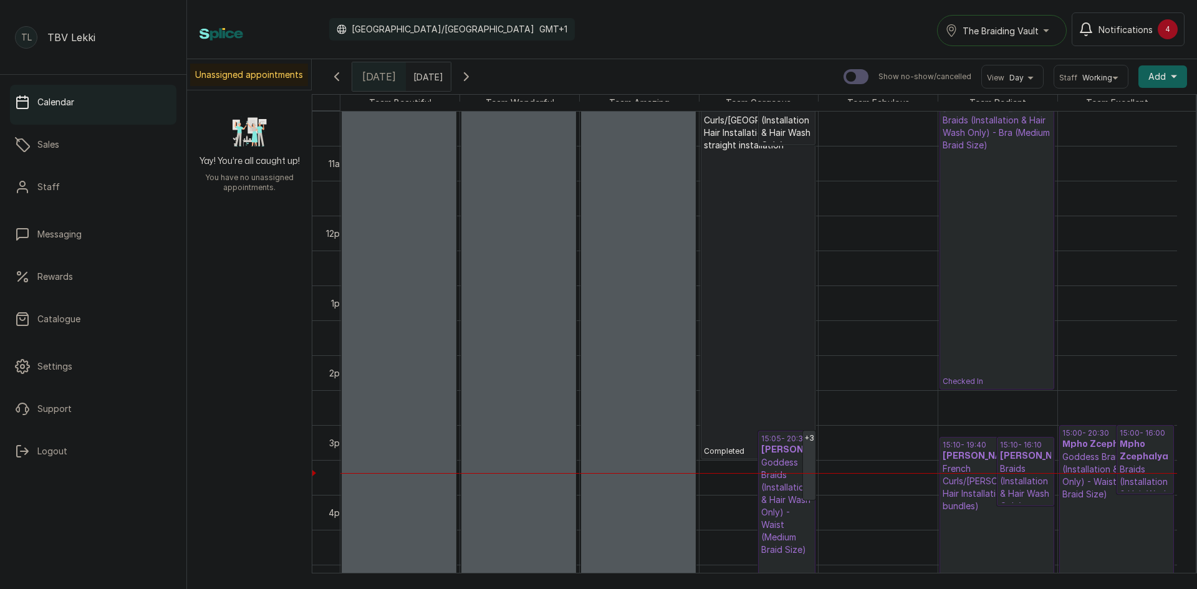
scroll to position [732, 0]
click at [1007, 315] on p "Checked In" at bounding box center [997, 271] width 109 height 235
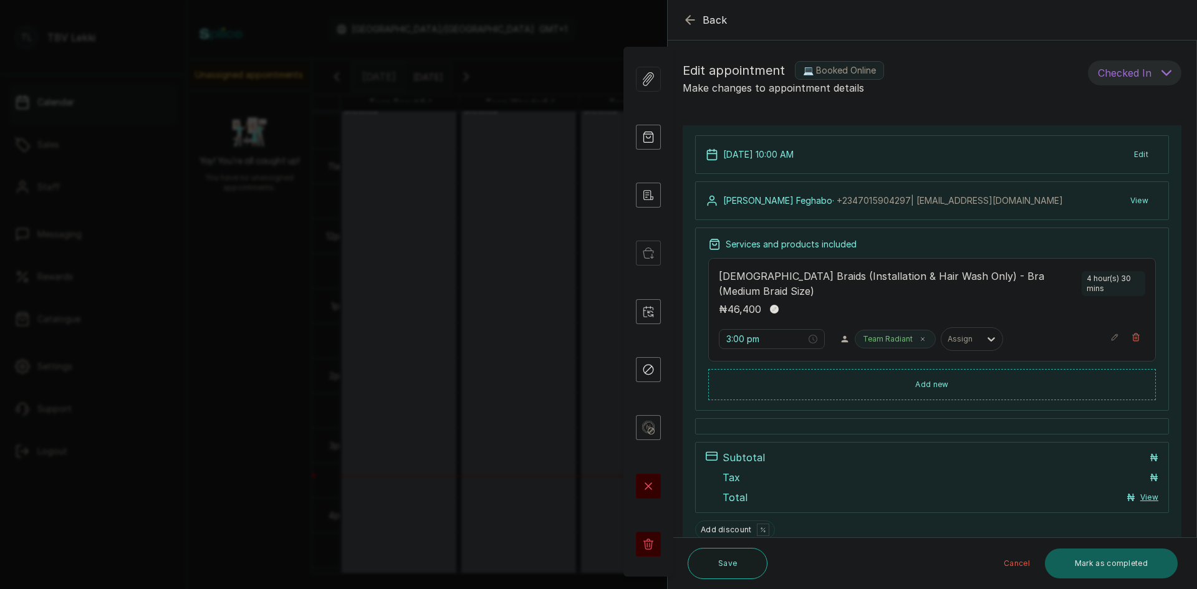
type input "10:00 am"
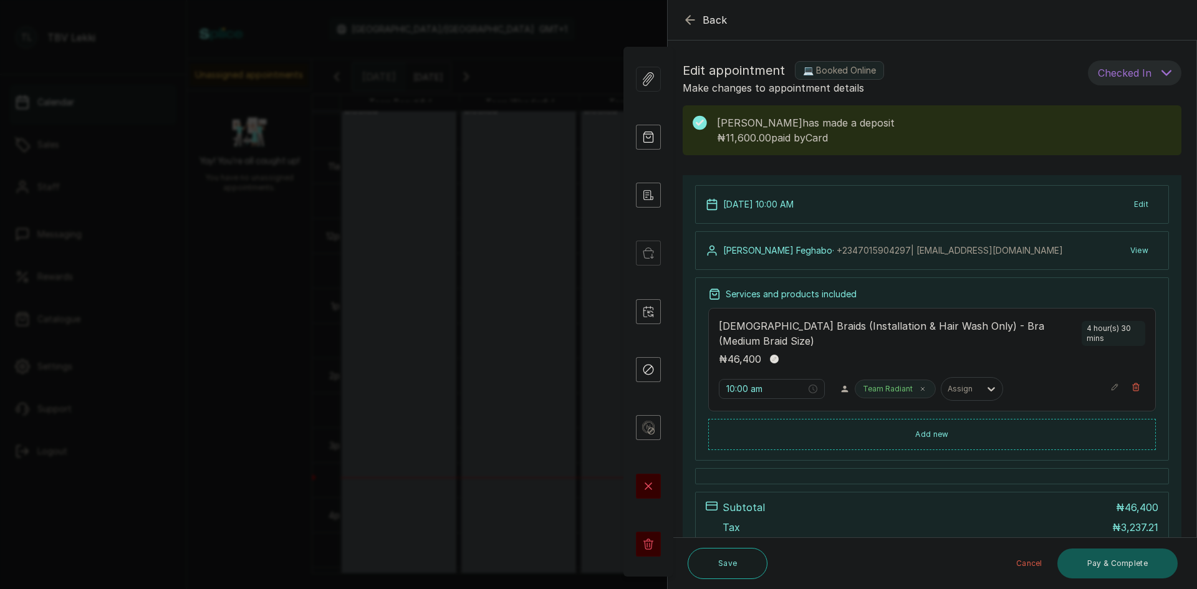
click at [1096, 555] on button "Pay & Complete" at bounding box center [1118, 564] width 120 height 30
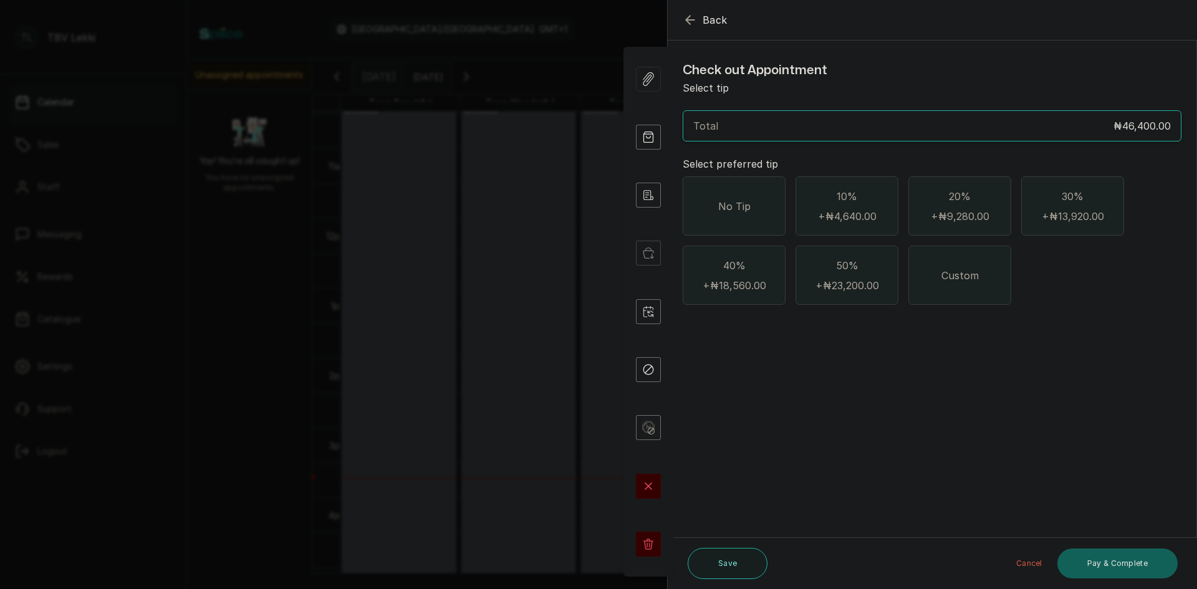
click at [735, 208] on span "No Tip" at bounding box center [734, 206] width 32 height 15
click at [1107, 554] on button "Pay & Complete" at bounding box center [1118, 564] width 120 height 30
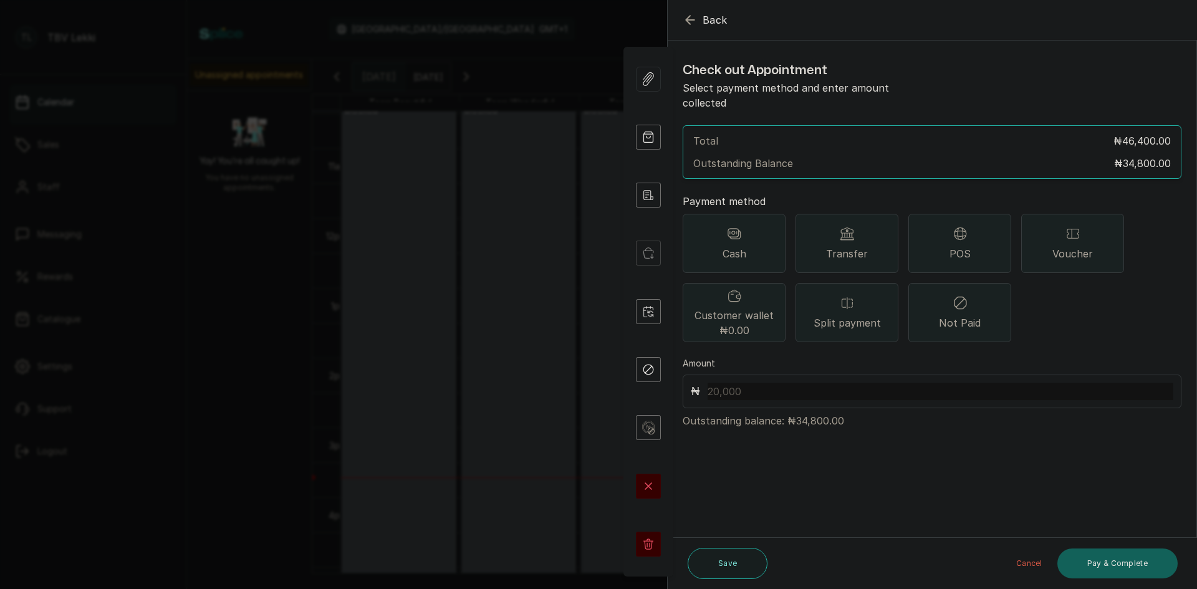
click at [846, 247] on div "Transfer" at bounding box center [847, 243] width 103 height 59
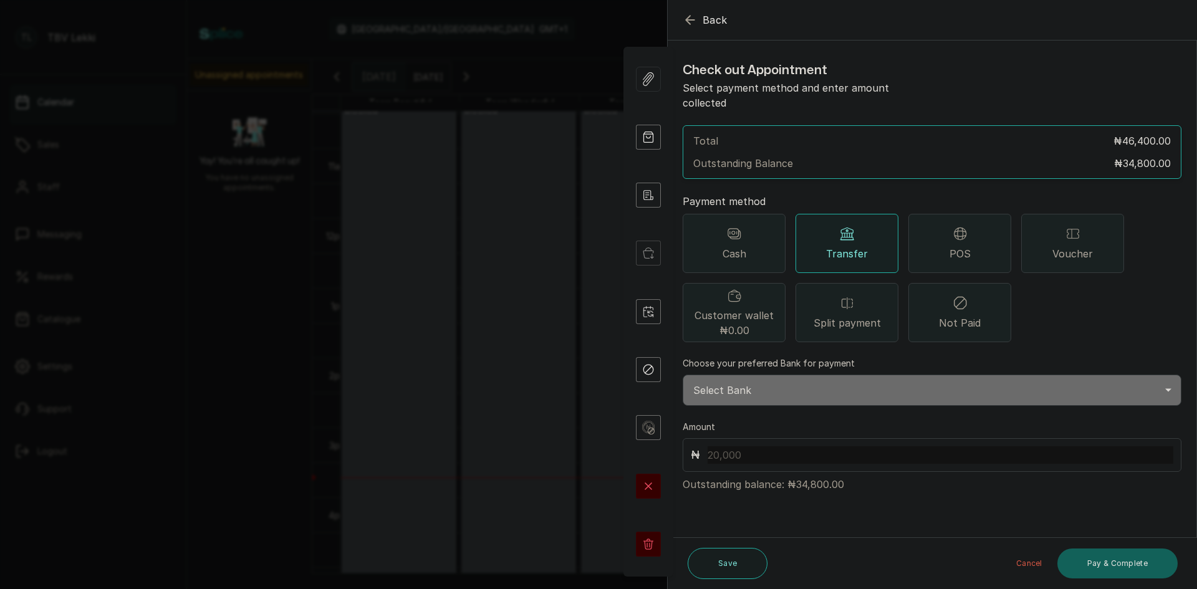
click at [836, 316] on span "Split payment" at bounding box center [847, 323] width 67 height 15
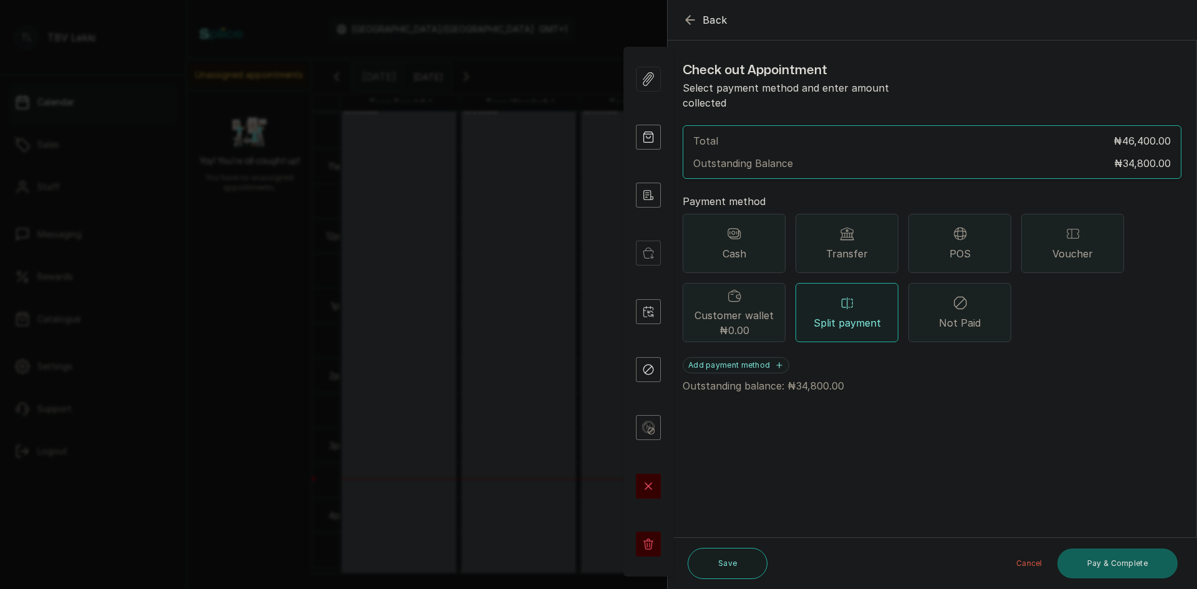
click at [842, 297] on icon at bounding box center [846, 303] width 11 height 12
click at [758, 357] on button "Add payment method" at bounding box center [736, 365] width 107 height 16
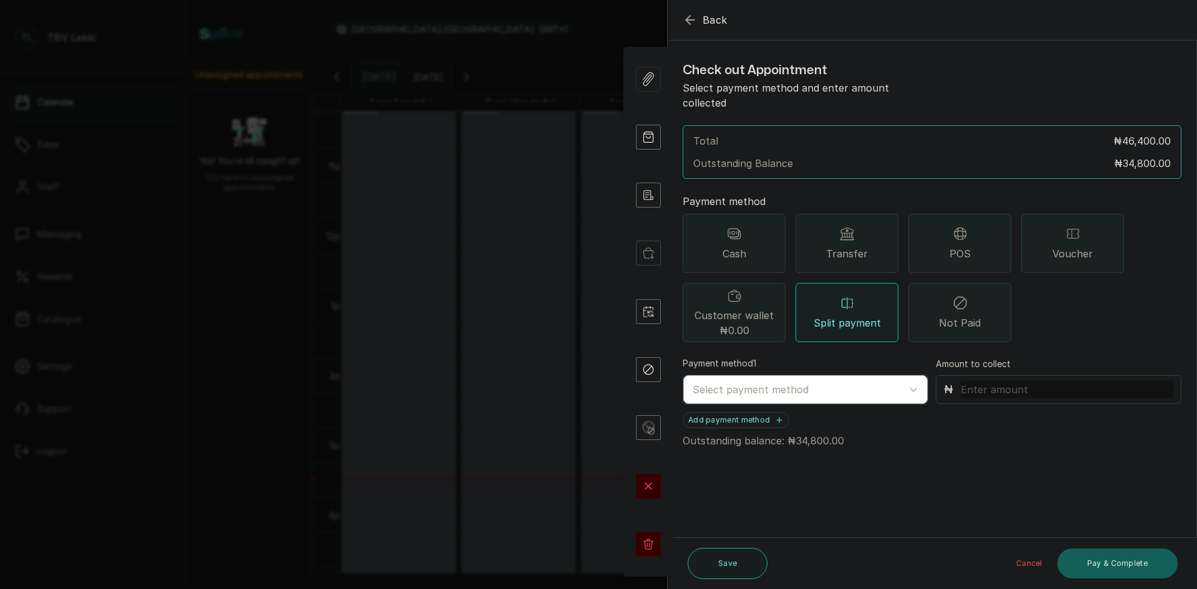
click at [765, 382] on div at bounding box center [794, 390] width 203 height 16
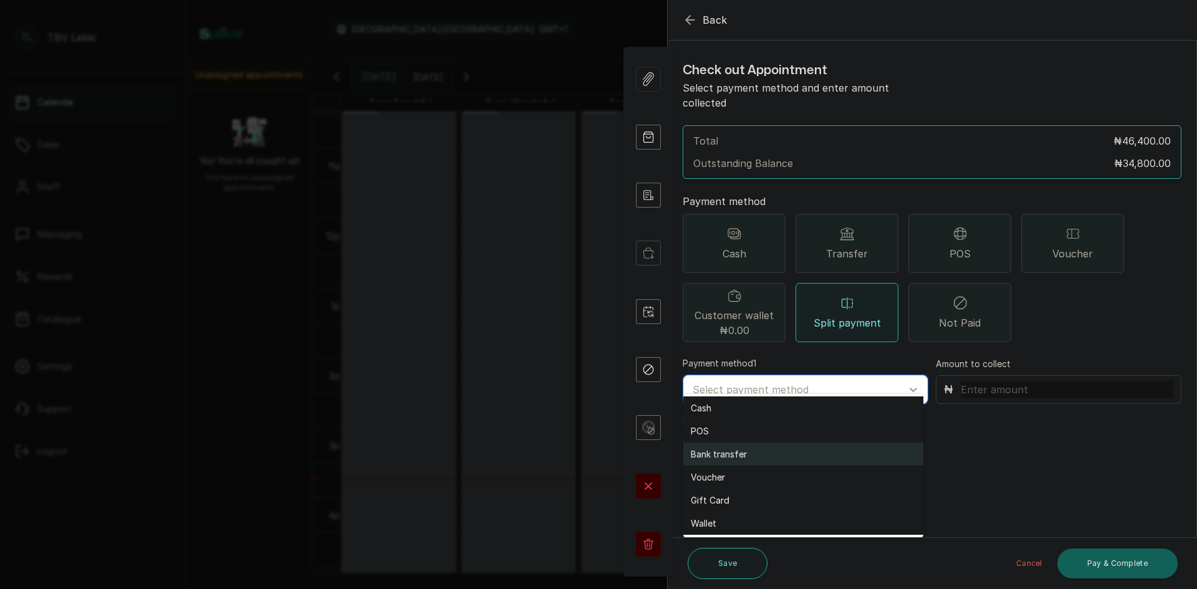
click at [735, 458] on div "Bank transfer" at bounding box center [804, 454] width 240 height 23
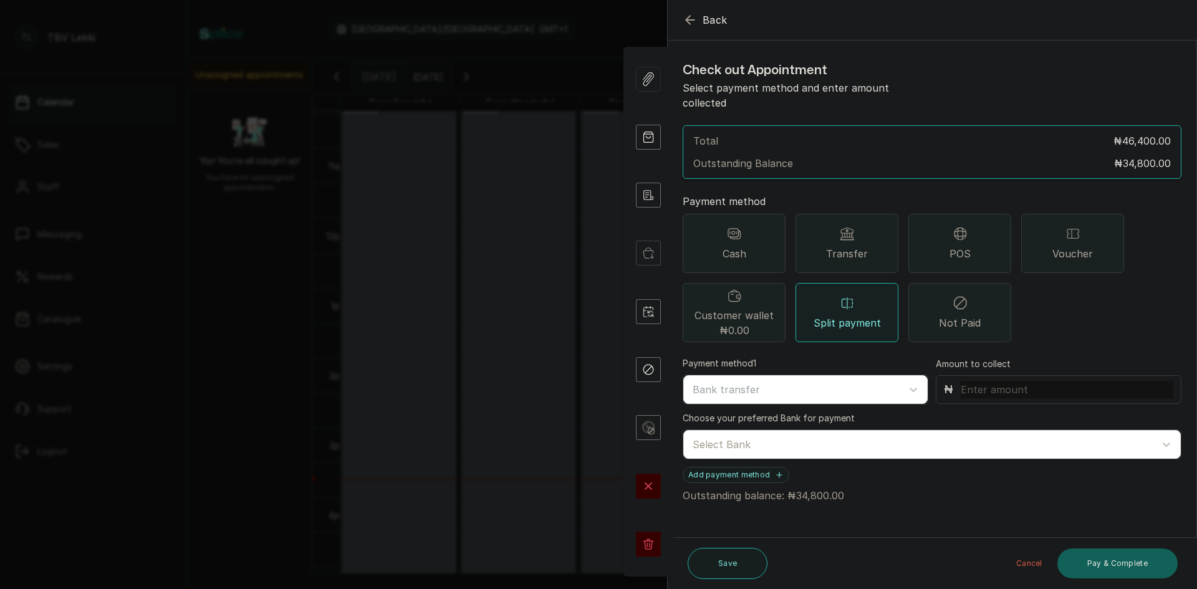
click at [993, 381] on input "text" at bounding box center [1067, 389] width 213 height 17
type input "11,600"
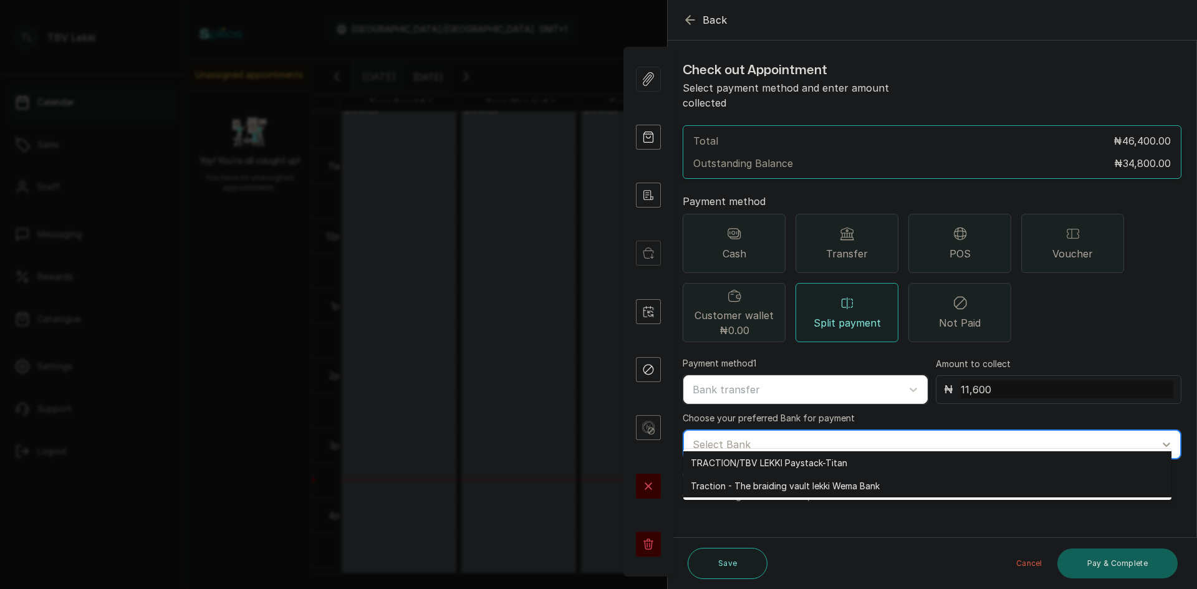
click at [810, 437] on div at bounding box center [921, 445] width 457 height 16
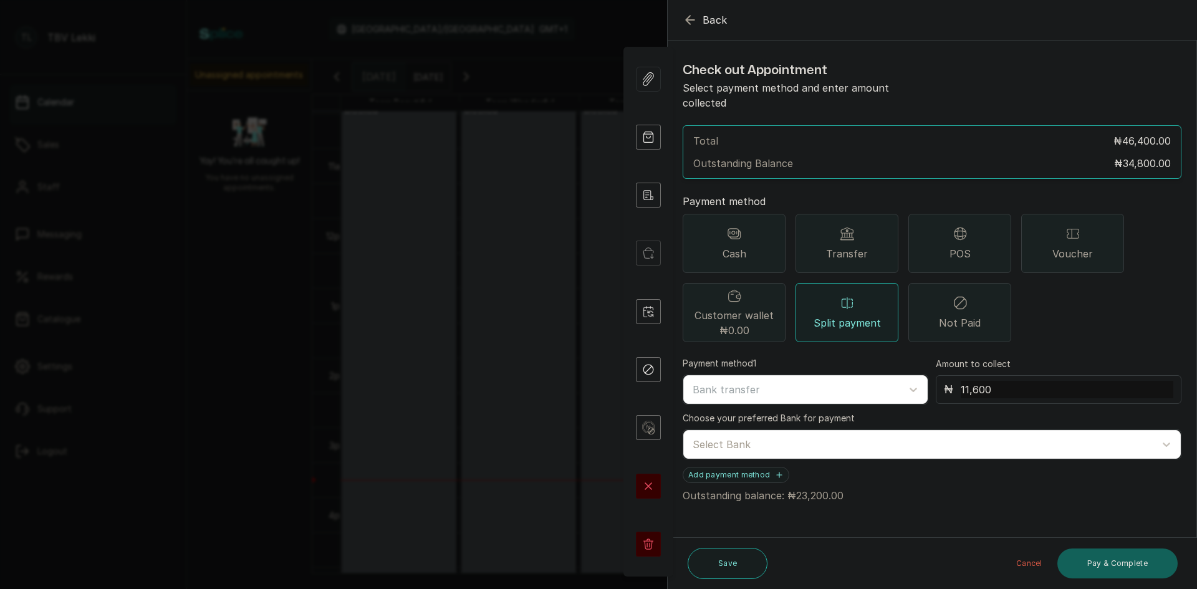
click at [862, 246] on span "Transfer" at bounding box center [847, 253] width 42 height 15
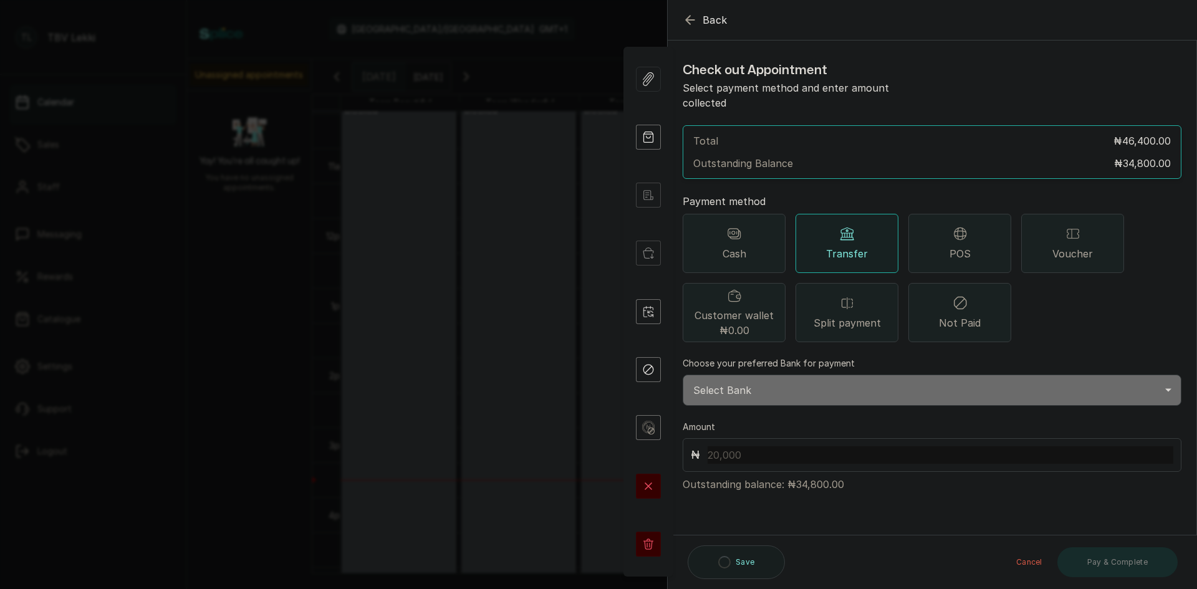
click at [782, 377] on select "Select Bank TRACTION/TBV LEKKI Paystack-Titan Traction - The braiding vault lek…" at bounding box center [932, 390] width 499 height 31
click at [876, 237] on div "Transfer" at bounding box center [847, 243] width 103 height 59
click at [736, 375] on select "Select Bank TRACTION/TBV LEKKI Paystack-Titan Traction - The braiding vault lek…" at bounding box center [932, 390] width 499 height 31
click at [846, 296] on icon at bounding box center [847, 303] width 15 height 15
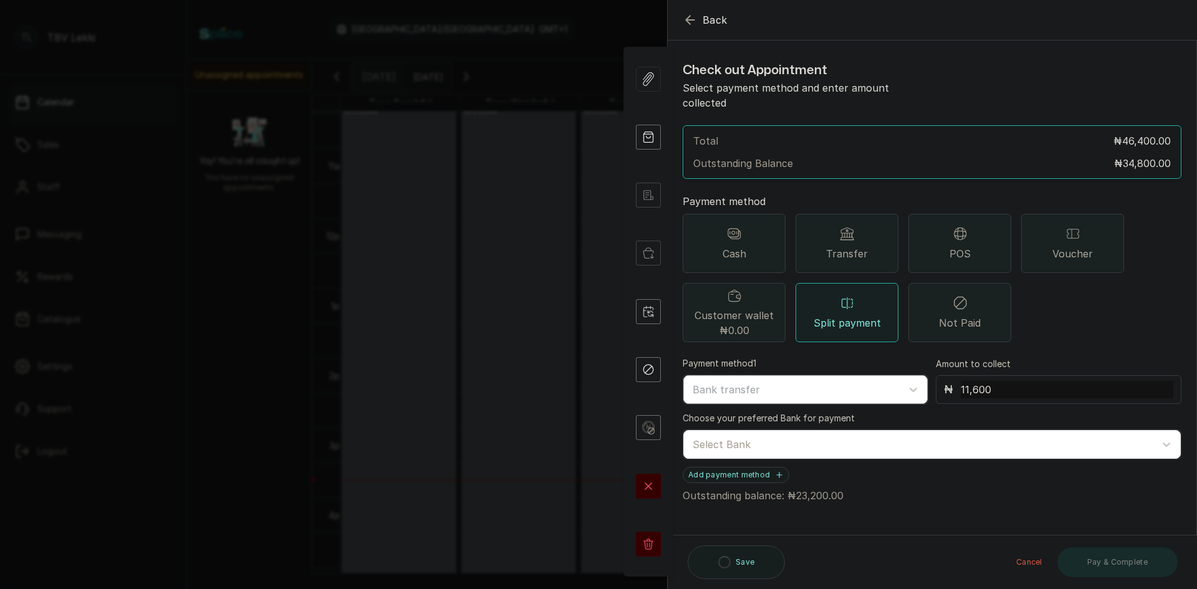
click at [767, 382] on div at bounding box center [794, 390] width 203 height 16
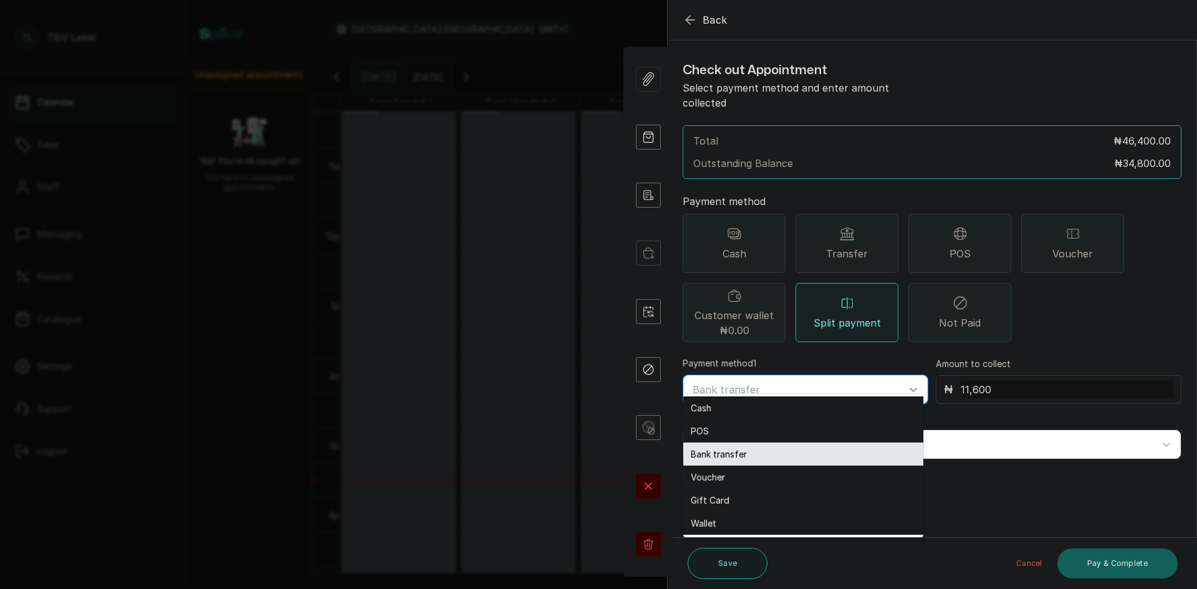
click at [712, 452] on div "Bank transfer" at bounding box center [804, 454] width 240 height 23
click at [725, 382] on div at bounding box center [794, 390] width 203 height 16
click at [728, 457] on div "Bank transfer" at bounding box center [804, 454] width 240 height 23
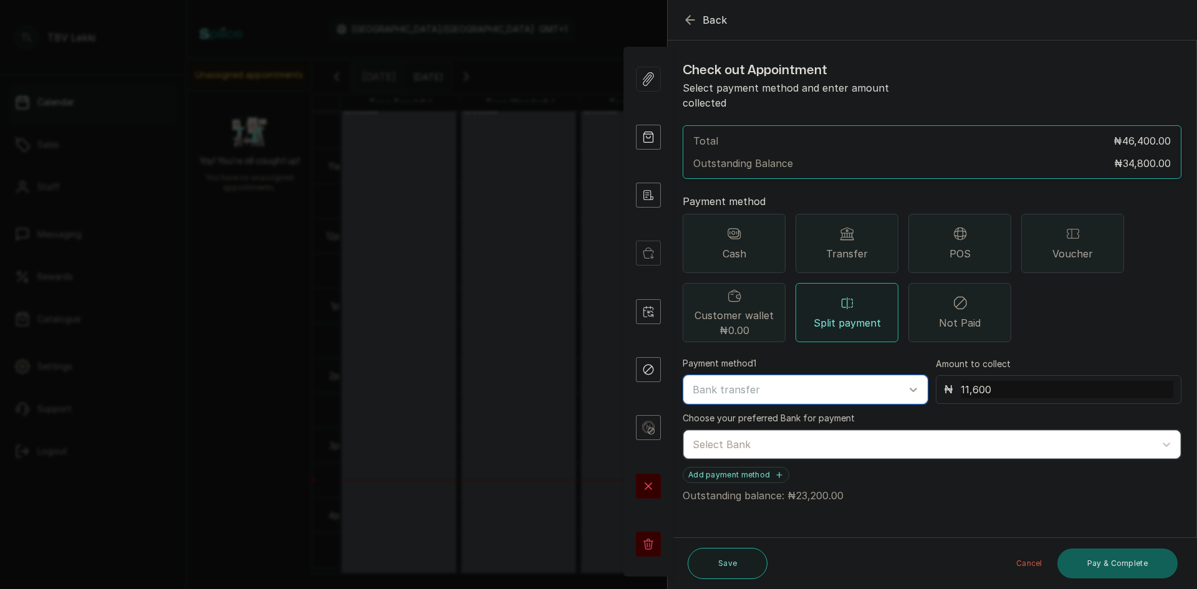
click at [764, 434] on div "Select Bank" at bounding box center [921, 444] width 469 height 21
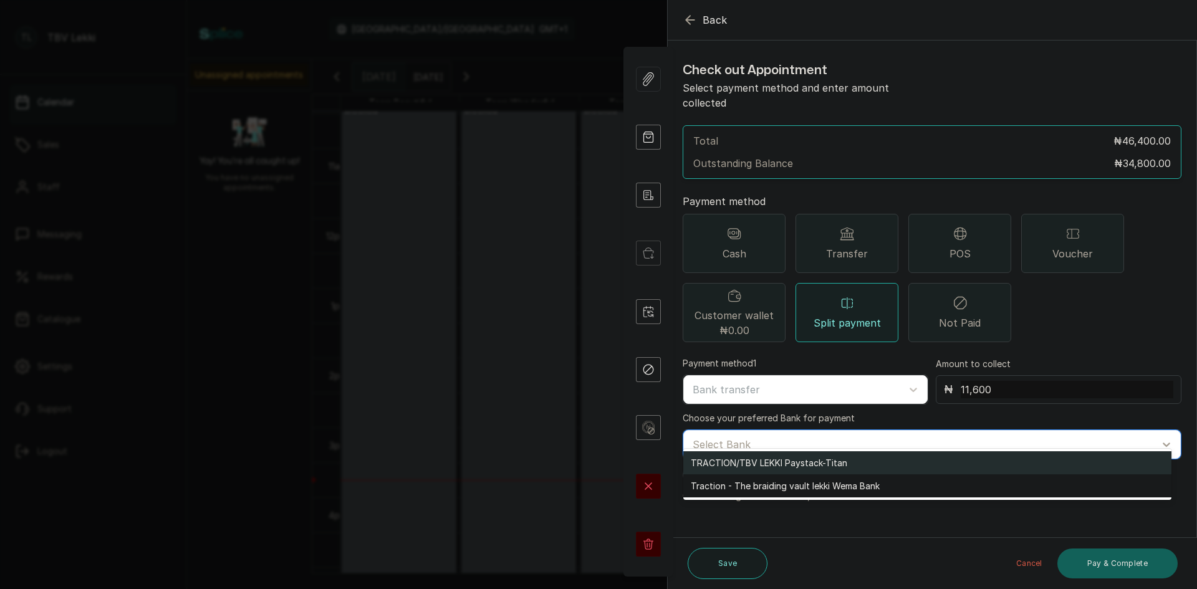
click at [761, 462] on div "TRACTION/TBV LEKKI Paystack-Titan" at bounding box center [928, 463] width 488 height 23
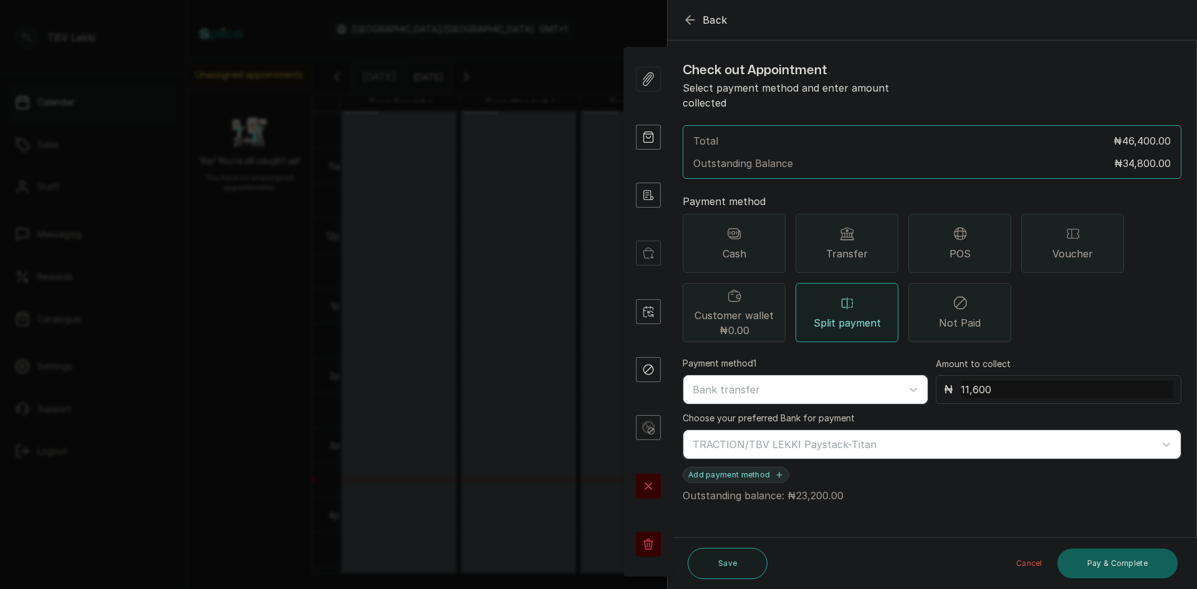
click at [763, 467] on button "Add payment method" at bounding box center [736, 475] width 107 height 16
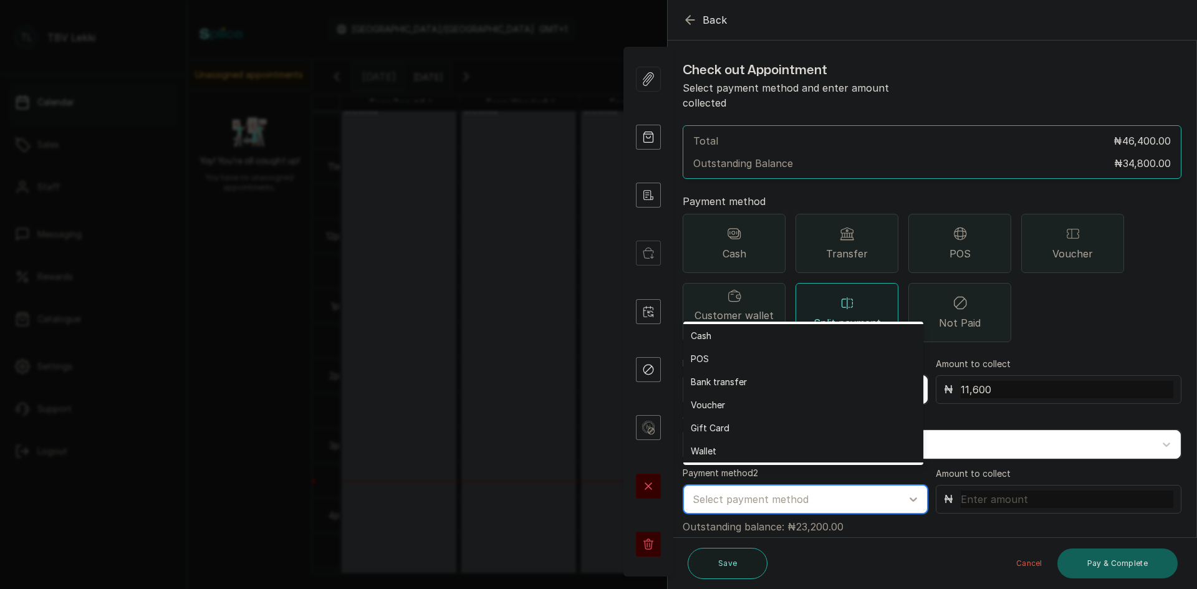
click at [756, 495] on div "Select payment method" at bounding box center [806, 499] width 244 height 29
click at [715, 363] on div "POS" at bounding box center [804, 358] width 240 height 23
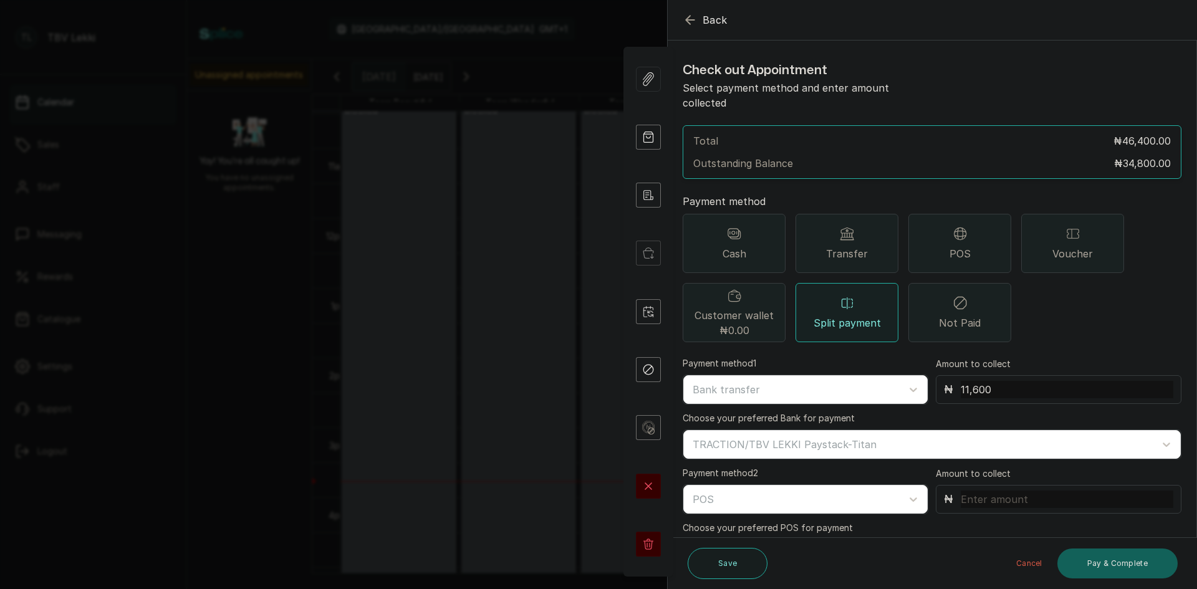
click at [968, 491] on input "text" at bounding box center [1067, 499] width 213 height 17
drag, startPoint x: 1115, startPoint y: 145, endPoint x: 1144, endPoint y: 145, distance: 29.3
click at [1144, 156] on p "₦34,800.00" at bounding box center [1143, 163] width 57 height 15
copy p "34,800"
click at [1014, 491] on input "text" at bounding box center [1067, 499] width 213 height 17
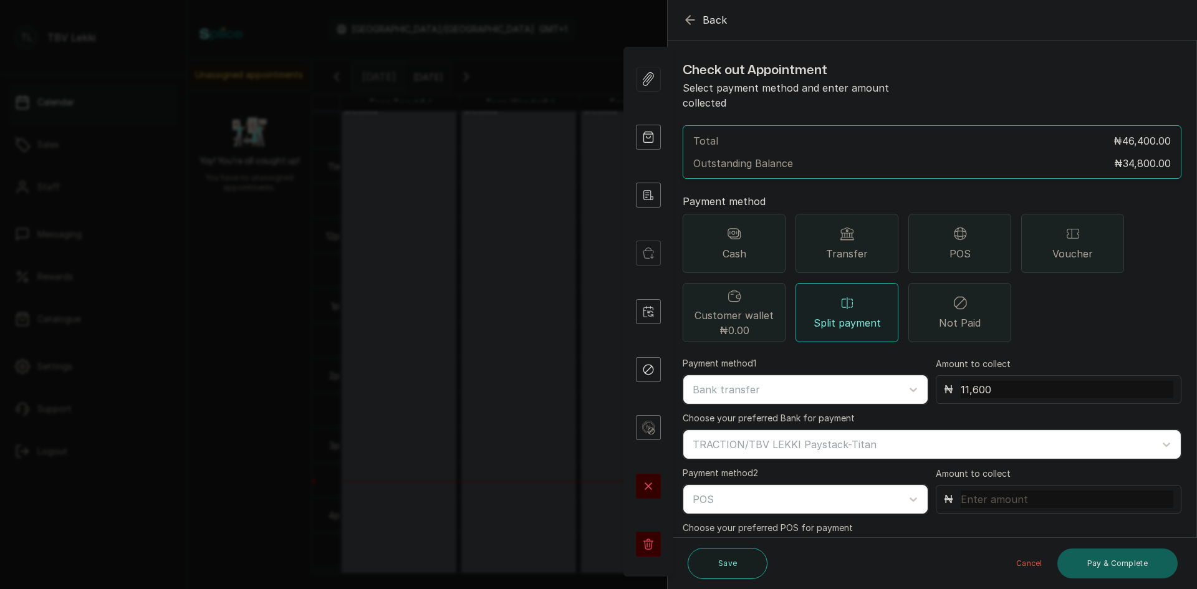
paste input "34,800"
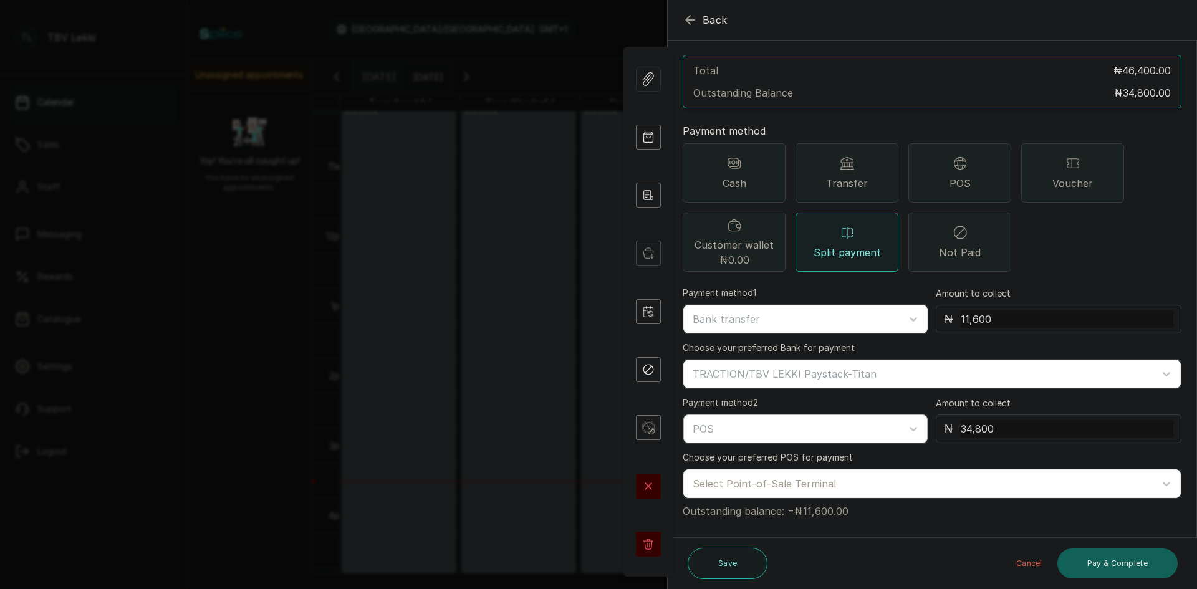
type input "34,800"
click at [760, 421] on div at bounding box center [794, 429] width 203 height 16
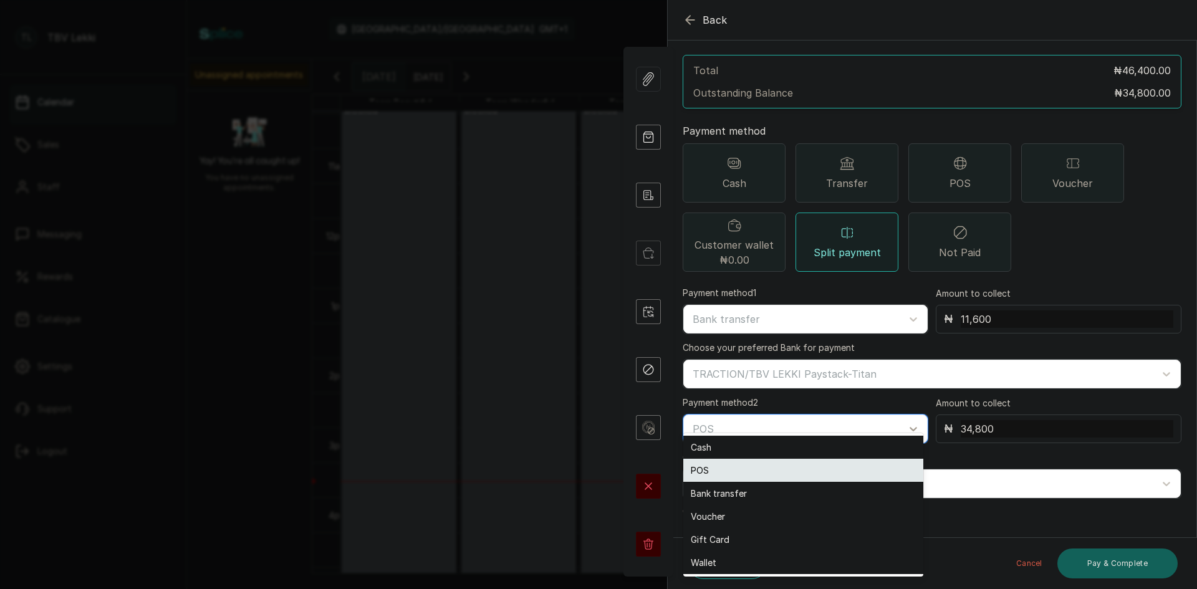
click at [705, 465] on div "POS" at bounding box center [804, 470] width 240 height 23
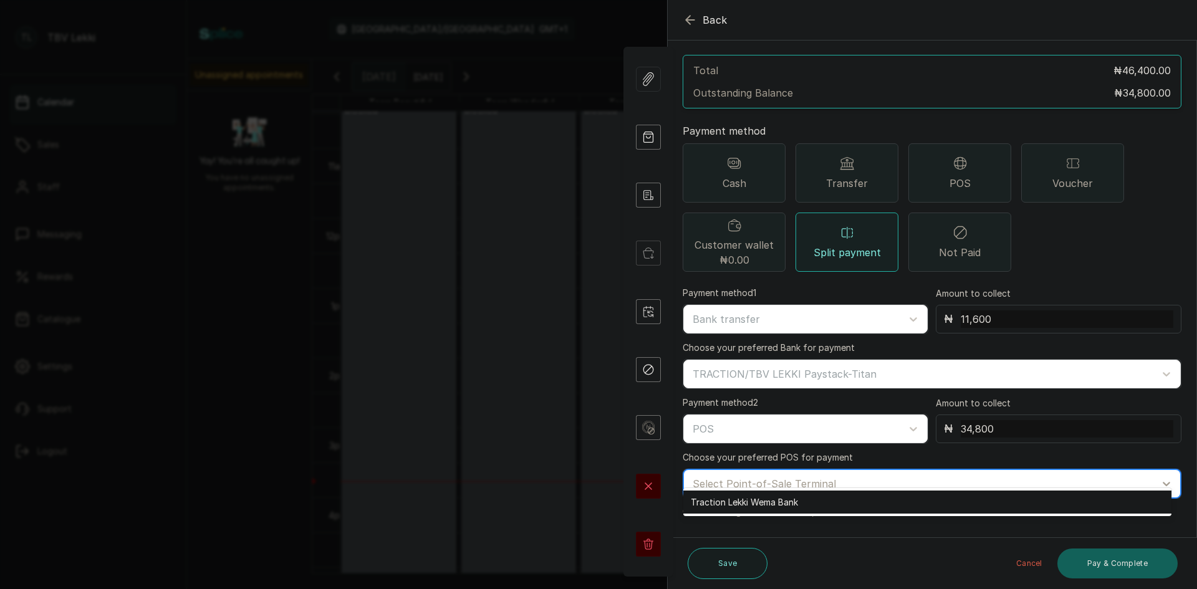
click at [823, 476] on div at bounding box center [921, 484] width 457 height 16
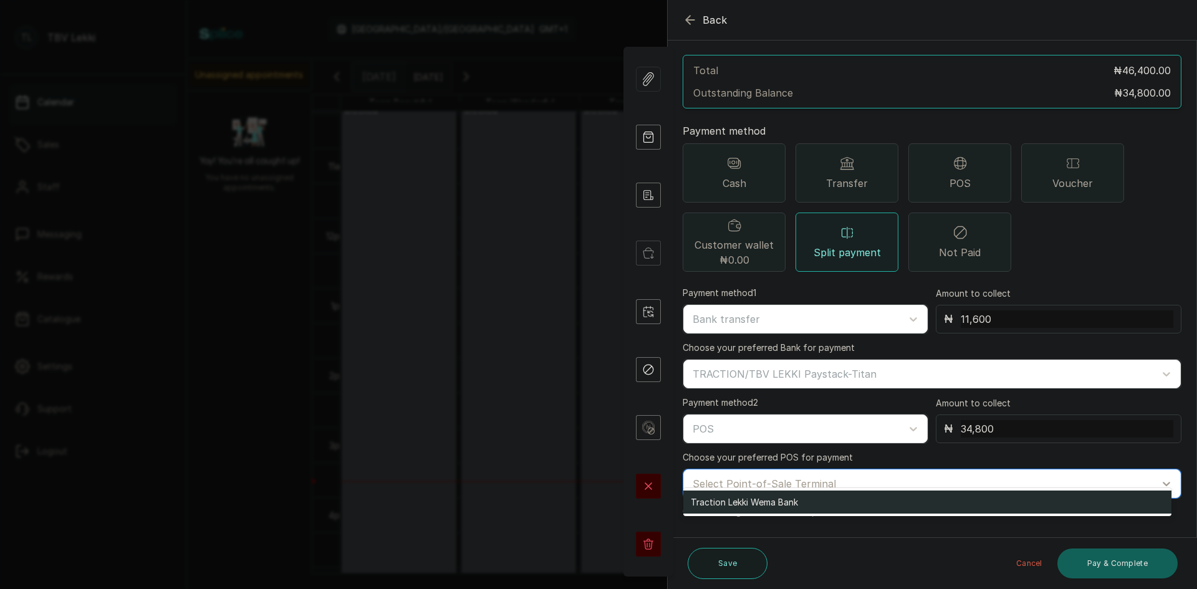
click at [785, 503] on div "Traction Lekki Wema Bank" at bounding box center [928, 502] width 488 height 23
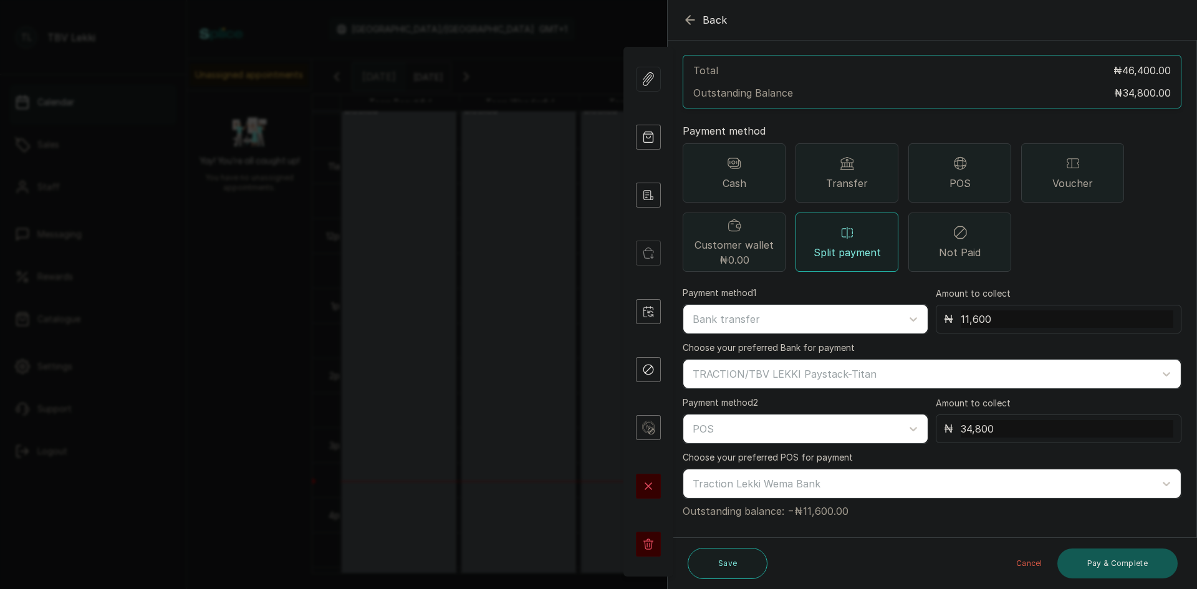
click at [1103, 569] on button "Pay & Complete" at bounding box center [1118, 564] width 120 height 30
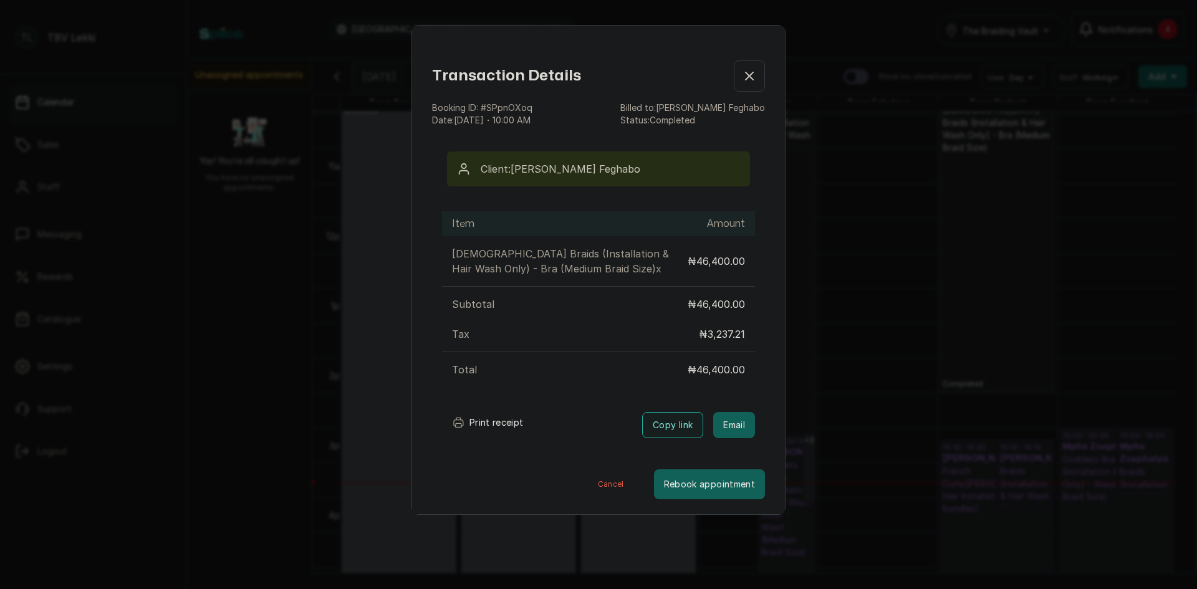
click at [513, 424] on button "Print receipt" at bounding box center [488, 422] width 92 height 25
click at [521, 423] on button "Print receipt" at bounding box center [488, 422] width 92 height 25
click at [499, 422] on button "Print receipt" at bounding box center [488, 422] width 92 height 25
click at [734, 75] on button "Show no-show/cancelled" at bounding box center [749, 75] width 31 height 31
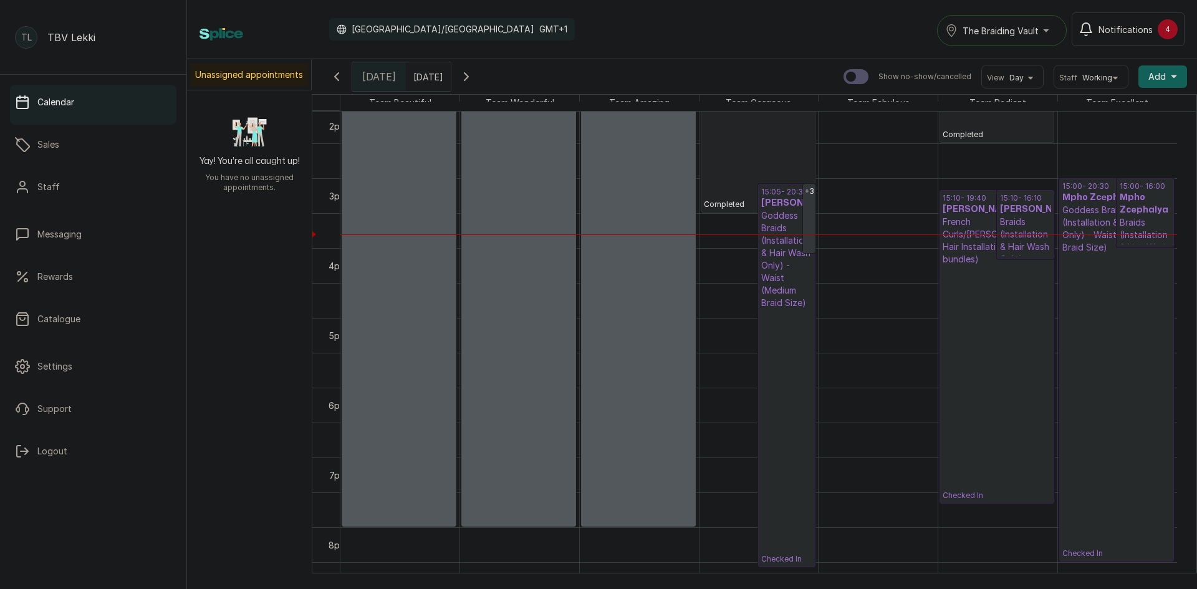
scroll to position [799, 0]
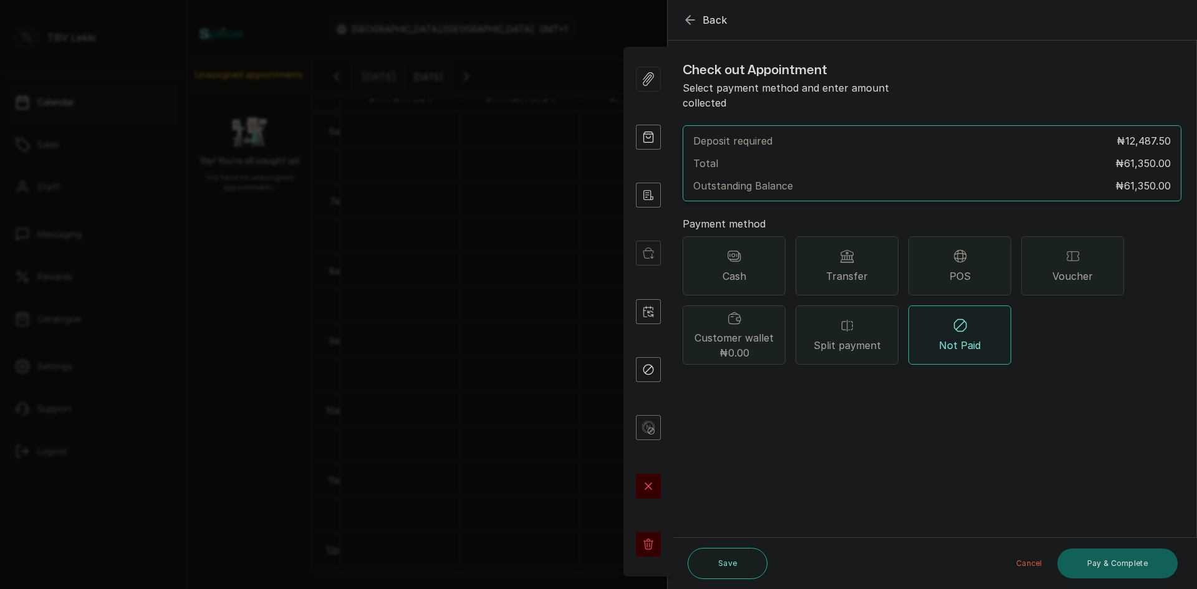
scroll to position [417, 0]
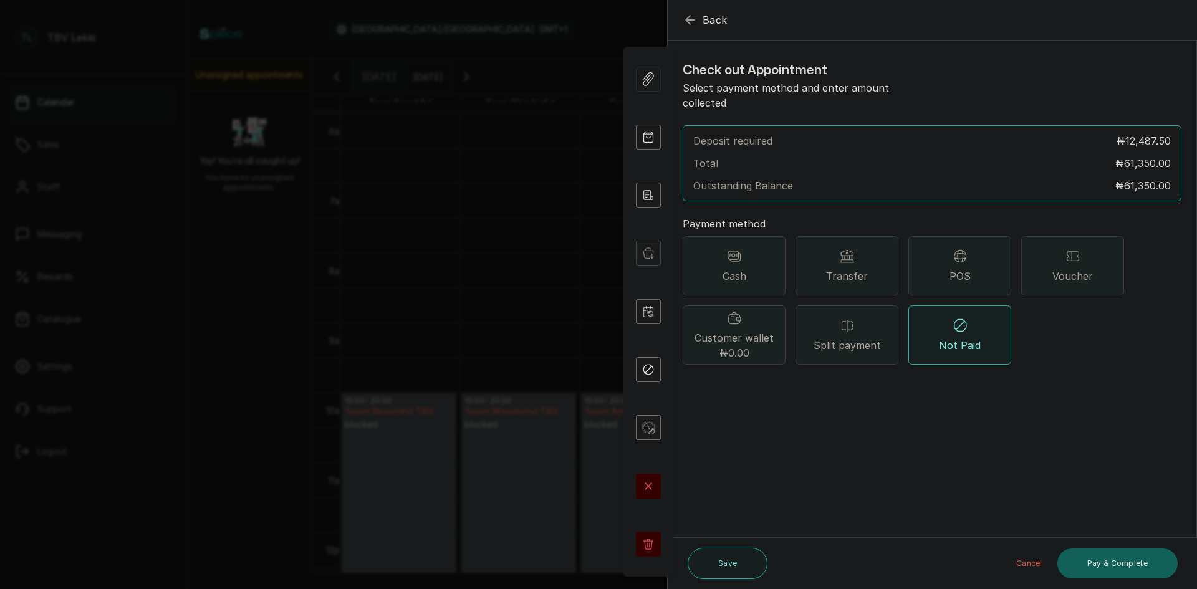
click at [692, 23] on icon "button" at bounding box center [690, 19] width 15 height 15
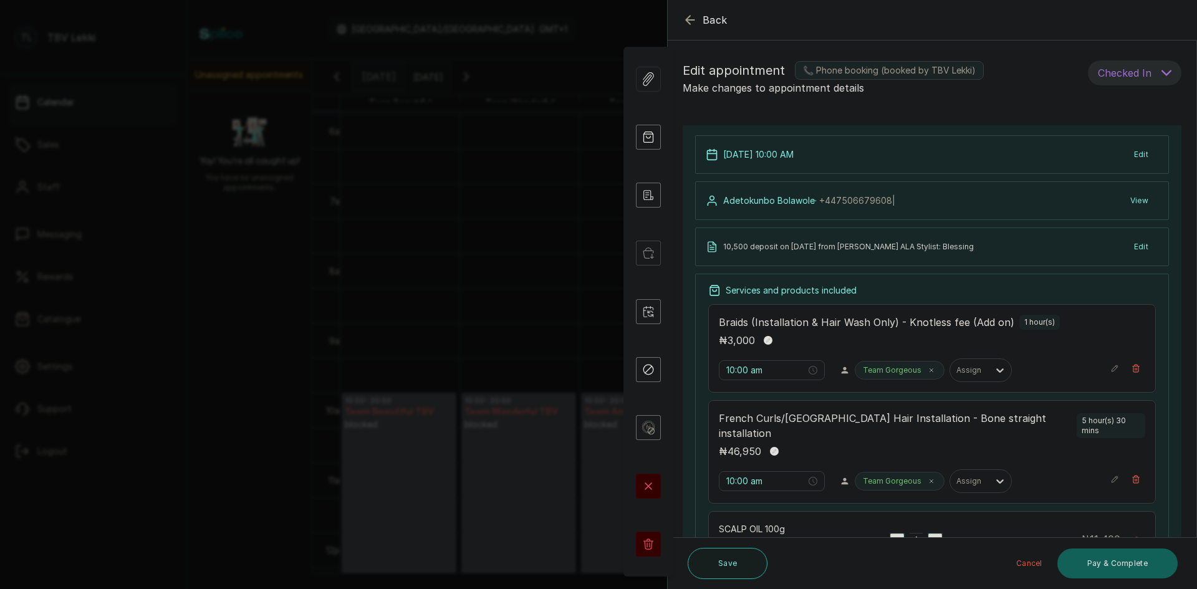
click at [685, 21] on icon "button" at bounding box center [690, 19] width 15 height 15
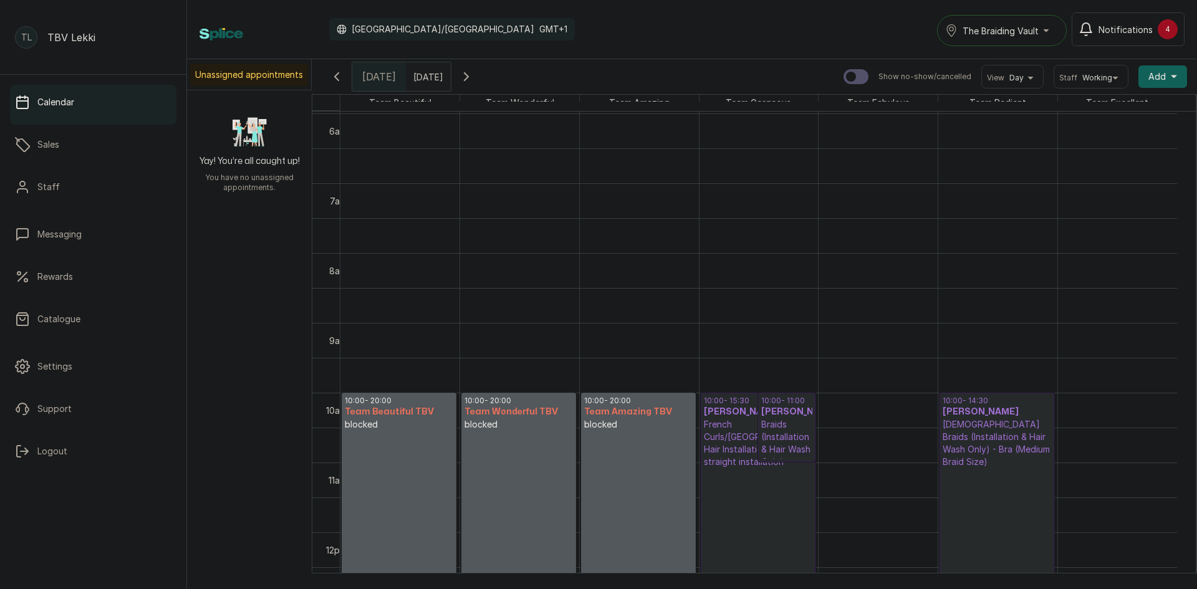
click at [427, 71] on input "[DATE]" at bounding box center [417, 73] width 20 height 21
click at [354, 180] on div "14" at bounding box center [344, 176] width 19 height 19
click at [462, 278] on button "OK" at bounding box center [449, 273] width 26 height 20
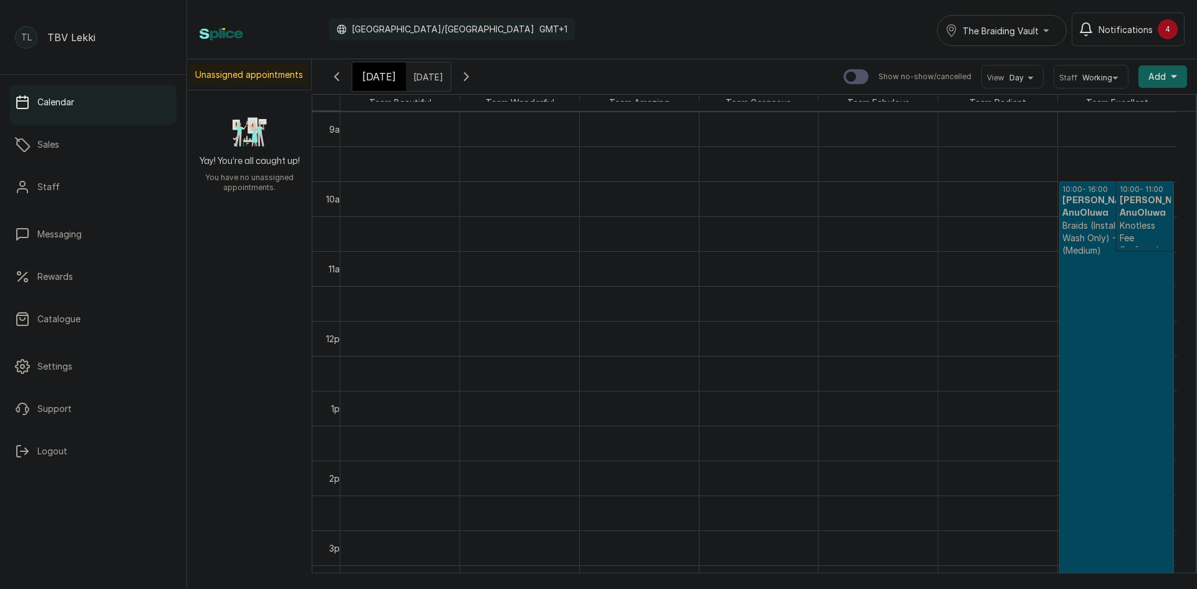
scroll to position [607, 0]
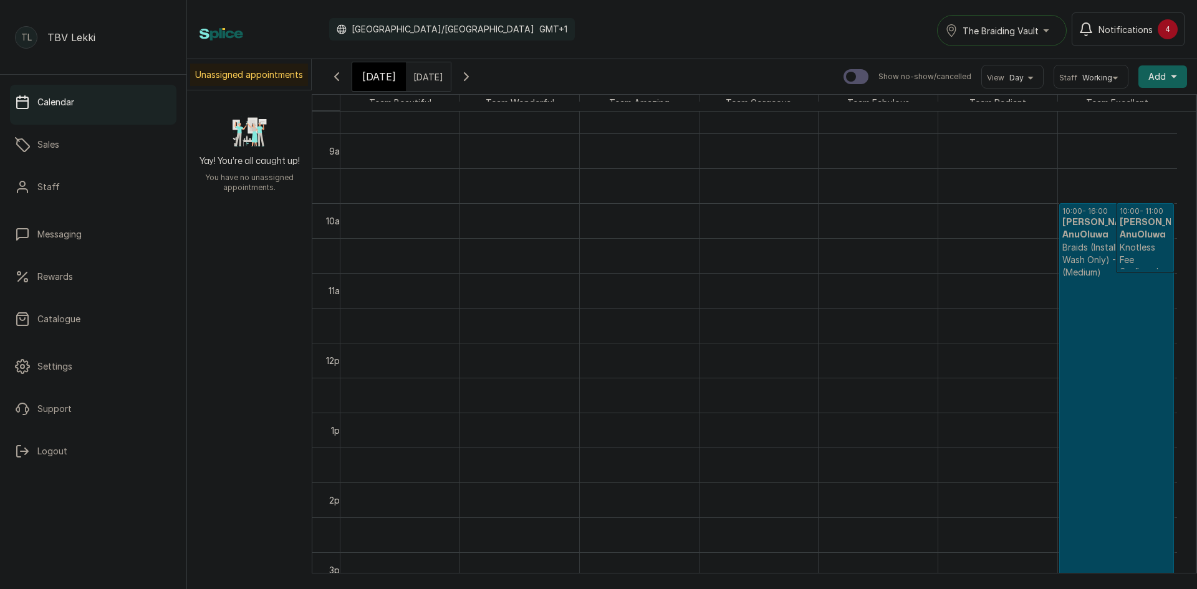
click at [427, 77] on input "[DATE]" at bounding box center [417, 73] width 20 height 21
click at [331, 170] on span "13" at bounding box center [326, 175] width 8 height 11
click at [464, 269] on button "OK" at bounding box center [452, 273] width 26 height 20
type input "[DATE]"
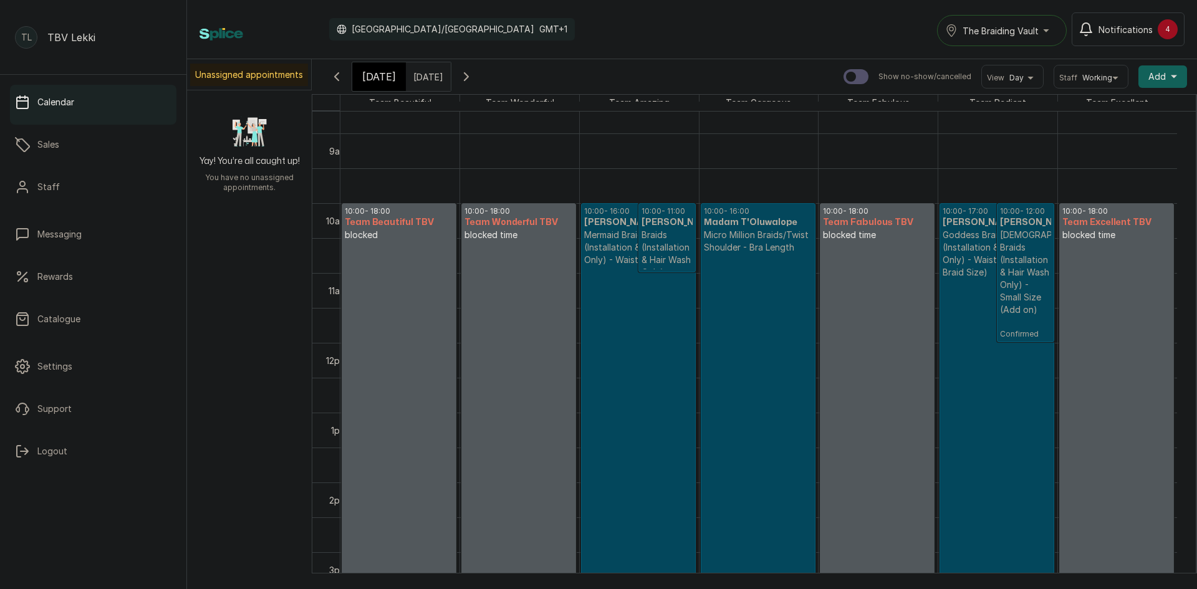
click at [775, 390] on p "Confirmed" at bounding box center [758, 436] width 109 height 365
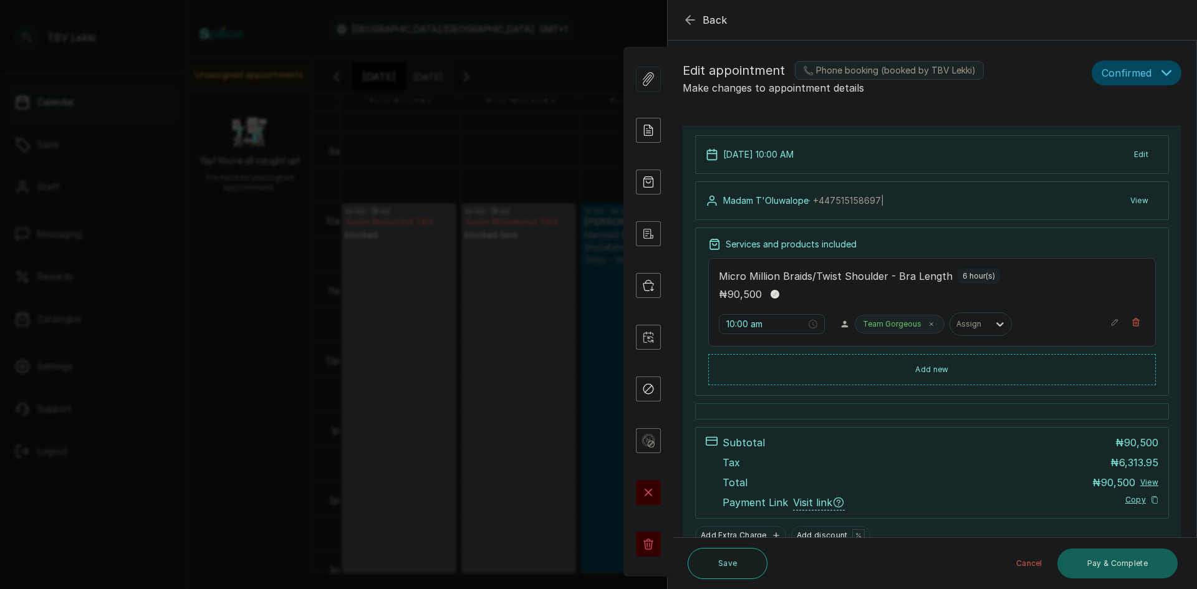
click at [690, 19] on icon "button" at bounding box center [690, 19] width 15 height 15
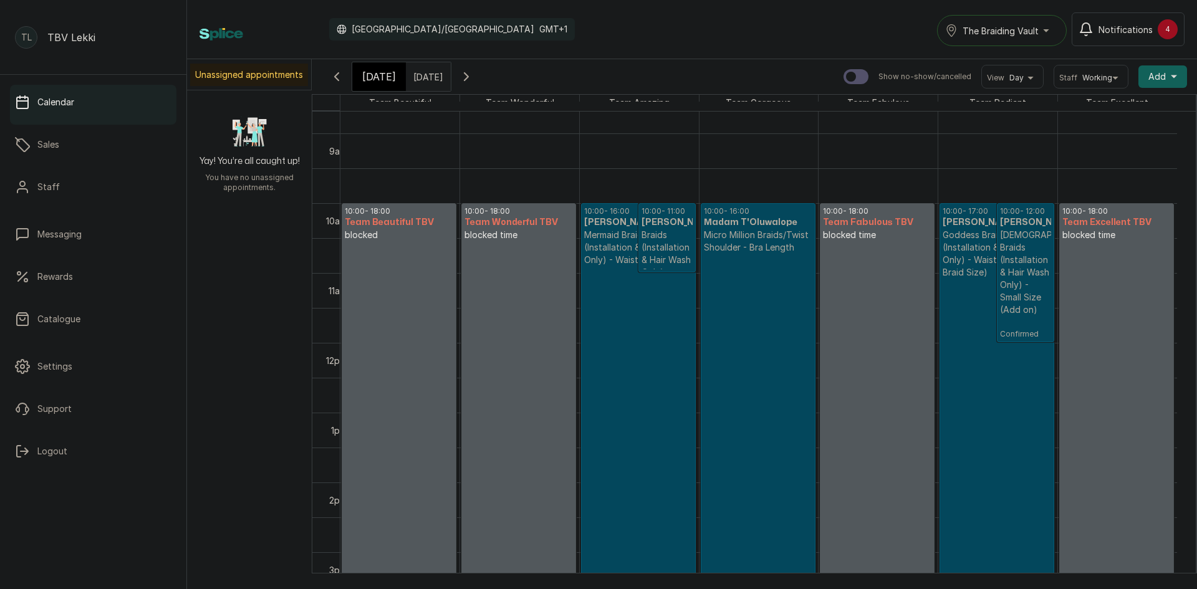
click at [379, 69] on div "[DATE]" at bounding box center [379, 76] width 54 height 29
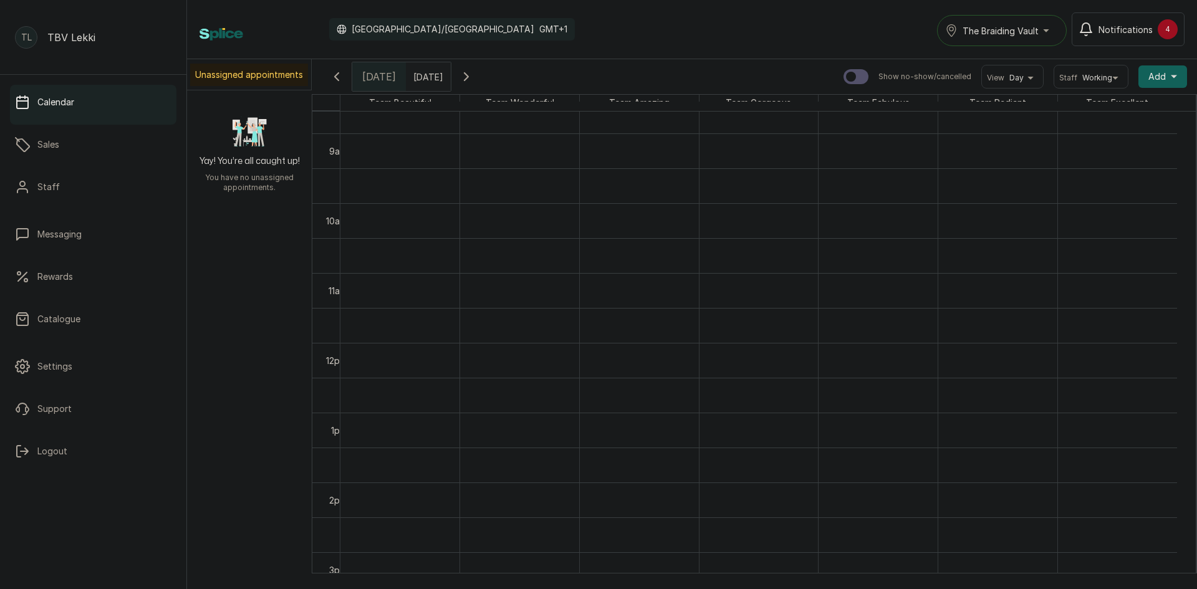
scroll to position [420, 0]
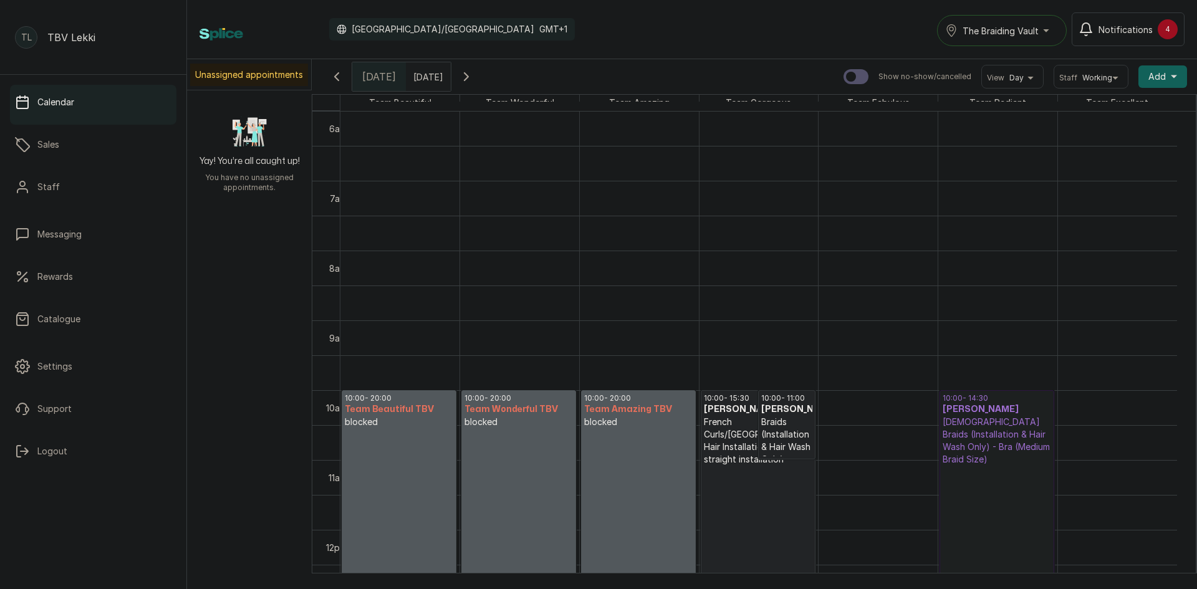
click at [979, 433] on link "10:00 - 14:30 Ebi Feghabo Feghabo Goddess Braids (Installation & Hair Wash Only…" at bounding box center [997, 547] width 115 height 314
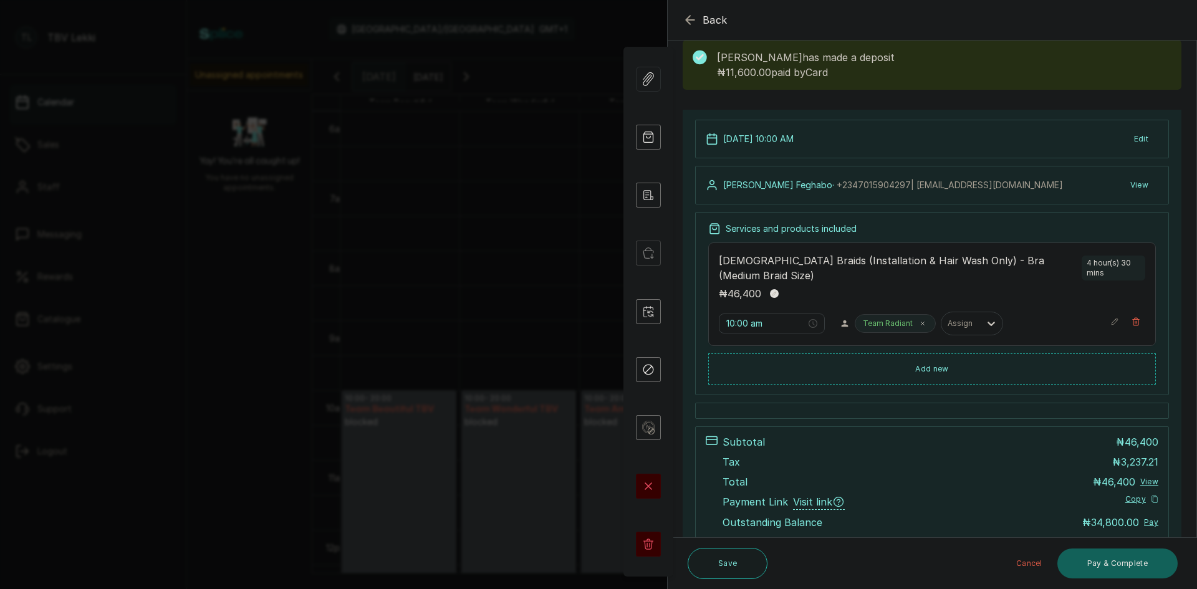
scroll to position [65, 0]
click at [686, 17] on icon "button" at bounding box center [690, 19] width 15 height 15
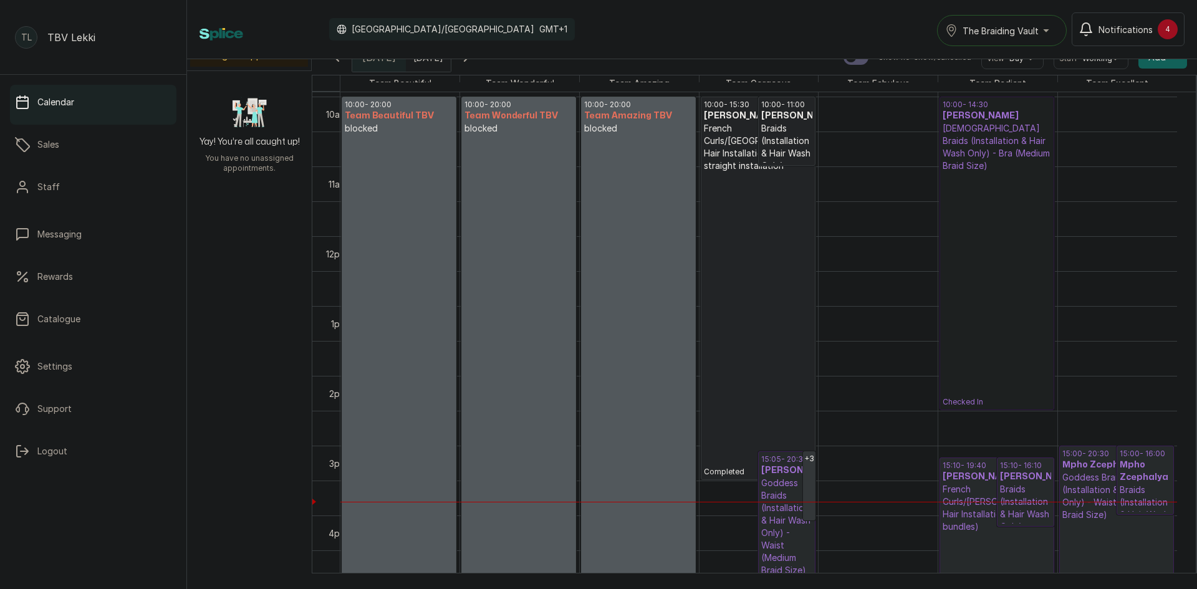
scroll to position [718, 0]
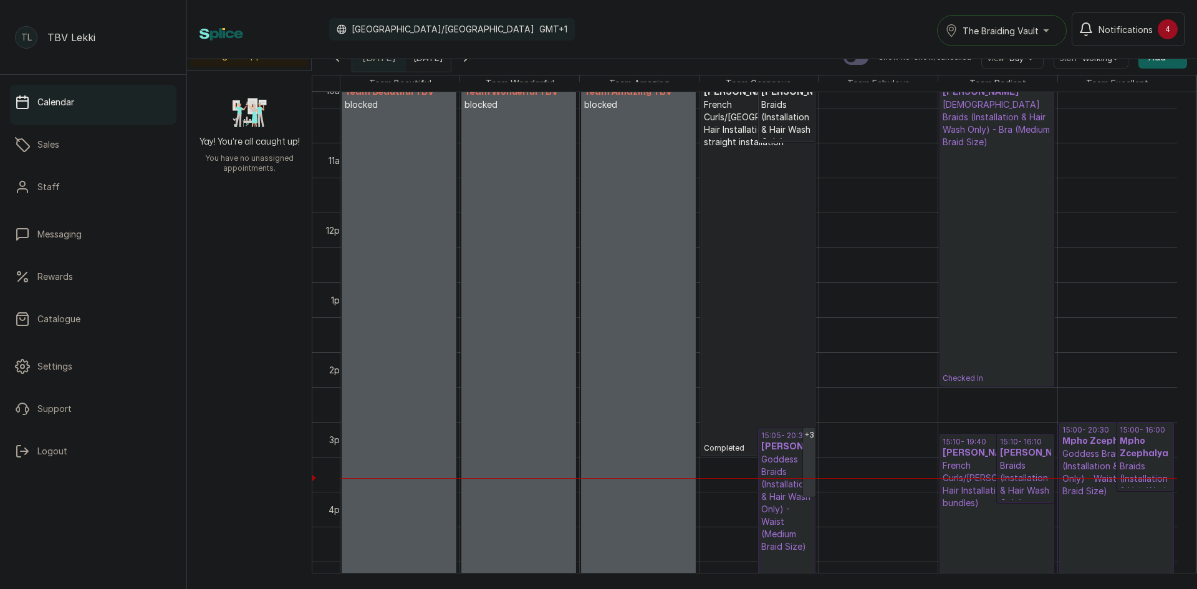
click at [1030, 41] on button "The Braiding Vault" at bounding box center [1002, 30] width 130 height 31
click at [1033, 61] on span "The Braiding Vault Signature" at bounding box center [1038, 61] width 152 height 15
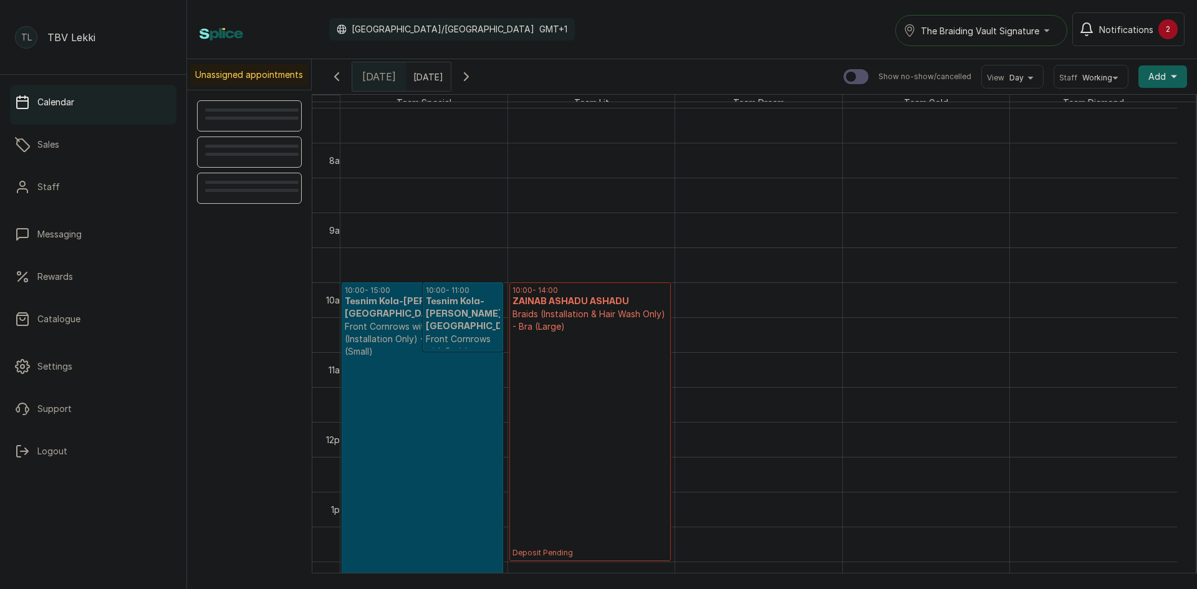
scroll to position [544, 0]
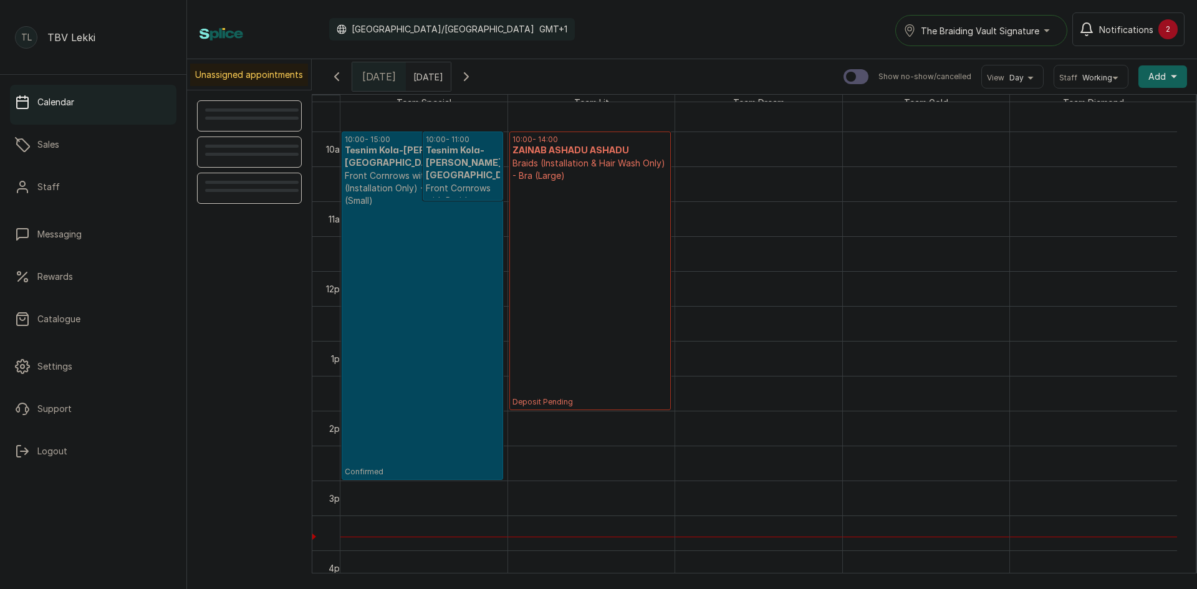
click at [1056, 33] on div "The Braiding Vault Signature" at bounding box center [982, 30] width 156 height 15
click at [991, 87] on span "The Braiding Vault" at bounding box center [997, 86] width 152 height 15
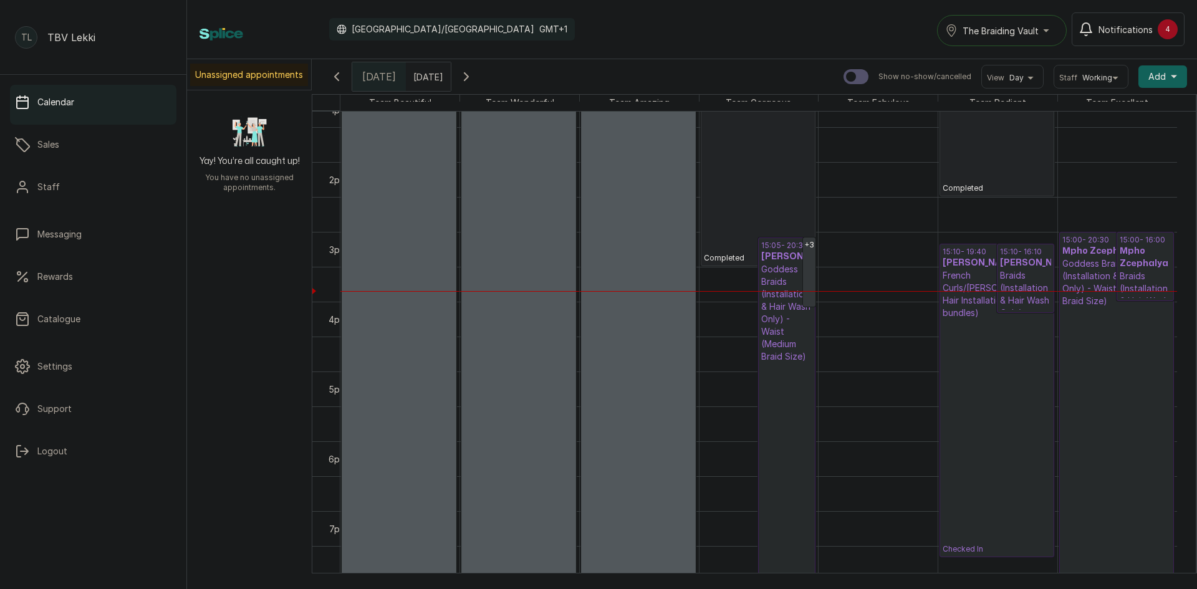
scroll to position [919, 0]
